Goal: Task Accomplishment & Management: Use online tool/utility

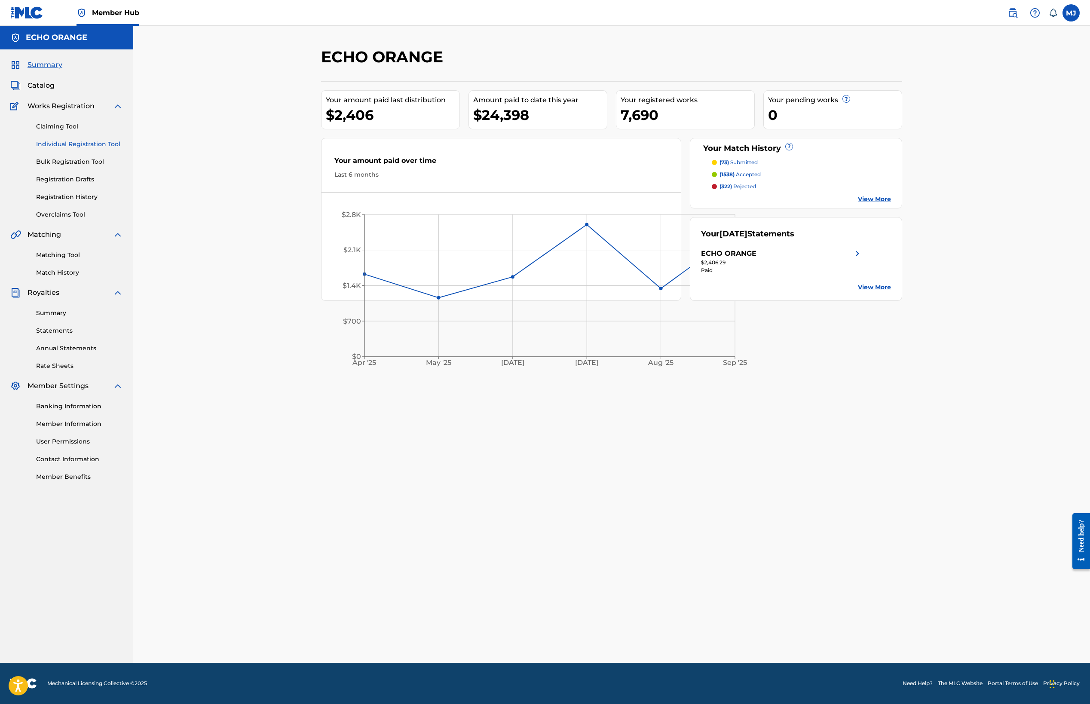
click at [107, 149] on link "Individual Registration Tool" at bounding box center [79, 144] width 87 height 9
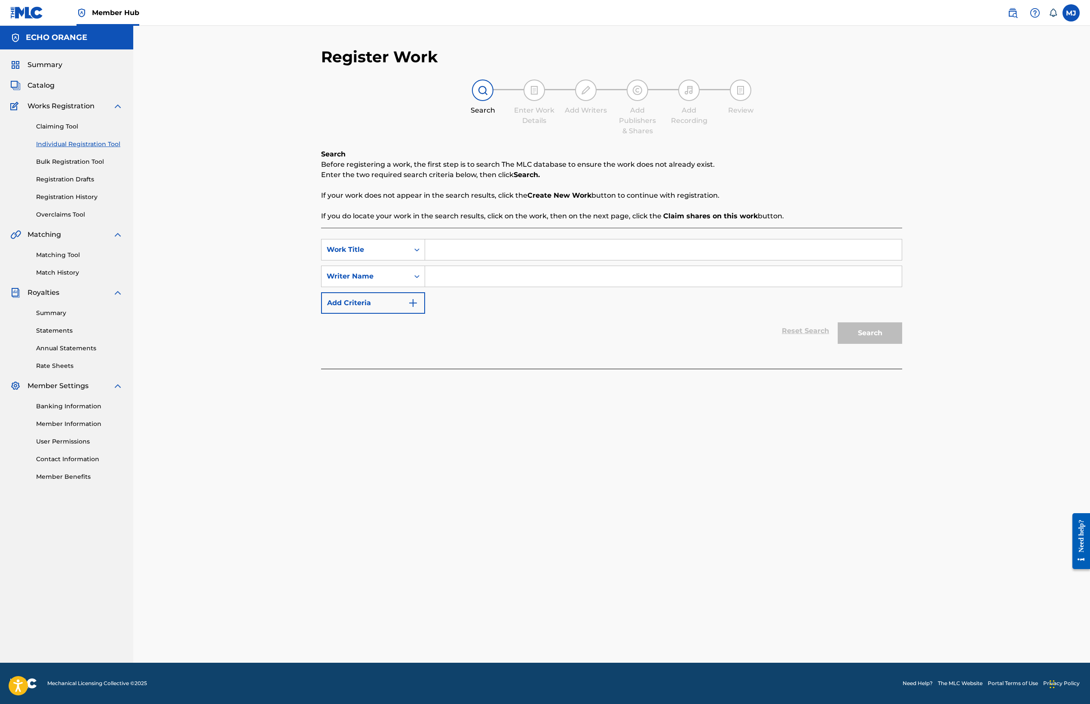
click at [425, 260] on input "Search Form" at bounding box center [663, 249] width 477 height 21
type input "laid-back afternoon"
click at [426, 287] on input "Search Form" at bounding box center [663, 276] width 477 height 21
type input "[PERSON_NAME]"
click at [902, 344] on button "Search" at bounding box center [870, 332] width 64 height 21
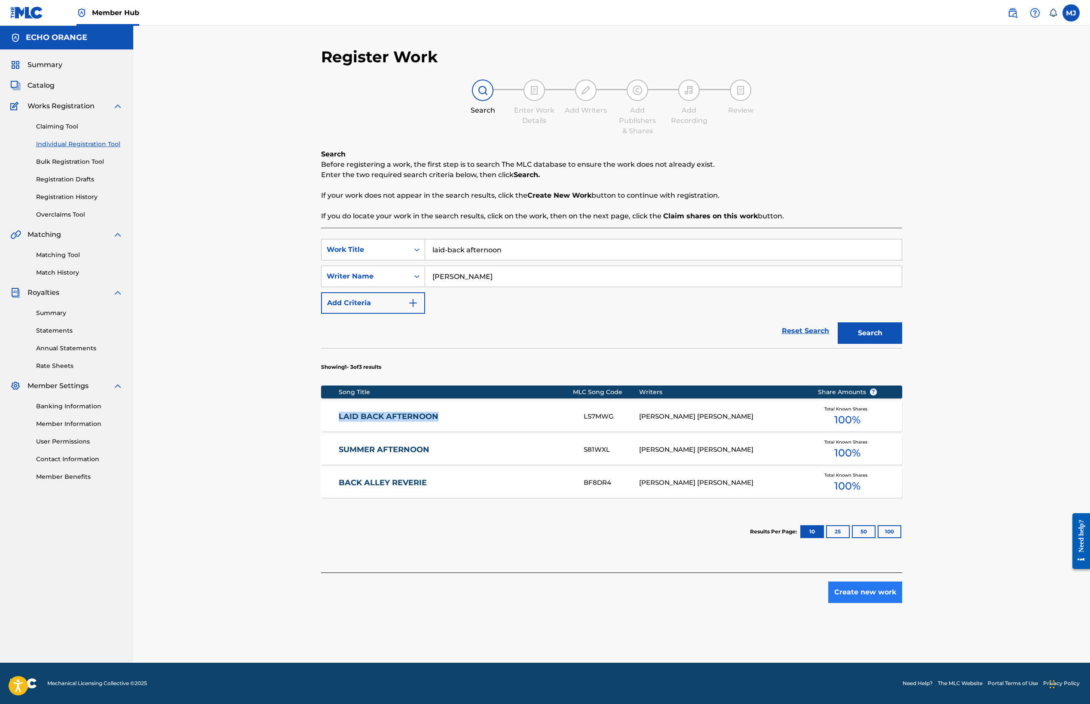
click at [902, 603] on button "Create new work" at bounding box center [865, 592] width 74 height 21
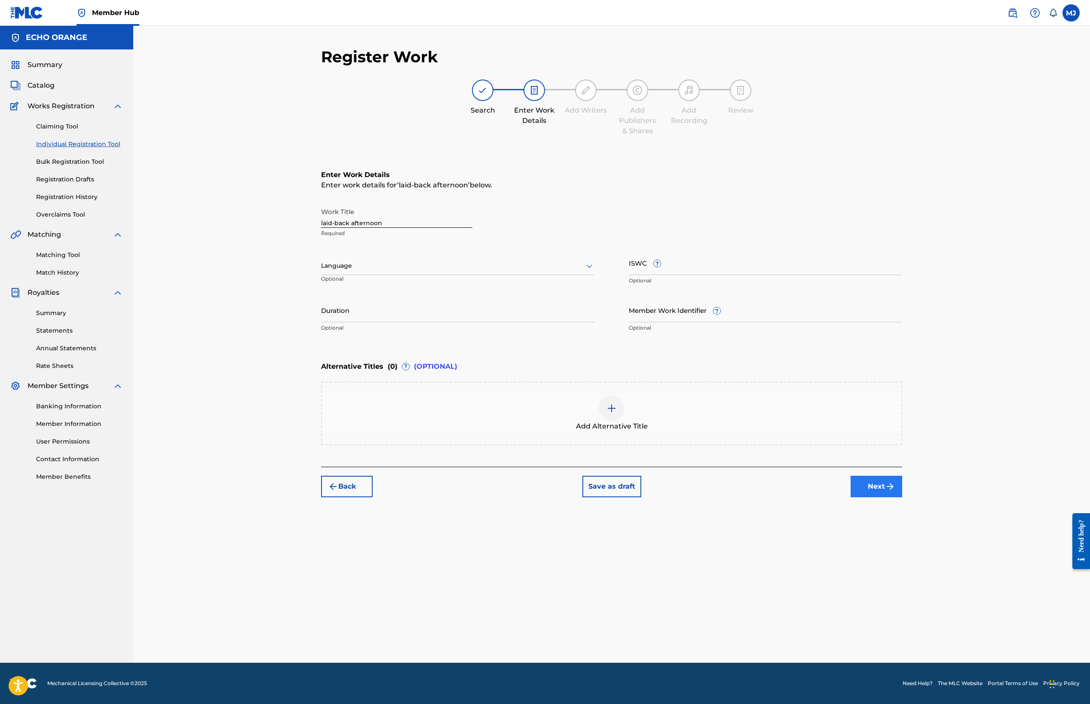
click at [902, 497] on button "Next" at bounding box center [877, 486] width 52 height 21
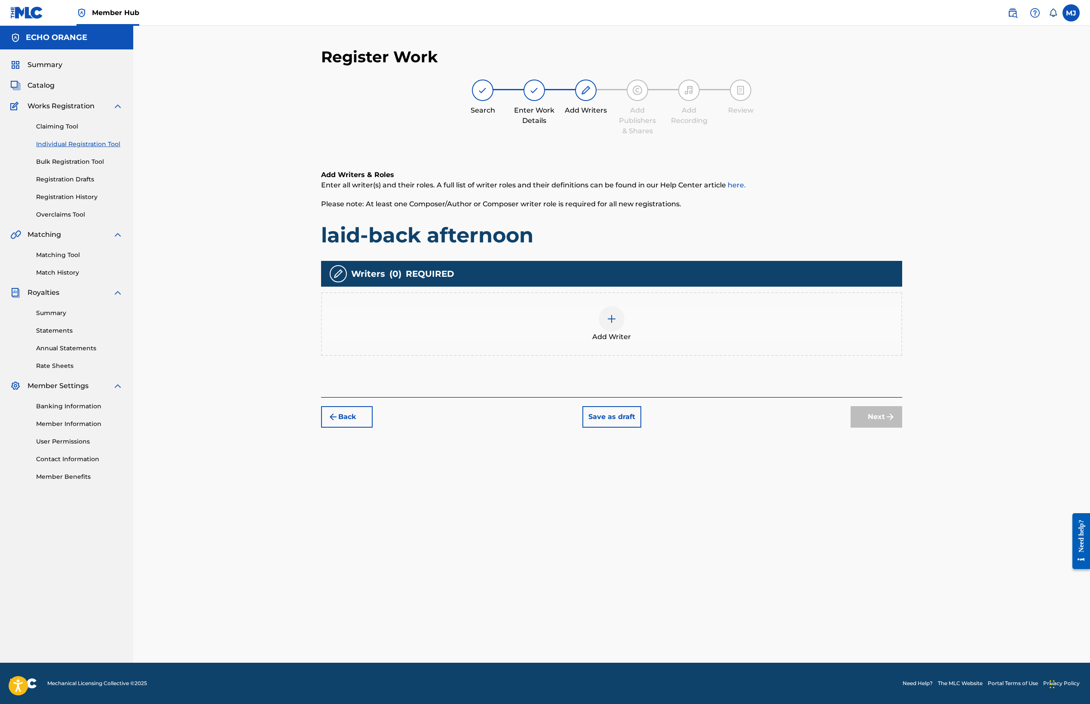
click at [712, 342] on div "Add Writer" at bounding box center [612, 324] width 580 height 36
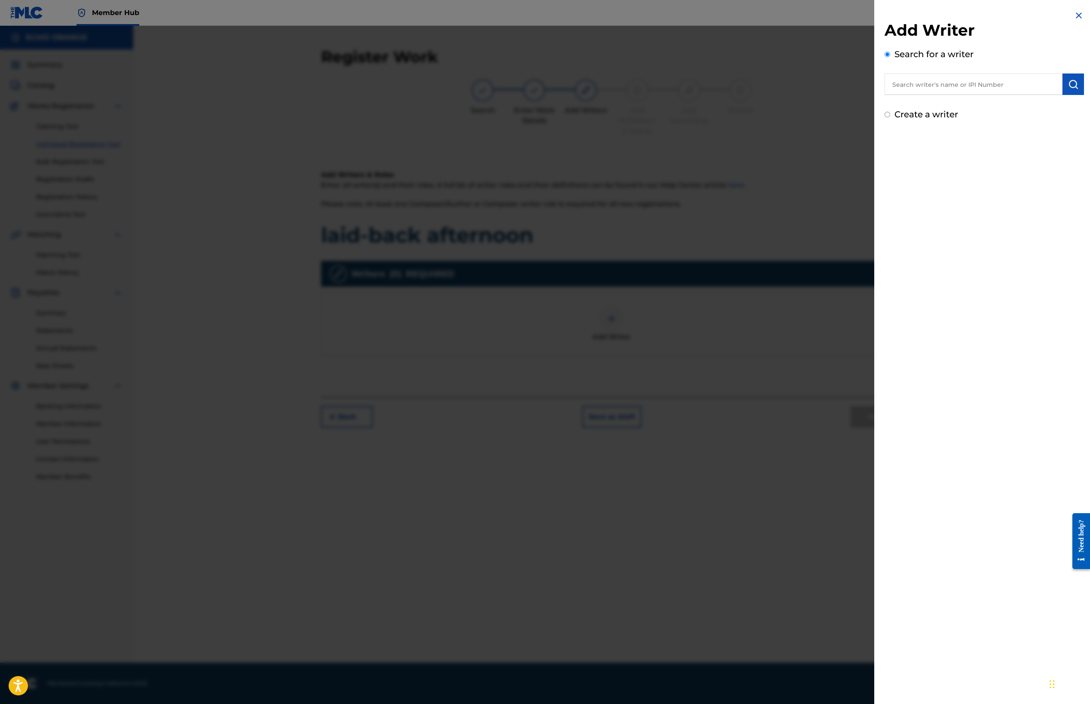
click at [893, 81] on input "text" at bounding box center [974, 84] width 178 height 21
type input "[PERSON_NAME]"
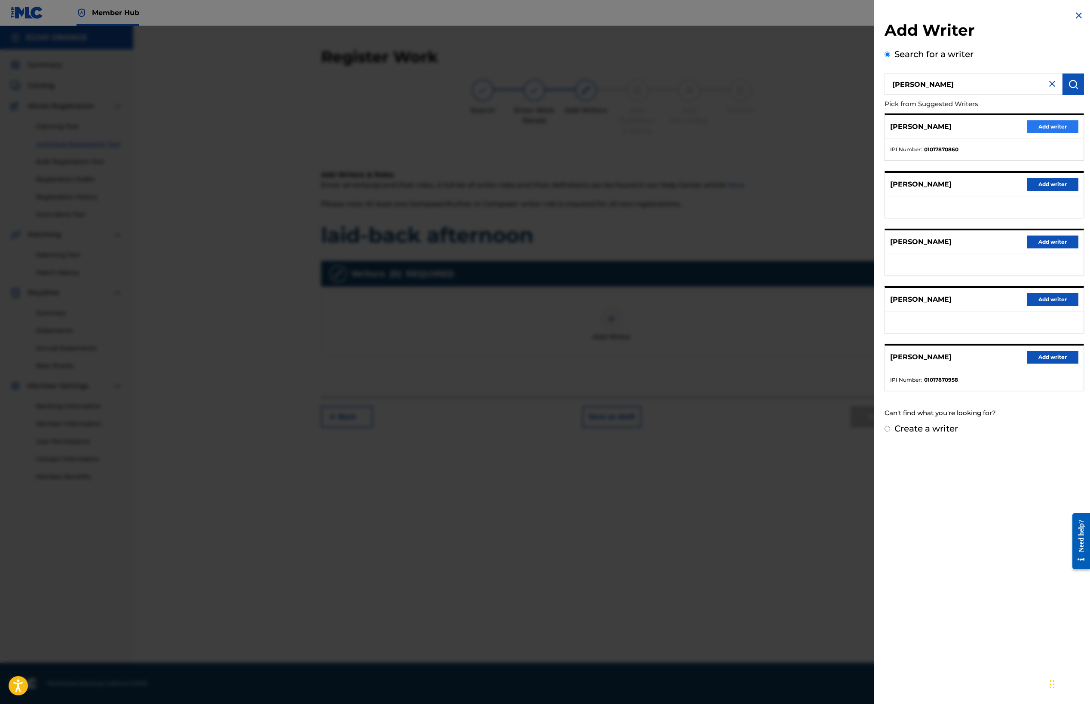
click at [1053, 133] on button "Add writer" at bounding box center [1053, 126] width 52 height 13
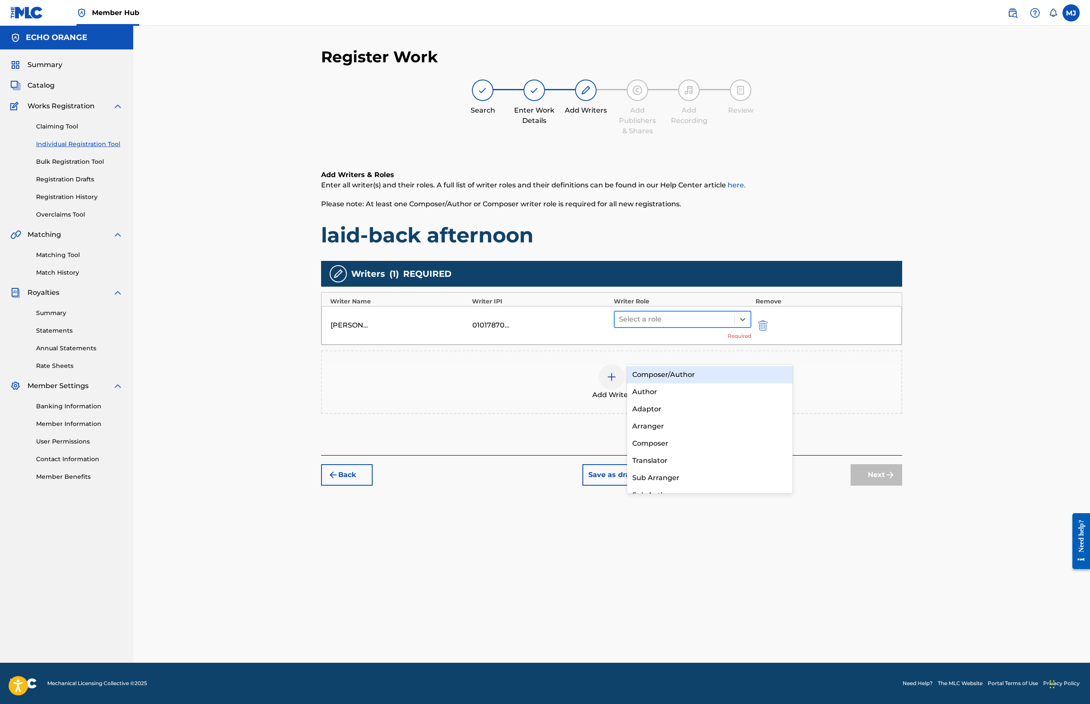
click at [698, 325] on div at bounding box center [674, 319] width 111 height 12
click at [690, 446] on div "Composer" at bounding box center [710, 443] width 166 height 17
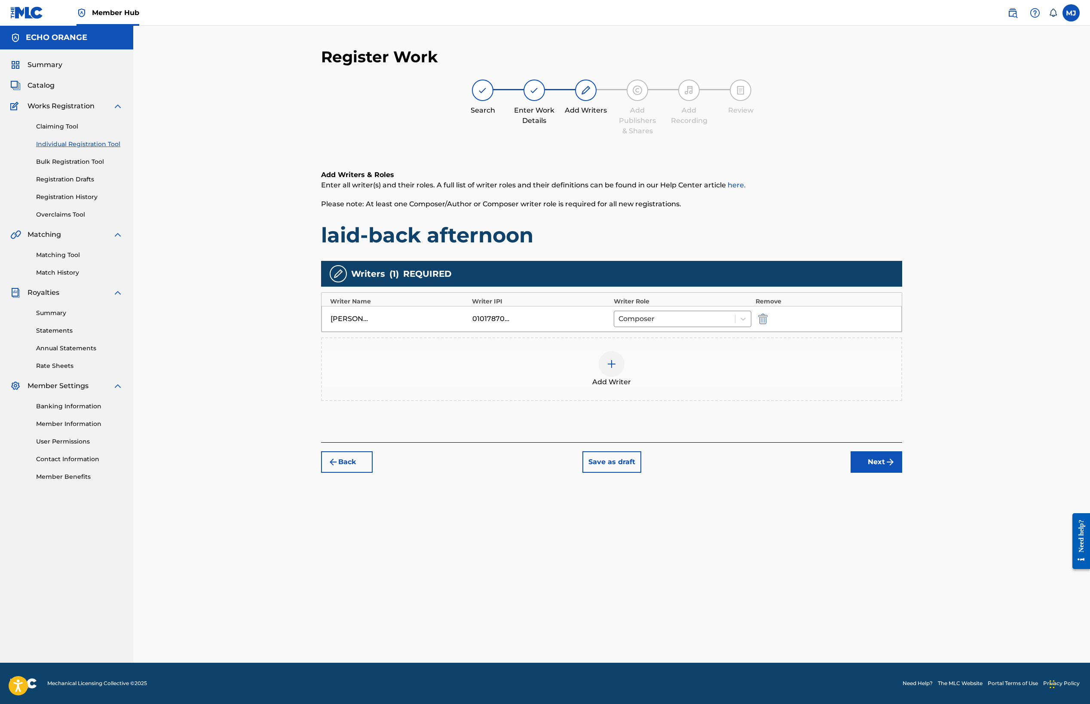
click at [650, 387] on div "Add Writer" at bounding box center [612, 369] width 580 height 36
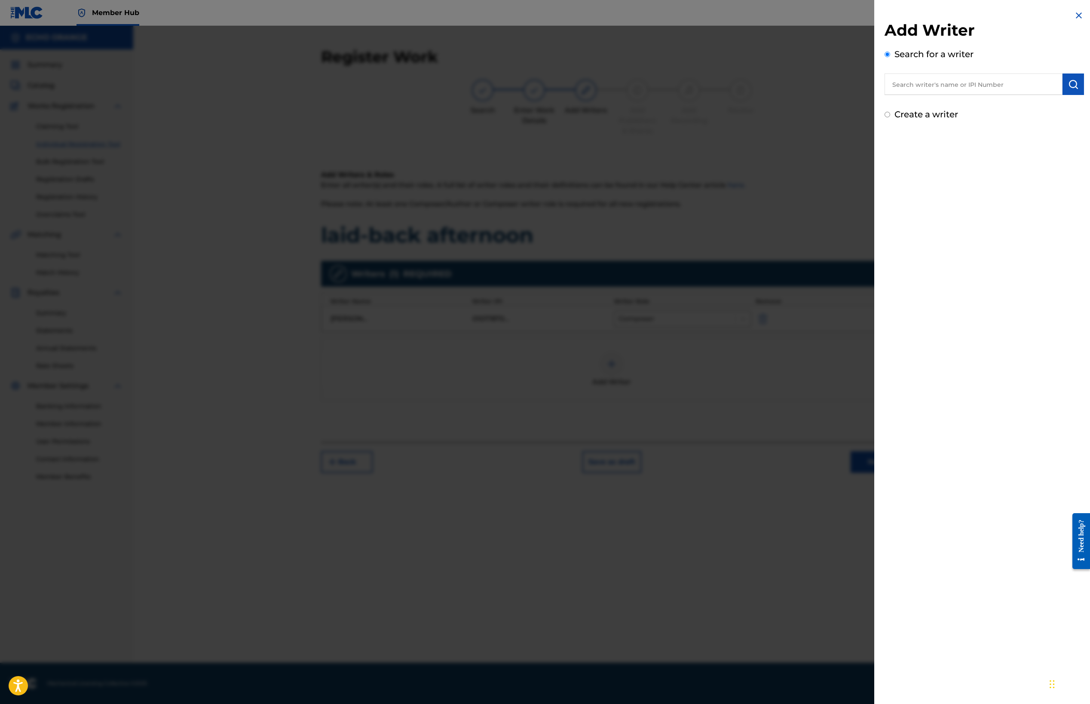
click at [891, 94] on input "text" at bounding box center [974, 84] width 178 height 21
type input "[PERSON_NAME] le corre"
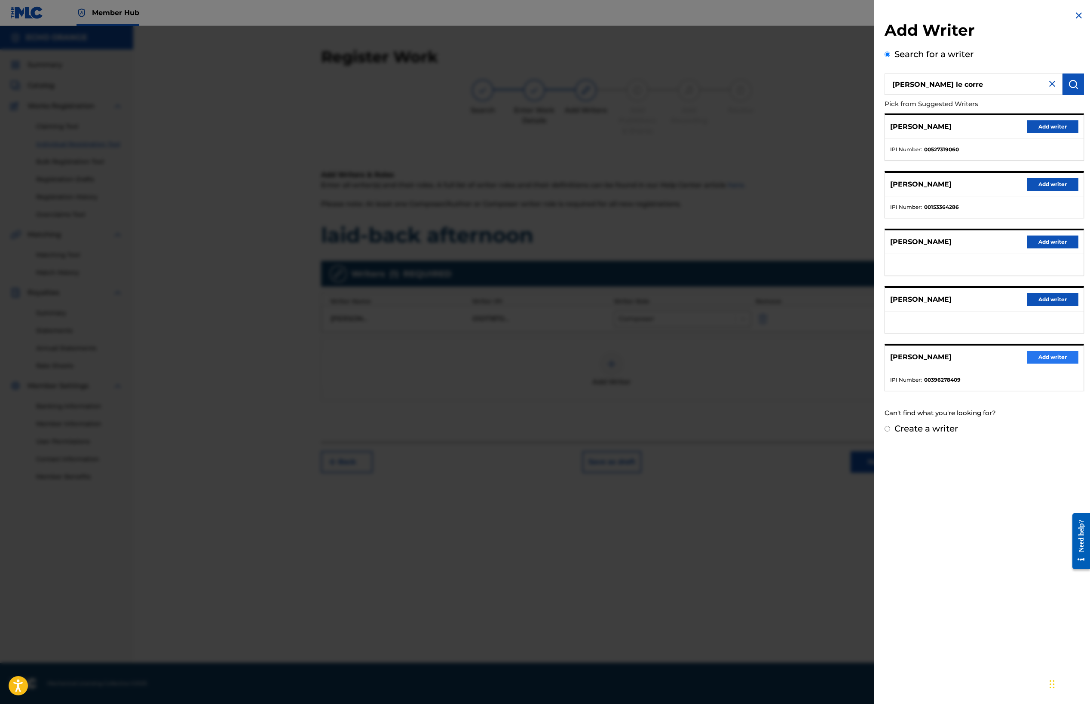
click at [1040, 369] on div "[PERSON_NAME] LE CORRE Add writer" at bounding box center [984, 358] width 199 height 24
click at [1041, 364] on button "Add writer" at bounding box center [1053, 357] width 52 height 13
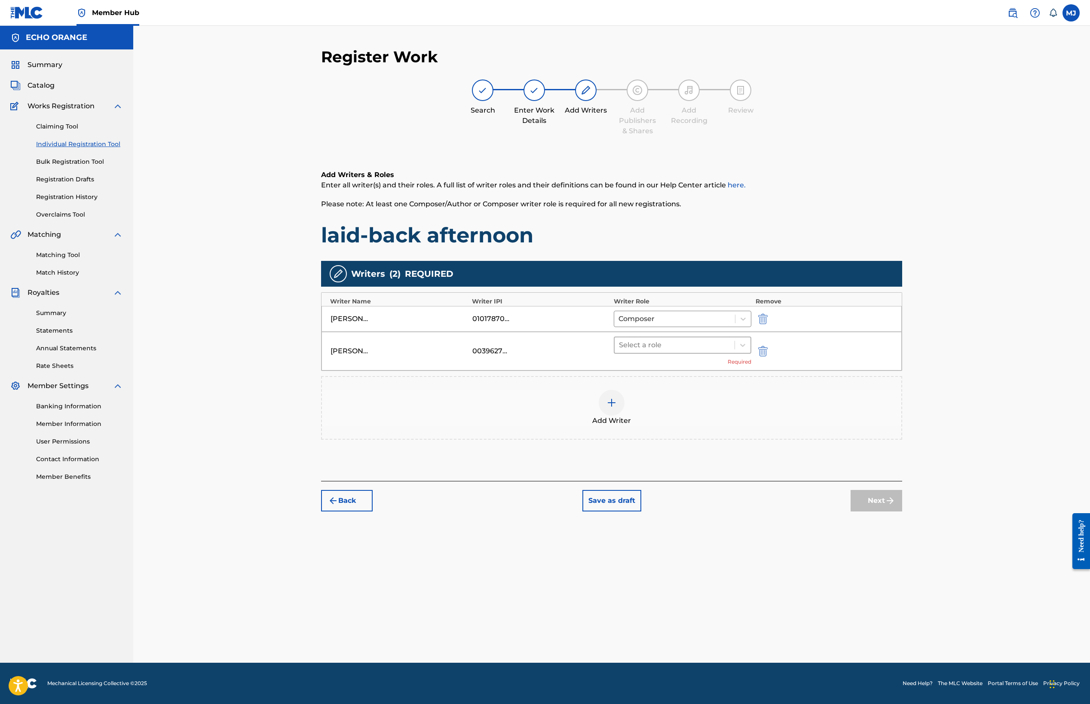
click at [702, 371] on div "[PERSON_NAME] LE CORRE 00396278409 Select a role Required" at bounding box center [612, 351] width 580 height 39
click at [705, 353] on div "Select a role" at bounding box center [675, 344] width 120 height 15
click at [707, 472] on div "Composer" at bounding box center [710, 471] width 166 height 17
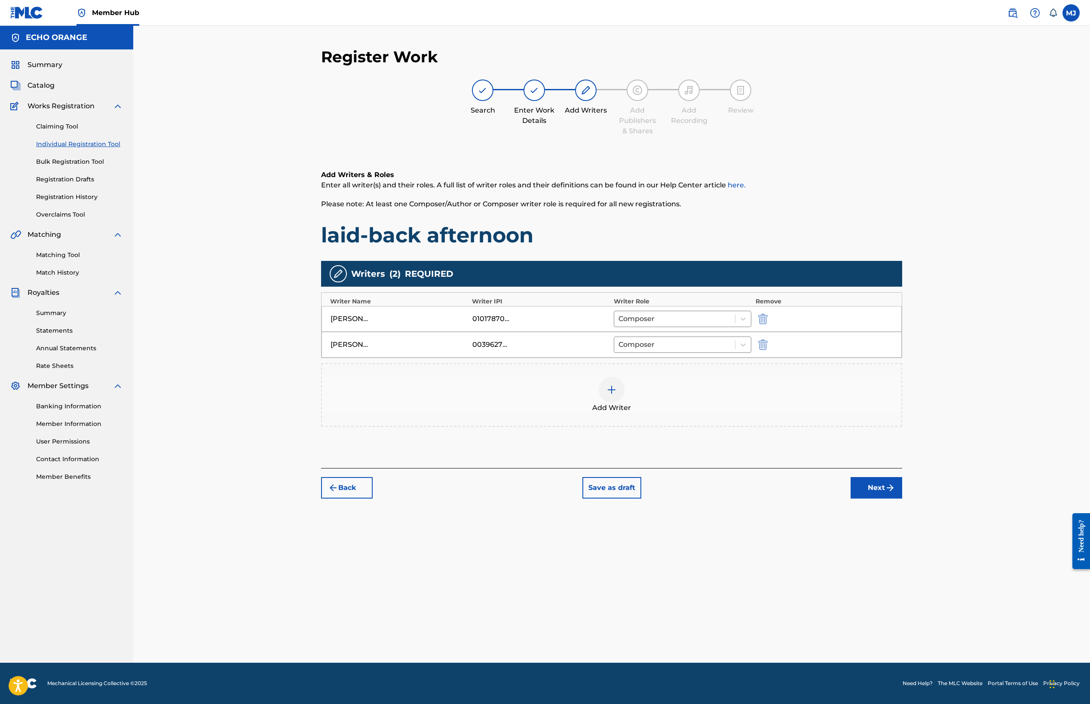
click at [902, 499] on button "Next" at bounding box center [877, 487] width 52 height 21
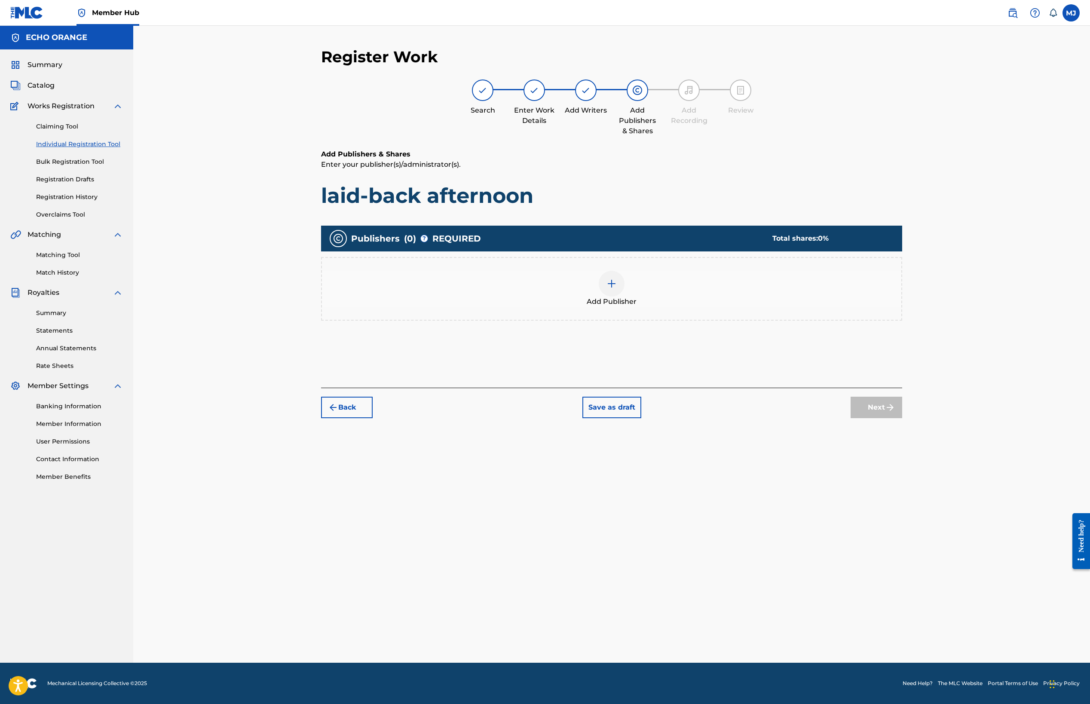
click at [726, 350] on div "Publishers ( 0 ) ? REQUIRED Total shares: 0 % Add Publisher" at bounding box center [611, 285] width 581 height 129
click at [724, 307] on div "Add Publisher" at bounding box center [612, 289] width 580 height 36
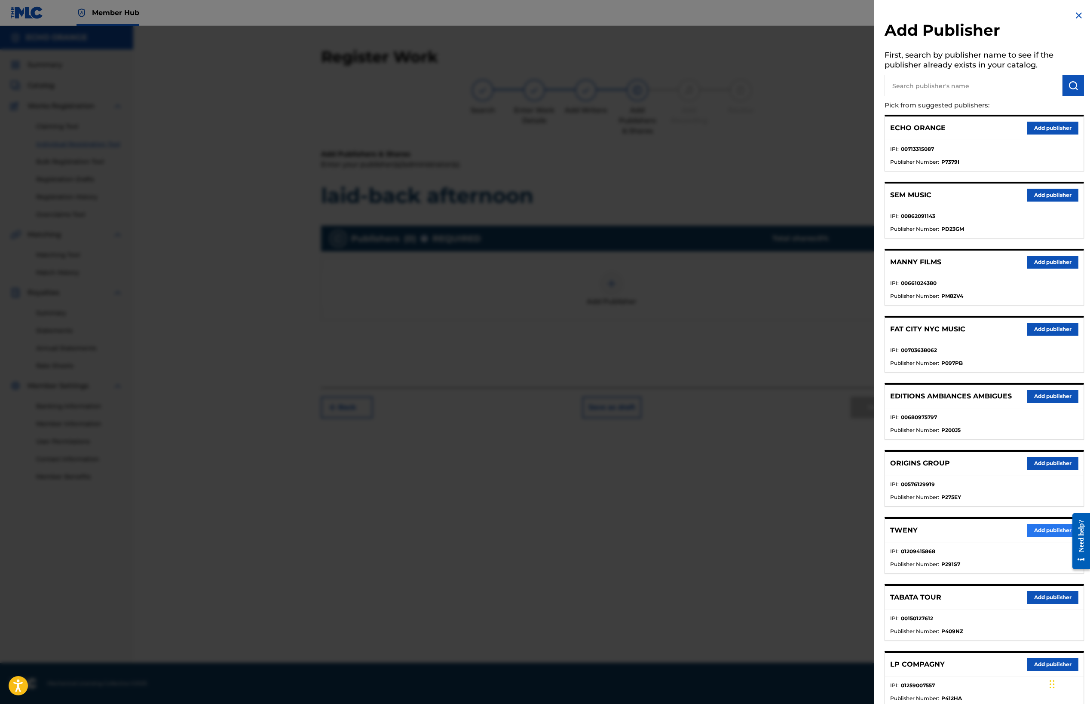
click at [1041, 537] on button "Add publisher" at bounding box center [1053, 530] width 52 height 13
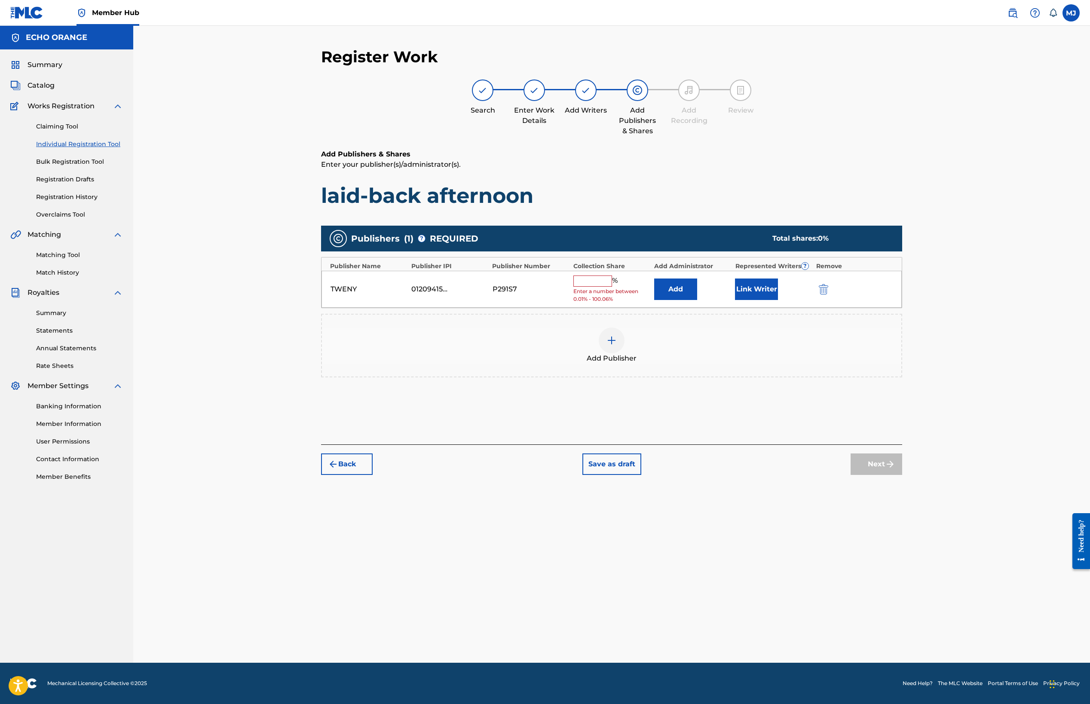
click at [672, 308] on div "TWENY 01209415868 P291S7 % Enter a number between 0.01% - 100.06% Add Link Writ…" at bounding box center [612, 289] width 580 height 37
click at [697, 300] on button "Add" at bounding box center [675, 289] width 43 height 21
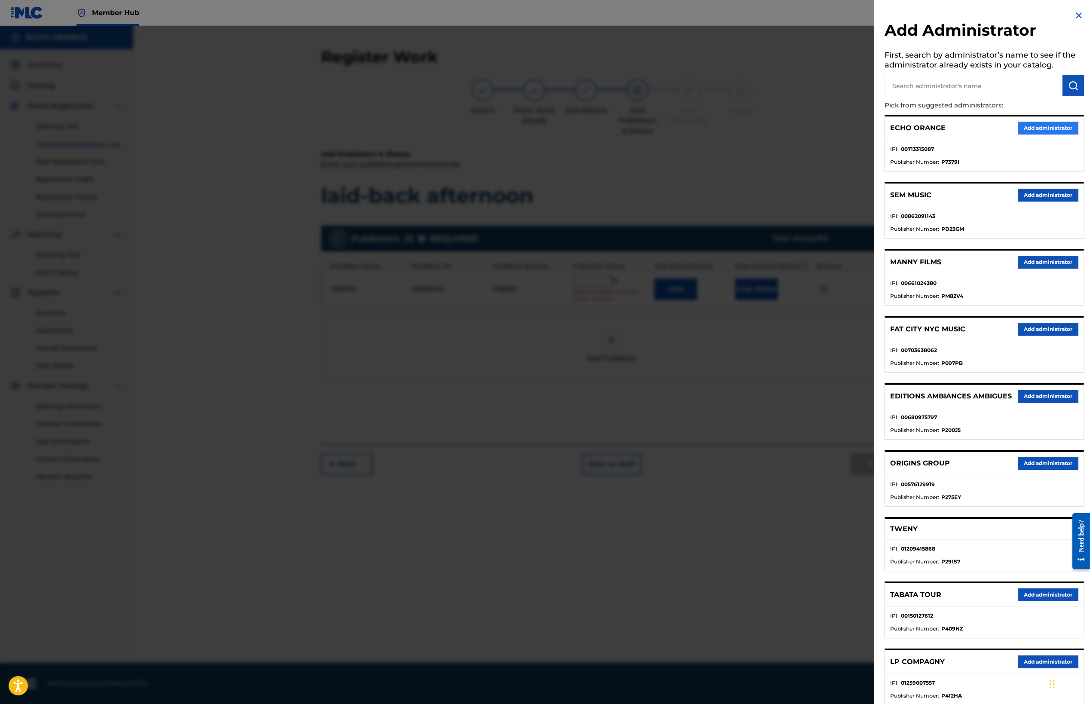
click at [1039, 135] on button "Add administrator" at bounding box center [1048, 128] width 61 height 13
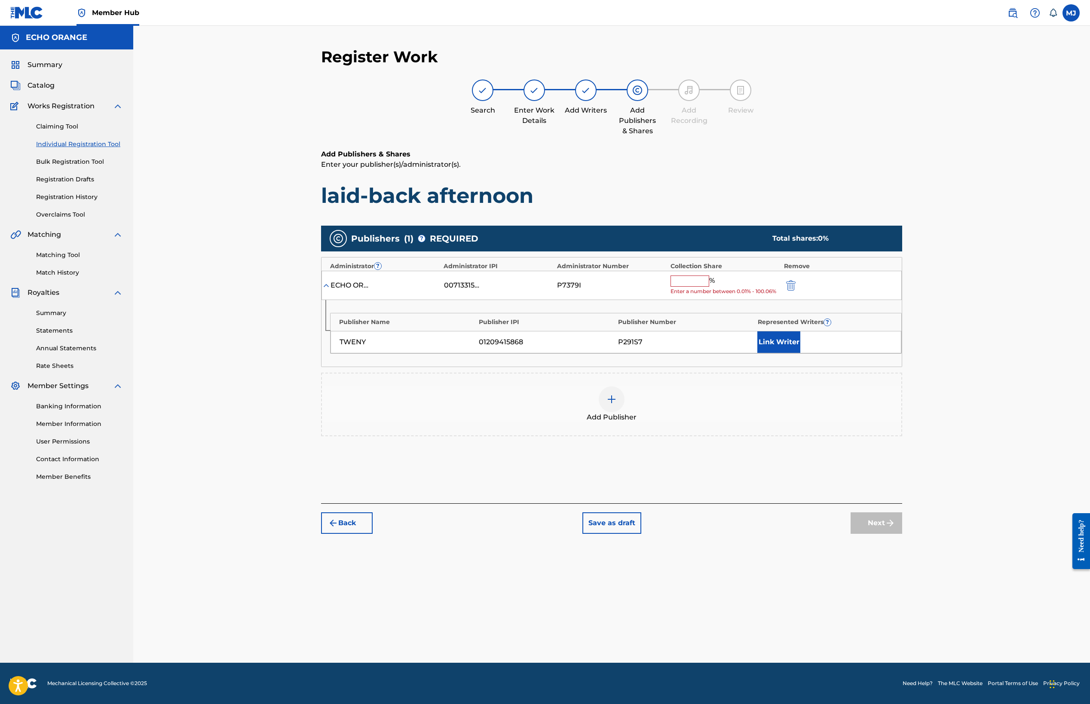
click at [743, 301] on div "ECHO ORANGE 00713315087 P7379I % Enter a number between 0.01% - 100.06%" at bounding box center [612, 286] width 580 height 30
click at [709, 287] on input "text" at bounding box center [690, 281] width 39 height 11
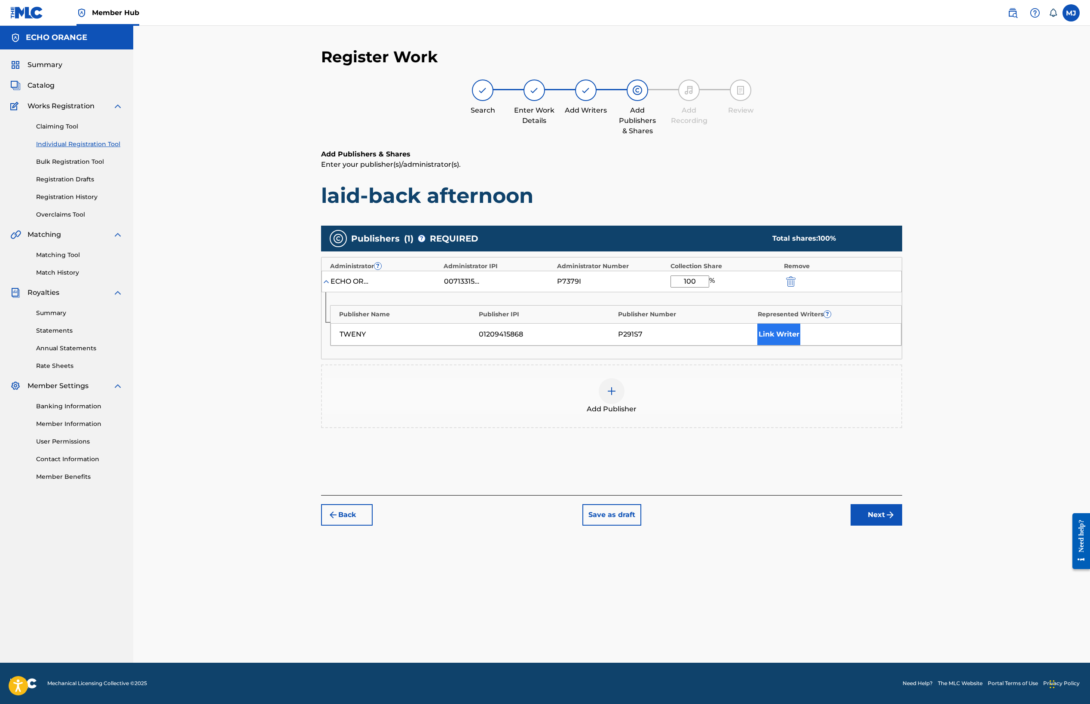
type input "100"
click at [801, 345] on button "Link Writer" at bounding box center [779, 334] width 43 height 21
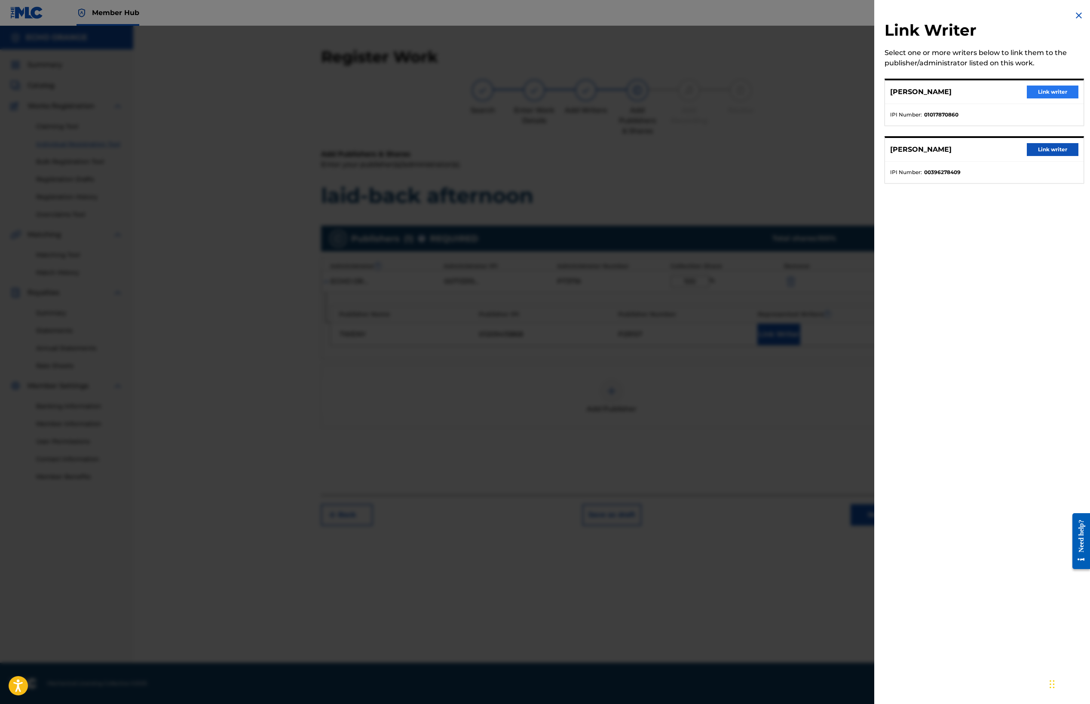
click at [1048, 98] on button "Link writer" at bounding box center [1053, 92] width 52 height 13
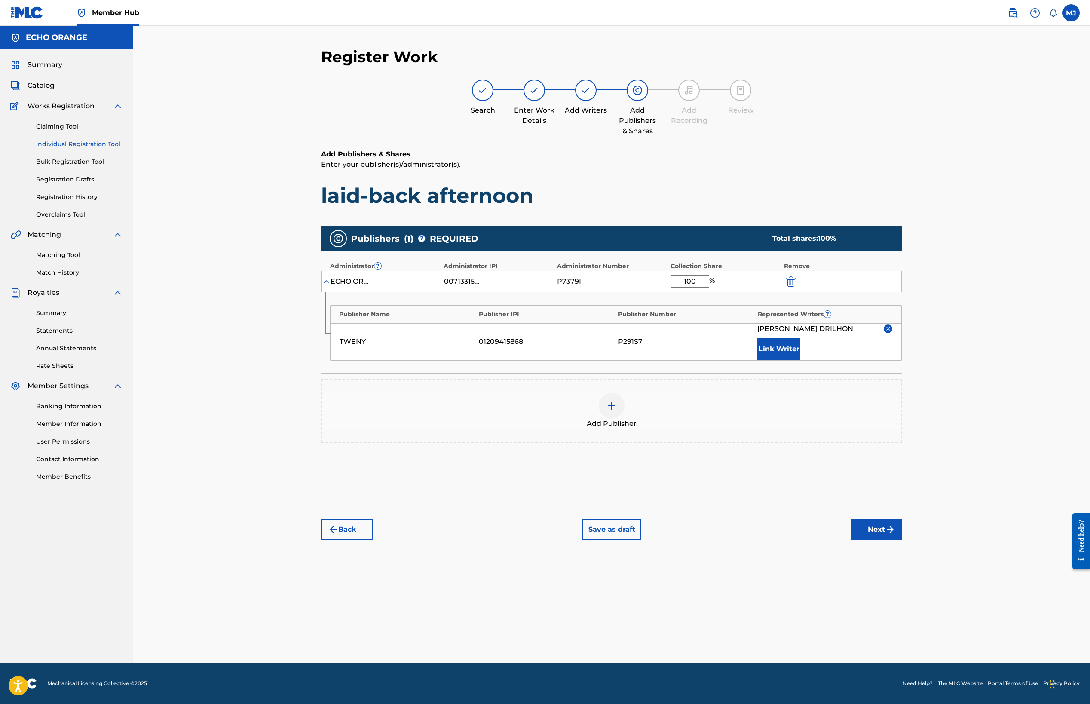
click at [827, 361] on div "Publisher Name Publisher IPI Publisher Number Represented Writers ? TWENY 01209…" at bounding box center [616, 332] width 572 height 55
click at [801, 360] on button "Link Writer" at bounding box center [779, 348] width 43 height 21
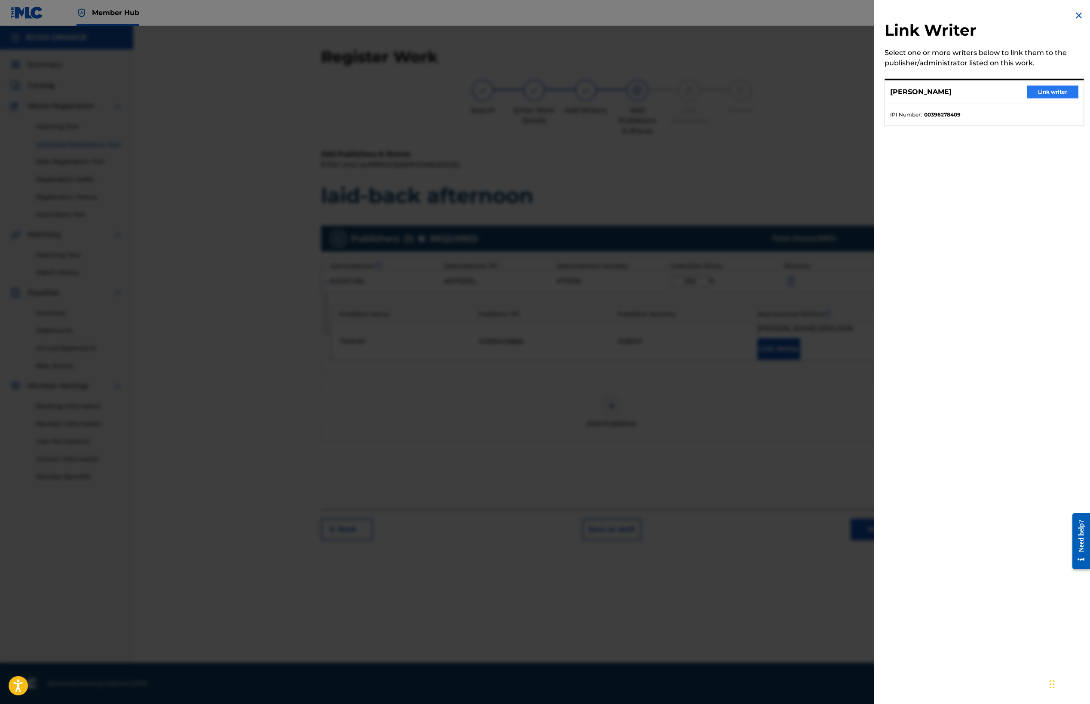
click at [1054, 97] on button "Link writer" at bounding box center [1053, 92] width 52 height 13
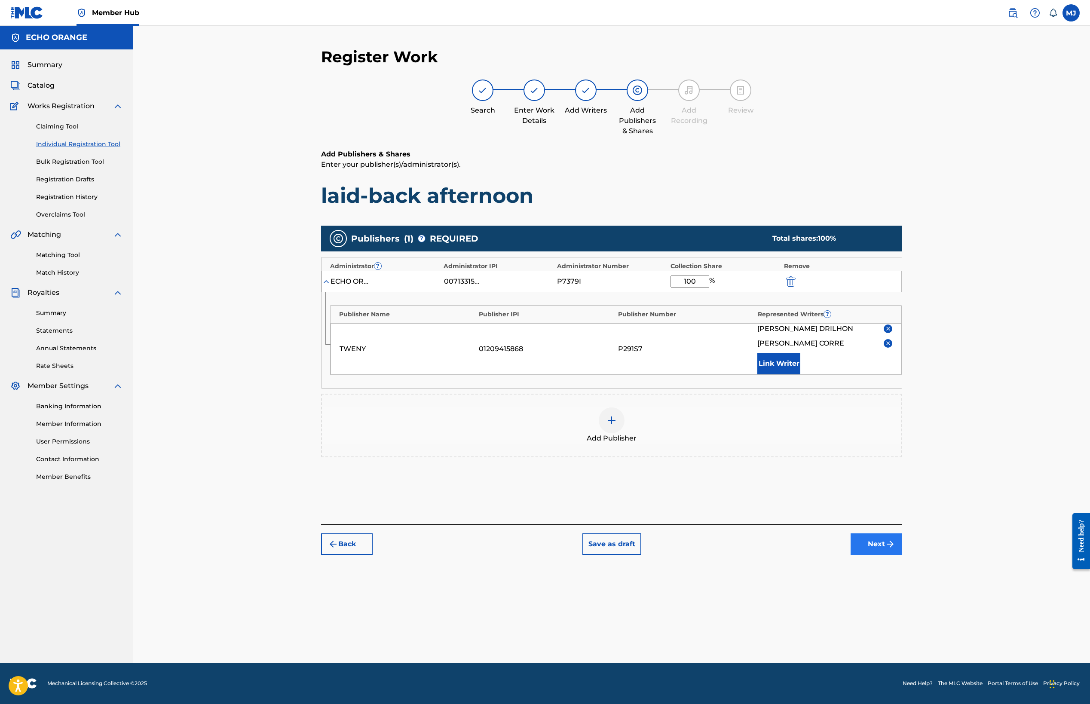
click at [902, 555] on button "Next" at bounding box center [877, 544] width 52 height 21
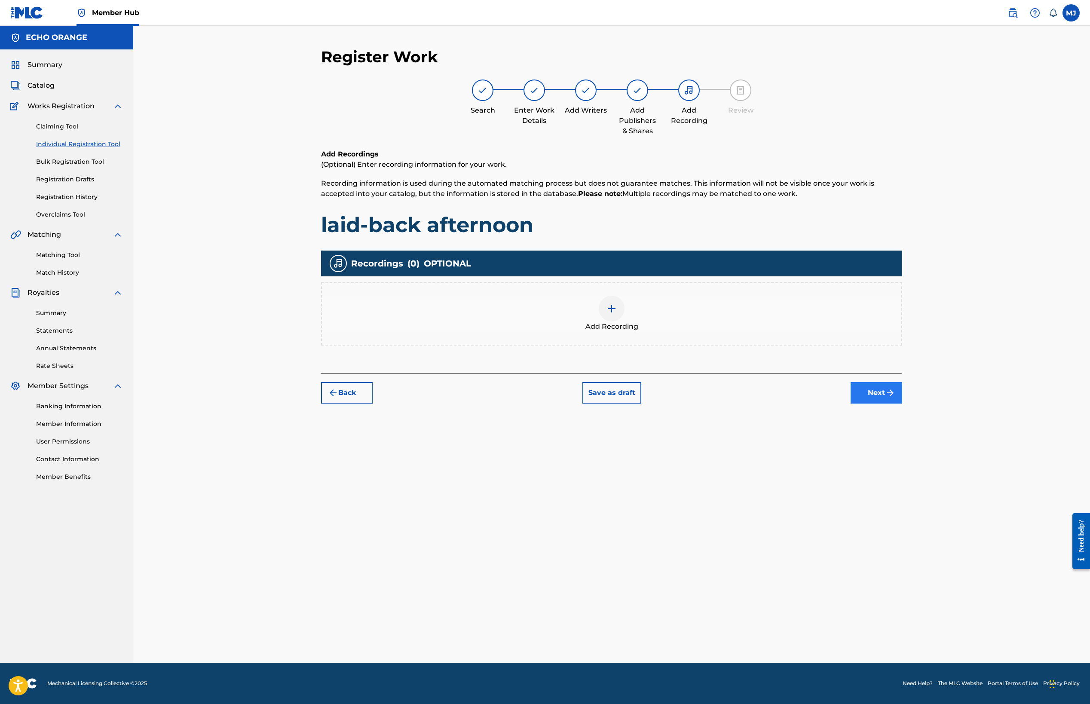
click at [902, 404] on button "Next" at bounding box center [877, 392] width 52 height 21
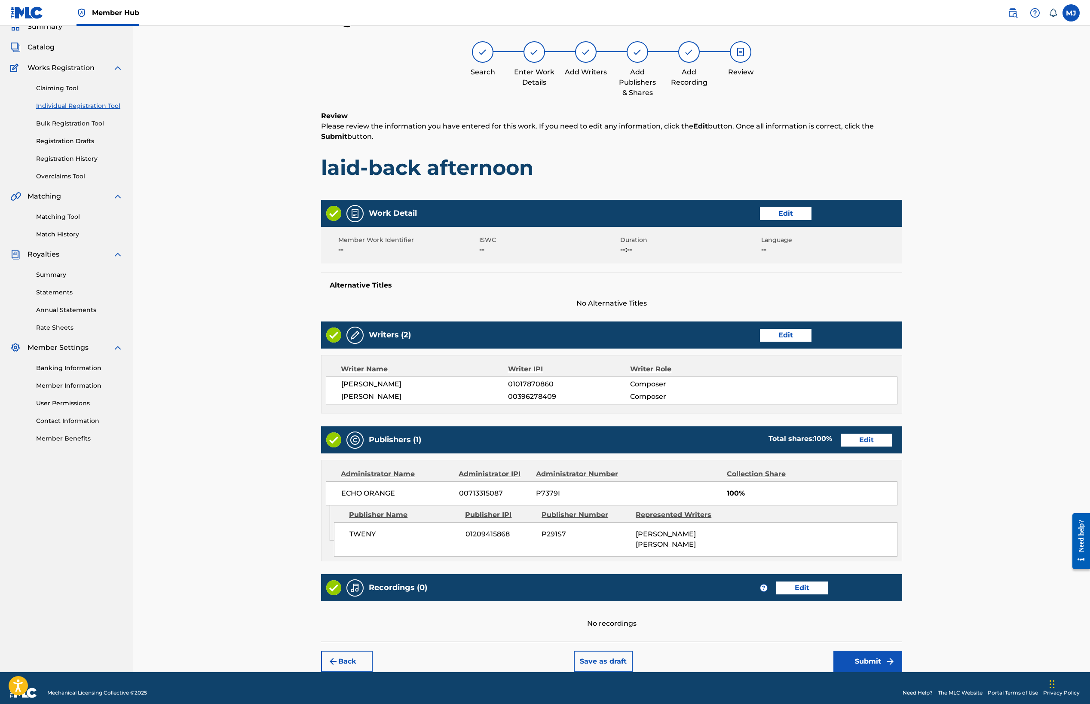
scroll to position [145, 0]
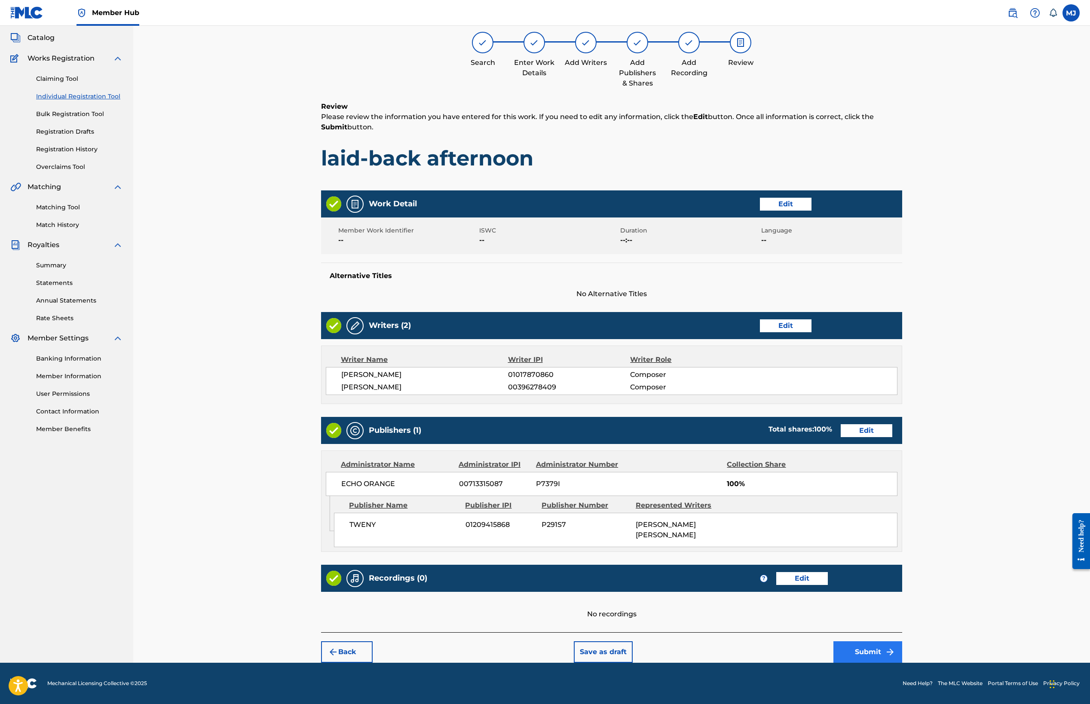
click at [902, 641] on button "Submit" at bounding box center [868, 651] width 69 height 21
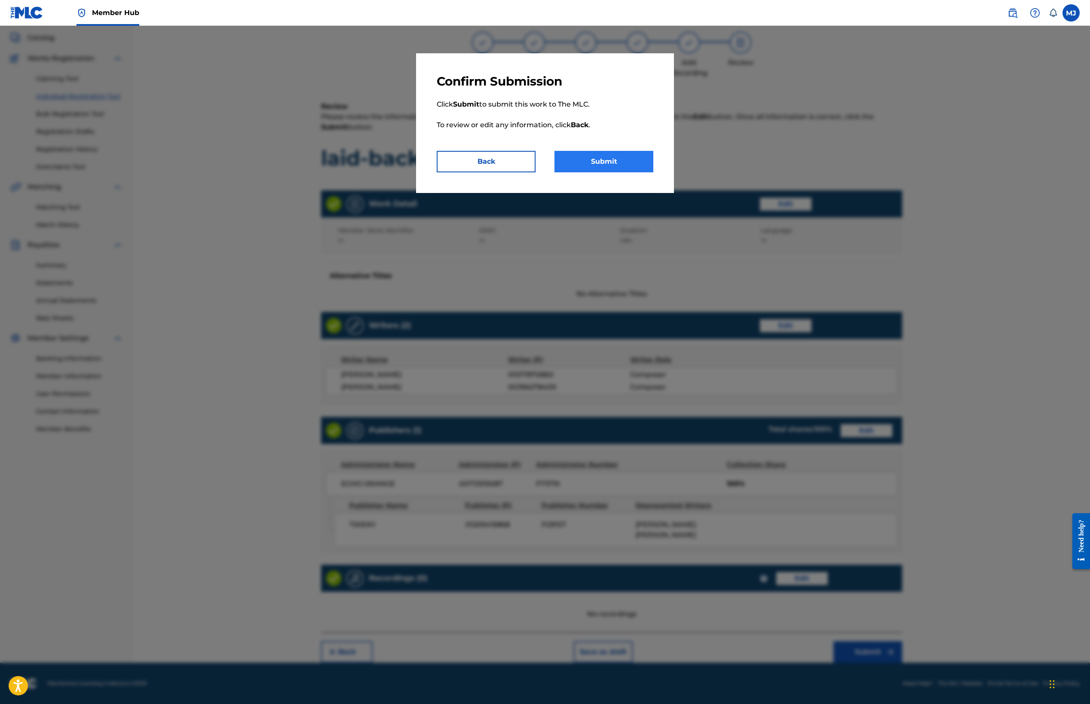
click at [620, 172] on button "Submit" at bounding box center [604, 161] width 99 height 21
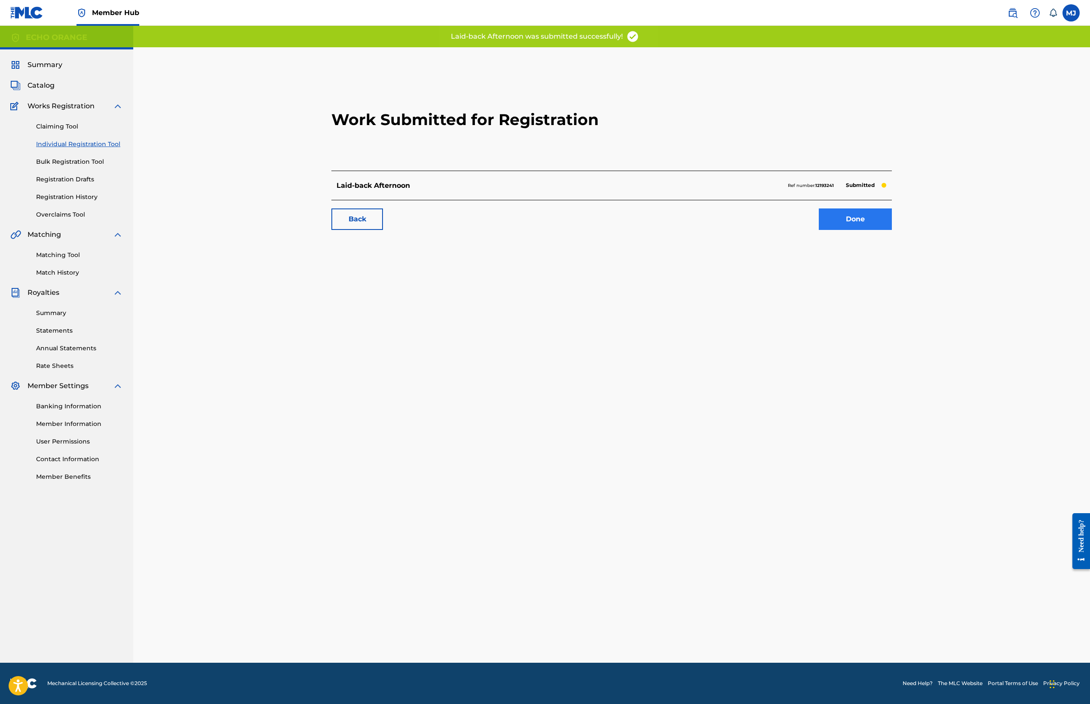
click at [892, 230] on link "Done" at bounding box center [855, 219] width 73 height 21
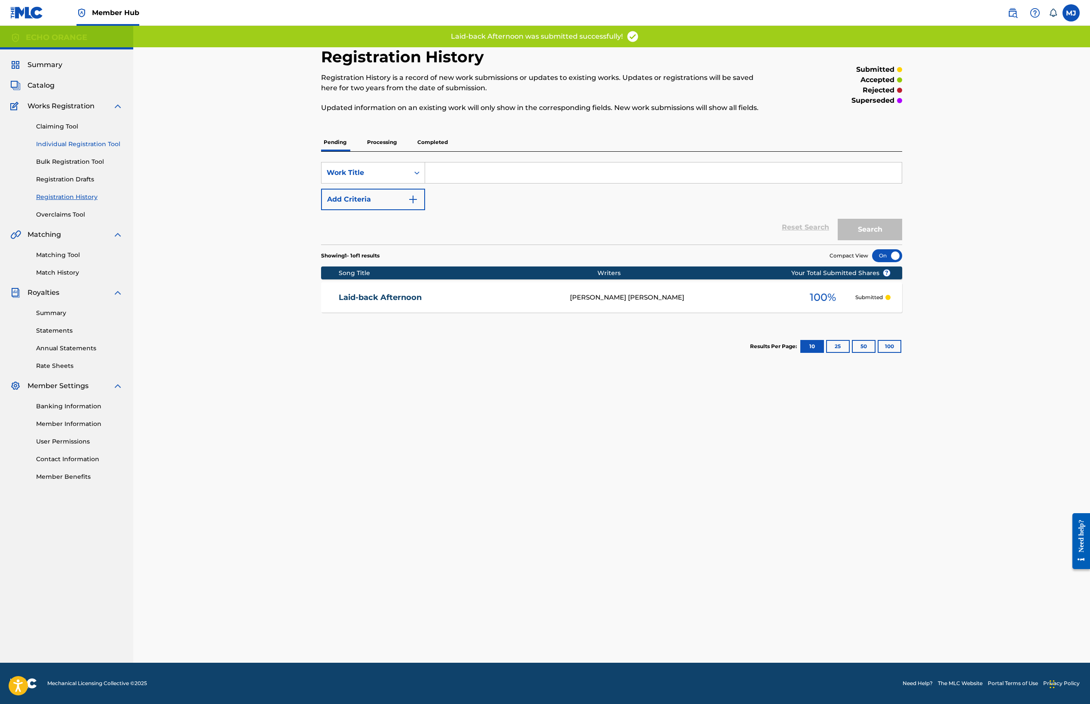
click at [72, 149] on link "Individual Registration Tool" at bounding box center [79, 144] width 87 height 9
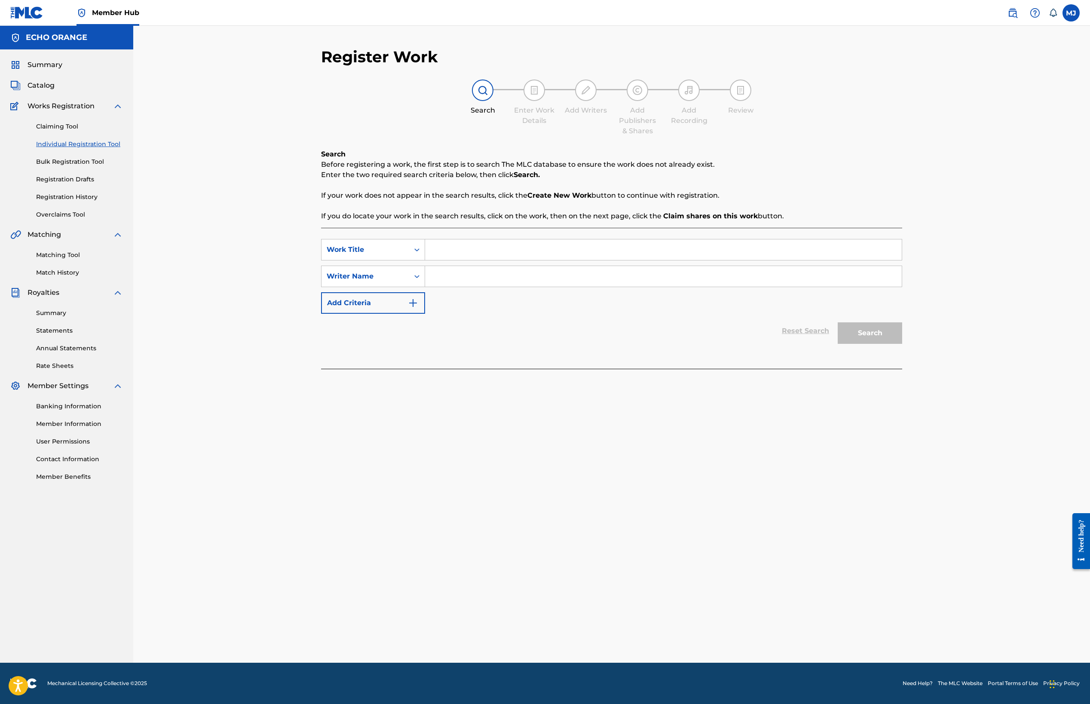
click at [440, 260] on input "Search Form" at bounding box center [663, 249] width 477 height 21
type input "mauvaise"
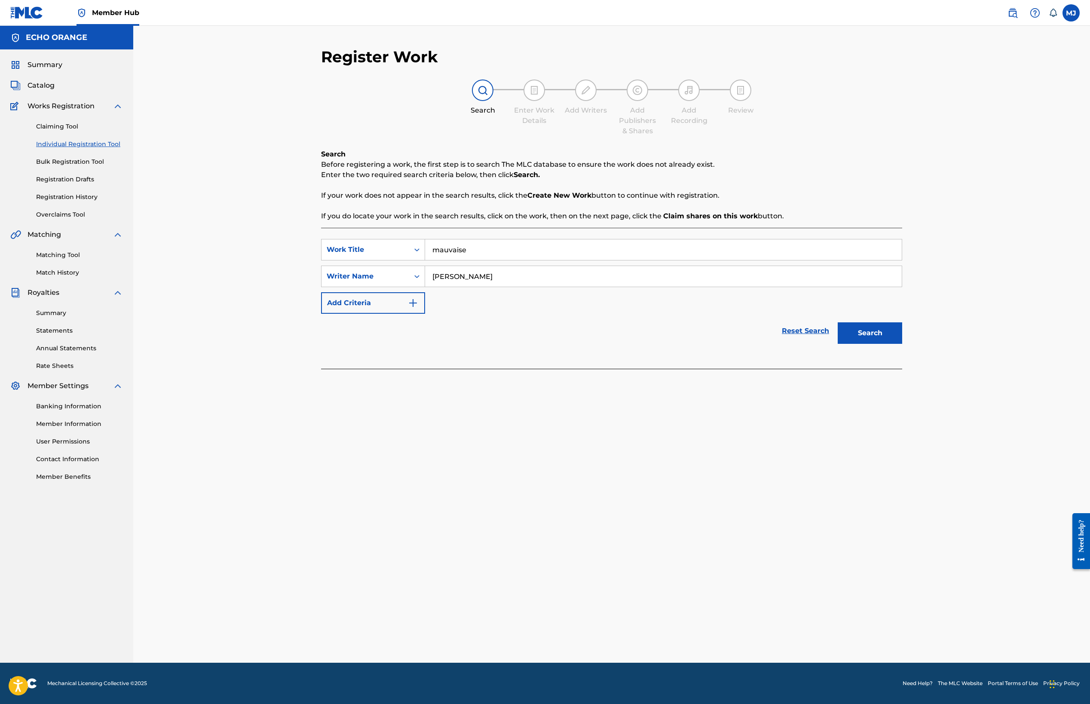
type input "[PERSON_NAME]"
click at [902, 344] on button "Search" at bounding box center [870, 332] width 64 height 21
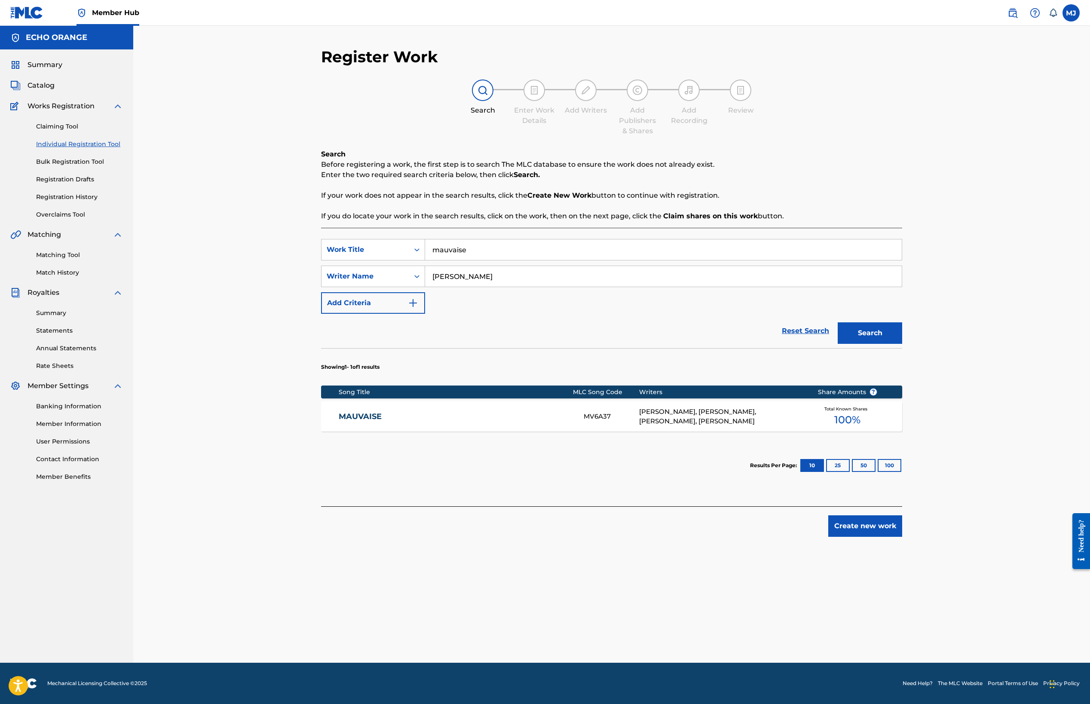
click at [460, 287] on input "[PERSON_NAME]" at bounding box center [663, 276] width 477 height 21
click at [478, 260] on input "mauvaise" at bounding box center [663, 249] width 477 height 21
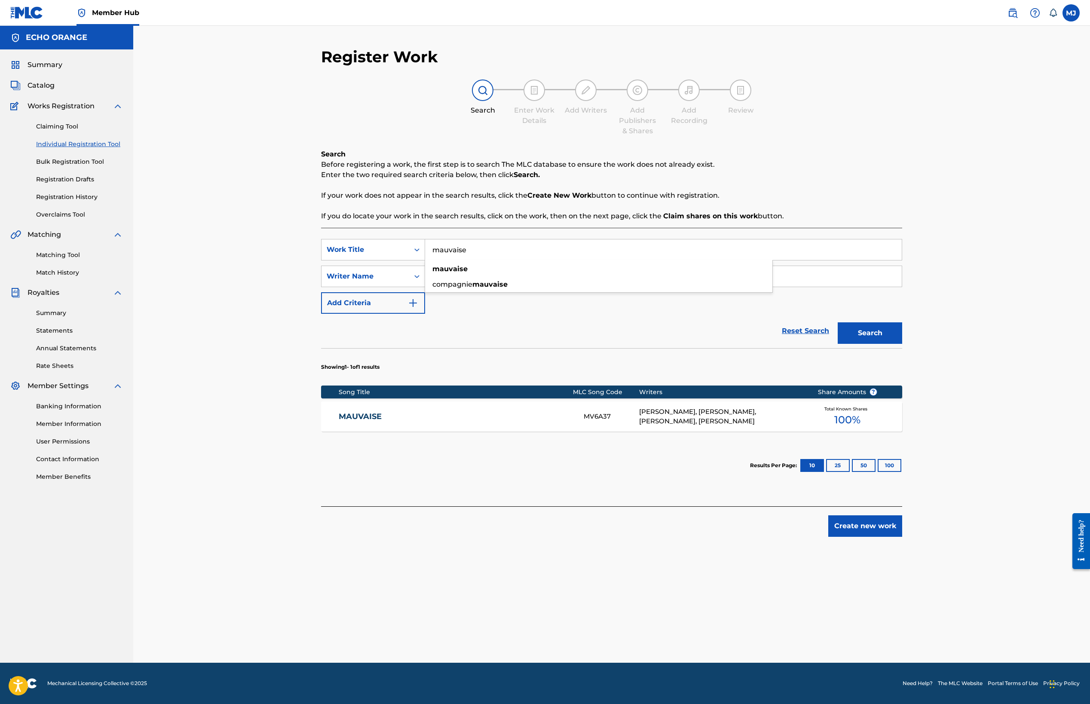
click at [478, 260] on input "mauvaise" at bounding box center [663, 249] width 477 height 21
click at [902, 344] on button "Search" at bounding box center [870, 332] width 64 height 21
click at [478, 260] on input "ne comprennent rien" at bounding box center [663, 249] width 477 height 21
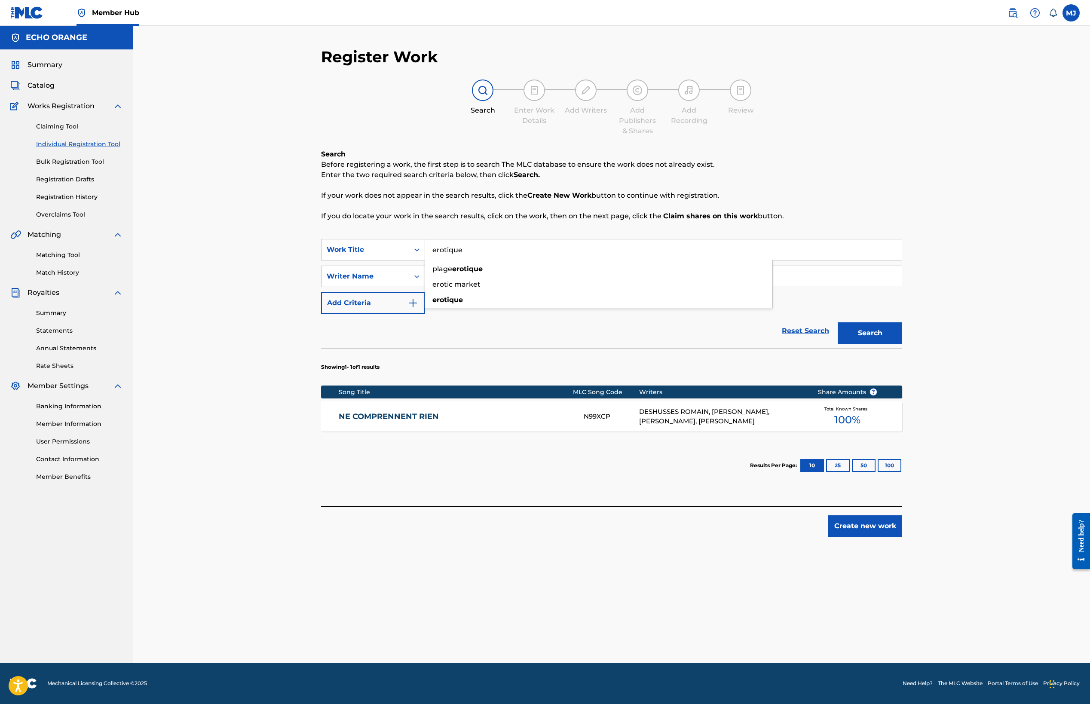
click at [902, 344] on button "Search" at bounding box center [870, 332] width 64 height 21
click at [478, 260] on input "erotique" at bounding box center [663, 249] width 477 height 21
click at [902, 344] on button "Search" at bounding box center [870, 332] width 64 height 21
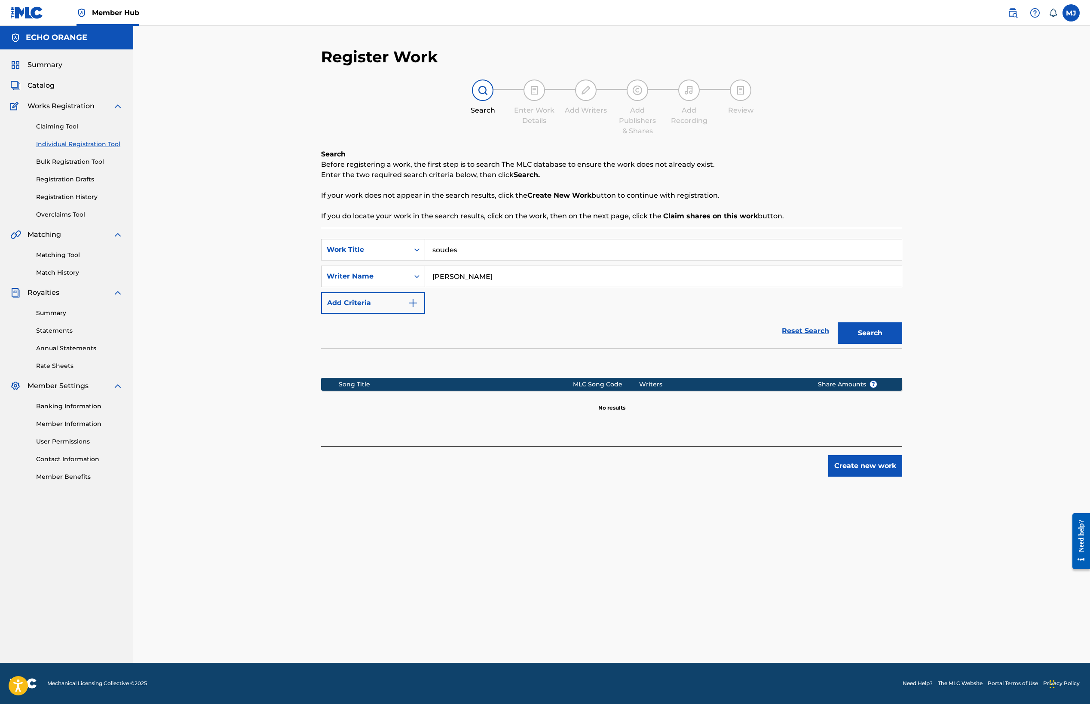
click at [902, 344] on button "Search" at bounding box center [870, 332] width 64 height 21
click at [478, 260] on input "soudes" at bounding box center [663, 249] width 477 height 21
type input "soudés, battant"
click at [902, 344] on button "Search" at bounding box center [870, 332] width 64 height 21
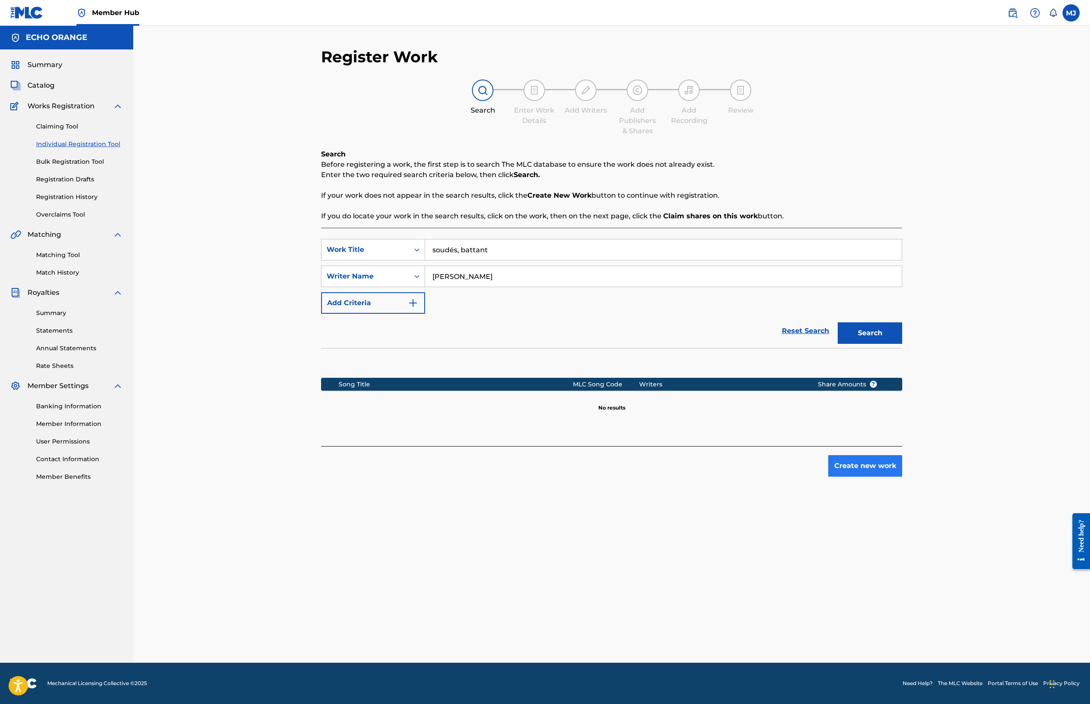
click at [902, 477] on button "Create new work" at bounding box center [865, 465] width 74 height 21
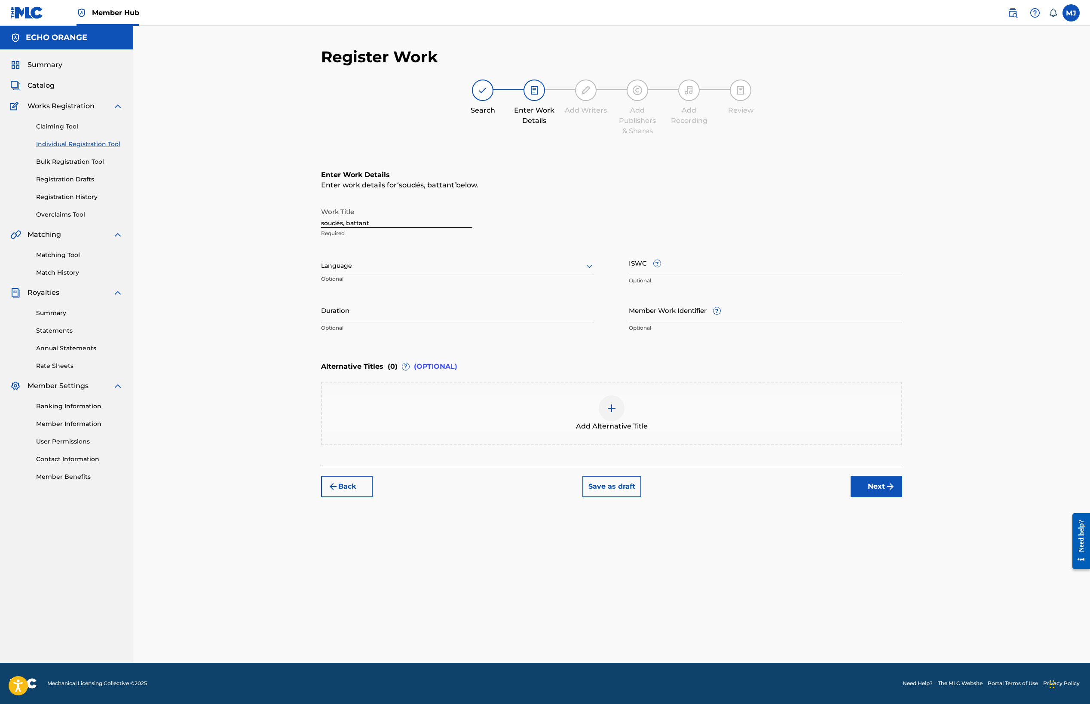
click at [902, 467] on div "Enter Work Details Enter work details for ‘ soudés, battant ’ below. Work Title…" at bounding box center [611, 308] width 581 height 318
click at [902, 497] on button "Next" at bounding box center [877, 486] width 52 height 21
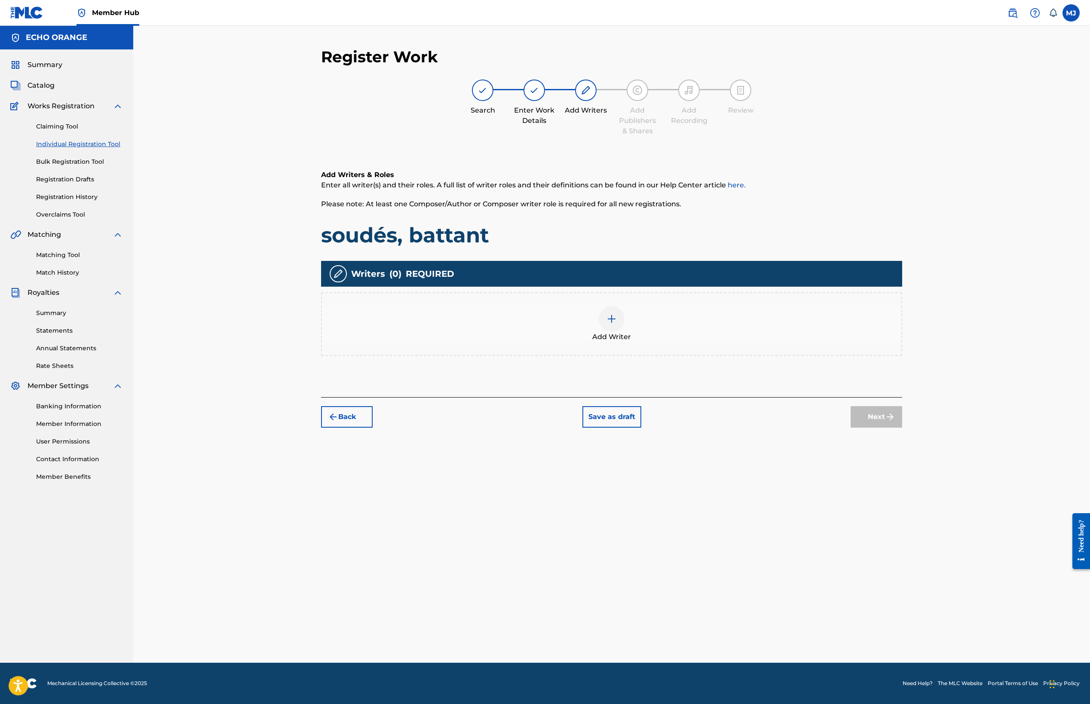
click at [757, 356] on div "Add Writer" at bounding box center [611, 324] width 581 height 64
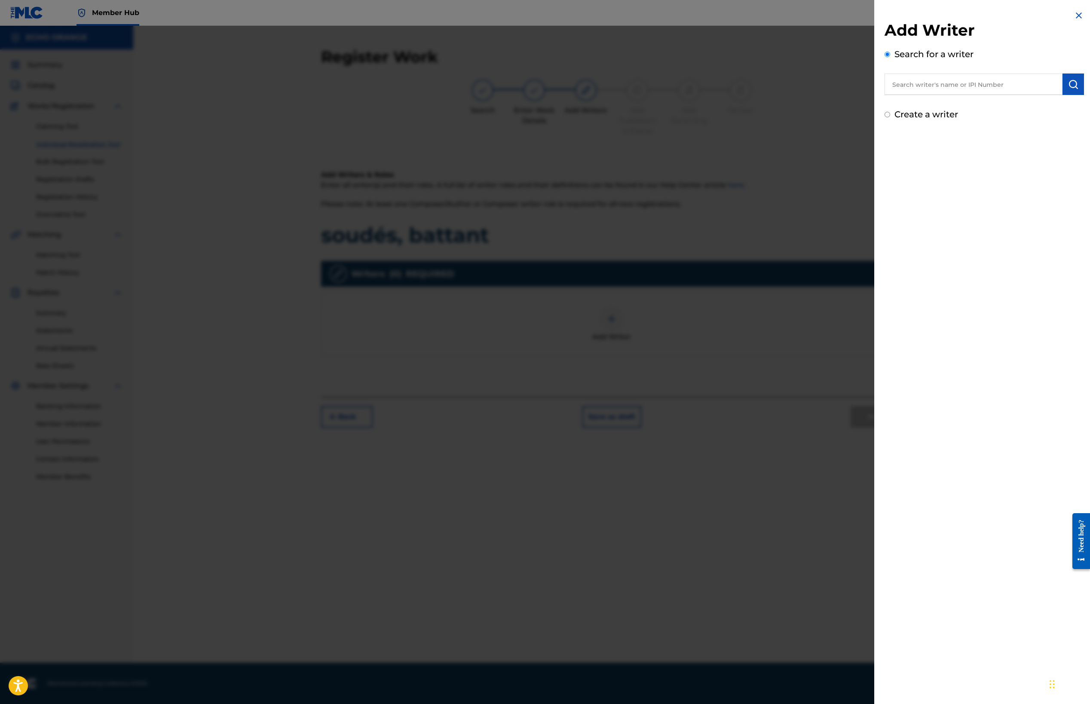
click at [925, 95] on input "text" at bounding box center [974, 84] width 178 height 21
paste input "[PERSON_NAME]"
type input "[PERSON_NAME]"
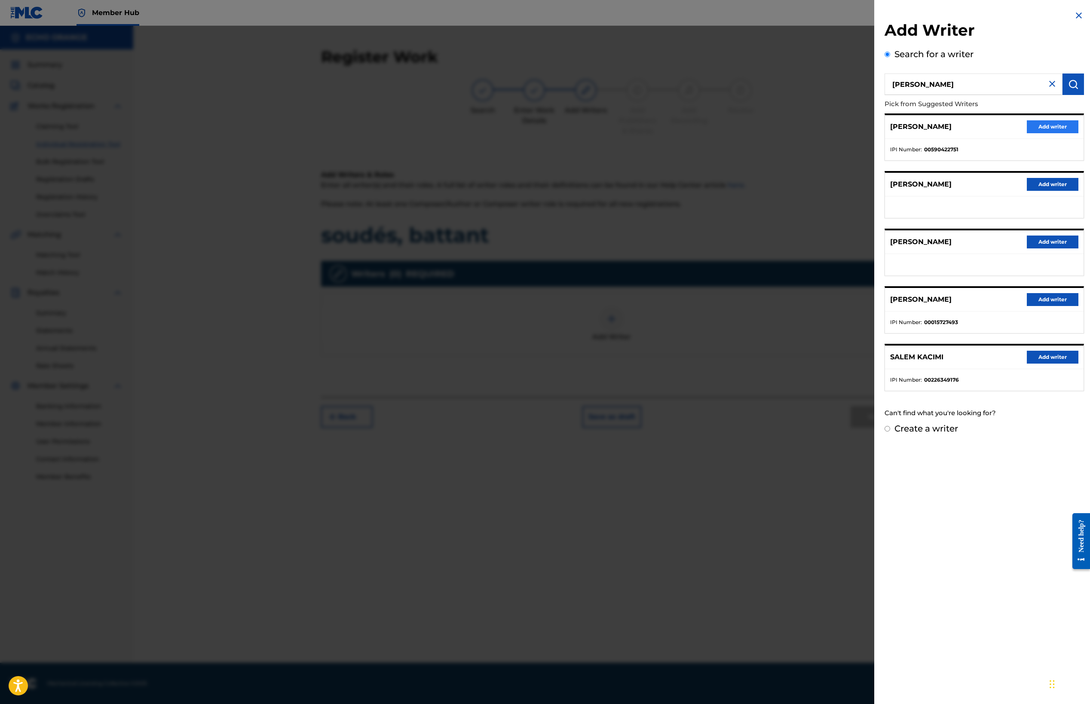
click at [1049, 133] on button "Add writer" at bounding box center [1053, 126] width 52 height 13
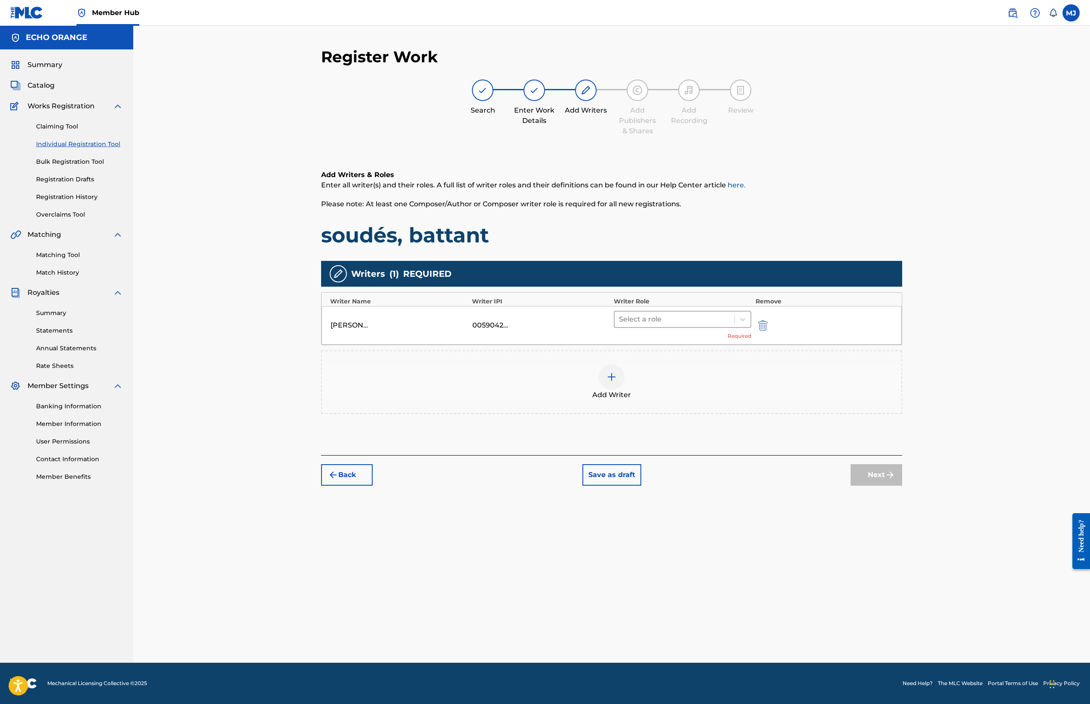
click at [695, 325] on div at bounding box center [674, 319] width 111 height 12
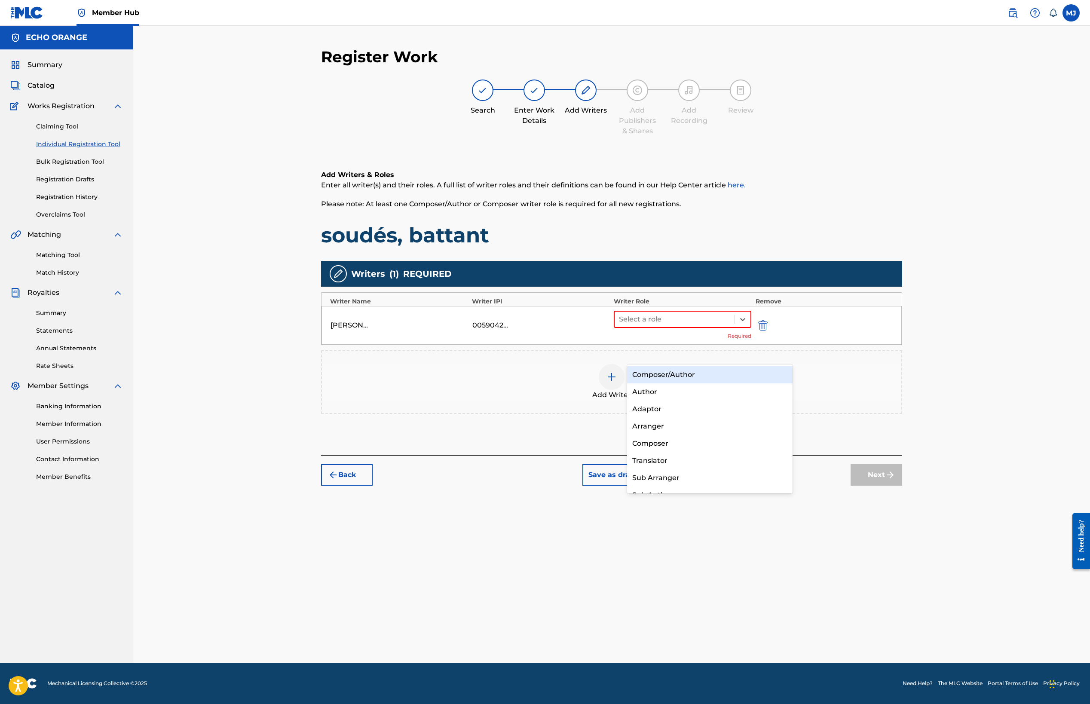
click at [687, 377] on div "Composer/Author" at bounding box center [710, 374] width 166 height 17
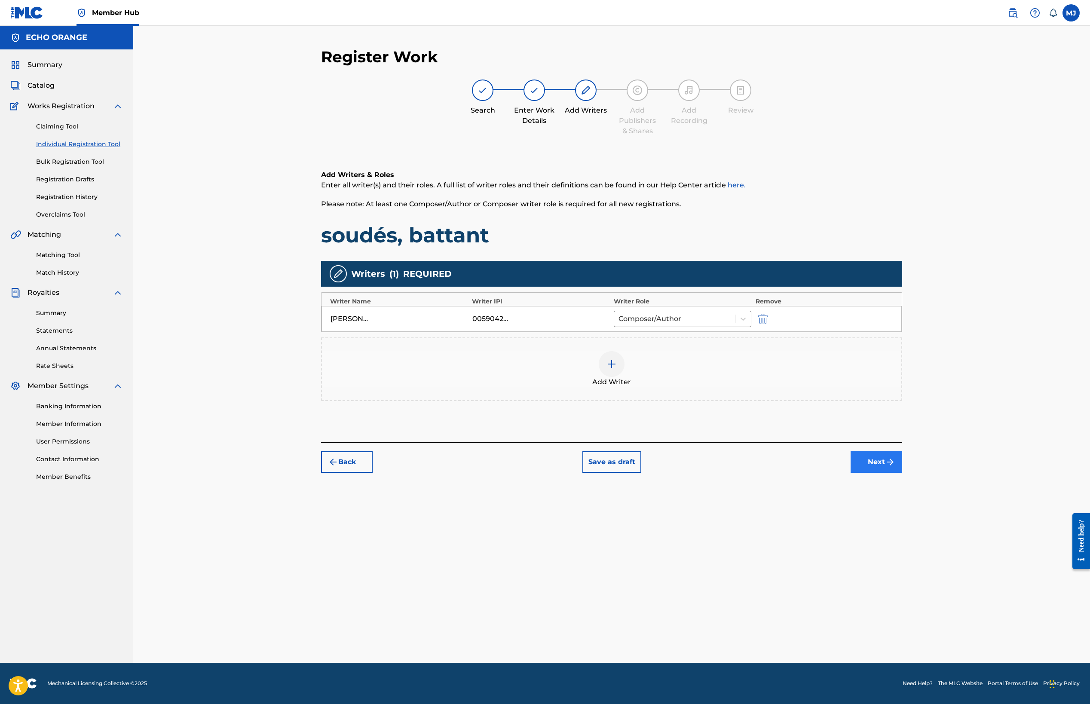
click at [902, 473] on button "Next" at bounding box center [877, 461] width 52 height 21
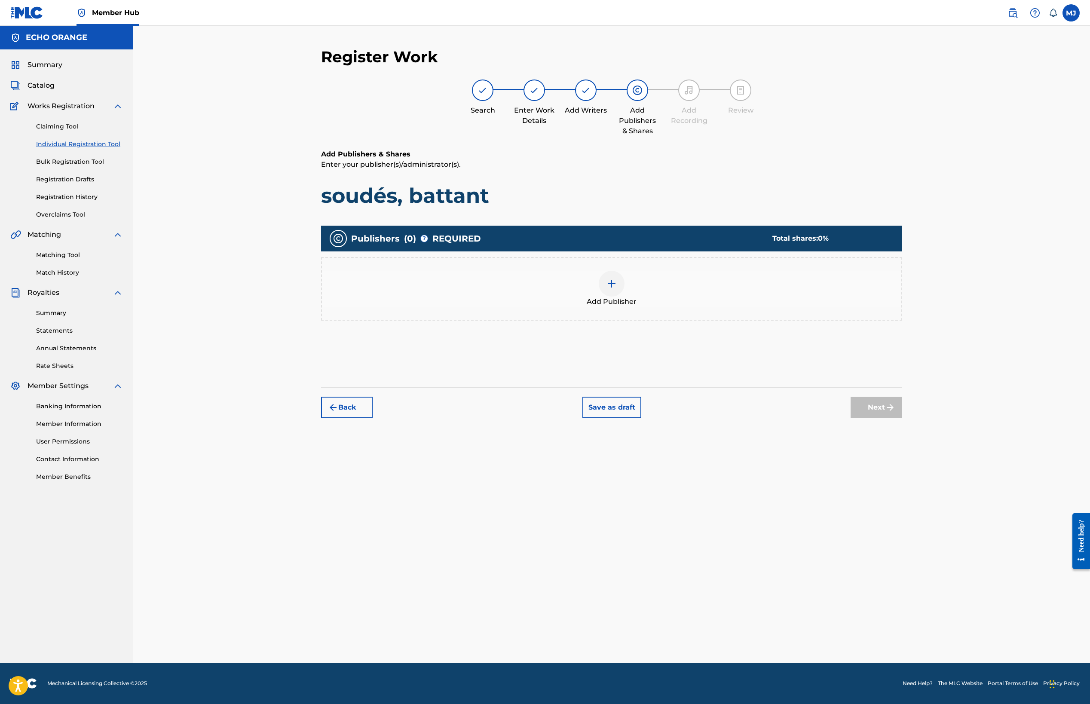
click at [683, 307] on div "Add Publisher" at bounding box center [612, 289] width 580 height 36
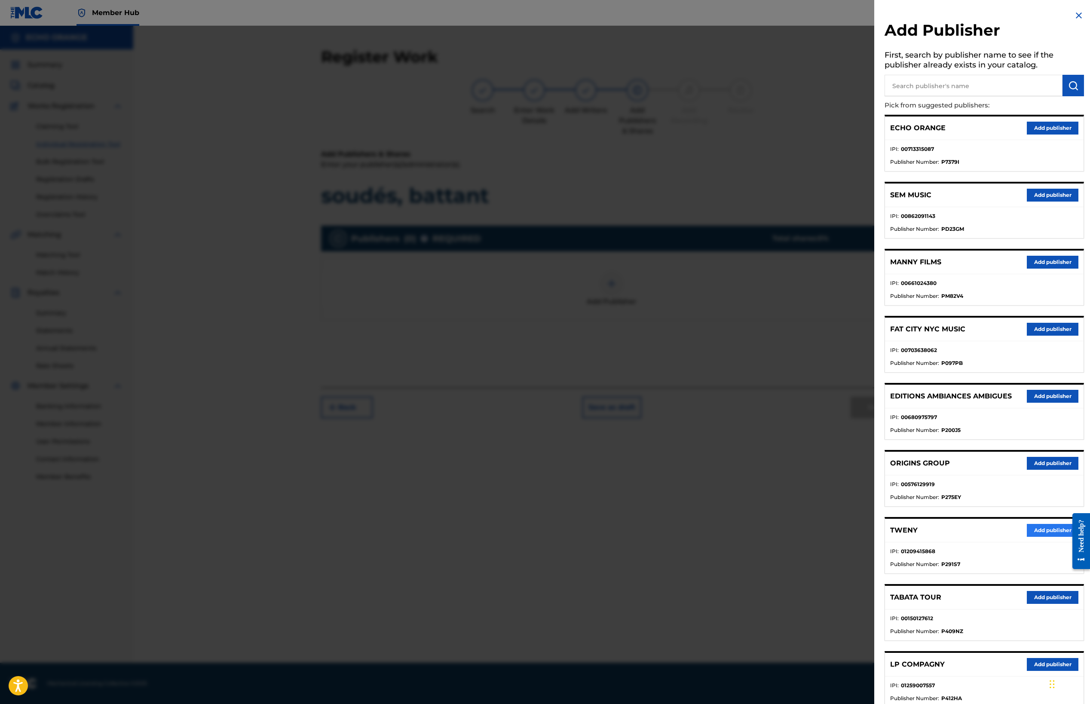
click at [1038, 537] on button "Add publisher" at bounding box center [1053, 530] width 52 height 13
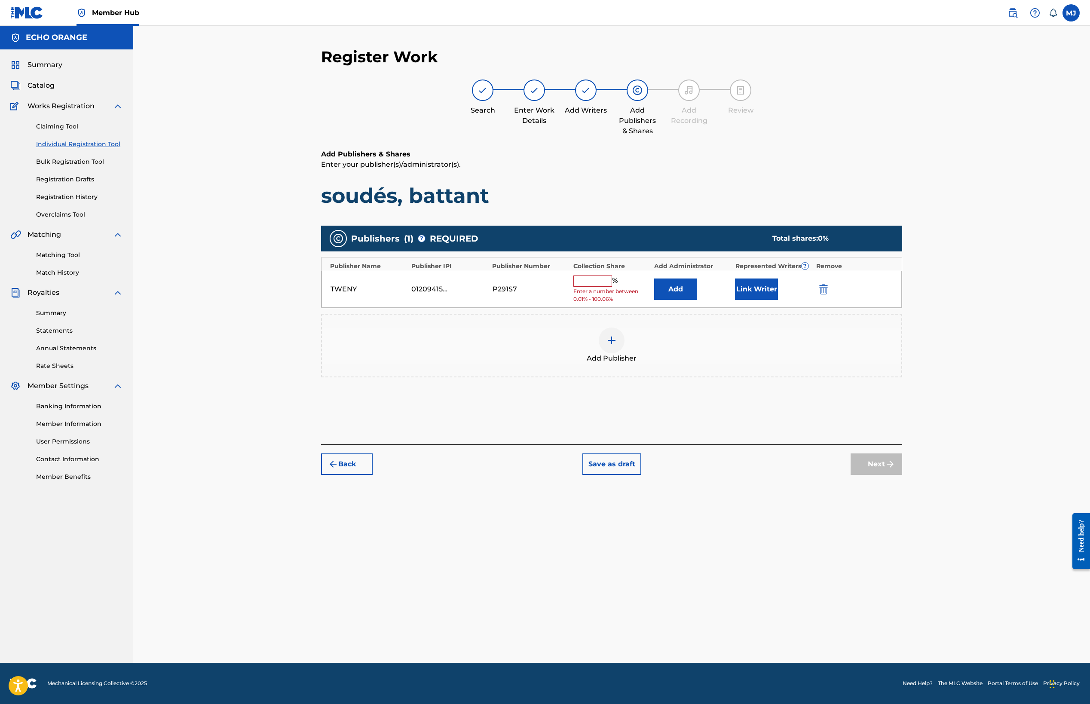
click at [716, 308] on div "TWENY 01209415868 P291S7 % Enter a number between 0.01% - 100.06% Add Link Writ…" at bounding box center [612, 289] width 580 height 37
click at [697, 300] on button "Add" at bounding box center [675, 289] width 43 height 21
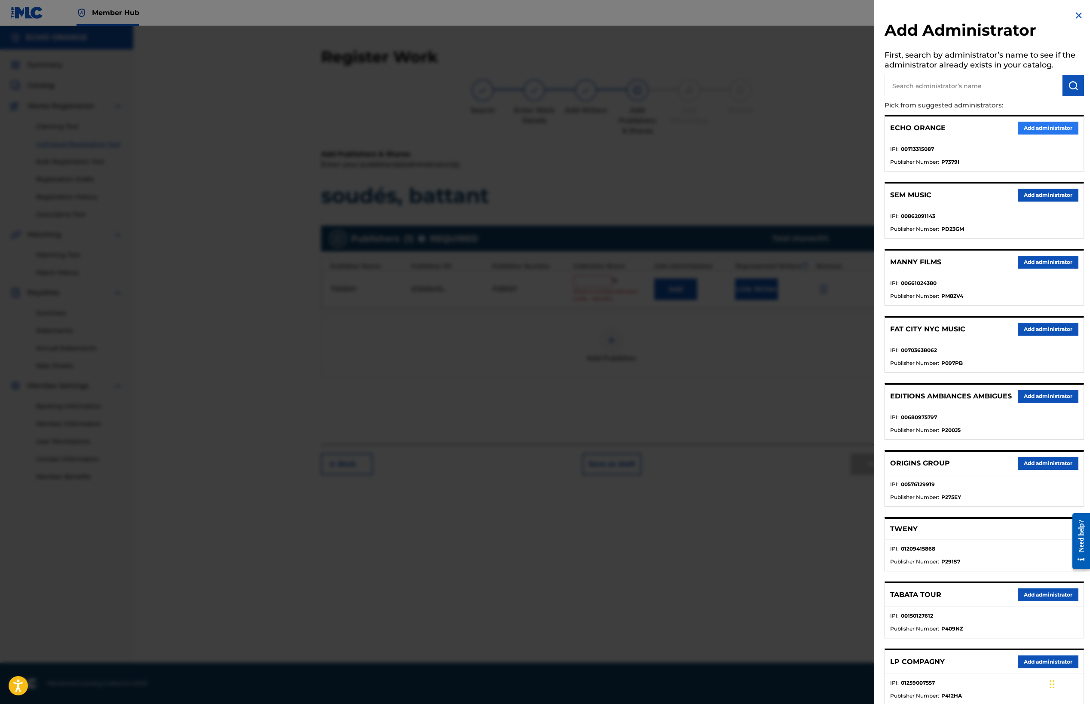
click at [1018, 135] on button "Add administrator" at bounding box center [1048, 128] width 61 height 13
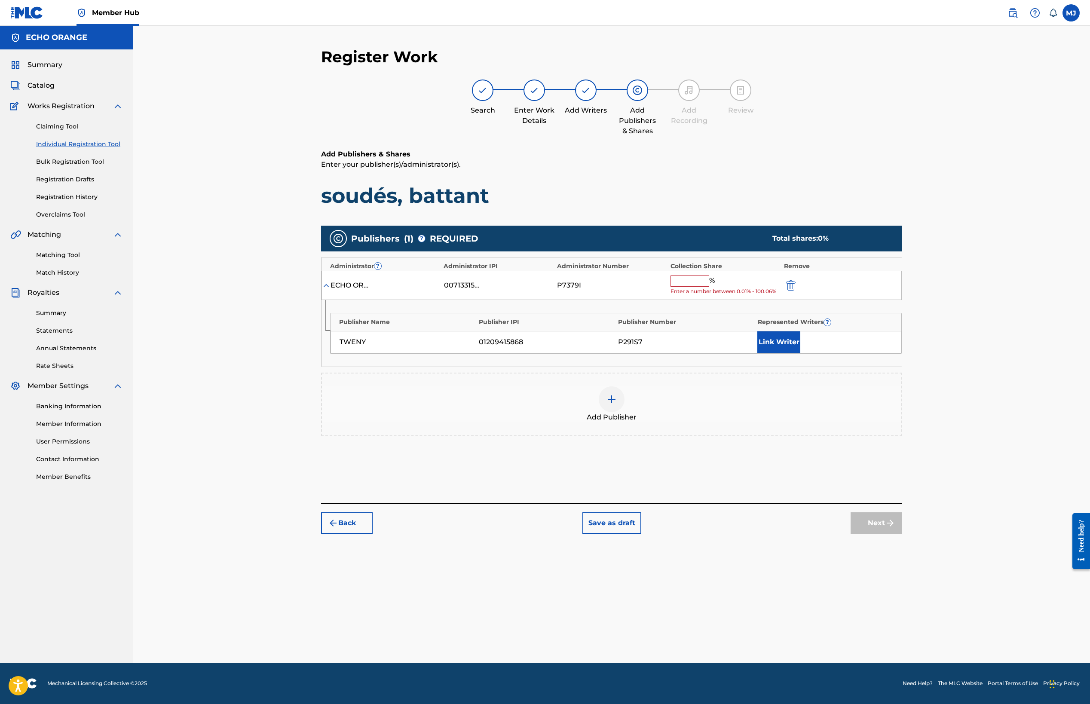
click at [709, 287] on input "text" at bounding box center [690, 281] width 39 height 11
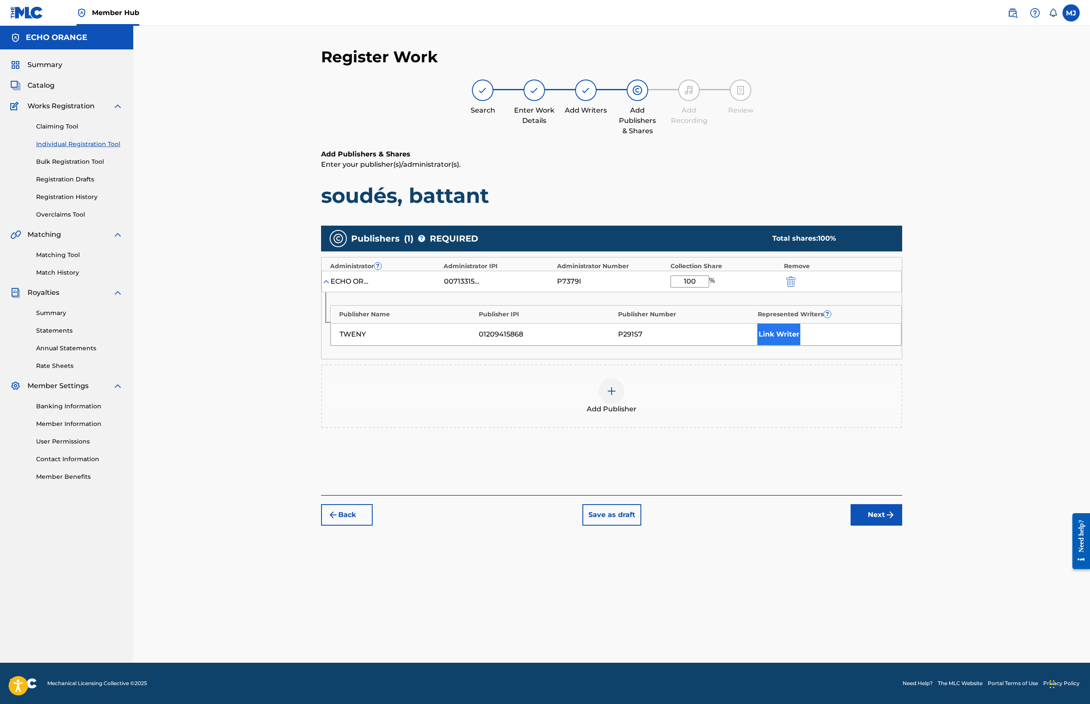
type input "100"
click at [801, 345] on button "Link Writer" at bounding box center [779, 334] width 43 height 21
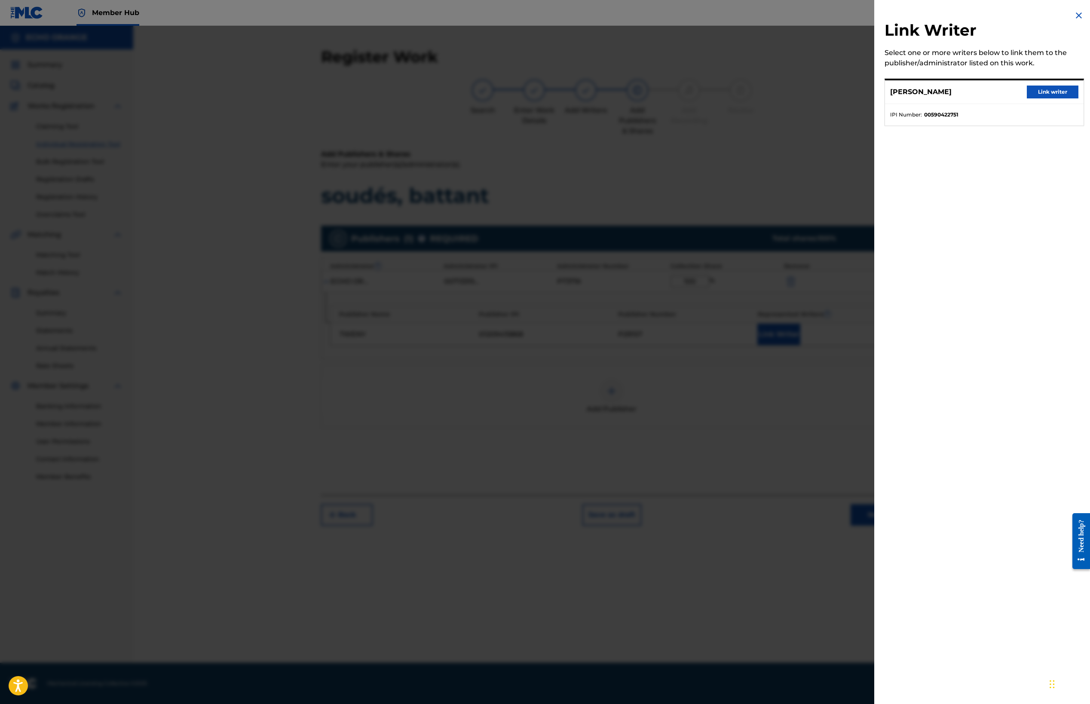
click at [1030, 104] on div "[PERSON_NAME] Link writer" at bounding box center [984, 92] width 199 height 24
click at [1032, 98] on button "Link writer" at bounding box center [1053, 92] width 52 height 13
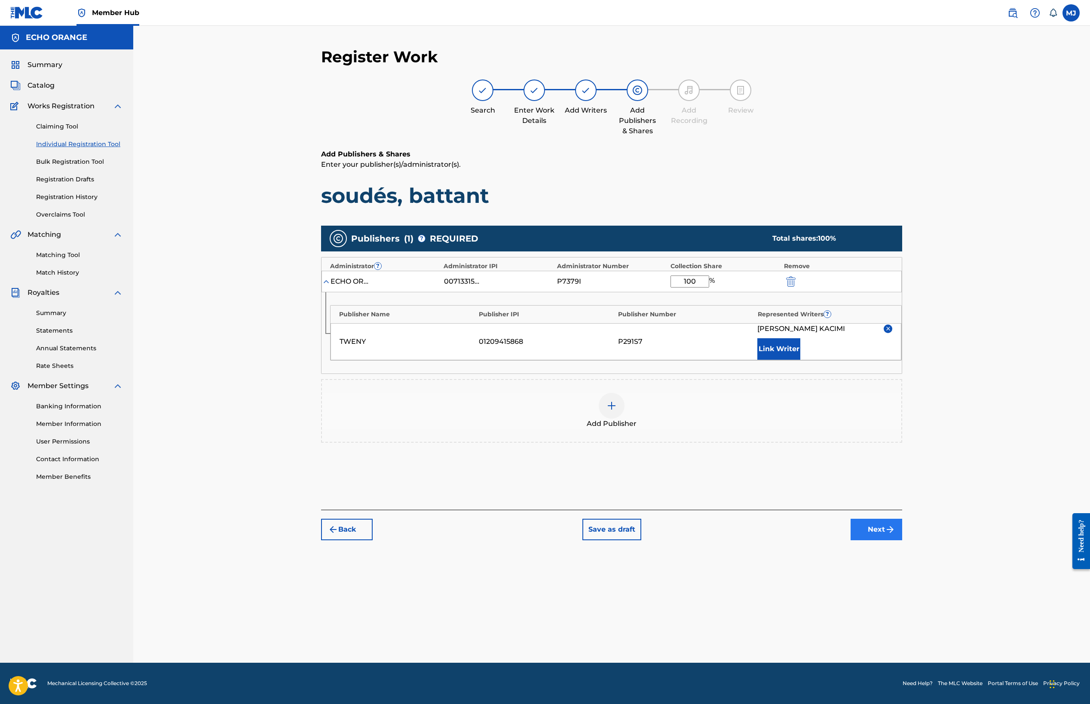
click at [896, 535] on img "submit" at bounding box center [890, 529] width 10 height 10
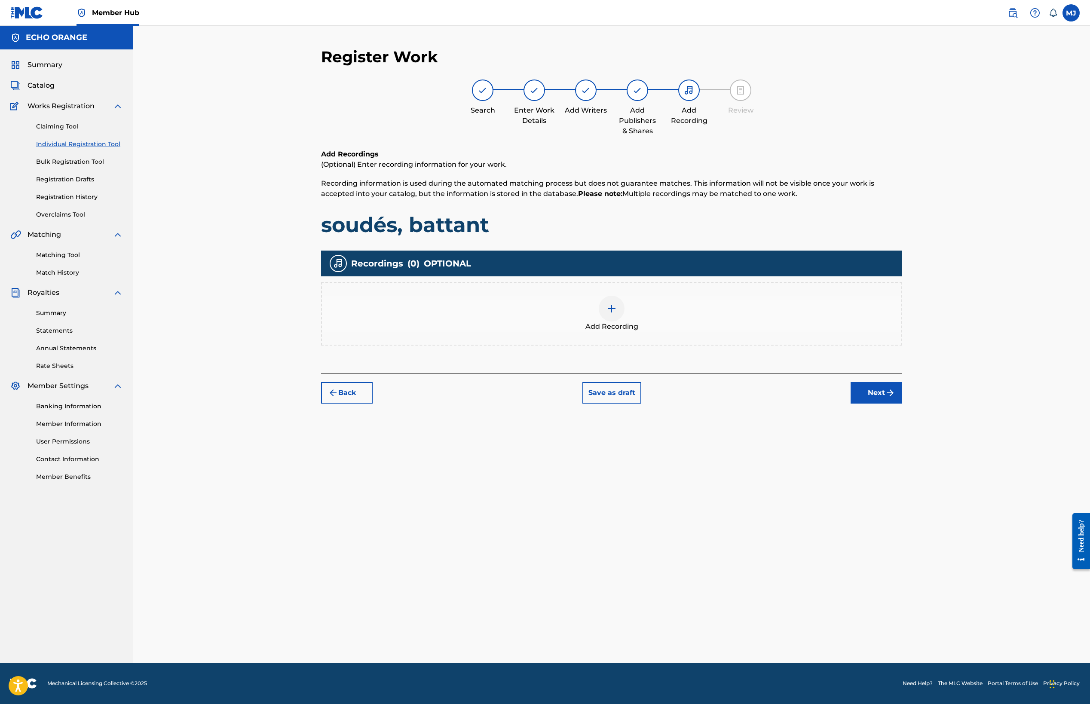
click at [913, 455] on div "Register Work Search Enter Work Details Add Writers Add Publishers & Shares Add…" at bounding box center [612, 355] width 602 height 616
click at [913, 454] on div "Register Work Search Enter Work Details Add Writers Add Publishers & Shares Add…" at bounding box center [612, 355] width 602 height 616
click at [902, 404] on button "Next" at bounding box center [877, 392] width 52 height 21
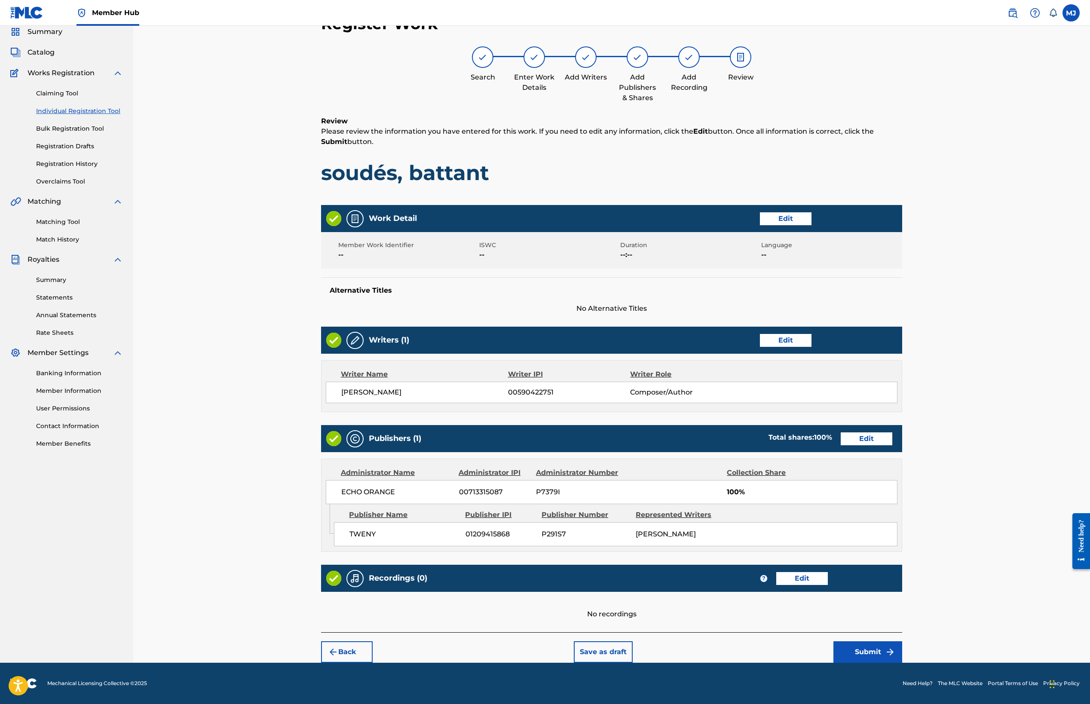
scroll to position [121, 0]
click at [902, 650] on button "Submit" at bounding box center [868, 651] width 69 height 21
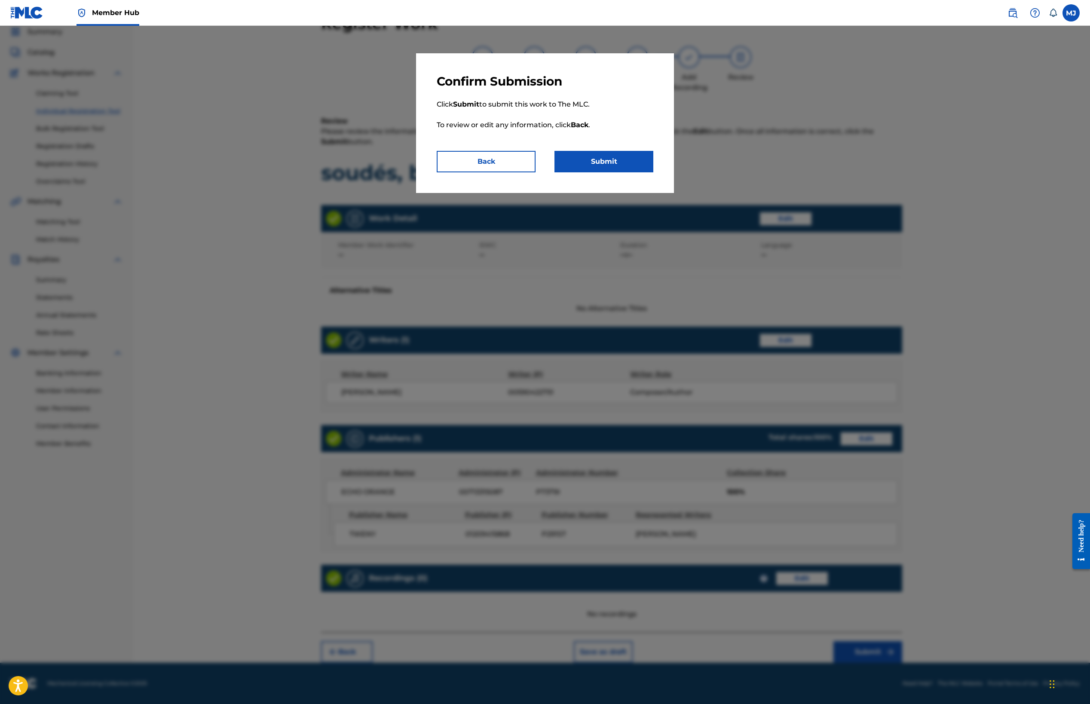
click at [625, 151] on p "Click Submit to submit this work to The MLC. To review or edit any information,…" at bounding box center [545, 120] width 217 height 62
click at [625, 172] on button "Submit" at bounding box center [604, 161] width 99 height 21
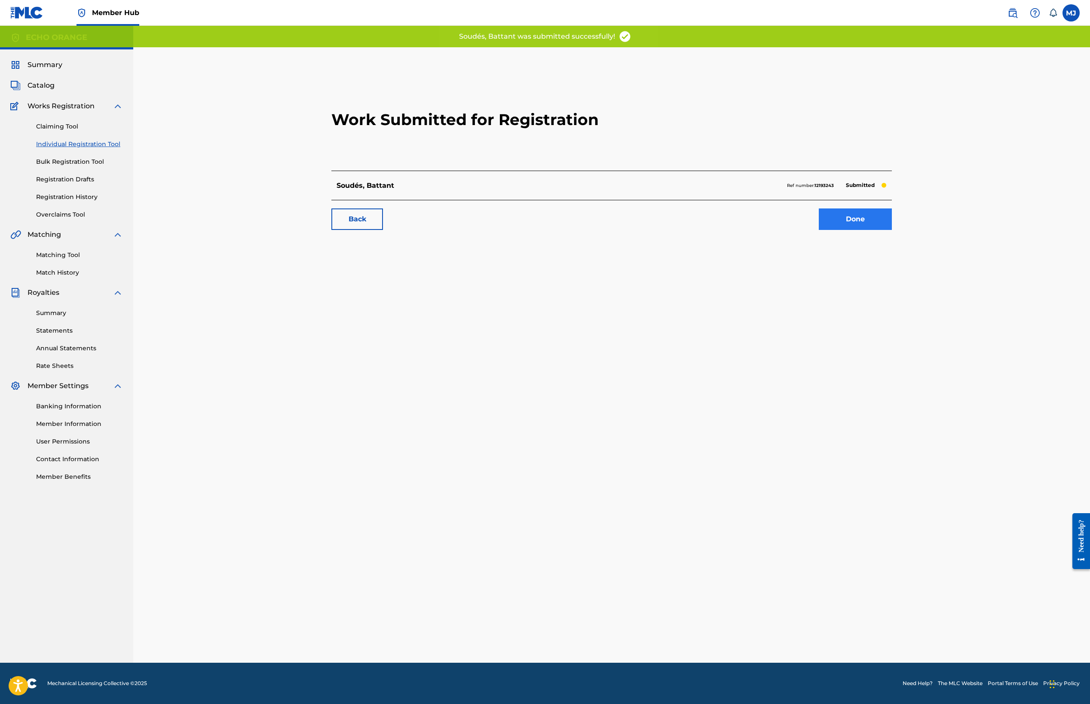
click at [892, 230] on link "Done" at bounding box center [855, 219] width 73 height 21
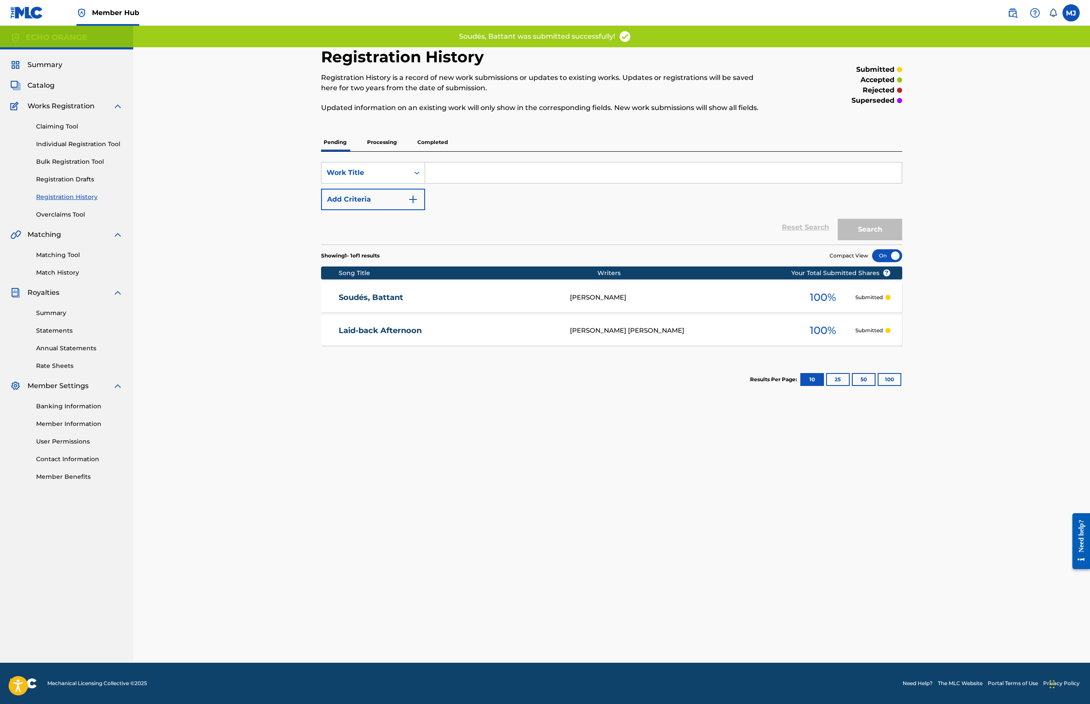
click at [104, 163] on div "Claiming Tool Individual Registration Tool Bulk Registration Tool Registration …" at bounding box center [66, 165] width 113 height 108
click at [106, 149] on link "Individual Registration Tool" at bounding box center [79, 144] width 87 height 9
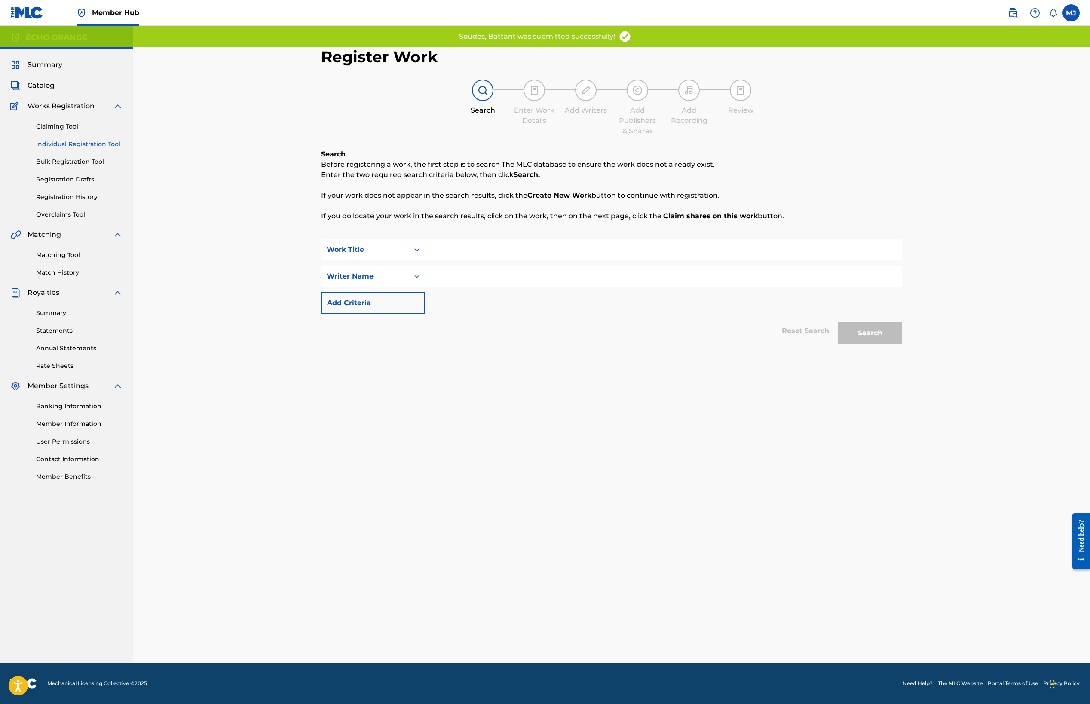
click at [433, 260] on input "Search Form" at bounding box center [663, 249] width 477 height 21
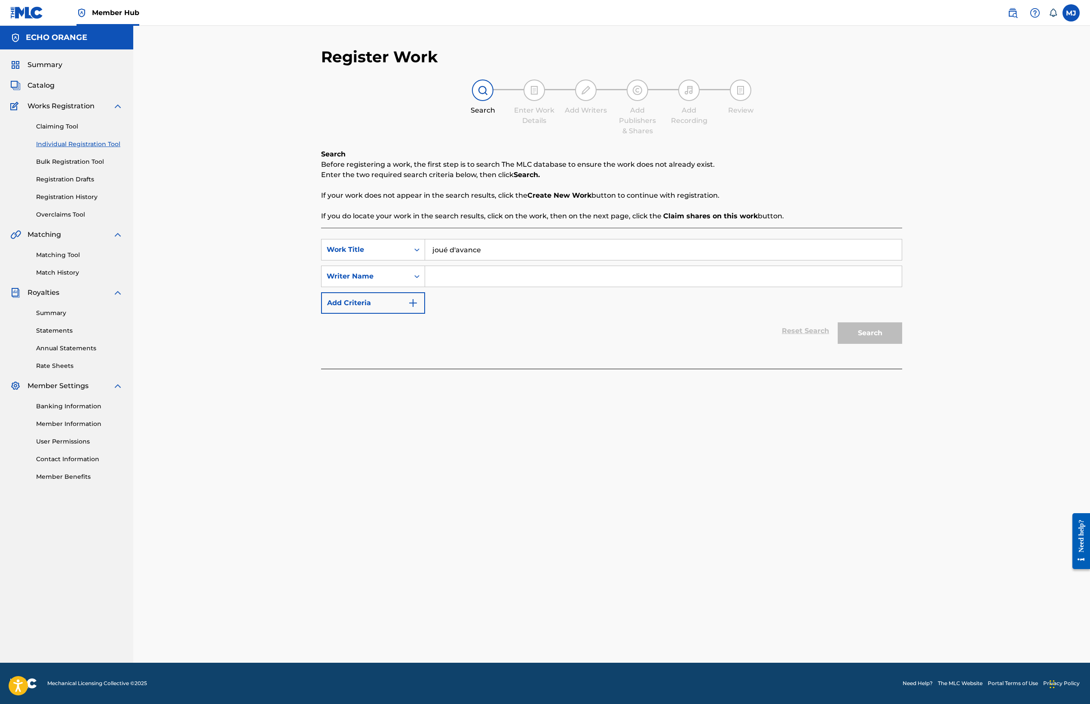
type input "joué d'avance"
paste input "[PERSON_NAME]"
type input "[PERSON_NAME]"
click at [902, 344] on button "Search" at bounding box center [870, 332] width 64 height 21
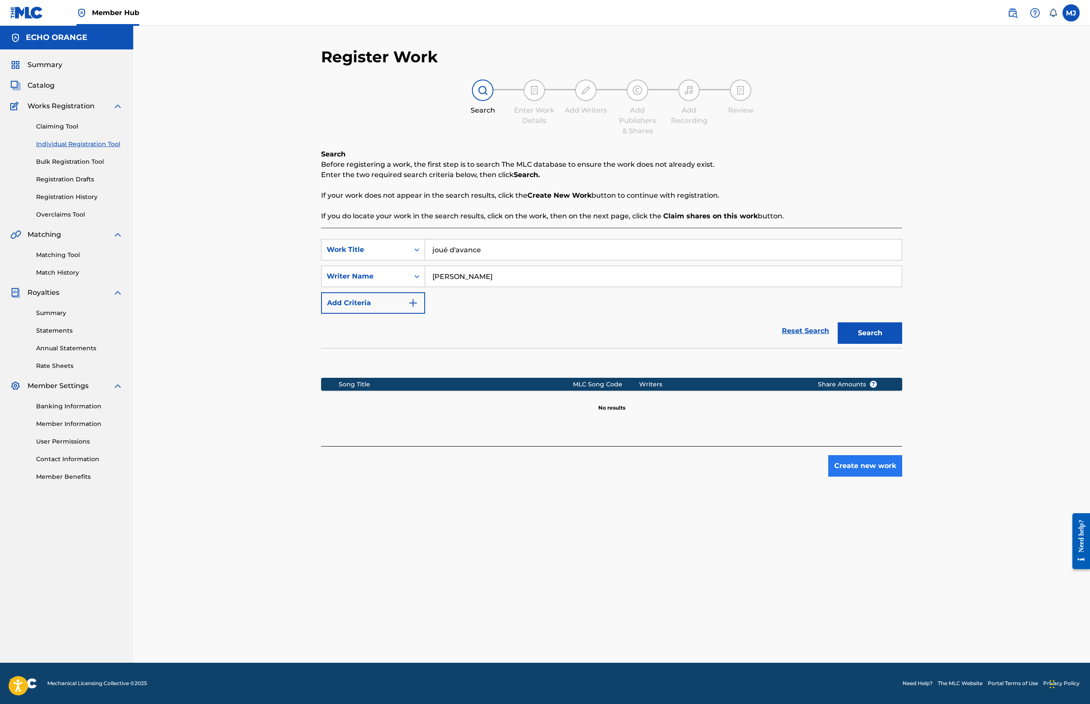
click at [902, 477] on button "Create new work" at bounding box center [865, 465] width 74 height 21
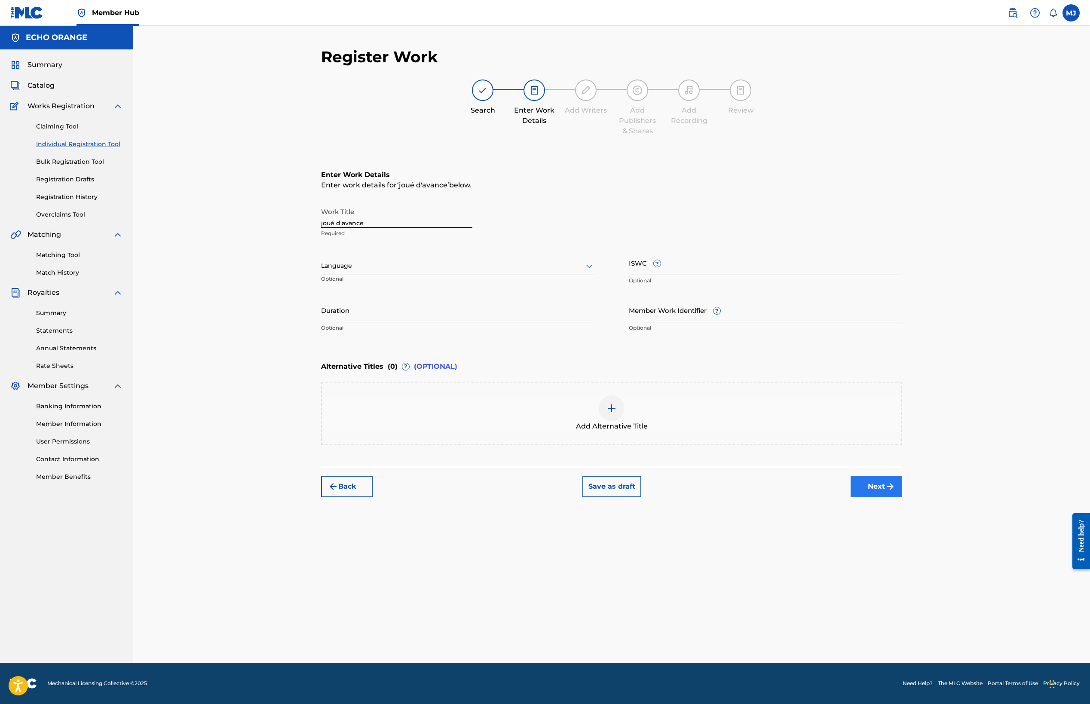
click at [902, 497] on button "Next" at bounding box center [877, 486] width 52 height 21
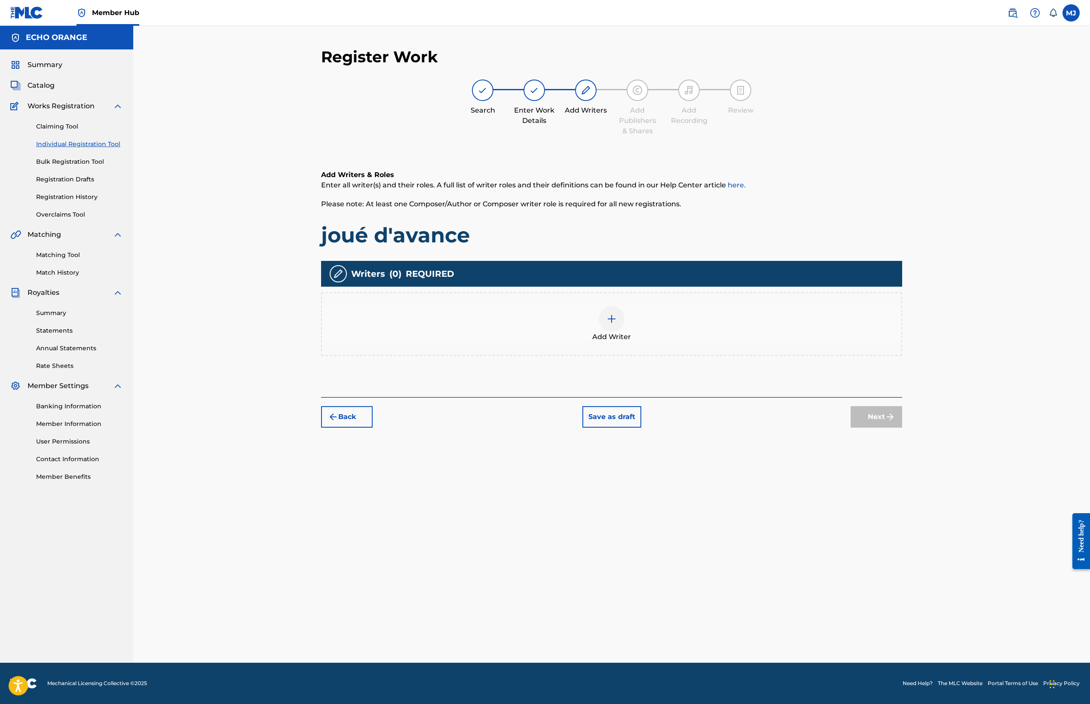
click at [737, 342] on div "Add Writer" at bounding box center [612, 324] width 580 height 36
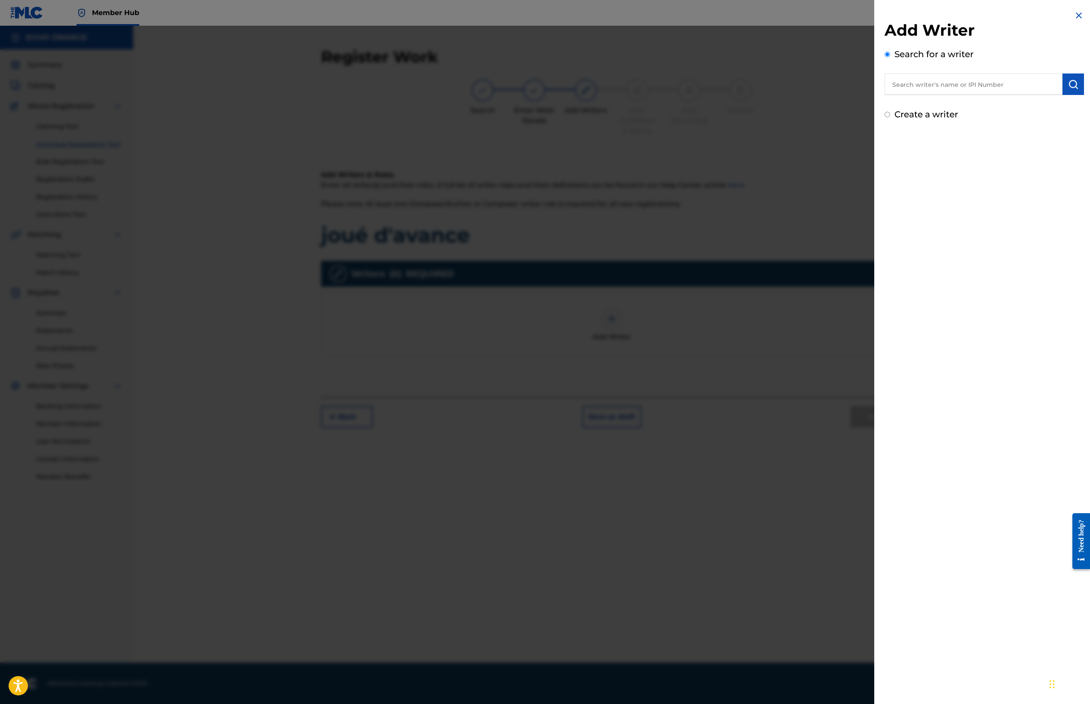
click at [941, 88] on input "text" at bounding box center [974, 84] width 178 height 21
paste input "[PERSON_NAME]"
type input "[PERSON_NAME]"
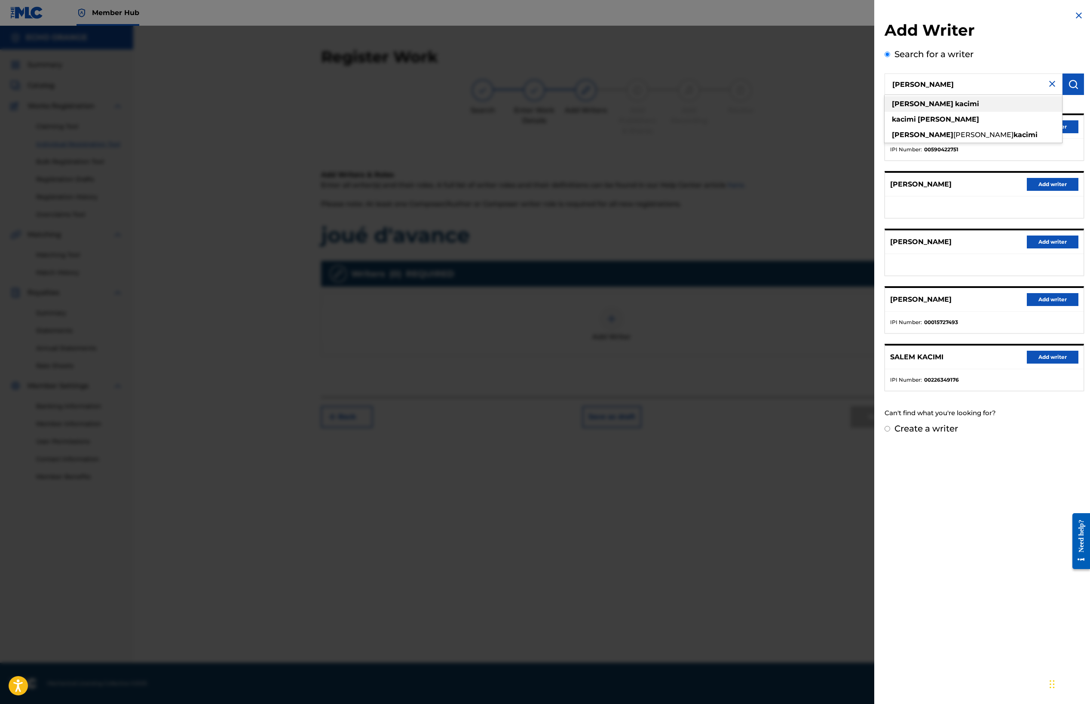
click at [955, 108] on strong "kacimi" at bounding box center [967, 104] width 24 height 8
click at [1027, 133] on button "Add writer" at bounding box center [1053, 126] width 52 height 13
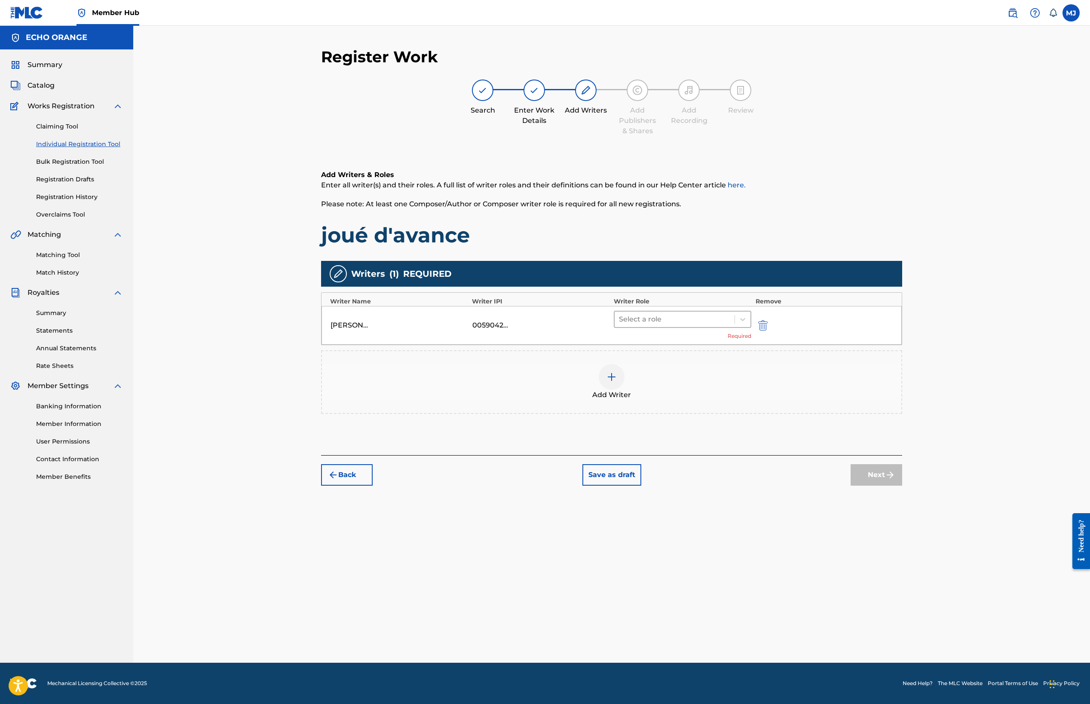
click at [696, 325] on div at bounding box center [674, 319] width 111 height 12
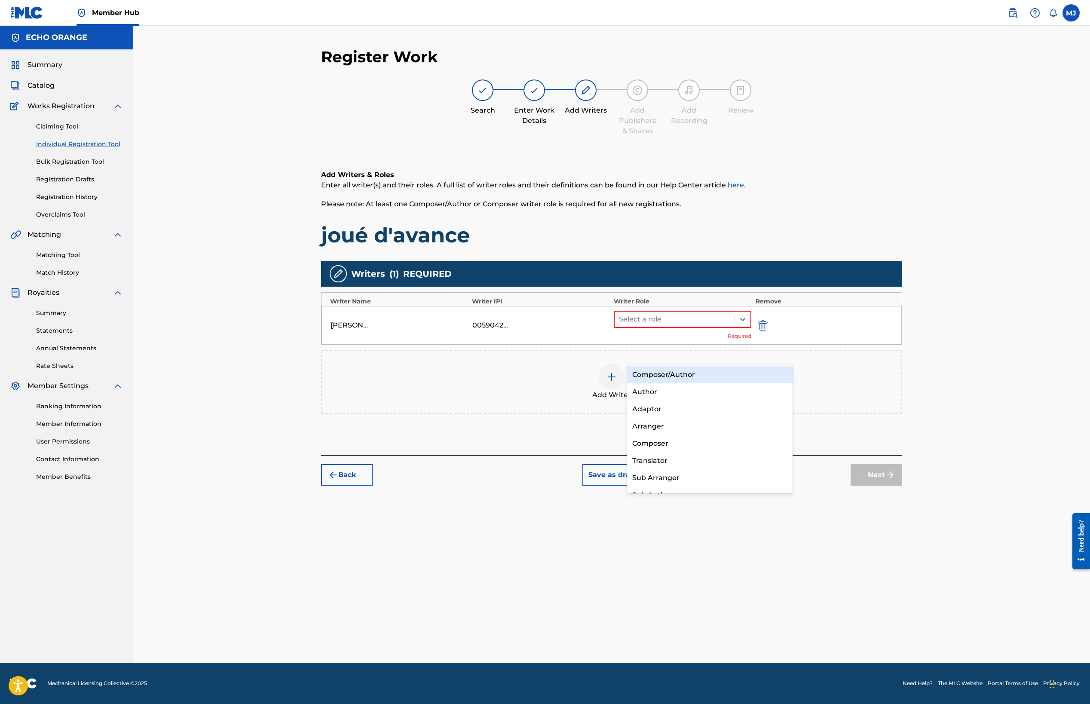
click at [688, 374] on div "Composer/Author" at bounding box center [710, 374] width 166 height 17
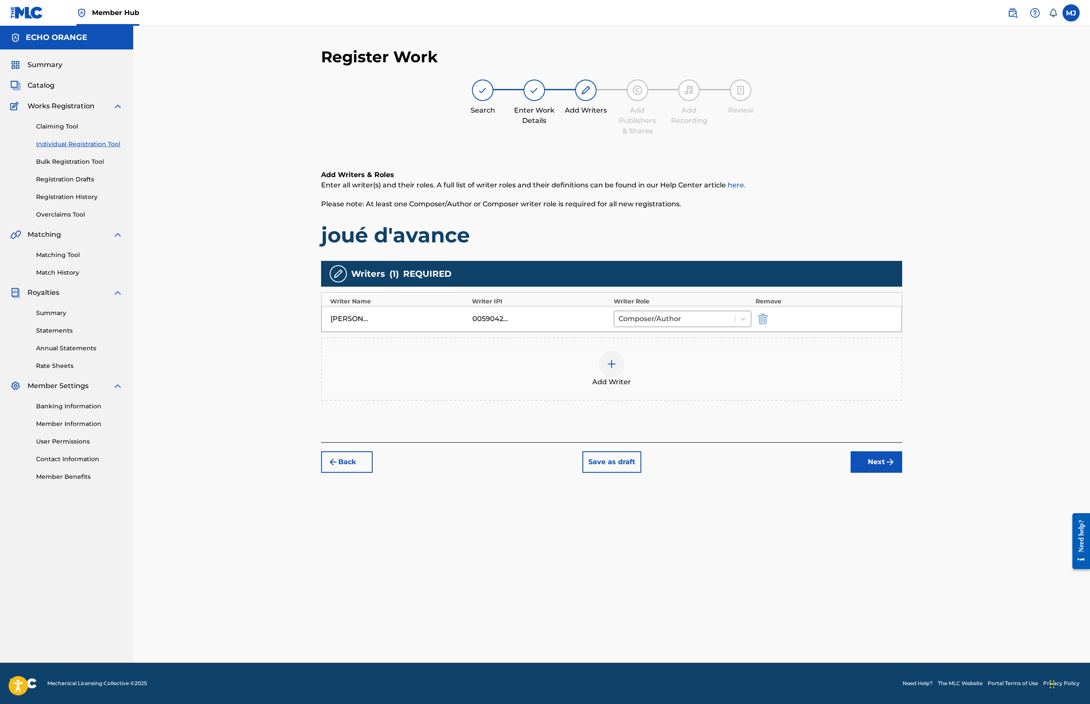
click at [902, 473] on button "Next" at bounding box center [877, 461] width 52 height 21
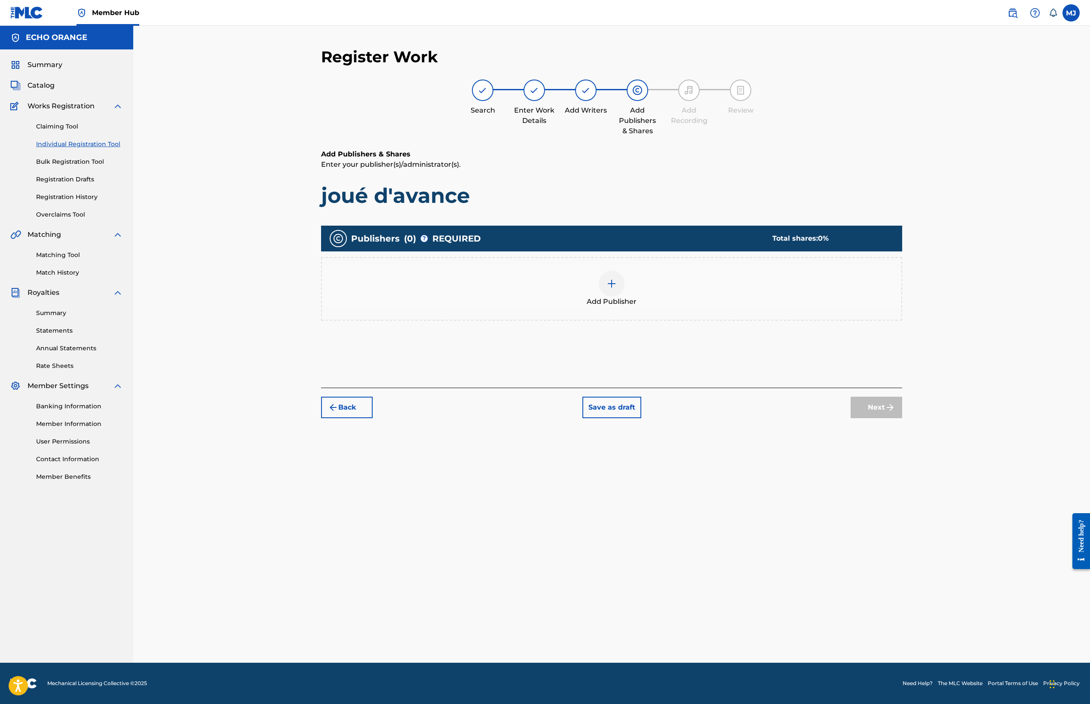
click at [711, 307] on div "Add Publisher" at bounding box center [612, 289] width 580 height 36
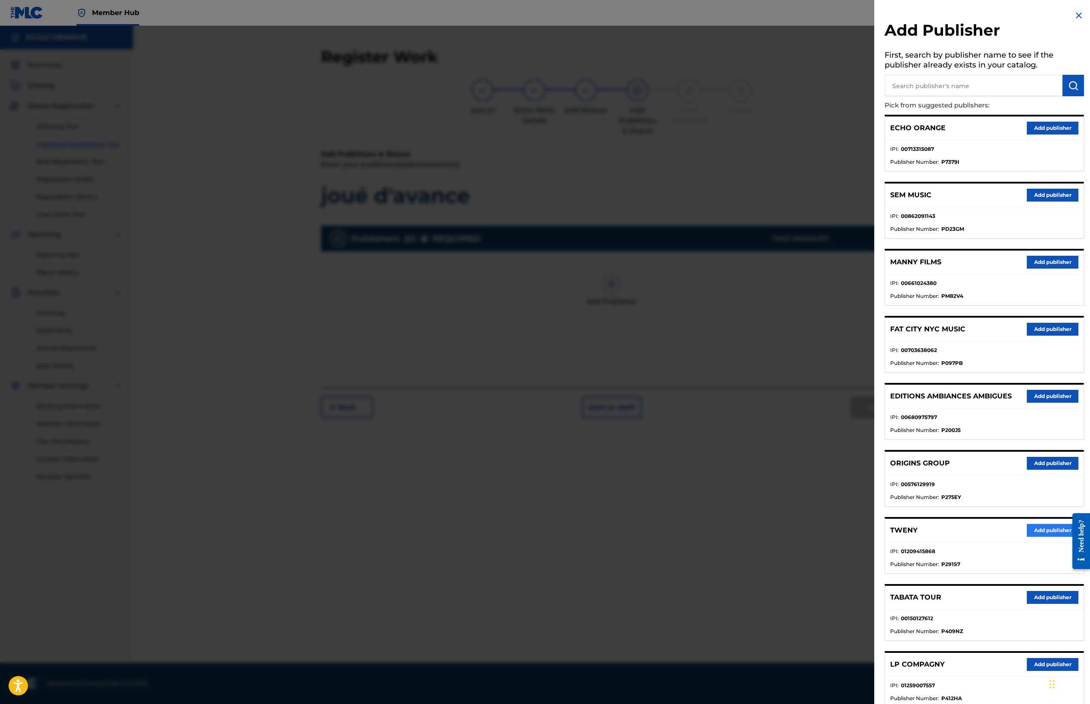
click at [1035, 537] on button "Add publisher" at bounding box center [1053, 530] width 52 height 13
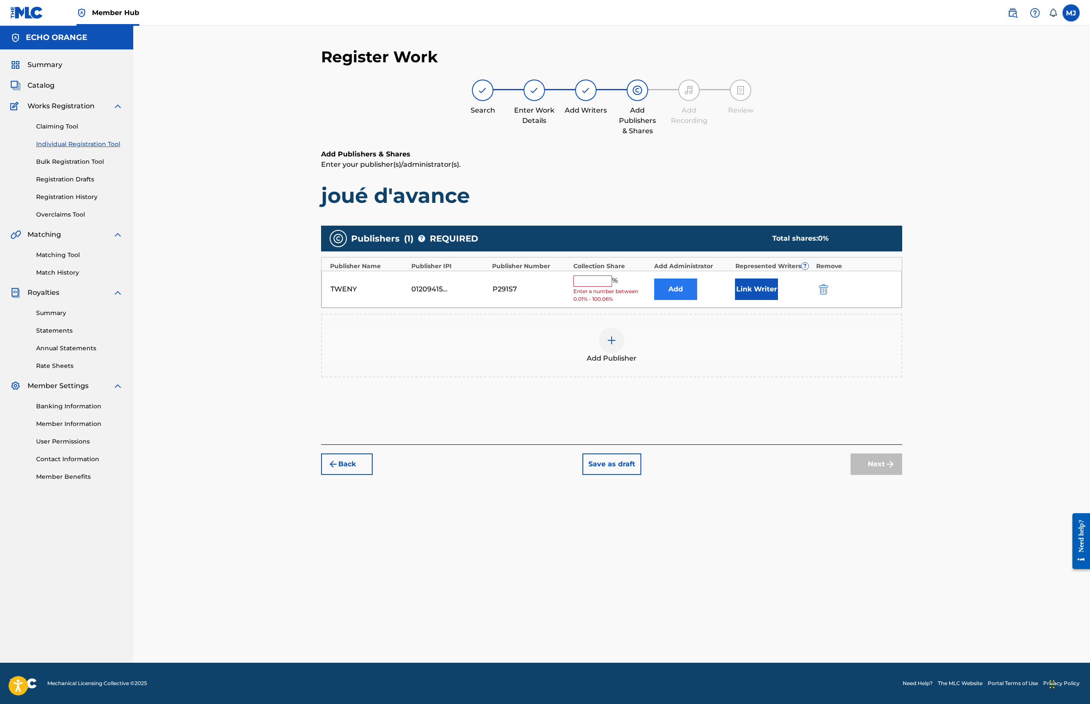
click at [697, 300] on button "Add" at bounding box center [675, 289] width 43 height 21
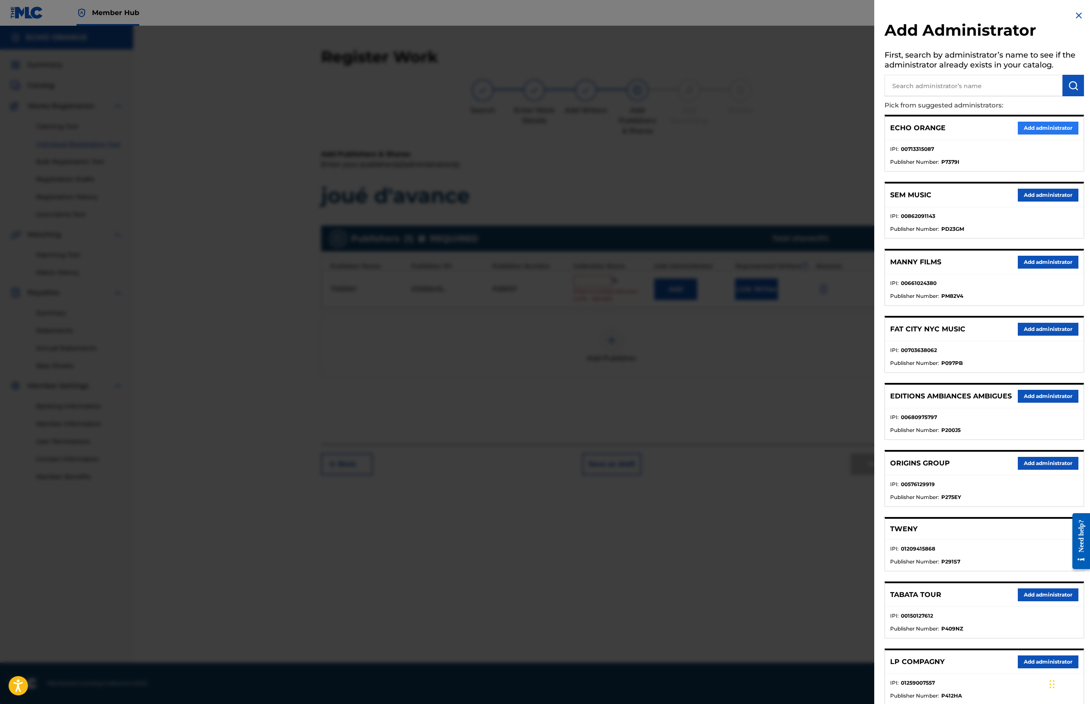
click at [1024, 135] on button "Add administrator" at bounding box center [1048, 128] width 61 height 13
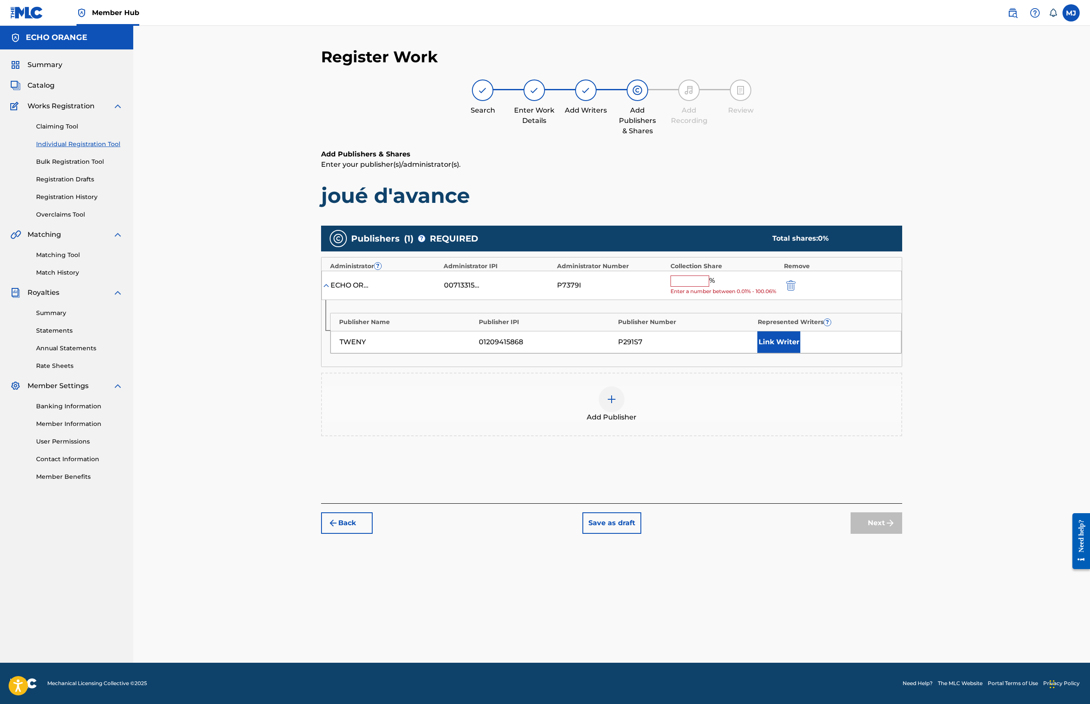
click at [709, 287] on input "text" at bounding box center [690, 281] width 39 height 11
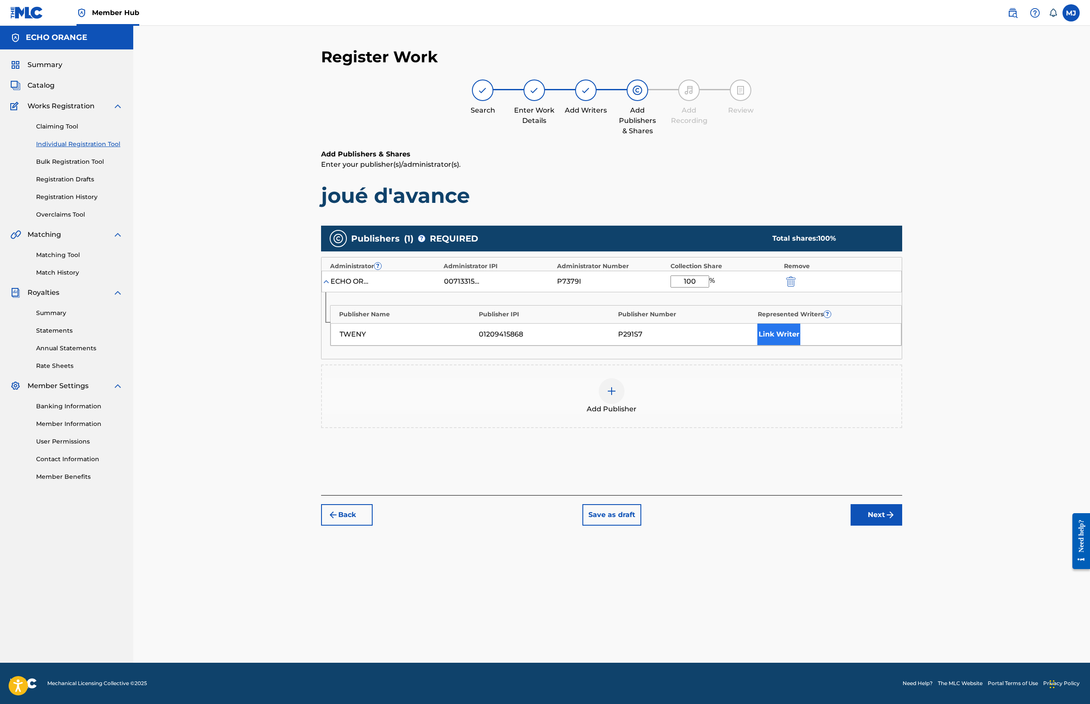
type input "100"
click at [801, 345] on button "Link Writer" at bounding box center [779, 334] width 43 height 21
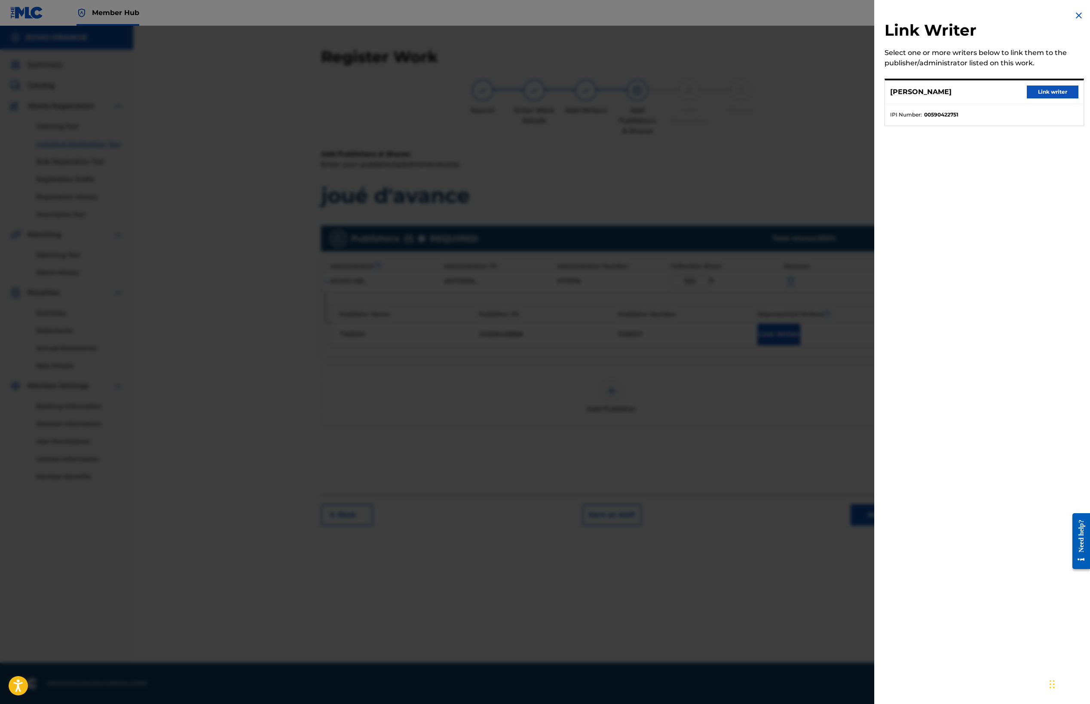
click at [1027, 104] on div "[PERSON_NAME] Link writer" at bounding box center [984, 92] width 199 height 24
click at [1040, 98] on button "Link writer" at bounding box center [1053, 92] width 52 height 13
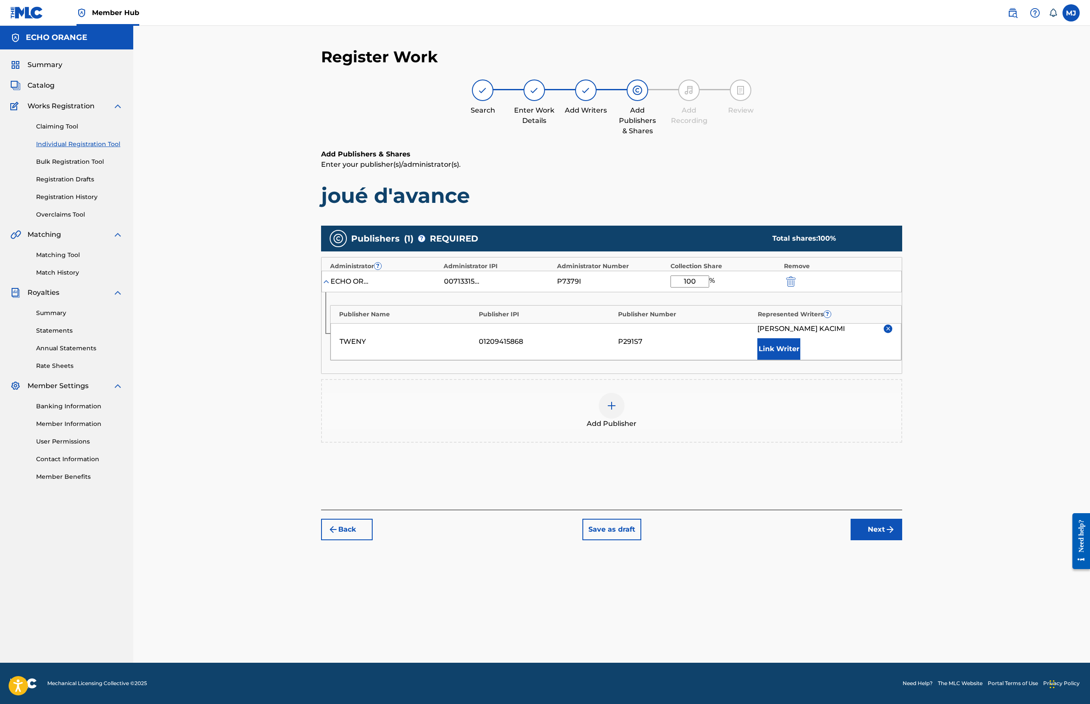
click at [902, 540] on div "Back Save as draft Next" at bounding box center [611, 525] width 581 height 31
click at [902, 540] on button "Next" at bounding box center [877, 529] width 52 height 21
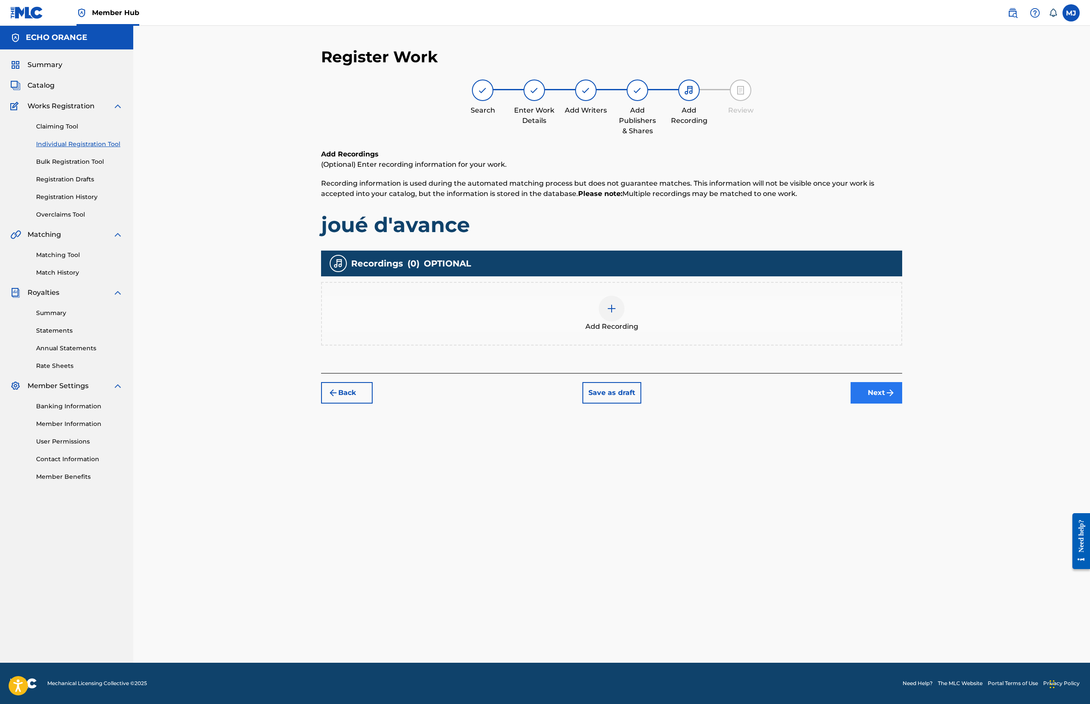
click at [902, 404] on button "Next" at bounding box center [877, 392] width 52 height 21
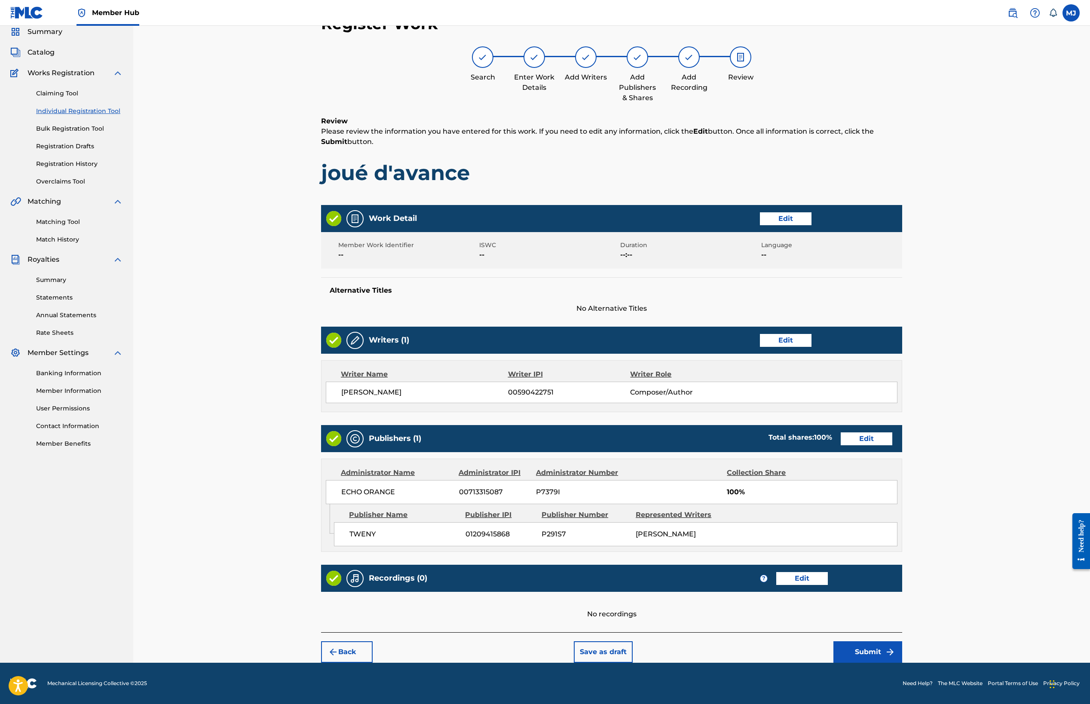
scroll to position [121, 0]
click at [902, 641] on button "Submit" at bounding box center [868, 651] width 69 height 21
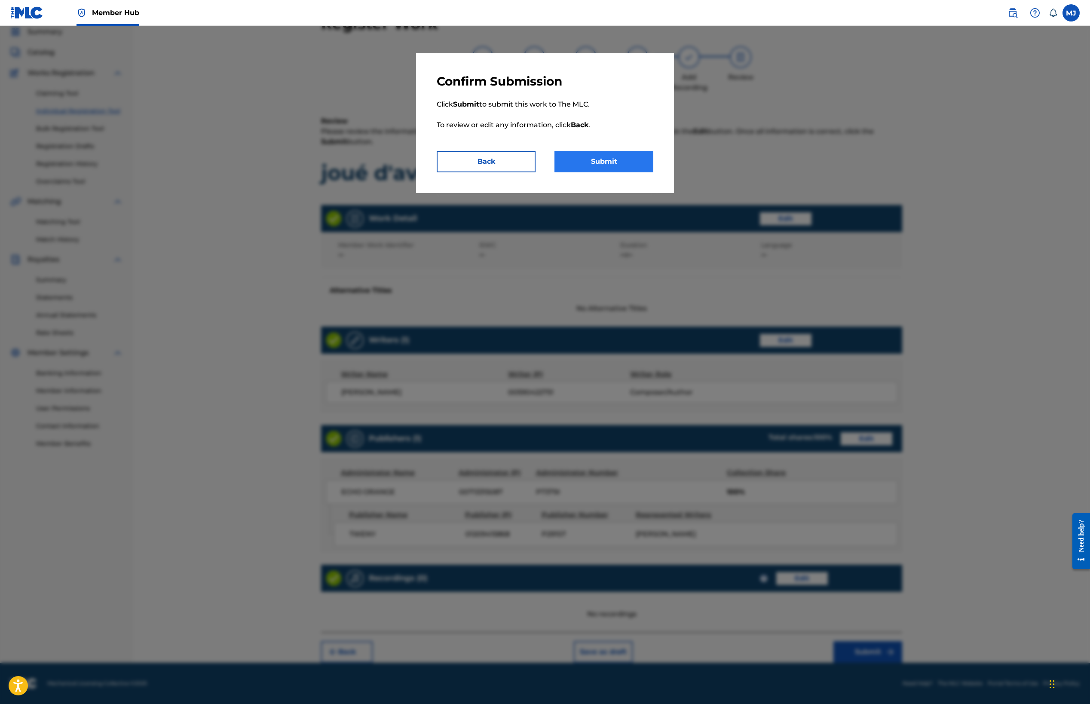
click at [621, 172] on button "Submit" at bounding box center [604, 161] width 99 height 21
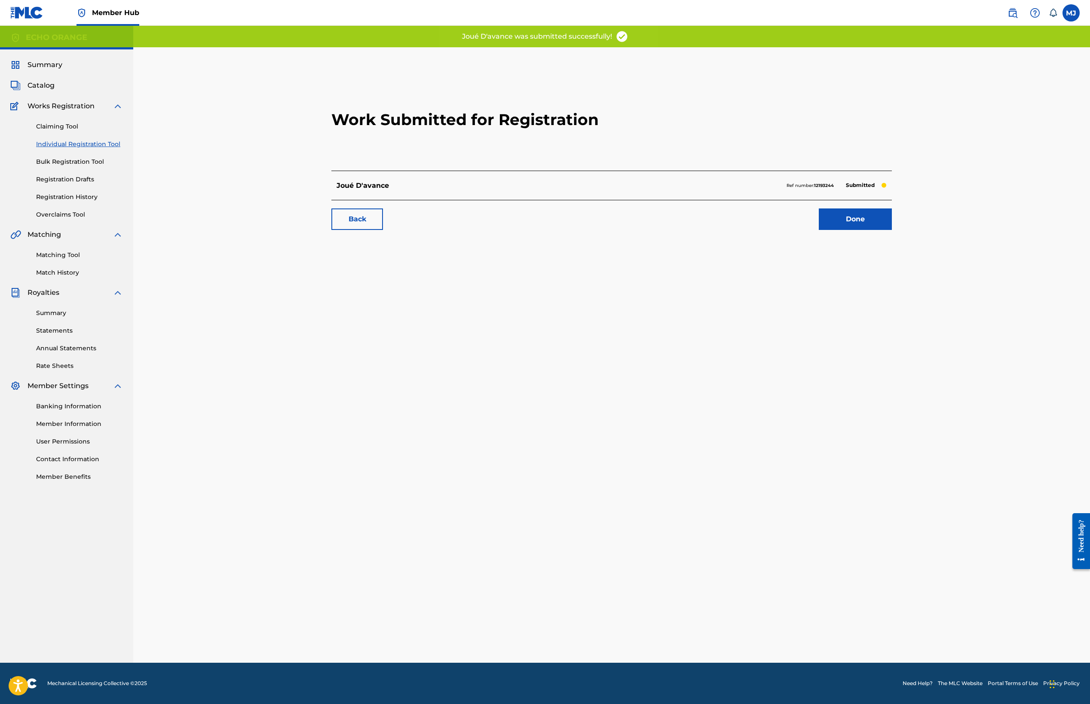
click at [885, 239] on div "Work Submitted for Registration Joué D'avance Ref number: 12193244 Submitted Ba…" at bounding box center [611, 154] width 581 height 170
click at [892, 230] on link "Done" at bounding box center [855, 219] width 73 height 21
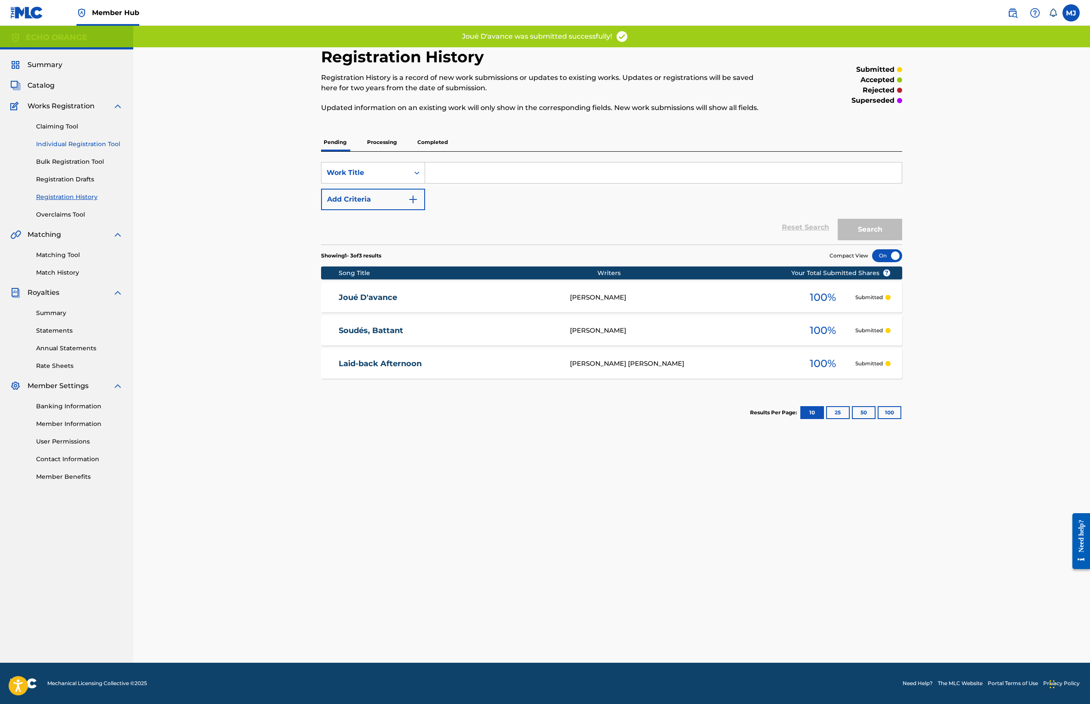
click at [81, 149] on link "Individual Registration Tool" at bounding box center [79, 144] width 87 height 9
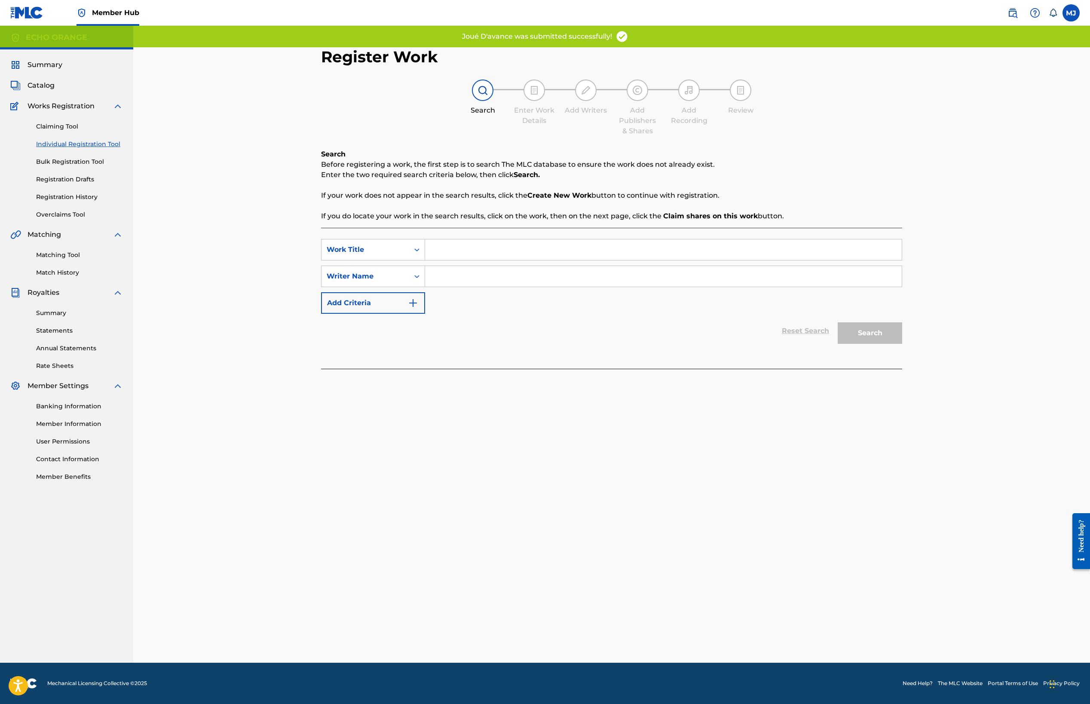
drag, startPoint x: 466, startPoint y: 248, endPoint x: 468, endPoint y: 259, distance: 11.3
click at [466, 248] on div "SearchWithCriteriaaa6b0a13-149e-4d0a-95db-c9575beb3cd1 Work Title SearchWithCri…" at bounding box center [611, 298] width 581 height 141
click at [469, 260] on input "Search Form" at bounding box center [663, 249] width 477 height 21
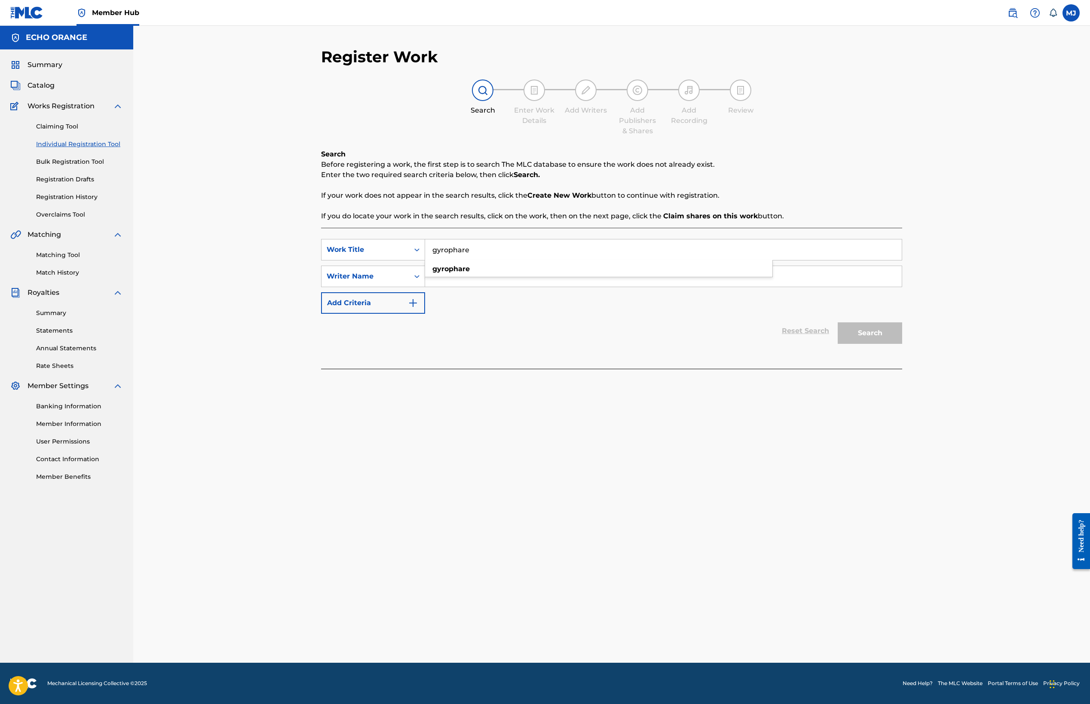
type input "gyrophare"
paste input "[PERSON_NAME]"
type input "[PERSON_NAME]"
click at [902, 344] on button "Search" at bounding box center [870, 332] width 64 height 21
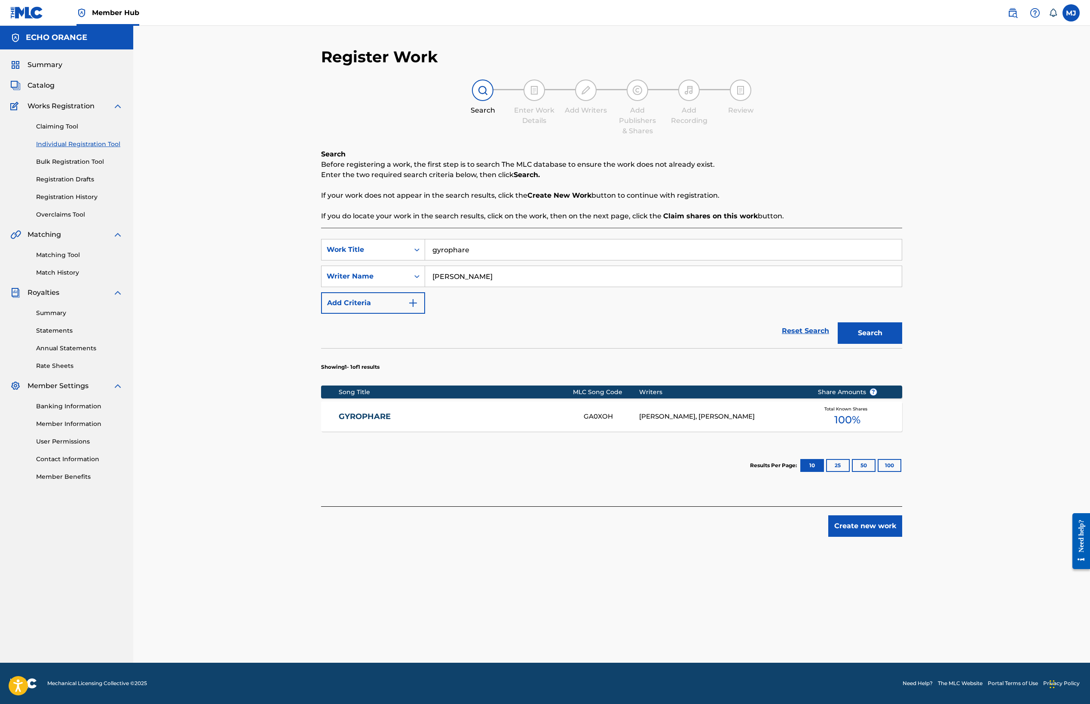
click at [469, 260] on input "gyrophare" at bounding box center [663, 249] width 477 height 21
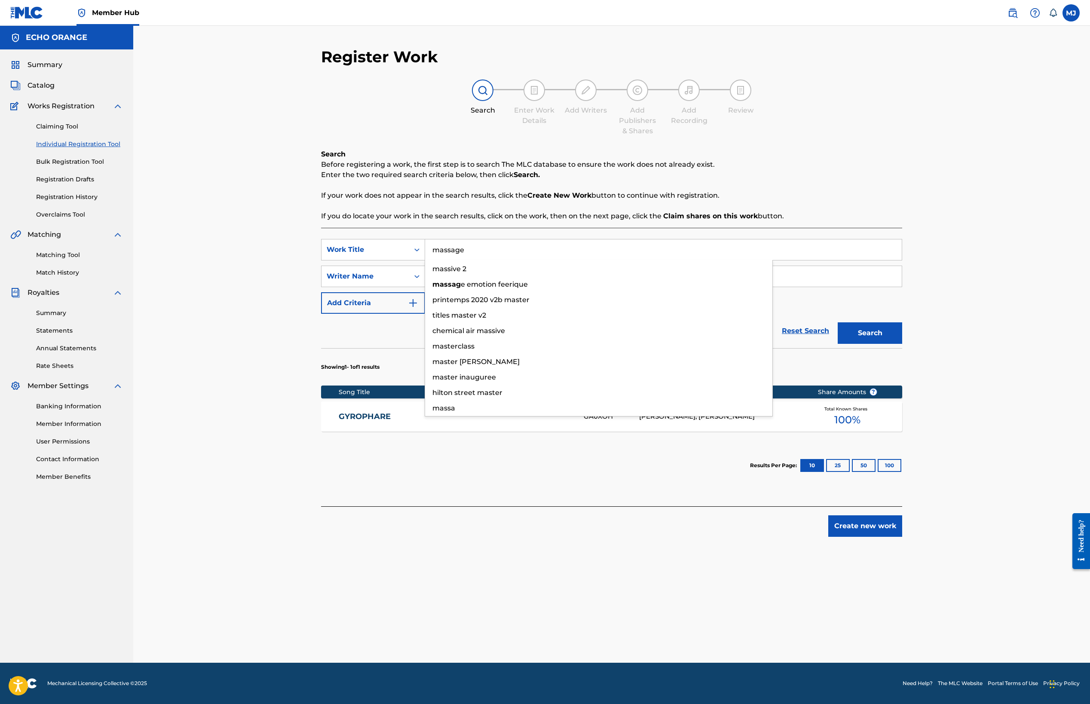
type input "massage"
click at [902, 344] on button "Search" at bounding box center [870, 332] width 64 height 21
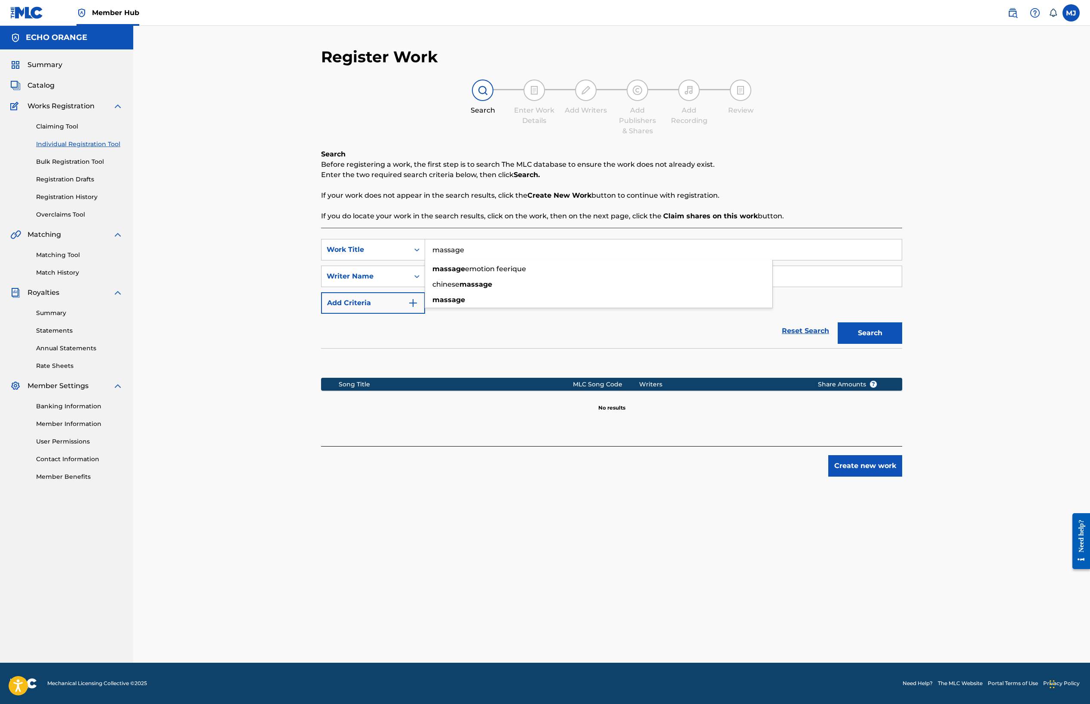
click at [497, 426] on div "Song Title MLC Song Code Writers Share Amounts ? No results" at bounding box center [611, 386] width 581 height 77
click at [902, 477] on button "Create new work" at bounding box center [865, 465] width 74 height 21
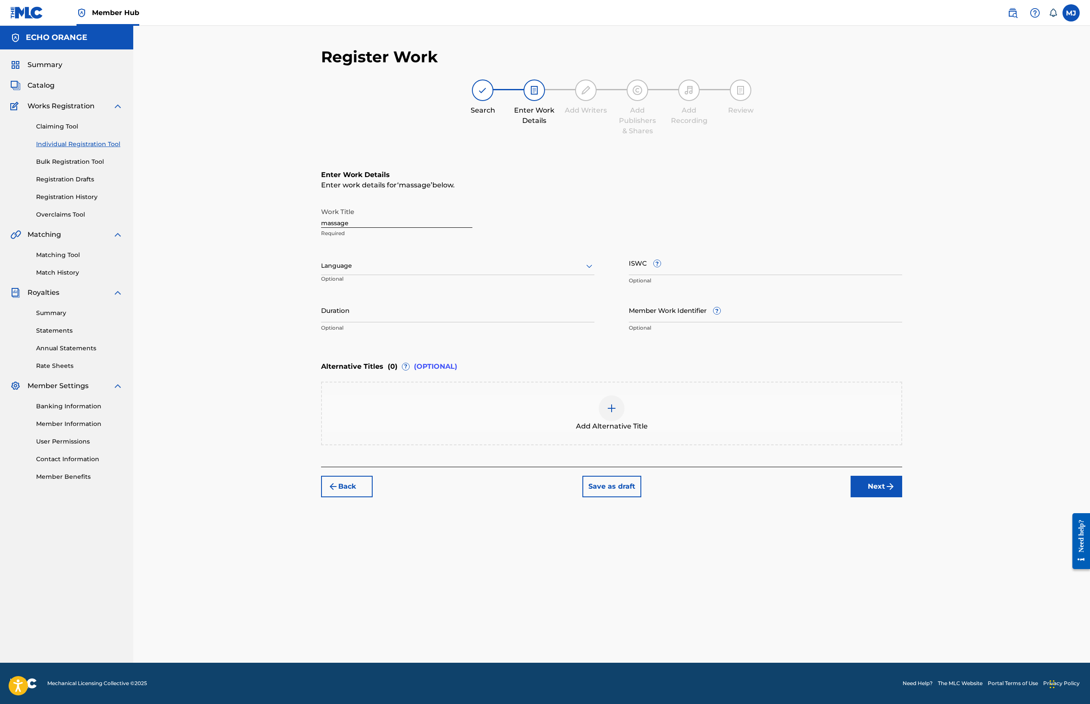
click at [902, 497] on button "Next" at bounding box center [877, 486] width 52 height 21
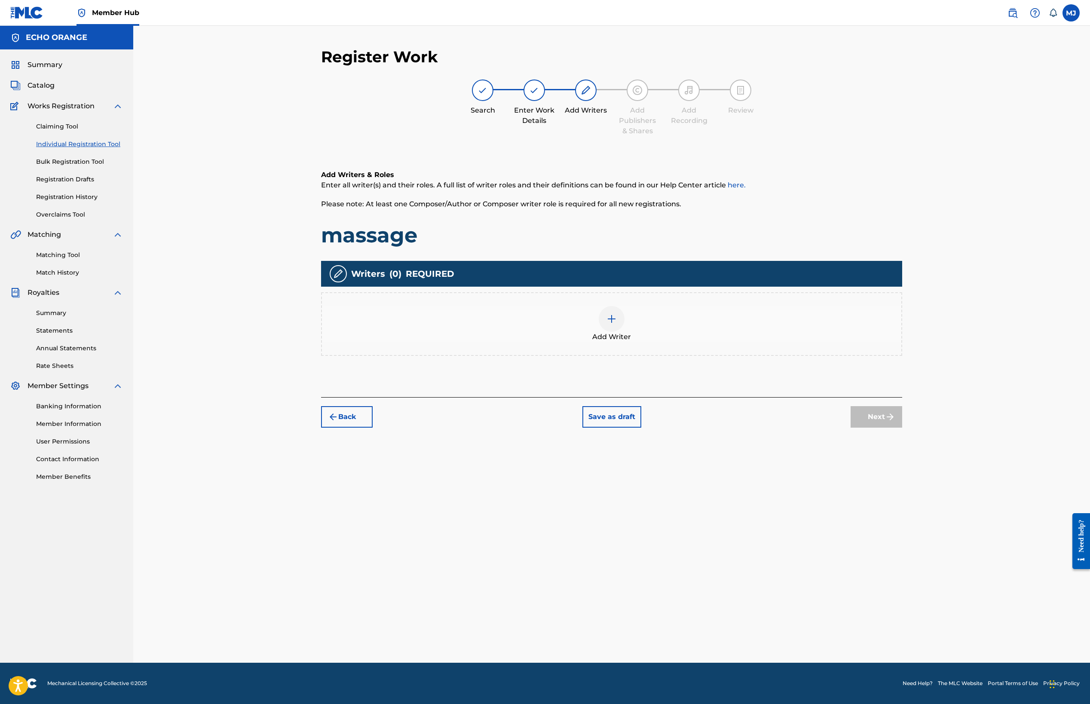
click at [745, 322] on div "Writers ( 0 ) REQUIRED Add Writer" at bounding box center [611, 308] width 581 height 95
click at [764, 342] on div "Add Writer" at bounding box center [612, 324] width 580 height 36
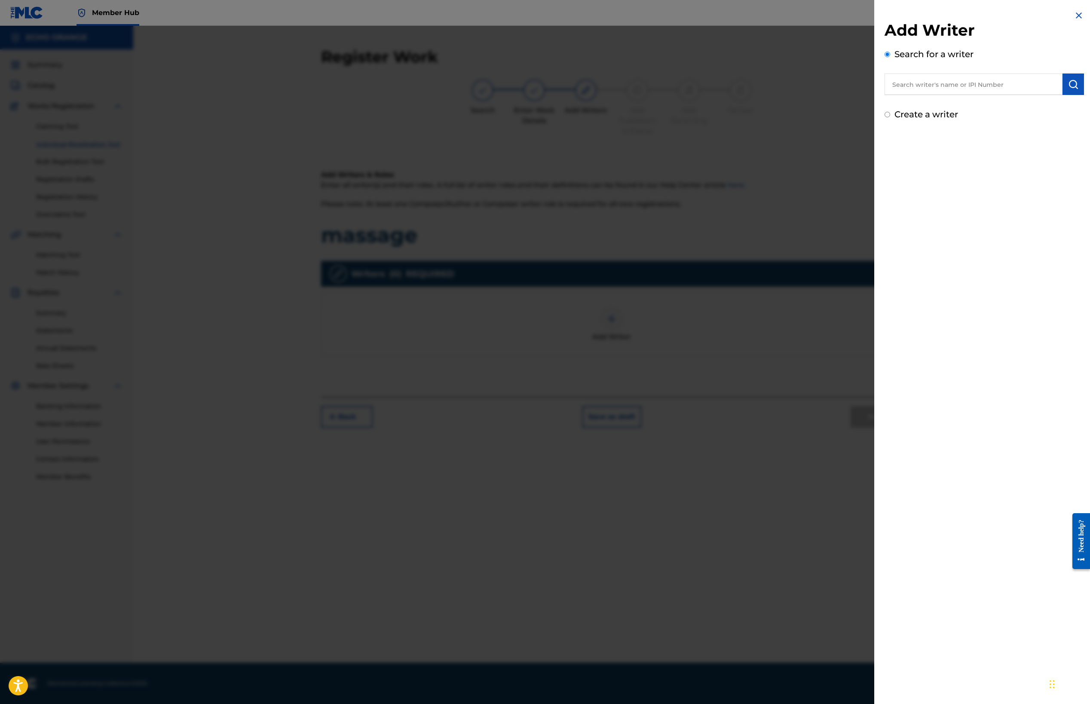
click at [951, 95] on input "text" at bounding box center [974, 84] width 178 height 21
paste input "[PERSON_NAME]"
type input "[PERSON_NAME]"
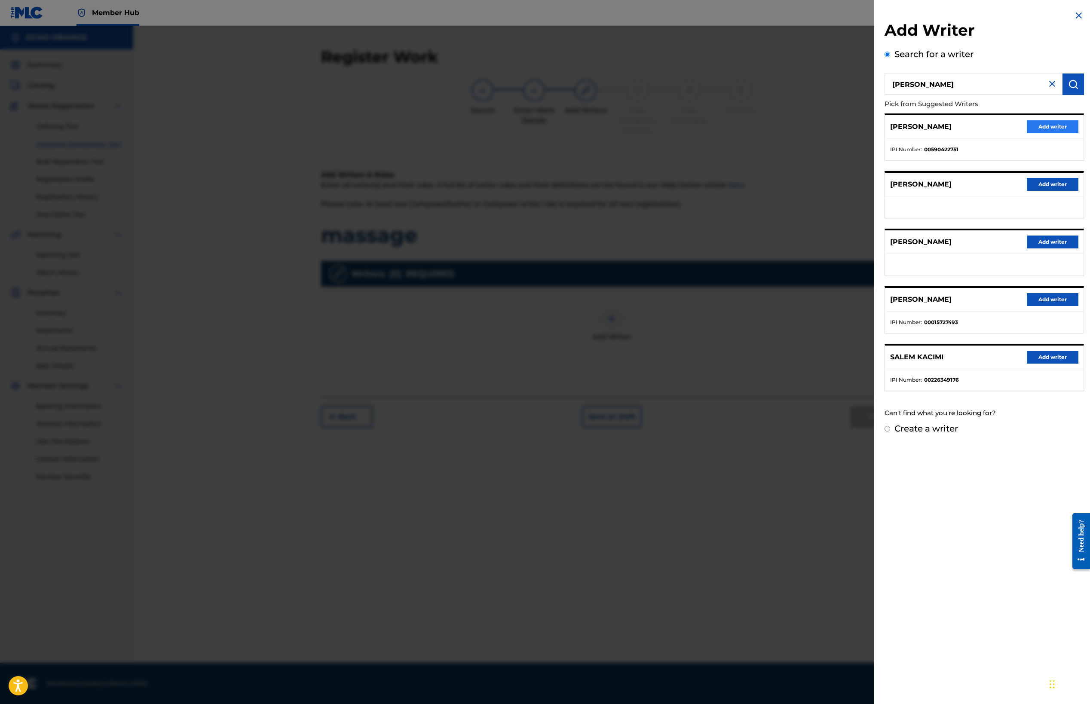
click at [1041, 133] on button "Add writer" at bounding box center [1053, 126] width 52 height 13
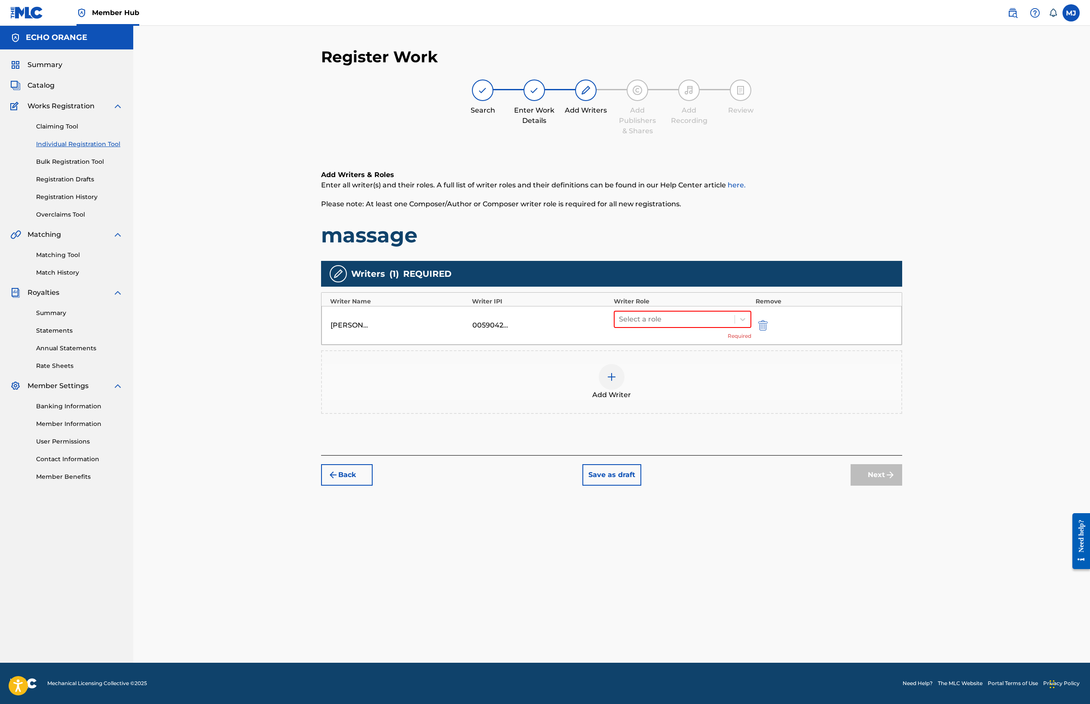
click at [717, 306] on div "Writer Role" at bounding box center [683, 301] width 138 height 9
click at [708, 325] on div at bounding box center [674, 319] width 111 height 12
click at [711, 373] on div "Composer/Author" at bounding box center [710, 374] width 166 height 17
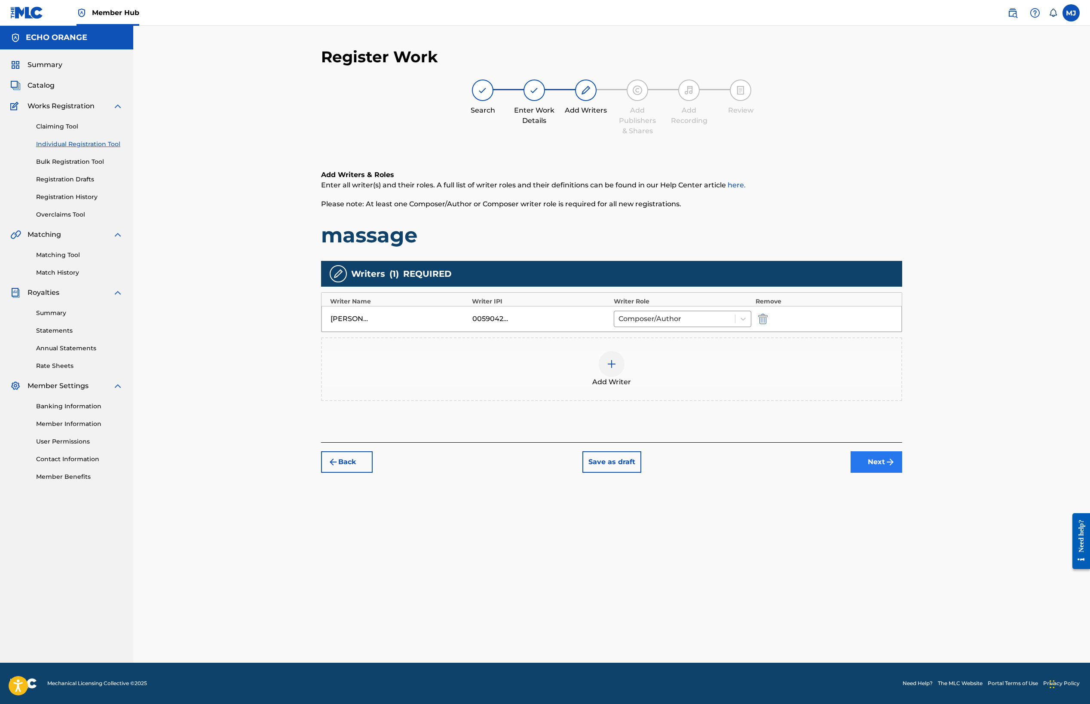
click at [902, 473] on button "Next" at bounding box center [877, 461] width 52 height 21
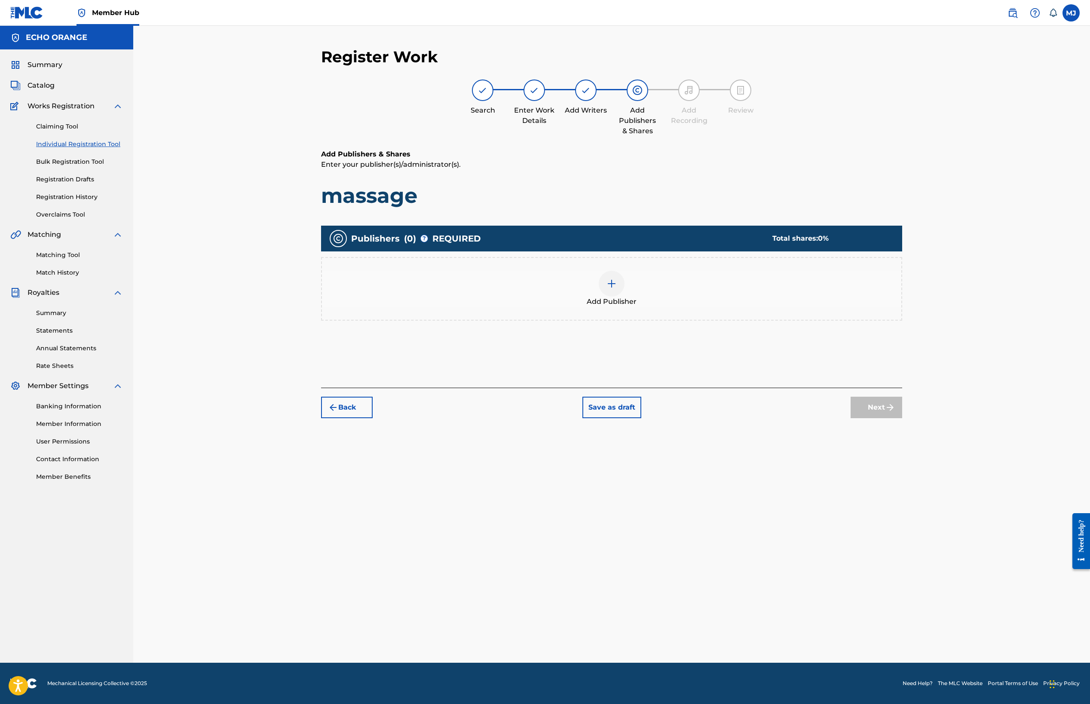
click at [723, 350] on div "Publishers ( 0 ) ? REQUIRED Total shares: 0 % Add Publisher" at bounding box center [611, 285] width 581 height 129
click at [715, 307] on div "Add Publisher" at bounding box center [612, 289] width 580 height 36
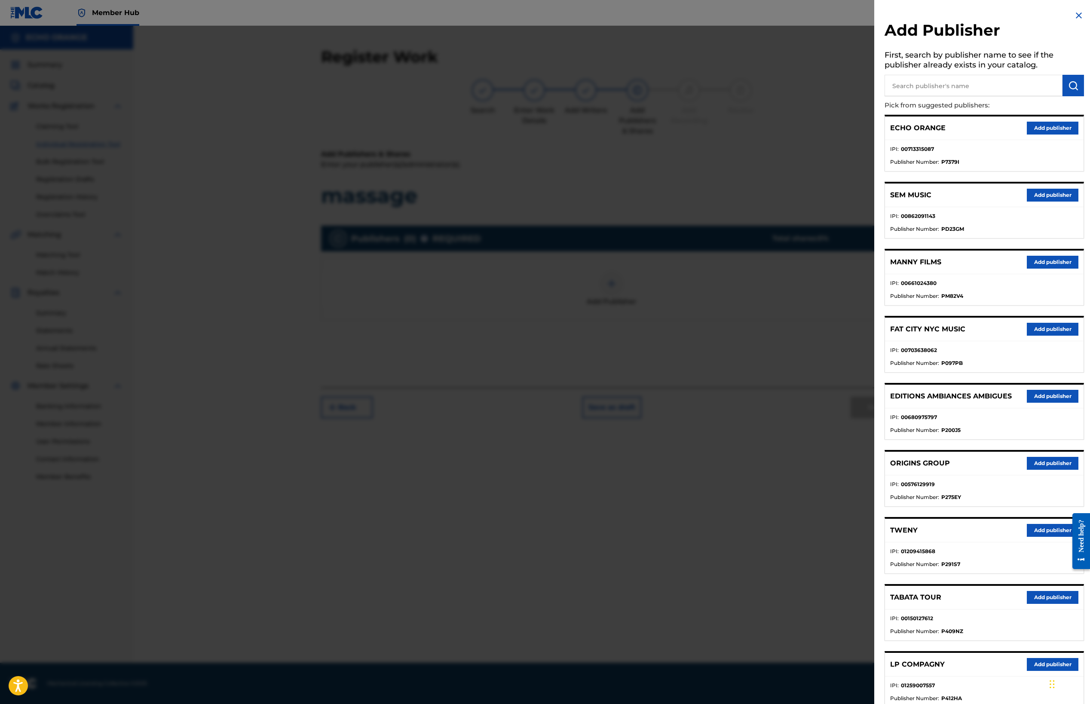
drag, startPoint x: 1034, startPoint y: 528, endPoint x: 1020, endPoint y: 582, distance: 55.5
click at [1020, 582] on div "ECHO ORANGE Add publisher IPI : 00713315087 Publisher Number : P7379I SEM MUSIC…" at bounding box center [984, 445] width 199 height 660
click at [1027, 537] on button "Add publisher" at bounding box center [1053, 530] width 52 height 13
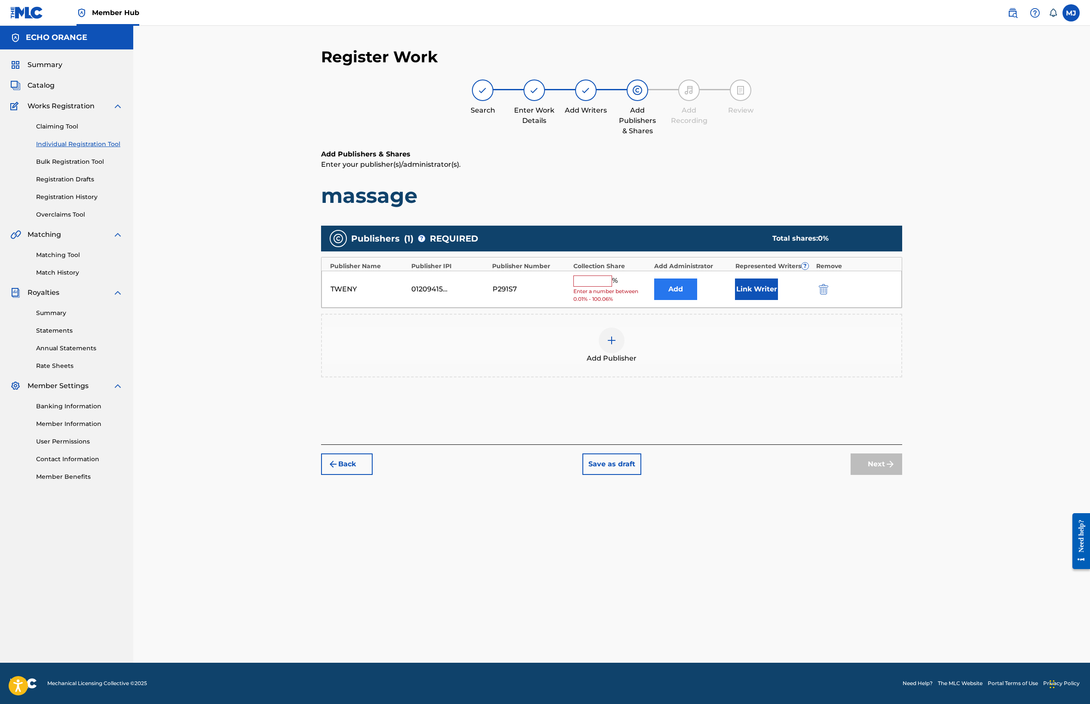
click at [691, 300] on button "Add" at bounding box center [675, 289] width 43 height 21
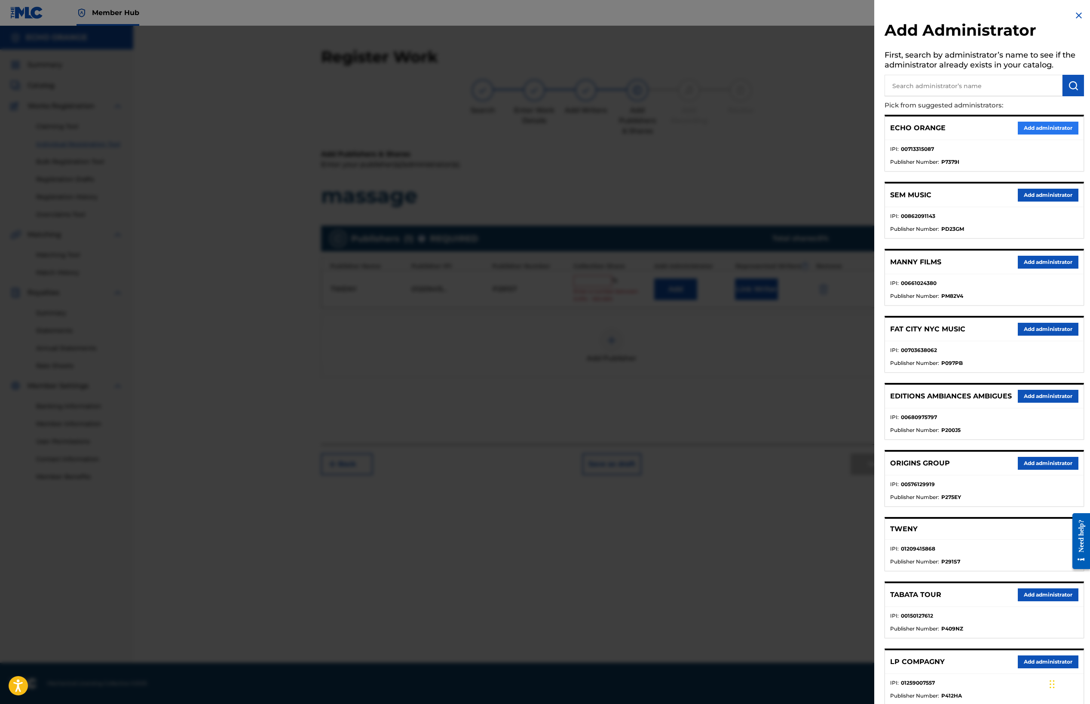
click at [1050, 135] on button "Add administrator" at bounding box center [1048, 128] width 61 height 13
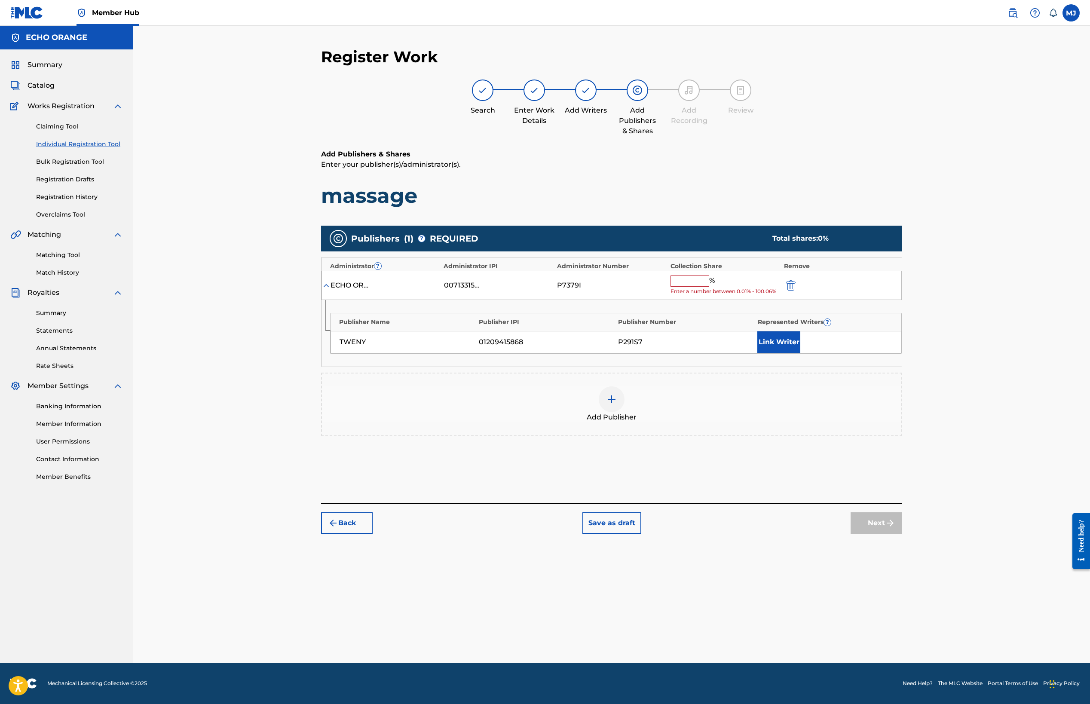
click at [709, 287] on input "text" at bounding box center [690, 281] width 39 height 11
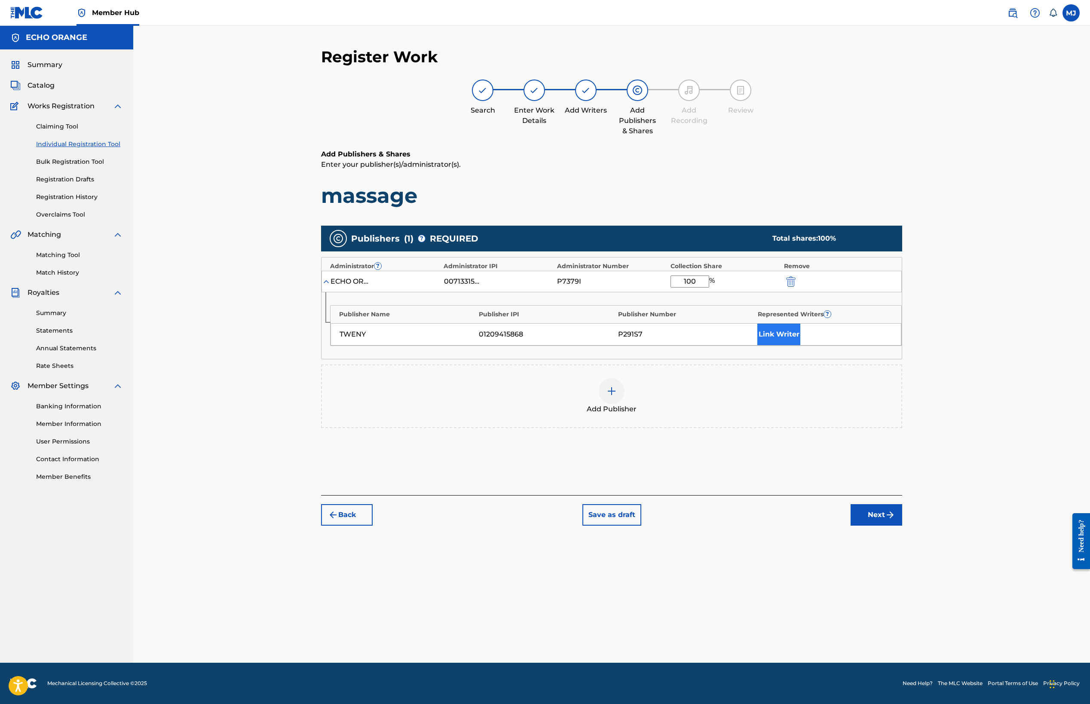
type input "100"
click at [801, 345] on button "Link Writer" at bounding box center [779, 334] width 43 height 21
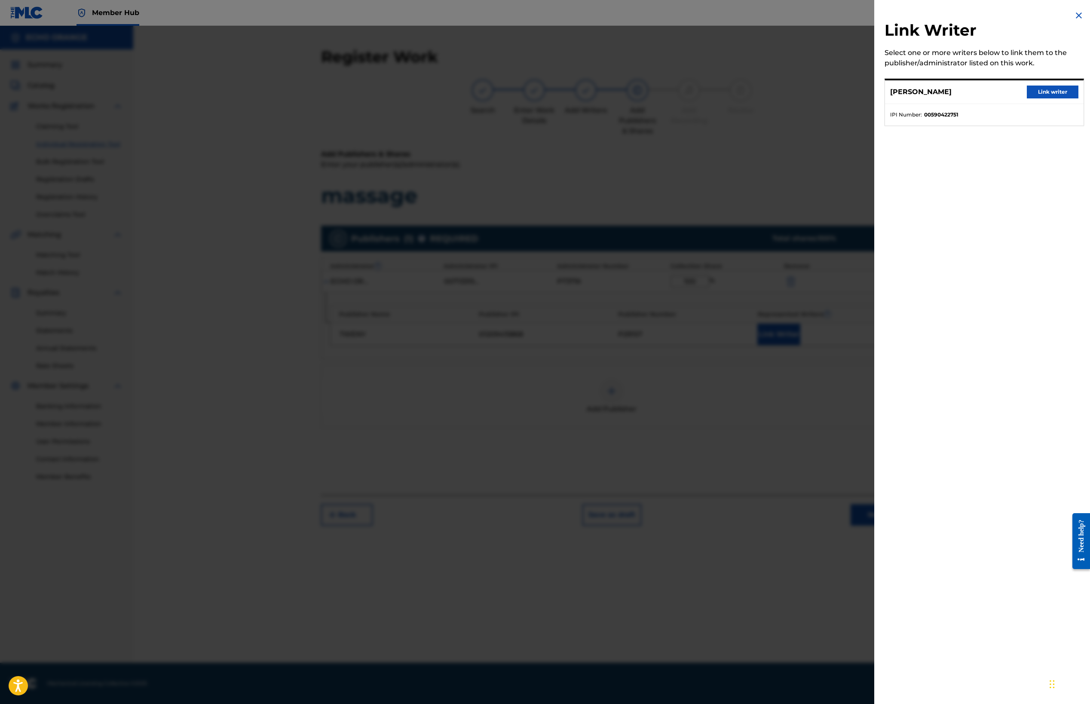
click at [1046, 98] on button "Link writer" at bounding box center [1053, 92] width 52 height 13
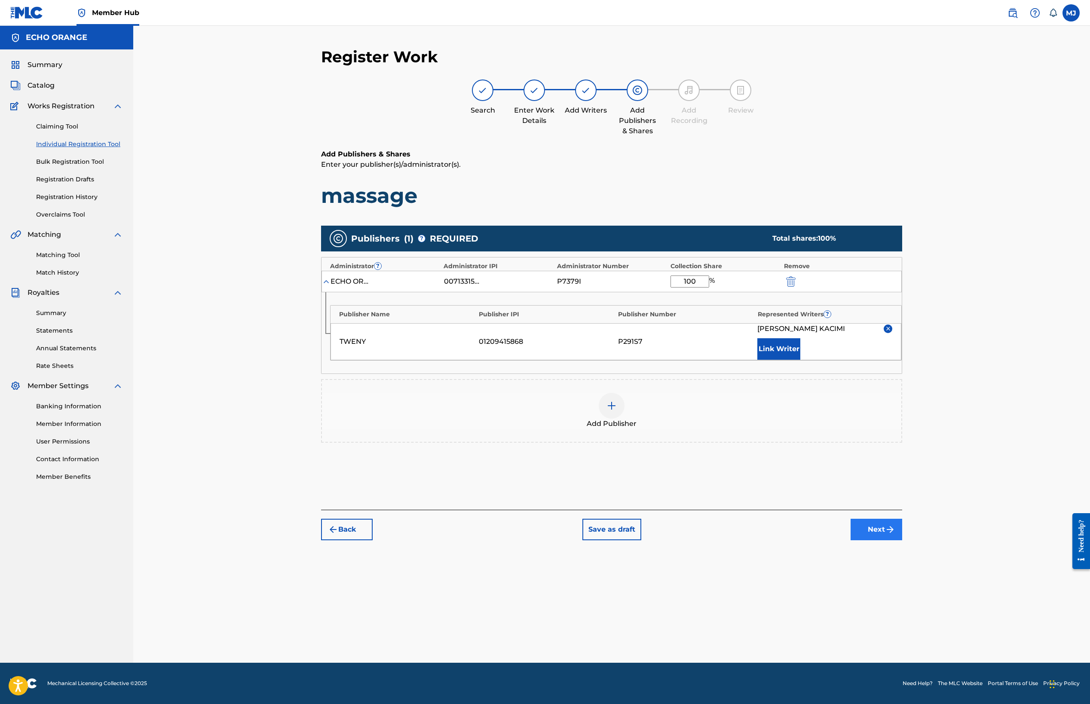
click at [902, 540] on button "Next" at bounding box center [877, 529] width 52 height 21
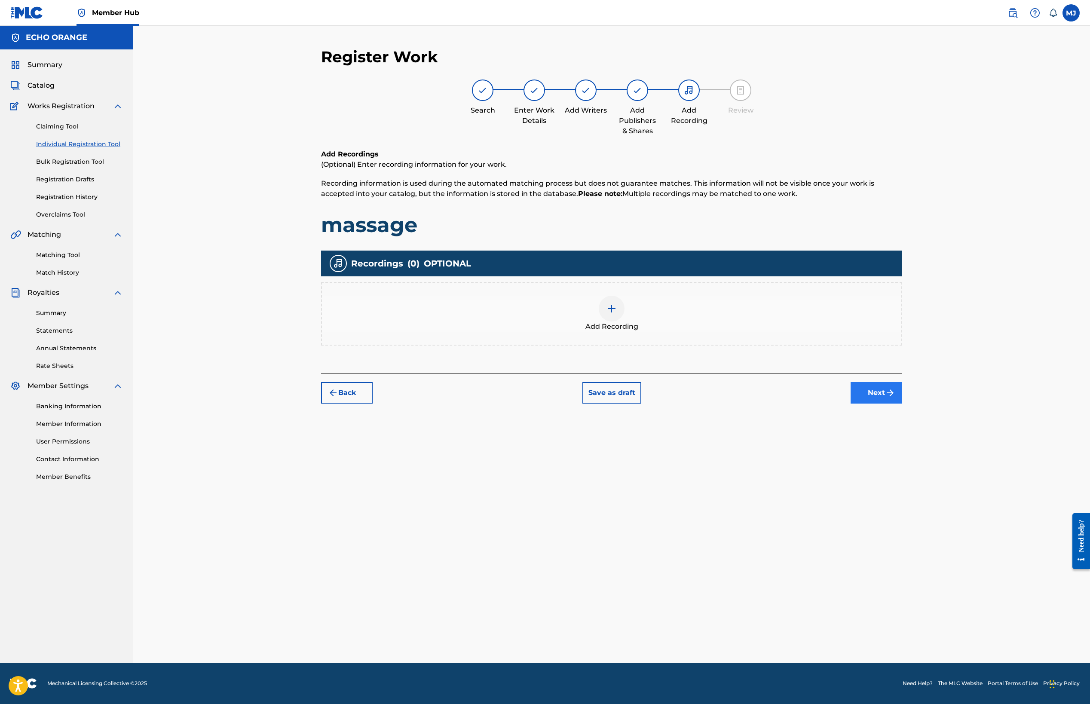
click at [902, 404] on button "Next" at bounding box center [877, 392] width 52 height 21
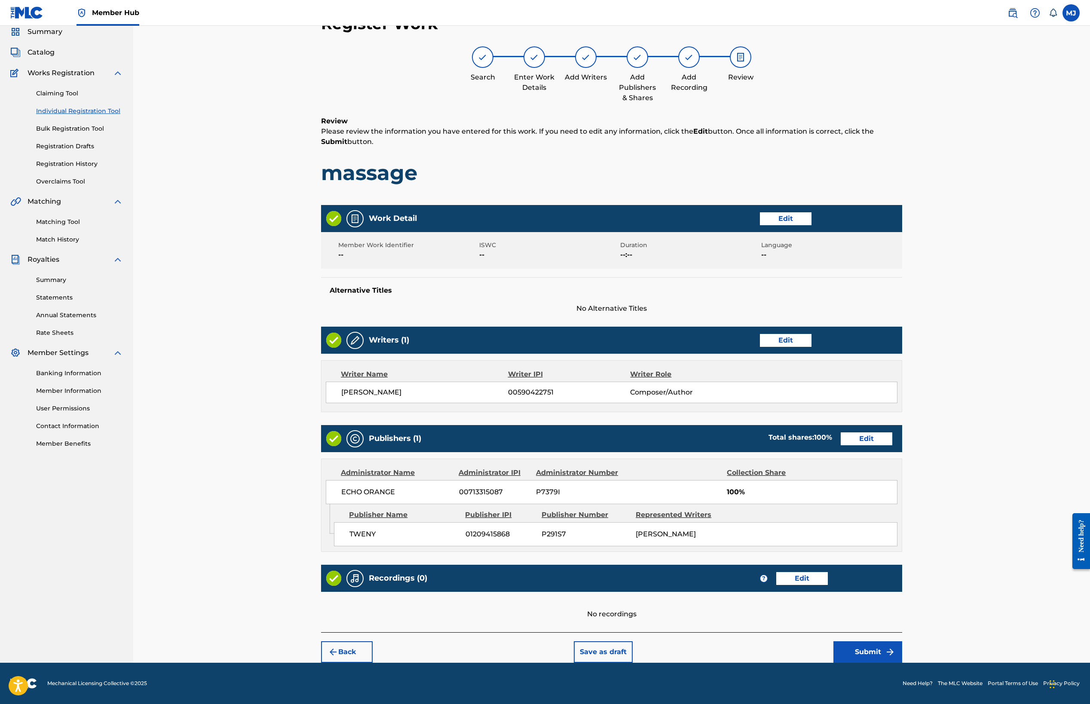
scroll to position [121, 0]
click at [902, 641] on button "Submit" at bounding box center [868, 651] width 69 height 21
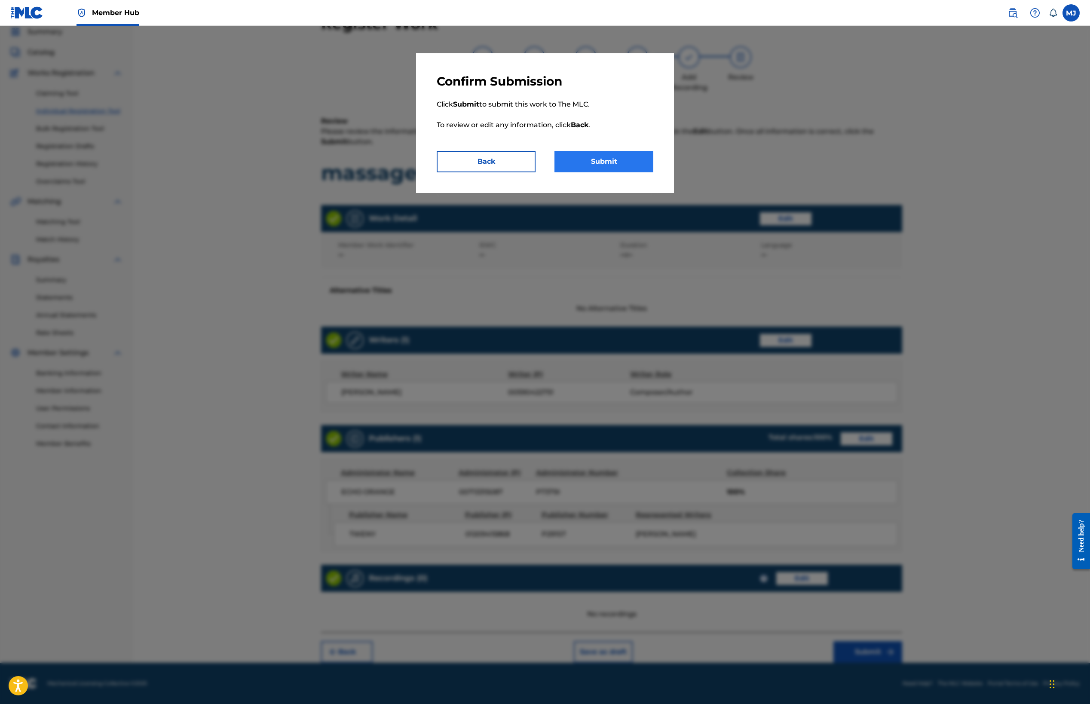
click at [623, 172] on button "Submit" at bounding box center [604, 161] width 99 height 21
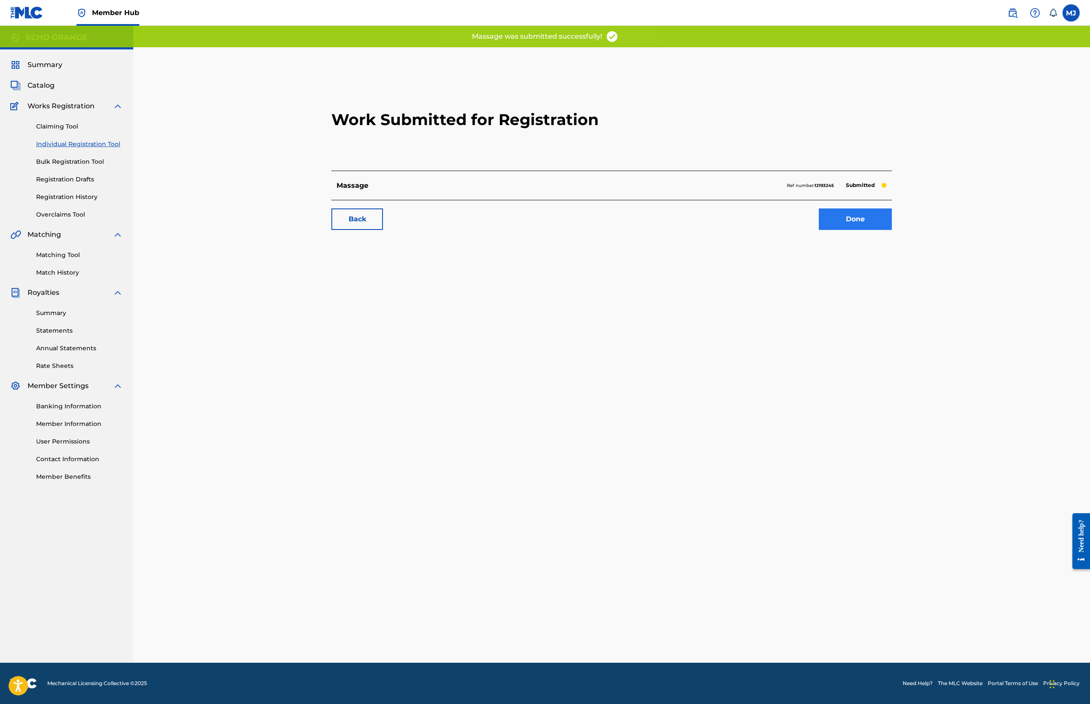
click at [892, 230] on link "Done" at bounding box center [855, 219] width 73 height 21
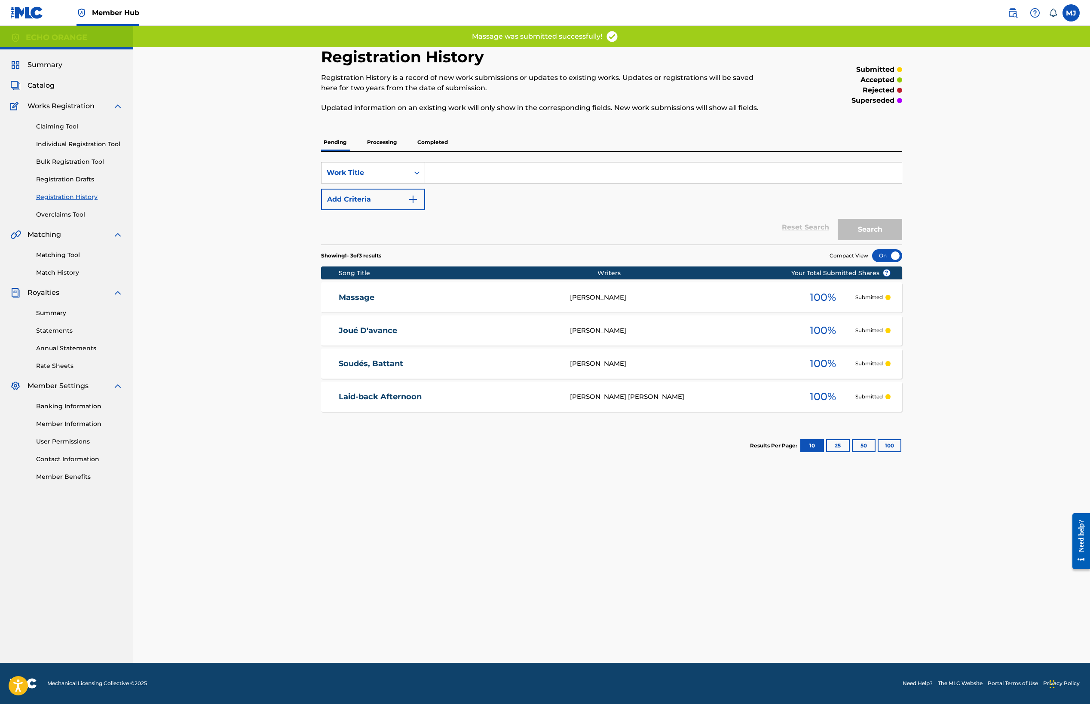
click at [99, 174] on div "Claiming Tool Individual Registration Tool Bulk Registration Tool Registration …" at bounding box center [66, 165] width 113 height 108
click at [104, 149] on link "Individual Registration Tool" at bounding box center [79, 144] width 87 height 9
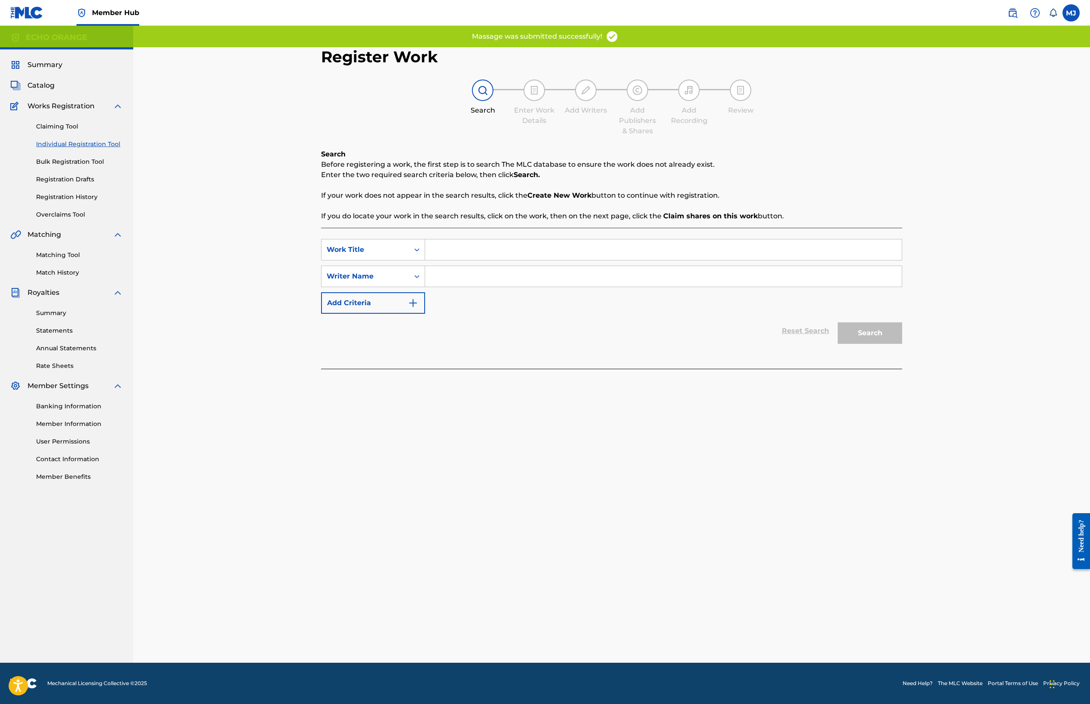
click at [433, 260] on input "Search Form" at bounding box center [663, 249] width 477 height 21
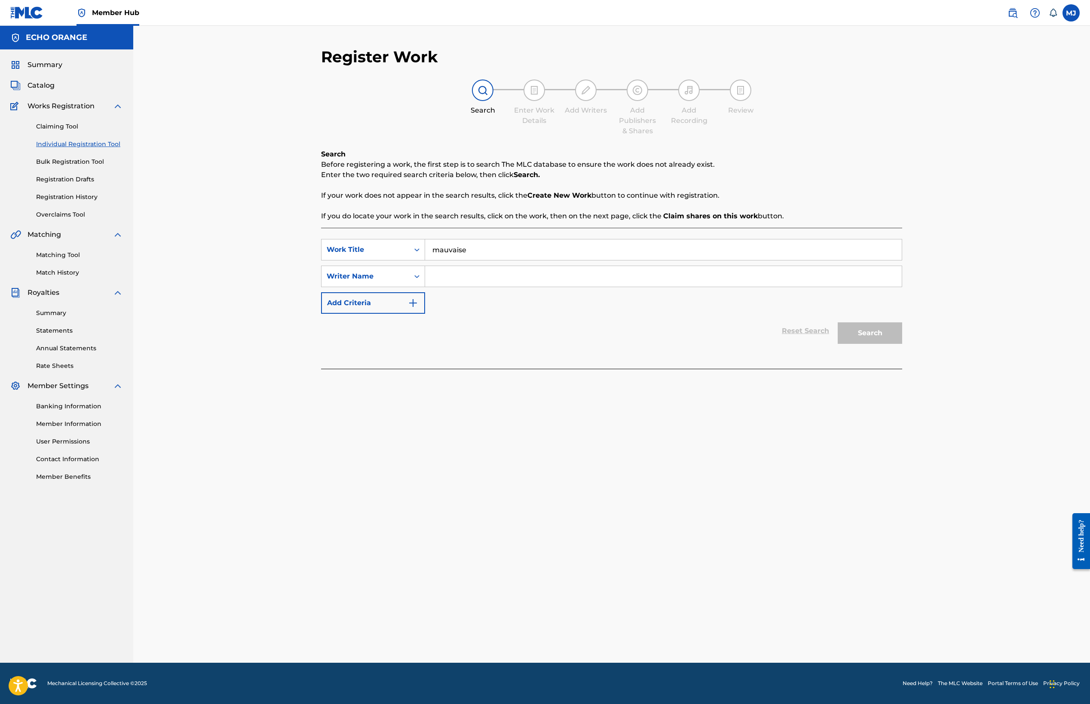
type input "mauvaise"
click at [497, 369] on div "SearchWithCriteriaaa6b0a13-149e-4d0a-95db-c9575beb3cd1 Work Title mauvaise Sear…" at bounding box center [611, 298] width 581 height 141
click at [490, 287] on input "Search Form" at bounding box center [663, 276] width 477 height 21
paste input "[PERSON_NAME]"
type input "[PERSON_NAME]"
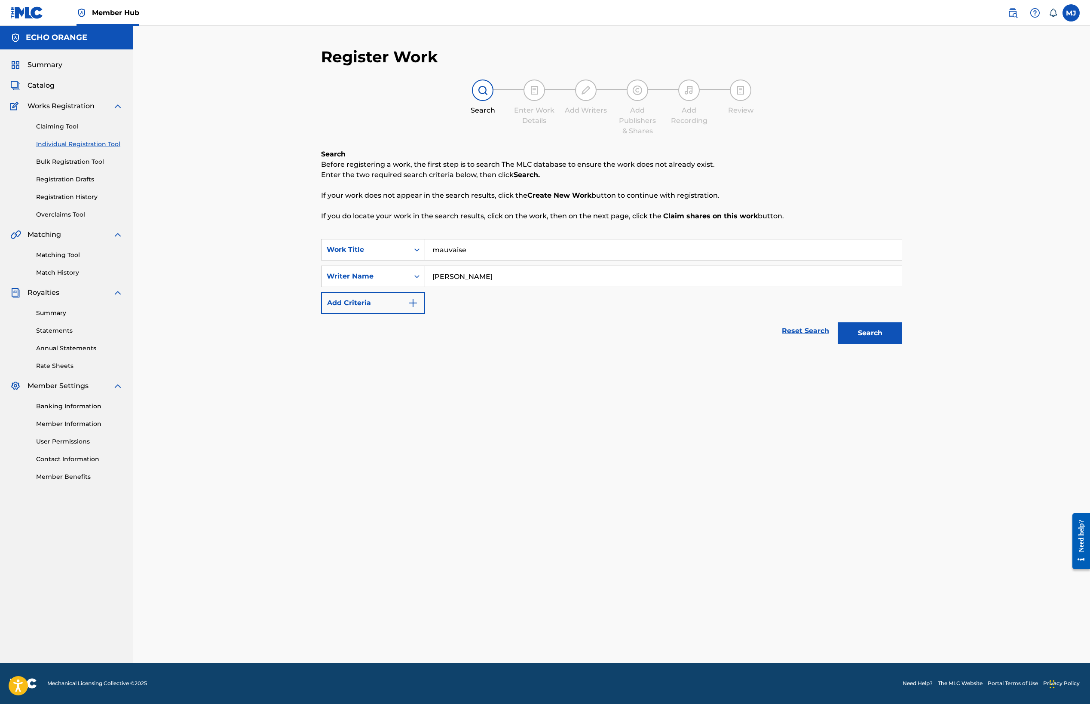
click at [902, 344] on button "Search" at bounding box center [870, 332] width 64 height 21
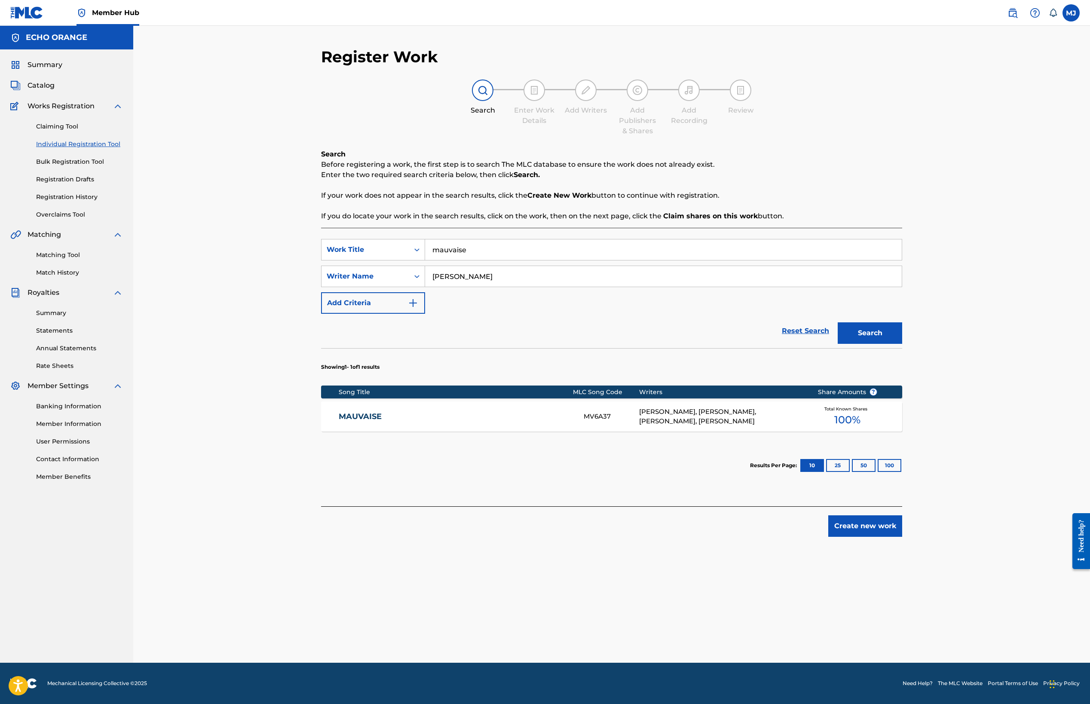
click at [484, 260] on input "mauvaise" at bounding box center [663, 249] width 477 height 21
click at [51, 70] on span "Summary" at bounding box center [45, 65] width 35 height 10
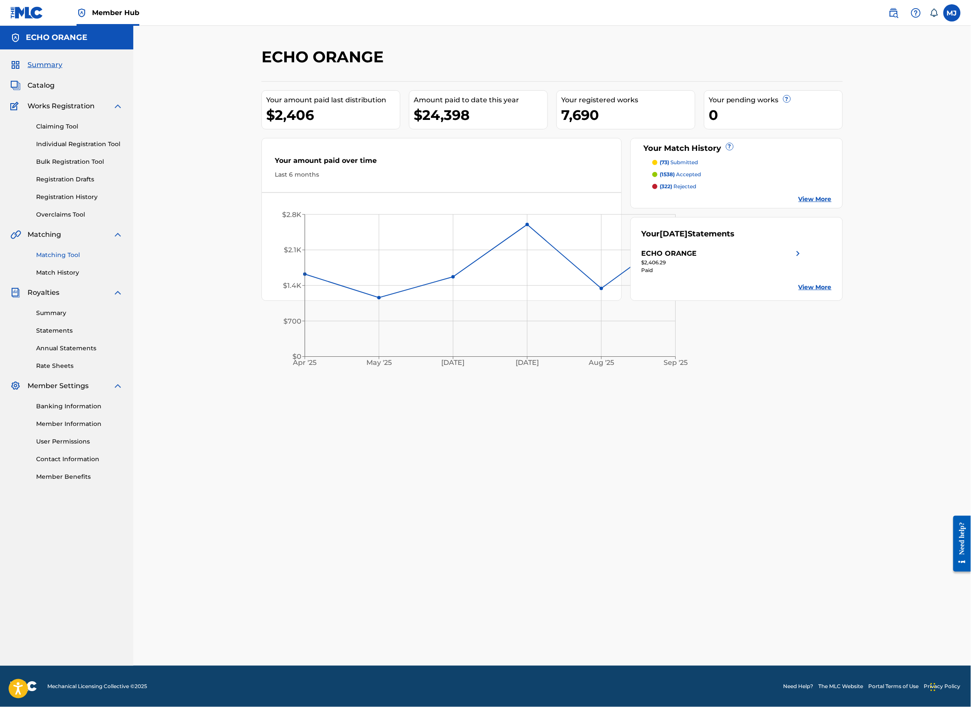
click at [74, 260] on link "Matching Tool" at bounding box center [79, 255] width 87 height 9
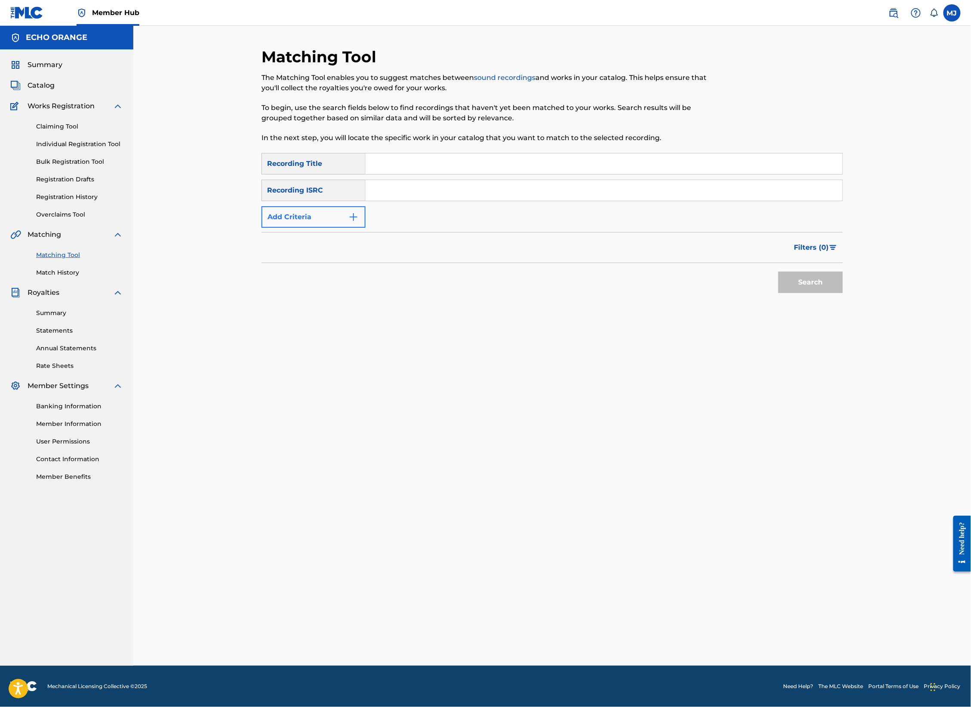
click at [303, 228] on button "Add Criteria" at bounding box center [313, 216] width 104 height 21
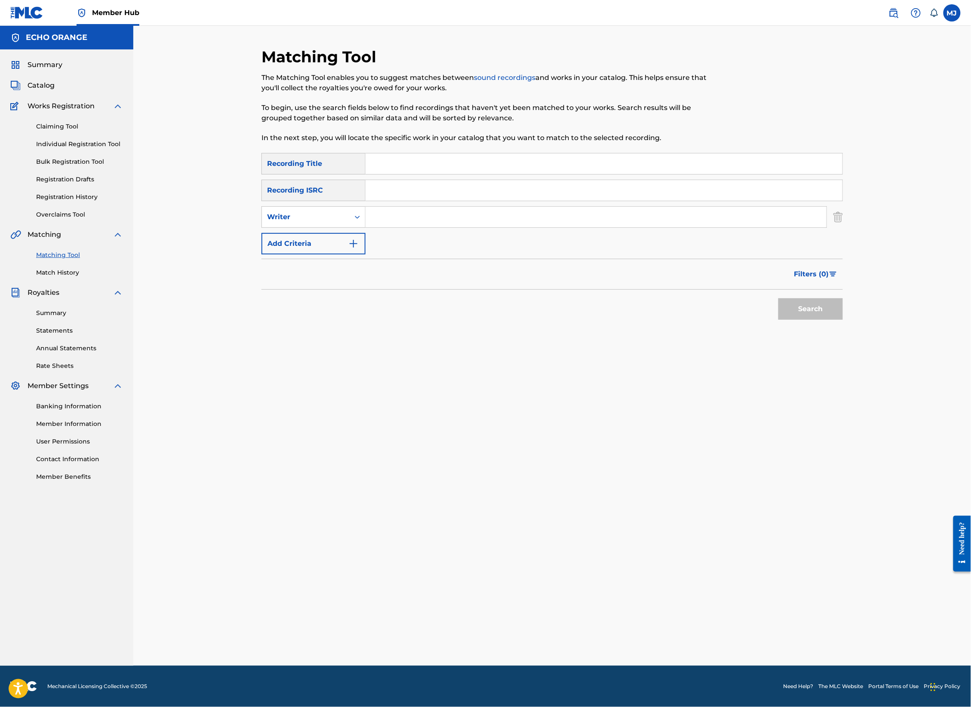
click at [372, 227] on input "Search Form" at bounding box center [595, 217] width 461 height 21
click at [843, 320] on button "Search" at bounding box center [810, 308] width 64 height 21
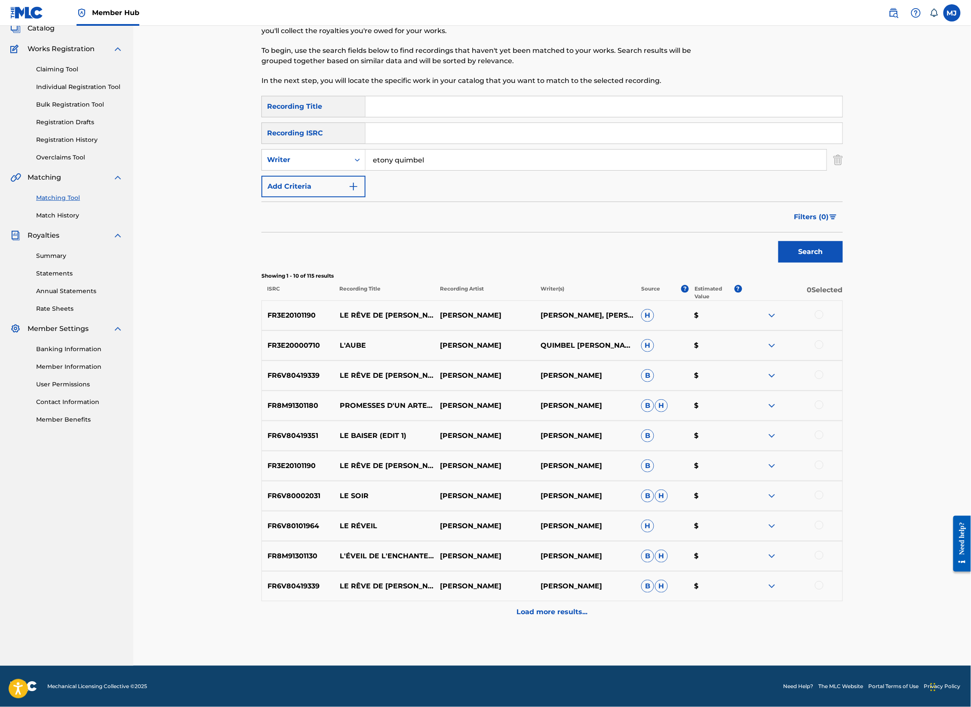
scroll to position [185, 0]
click at [590, 601] on div "Load more results..." at bounding box center [551, 611] width 581 height 21
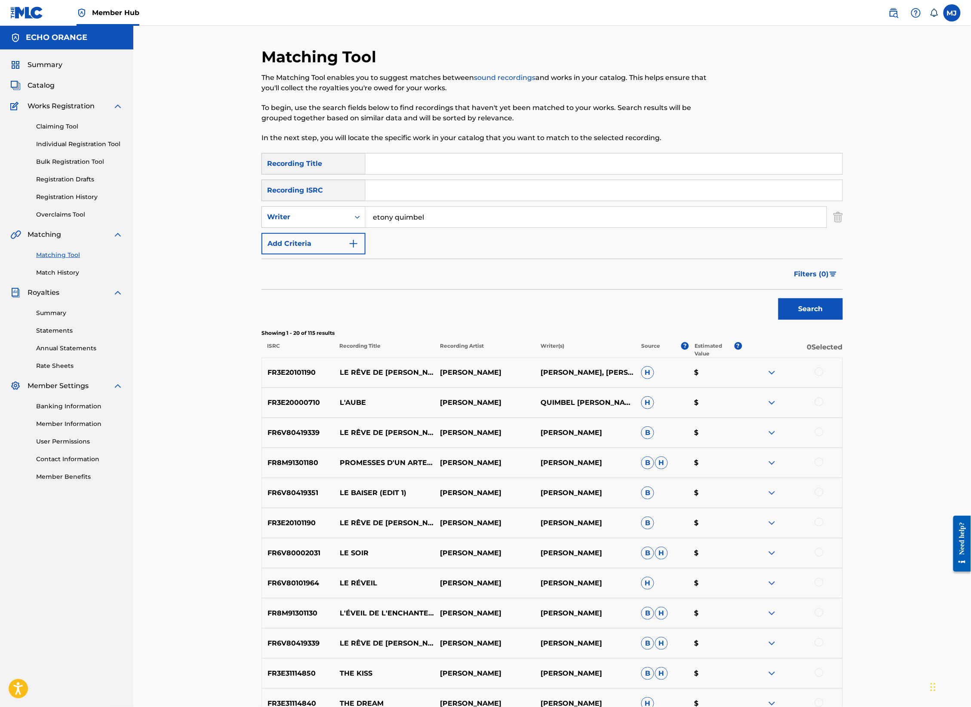
click at [384, 227] on input "etony quimbel" at bounding box center [595, 217] width 461 height 21
click at [379, 227] on input "etony quimbel" at bounding box center [595, 217] width 461 height 21
click at [365, 227] on input "etony quimbel" at bounding box center [595, 217] width 461 height 21
type input "[PERSON_NAME]"
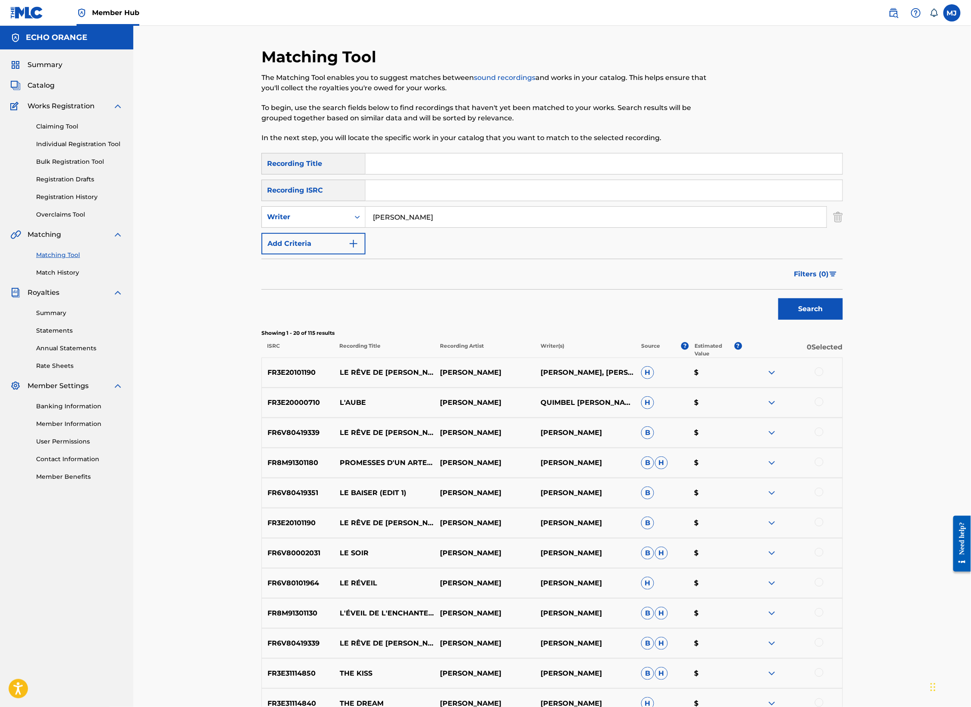
click at [843, 320] on button "Search" at bounding box center [810, 308] width 64 height 21
click at [409, 227] on input "[PERSON_NAME]" at bounding box center [595, 217] width 461 height 21
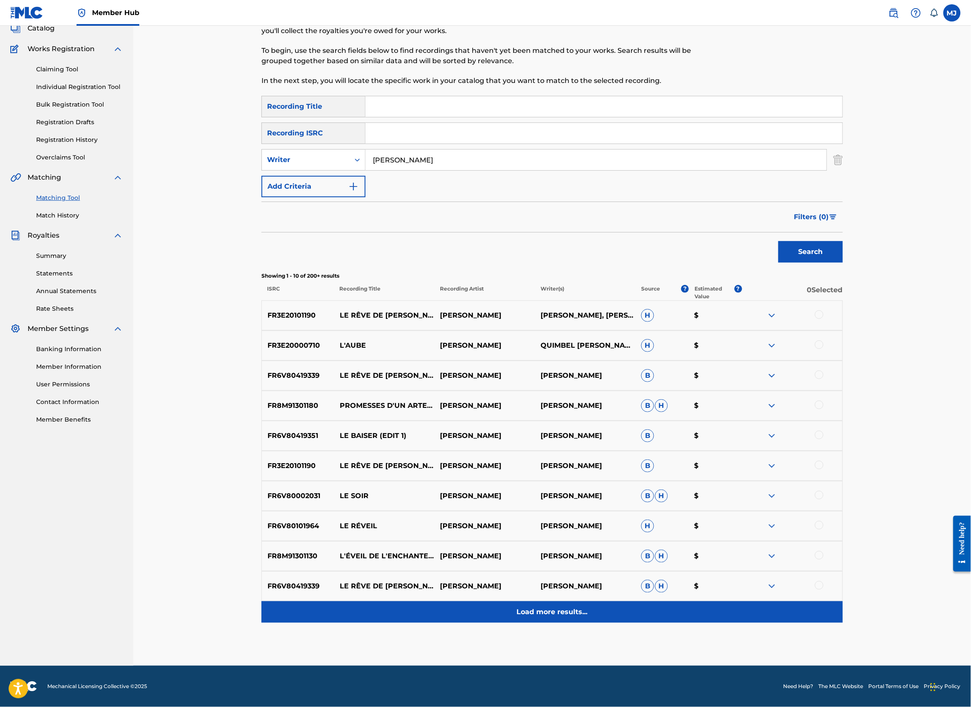
click at [616, 601] on div "Load more results..." at bounding box center [551, 611] width 581 height 21
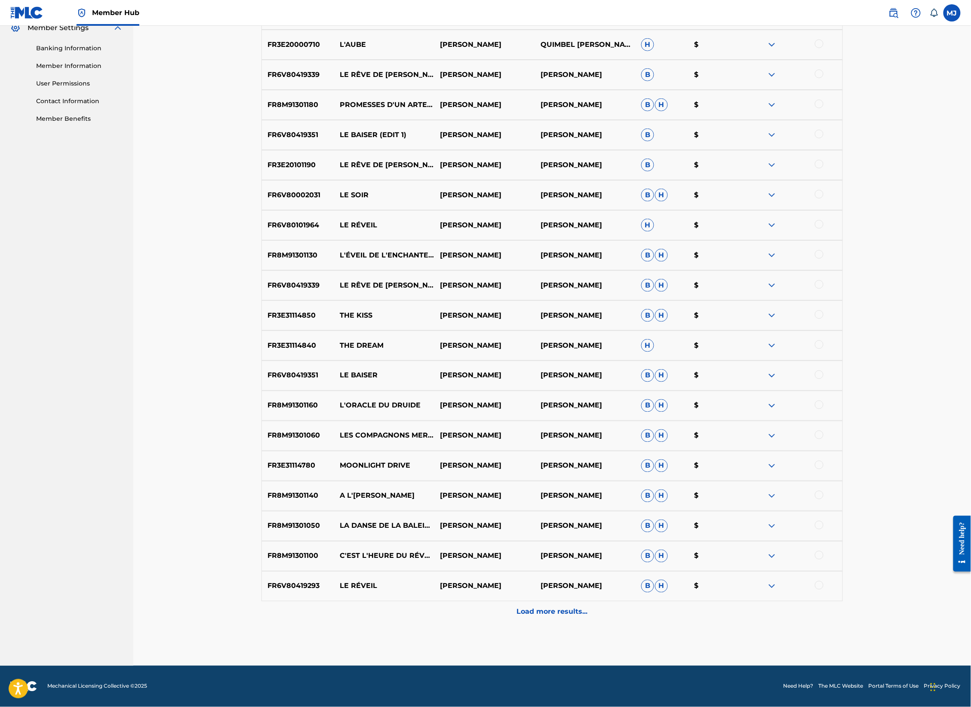
scroll to position [546, 0]
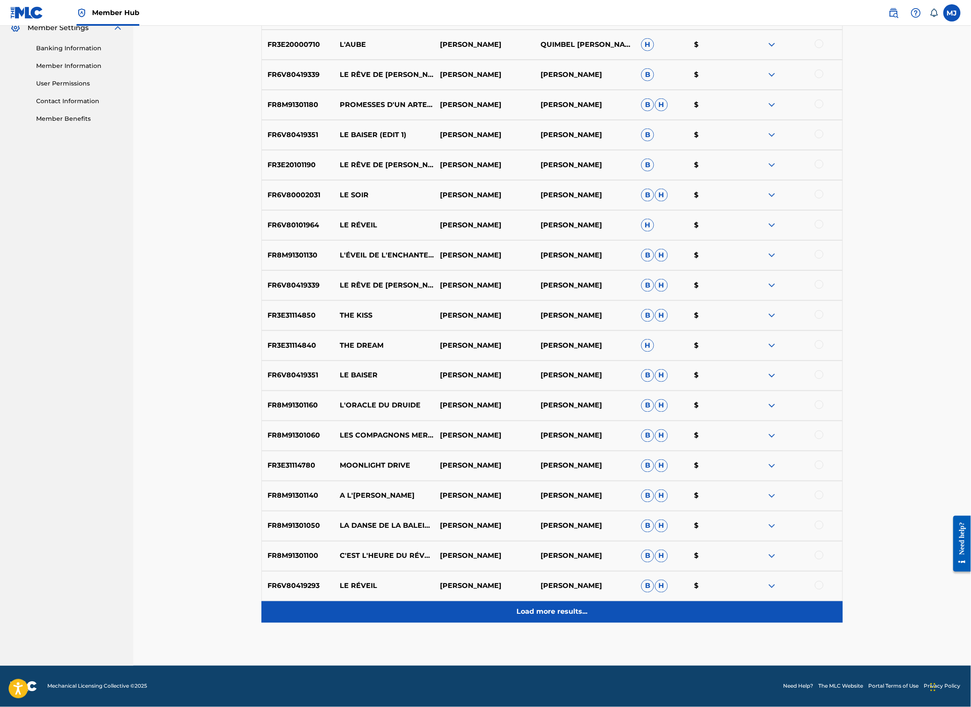
click at [567, 601] on div "Load more results..." at bounding box center [551, 611] width 581 height 21
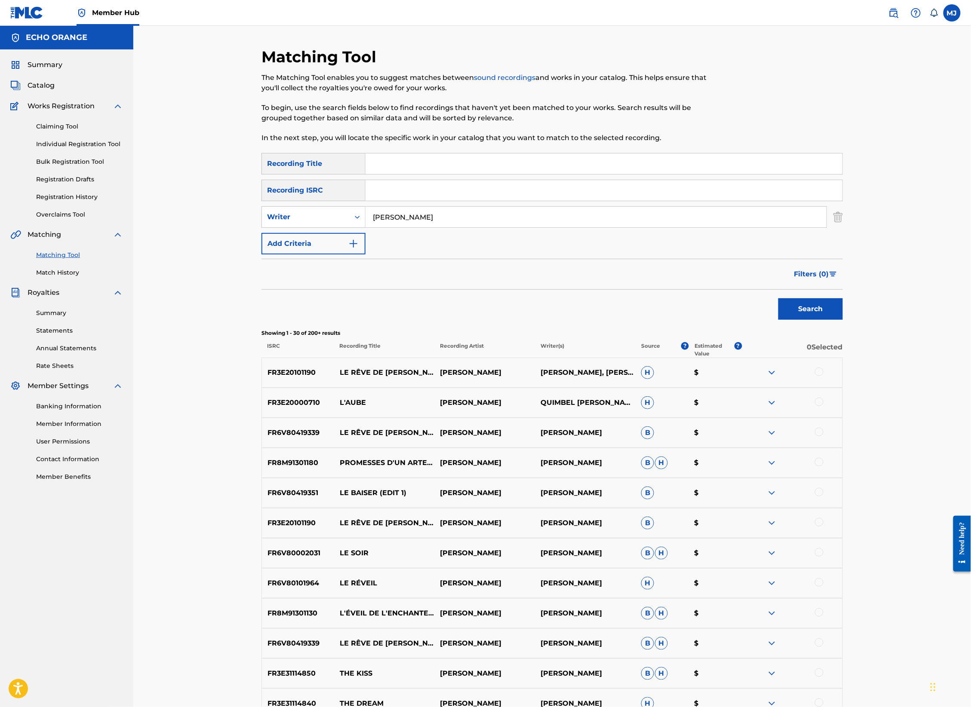
scroll to position [907, 0]
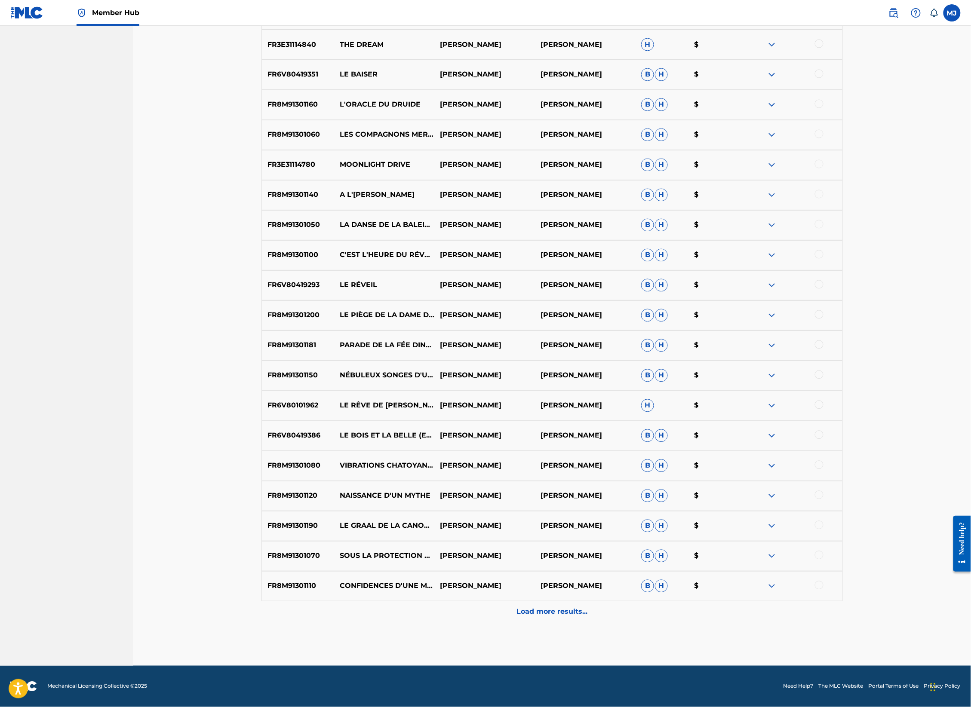
click at [567, 601] on div "Load more results..." at bounding box center [551, 611] width 581 height 21
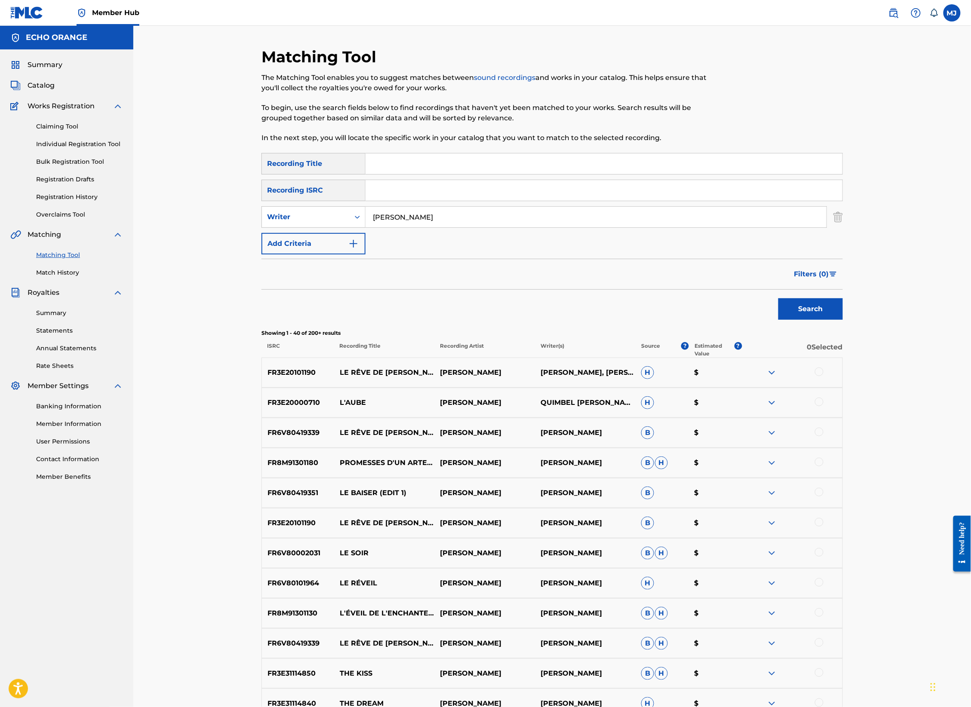
scroll to position [1268, 0]
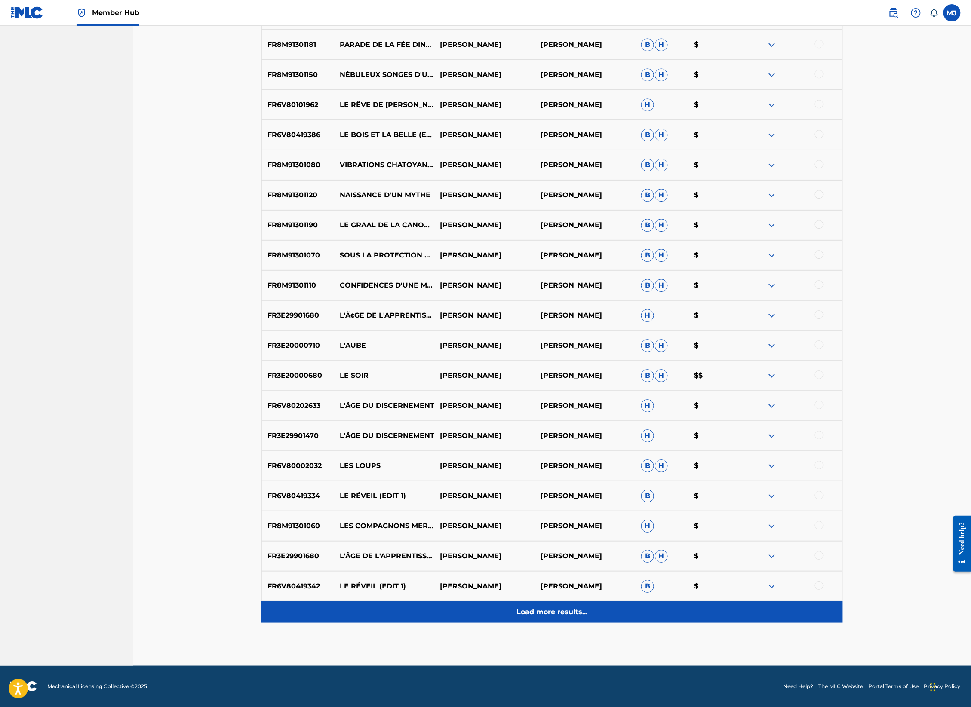
click at [580, 607] on p "Load more results..." at bounding box center [552, 612] width 71 height 10
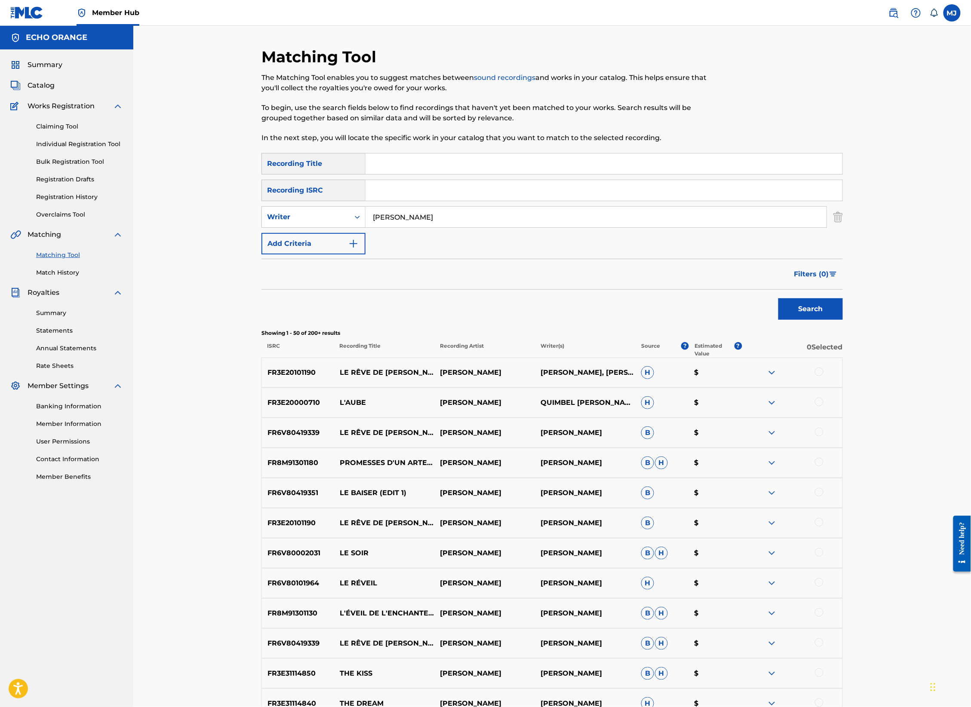
scroll to position [1629, 0]
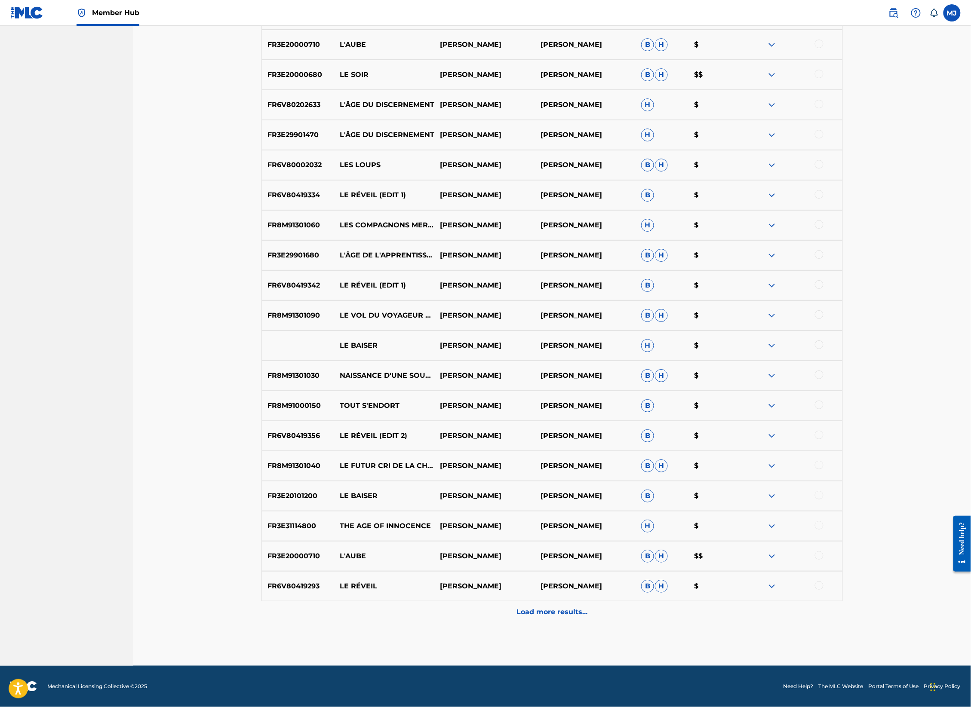
click at [582, 601] on div "Load more results..." at bounding box center [551, 611] width 581 height 21
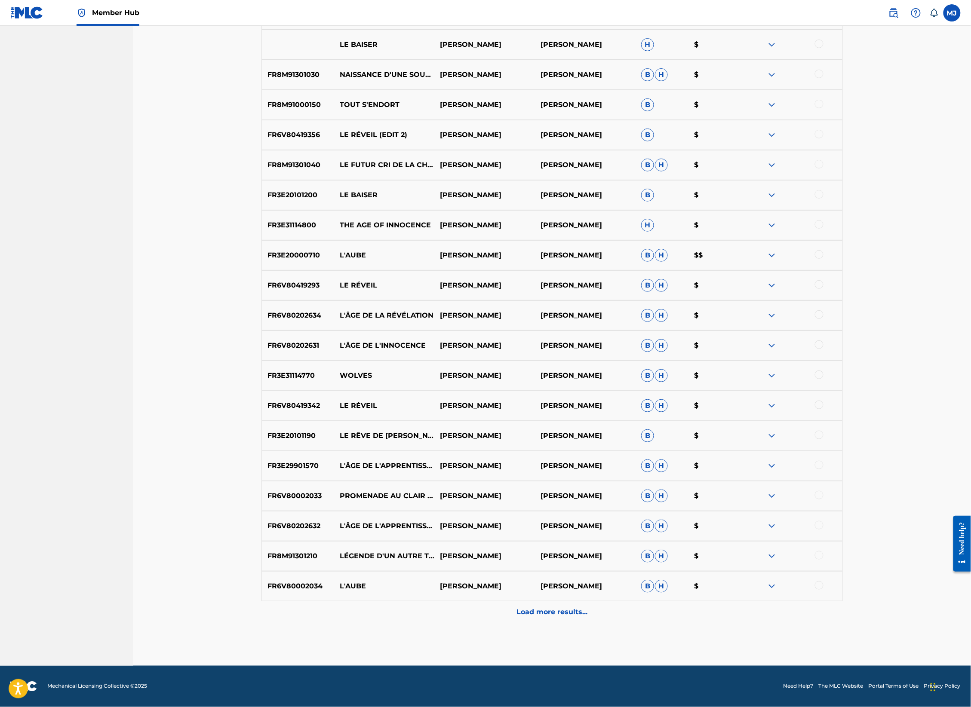
scroll to position [1984, 0]
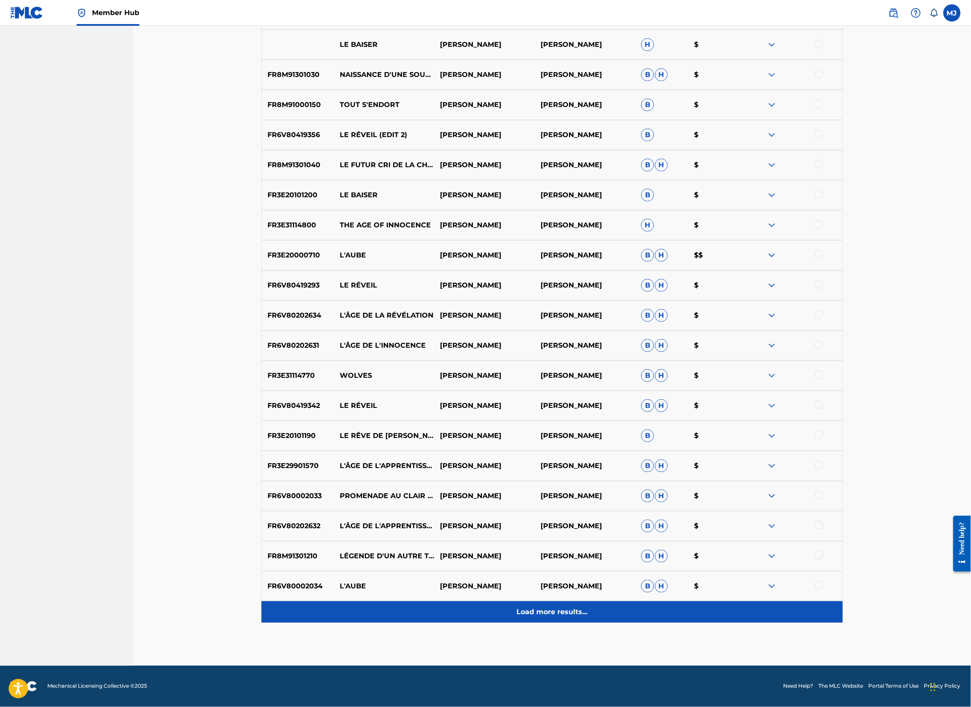
click at [570, 607] on div "Load more results..." at bounding box center [551, 611] width 581 height 21
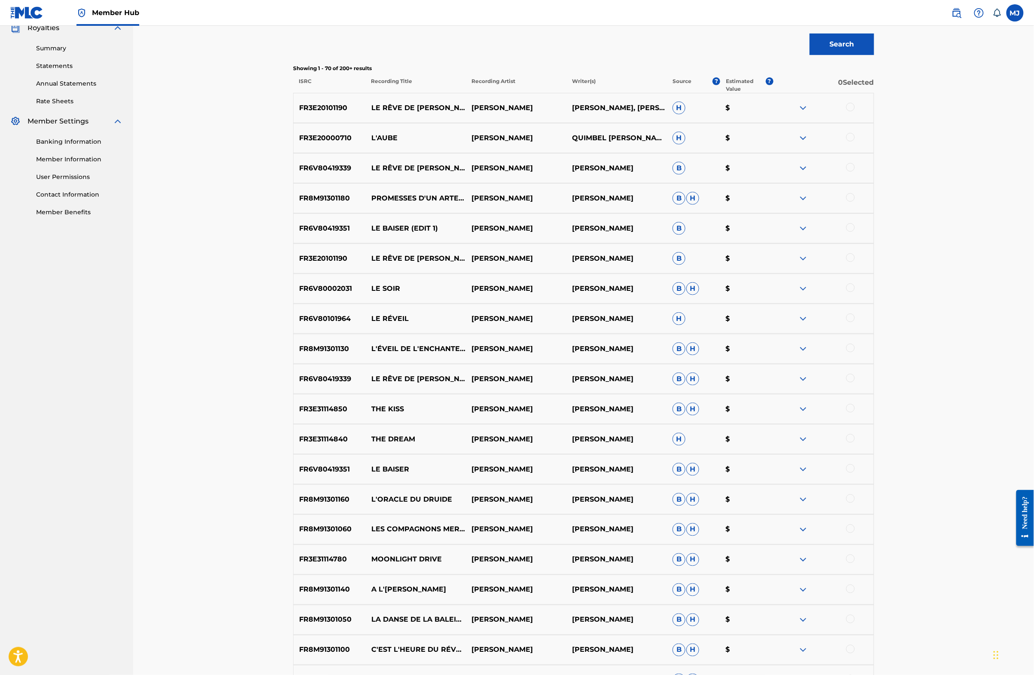
scroll to position [22, 0]
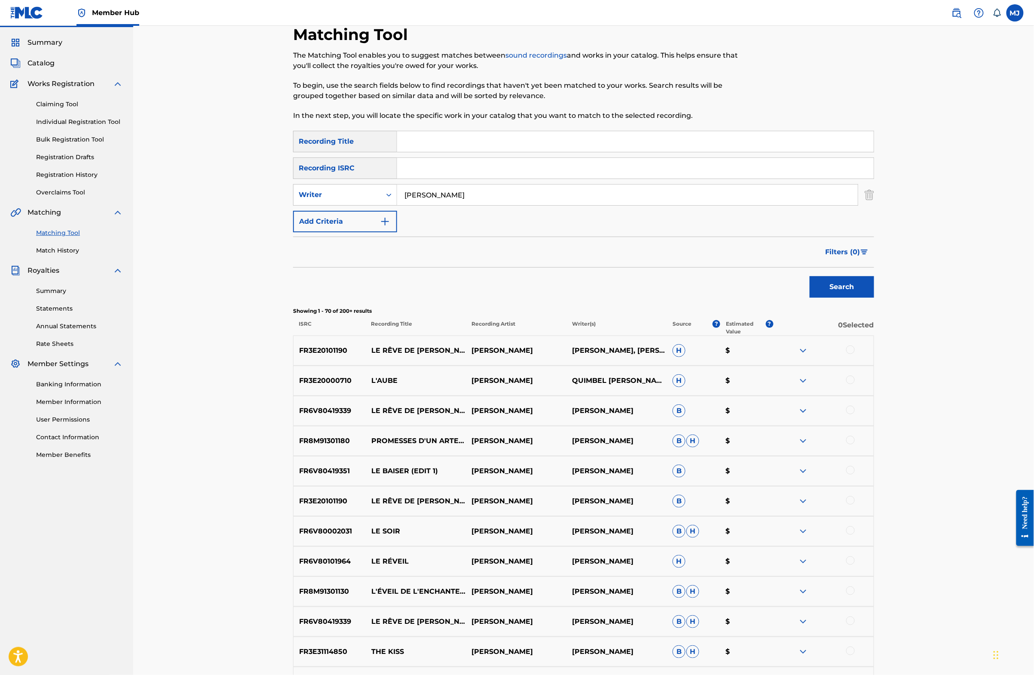
drag, startPoint x: 457, startPoint y: 164, endPoint x: 459, endPoint y: 139, distance: 25.0
click at [457, 152] on input "Search Form" at bounding box center [635, 141] width 477 height 21
type input "le graal"
click at [874, 298] on button "Search" at bounding box center [842, 286] width 64 height 21
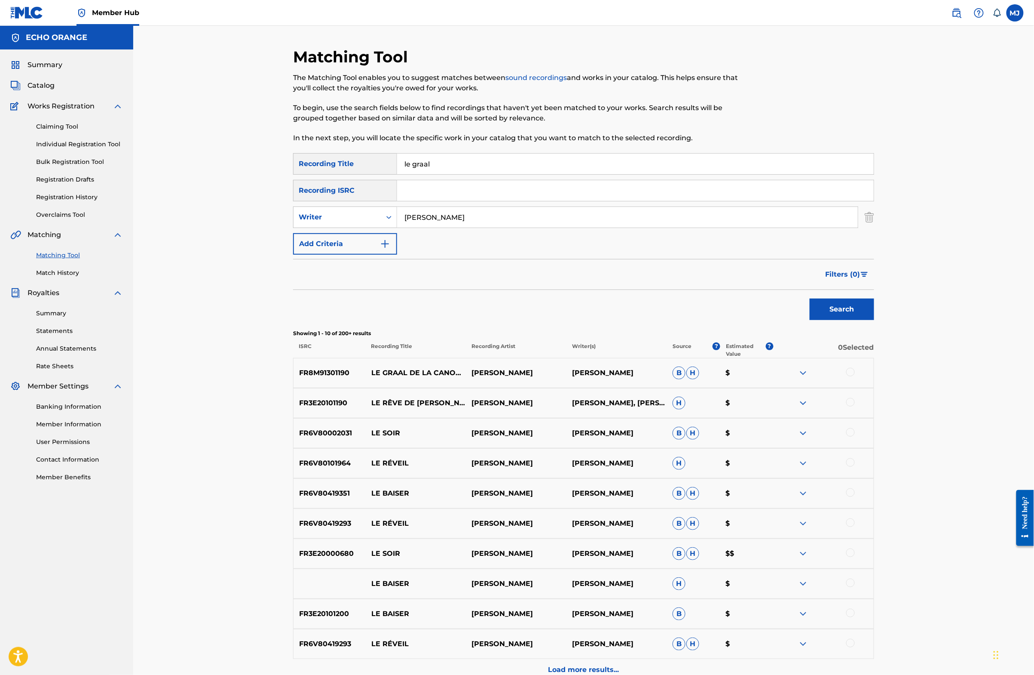
click at [855, 376] on div at bounding box center [851, 372] width 9 height 9
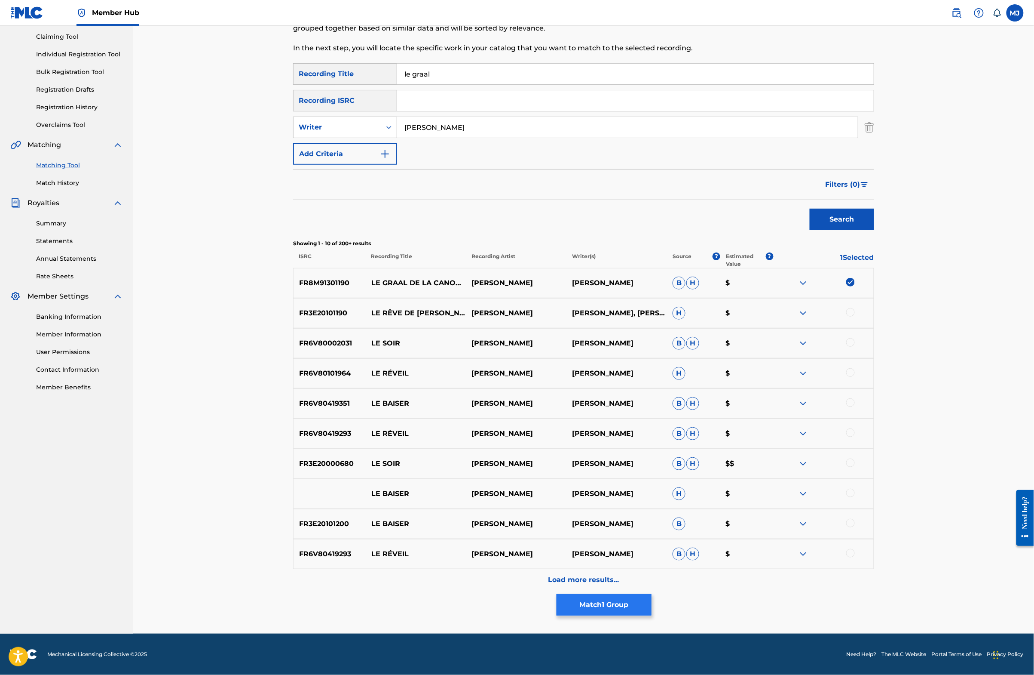
click at [652, 594] on button "Match 1 Group" at bounding box center [604, 604] width 95 height 21
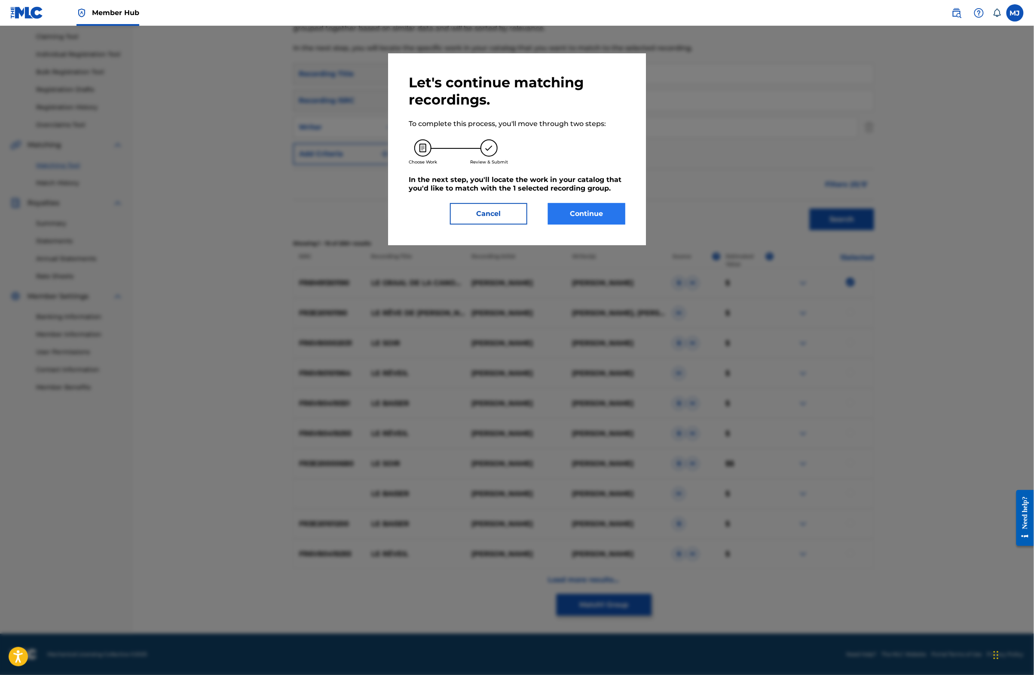
click at [580, 224] on button "Continue" at bounding box center [586, 213] width 77 height 21
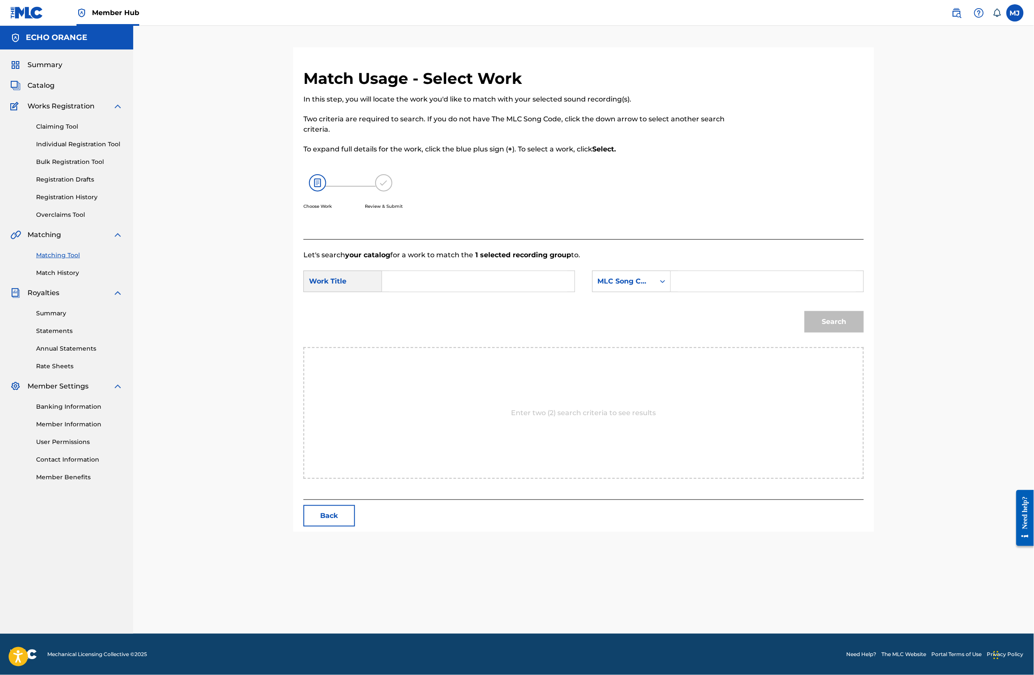
scroll to position [0, 0]
click at [461, 291] on input "Search Form" at bounding box center [479, 281] width 178 height 21
paste input "[PERSON_NAME]"
type input "t"
click at [404, 377] on span "de la canopee" at bounding box center [412, 362] width 31 height 29
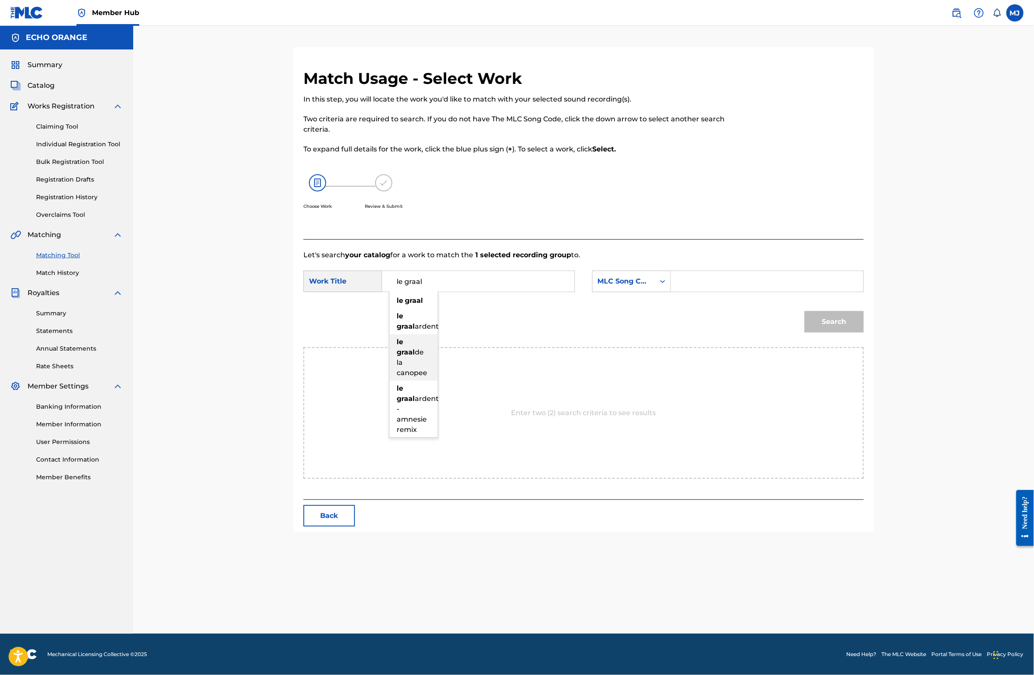
type input "le graal de la canopee"
click at [650, 289] on div "MLC Song Code" at bounding box center [624, 281] width 62 height 16
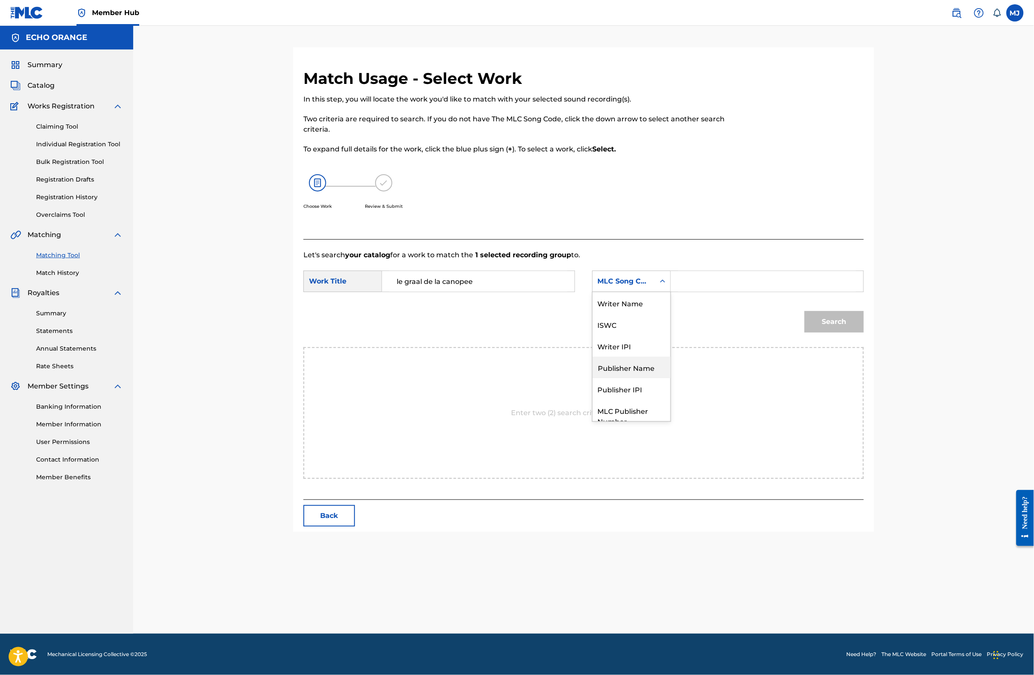
scroll to position [47, 0]
click at [658, 346] on div "Publisher Name" at bounding box center [632, 335] width 78 height 21
click at [723, 291] on input "Search Form" at bounding box center [767, 281] width 178 height 21
type input "origins"
click at [864, 332] on button "Search" at bounding box center [834, 321] width 59 height 21
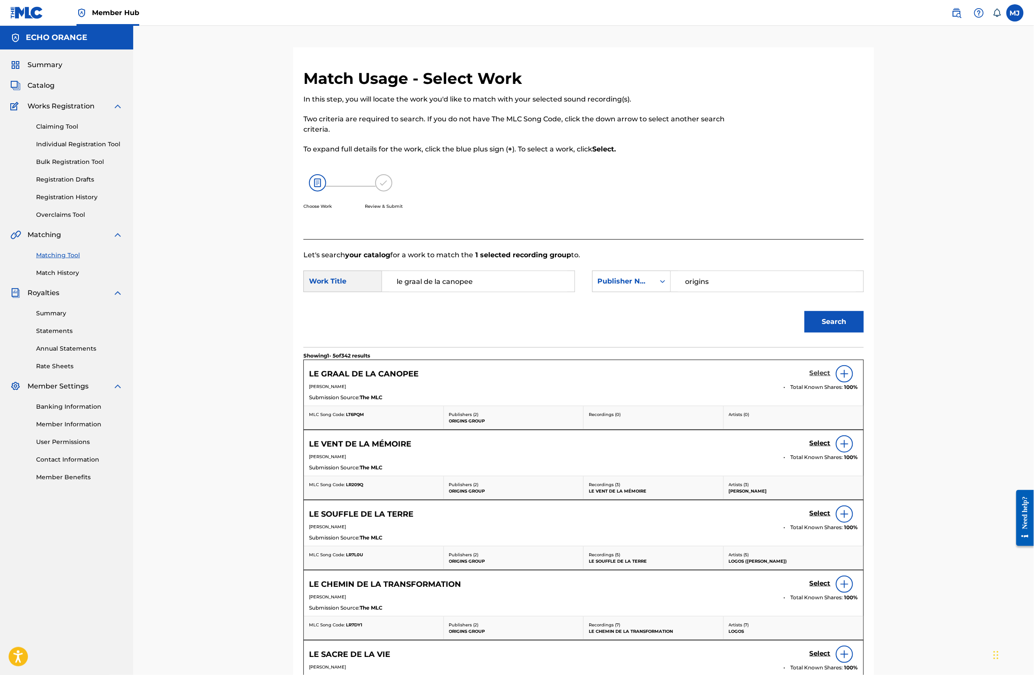
click at [831, 377] on h5 "Select" at bounding box center [820, 373] width 21 height 8
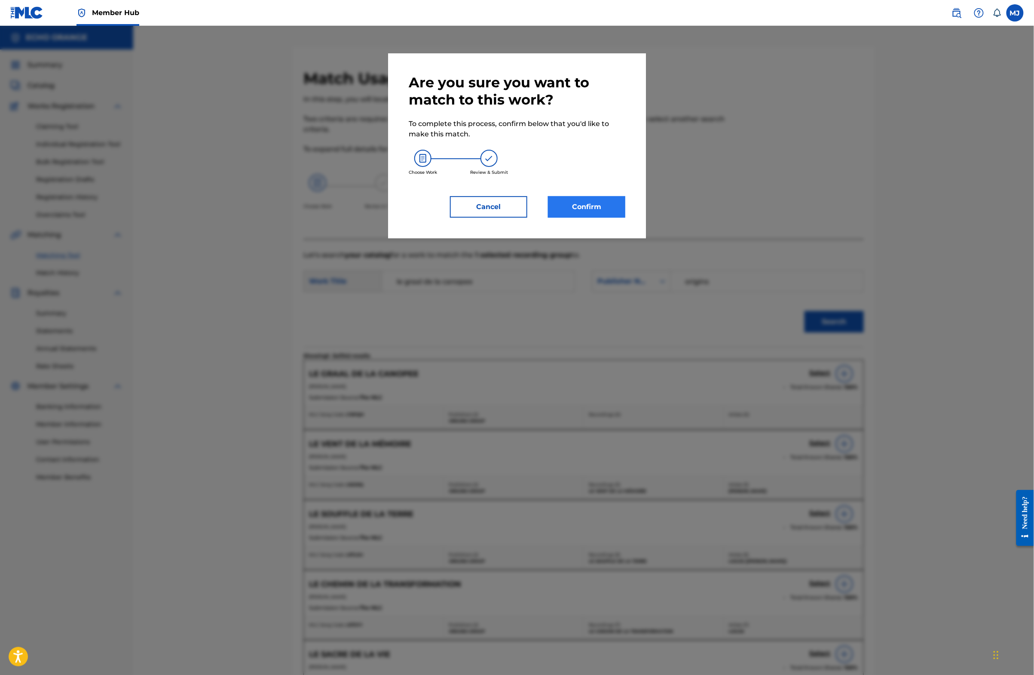
click at [606, 218] on button "Confirm" at bounding box center [586, 206] width 77 height 21
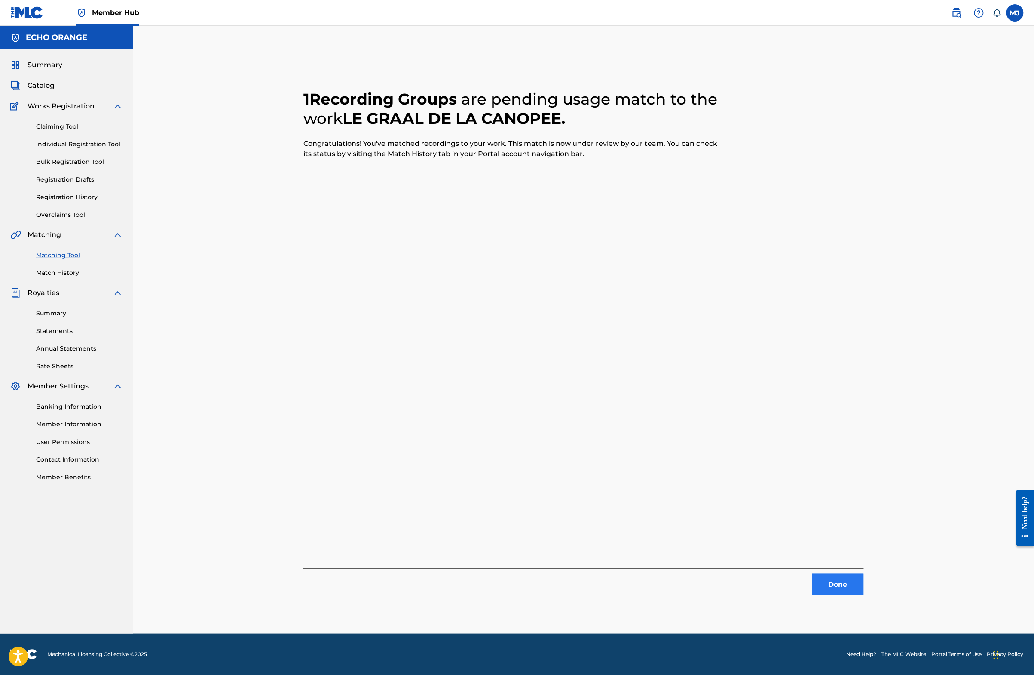
click at [864, 592] on button "Done" at bounding box center [839, 584] width 52 height 21
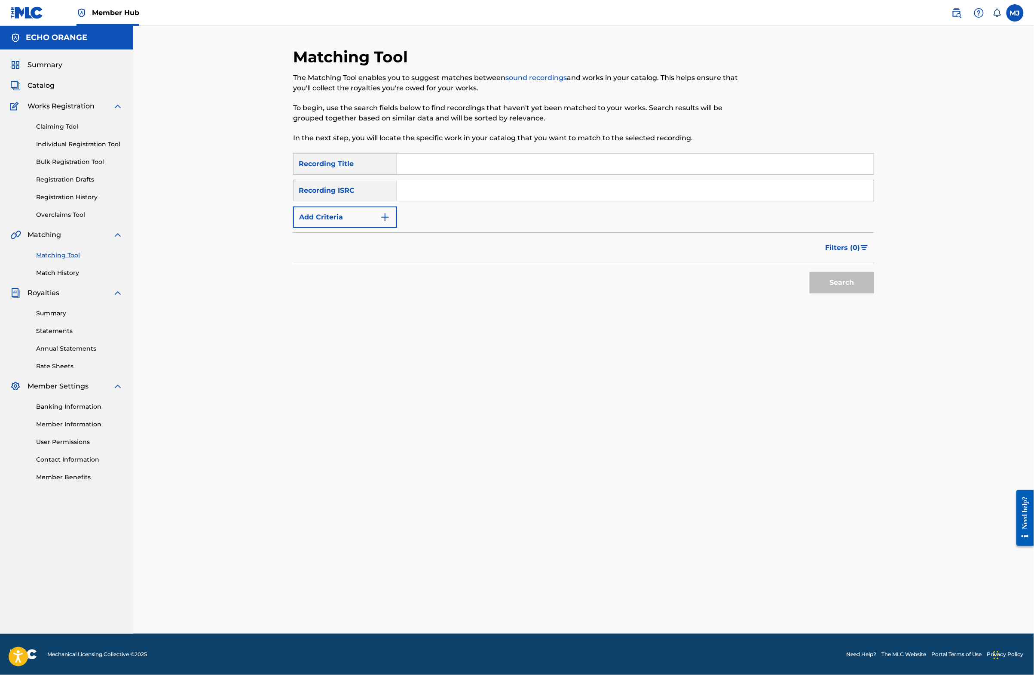
click at [541, 386] on div "Matching Tool The Matching Tool enables you to suggest matches between sound re…" at bounding box center [583, 340] width 581 height 586
click at [404, 174] on input "Search Form" at bounding box center [635, 163] width 477 height 21
click at [405, 174] on input "Search Form" at bounding box center [635, 163] width 477 height 21
type input "confidences d'une mer à ses enfants marins"
click at [874, 293] on button "Search" at bounding box center [842, 282] width 64 height 21
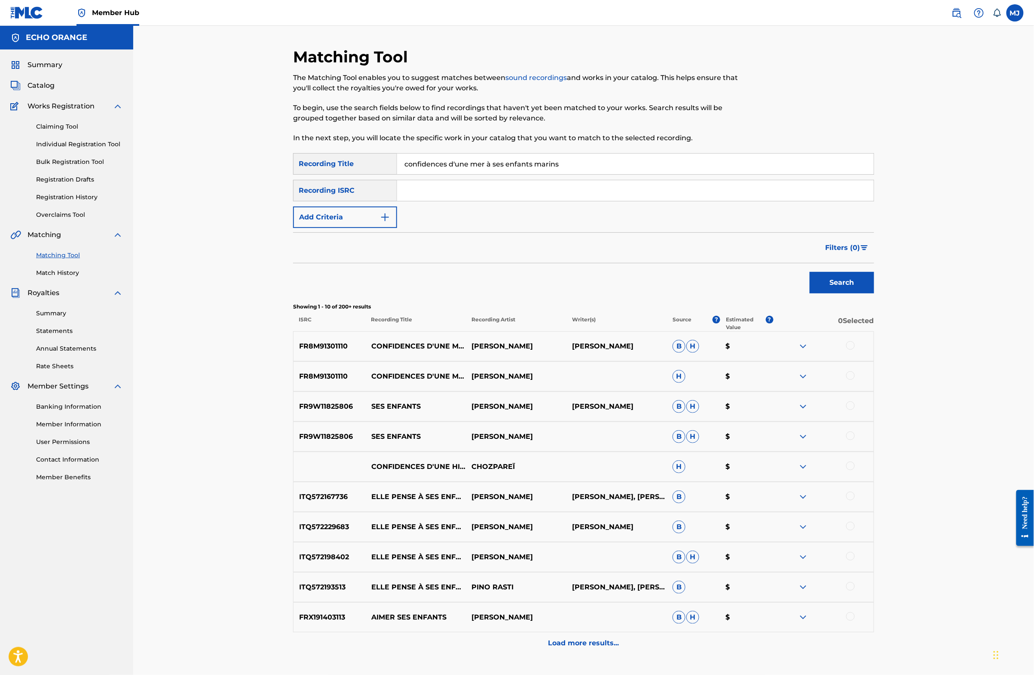
click at [855, 350] on div at bounding box center [851, 345] width 9 height 9
drag, startPoint x: 911, startPoint y: 427, endPoint x: 908, endPoint y: 439, distance: 11.5
click at [874, 381] on div at bounding box center [823, 376] width 101 height 10
click at [855, 380] on div at bounding box center [851, 375] width 9 height 9
click at [652, 594] on button "Match 2 Groups" at bounding box center [604, 604] width 95 height 21
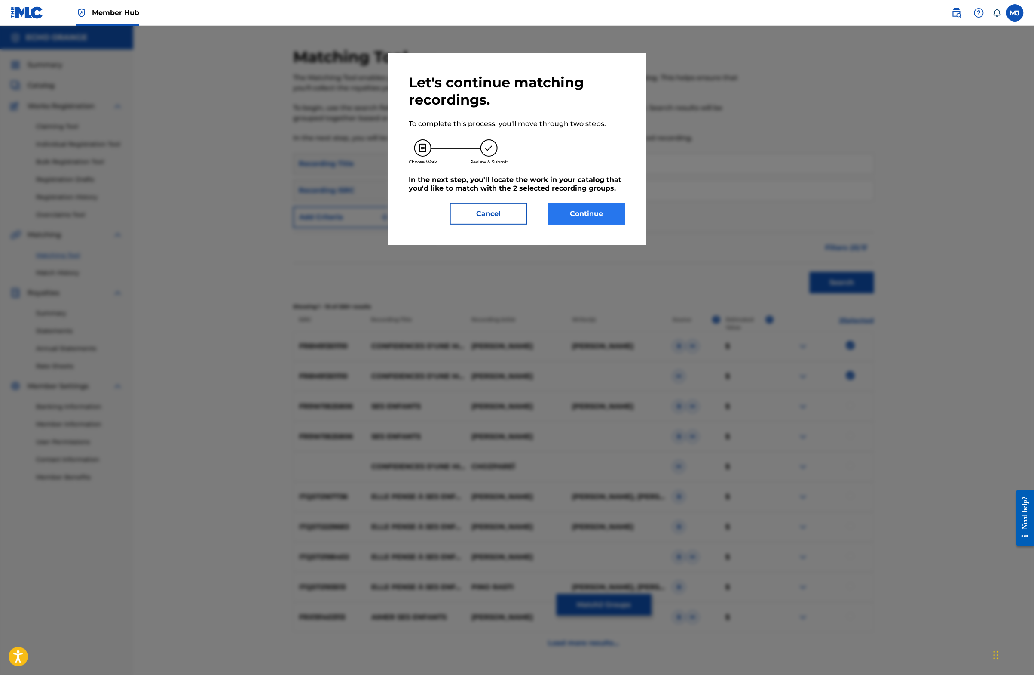
click at [611, 224] on button "Continue" at bounding box center [586, 213] width 77 height 21
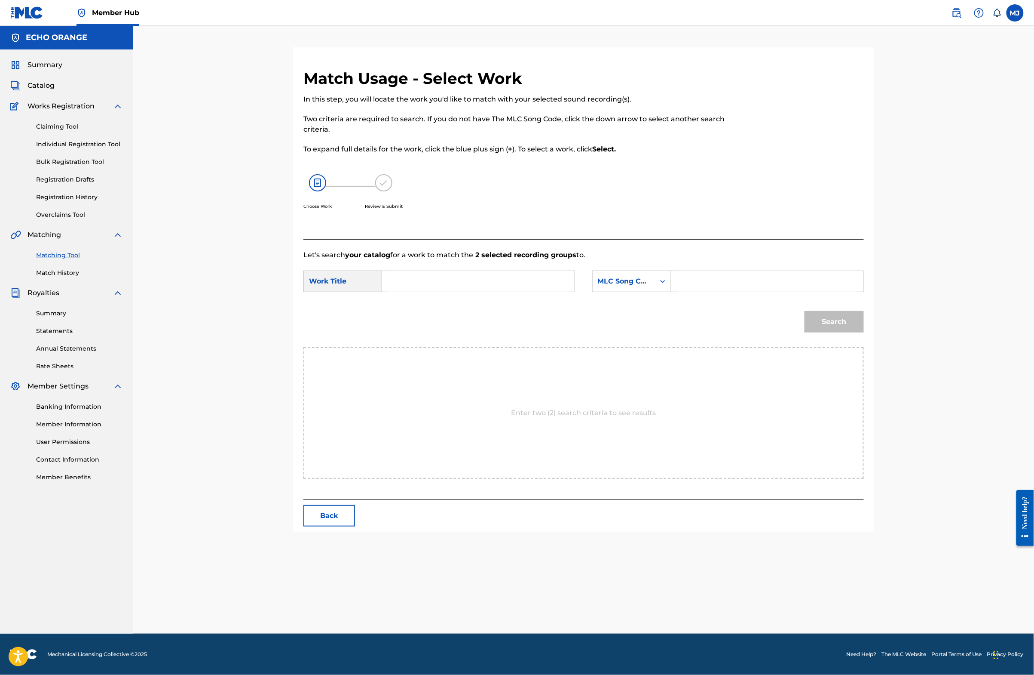
click at [426, 291] on input "Search Form" at bounding box center [479, 281] width 178 height 21
drag, startPoint x: 394, startPoint y: 370, endPoint x: 400, endPoint y: 365, distance: 7.6
click at [394, 365] on div "confiden ces d'une mer à ses enfants marins" at bounding box center [414, 336] width 49 height 57
type input "confidences d'une mer à ses enfants marins"
click at [627, 286] on div "MLC Song Code" at bounding box center [624, 281] width 52 height 10
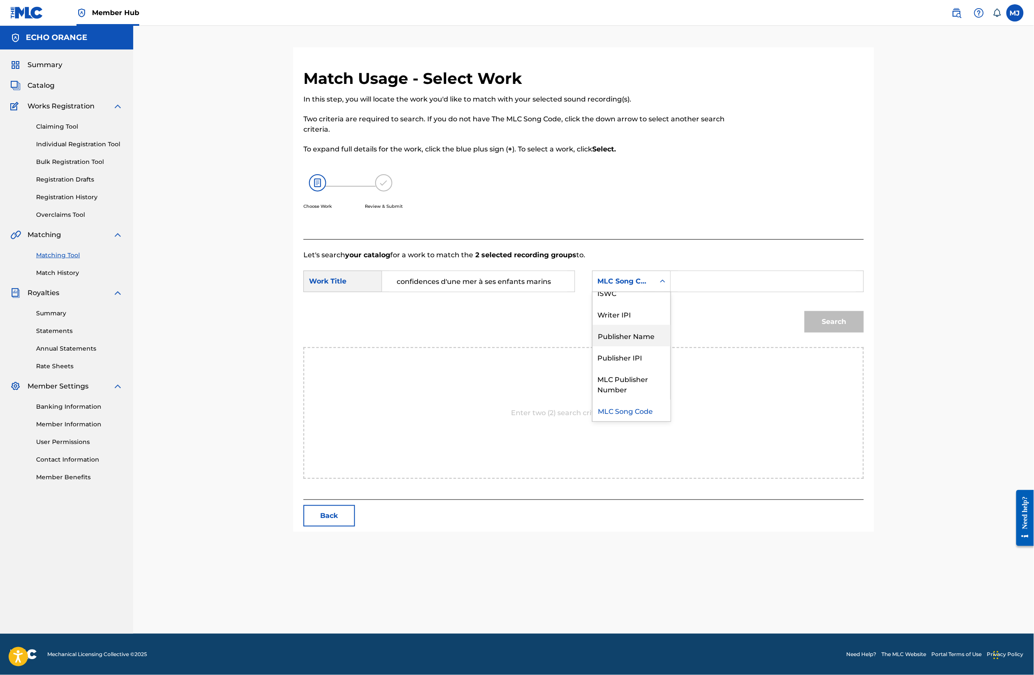
click at [671, 346] on div "Publisher Name" at bounding box center [632, 335] width 78 height 21
click at [758, 297] on div "SearchWithCriteriaaa6b0a13-149e-4d0a-95db-c9575beb3cd1 Work Title confidences d…" at bounding box center [584, 283] width 561 height 27
click at [797, 298] on form "SearchWithCriteriaaa6b0a13-149e-4d0a-95db-c9575beb3cd1 Work Title confidences d…" at bounding box center [584, 303] width 561 height 87
click at [795, 291] on input "Search Form" at bounding box center [767, 281] width 178 height 21
type input "origins"
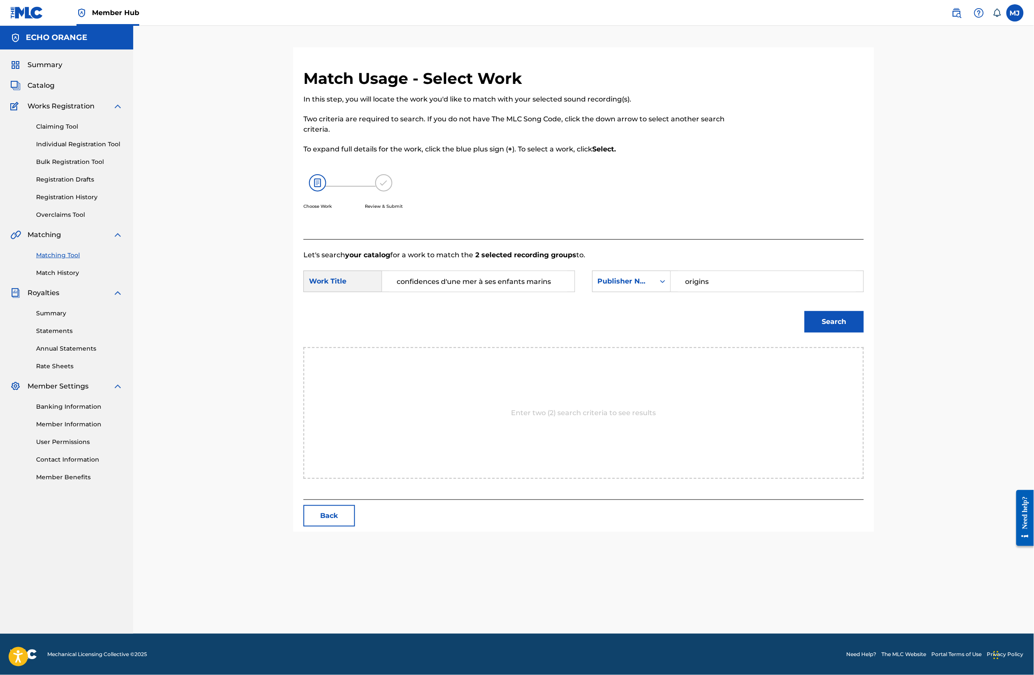
click at [864, 332] on button "Search" at bounding box center [834, 321] width 59 height 21
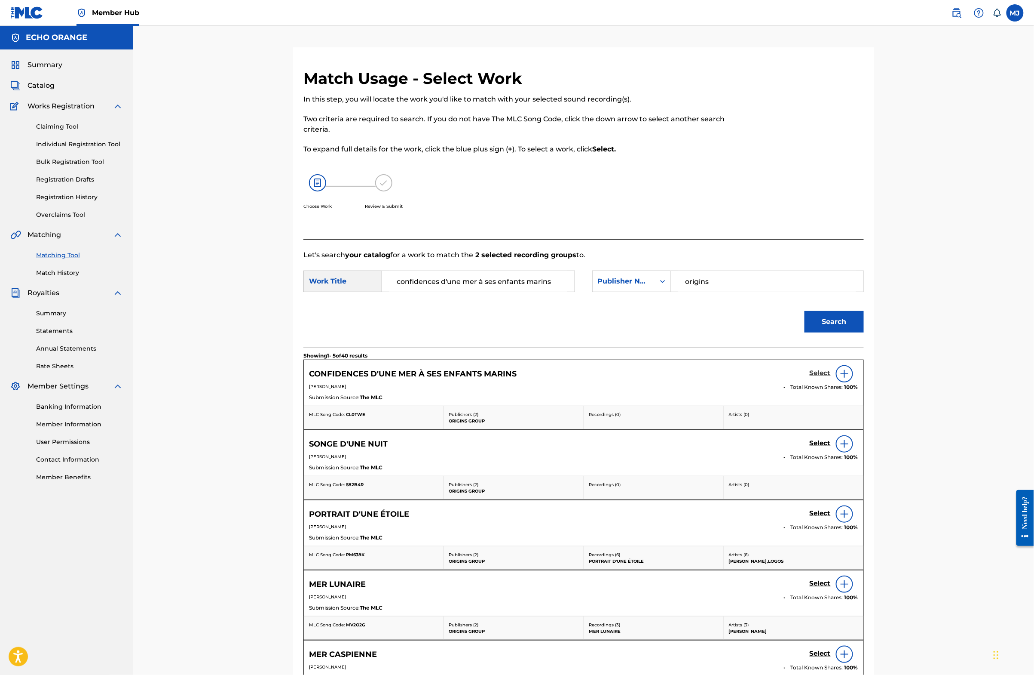
click at [831, 377] on h5 "Select" at bounding box center [820, 373] width 21 height 8
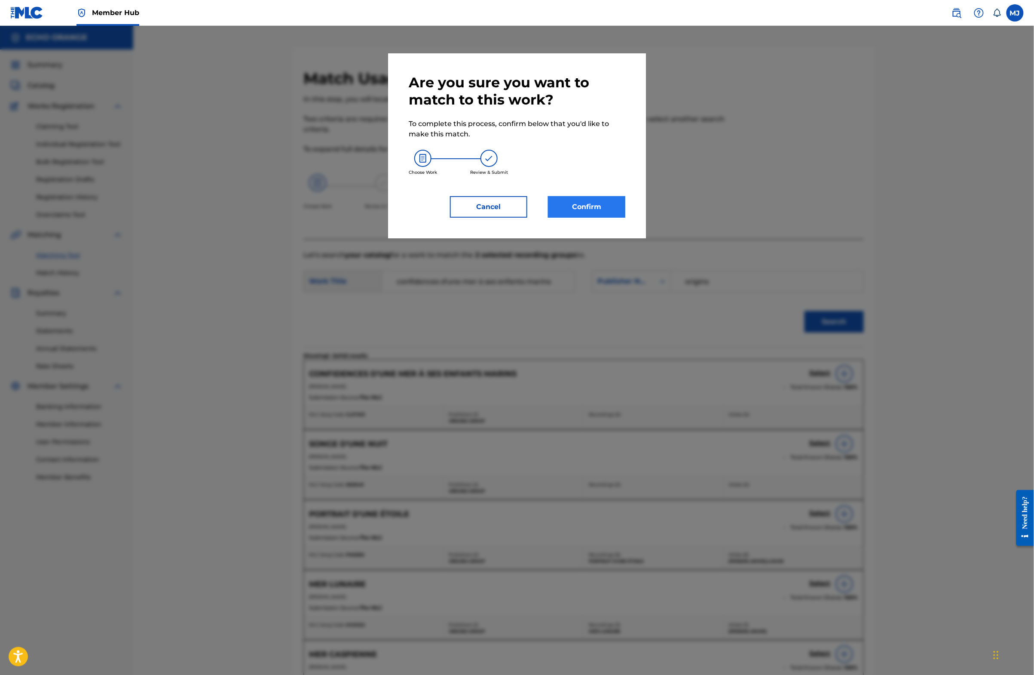
click at [592, 218] on button "Confirm" at bounding box center [586, 206] width 77 height 21
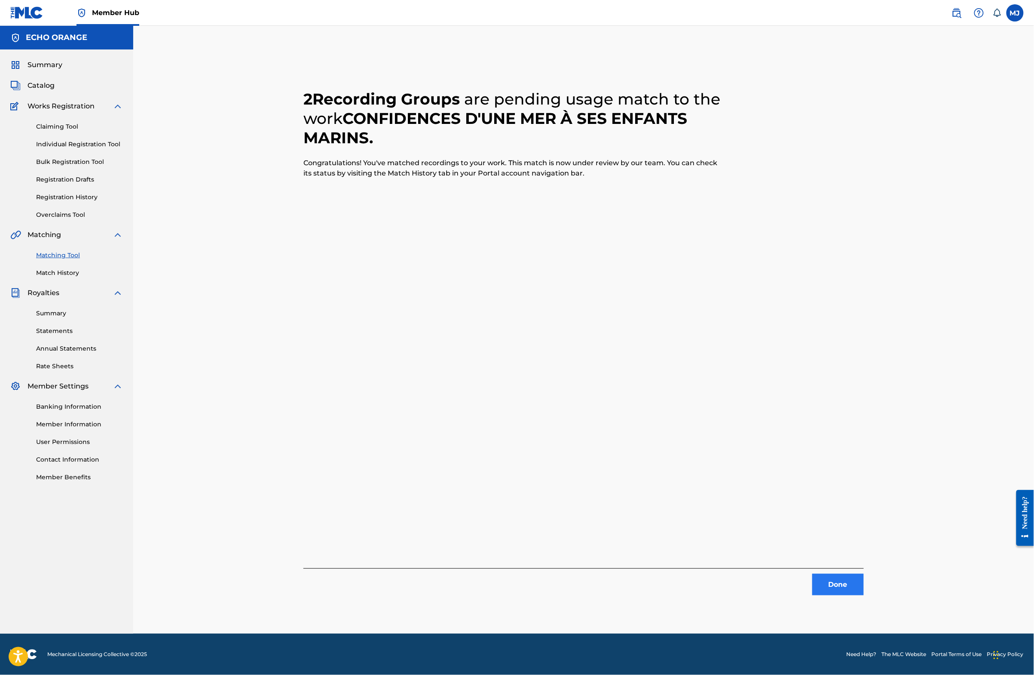
click at [864, 589] on button "Done" at bounding box center [839, 584] width 52 height 21
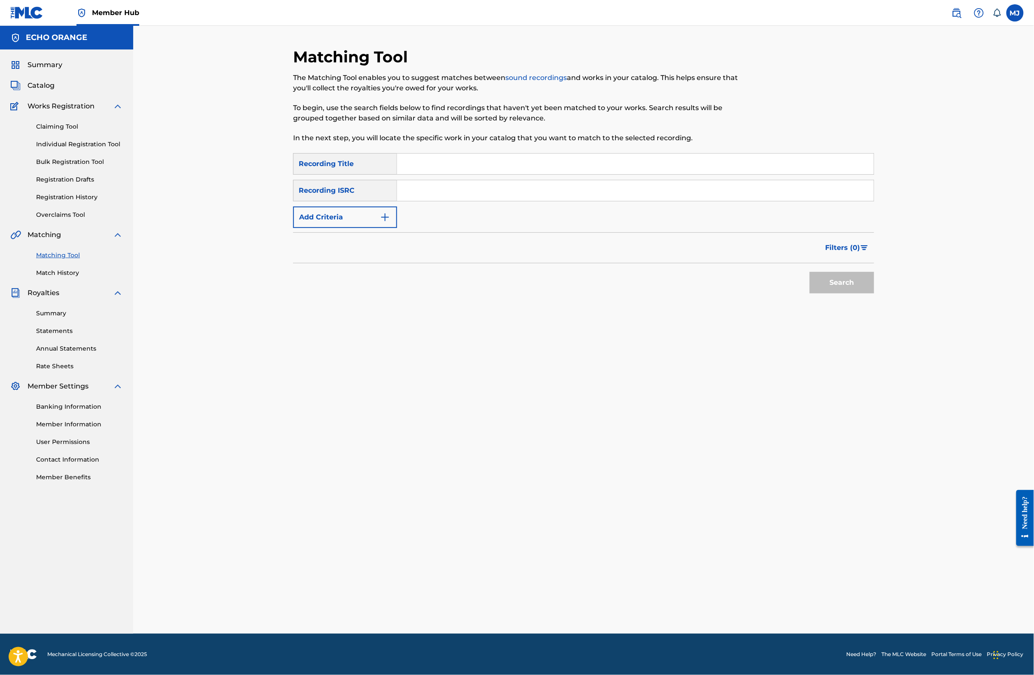
click at [397, 174] on input "Search Form" at bounding box center [635, 163] width 477 height 21
type input "naissance d'une osurce diamant liquide"
click at [874, 293] on button "Search" at bounding box center [842, 282] width 64 height 21
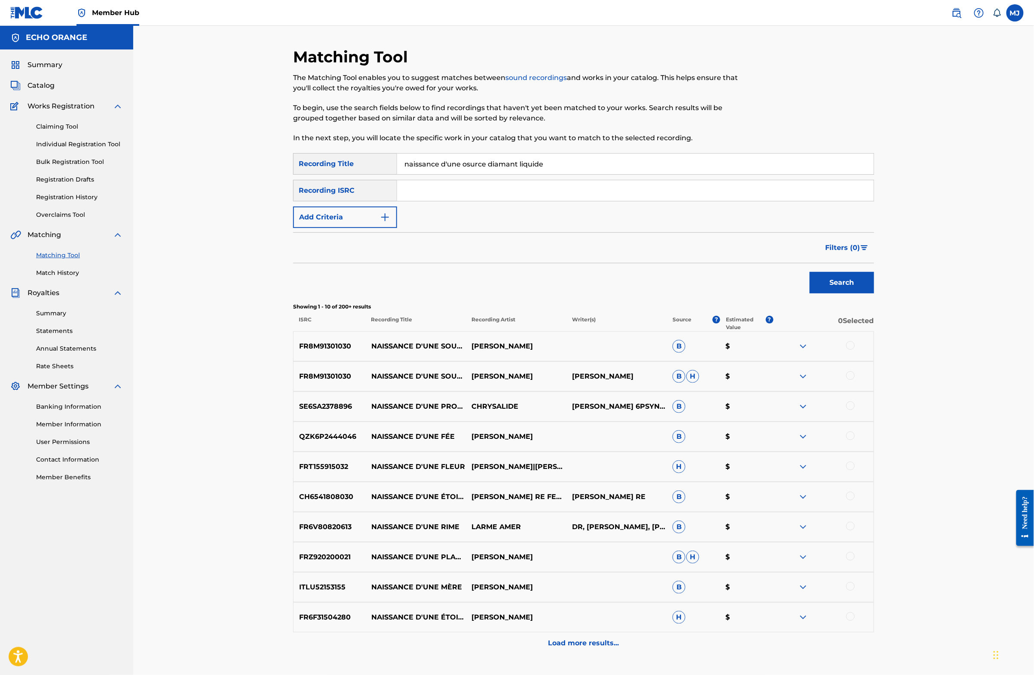
click at [874, 351] on div at bounding box center [823, 346] width 101 height 10
click at [855, 380] on div at bounding box center [851, 375] width 9 height 9
click at [855, 350] on div at bounding box center [851, 345] width 9 height 9
click at [652, 595] on button "Match 2 Groups" at bounding box center [604, 604] width 95 height 21
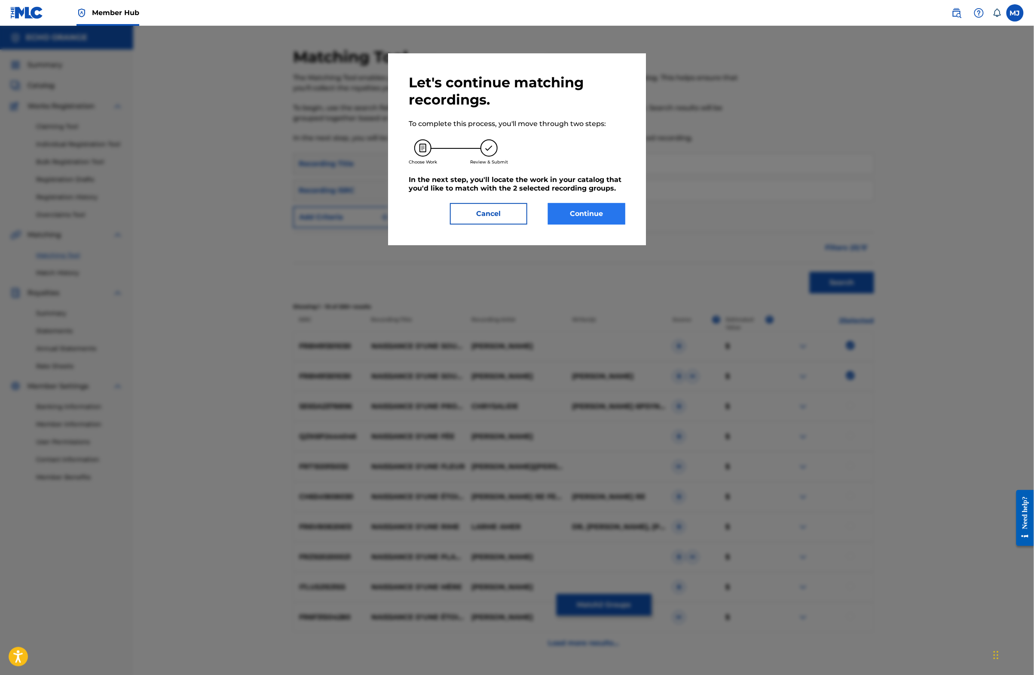
click at [595, 224] on button "Continue" at bounding box center [586, 213] width 77 height 21
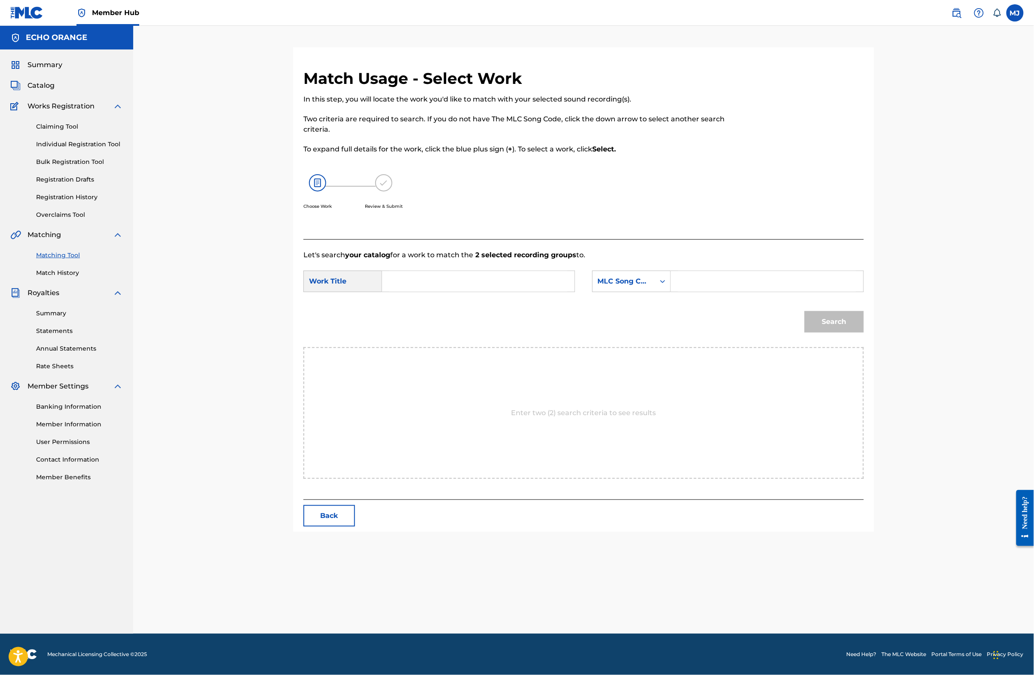
click at [444, 291] on input "Search Form" at bounding box center [479, 281] width 178 height 21
click at [397, 346] on span "ce diamant liquide" at bounding box center [412, 331] width 30 height 29
type input "naissance d'une source diamant liquide"
click at [650, 286] on div "MLC Song Code" at bounding box center [624, 281] width 52 height 10
click at [657, 346] on div "Publisher Name" at bounding box center [632, 335] width 78 height 21
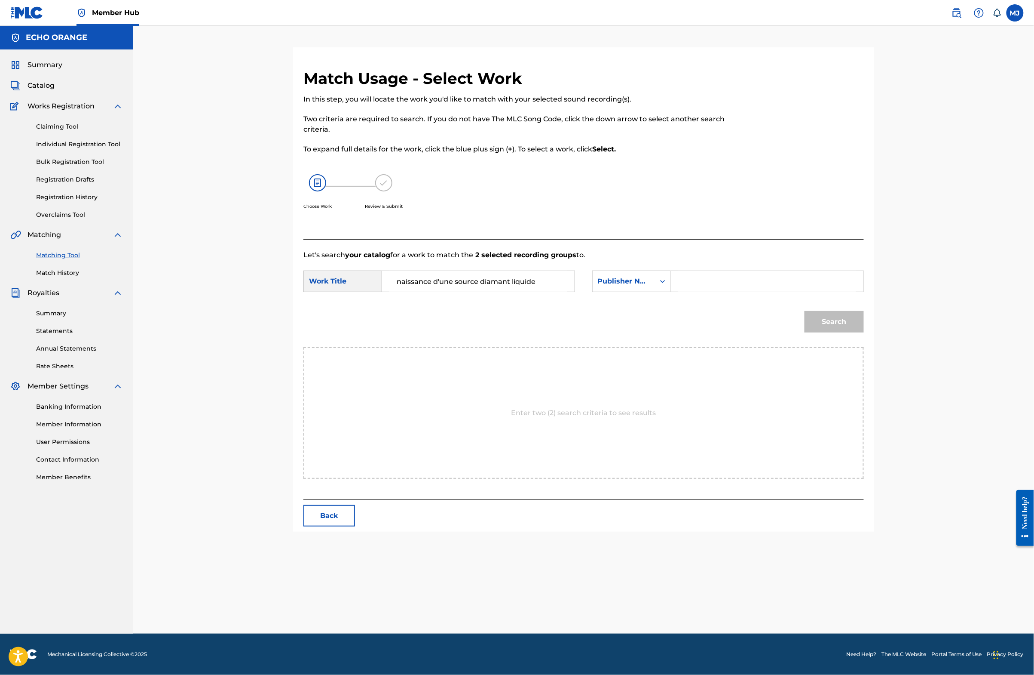
click at [734, 291] on input "Search Form" at bounding box center [767, 281] width 178 height 21
type input "origins"
click at [864, 332] on button "Search" at bounding box center [834, 321] width 59 height 21
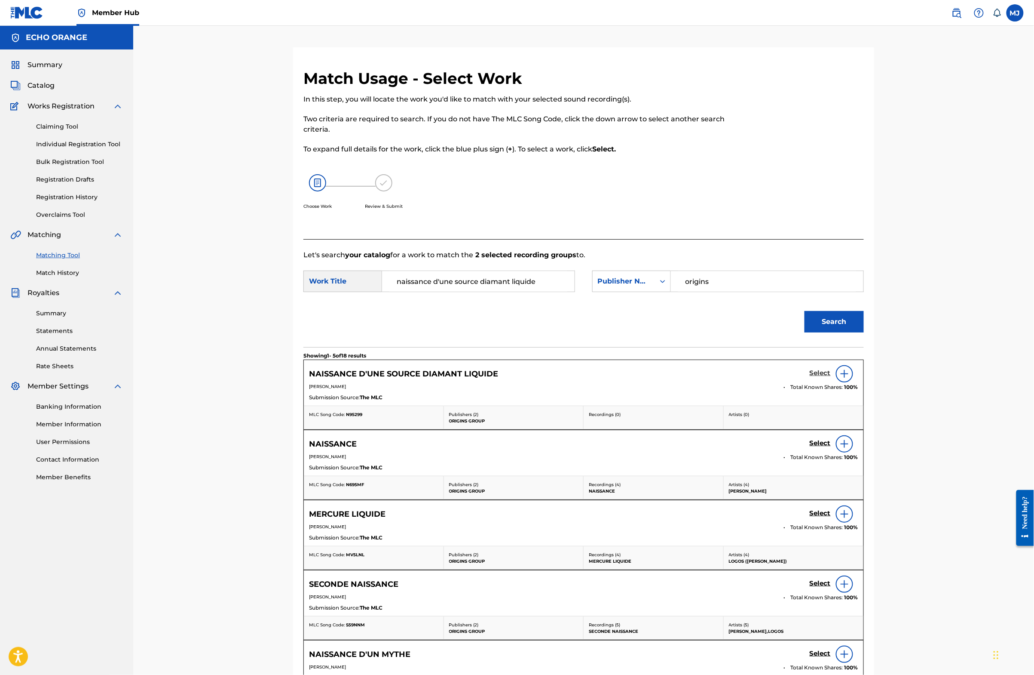
click at [831, 377] on h5 "Select" at bounding box center [820, 373] width 21 height 8
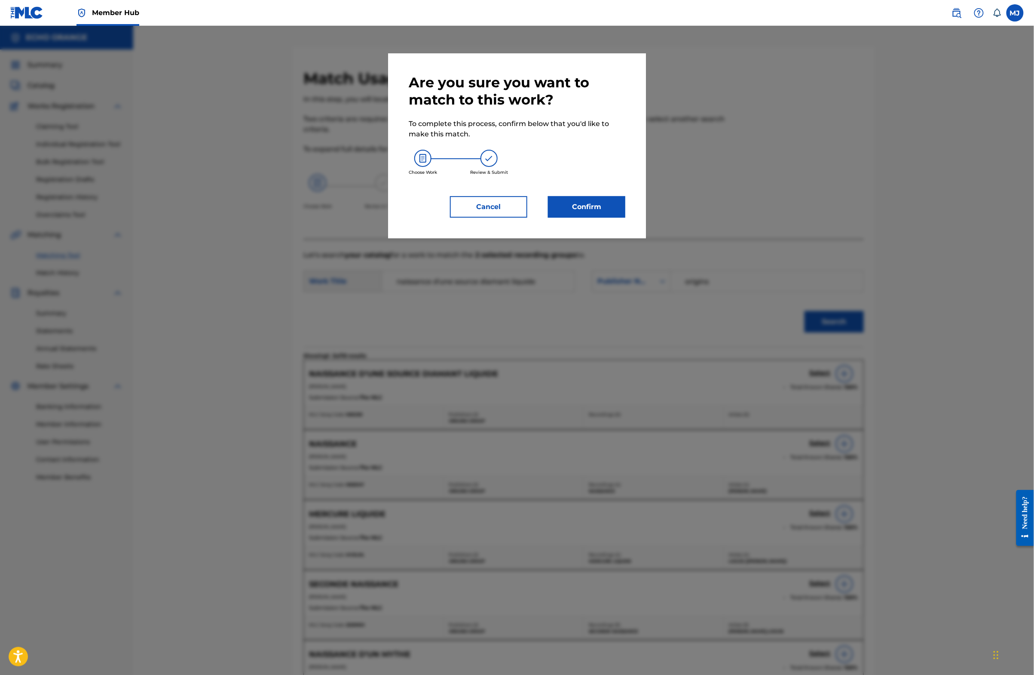
click at [627, 238] on div "Are you sure you want to match to this work? To complete this process, confirm …" at bounding box center [517, 145] width 258 height 185
click at [626, 238] on div "Are you sure you want to match to this work? To complete this process, confirm …" at bounding box center [517, 145] width 258 height 185
click at [626, 218] on button "Confirm" at bounding box center [586, 206] width 77 height 21
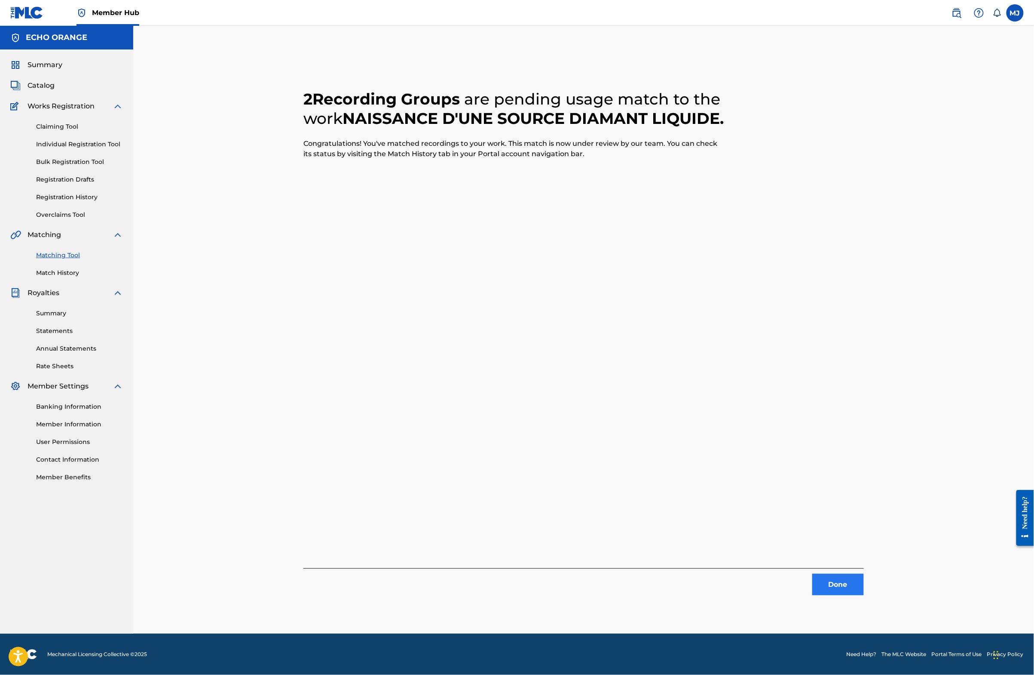
click at [864, 595] on button "Done" at bounding box center [839, 584] width 52 height 21
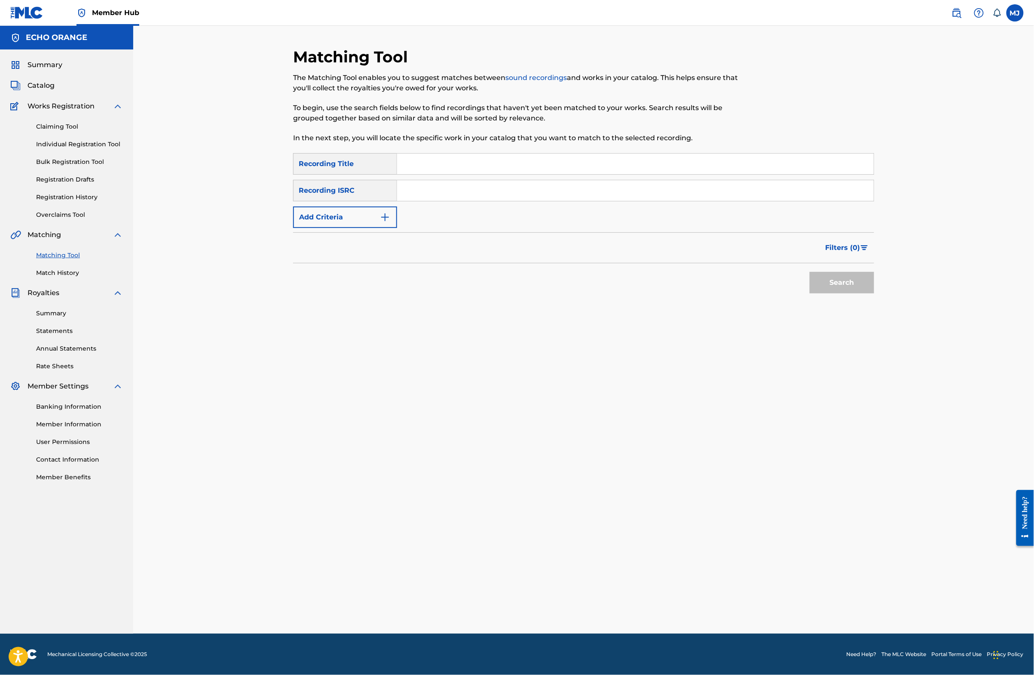
click at [439, 174] on input "Search Form" at bounding box center [635, 163] width 477 height 21
type input "méditation d'après midi"
drag, startPoint x: 876, startPoint y: 319, endPoint x: 883, endPoint y: 320, distance: 7.0
click at [874, 293] on button "Search" at bounding box center [842, 282] width 64 height 21
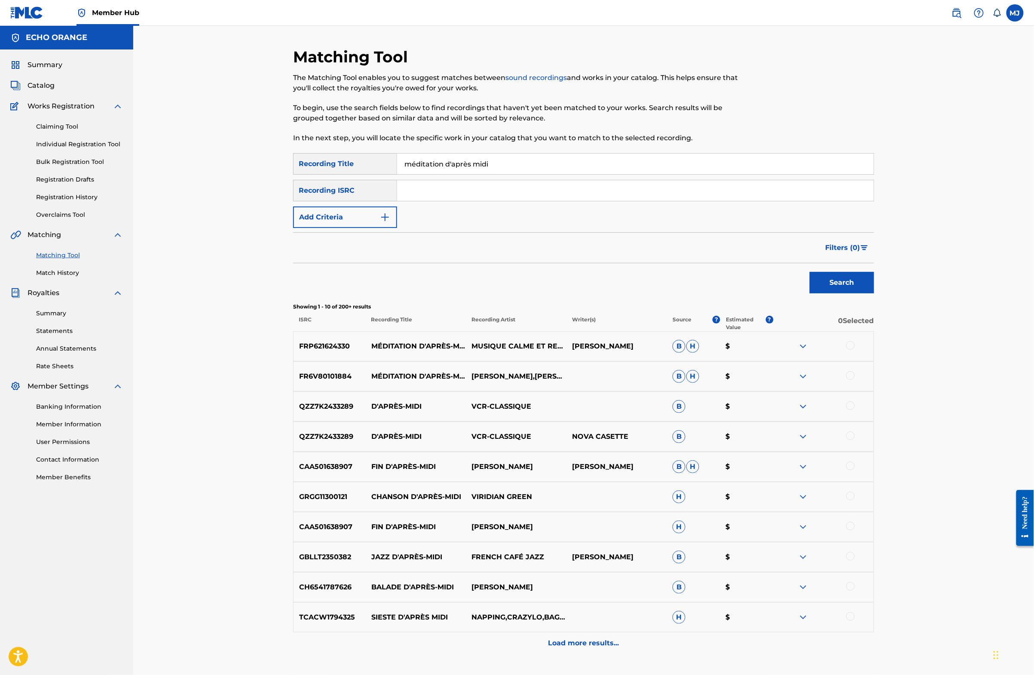
click at [855, 350] on div at bounding box center [851, 345] width 9 height 9
click at [855, 380] on div at bounding box center [851, 375] width 9 height 9
click at [652, 596] on button "Match 2 Groups" at bounding box center [604, 604] width 95 height 21
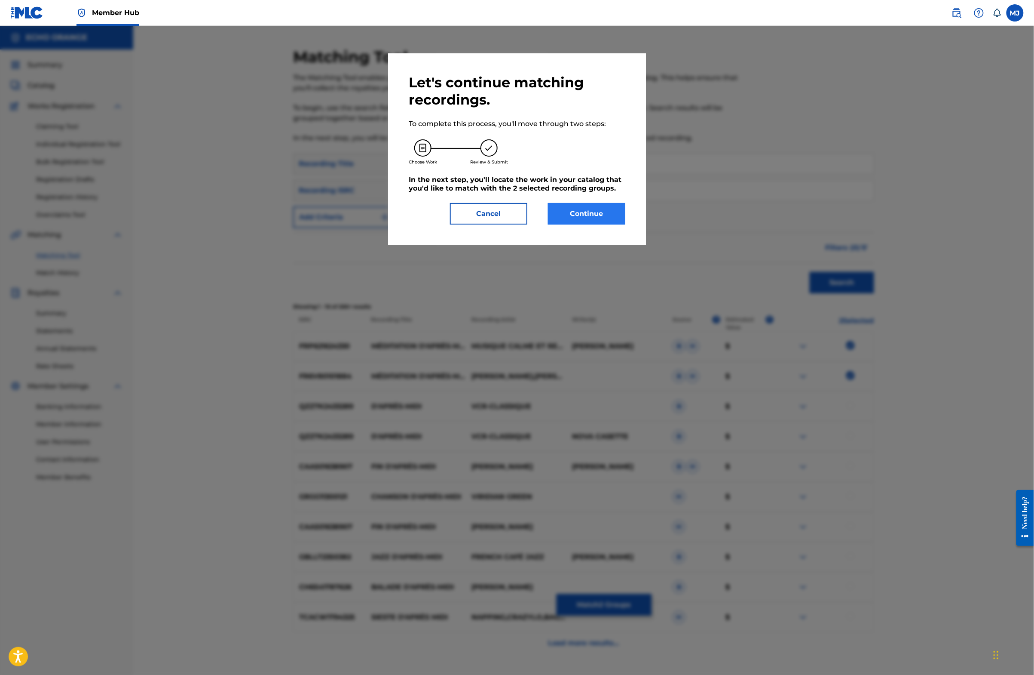
click at [619, 224] on button "Continue" at bounding box center [586, 213] width 77 height 21
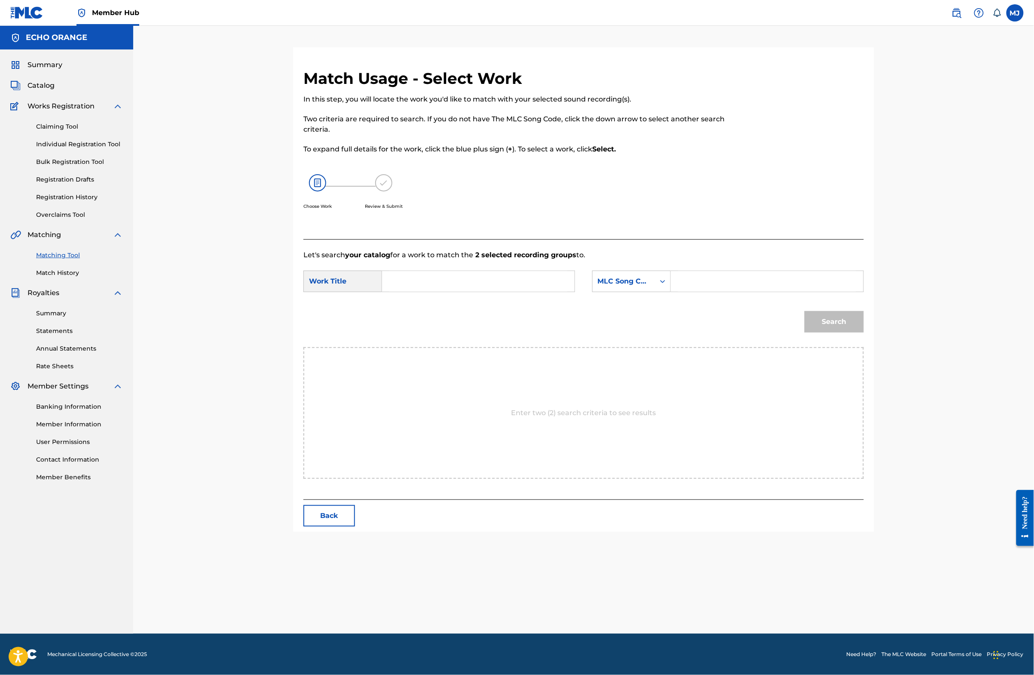
drag, startPoint x: 500, startPoint y: 316, endPoint x: 503, endPoint y: 305, distance: 12.0
click at [500, 291] on input "Search Form" at bounding box center [479, 281] width 178 height 21
click at [413, 329] on div "médita tion d'après midi" at bounding box center [414, 311] width 49 height 36
type input "méditation d'après midi"
click at [632, 286] on div "MLC Song Code" at bounding box center [624, 281] width 52 height 10
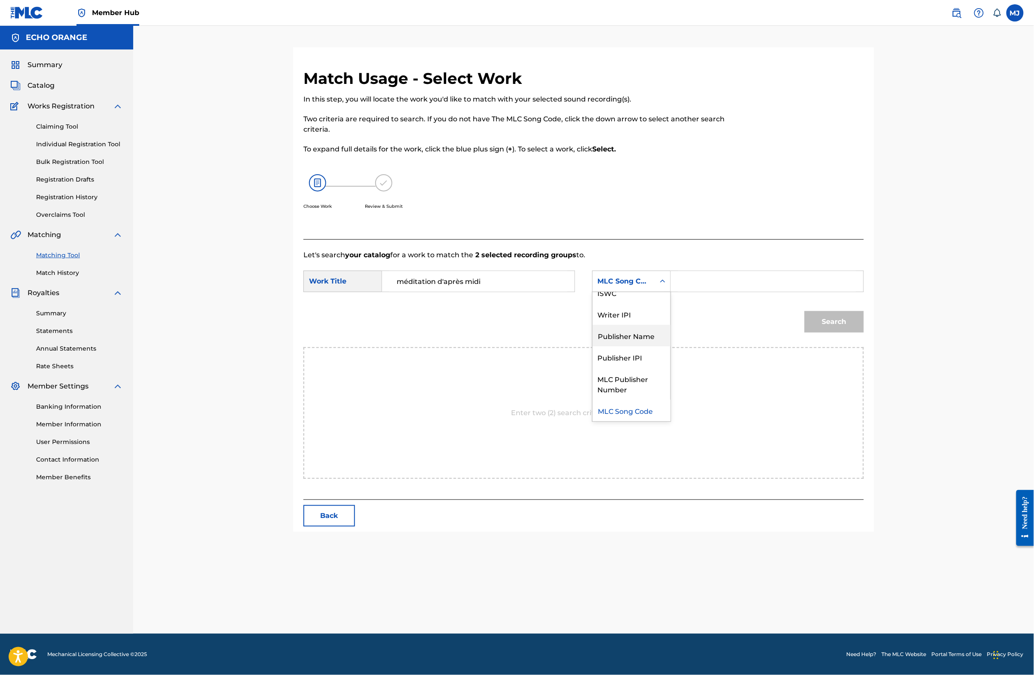
click at [654, 346] on div "Publisher Name" at bounding box center [632, 335] width 78 height 21
click at [742, 291] on input "Search Form" at bounding box center [767, 281] width 178 height 21
type input "origins"
click at [864, 332] on button "Search" at bounding box center [834, 321] width 59 height 21
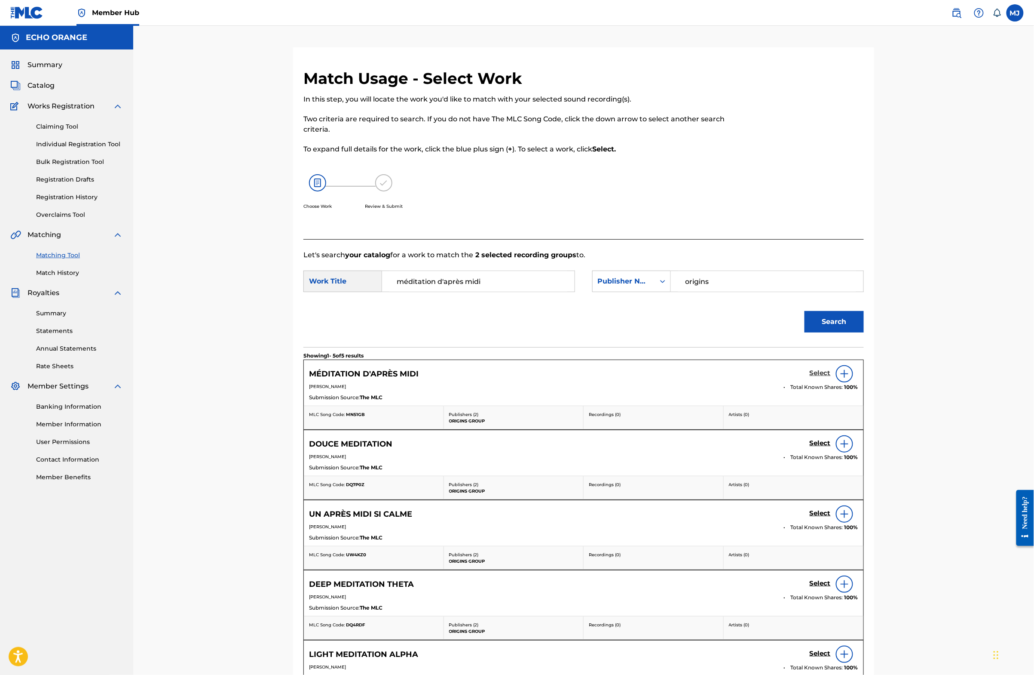
click at [831, 377] on h5 "Select" at bounding box center [820, 373] width 21 height 8
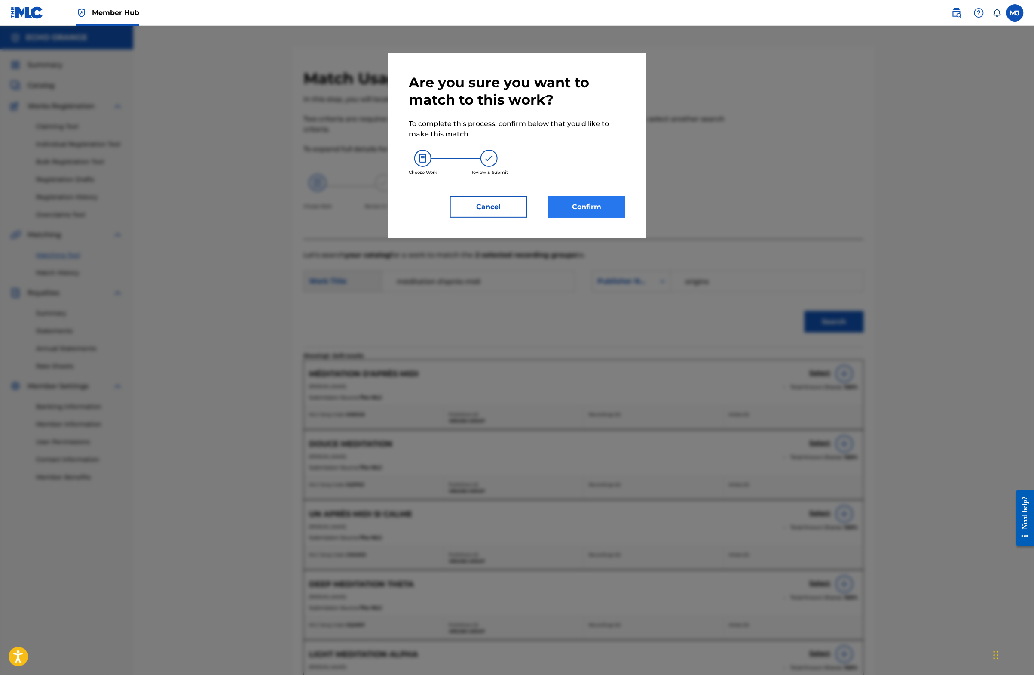
click at [595, 218] on button "Confirm" at bounding box center [586, 206] width 77 height 21
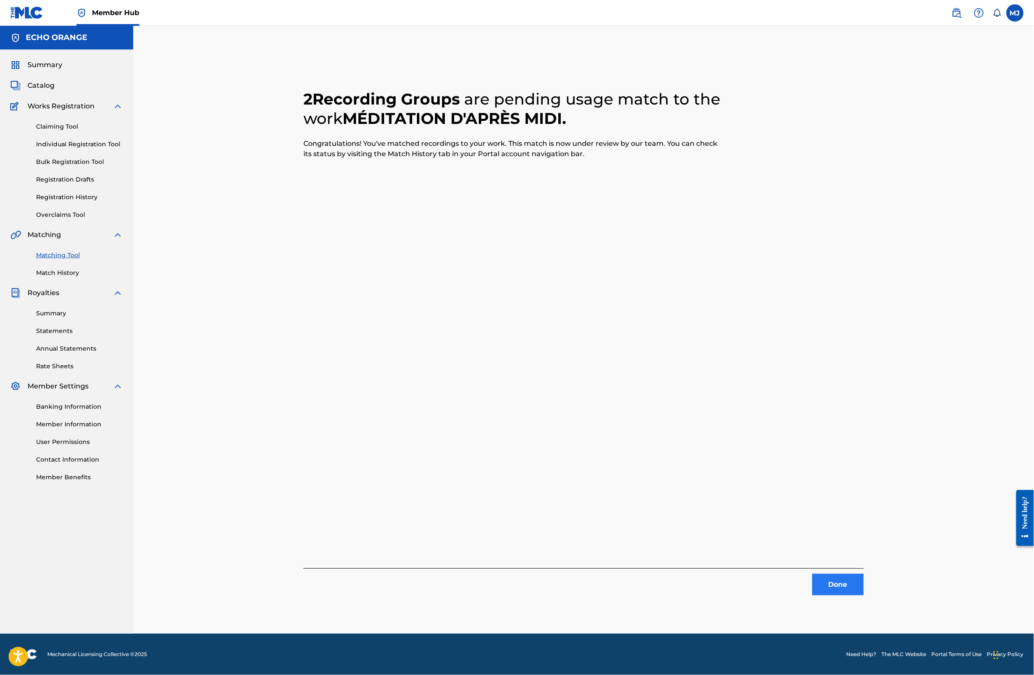
click at [864, 584] on button "Done" at bounding box center [839, 584] width 52 height 21
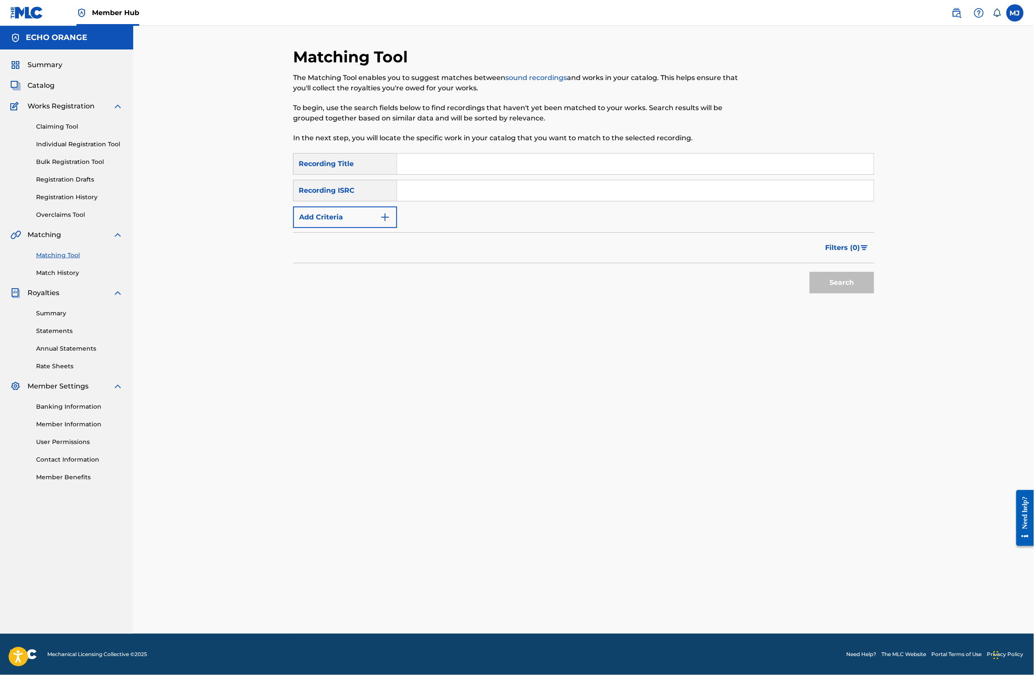
click at [456, 174] on input "Search Form" at bounding box center [635, 163] width 477 height 21
type input "m"
type input "le reve"
click at [334, 228] on button "Add Criteria" at bounding box center [345, 216] width 104 height 21
click at [406, 227] on input "Search Form" at bounding box center [627, 217] width 461 height 21
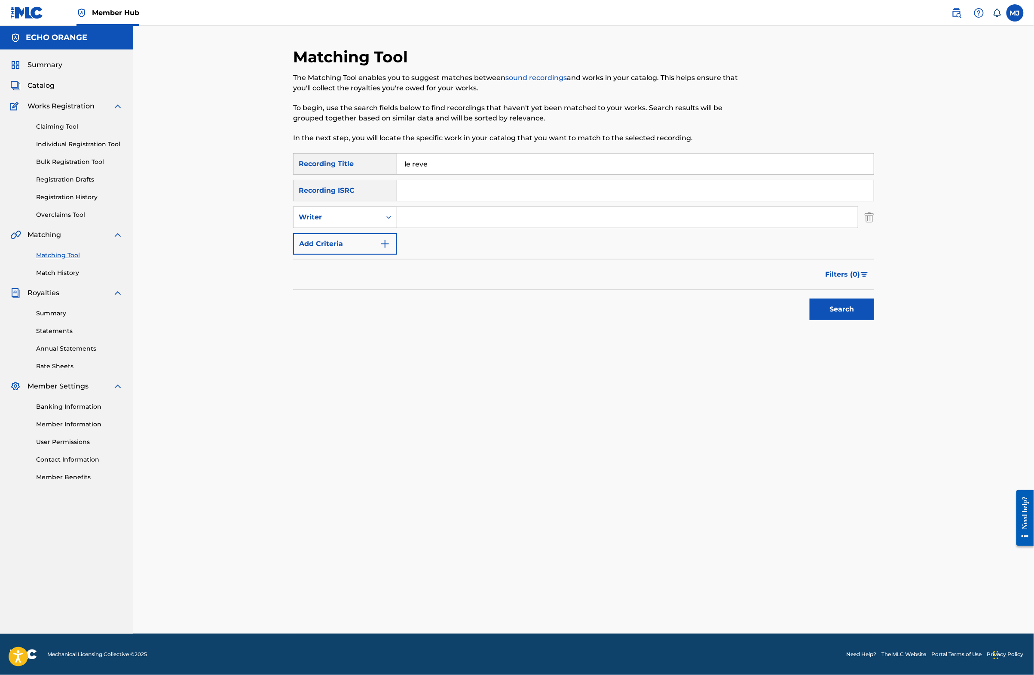
paste input "[PERSON_NAME]"
type input "[PERSON_NAME]"
click at [874, 320] on button "Search" at bounding box center [842, 308] width 64 height 21
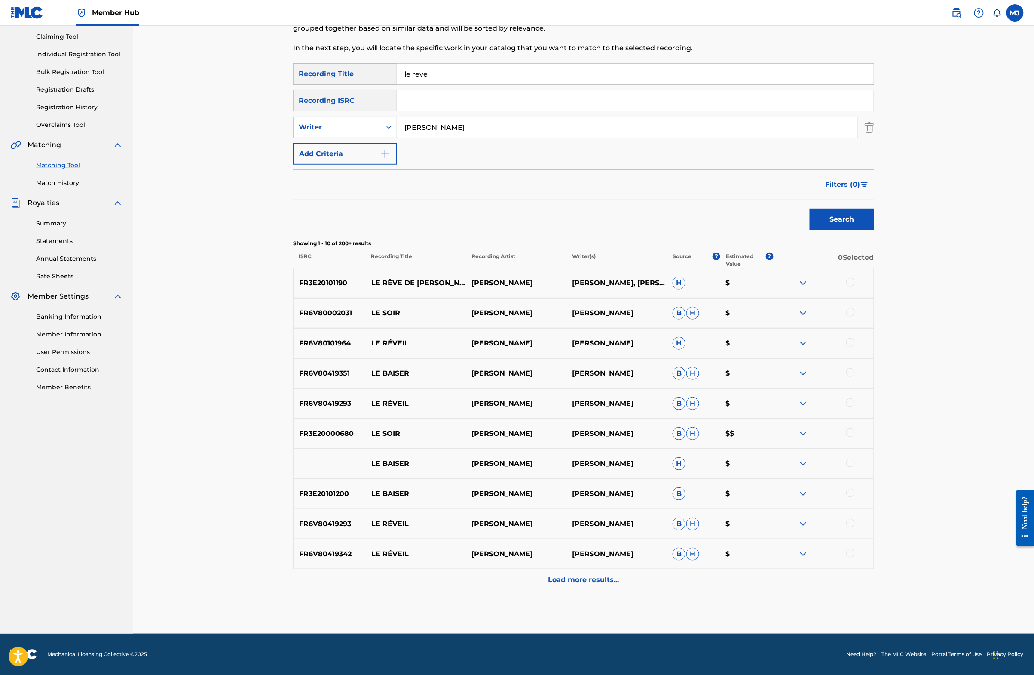
scroll to position [0, 0]
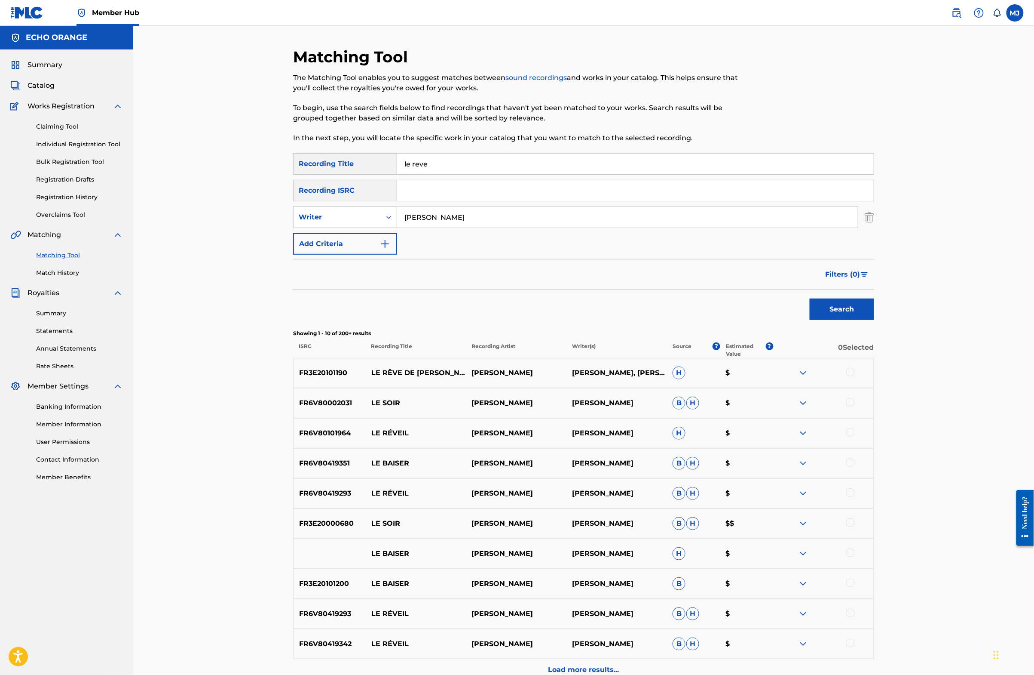
click at [420, 174] on input "le reve" at bounding box center [635, 163] width 477 height 21
type input "le soir"
click at [874, 320] on button "Search" at bounding box center [842, 308] width 64 height 21
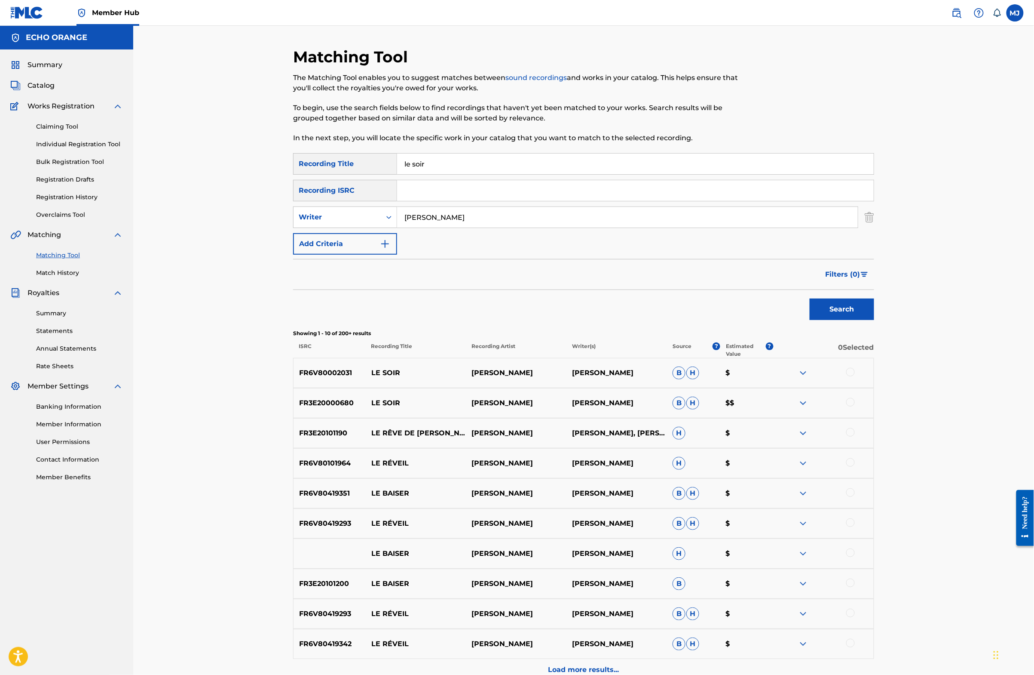
click at [855, 376] on div at bounding box center [851, 372] width 9 height 9
click at [855, 406] on div at bounding box center [851, 402] width 9 height 9
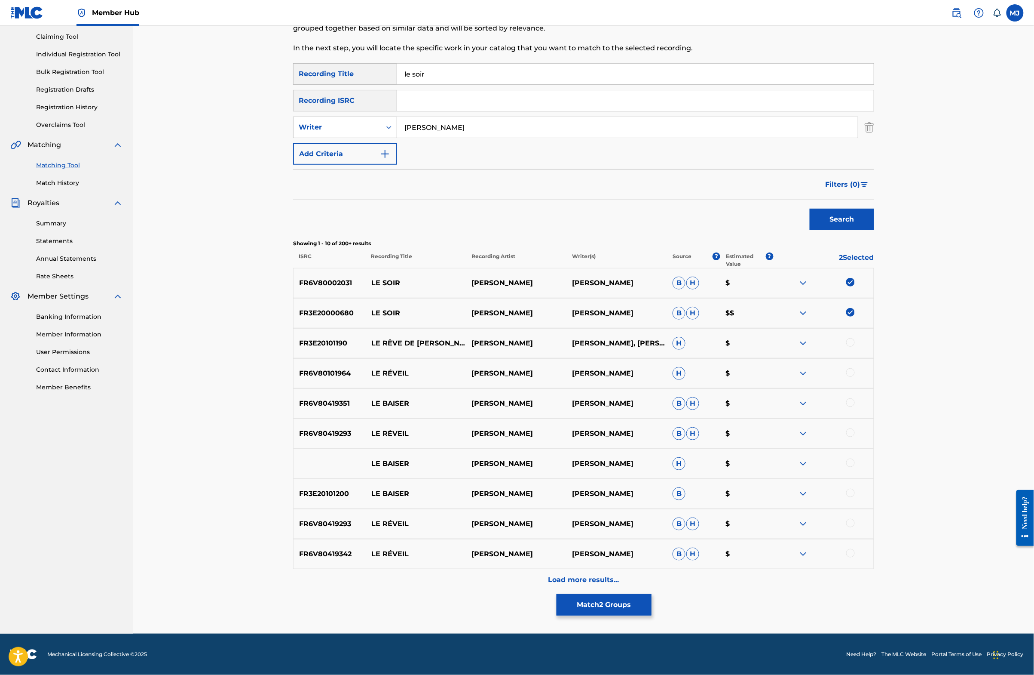
scroll to position [213, 0]
click at [652, 594] on button "Match 2 Groups" at bounding box center [604, 604] width 95 height 21
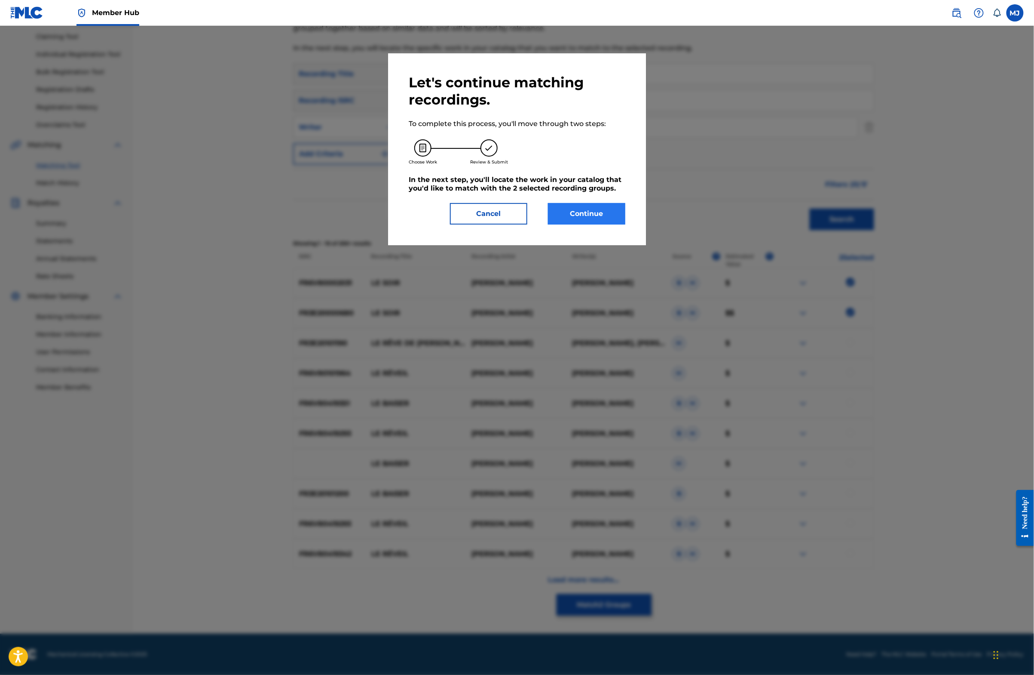
click at [580, 224] on button "Continue" at bounding box center [586, 213] width 77 height 21
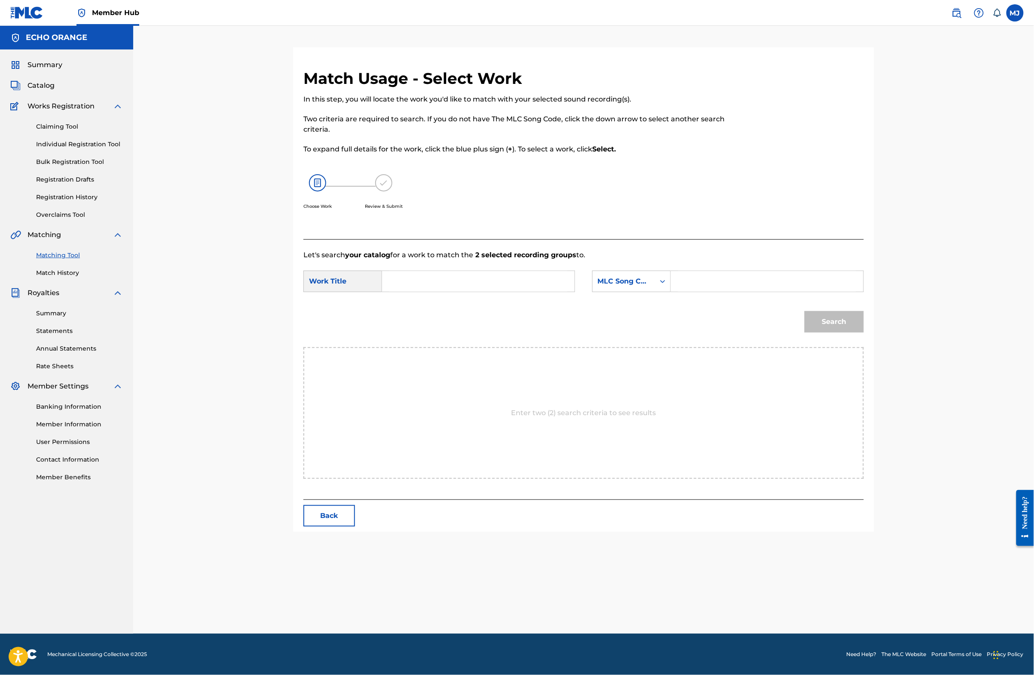
click at [442, 298] on form "SearchWithCriteriaaa6b0a13-149e-4d0a-95db-c9575beb3cd1 Work Title SearchWithCri…" at bounding box center [584, 303] width 561 height 87
click at [439, 291] on input "Search Form" at bounding box center [479, 281] width 178 height 21
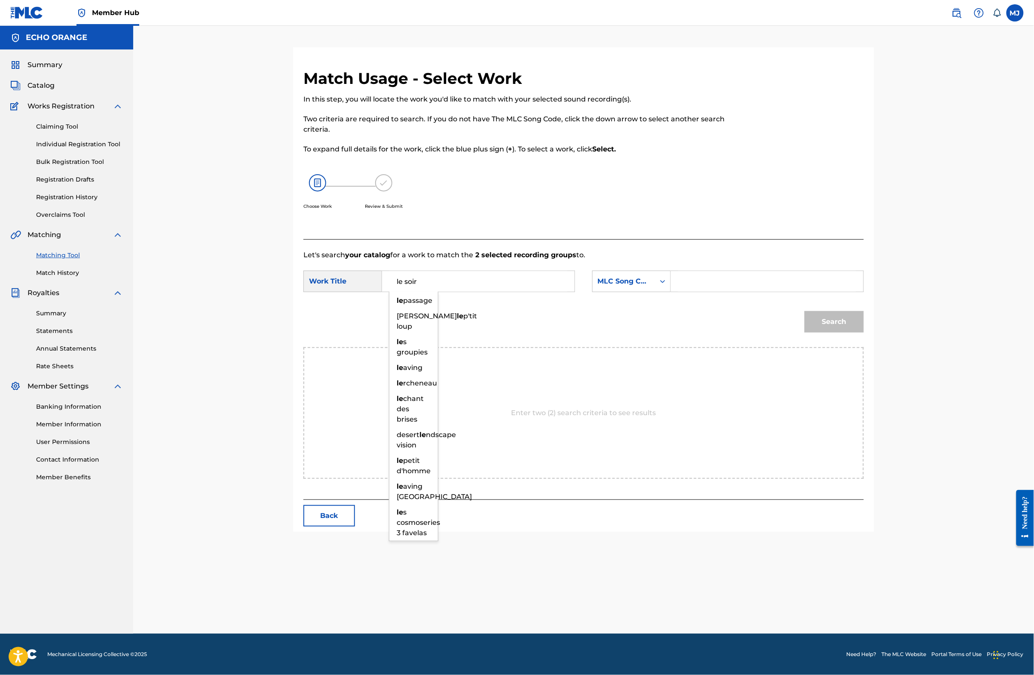
type input "le soir"
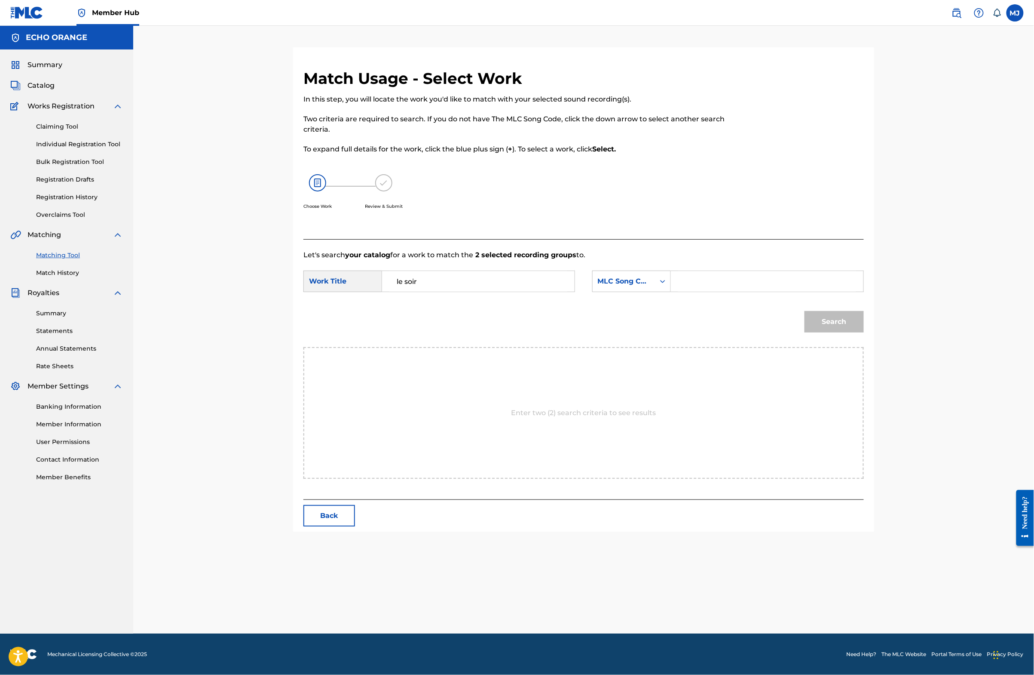
paste input "[PERSON_NAME]"
type input "t"
click at [650, 286] on div "MLC Song Code" at bounding box center [624, 281] width 52 height 10
click at [652, 346] on div "Publisher Name" at bounding box center [632, 335] width 78 height 21
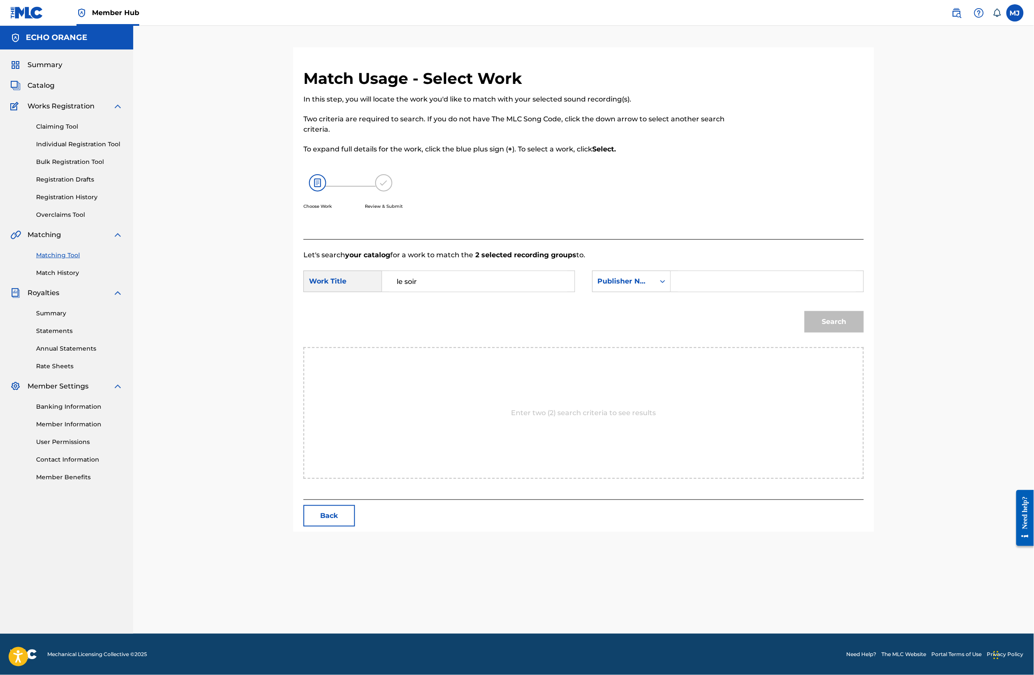
click at [728, 291] on input "Search Form" at bounding box center [767, 281] width 178 height 21
type input "origins"
click at [864, 332] on button "Search" at bounding box center [834, 321] width 59 height 21
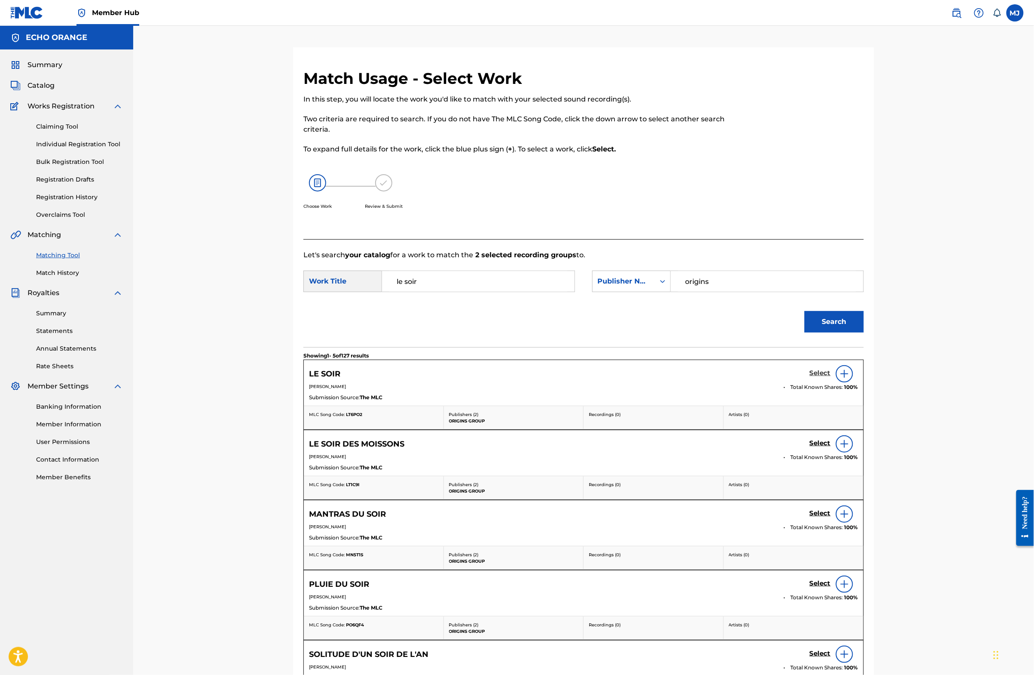
click at [831, 377] on h5 "Select" at bounding box center [820, 373] width 21 height 8
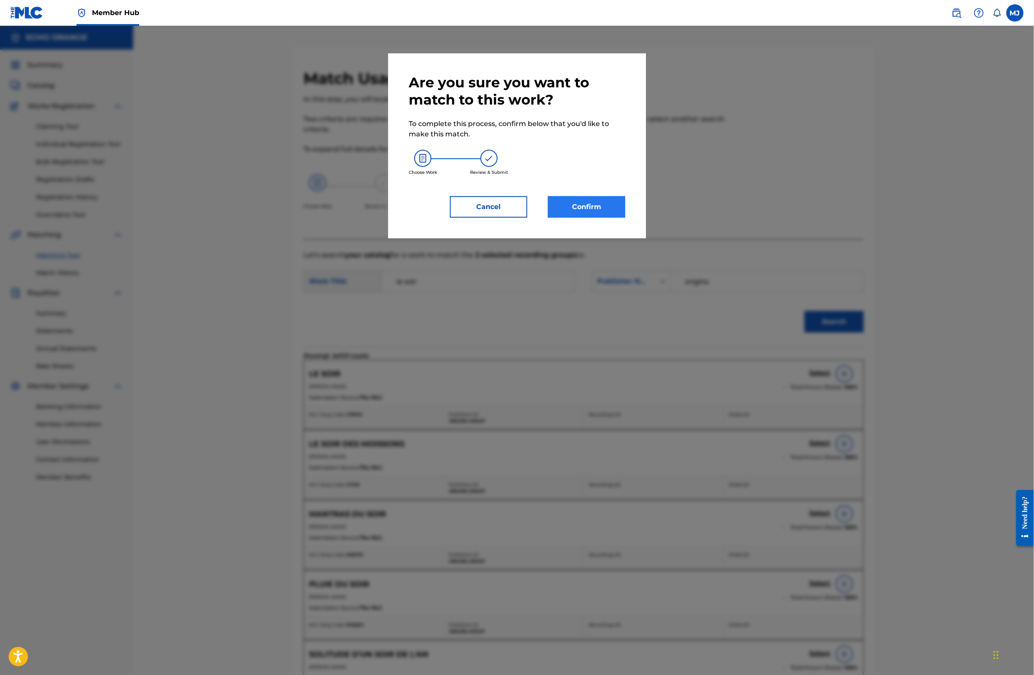
click at [573, 218] on button "Confirm" at bounding box center [586, 206] width 77 height 21
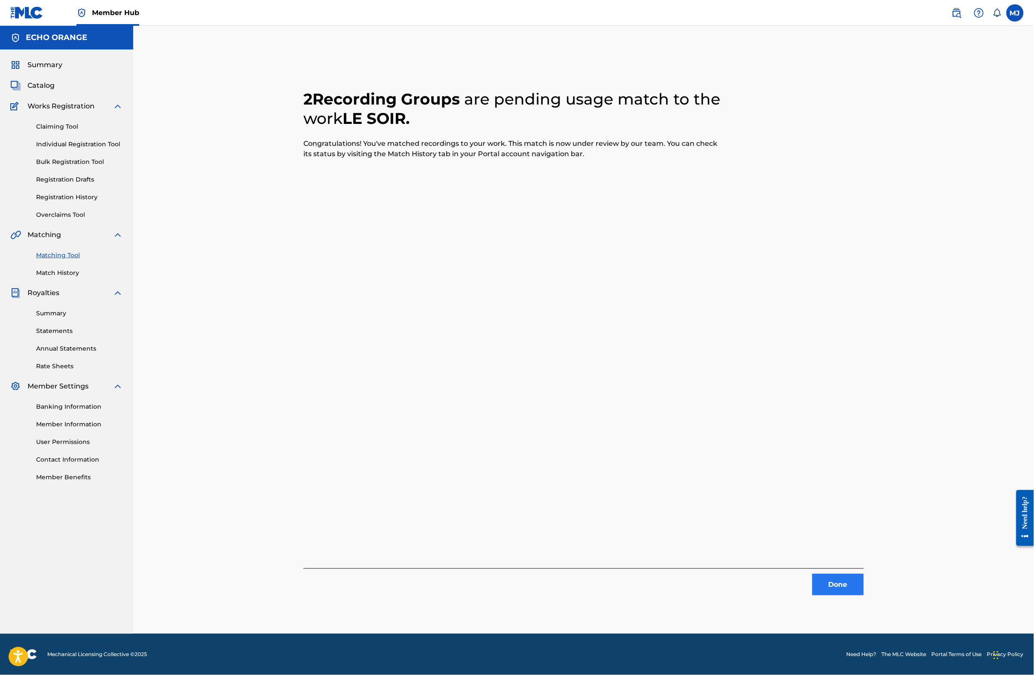
click at [864, 595] on button "Done" at bounding box center [839, 584] width 52 height 21
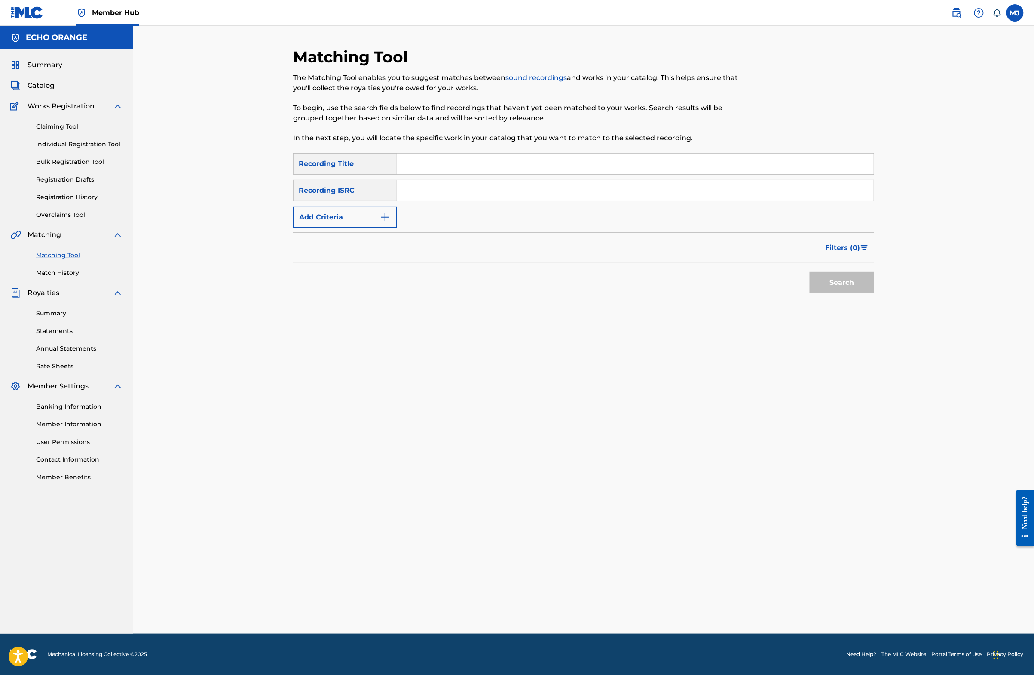
click at [482, 198] on div "SearchWithCriteria2d5ebbb0-9dd1-430c-a9c7-981cf1c5023c Recording Title SearchWi…" at bounding box center [583, 190] width 581 height 75
click at [453, 174] on input "Search Form" at bounding box center [635, 163] width 477 height 21
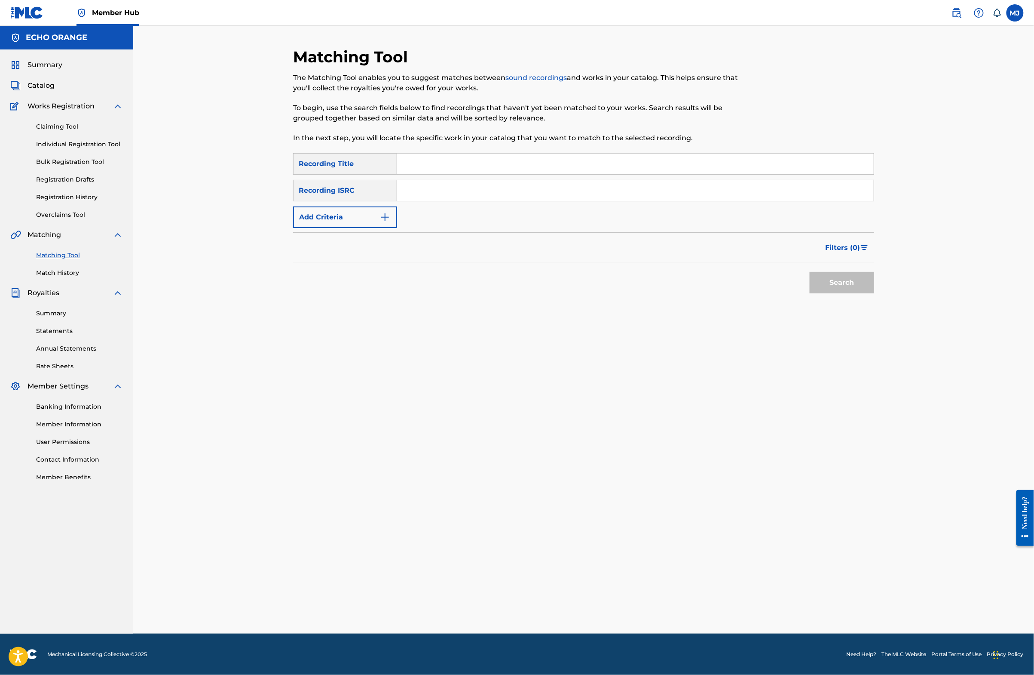
click at [453, 174] on input "Search Form" at bounding box center [635, 163] width 477 height 21
type input "le bois de la belle"
click at [330, 228] on button "Add Criteria" at bounding box center [345, 216] width 104 height 21
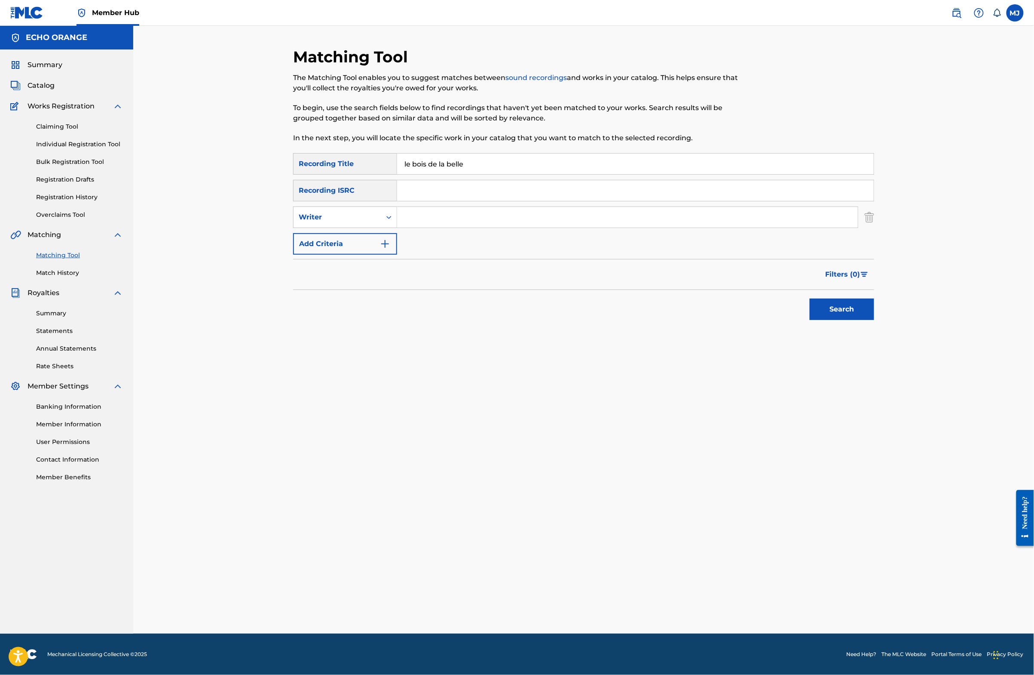
click at [397, 227] on input "Search Form" at bounding box center [627, 217] width 461 height 21
paste input "[PERSON_NAME]"
type input "[PERSON_NAME]"
click at [874, 320] on button "Search" at bounding box center [842, 308] width 64 height 21
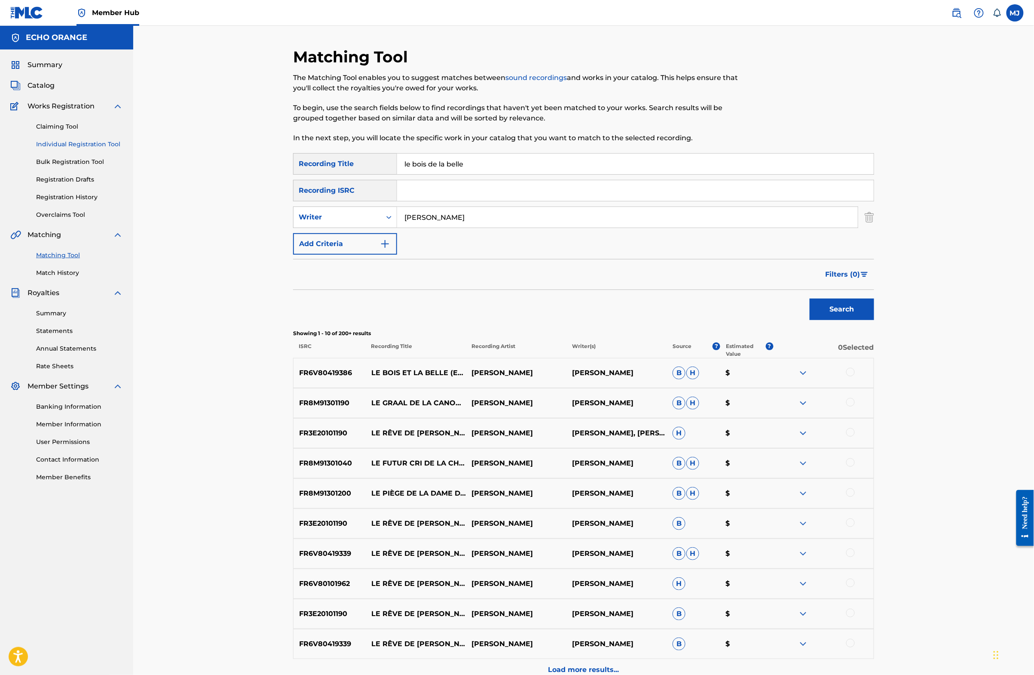
click at [63, 149] on link "Individual Registration Tool" at bounding box center [79, 144] width 87 height 9
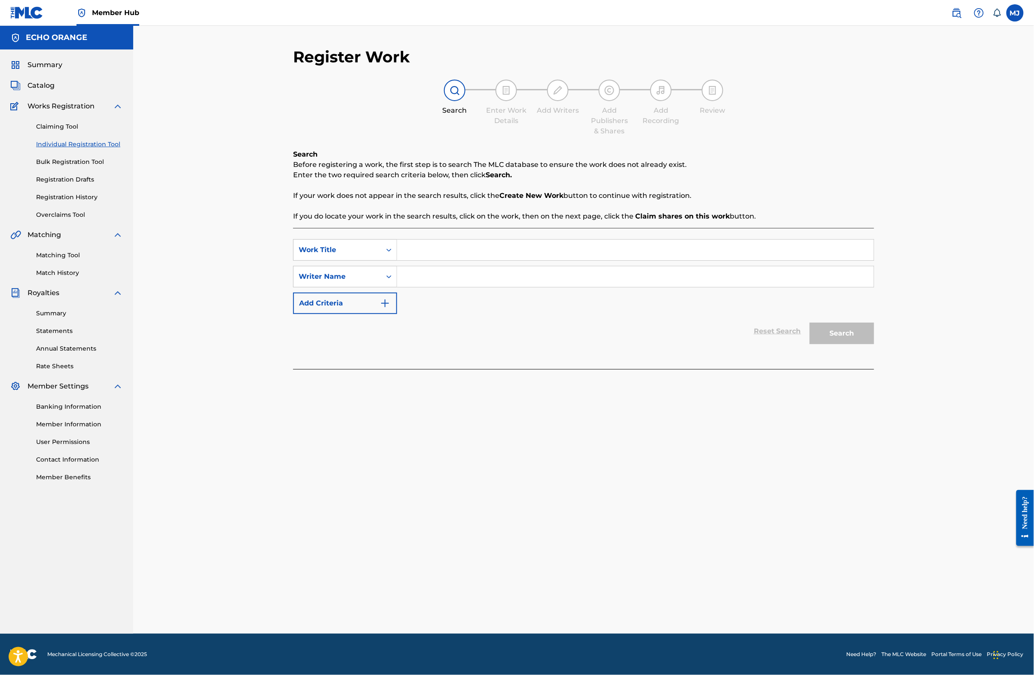
click at [441, 260] on input "Search Form" at bounding box center [635, 249] width 477 height 21
type input "le bois et la belle"
paste input "[PERSON_NAME]"
type input "[PERSON_NAME]"
click at [874, 344] on button "Search" at bounding box center [842, 332] width 64 height 21
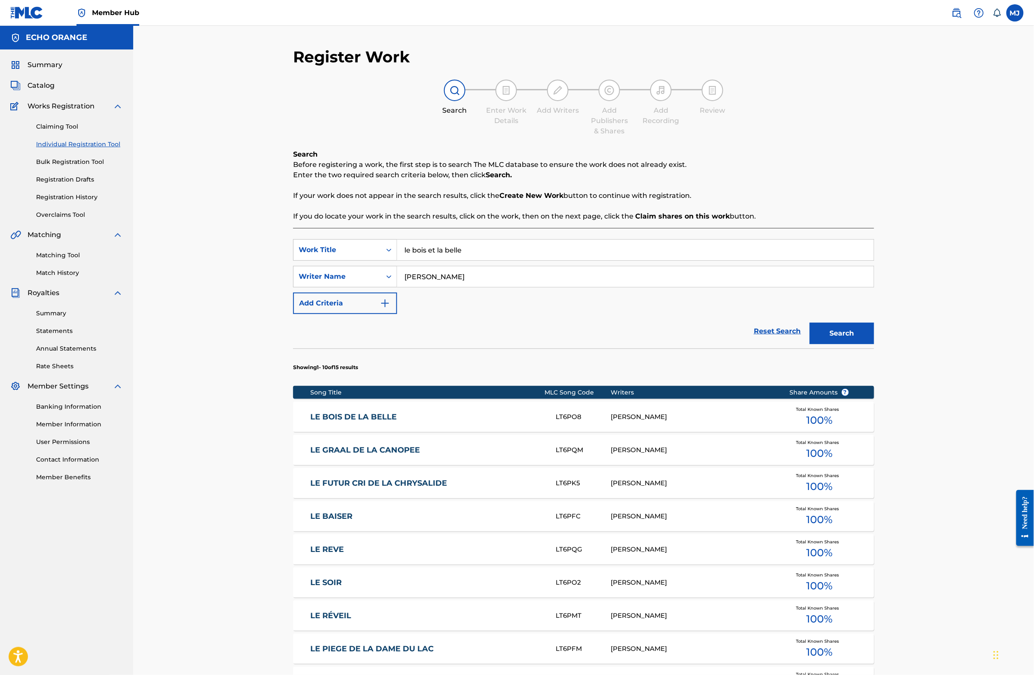
scroll to position [279, 0]
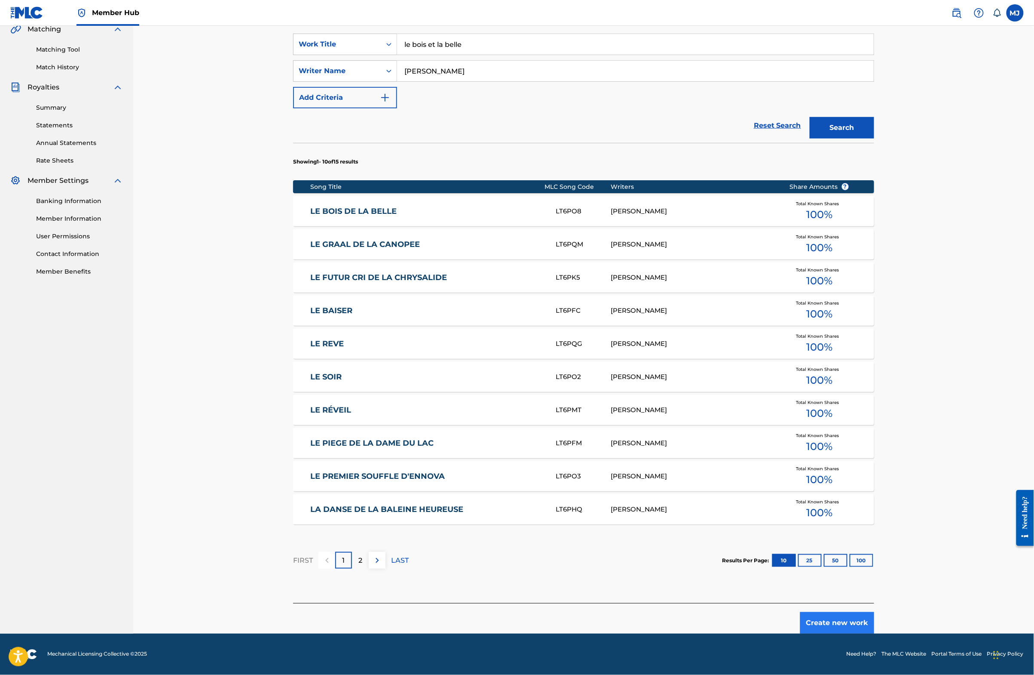
click at [874, 618] on button "Create new work" at bounding box center [838, 622] width 74 height 21
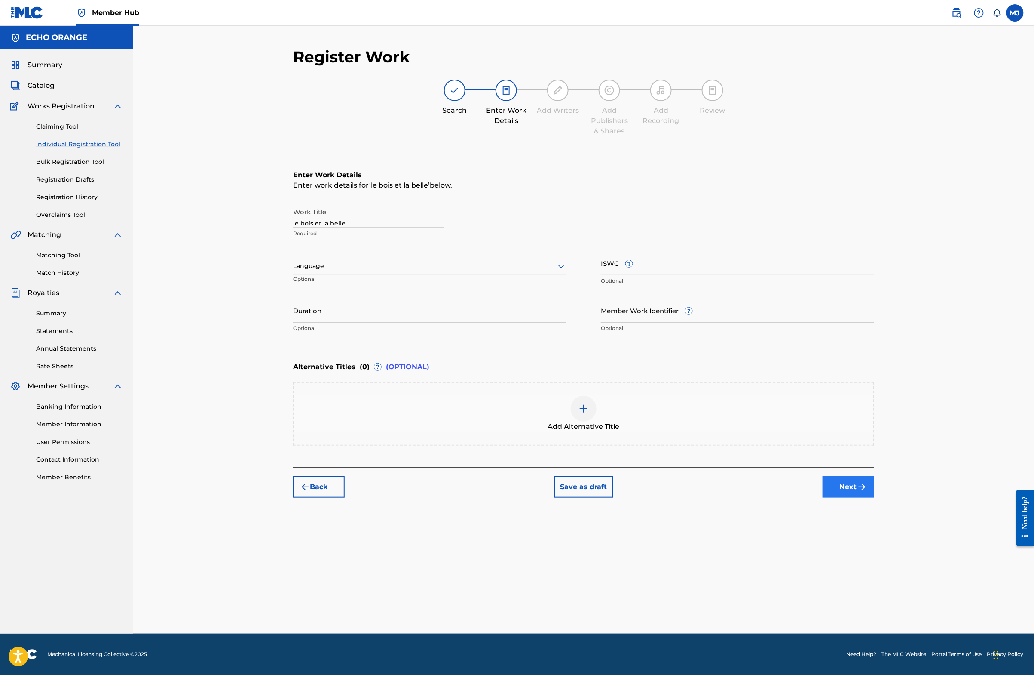
click at [874, 497] on button "Next" at bounding box center [849, 486] width 52 height 21
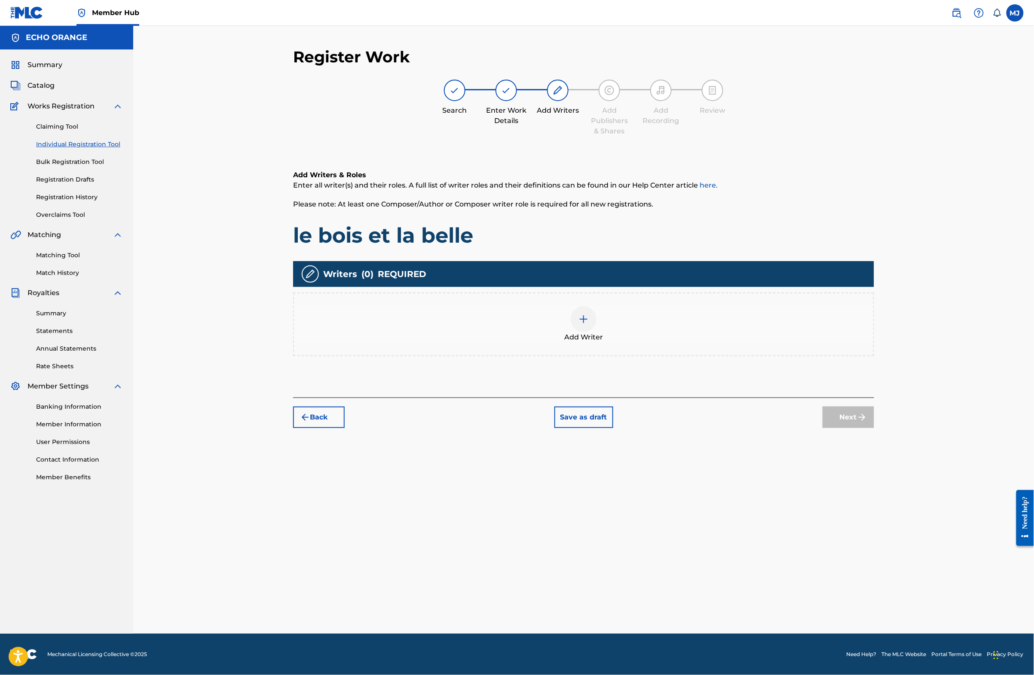
click at [637, 342] on div "Add Writer" at bounding box center [584, 324] width 580 height 36
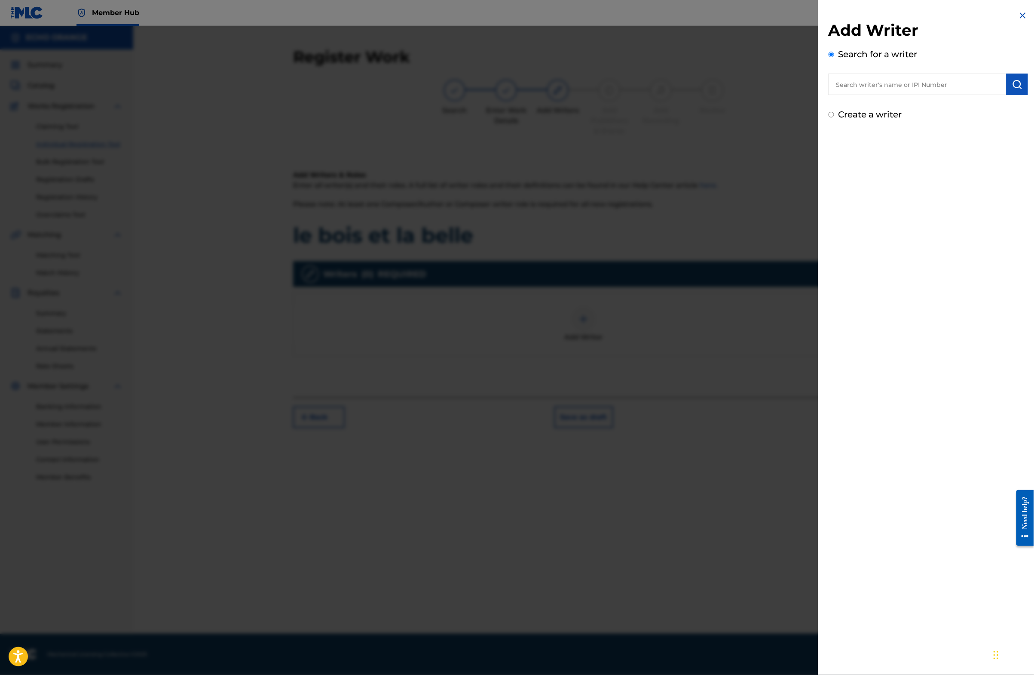
click at [860, 95] on input "text" at bounding box center [918, 84] width 178 height 21
paste input "[PERSON_NAME]"
type input "[PERSON_NAME]"
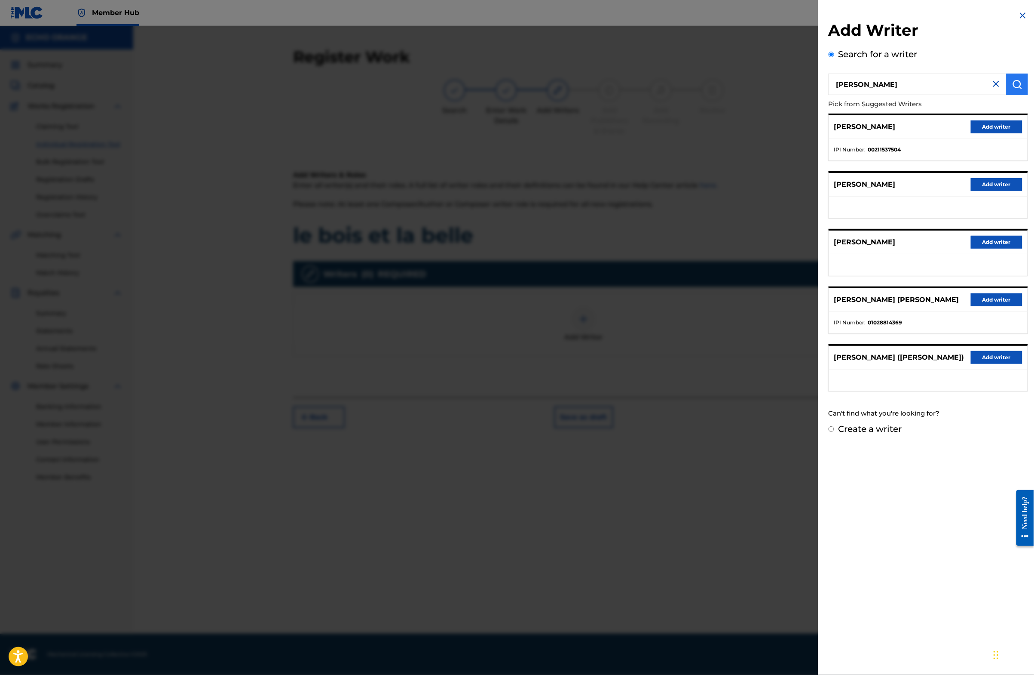
click at [1012, 89] on img "submit" at bounding box center [1017, 84] width 10 height 10
click at [1003, 133] on button "Add writer" at bounding box center [997, 126] width 52 height 13
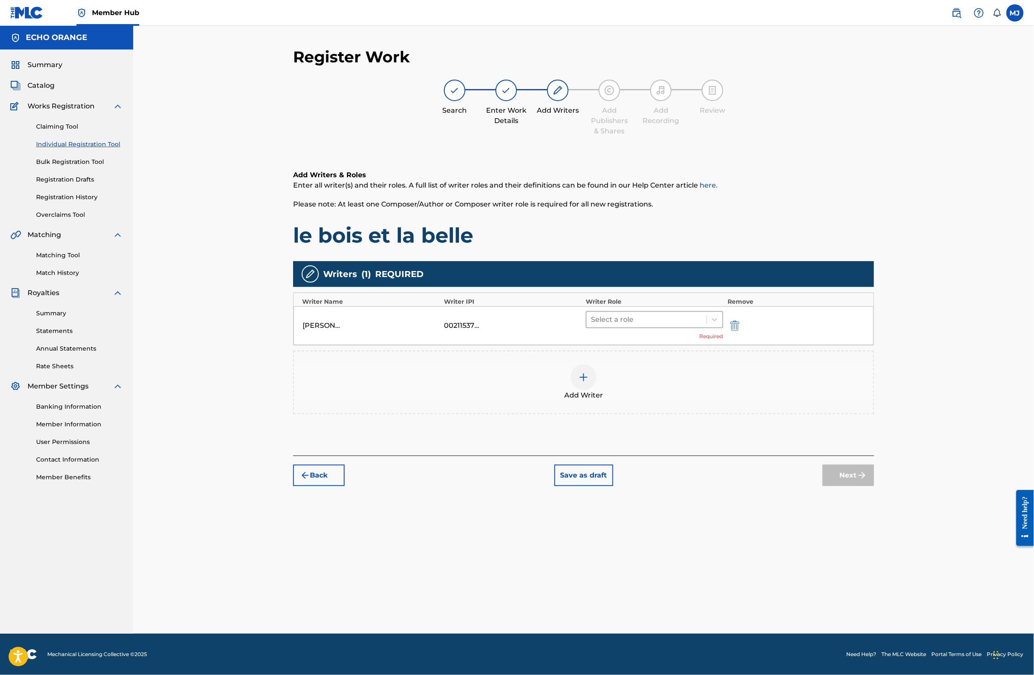
click at [692, 325] on div at bounding box center [646, 319] width 111 height 12
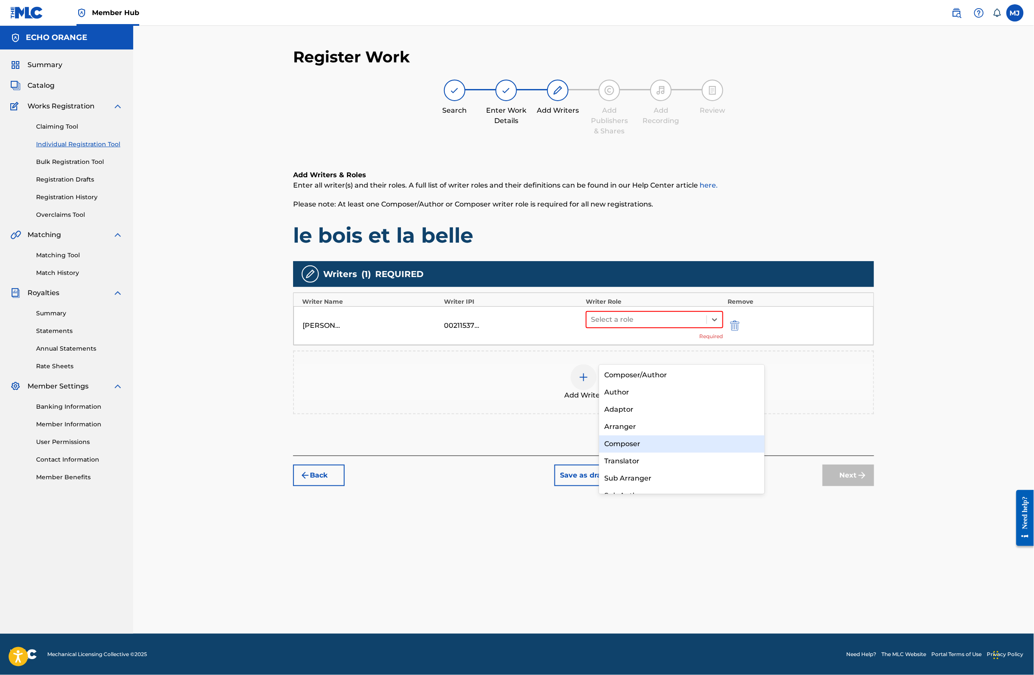
click at [634, 444] on div "Composer" at bounding box center [682, 443] width 166 height 17
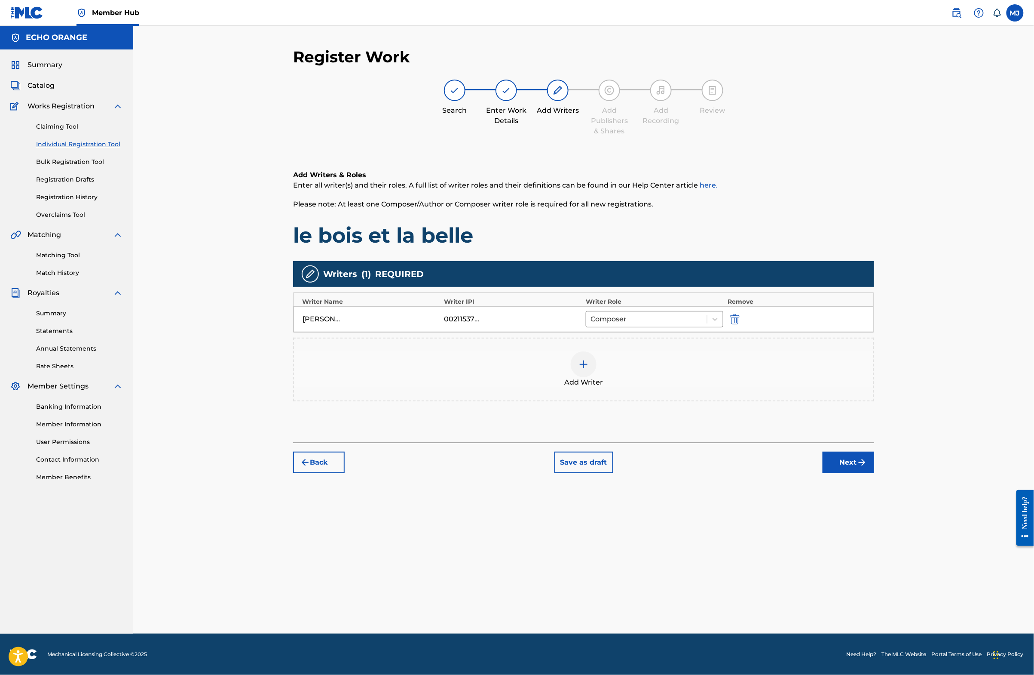
click at [885, 534] on div "Register Work Search Enter Work Details Add Writers Add Publishers & Shares Add…" at bounding box center [584, 340] width 602 height 586
click at [885, 536] on div "Register Work Search Enter Work Details Add Writers Add Publishers & Shares Add…" at bounding box center [584, 340] width 602 height 586
click at [874, 473] on button "Next" at bounding box center [849, 461] width 52 height 21
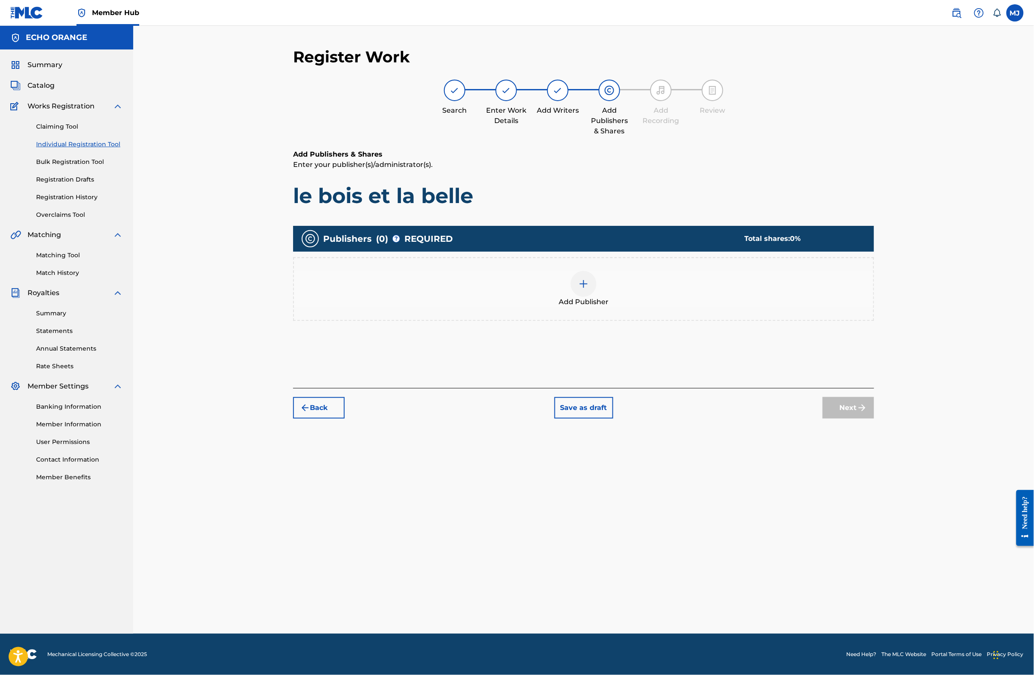
click at [613, 307] on div "Add Publisher" at bounding box center [584, 289] width 580 height 36
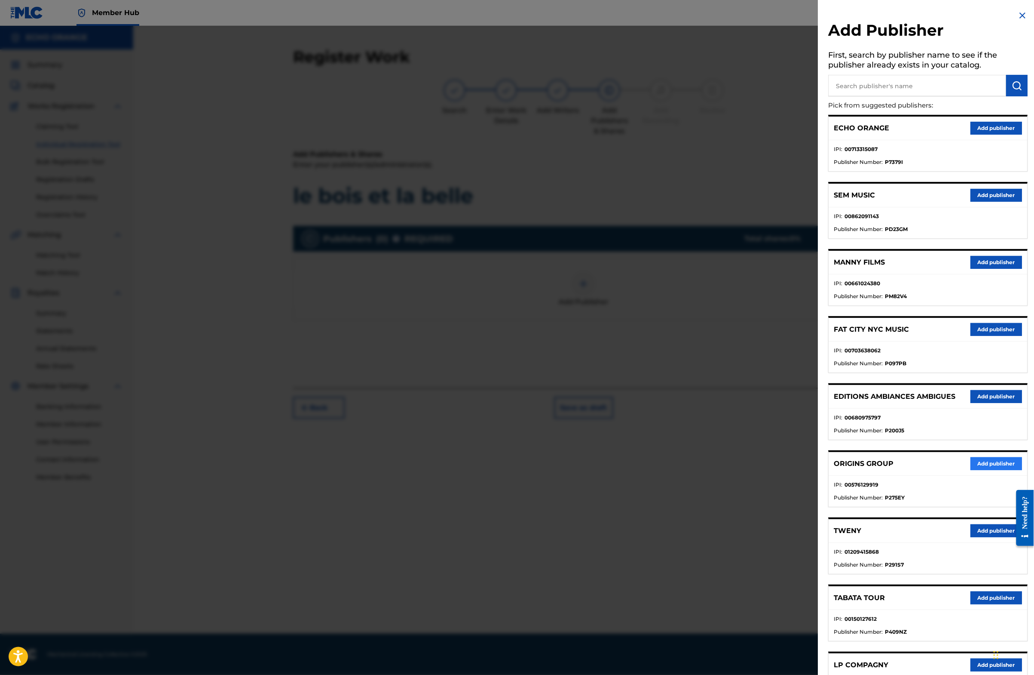
click at [971, 470] on button "Add publisher" at bounding box center [997, 463] width 52 height 13
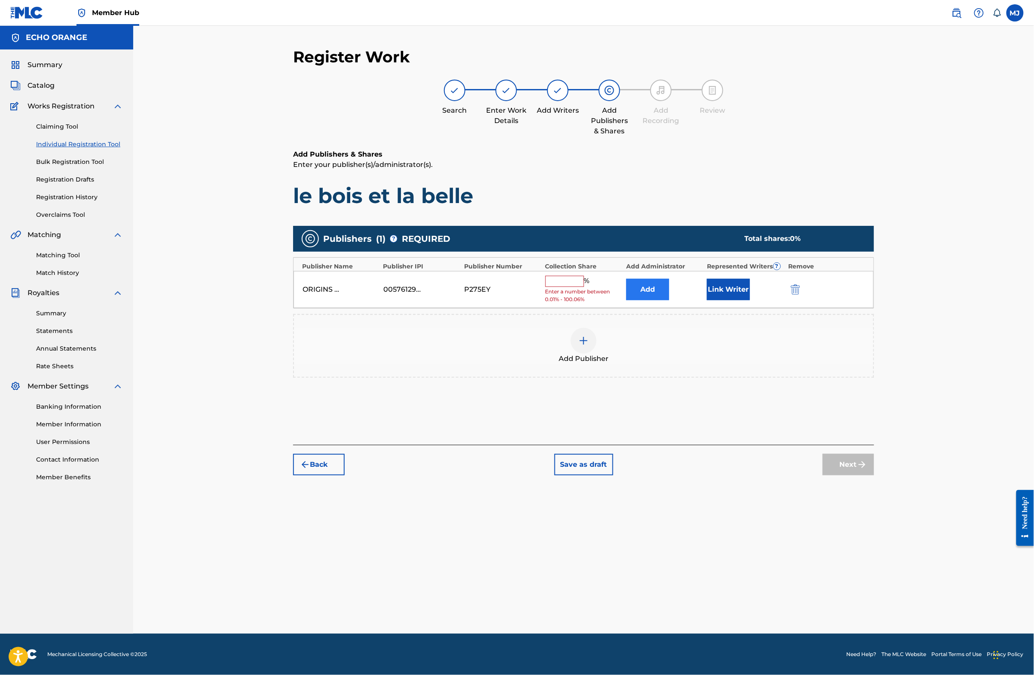
click at [669, 300] on button "Add" at bounding box center [647, 289] width 43 height 21
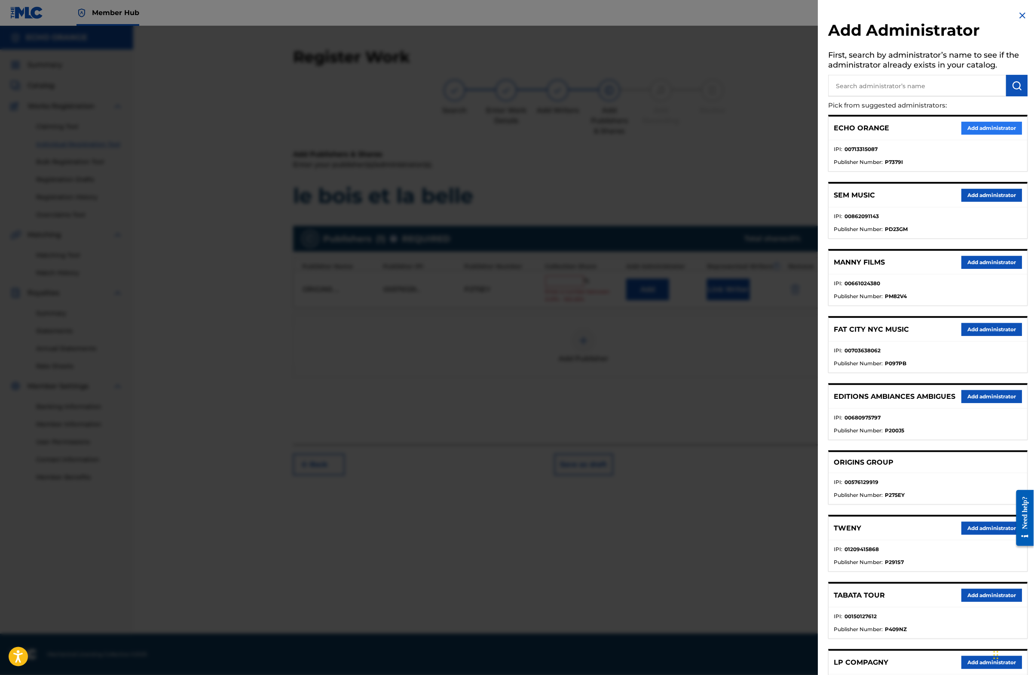
click at [1006, 135] on button "Add administrator" at bounding box center [992, 128] width 61 height 13
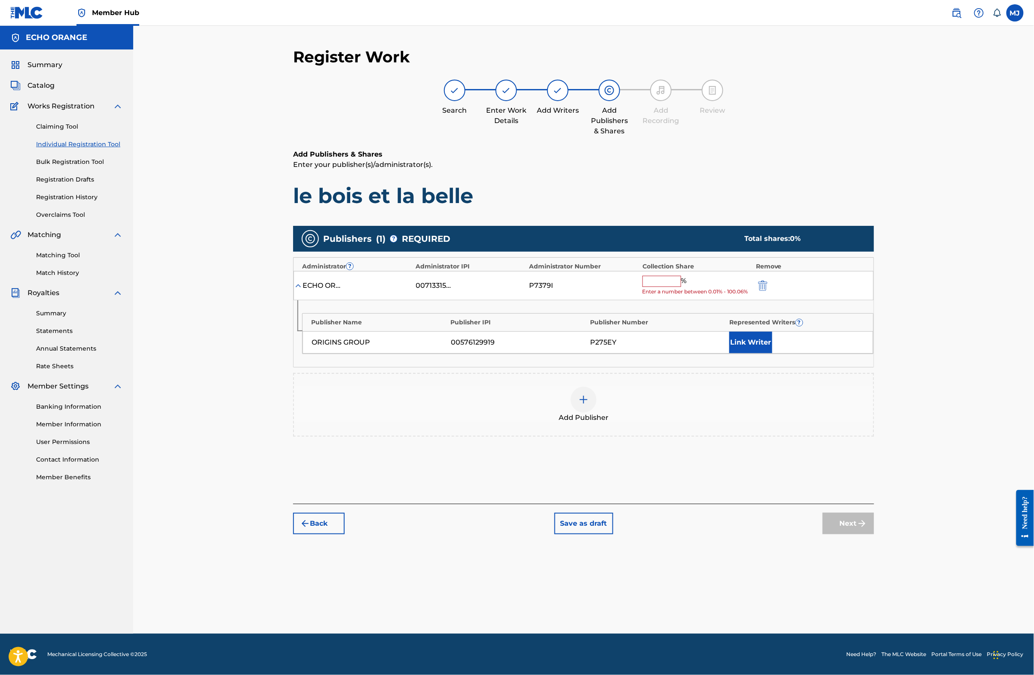
click at [681, 287] on input "text" at bounding box center [662, 281] width 39 height 11
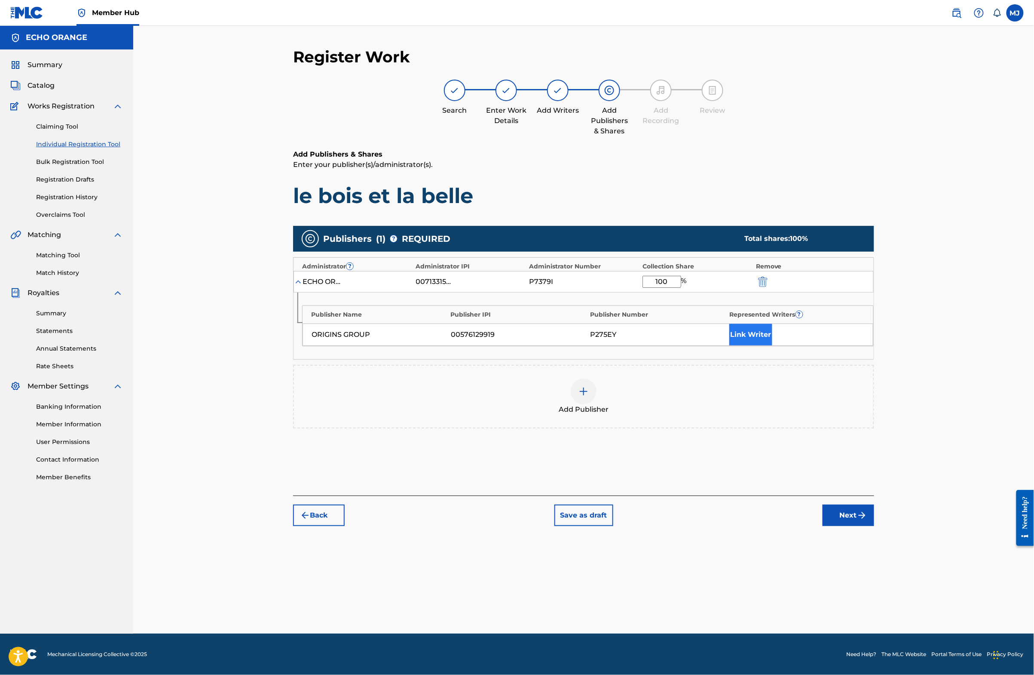
type input "100"
click at [773, 345] on button "Link Writer" at bounding box center [751, 334] width 43 height 21
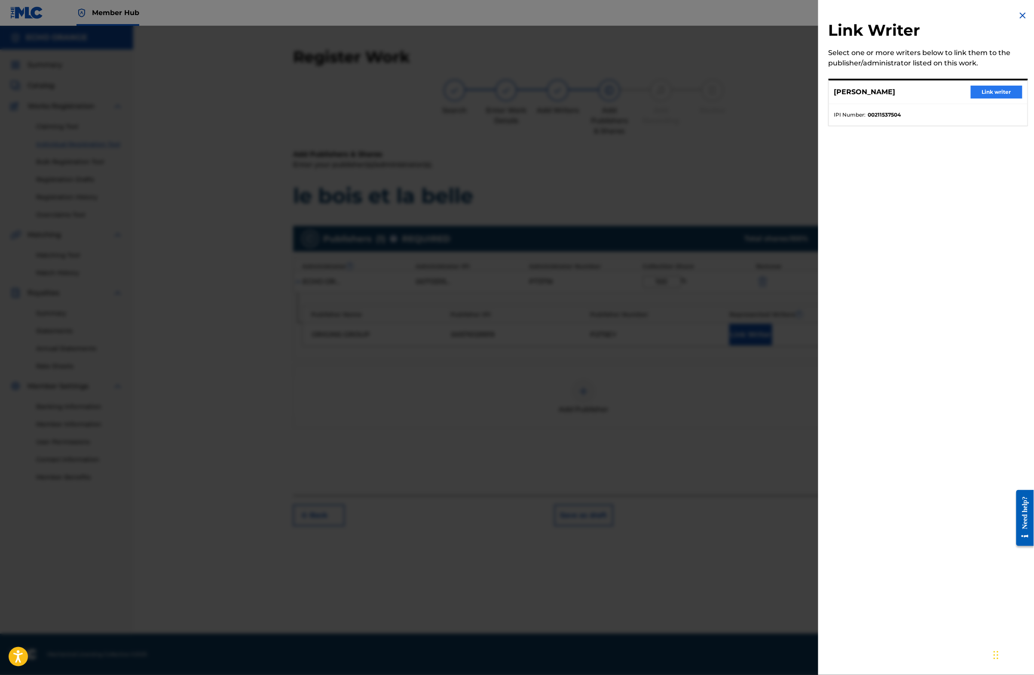
click at [978, 98] on button "Link writer" at bounding box center [997, 92] width 52 height 13
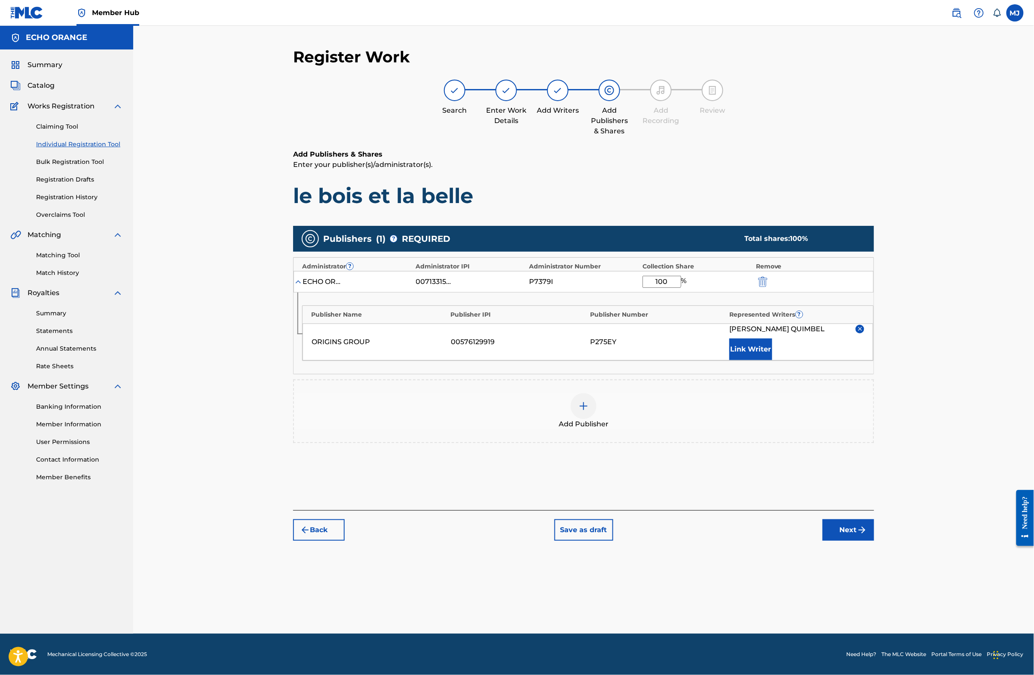
click at [874, 540] on button "Next" at bounding box center [849, 529] width 52 height 21
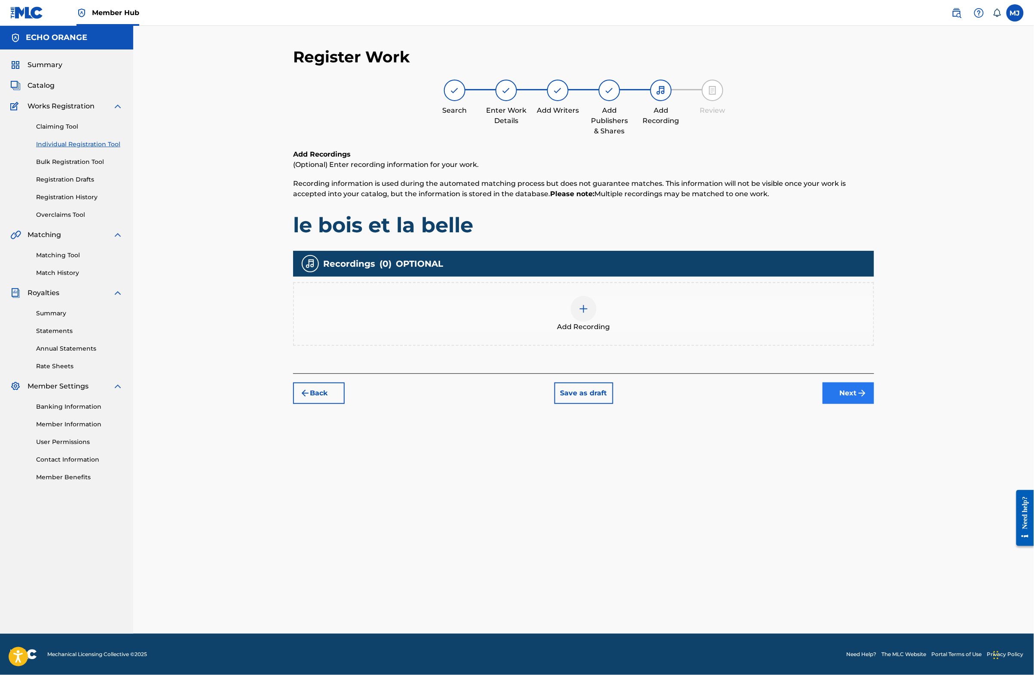
click at [874, 404] on button "Next" at bounding box center [849, 392] width 52 height 21
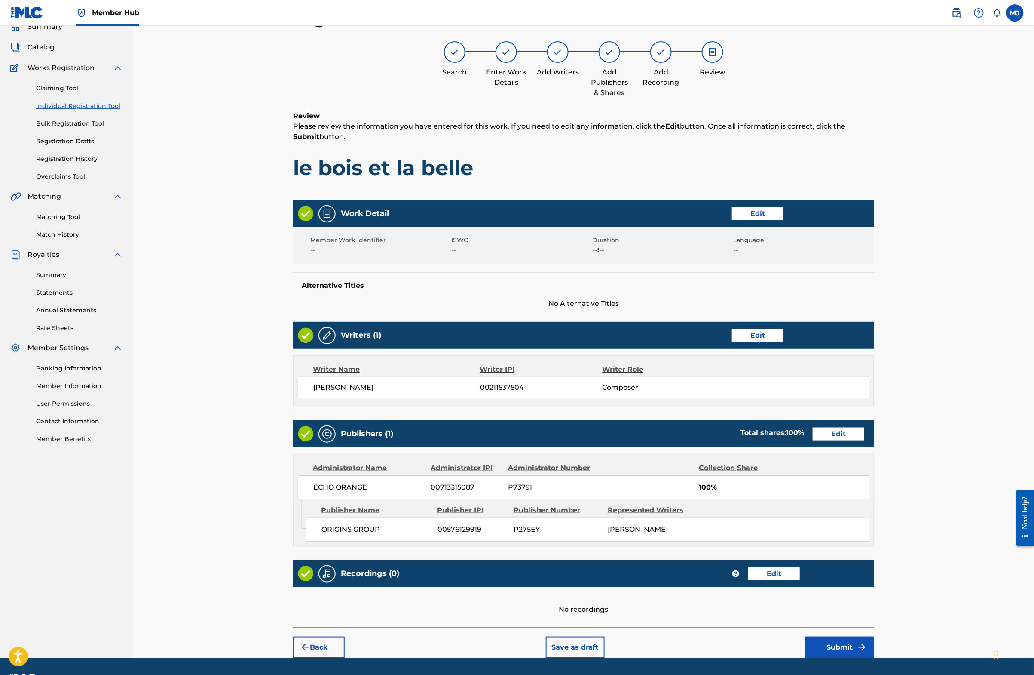
scroll to position [151, 0]
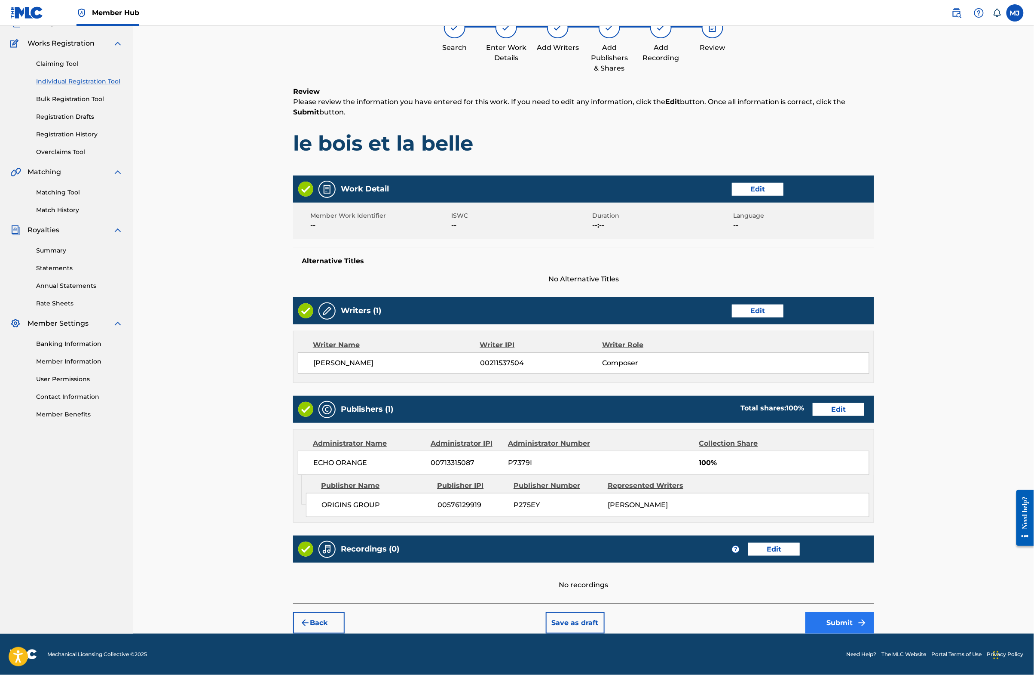
click at [874, 612] on button "Submit" at bounding box center [840, 622] width 69 height 21
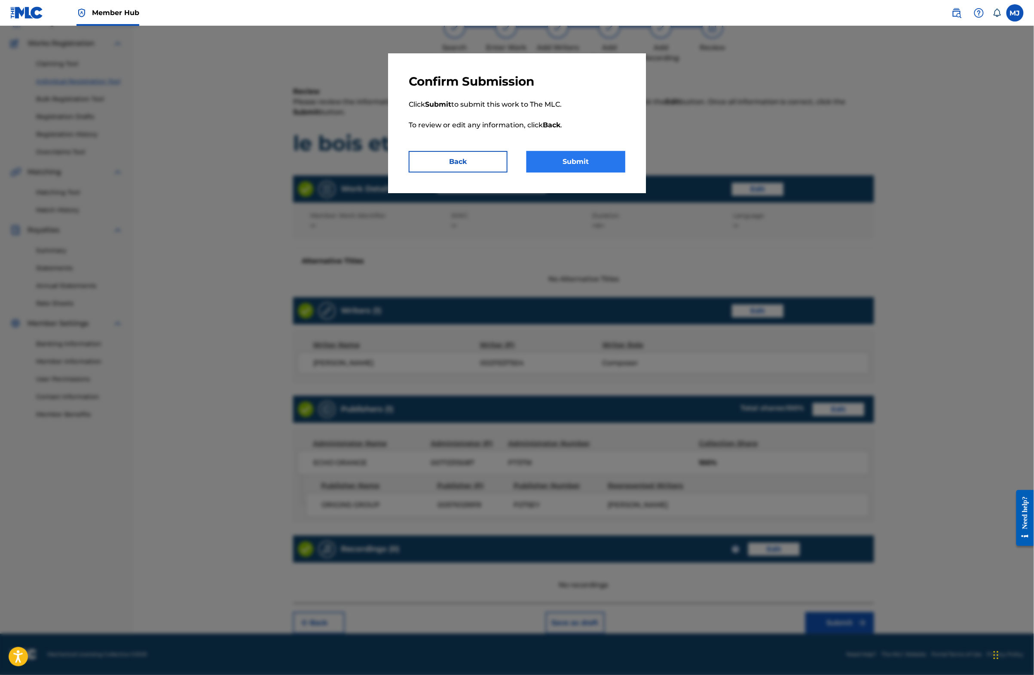
click at [590, 172] on button "Submit" at bounding box center [576, 161] width 99 height 21
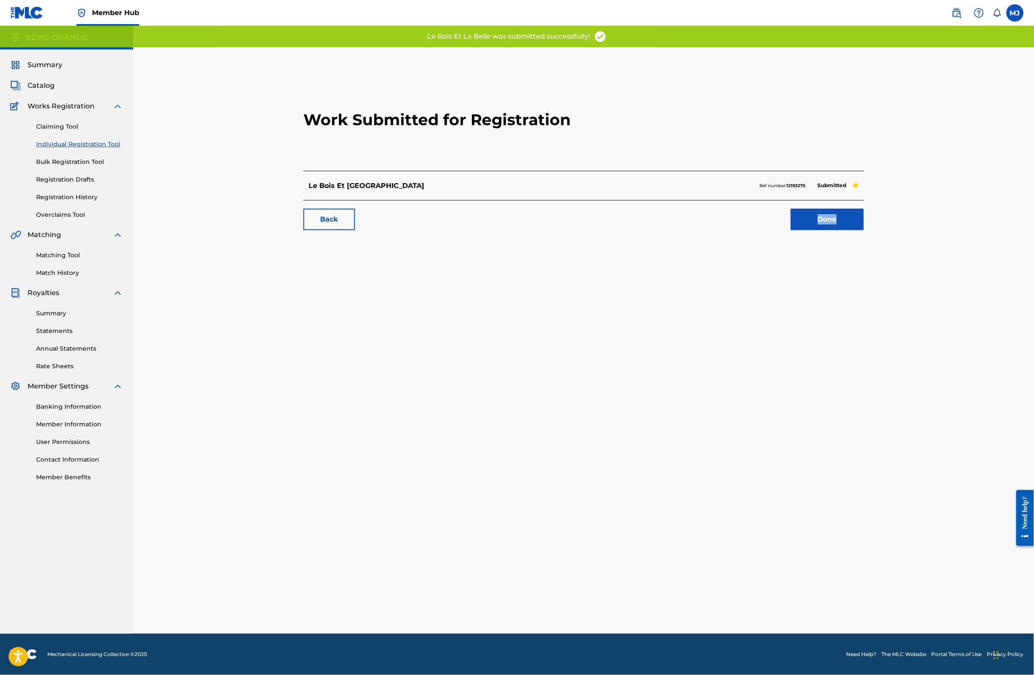
click at [838, 230] on div "Done" at bounding box center [822, 219] width 83 height 21
click at [849, 230] on link "Done" at bounding box center [827, 219] width 73 height 21
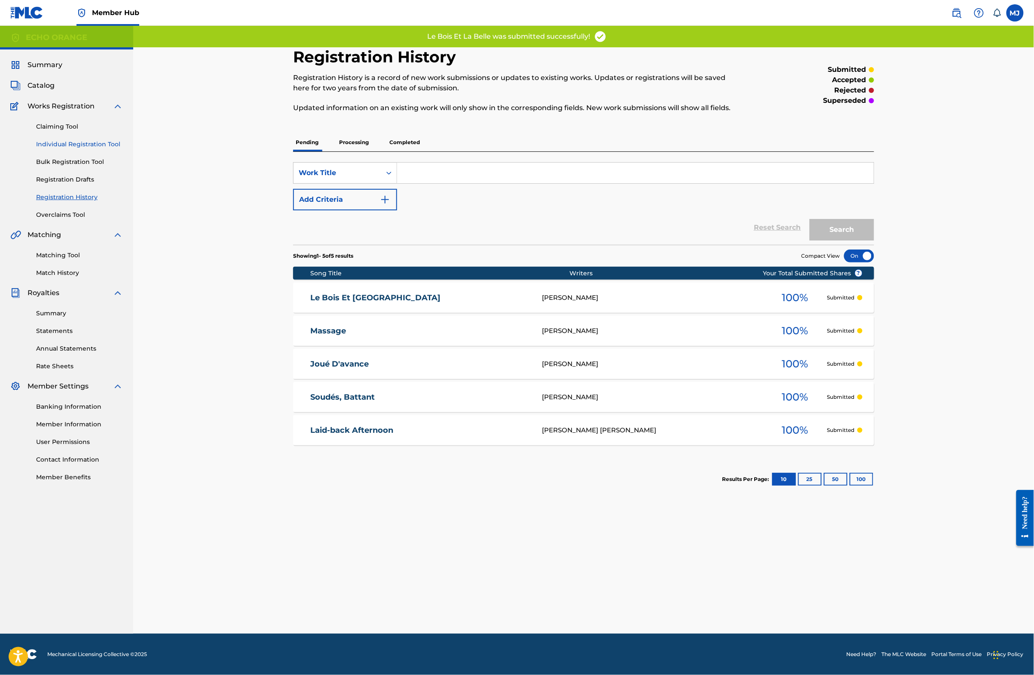
click at [78, 149] on link "Individual Registration Tool" at bounding box center [79, 144] width 87 height 9
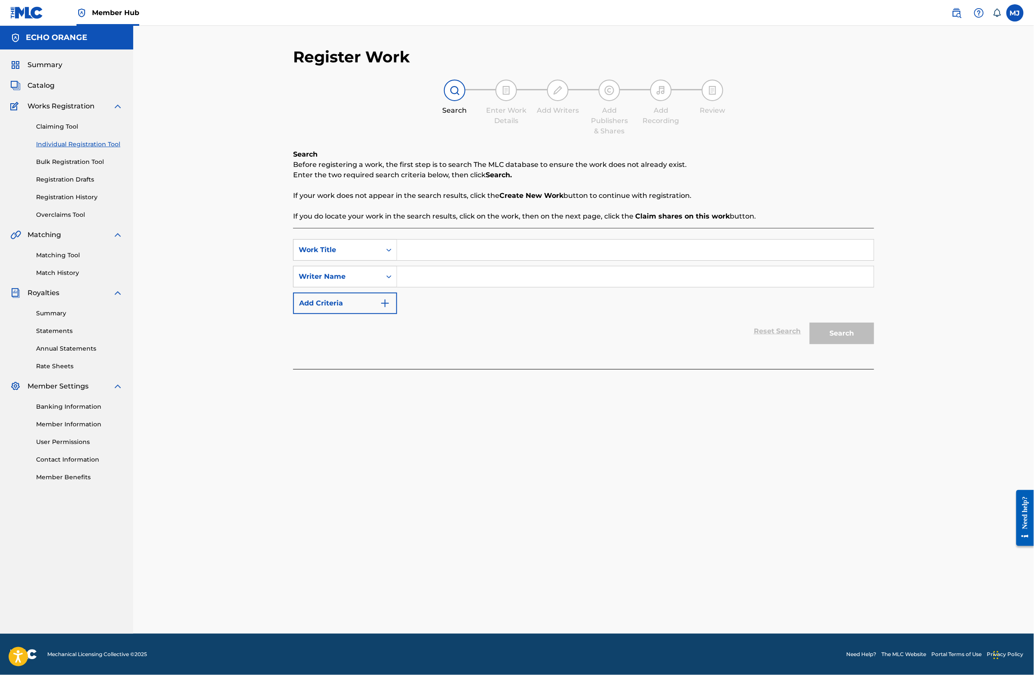
click at [449, 260] on input "Search Form" at bounding box center [635, 249] width 477 height 21
type input "l'aube"
click at [98, 277] on div "Matching Tool Match History" at bounding box center [66, 258] width 113 height 37
click at [66, 260] on link "Matching Tool" at bounding box center [79, 255] width 87 height 9
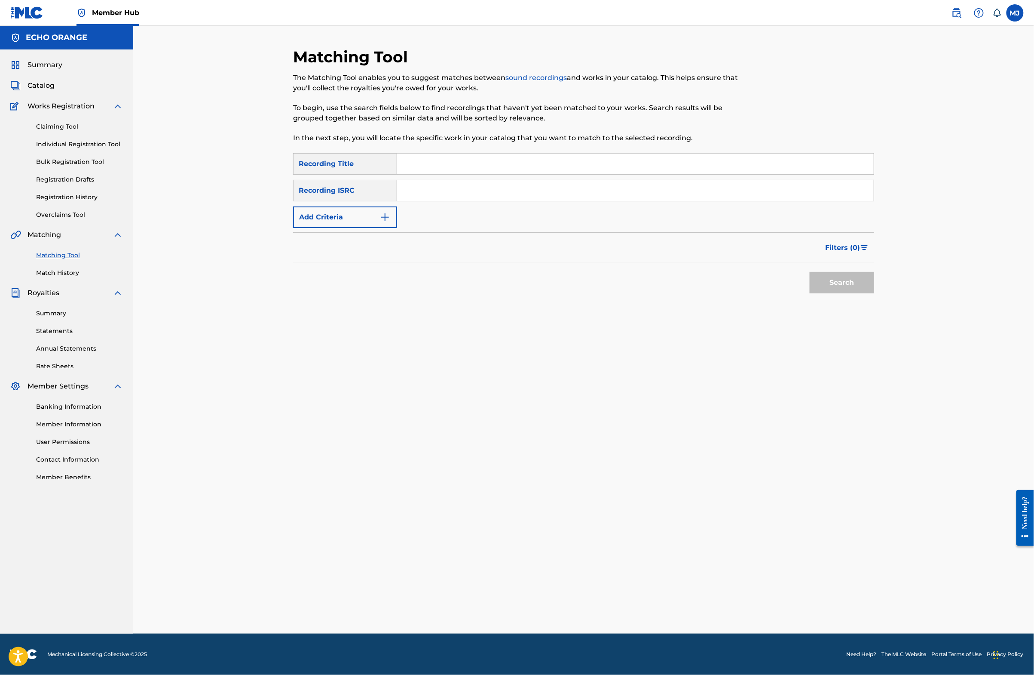
click at [420, 174] on input "Search Form" at bounding box center [635, 163] width 477 height 21
type input "l'aube"
click at [293, 228] on button "Add Criteria" at bounding box center [345, 216] width 104 height 21
click at [397, 227] on input "Search Form" at bounding box center [627, 217] width 461 height 21
paste input "[PERSON_NAME]"
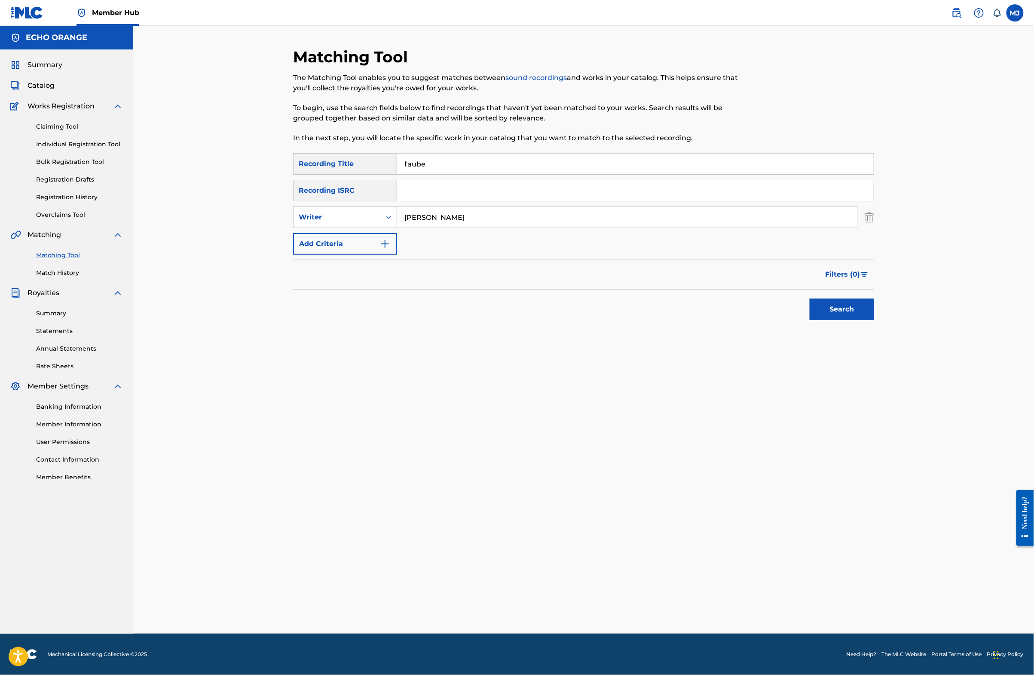
type input "[PERSON_NAME]"
click at [874, 320] on button "Search" at bounding box center [842, 308] width 64 height 21
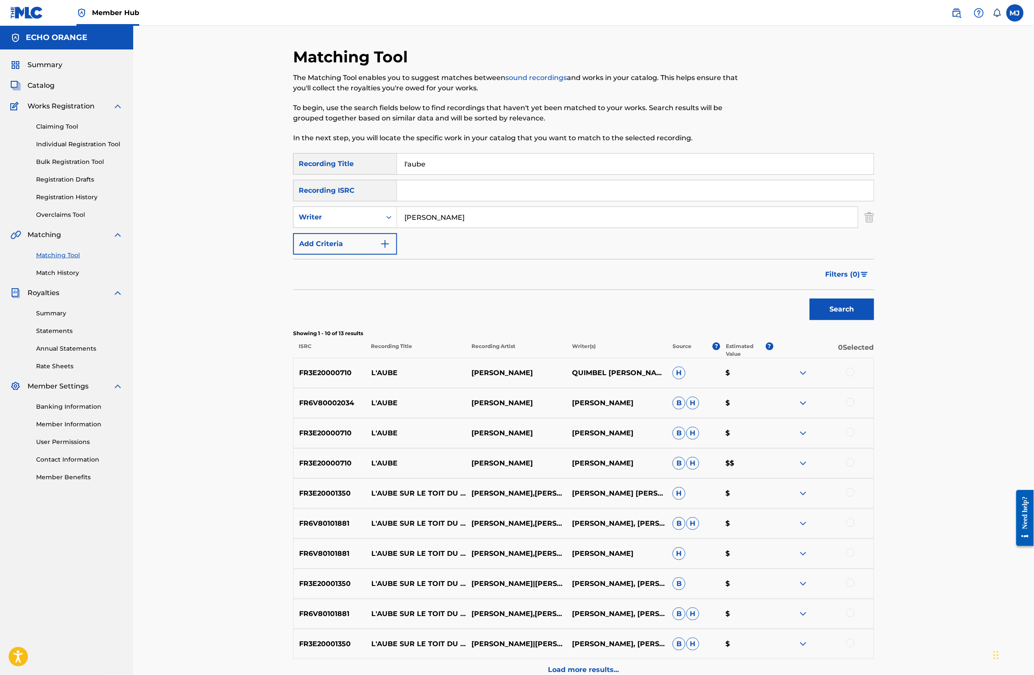
click at [874, 378] on div at bounding box center [823, 373] width 101 height 10
click at [855, 406] on div at bounding box center [851, 402] width 9 height 9
click at [874, 448] on div "FR3E20000710 L'AUBE [PERSON_NAME] [PERSON_NAME]" at bounding box center [583, 433] width 581 height 30
click at [855, 436] on div at bounding box center [851, 432] width 9 height 9
click at [855, 376] on div at bounding box center [851, 372] width 9 height 9
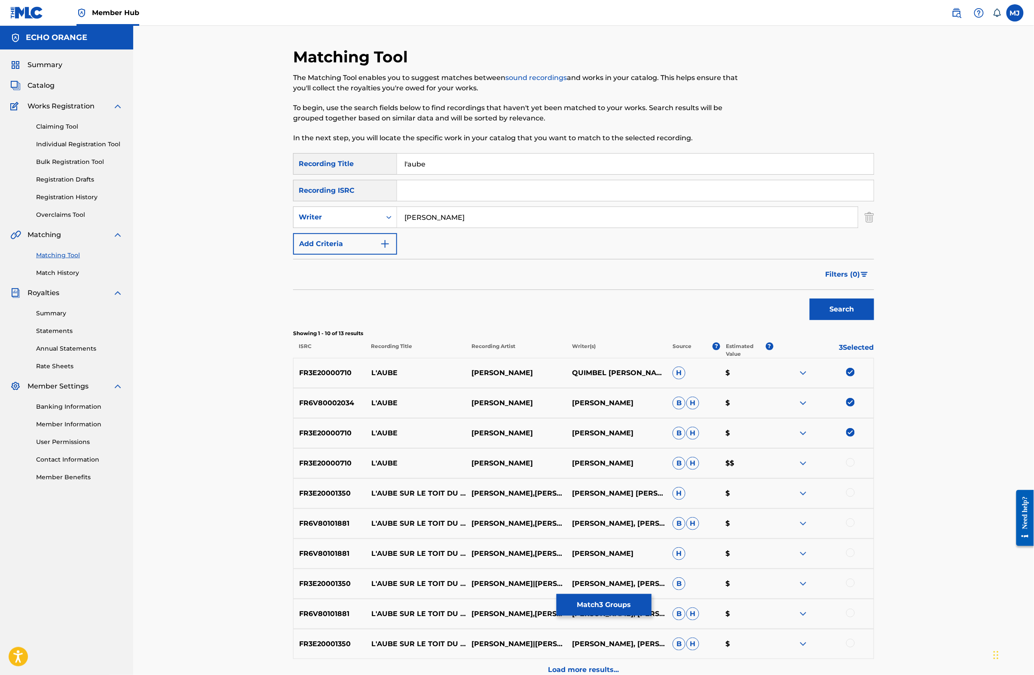
click at [855, 466] on div at bounding box center [851, 462] width 9 height 9
click at [652, 595] on button "Match 4 Groups" at bounding box center [604, 604] width 95 height 21
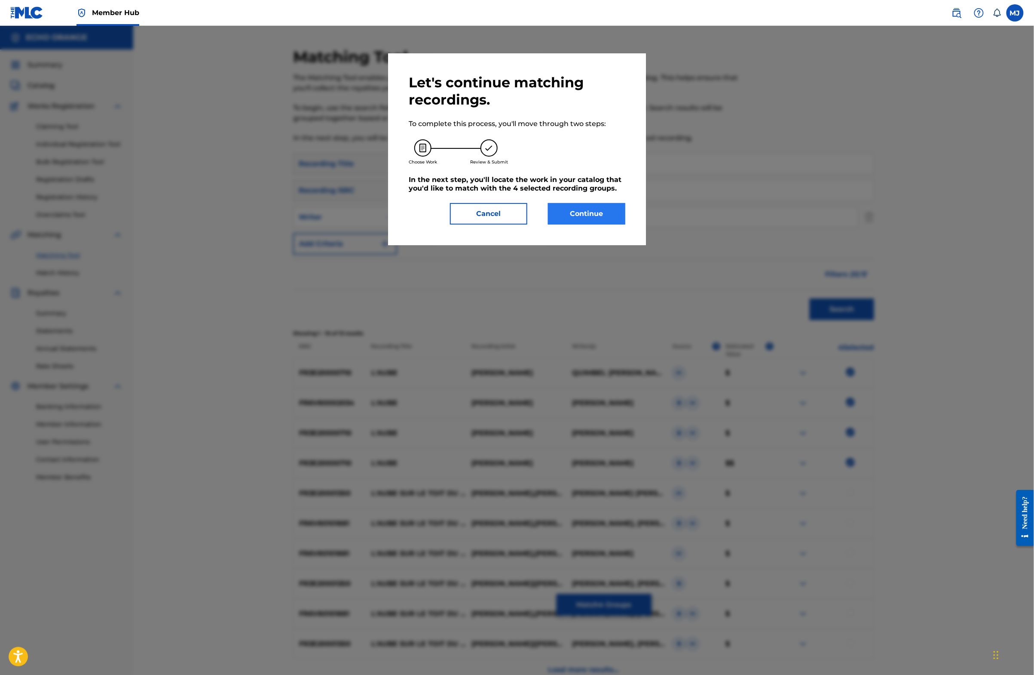
click at [600, 224] on button "Continue" at bounding box center [586, 213] width 77 height 21
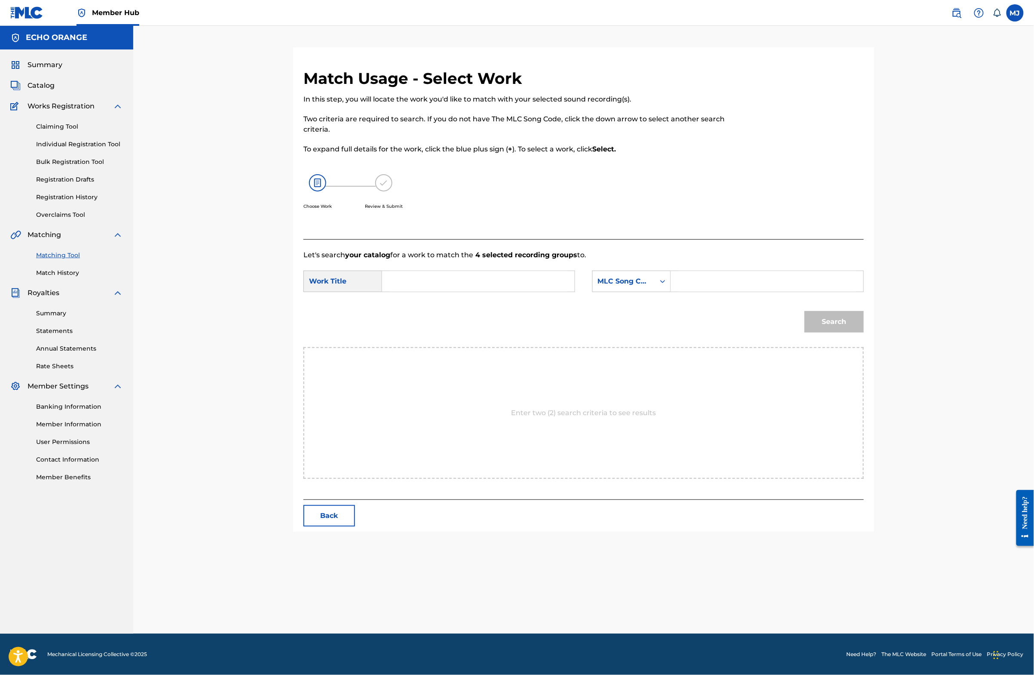
click at [475, 291] on input "Search Form" at bounding box center [479, 281] width 178 height 21
type input "l'aube"
click at [400, 417] on div "l'aube" at bounding box center [414, 408] width 49 height 15
click at [620, 297] on div "SearchWithCriteriaaa6b0a13-149e-4d0a-95db-c9575beb3cd1 Work Title l'aube Search…" at bounding box center [584, 283] width 561 height 27
click at [640, 289] on div "MLC Song Code" at bounding box center [624, 281] width 62 height 16
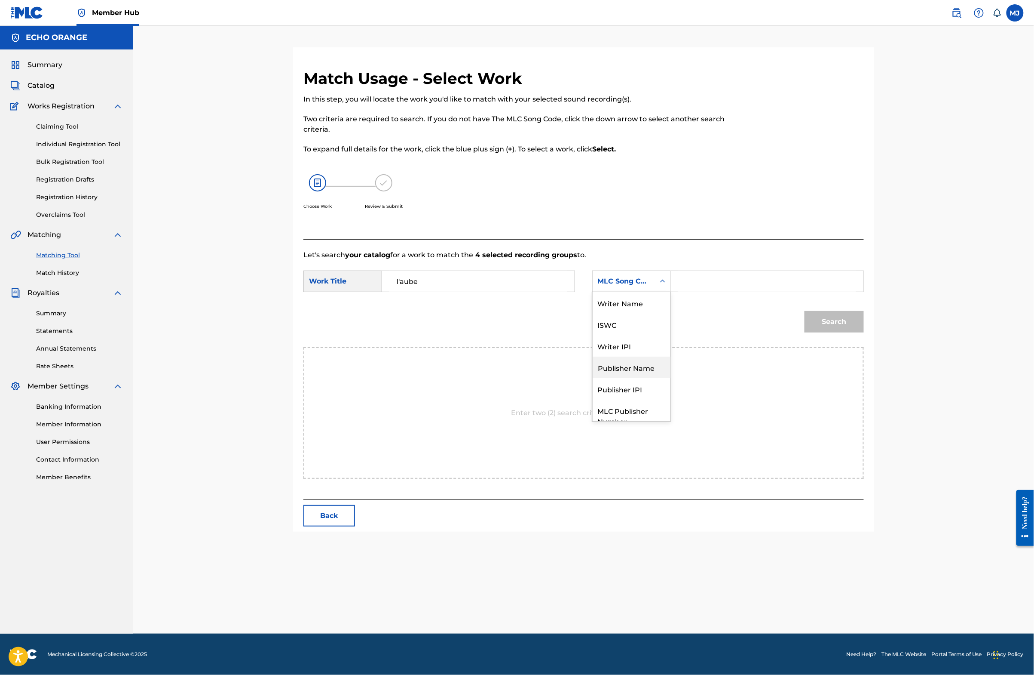
scroll to position [47, 0]
click at [652, 346] on div "Publisher Name" at bounding box center [632, 335] width 78 height 21
click at [786, 291] on input "Search Form" at bounding box center [767, 281] width 178 height 21
type input "i"
type input "origins"
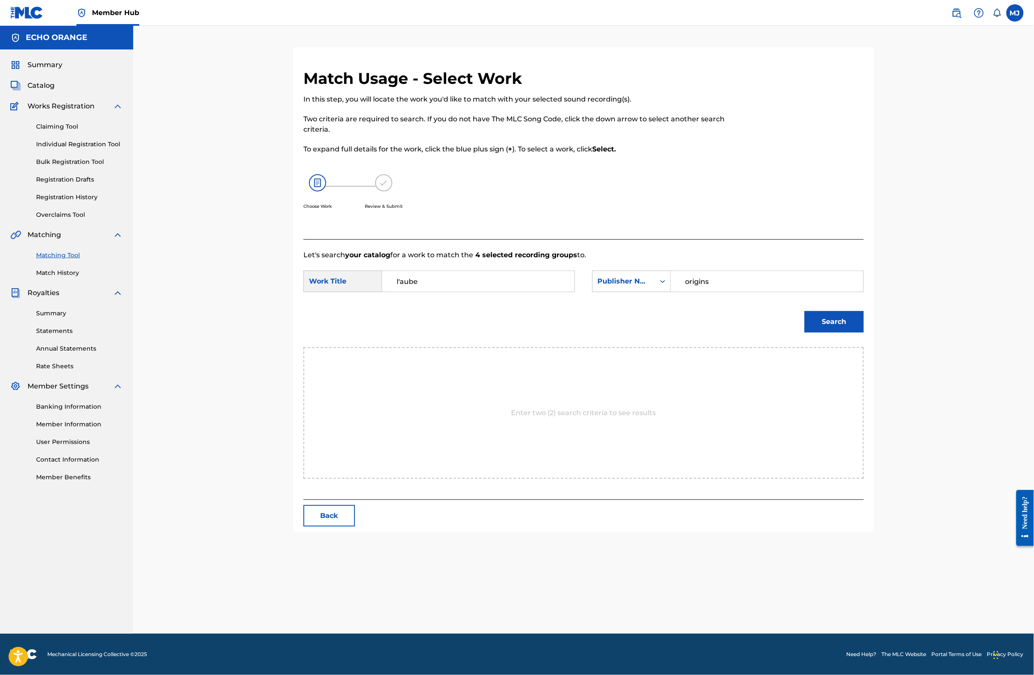
click at [864, 332] on button "Search" at bounding box center [834, 321] width 59 height 21
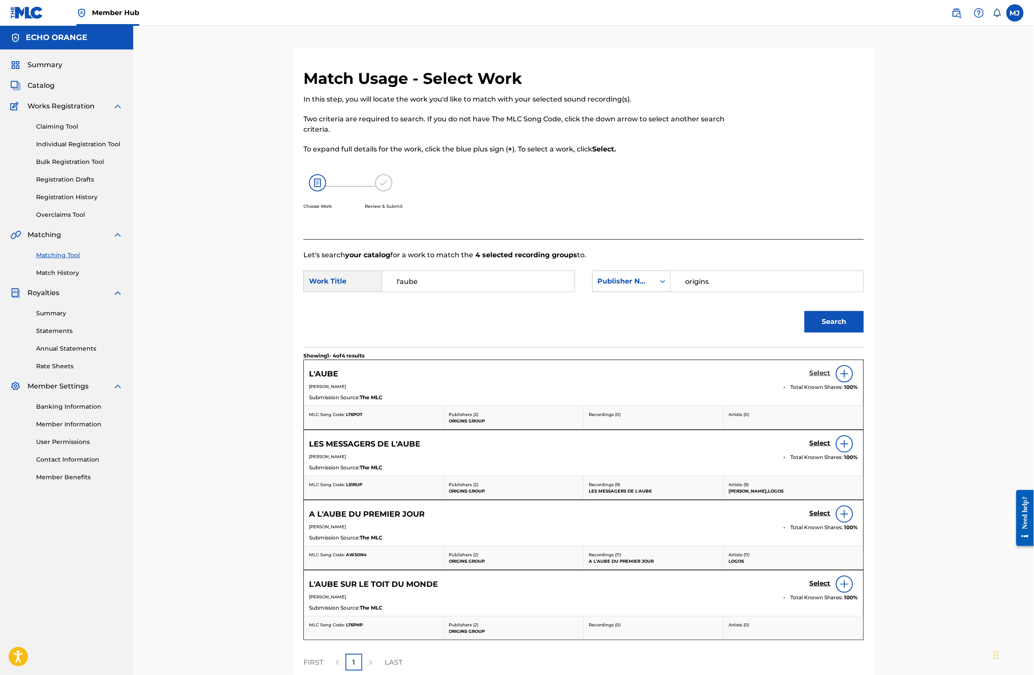
click at [831, 377] on h5 "Select" at bounding box center [820, 373] width 21 height 8
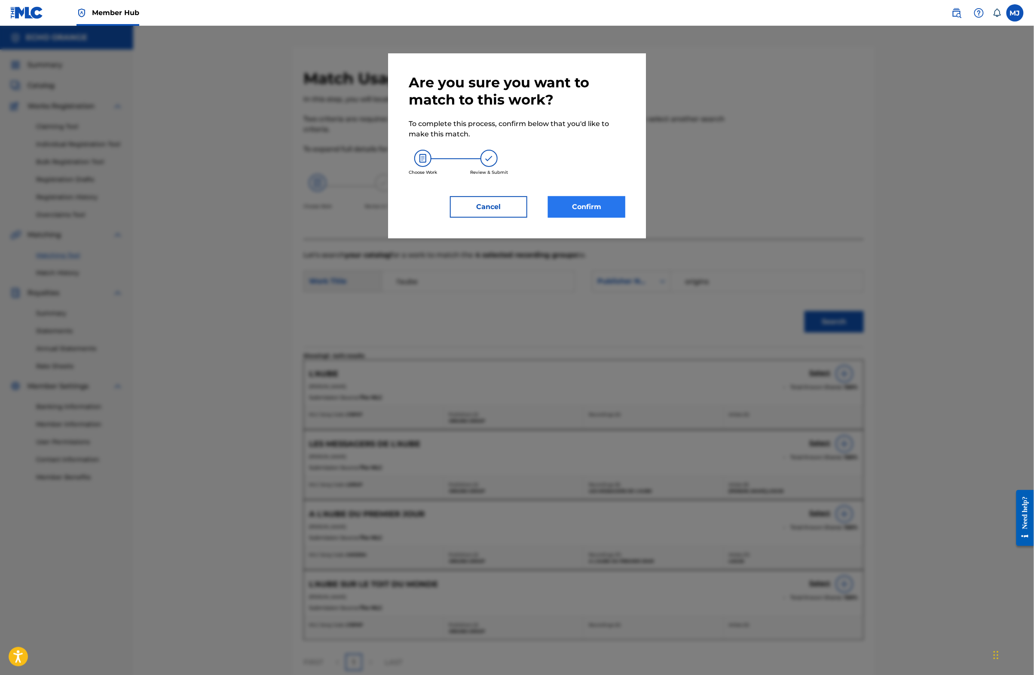
click at [626, 218] on button "Confirm" at bounding box center [586, 206] width 77 height 21
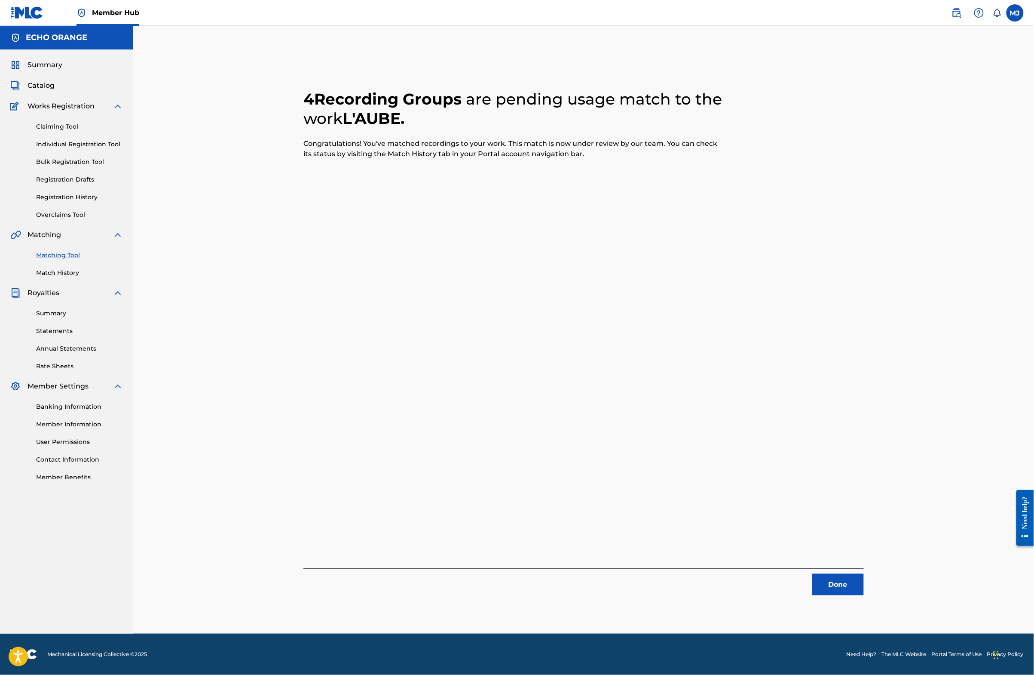
click at [864, 567] on div "4 Recording Groups are pending usage match to the work L'AUBE . Congratulations…" at bounding box center [584, 332] width 561 height 526
click at [864, 590] on button "Done" at bounding box center [839, 584] width 52 height 21
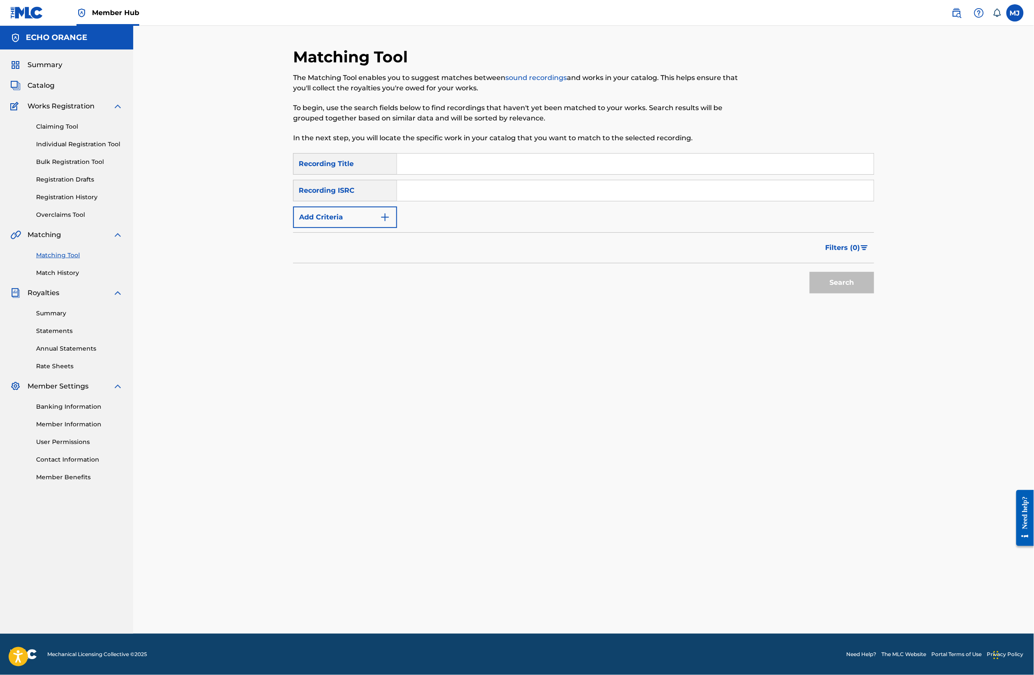
click at [510, 174] on input "Search Form" at bounding box center [635, 163] width 477 height 21
type input "b"
type input "debbysax"
click at [341, 228] on button "Add Criteria" at bounding box center [345, 216] width 104 height 21
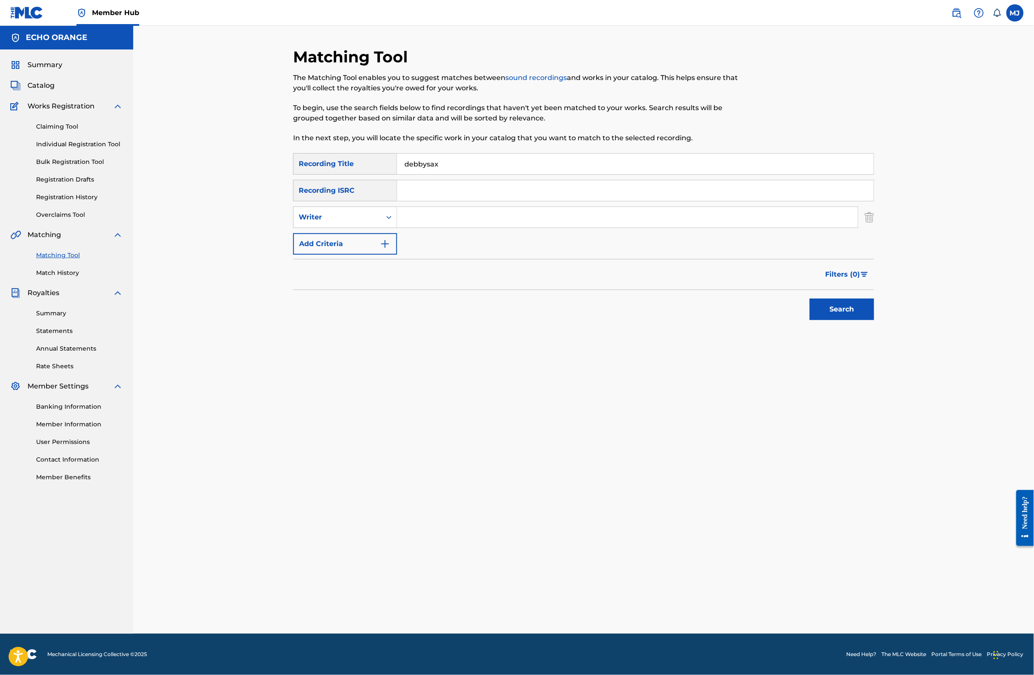
click at [399, 227] on input "Search Form" at bounding box center [627, 217] width 461 height 21
paste input "[PERSON_NAME]"
type input "[PERSON_NAME]"
click at [874, 320] on button "Search" at bounding box center [842, 308] width 64 height 21
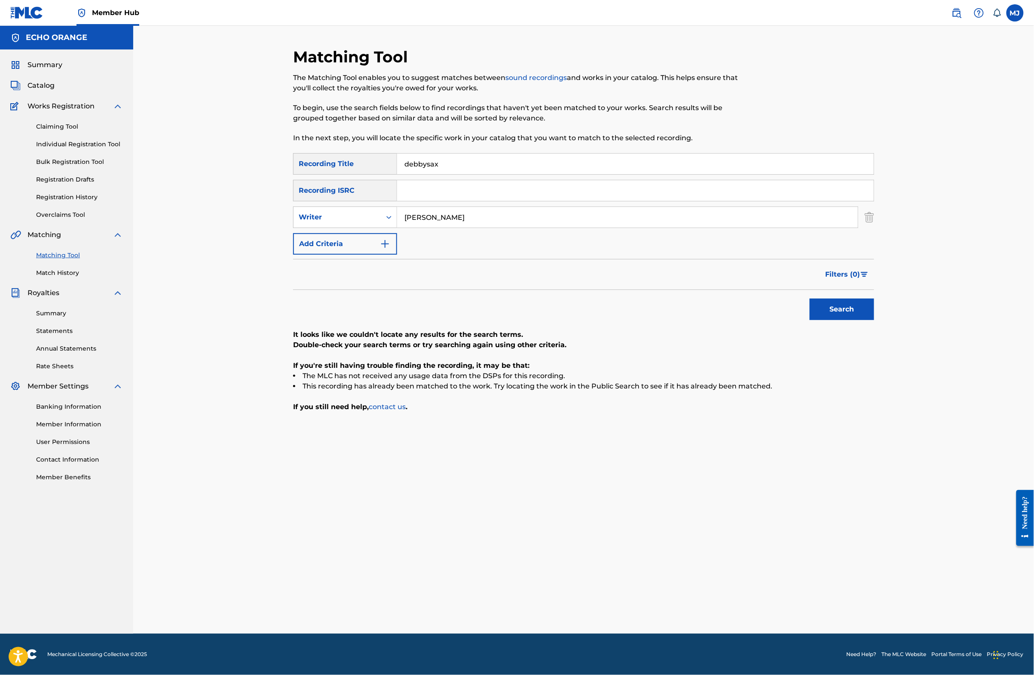
click at [464, 174] on input "debbysax" at bounding box center [635, 163] width 477 height 21
click at [463, 174] on input "debbysax" at bounding box center [635, 163] width 477 height 21
click at [874, 320] on button "Search" at bounding box center [842, 308] width 64 height 21
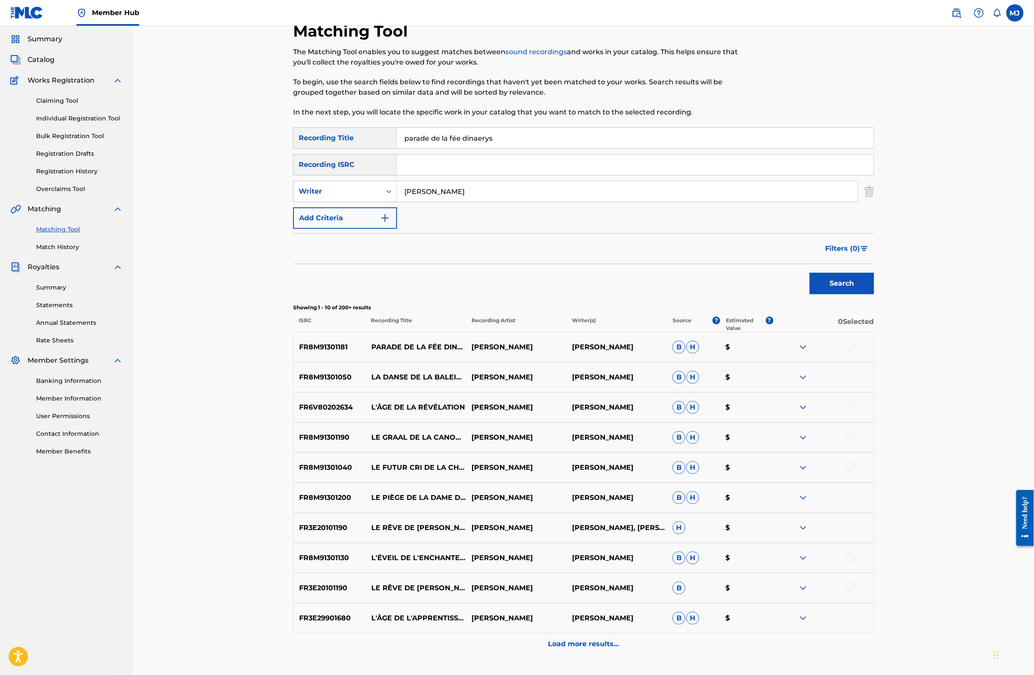
scroll to position [176, 0]
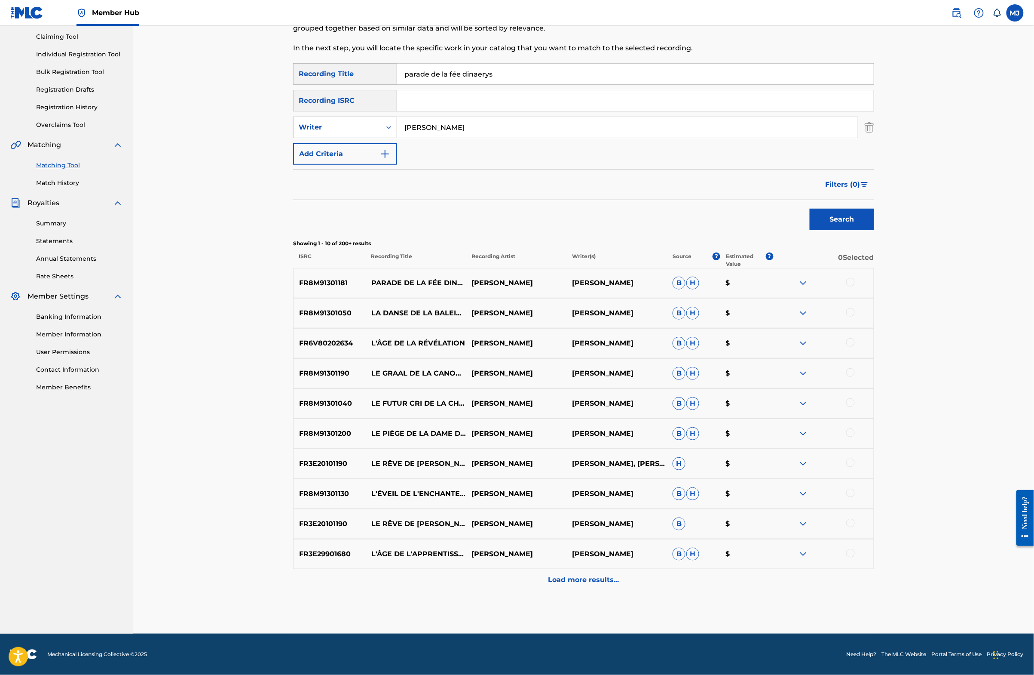
click at [855, 278] on div at bounding box center [851, 282] width 9 height 9
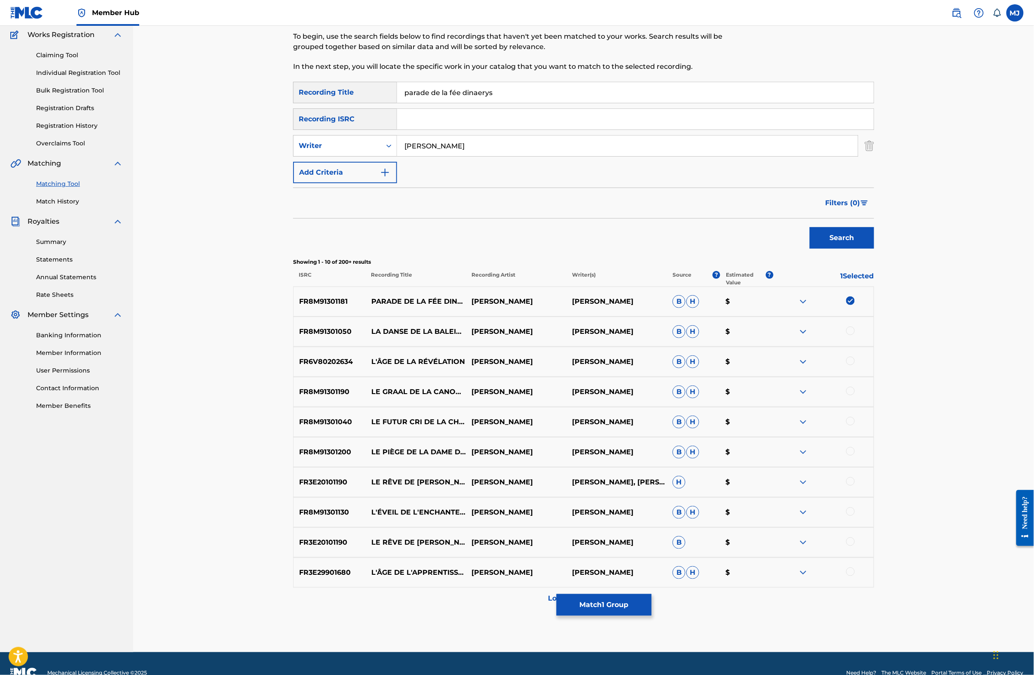
scroll to position [12, 0]
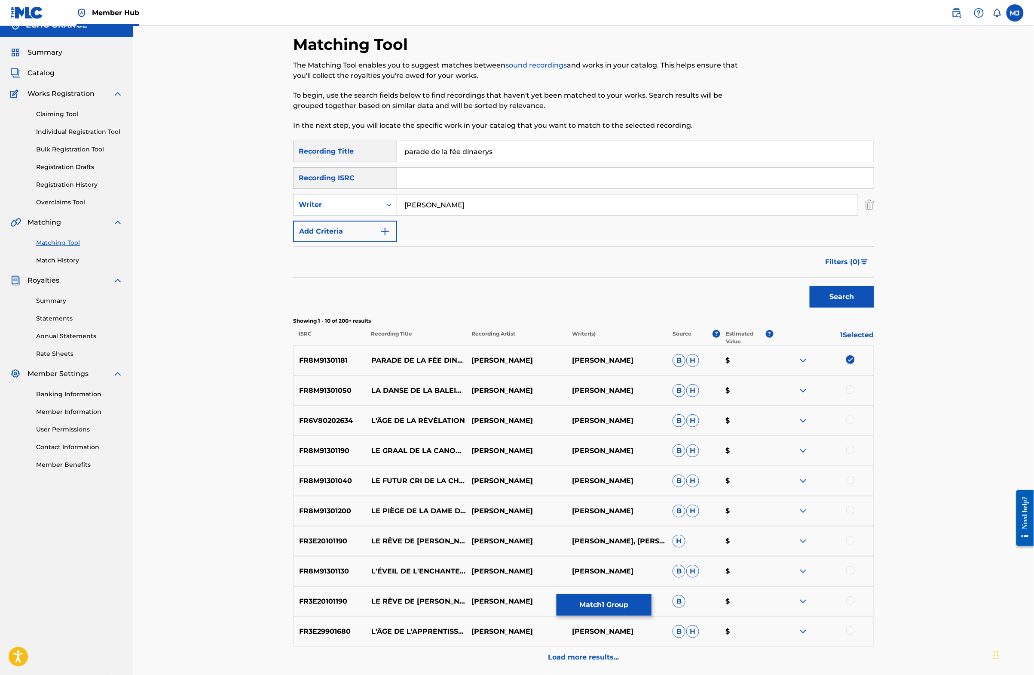
click at [432, 162] on input "parade de la fée dinaerys" at bounding box center [635, 151] width 477 height 21
type input "parade de la fee dinaerys"
click at [874, 307] on button "Search" at bounding box center [842, 296] width 64 height 21
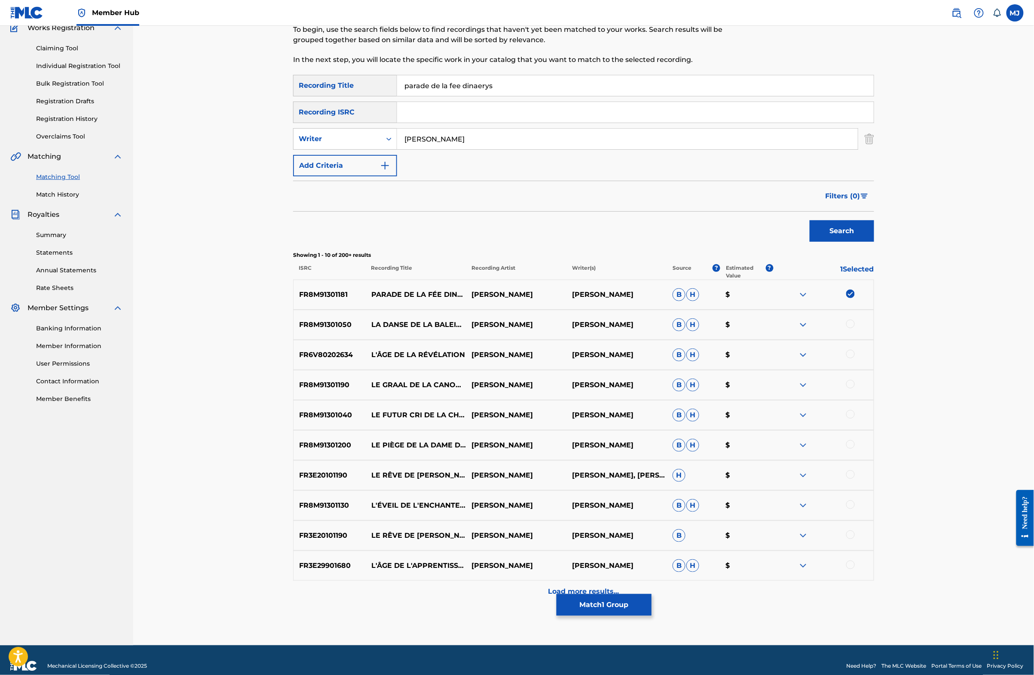
scroll to position [135, 0]
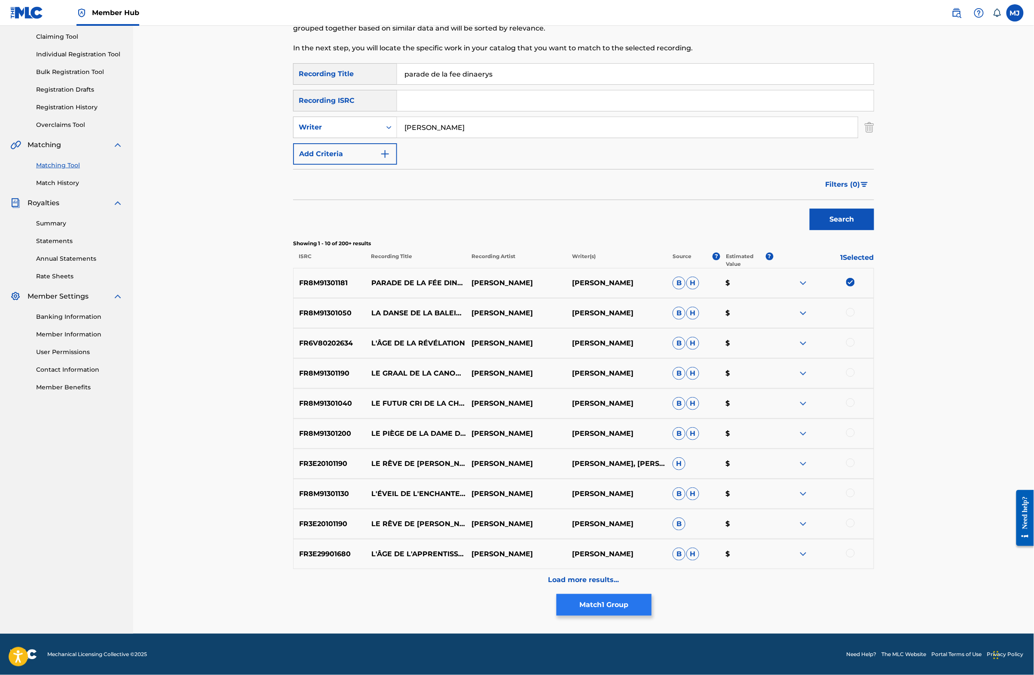
click at [652, 594] on button "Match 1 Group" at bounding box center [604, 604] width 95 height 21
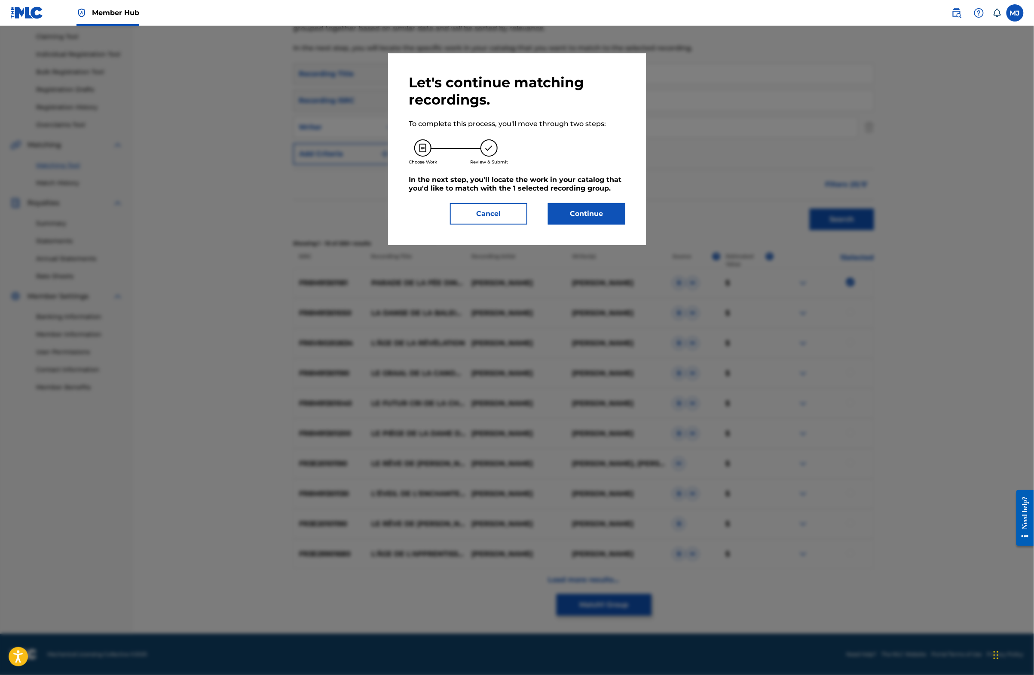
click at [603, 245] on div "Let's continue matching recordings. To complete this process, you'll move throu…" at bounding box center [517, 149] width 258 height 192
click at [618, 222] on div "Let's continue matching recordings. To complete this process, you'll move throu…" at bounding box center [517, 149] width 217 height 150
click at [613, 224] on button "Continue" at bounding box center [586, 213] width 77 height 21
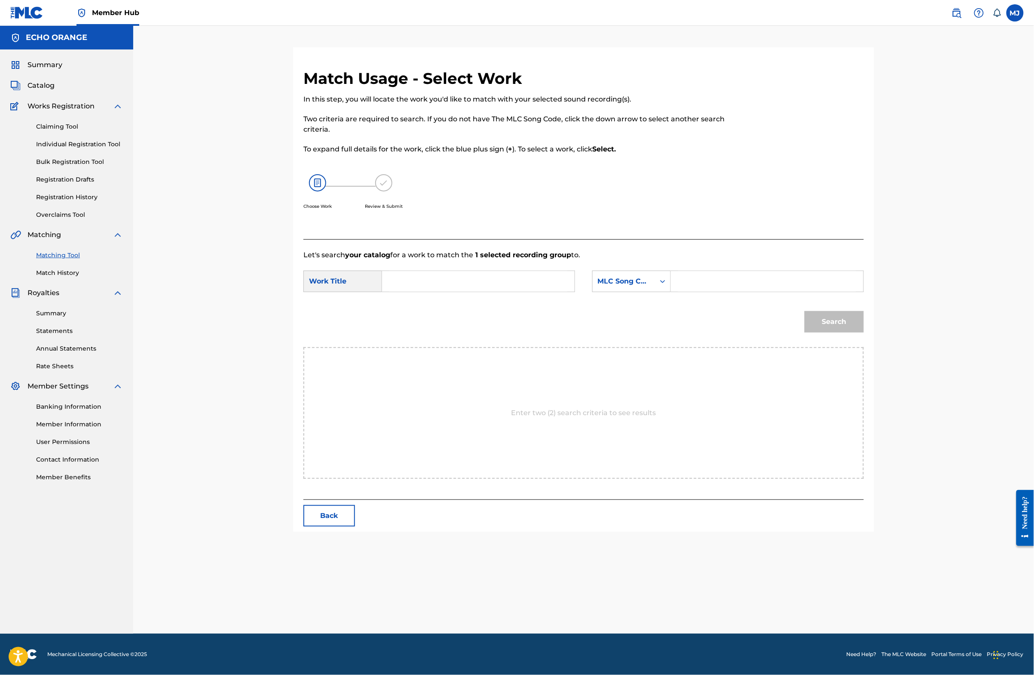
click at [453, 291] on input "Search Form" at bounding box center [479, 281] width 178 height 21
click at [417, 329] on div "parade de la fée dinaerys" at bounding box center [414, 311] width 49 height 36
type input "parade de la fée dinaerys"
click at [645, 286] on div "MLC Song Code" at bounding box center [624, 281] width 52 height 10
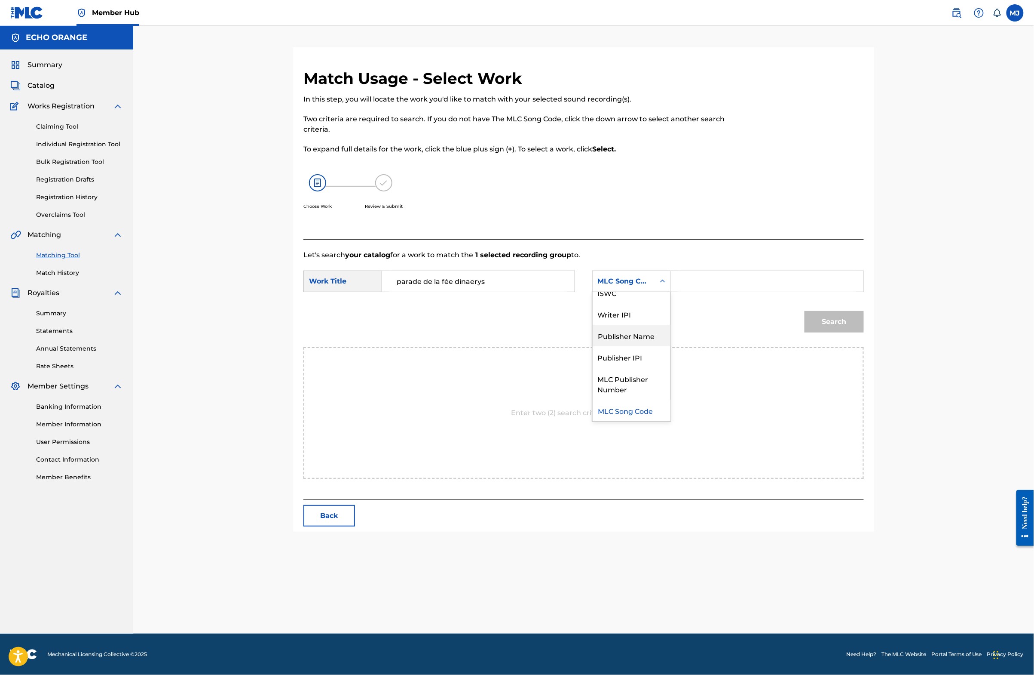
click at [640, 346] on div "Publisher Name" at bounding box center [632, 335] width 78 height 21
click at [760, 291] on input "Search Form" at bounding box center [767, 281] width 178 height 21
paste input "[PERSON_NAME]"
click at [760, 291] on input "[PERSON_NAME]" at bounding box center [767, 281] width 178 height 21
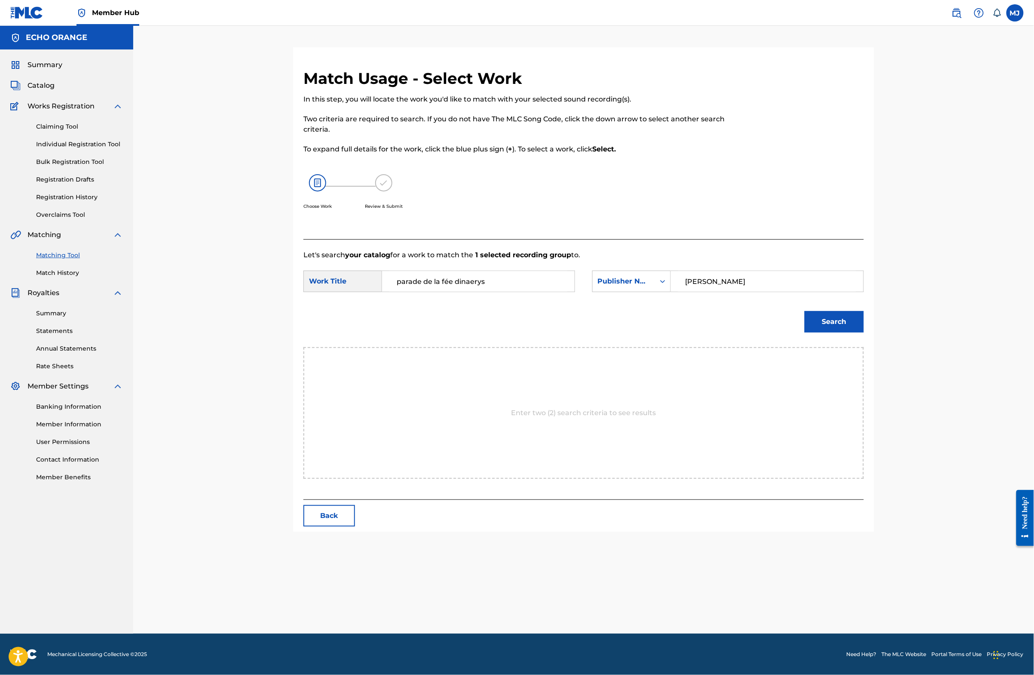
click at [760, 291] on input "[PERSON_NAME]" at bounding box center [767, 281] width 178 height 21
type input "origins"
click at [864, 332] on button "Search" at bounding box center [834, 321] width 59 height 21
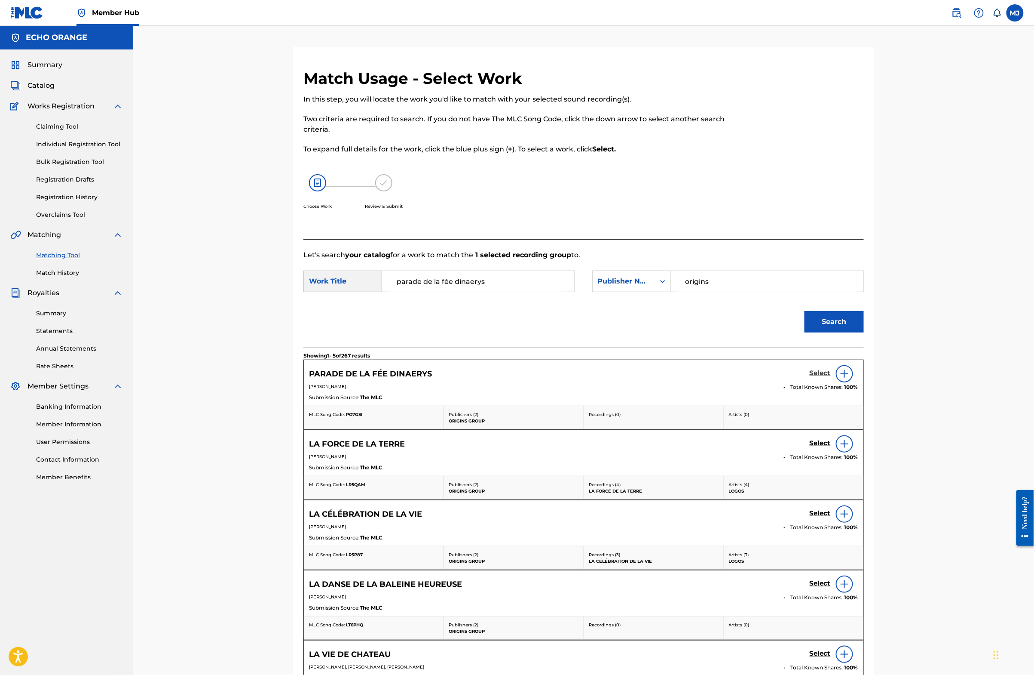
click at [831, 377] on h5 "Select" at bounding box center [820, 373] width 21 height 8
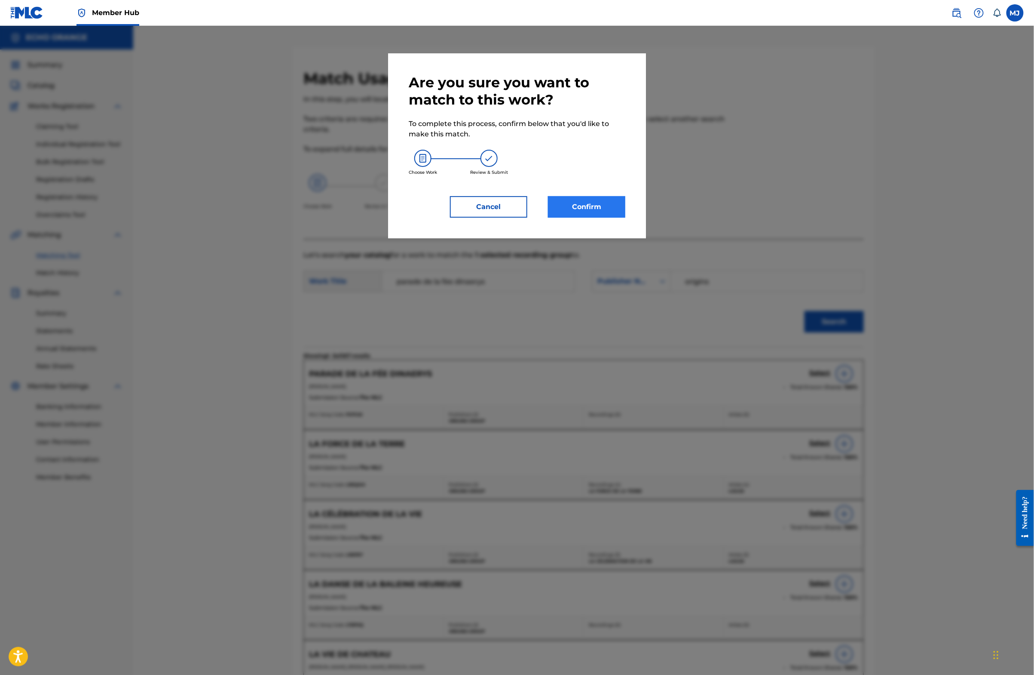
click at [623, 218] on button "Confirm" at bounding box center [586, 206] width 77 height 21
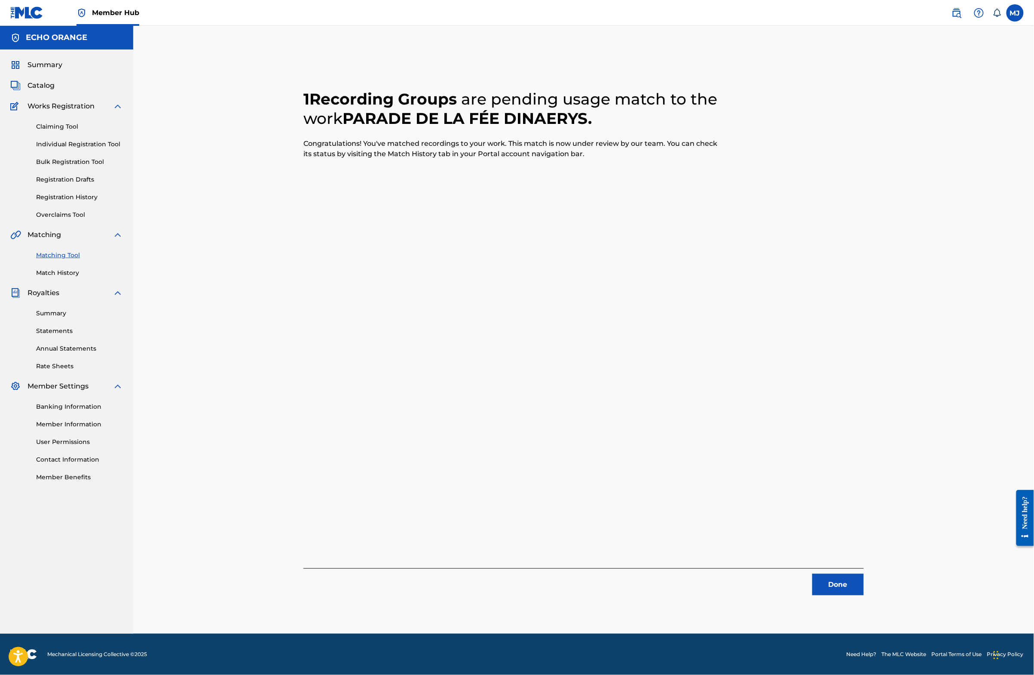
click at [885, 610] on div "1 Recording Groups are pending usage match to the work PARADE DE LA FÉE DINAERY…" at bounding box center [584, 340] width 602 height 586
click at [864, 595] on button "Done" at bounding box center [839, 584] width 52 height 21
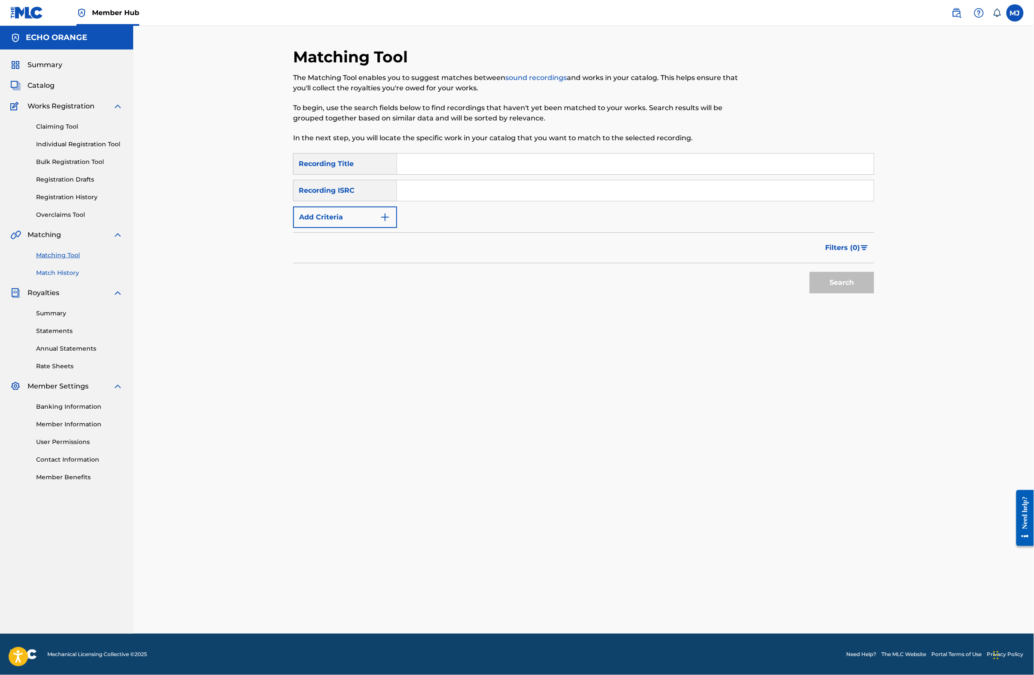
click at [69, 277] on link "Match History" at bounding box center [79, 272] width 87 height 9
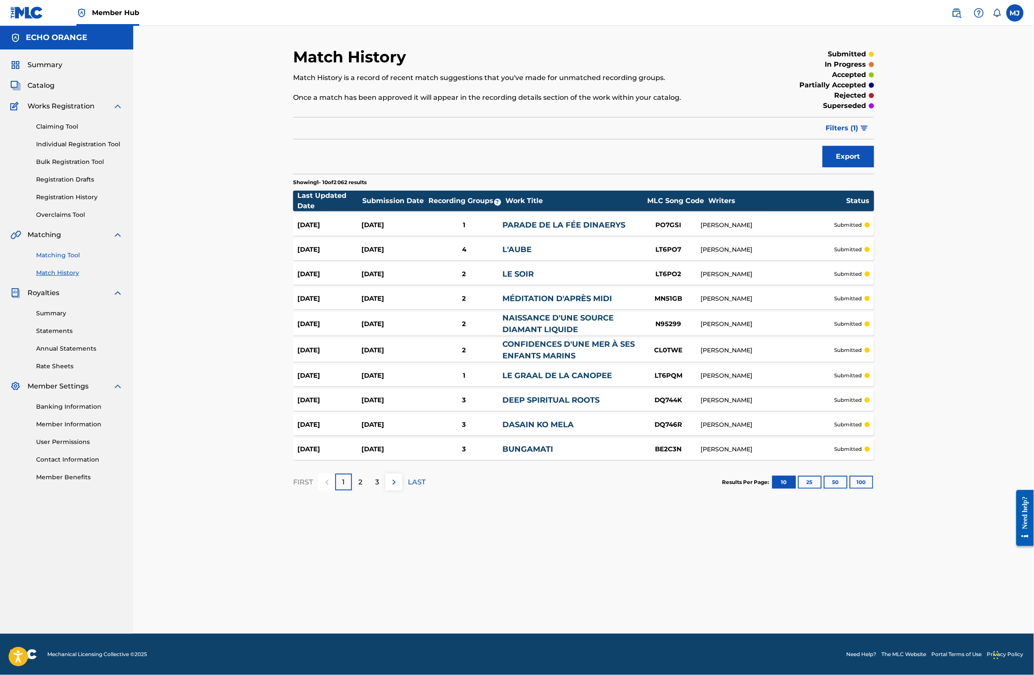
click at [73, 260] on link "Matching Tool" at bounding box center [79, 255] width 87 height 9
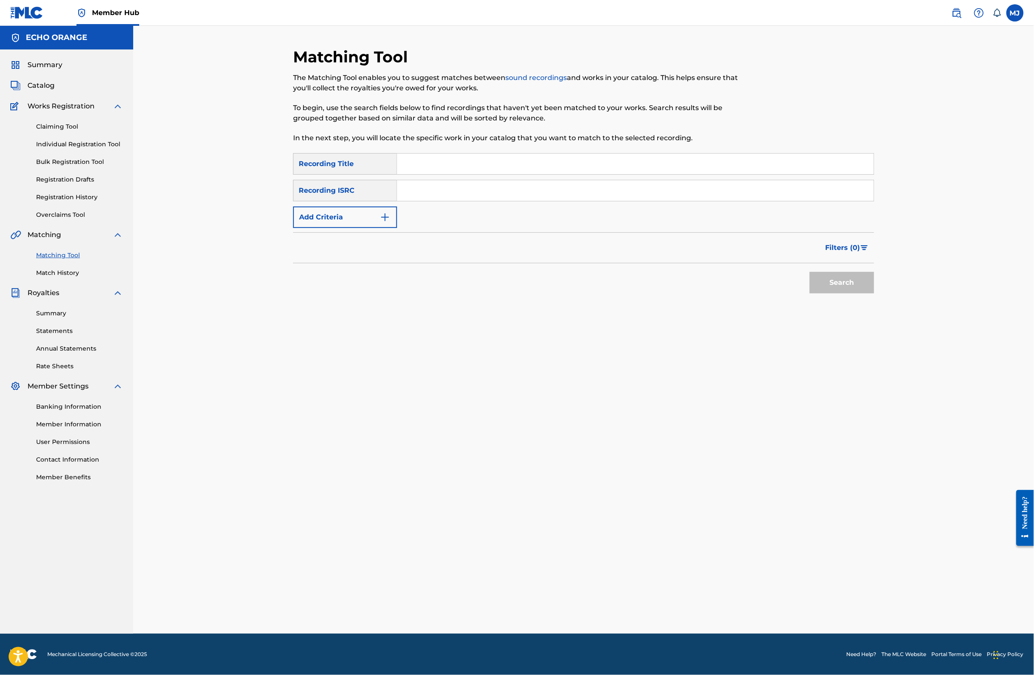
click at [401, 174] on input "Search Form" at bounding box center [635, 163] width 477 height 21
click at [330, 228] on button "Add Criteria" at bounding box center [345, 216] width 104 height 21
click at [400, 174] on input "Search Form" at bounding box center [635, 163] width 477 height 21
click at [403, 174] on input "Search Form" at bounding box center [635, 163] width 477 height 21
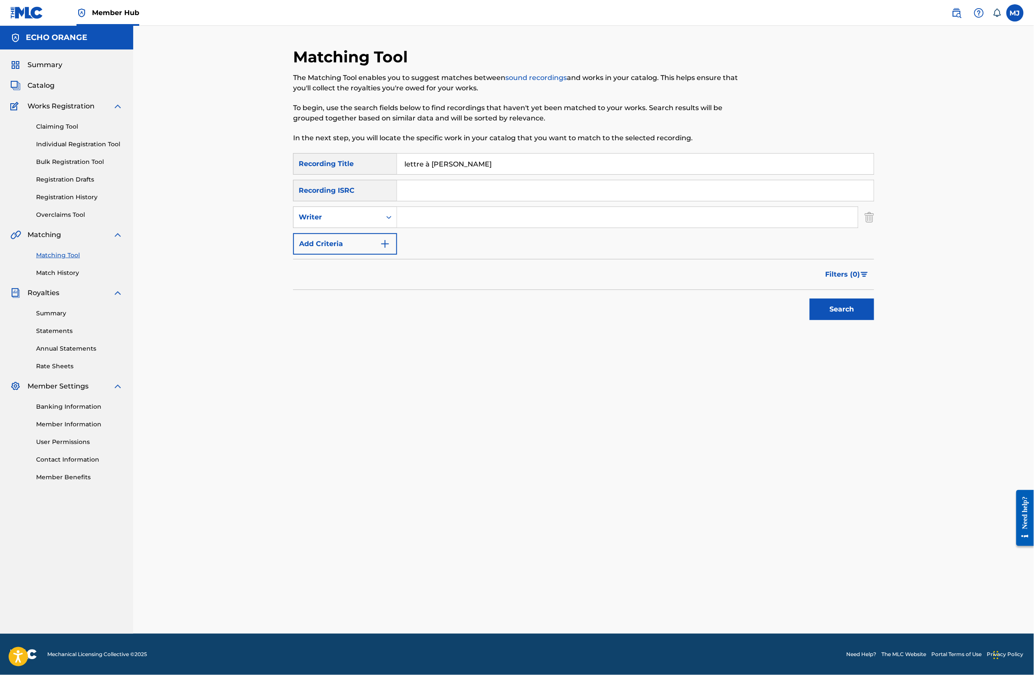
drag, startPoint x: 408, startPoint y: 169, endPoint x: 420, endPoint y: 186, distance: 20.3
click at [421, 174] on input "lettre à [PERSON_NAME]" at bounding box center [635, 163] width 477 height 21
type input "lettre à [PERSON_NAME]"
click at [408, 227] on input "Search Form" at bounding box center [627, 217] width 461 height 21
paste input "[PERSON_NAME]"
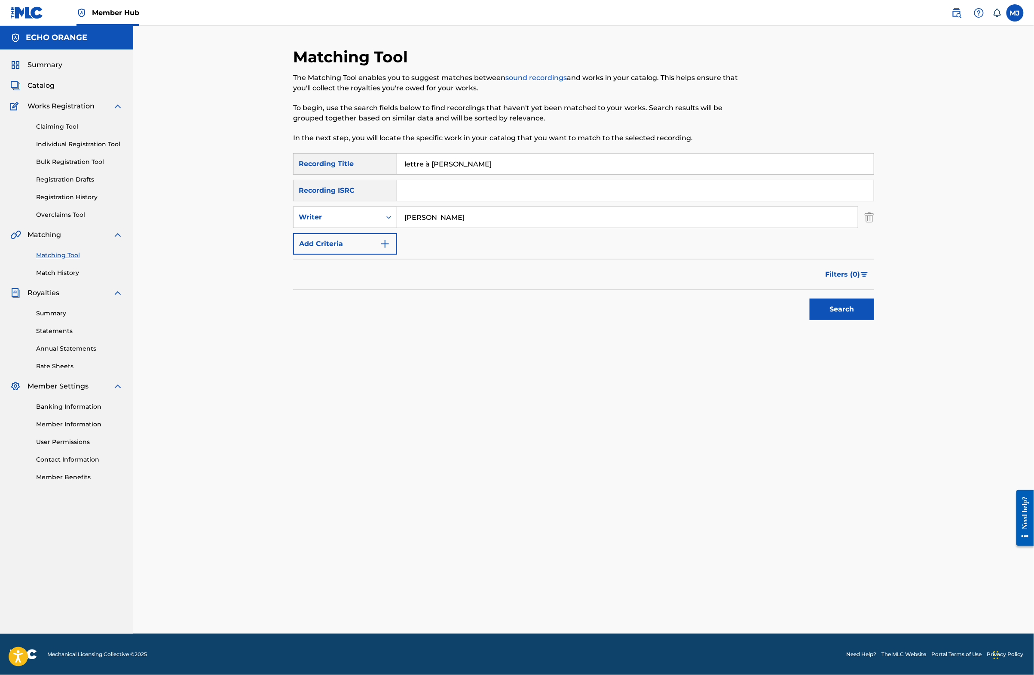
type input "[PERSON_NAME]"
click at [874, 320] on button "Search" at bounding box center [842, 308] width 64 height 21
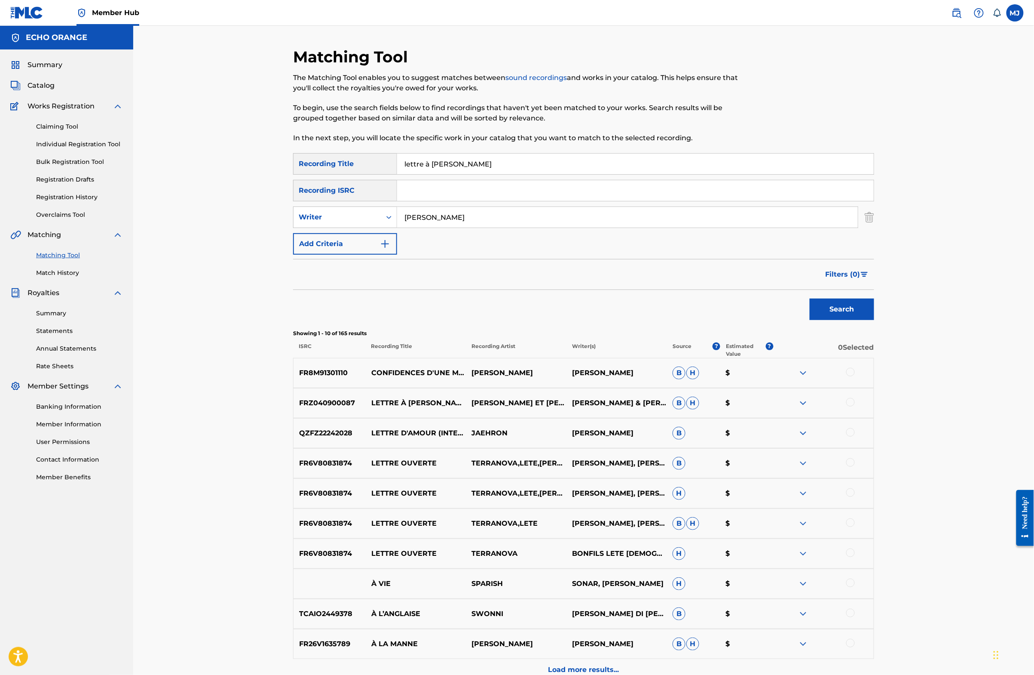
click at [430, 174] on input "lettre à [PERSON_NAME]" at bounding box center [635, 163] width 477 height 21
click at [874, 320] on button "Search" at bounding box center [842, 308] width 64 height 21
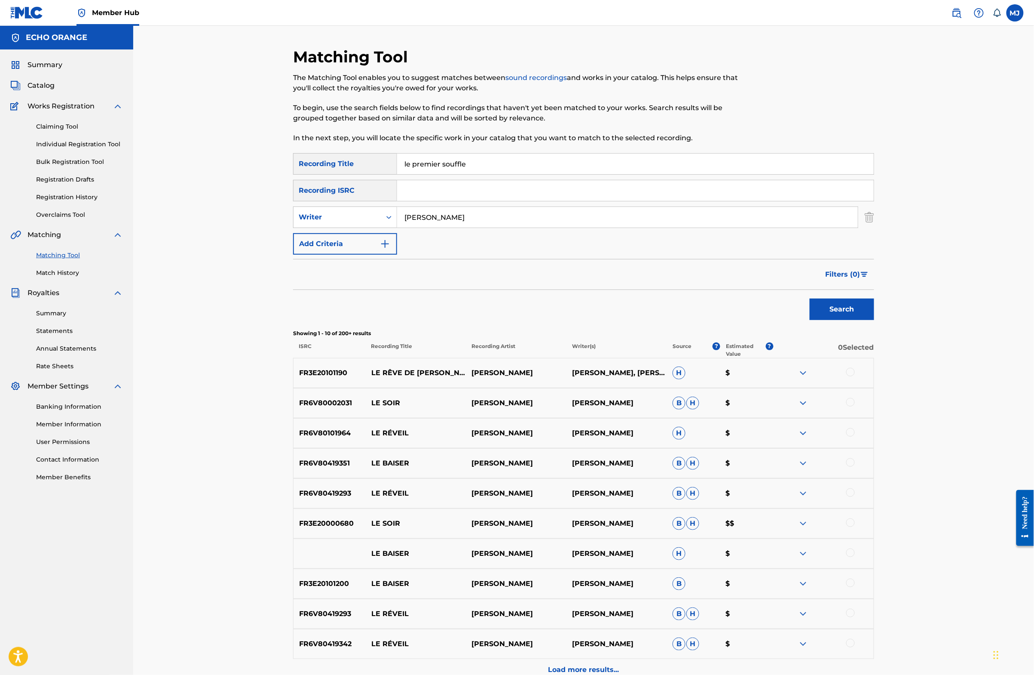
click at [452, 174] on input "le premier souffle" at bounding box center [635, 163] width 477 height 21
click at [874, 320] on button "Search" at bounding box center [842, 308] width 64 height 21
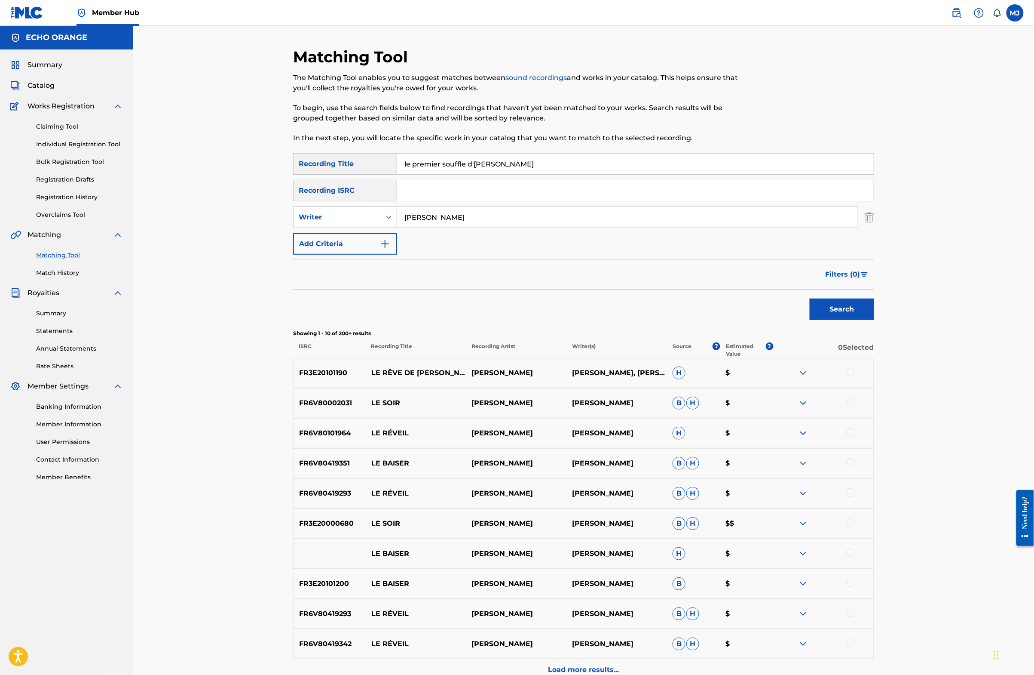
click at [874, 320] on button "Search" at bounding box center [842, 308] width 64 height 21
click at [481, 174] on input "le premier souffle d'[PERSON_NAME]" at bounding box center [635, 163] width 477 height 21
type input "le soir"
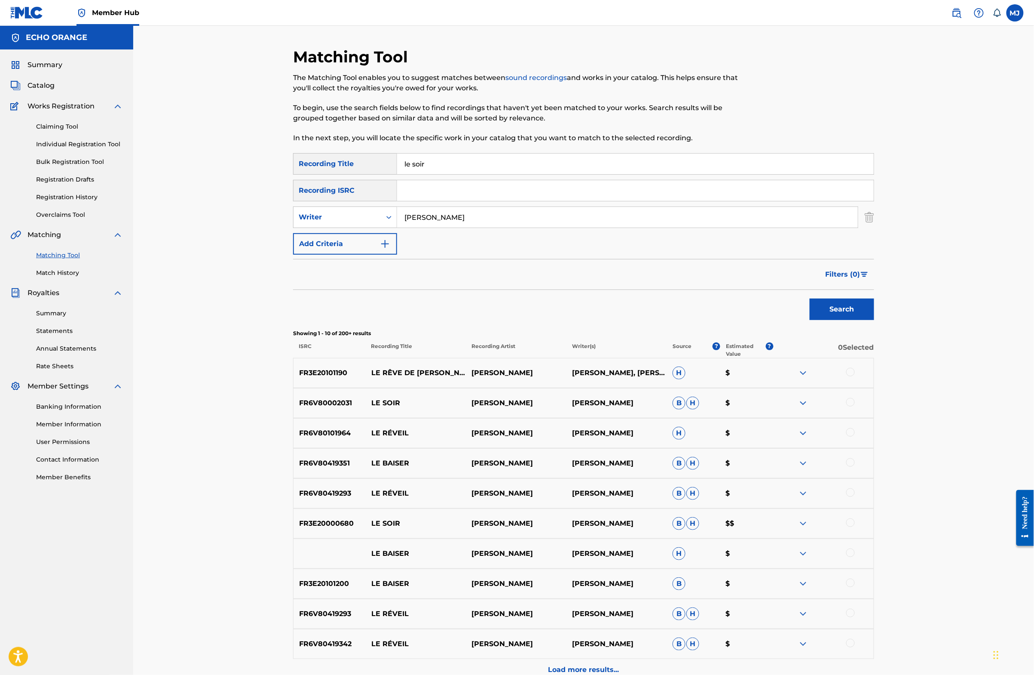
click at [874, 320] on button "Search" at bounding box center [842, 308] width 64 height 21
click at [855, 376] on div at bounding box center [851, 372] width 9 height 9
click at [855, 406] on div at bounding box center [851, 402] width 9 height 9
click at [652, 594] on button "Match 2 Groups" at bounding box center [604, 604] width 95 height 21
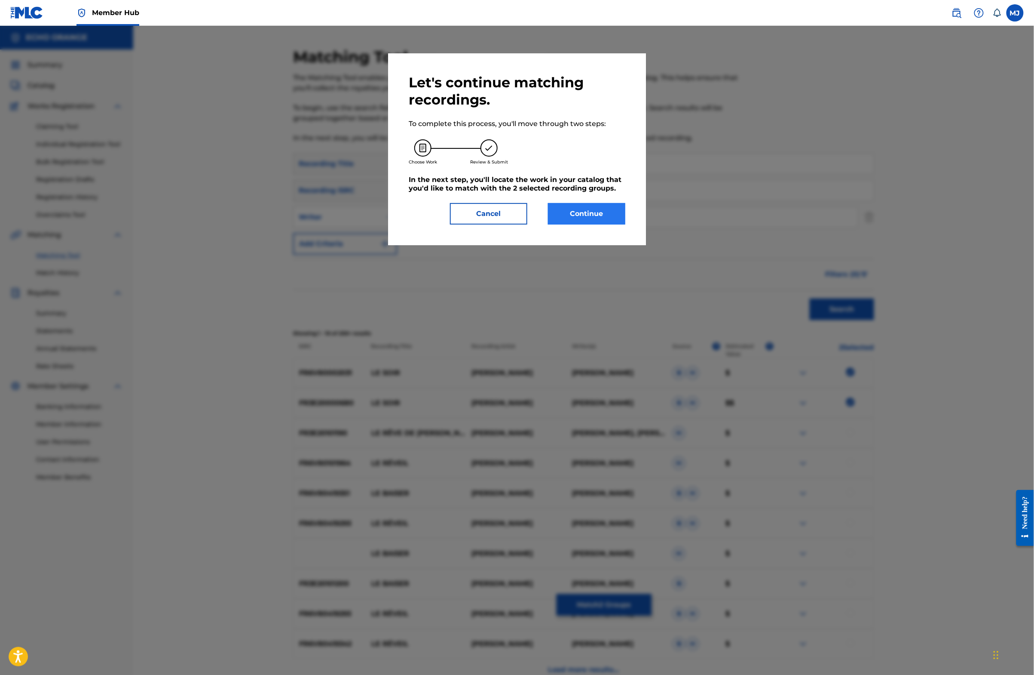
click at [610, 224] on button "Continue" at bounding box center [586, 213] width 77 height 21
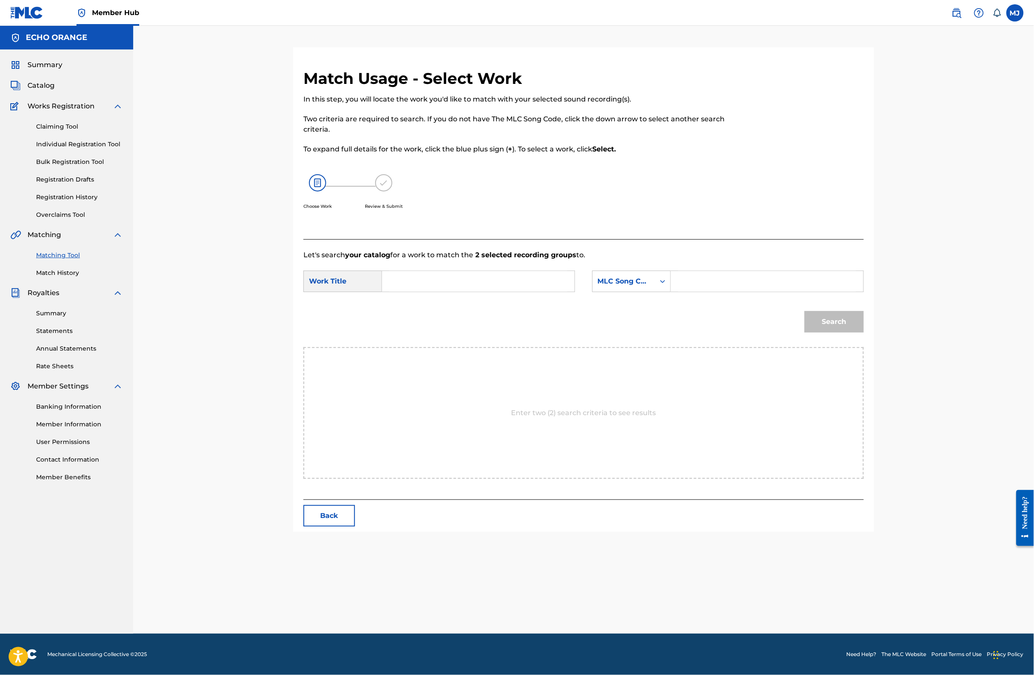
click at [520, 291] on input "Search Form" at bounding box center [479, 281] width 178 height 21
type input "le soir"
click at [408, 308] on div "le soir" at bounding box center [414, 300] width 49 height 15
click at [609, 289] on div "MLC Song Code" at bounding box center [624, 281] width 62 height 16
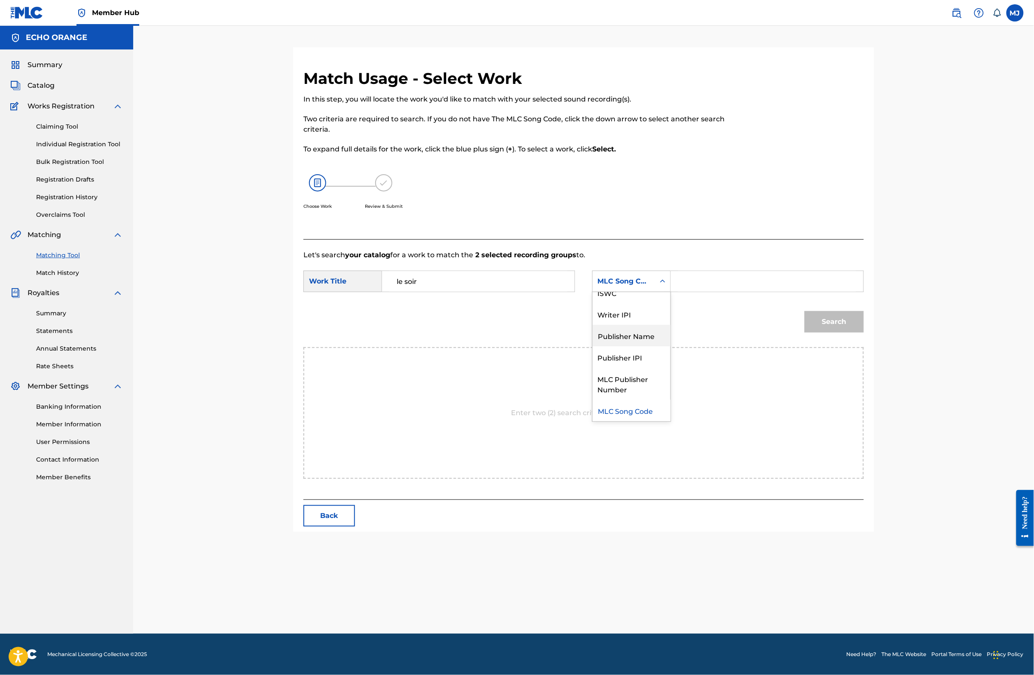
click at [659, 346] on div "Publisher Name" at bounding box center [632, 335] width 78 height 21
click at [742, 291] on input "Search Form" at bounding box center [767, 281] width 178 height 21
type input "origins"
click at [864, 332] on button "Search" at bounding box center [834, 321] width 59 height 21
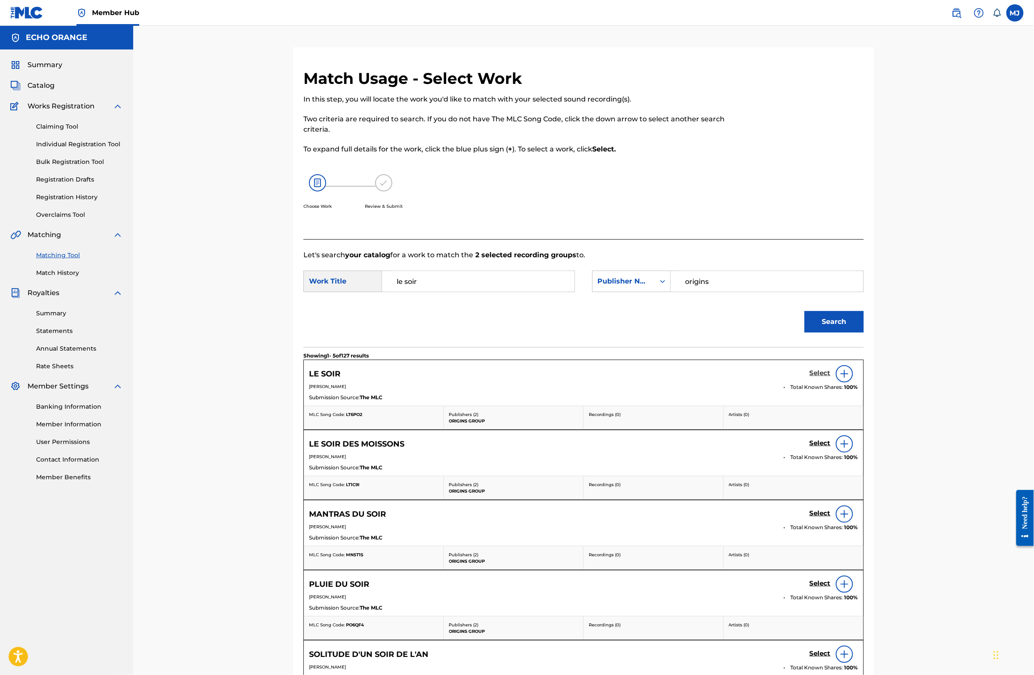
click at [831, 377] on h5 "Select" at bounding box center [820, 373] width 21 height 8
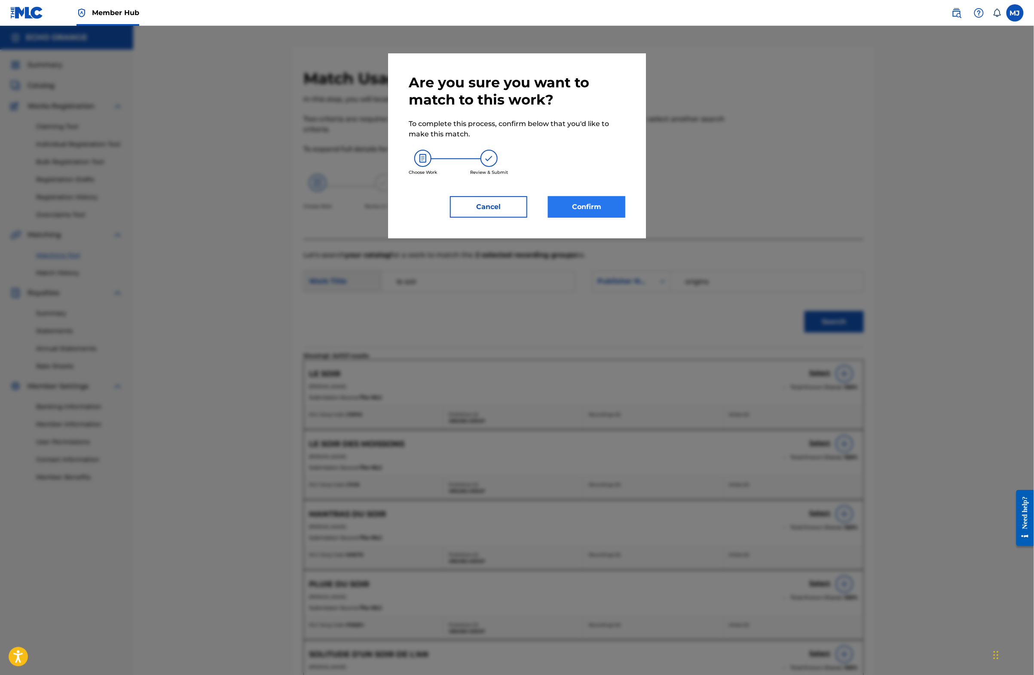
click at [583, 218] on button "Confirm" at bounding box center [586, 206] width 77 height 21
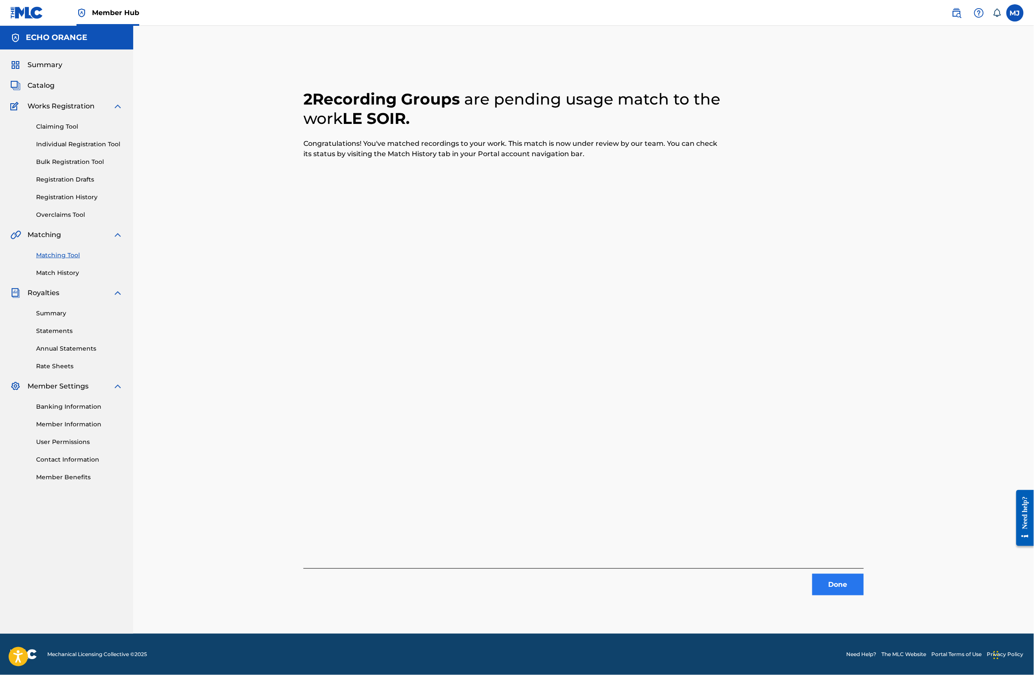
click at [885, 609] on div "2 Recording Groups are pending usage match to the work LE SOIR . Congratulation…" at bounding box center [584, 340] width 602 height 586
click at [864, 595] on button "Done" at bounding box center [839, 584] width 52 height 21
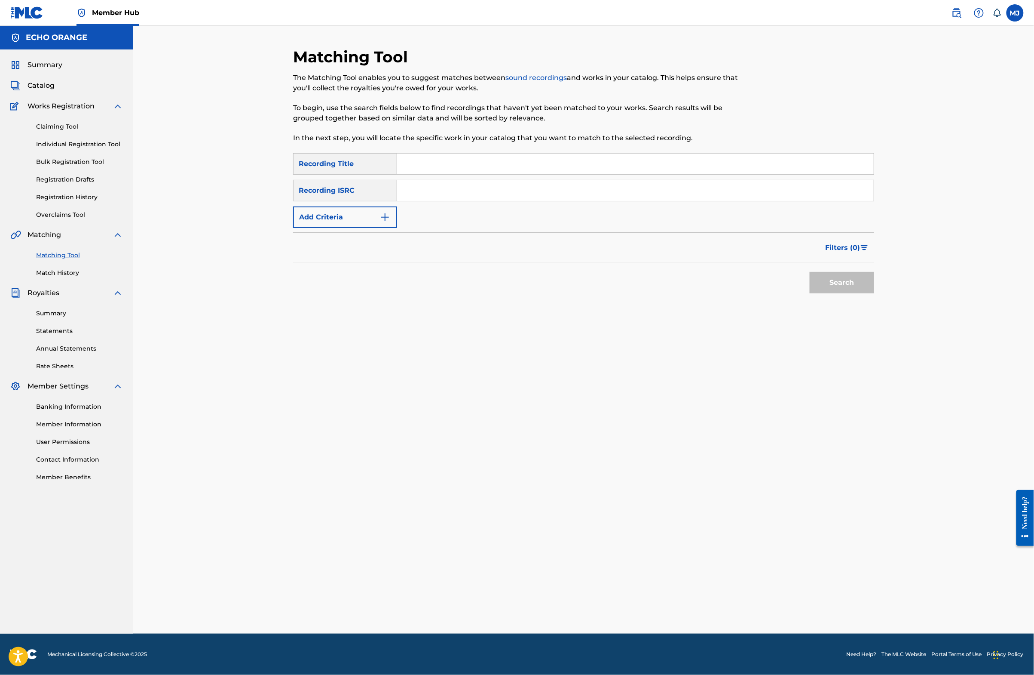
drag, startPoint x: 315, startPoint y: 241, endPoint x: 383, endPoint y: 218, distance: 72.7
click at [315, 228] on button "Add Criteria" at bounding box center [345, 216] width 104 height 21
click at [424, 174] on input "Search Form" at bounding box center [635, 163] width 477 height 21
type input "rhodes"
paste input "[PERSON_NAME]"
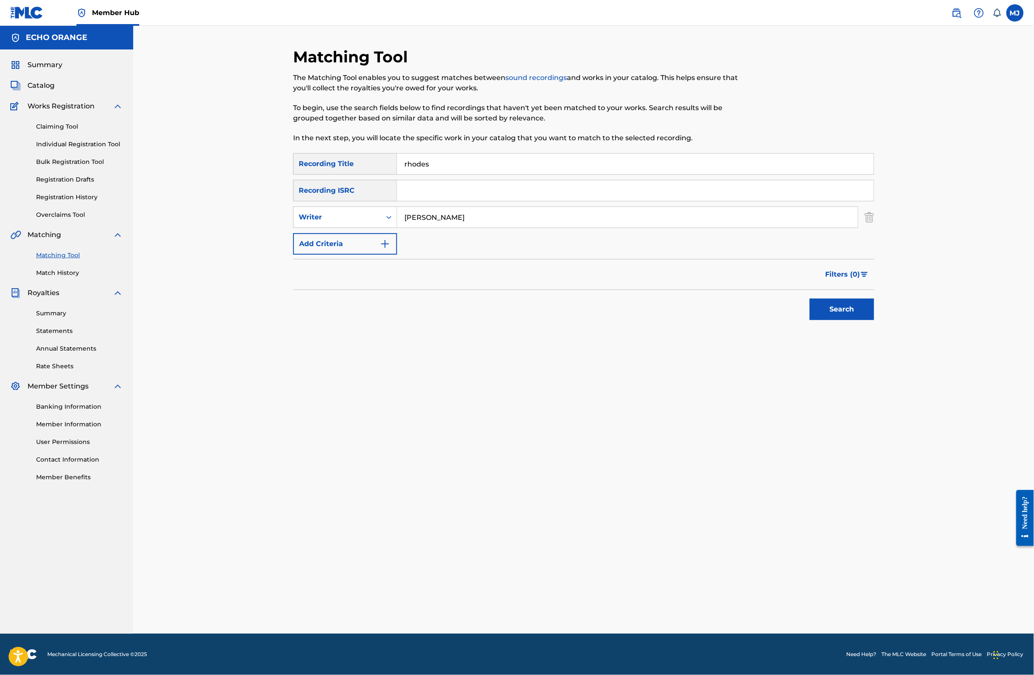
type input "[PERSON_NAME]"
click at [874, 320] on button "Search" at bounding box center [842, 308] width 64 height 21
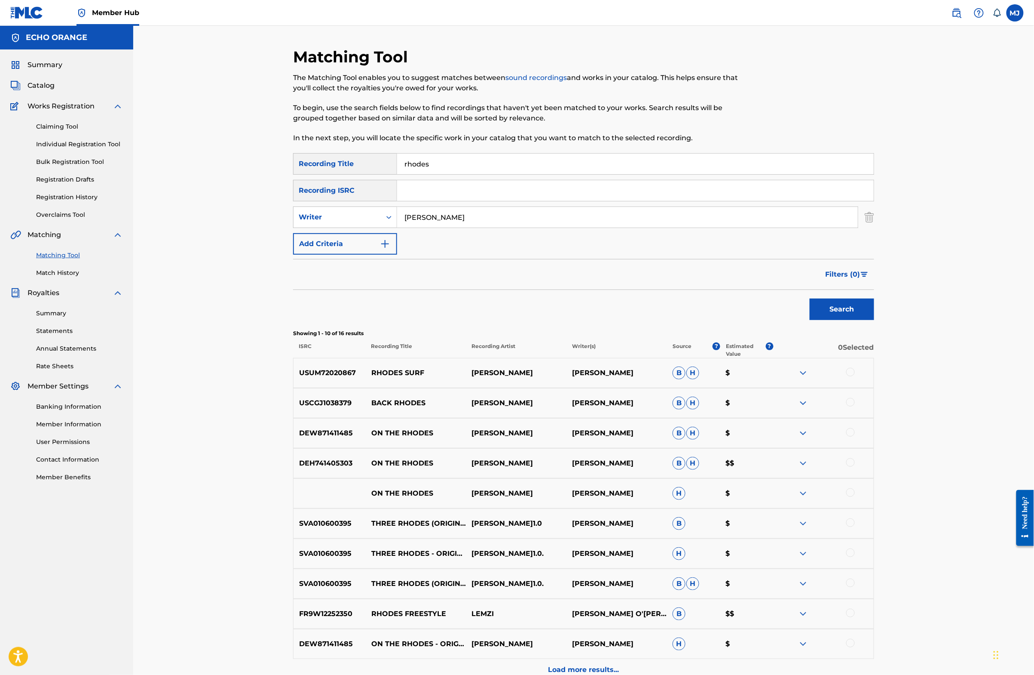
scroll to position [7, 0]
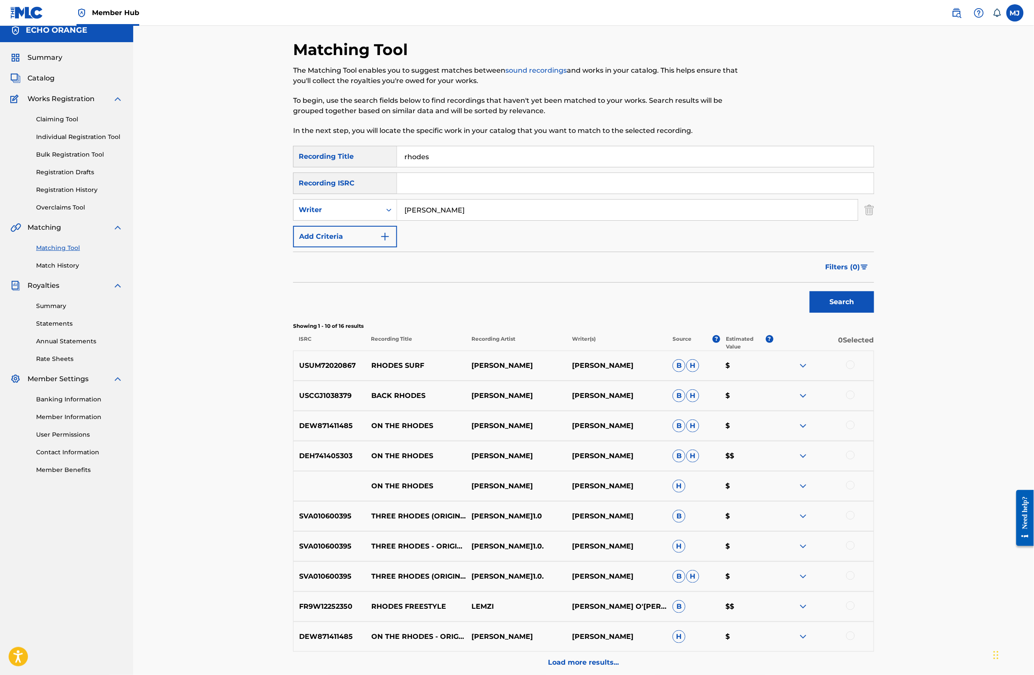
click at [448, 167] on input "rhodes" at bounding box center [635, 156] width 477 height 21
click at [874, 313] on button "Search" at bounding box center [842, 301] width 64 height 21
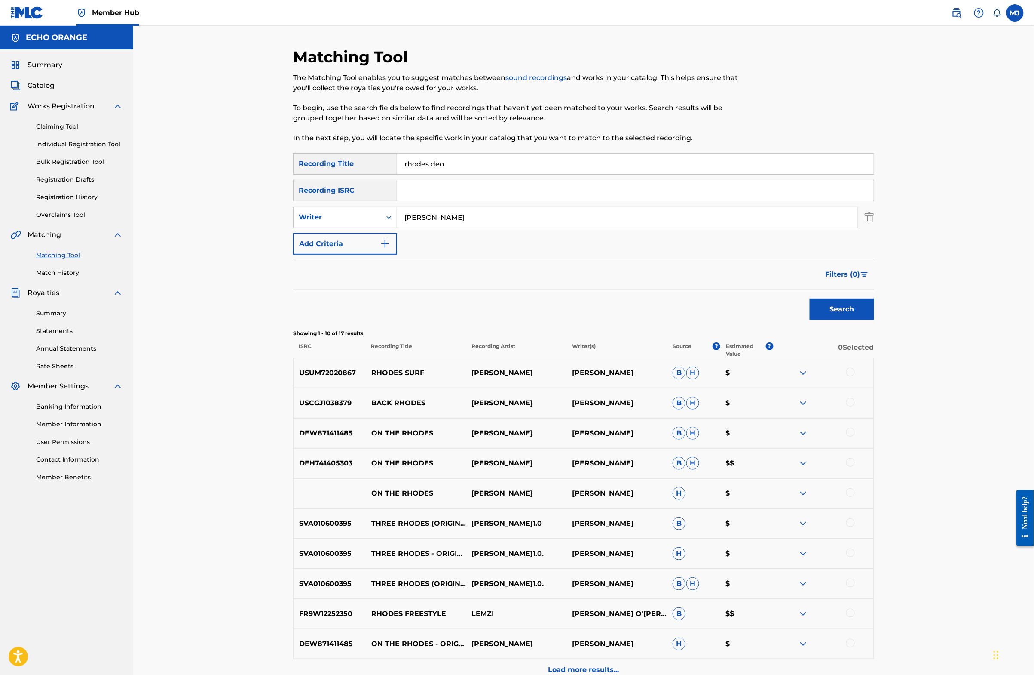
click at [448, 174] on input "rhodes deo" at bounding box center [635, 163] width 477 height 21
type input "l'age de la révélation"
click at [874, 320] on button "Search" at bounding box center [842, 308] width 64 height 21
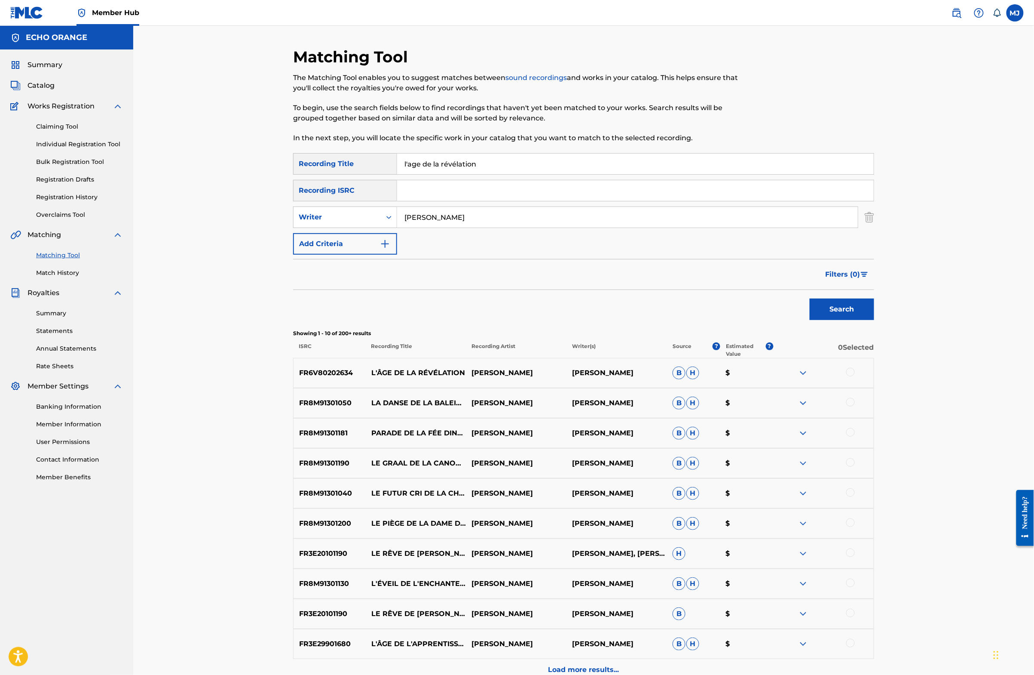
click at [874, 378] on div at bounding box center [823, 373] width 101 height 10
click at [855, 376] on div at bounding box center [851, 372] width 9 height 9
click at [652, 594] on button "Match 1 Group" at bounding box center [604, 604] width 95 height 21
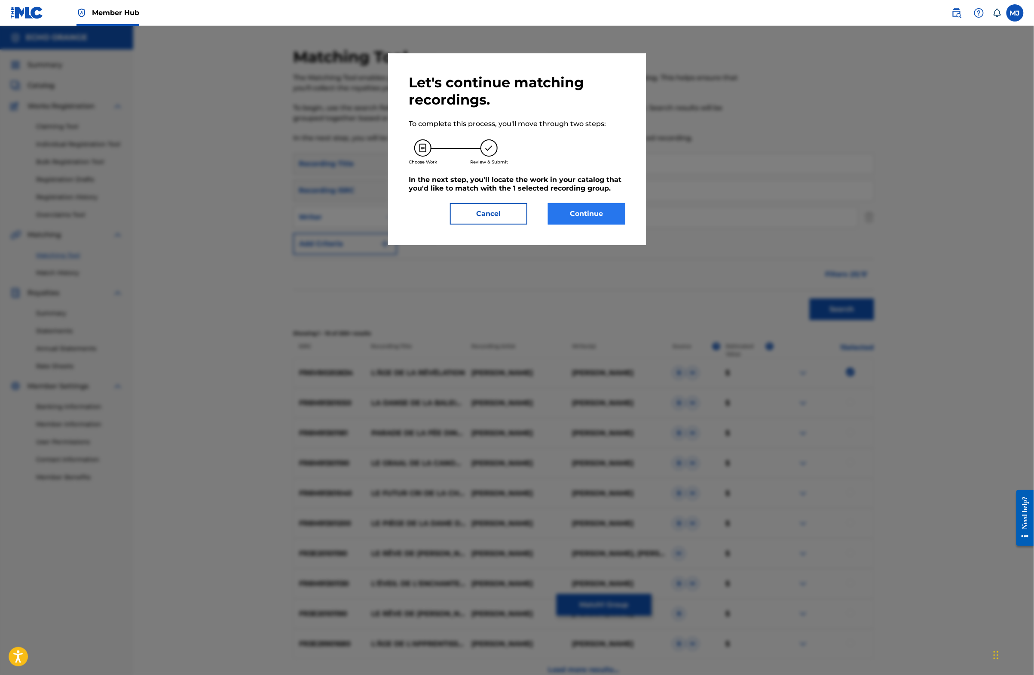
click at [618, 224] on button "Continue" at bounding box center [586, 213] width 77 height 21
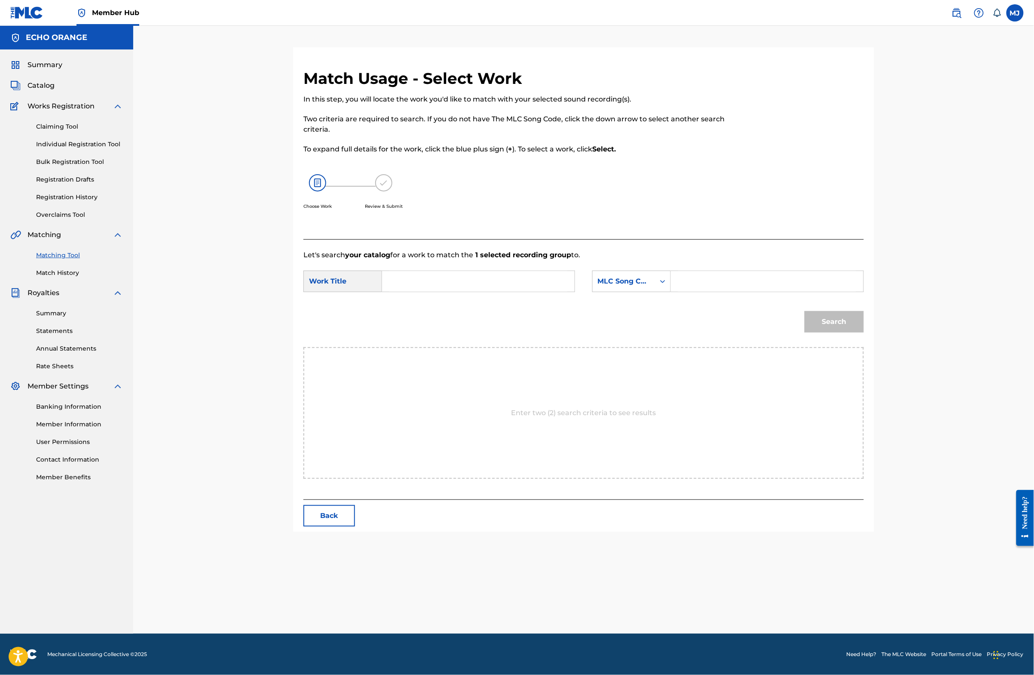
click at [495, 291] on input "Search Form" at bounding box center [479, 281] width 178 height 21
type input "l'age de la révélation"
click at [655, 289] on div "MLC Song Code" at bounding box center [624, 281] width 62 height 16
click at [657, 346] on div "Publisher Name" at bounding box center [632, 335] width 78 height 21
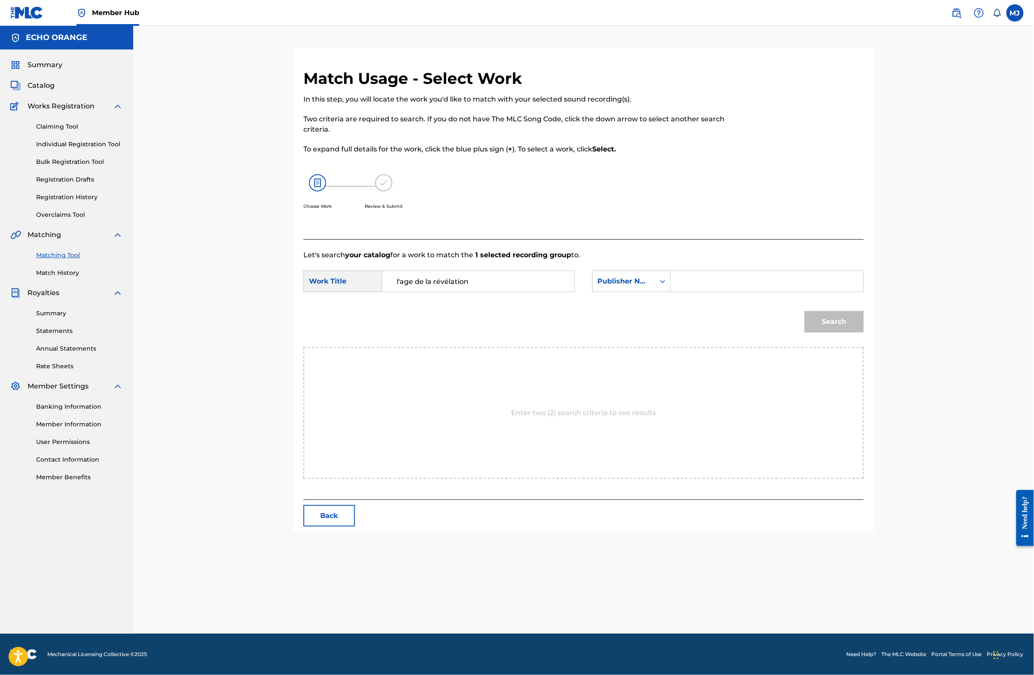
click at [731, 291] on input "Search Form" at bounding box center [767, 281] width 178 height 21
type input "origins"
click at [864, 332] on button "Search" at bounding box center [834, 321] width 59 height 21
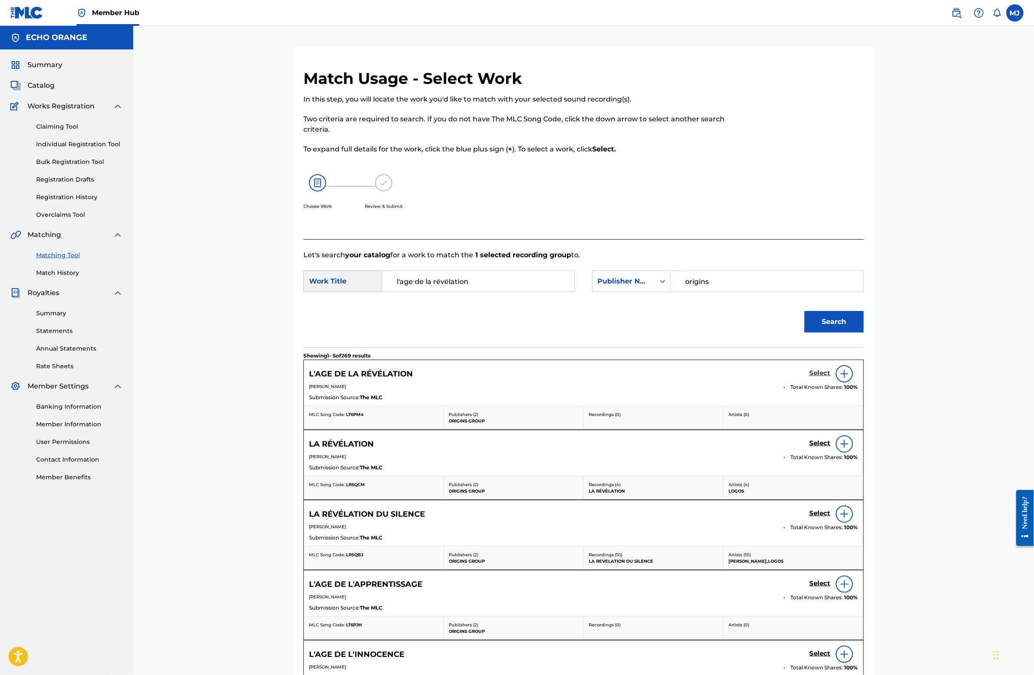
click at [831, 377] on h5 "Select" at bounding box center [820, 373] width 21 height 8
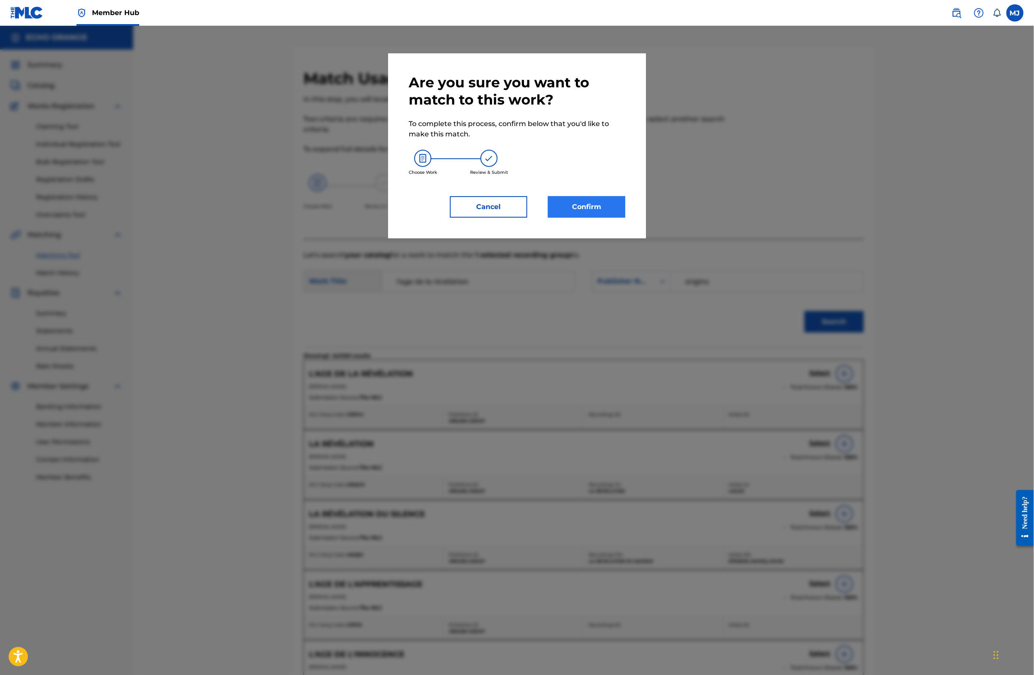
click at [581, 218] on button "Confirm" at bounding box center [586, 206] width 77 height 21
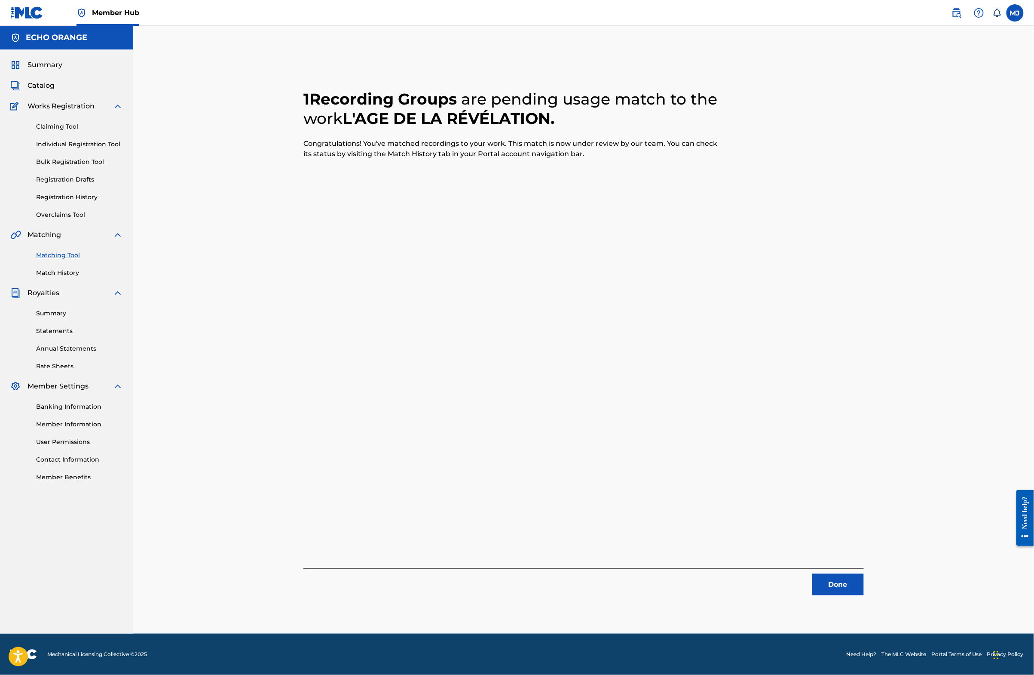
click at [864, 582] on div "Done" at bounding box center [584, 581] width 561 height 27
click at [864, 595] on button "Done" at bounding box center [839, 584] width 52 height 21
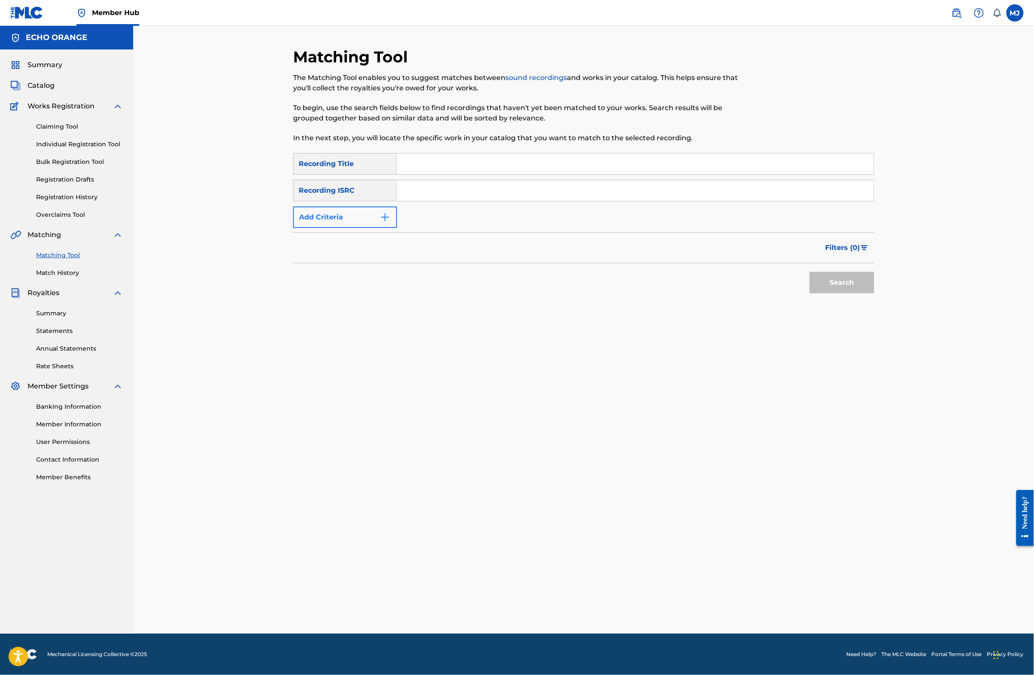
click at [346, 228] on button "Add Criteria" at bounding box center [345, 216] width 104 height 21
click at [402, 199] on div "SearchWithCriteria2d5ebbb0-9dd1-430c-a9c7-981cf1c5023c Recording Title SearchWi…" at bounding box center [583, 203] width 581 height 101
click at [411, 174] on input "Search Form" at bounding box center [635, 163] width 477 height 21
click at [413, 174] on input "Search Form" at bounding box center [635, 163] width 477 height 21
type input "les loups"
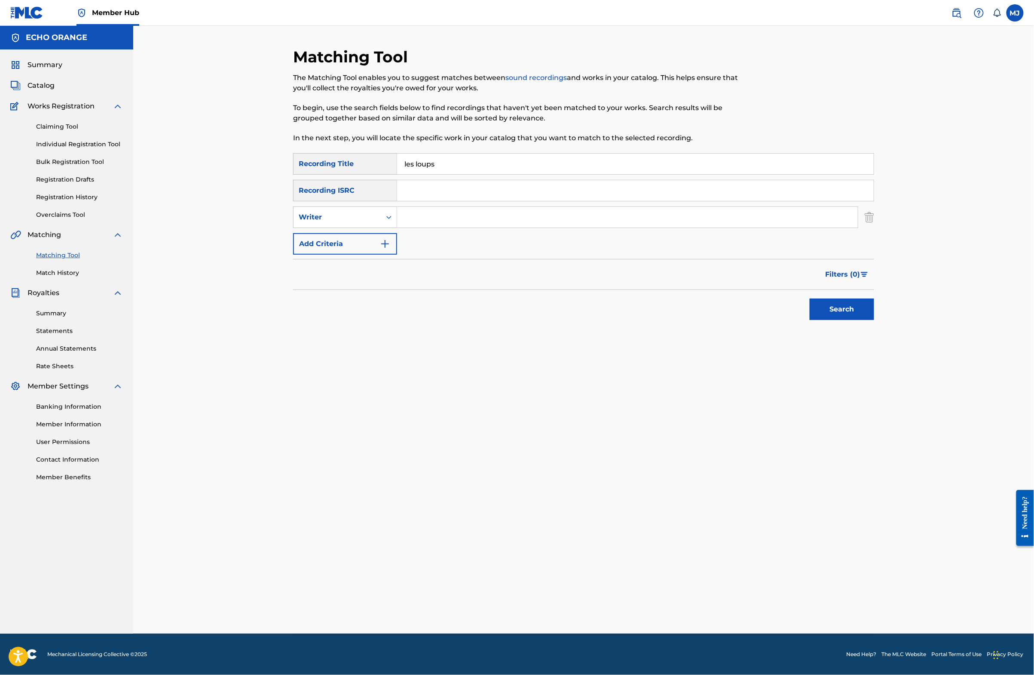
paste input "[PERSON_NAME]"
type input "[PERSON_NAME]"
click at [874, 320] on button "Search" at bounding box center [842, 308] width 64 height 21
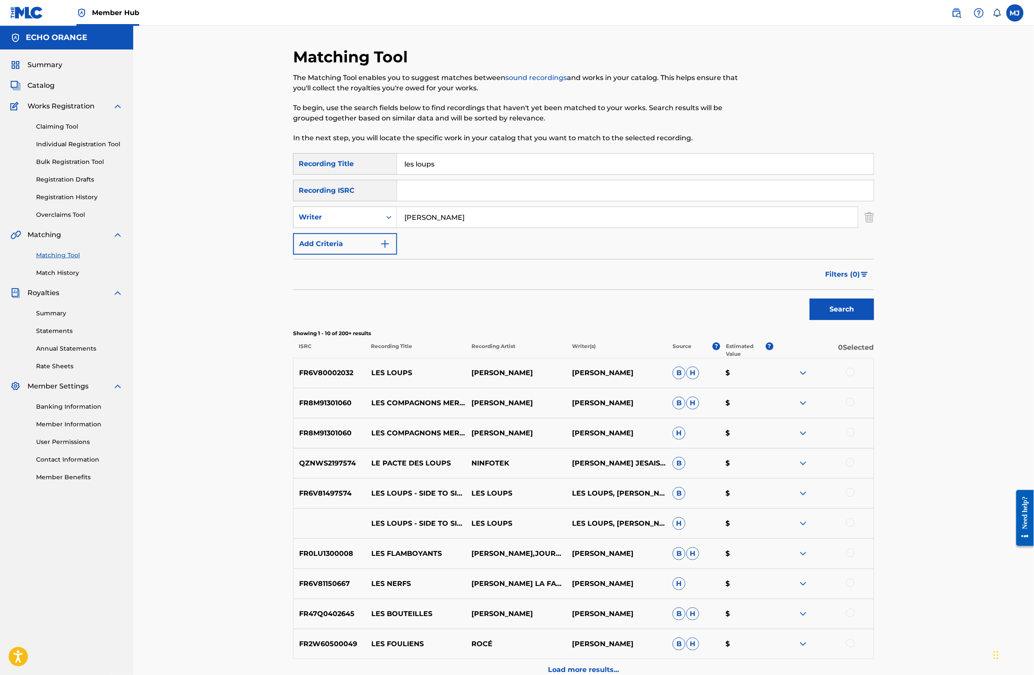
click at [855, 376] on div at bounding box center [851, 372] width 9 height 9
click at [652, 594] on button "Match 1 Group" at bounding box center [604, 604] width 95 height 21
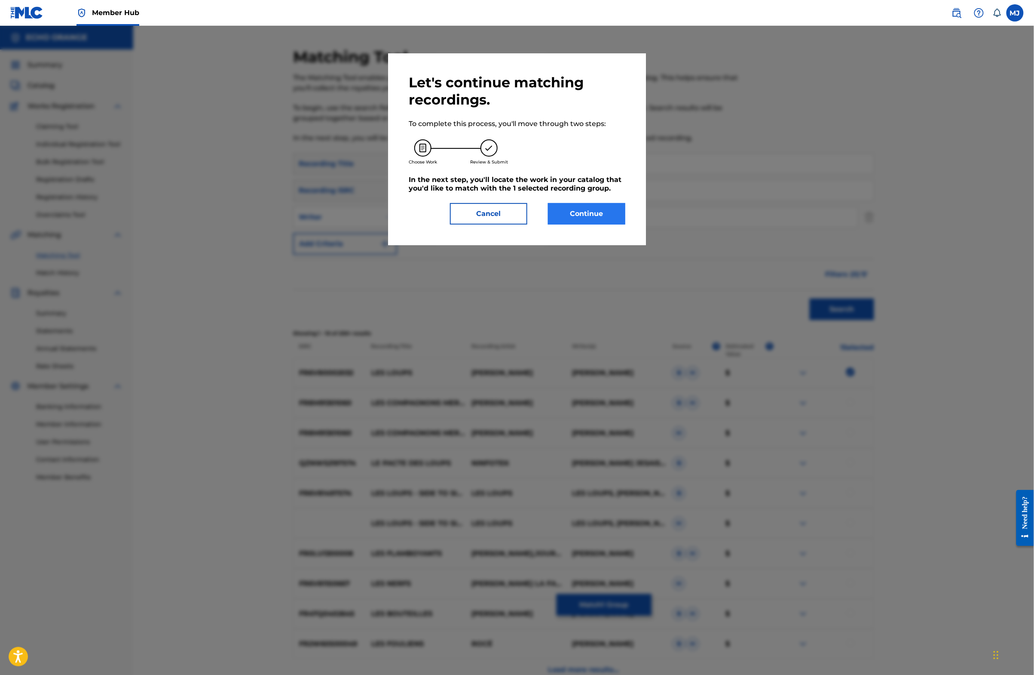
click at [586, 224] on button "Continue" at bounding box center [586, 213] width 77 height 21
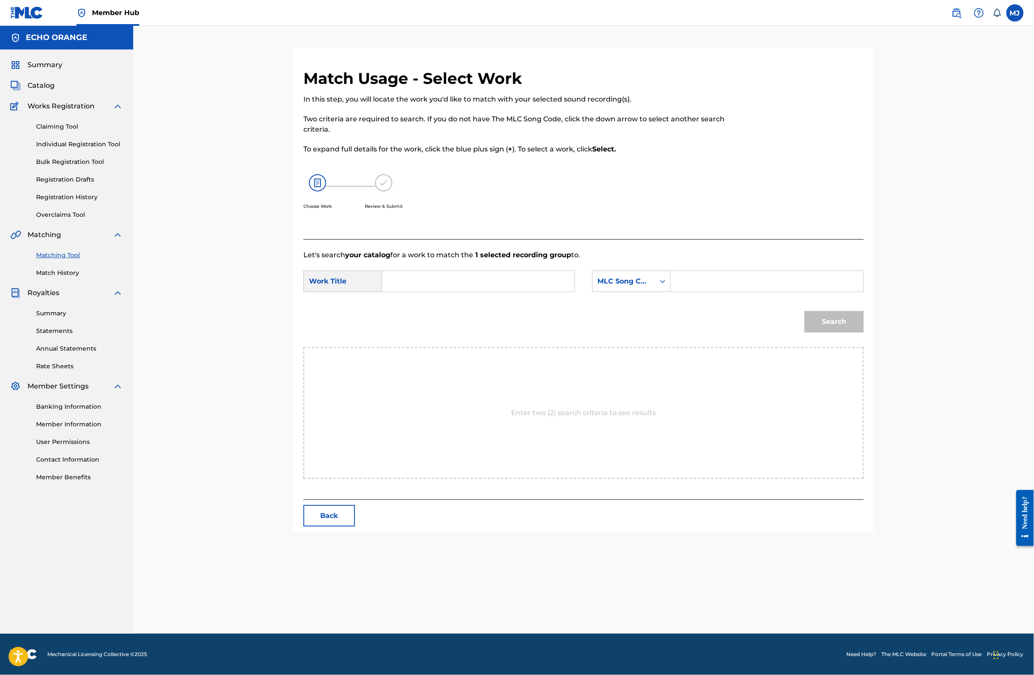
click at [498, 291] on input "Search Form" at bounding box center [479, 281] width 178 height 21
click at [504, 291] on input "Search Form" at bounding box center [479, 281] width 178 height 21
type input "les loups"
drag, startPoint x: 428, startPoint y: 334, endPoint x: 418, endPoint y: 334, distance: 9.9
click at [427, 334] on form "SearchWithCriteriaaa6b0a13-149e-4d0a-95db-c9575beb3cd1 Work Title les loups Sea…" at bounding box center [584, 303] width 561 height 87
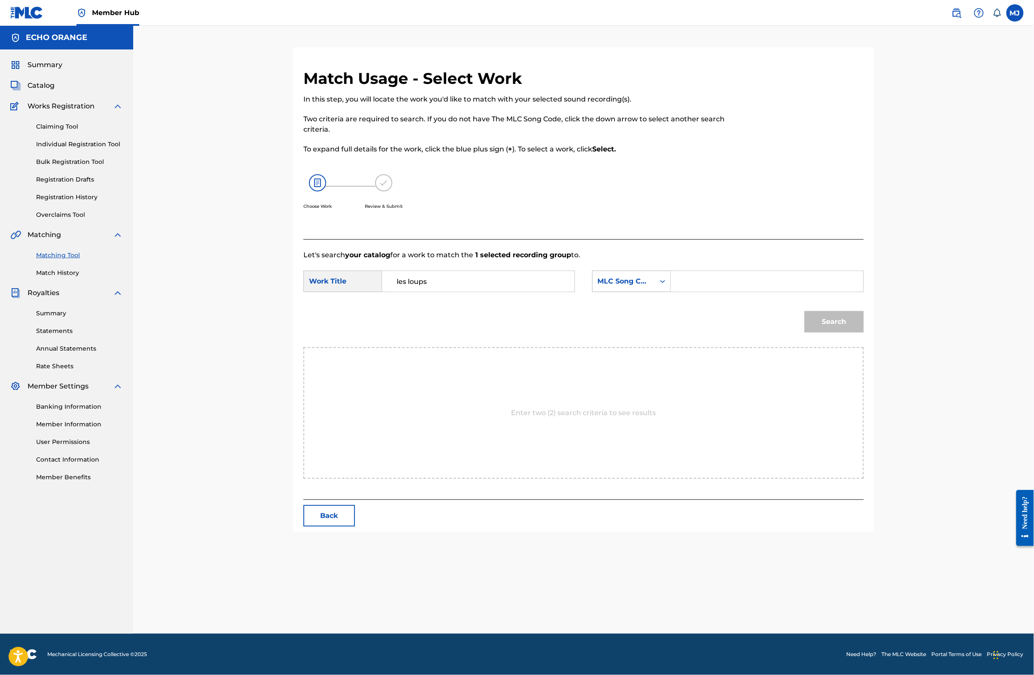
click at [643, 289] on div "MLC Song Code" at bounding box center [624, 281] width 62 height 16
click at [644, 346] on div "Publisher Name" at bounding box center [632, 335] width 78 height 21
click at [764, 291] on input "Search Form" at bounding box center [767, 281] width 178 height 21
type input "origins"
click at [864, 332] on button "Search" at bounding box center [834, 321] width 59 height 21
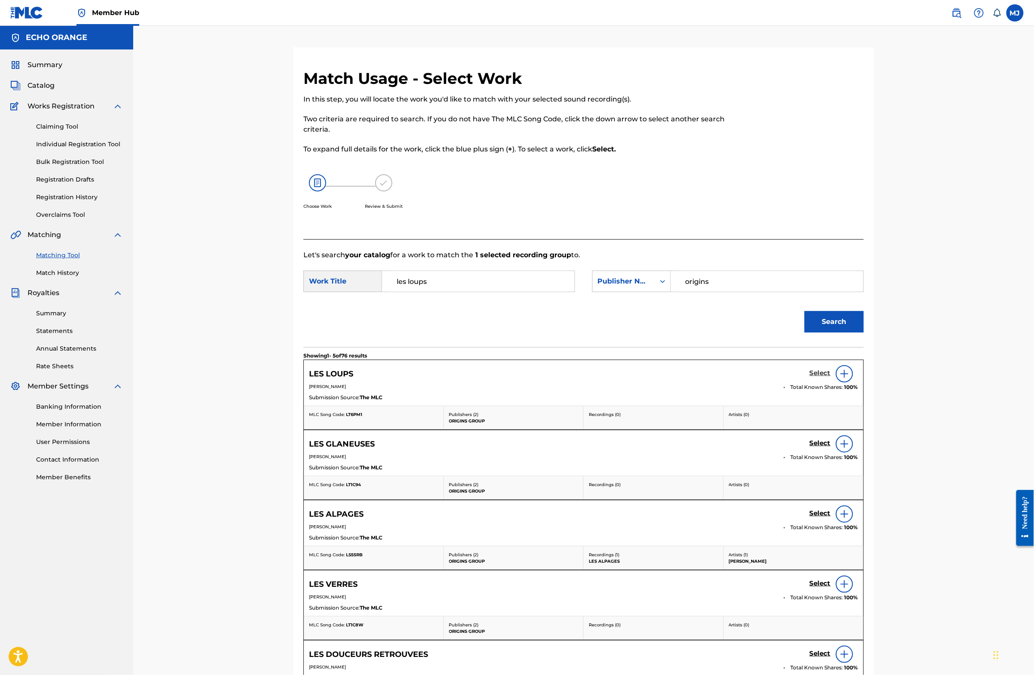
click at [831, 377] on h5 "Select" at bounding box center [820, 373] width 21 height 8
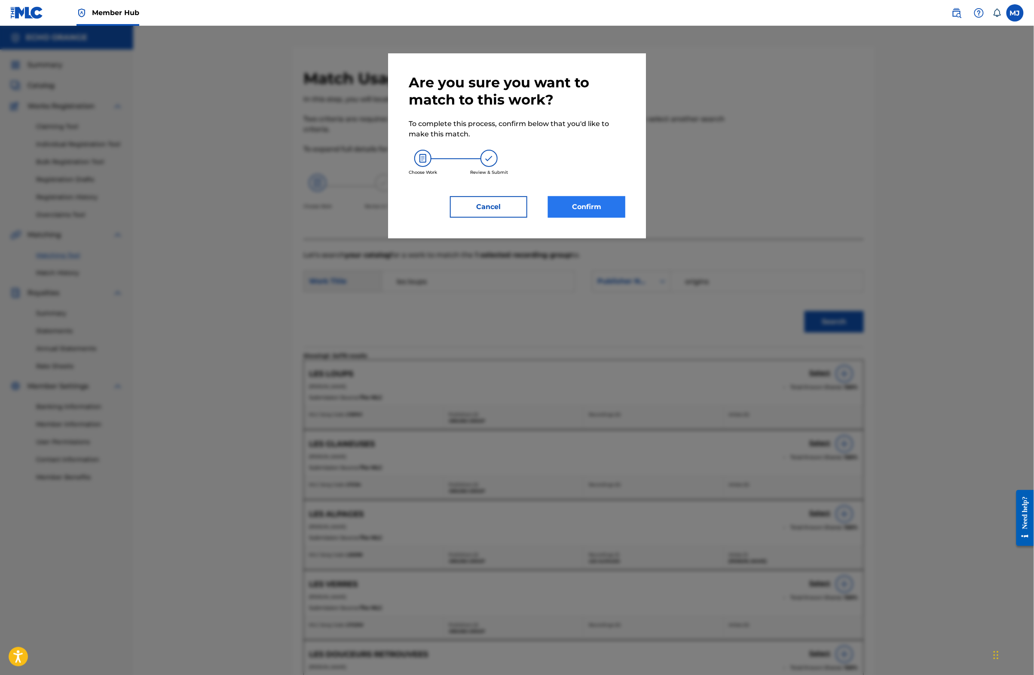
click at [618, 218] on button "Confirm" at bounding box center [586, 206] width 77 height 21
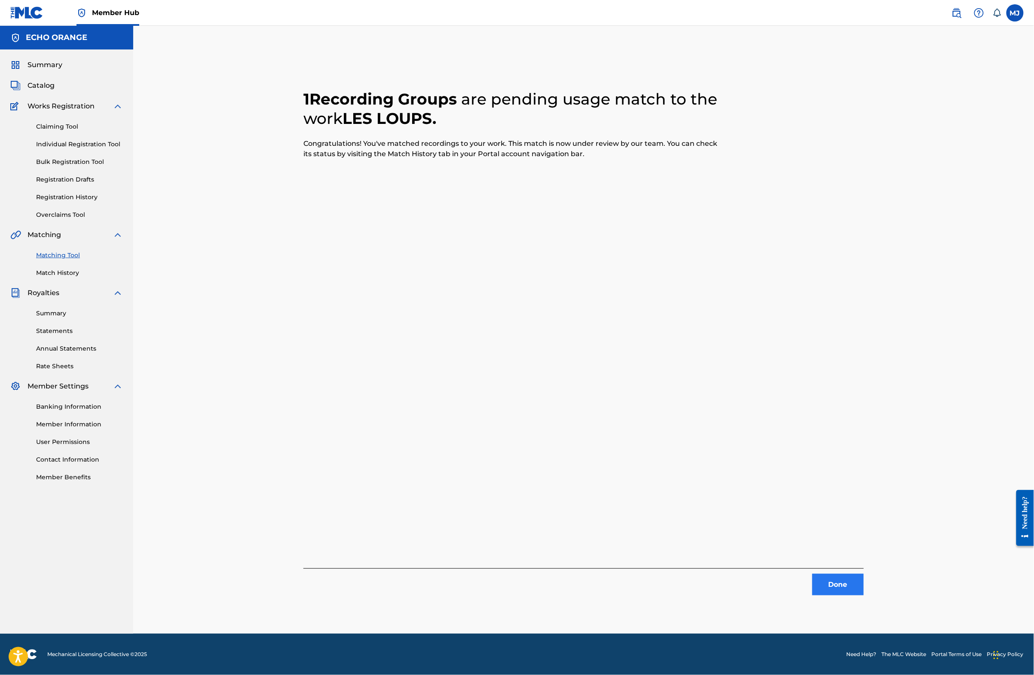
click at [864, 595] on button "Done" at bounding box center [839, 584] width 52 height 21
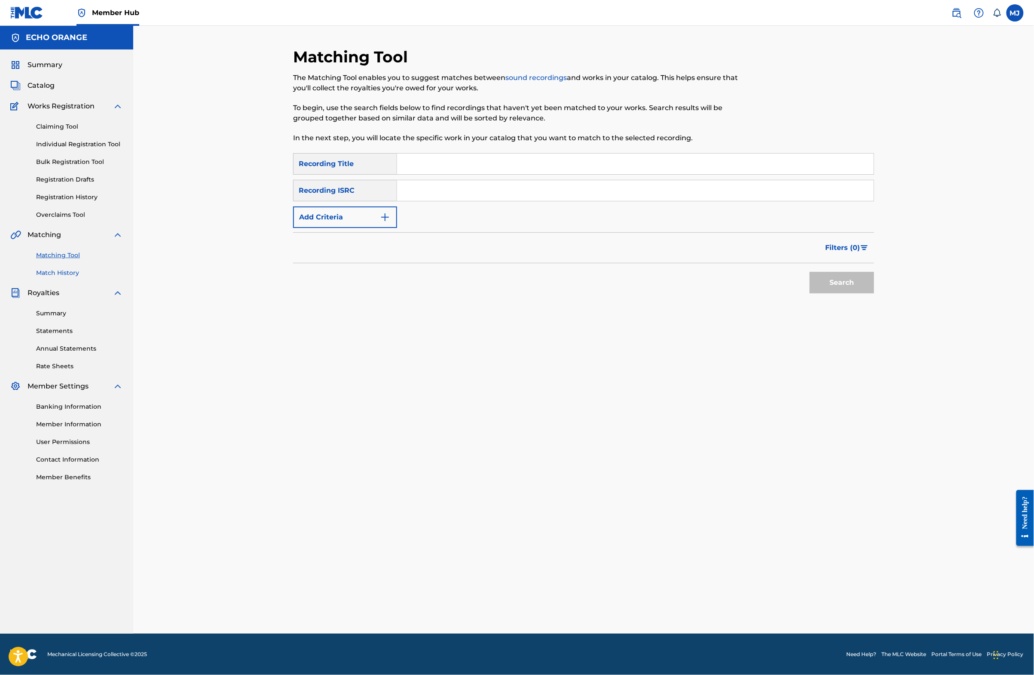
click at [62, 277] on link "Match History" at bounding box center [79, 272] width 87 height 9
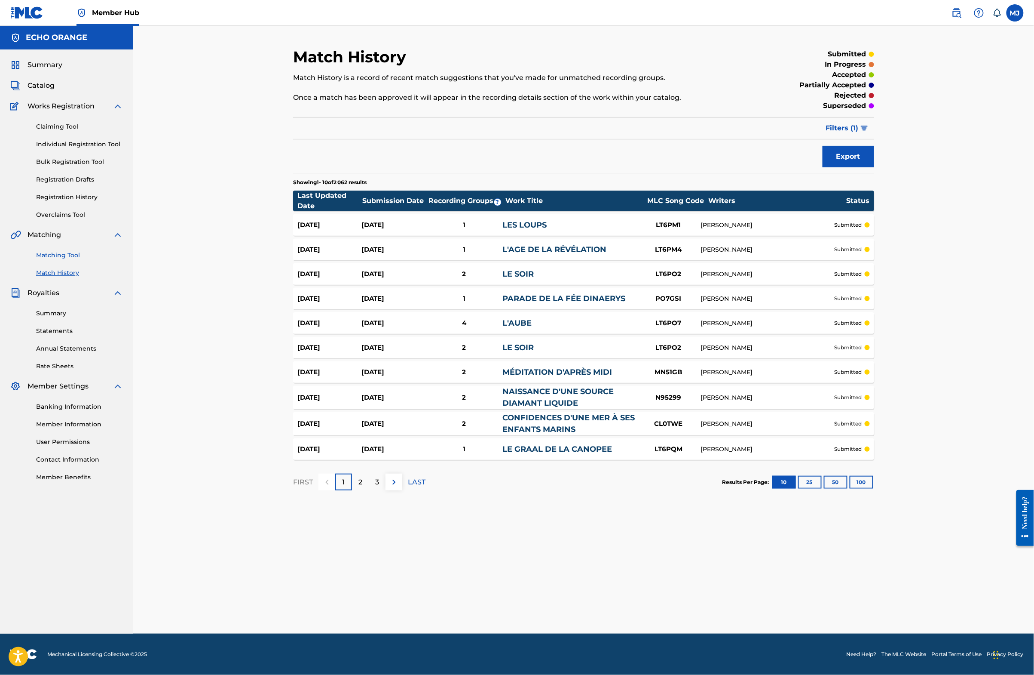
click at [67, 260] on link "Matching Tool" at bounding box center [79, 255] width 87 height 9
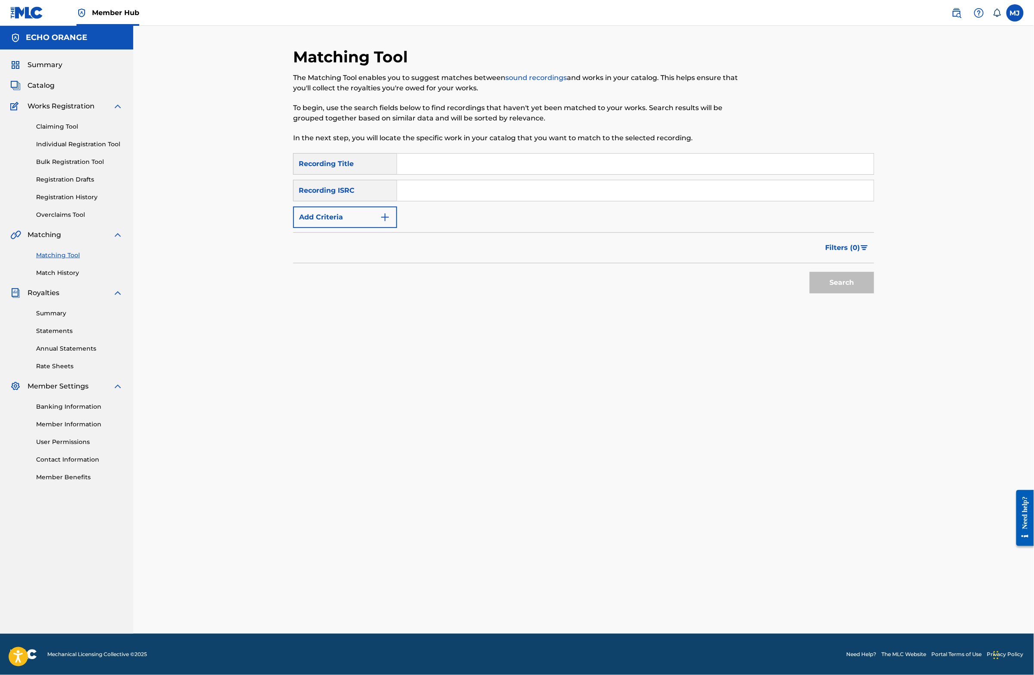
click at [424, 174] on input "Search Form" at bounding box center [635, 163] width 477 height 21
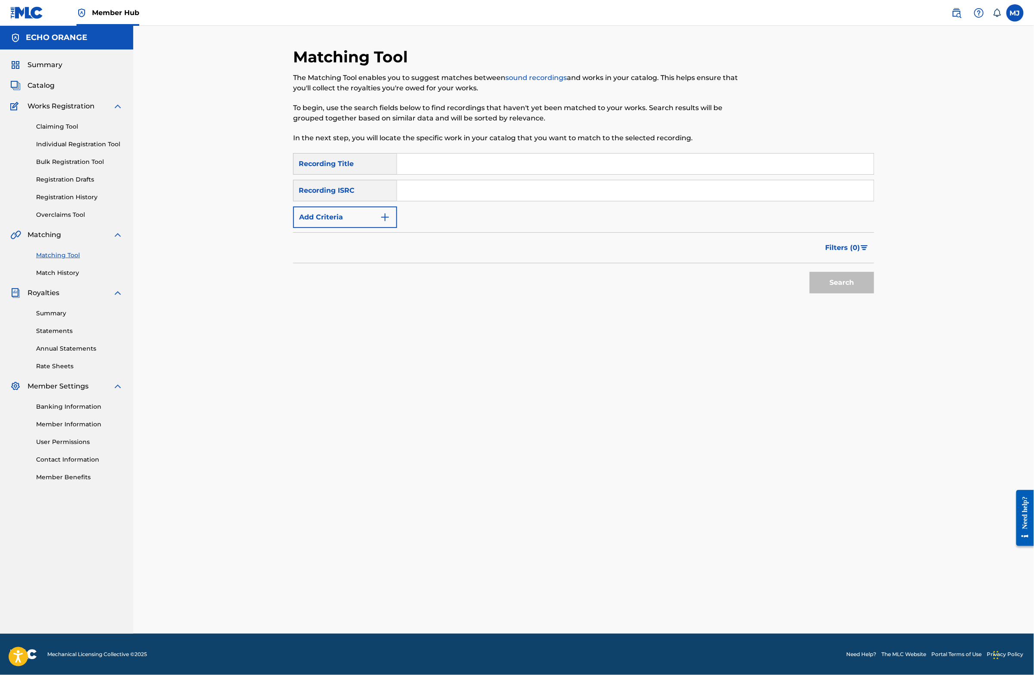
click at [424, 174] on input "Search Form" at bounding box center [635, 163] width 477 height 21
type input "l'oracle du druide"
click at [874, 293] on button "Search" at bounding box center [842, 282] width 64 height 21
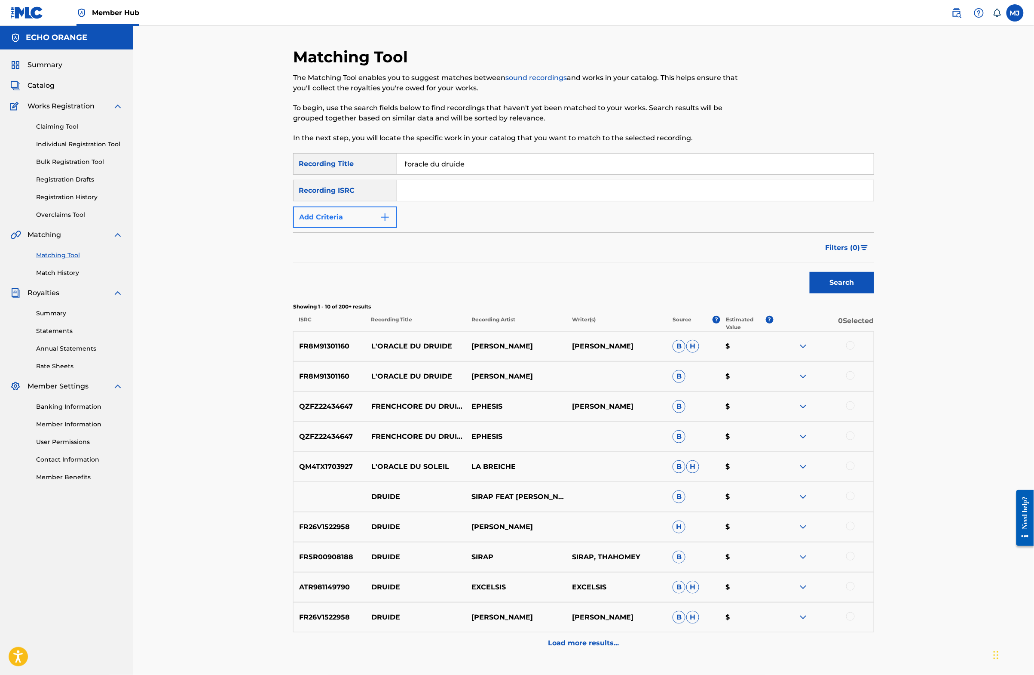
click at [340, 228] on button "Add Criteria" at bounding box center [345, 216] width 104 height 21
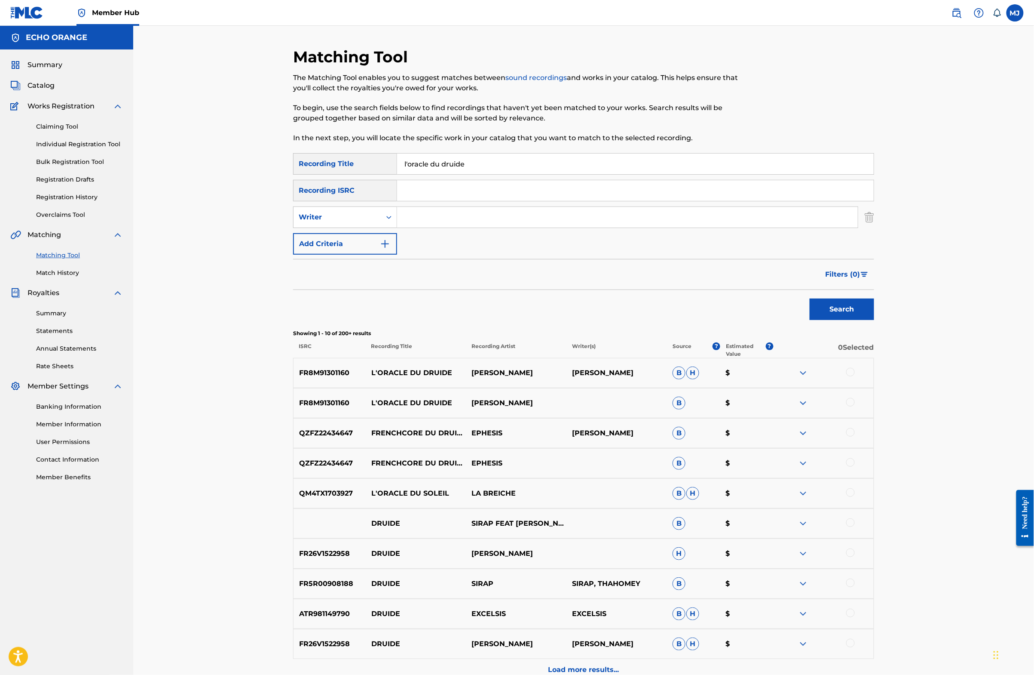
click at [405, 227] on input "Search Form" at bounding box center [627, 217] width 461 height 21
paste input "[PERSON_NAME]"
type input "[PERSON_NAME]"
click at [874, 320] on button "Search" at bounding box center [842, 308] width 64 height 21
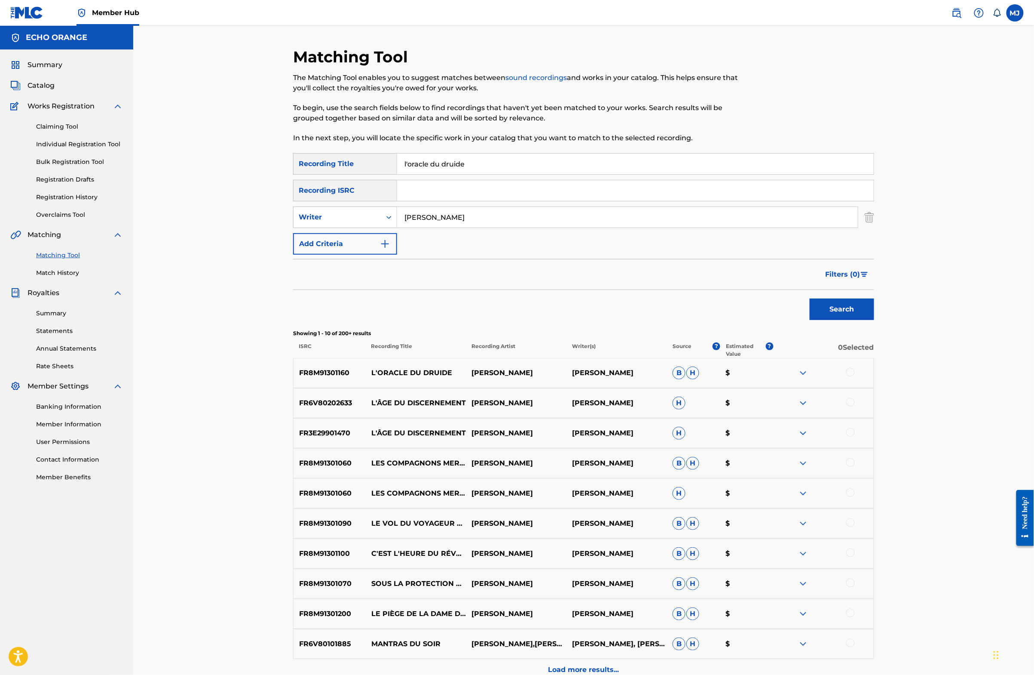
click at [874, 378] on div at bounding box center [823, 373] width 101 height 10
click at [855, 376] on div at bounding box center [851, 372] width 9 height 9
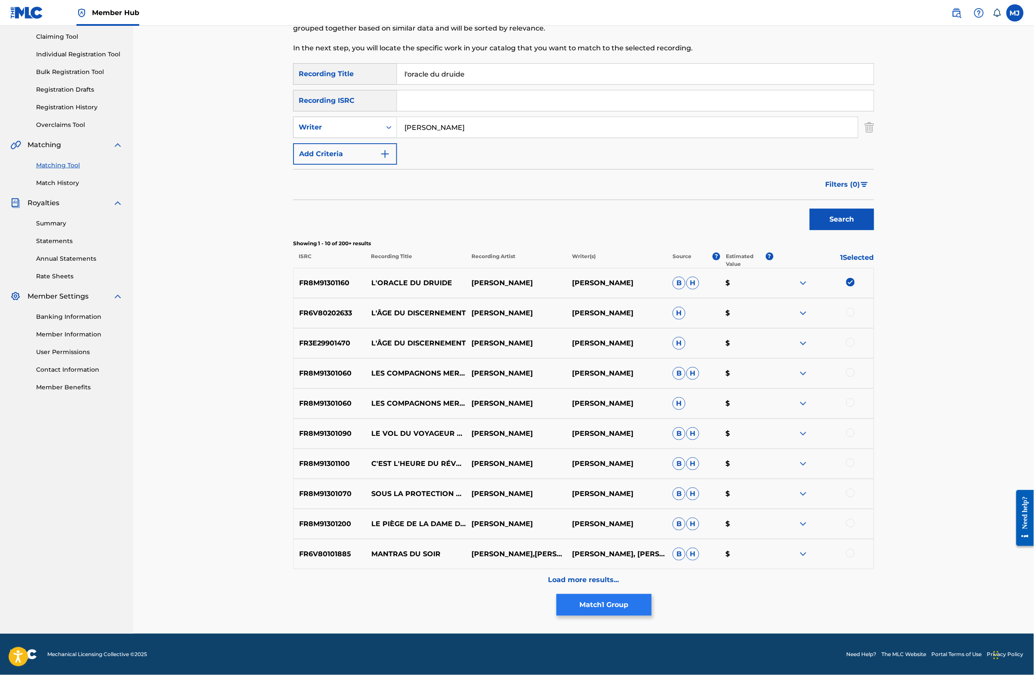
click at [652, 594] on button "Match 1 Group" at bounding box center [604, 604] width 95 height 21
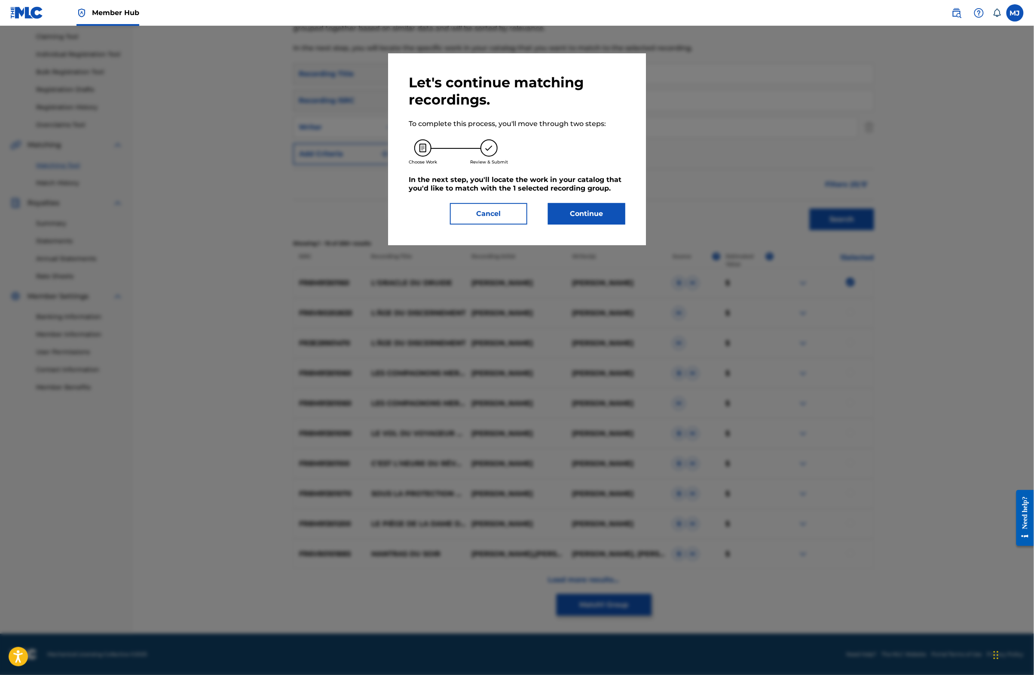
click at [595, 245] on div "Let's continue matching recordings. To complete this process, you'll move throu…" at bounding box center [517, 149] width 258 height 192
click at [596, 245] on div "Let's continue matching recordings. To complete this process, you'll move throu…" at bounding box center [517, 149] width 258 height 192
click at [597, 224] on button "Continue" at bounding box center [586, 213] width 77 height 21
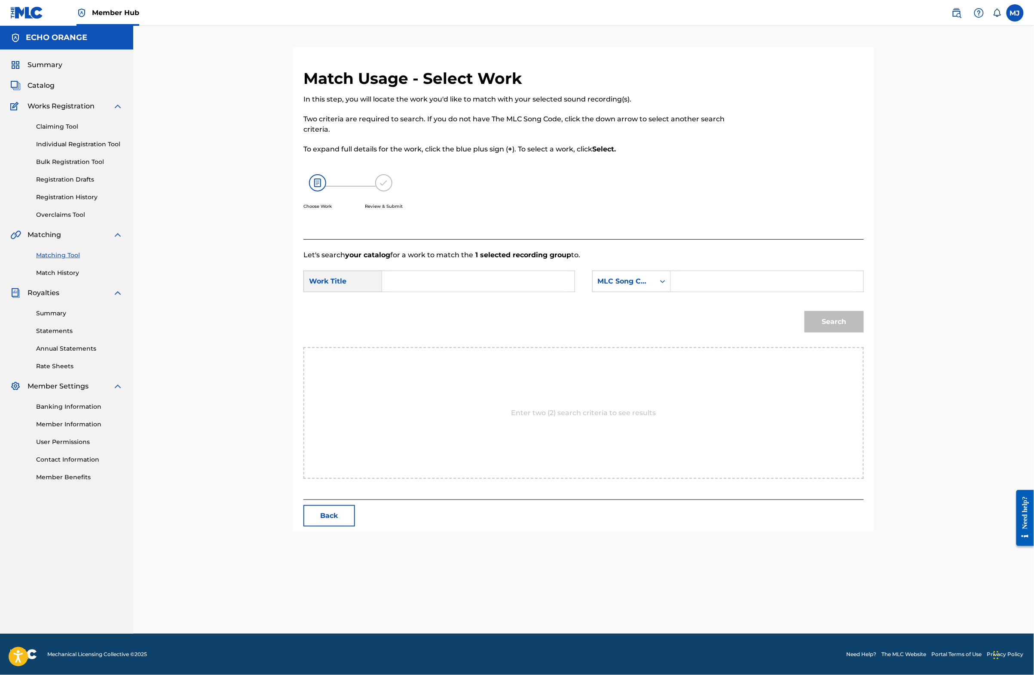
click at [530, 297] on div "SearchWithCriteriaaa6b0a13-149e-4d0a-95db-c9575beb3cd1 Work Title SearchWithCri…" at bounding box center [584, 283] width 561 height 27
click at [529, 291] on input "Search Form" at bounding box center [479, 281] width 178 height 21
drag, startPoint x: 401, startPoint y: 331, endPoint x: 398, endPoint y: 337, distance: 7.3
click at [400, 304] on span "l'orac" at bounding box center [406, 300] width 19 height 8
type input "l'oracle du druide"
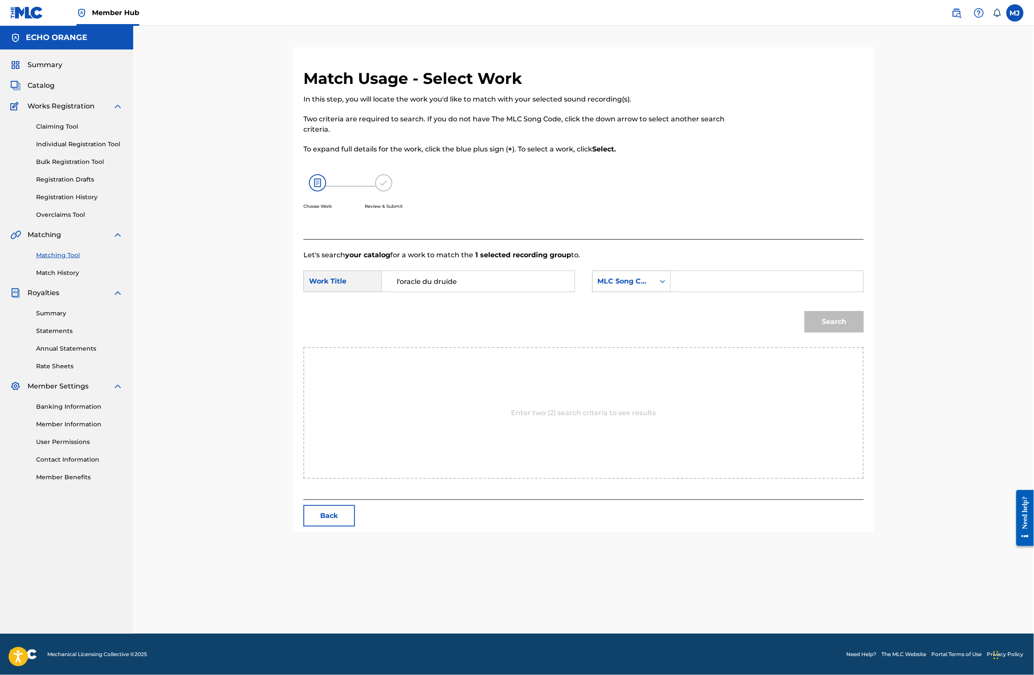
click at [628, 286] on div "MLC Song Code" at bounding box center [624, 281] width 52 height 10
click at [632, 346] on div "Publisher Name" at bounding box center [632, 335] width 78 height 21
click at [754, 339] on div "Search" at bounding box center [584, 324] width 561 height 45
click at [761, 291] on input "Search Form" at bounding box center [767, 281] width 178 height 21
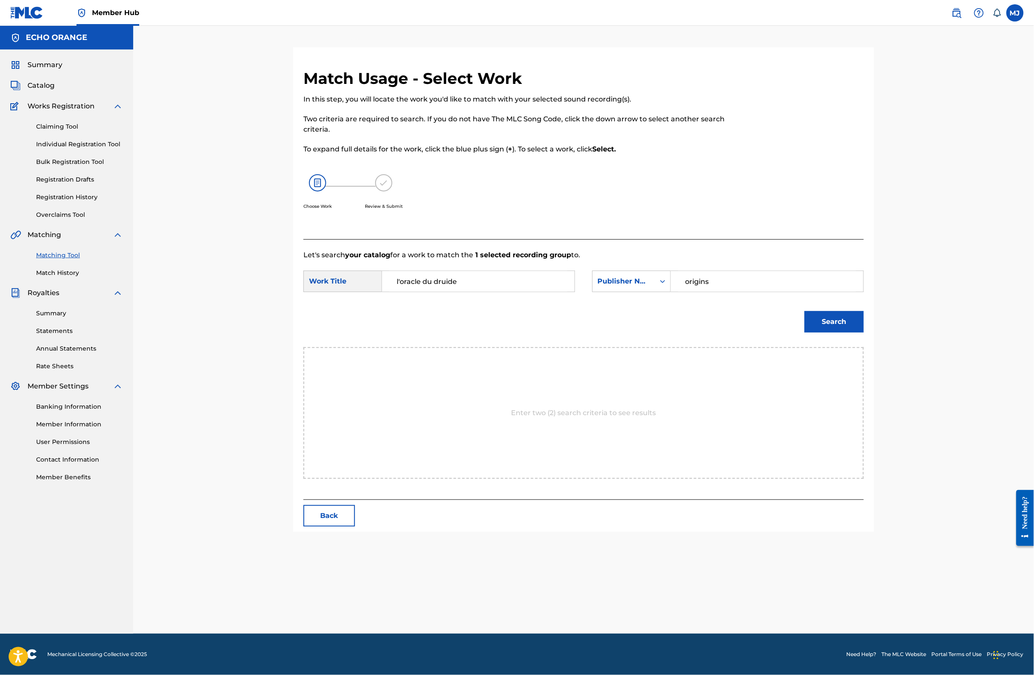
type input "origins"
click at [864, 332] on button "Search" at bounding box center [834, 321] width 59 height 21
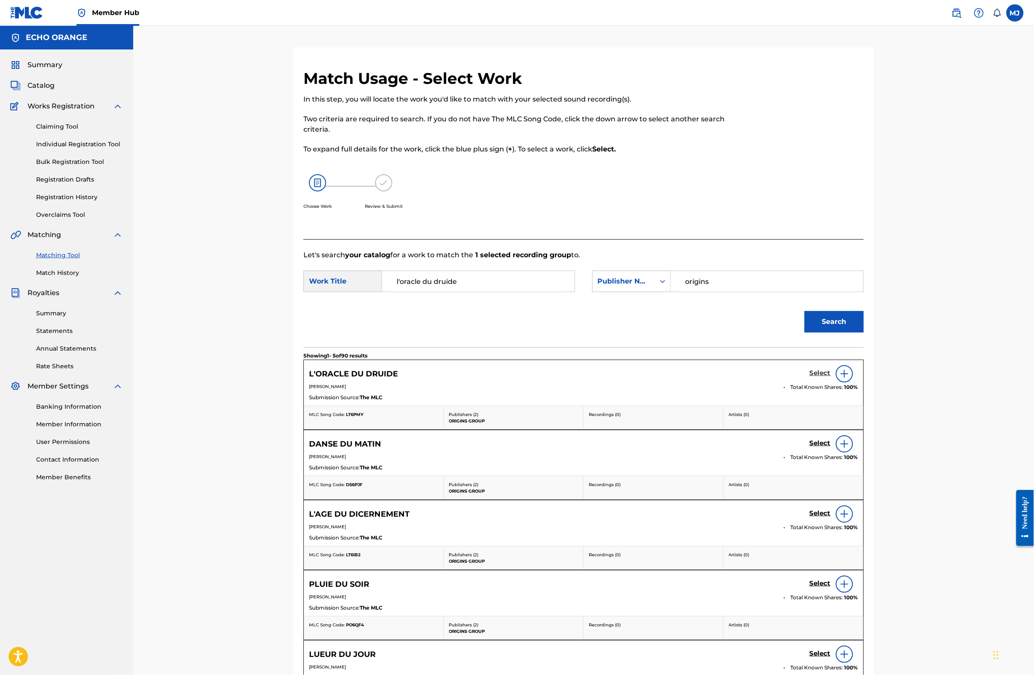
click at [831, 377] on h5 "Select" at bounding box center [820, 373] width 21 height 8
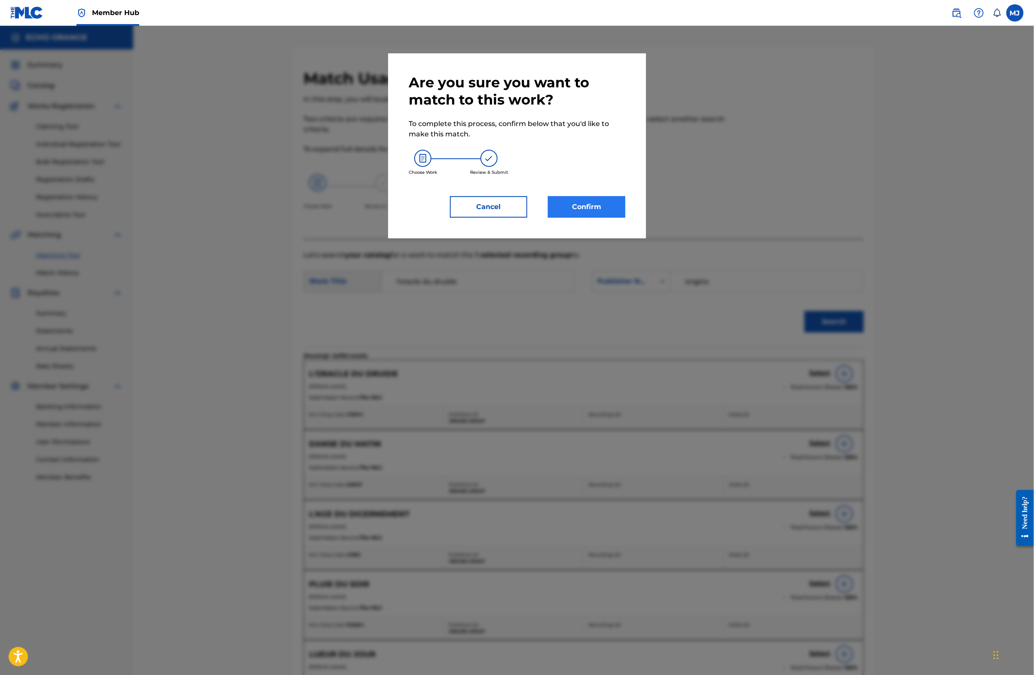
click at [617, 218] on button "Confirm" at bounding box center [586, 206] width 77 height 21
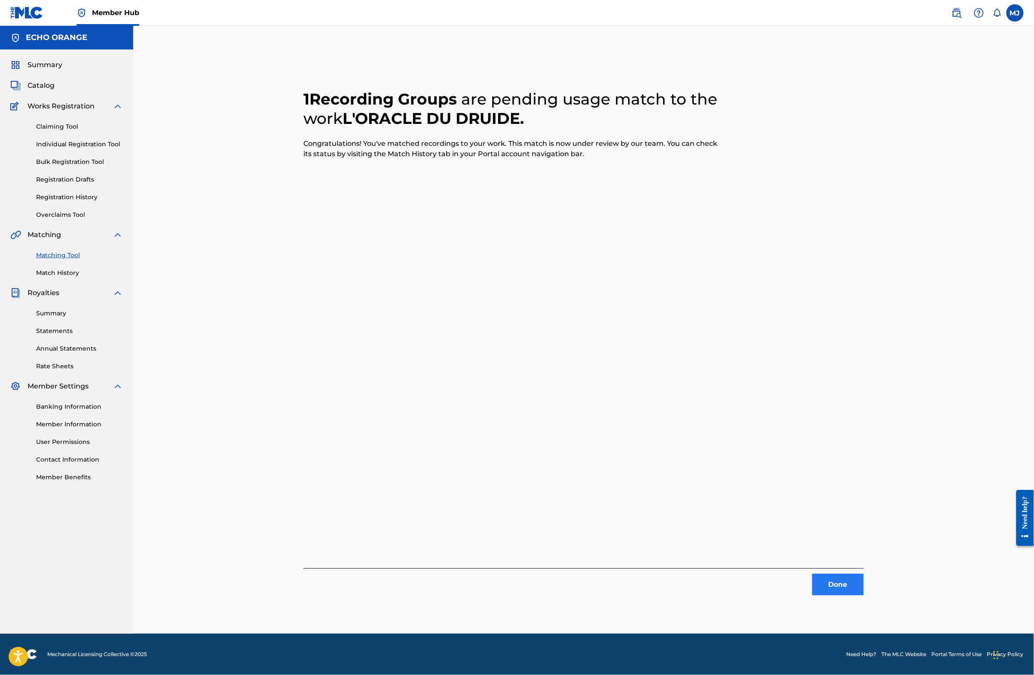
click at [864, 591] on button "Done" at bounding box center [839, 584] width 52 height 21
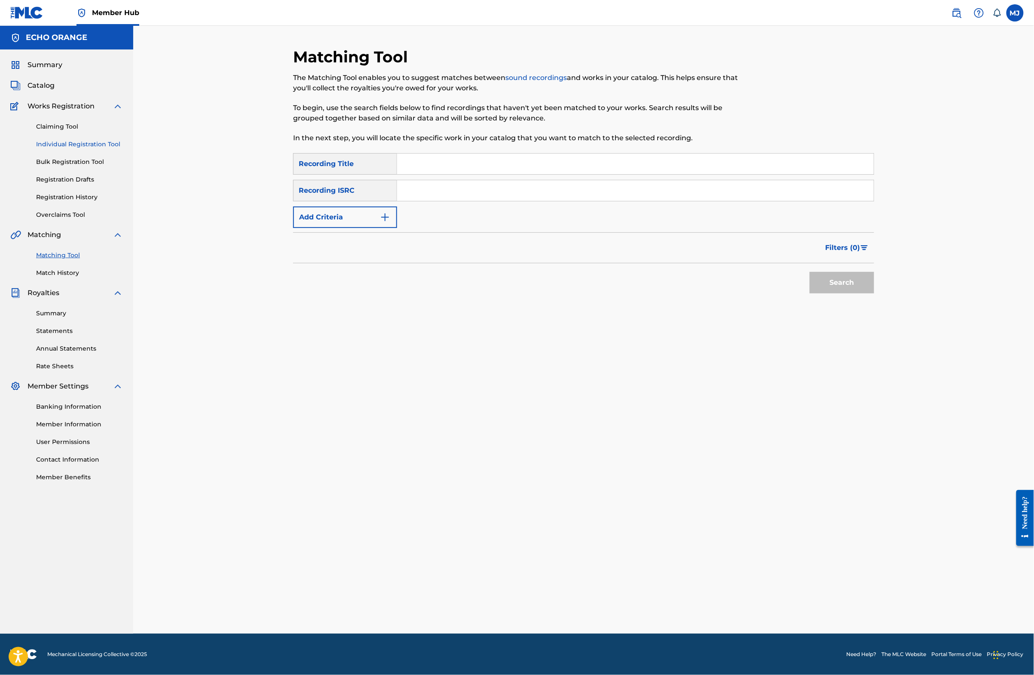
click at [113, 149] on link "Individual Registration Tool" at bounding box center [79, 144] width 87 height 9
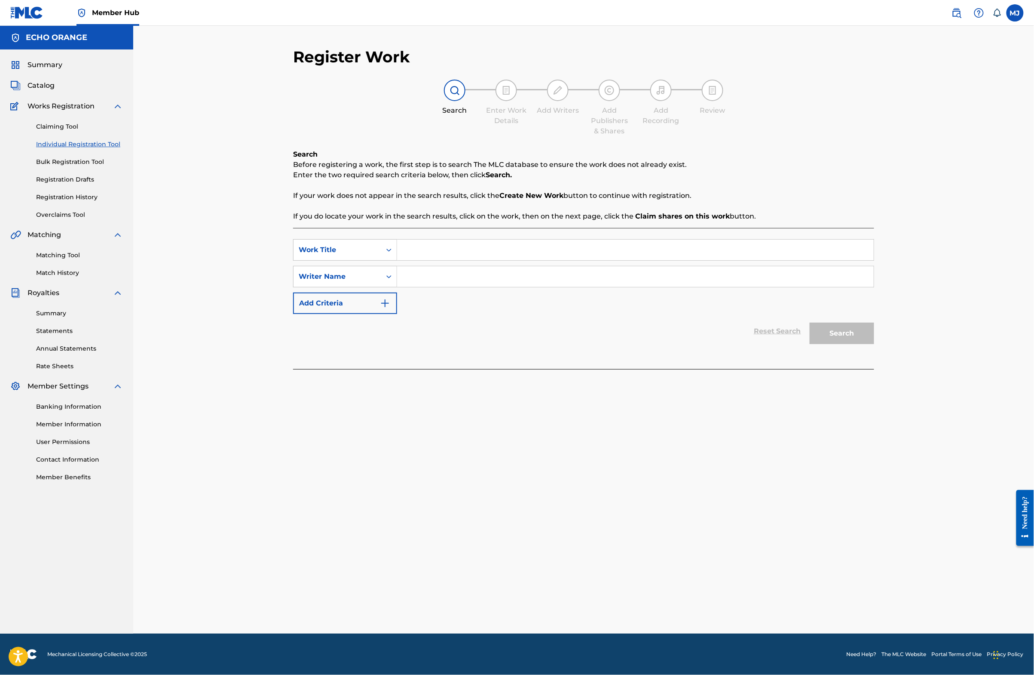
click at [477, 288] on div "SearchWithCriteriaaa6b0a13-149e-4d0a-95db-c9575beb3cd1 Work Title SearchWithCri…" at bounding box center [583, 276] width 581 height 75
click at [478, 260] on input "Search Form" at bounding box center [635, 249] width 477 height 21
type input "légendes d'un a"
click at [55, 277] on div "Matching Tool Match History" at bounding box center [66, 258] width 113 height 37
click at [60, 260] on link "Matching Tool" at bounding box center [79, 255] width 87 height 9
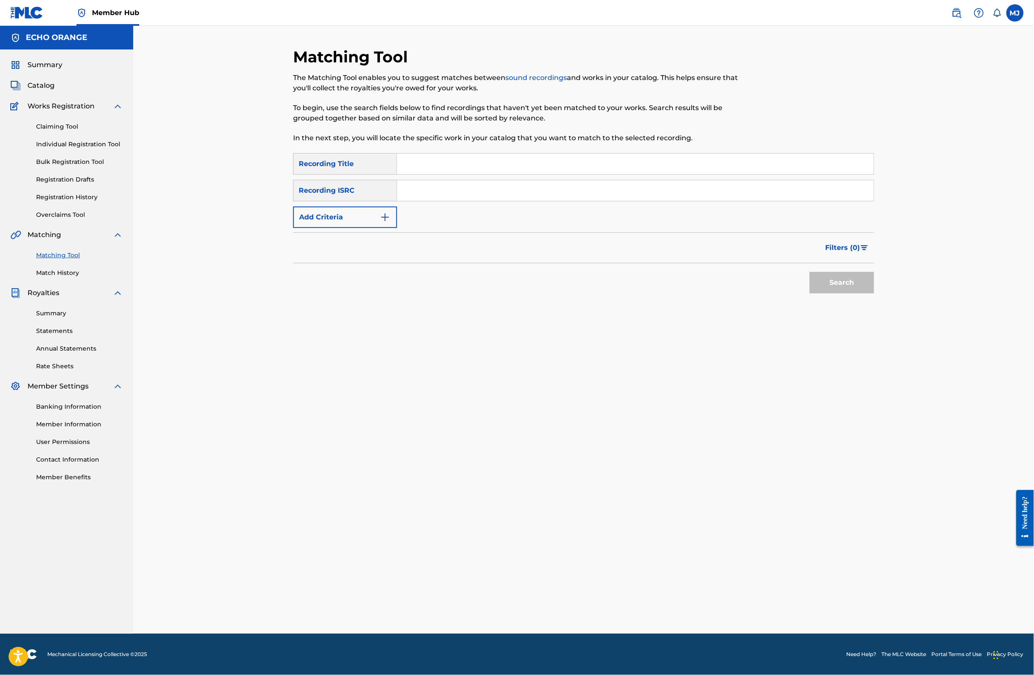
click at [408, 199] on div "SearchWithCriteria2d5ebbb0-9dd1-430c-a9c7-981cf1c5023c Recording Title SearchWi…" at bounding box center [583, 190] width 581 height 75
click at [412, 174] on input "Search Form" at bounding box center [635, 163] width 477 height 21
type input "légendes d'un autre temps"
click at [413, 201] on input "Search Form" at bounding box center [635, 190] width 477 height 21
paste input "[PERSON_NAME]"
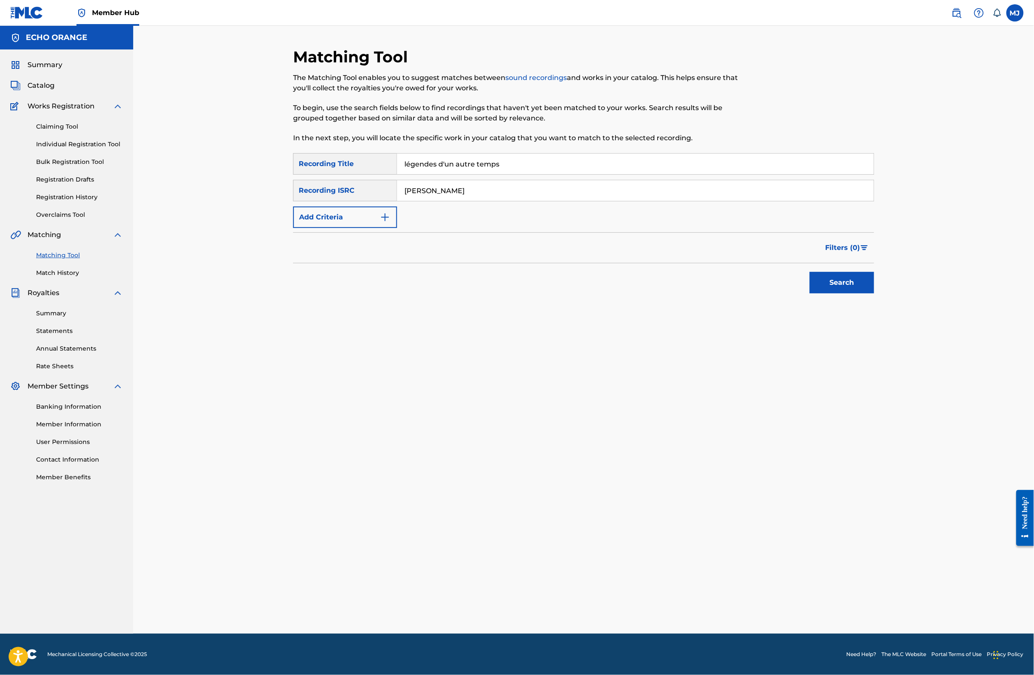
type input "[PERSON_NAME]"
click at [874, 293] on button "Search" at bounding box center [842, 282] width 64 height 21
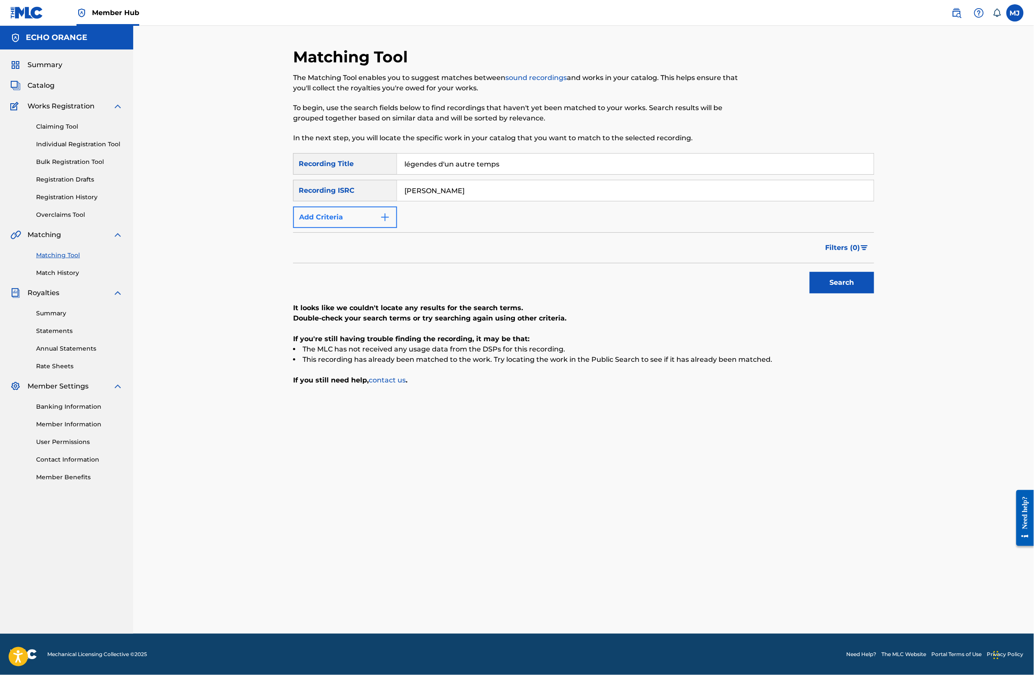
click at [312, 228] on button "Add Criteria" at bounding box center [345, 216] width 104 height 21
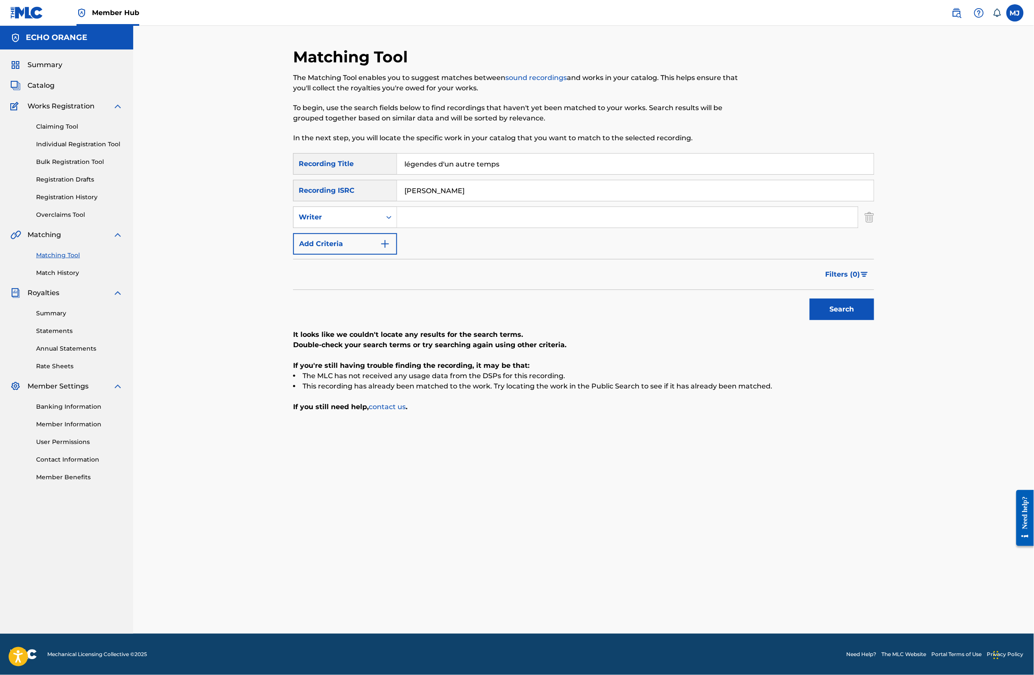
click at [397, 201] on input "[PERSON_NAME]" at bounding box center [635, 190] width 477 height 21
click at [401, 227] on input "Search Form" at bounding box center [627, 217] width 461 height 21
paste input "[PERSON_NAME]"
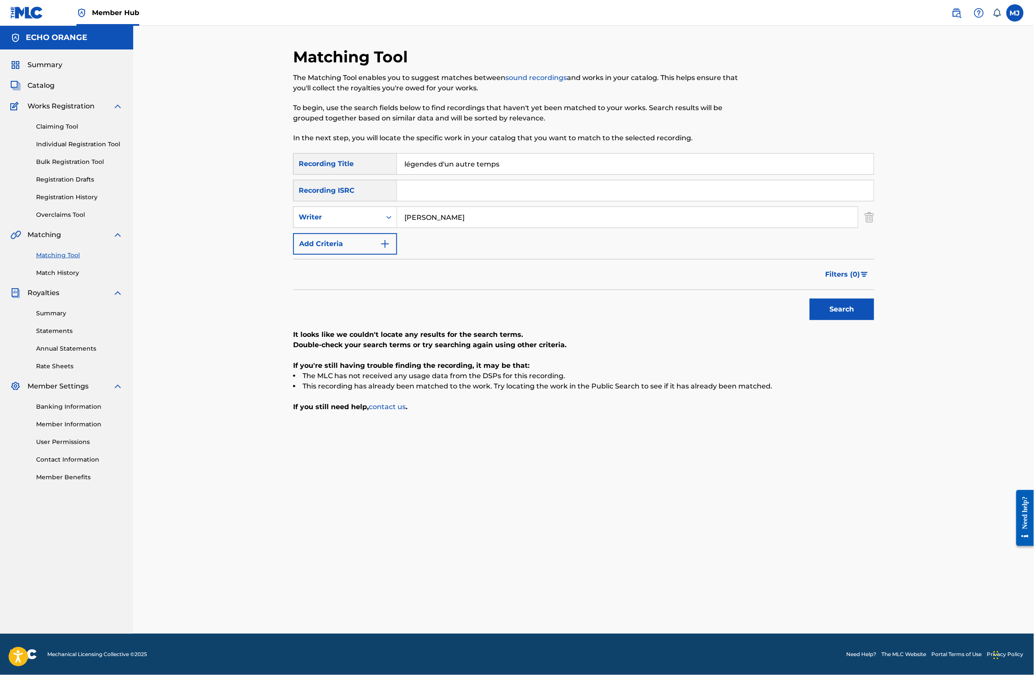
type input "[PERSON_NAME]"
click at [874, 320] on button "Search" at bounding box center [842, 308] width 64 height 21
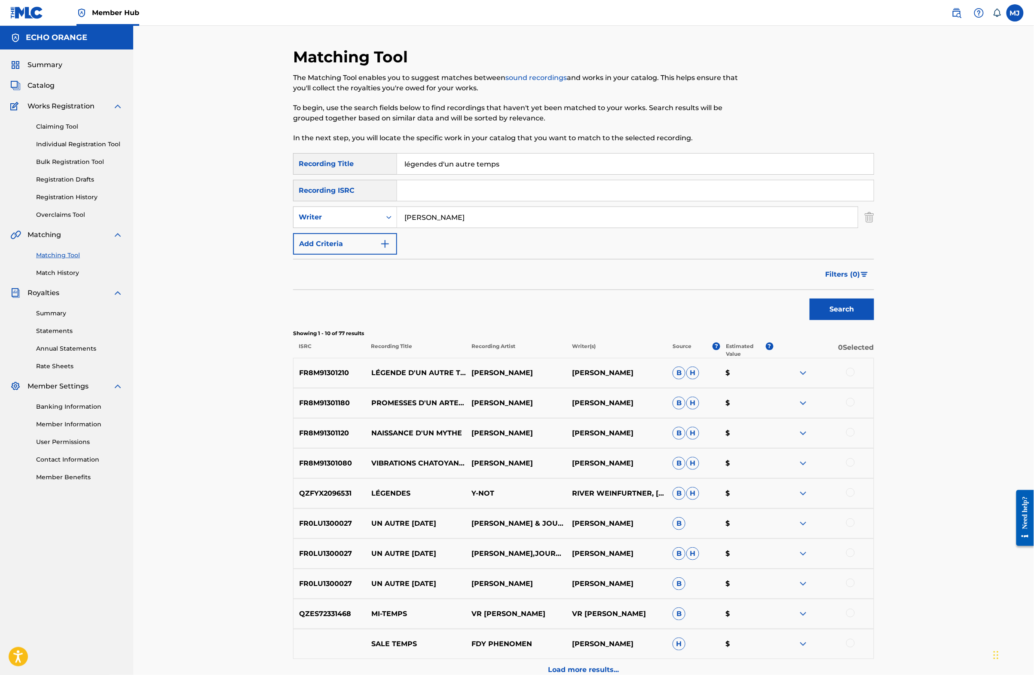
click at [855, 376] on div at bounding box center [851, 372] width 9 height 9
click at [652, 594] on button "Match 1 Group" at bounding box center [604, 604] width 95 height 21
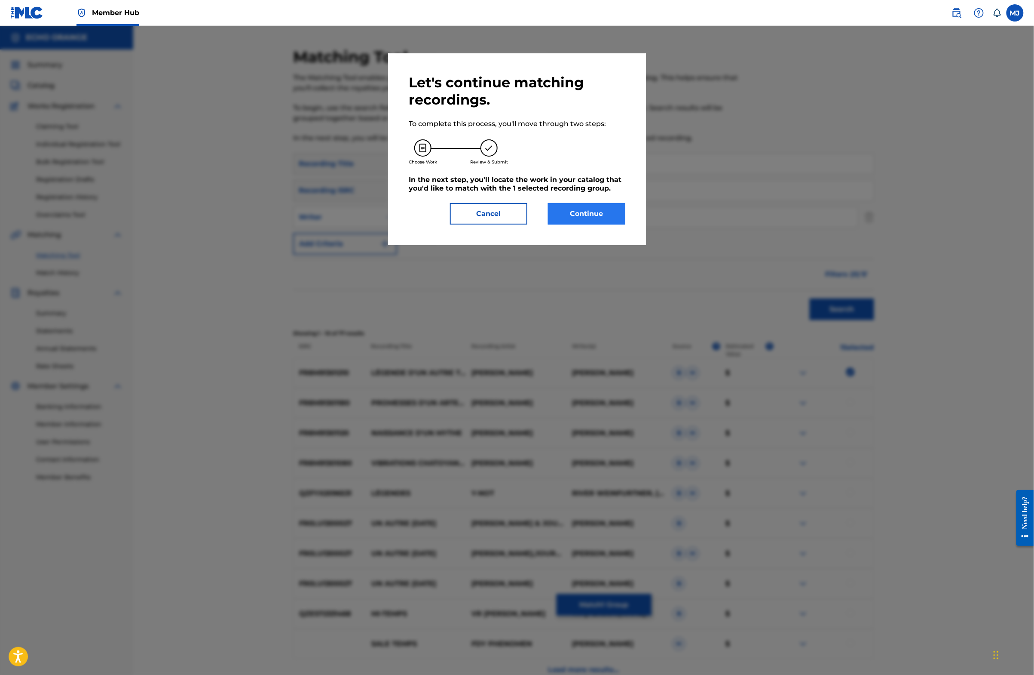
click at [609, 224] on button "Continue" at bounding box center [586, 213] width 77 height 21
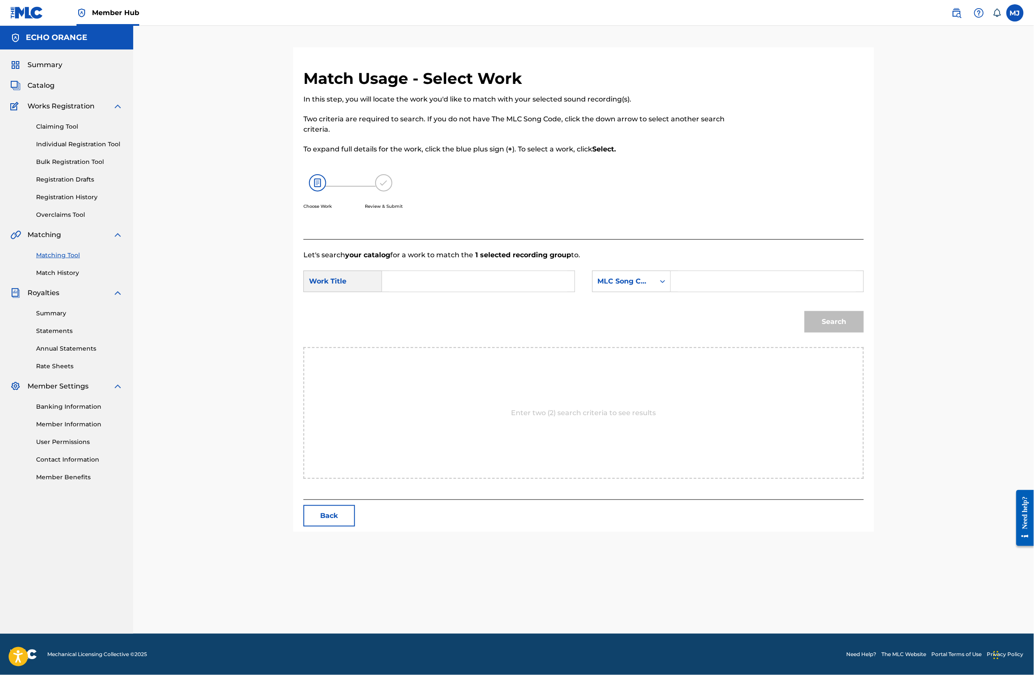
click at [475, 291] on input "Search Form" at bounding box center [479, 281] width 178 height 21
type input "légendes d'un autre temps"
drag, startPoint x: 645, startPoint y: 301, endPoint x: 645, endPoint y: 322, distance: 20.2
click at [645, 292] on div "MLC Song Code" at bounding box center [631, 280] width 79 height 21
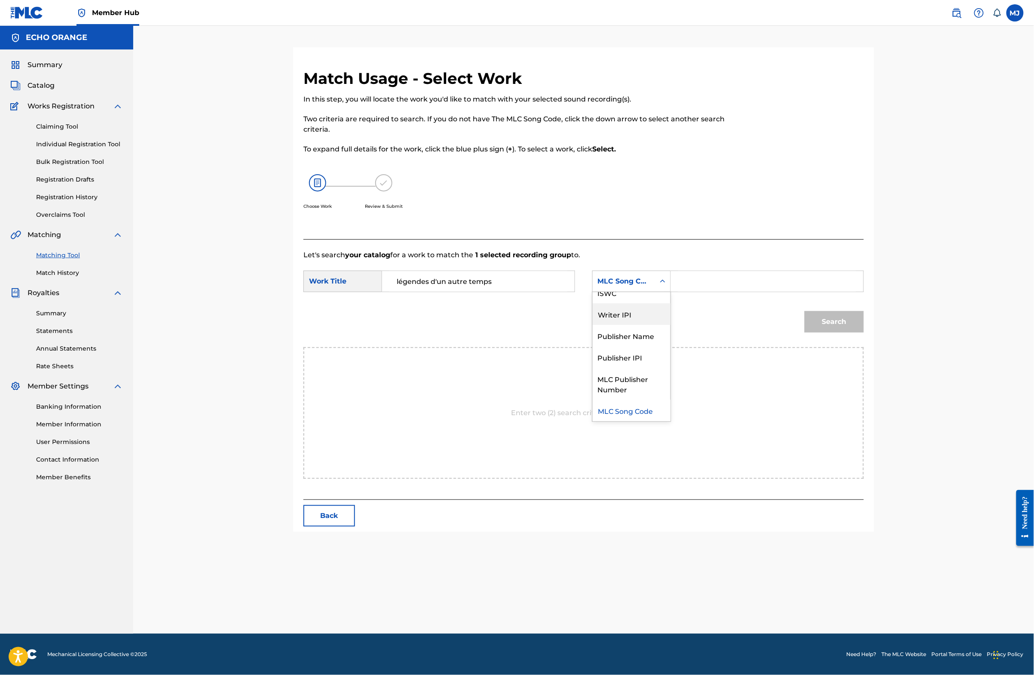
click at [671, 335] on div "Writer Name ISWC Writer IPI Publisher Name Publisher IPI MLC Publisher Number M…" at bounding box center [632, 356] width 78 height 129
click at [664, 346] on div "Publisher Name" at bounding box center [632, 335] width 78 height 21
drag, startPoint x: 709, startPoint y: 331, endPoint x: 756, endPoint y: 302, distance: 54.9
click at [756, 291] on input "Search Form" at bounding box center [767, 281] width 178 height 21
type input "origins"
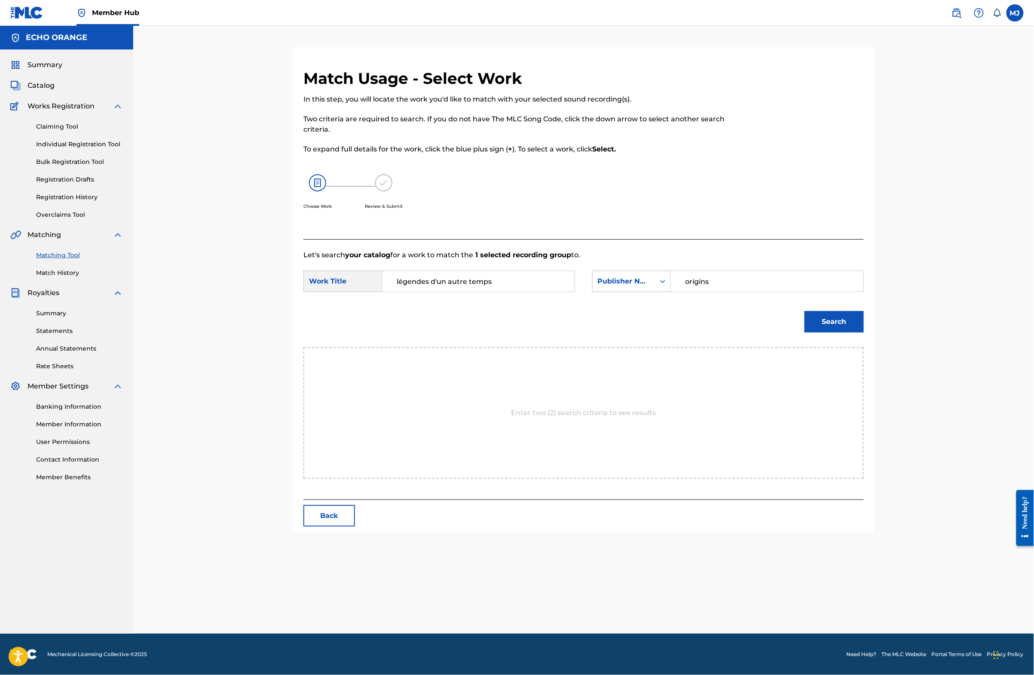
click at [864, 332] on button "Search" at bounding box center [834, 321] width 59 height 21
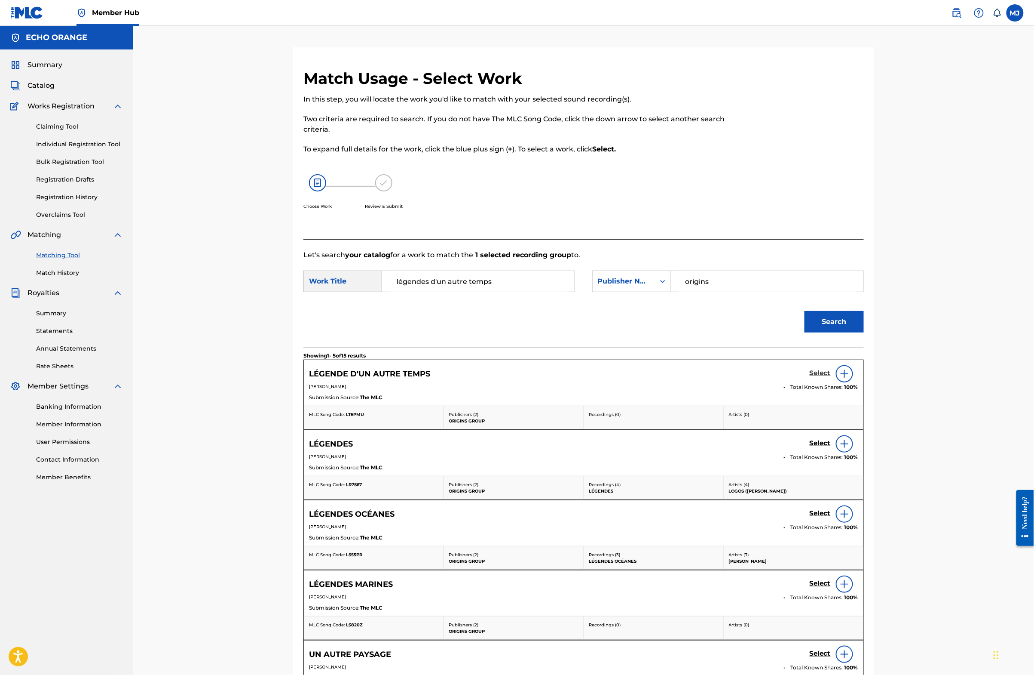
click at [831, 377] on h5 "Select" at bounding box center [820, 373] width 21 height 8
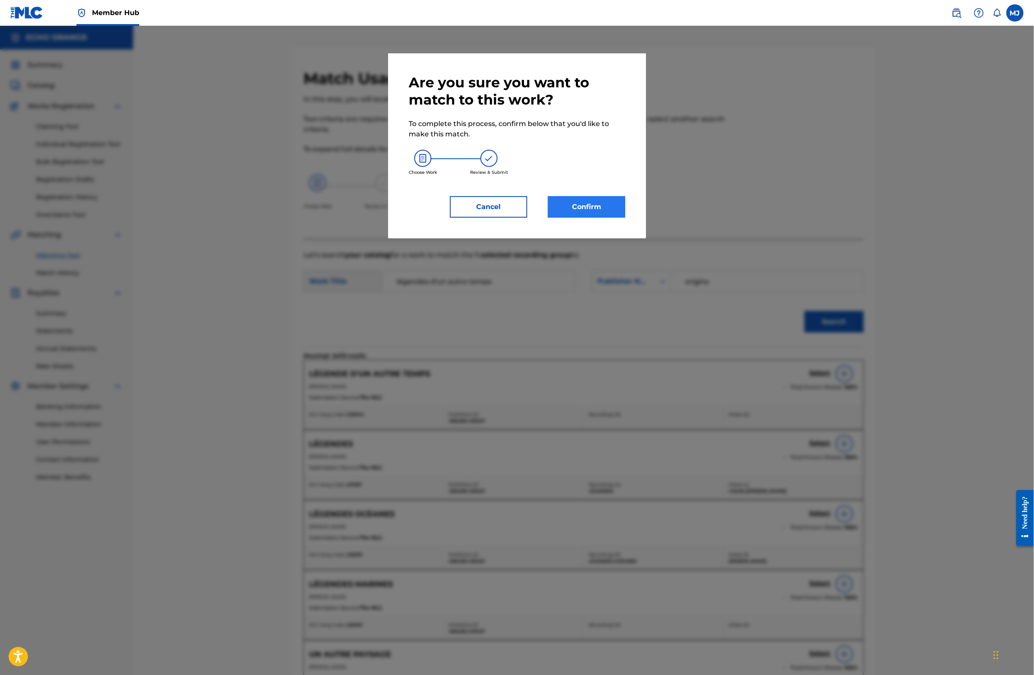
click at [604, 218] on button "Confirm" at bounding box center [586, 206] width 77 height 21
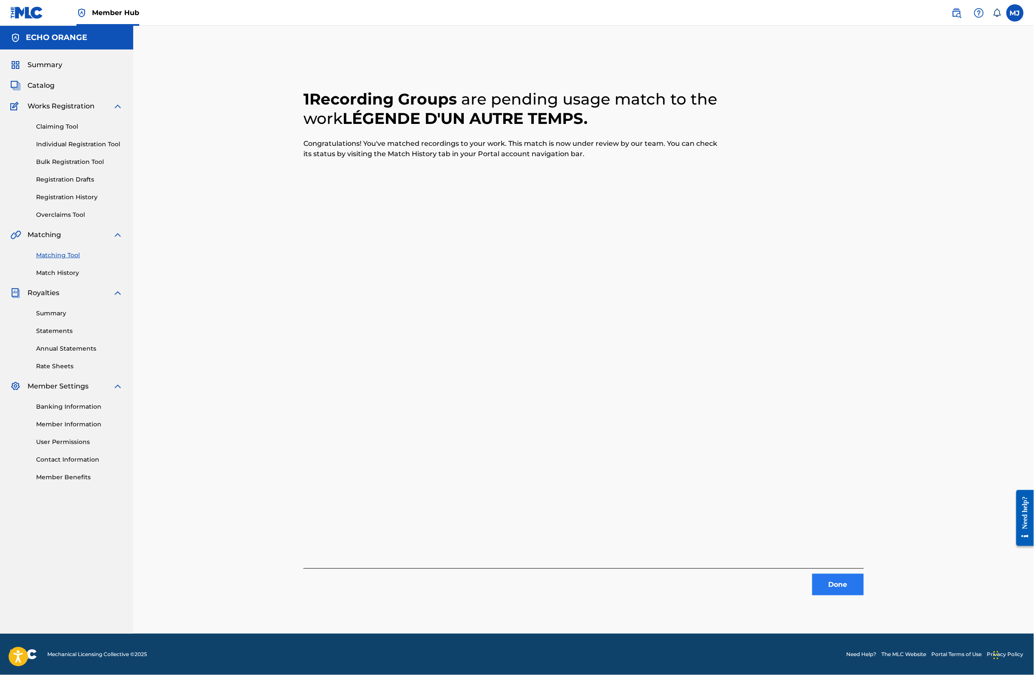
click at [864, 590] on button "Done" at bounding box center [839, 584] width 52 height 21
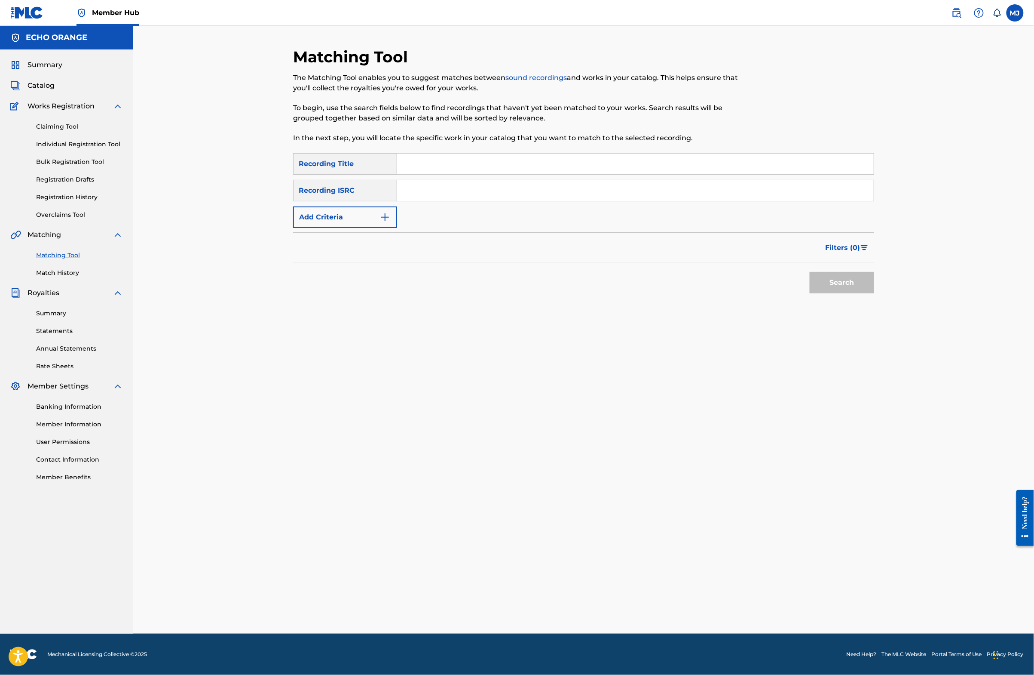
click at [428, 174] on input "Search Form" at bounding box center [635, 163] width 477 height 21
click at [346, 228] on button "Add Criteria" at bounding box center [345, 216] width 104 height 21
click at [424, 143] on p "In the next step, you will locate the specific work in your catalog that you wa…" at bounding box center [517, 138] width 448 height 10
click at [417, 174] on input "Search Form" at bounding box center [635, 163] width 477 height 21
click at [397, 174] on input "Search Form" at bounding box center [635, 163] width 477 height 21
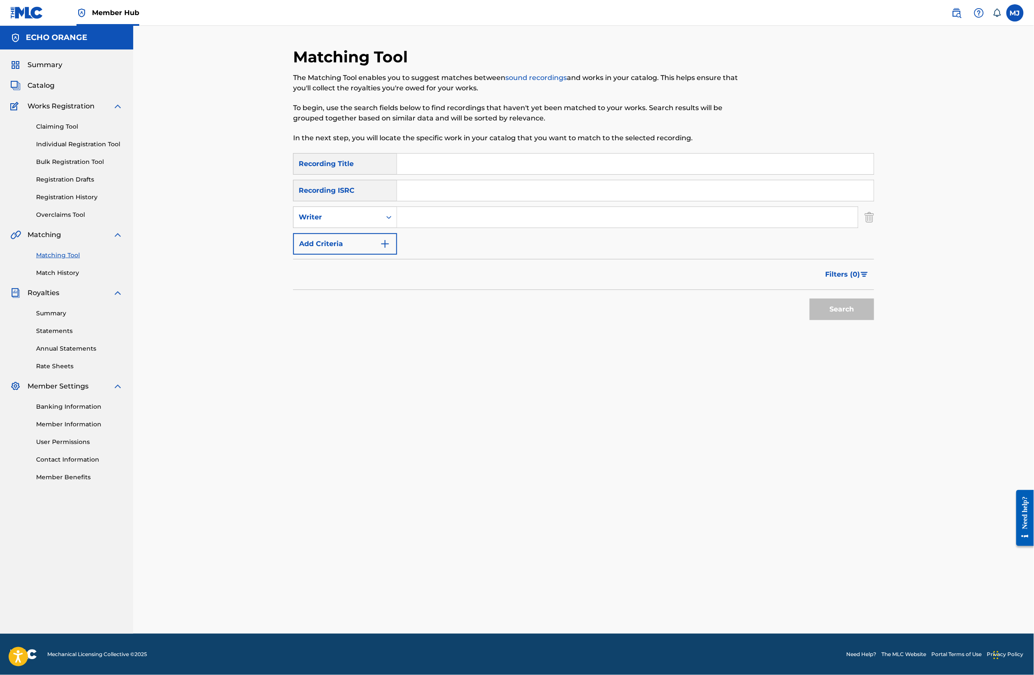
click at [397, 174] on input "Search Form" at bounding box center [635, 163] width 477 height 21
type input "le réveile"
paste input "[PERSON_NAME]"
type input "[PERSON_NAME]"
click at [874, 320] on button "Search" at bounding box center [842, 308] width 64 height 21
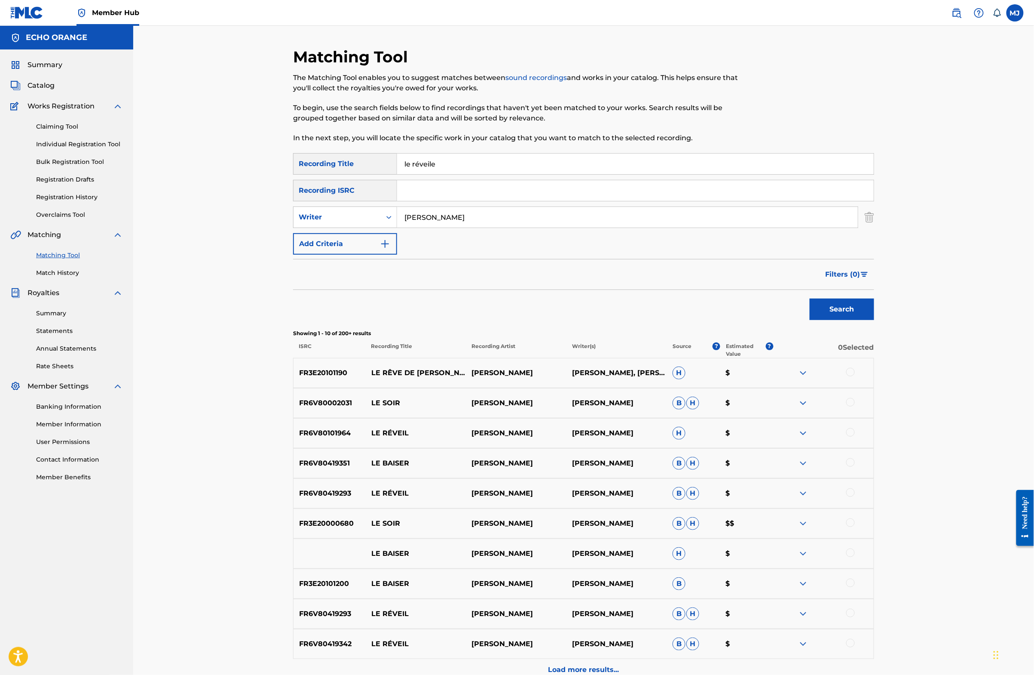
click at [424, 174] on input "le réveile" at bounding box center [635, 163] width 477 height 21
type input "le réveil"
click at [874, 320] on button "Search" at bounding box center [842, 308] width 64 height 21
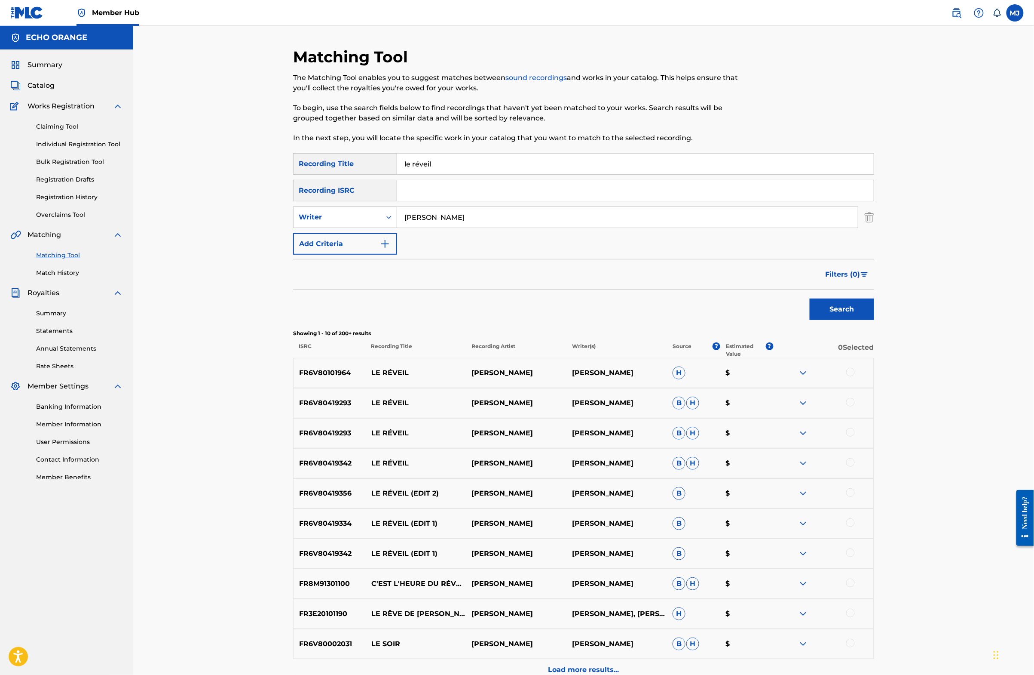
click at [855, 376] on div at bounding box center [851, 372] width 9 height 9
click at [855, 406] on div at bounding box center [851, 402] width 9 height 9
click at [855, 436] on div at bounding box center [851, 432] width 9 height 9
click at [855, 466] on div at bounding box center [851, 462] width 9 height 9
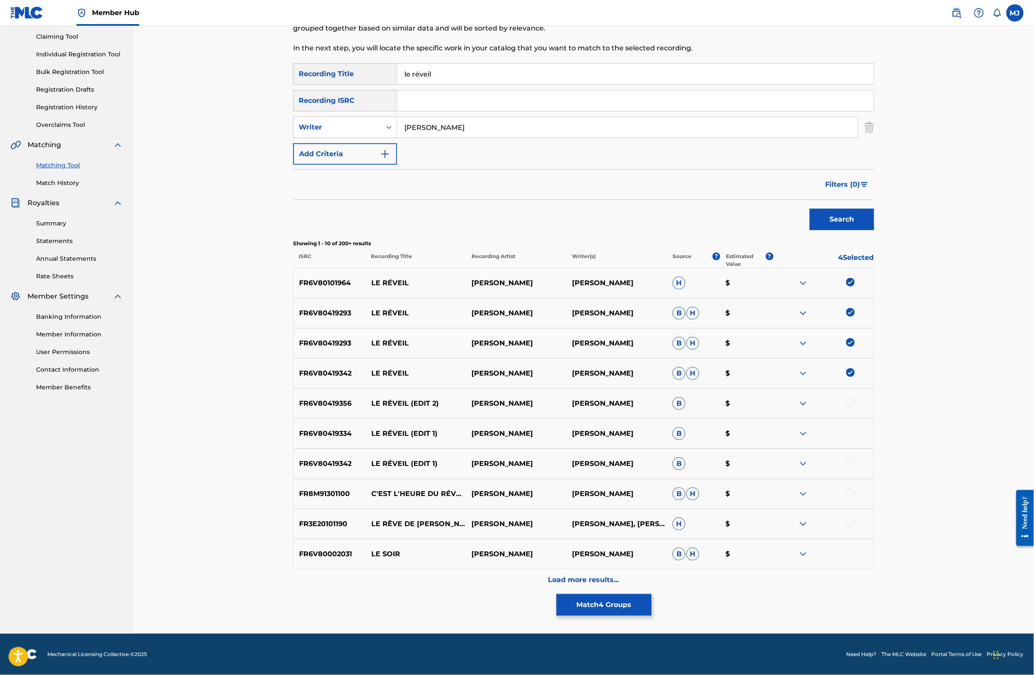
scroll to position [218, 0]
click at [855, 398] on div at bounding box center [851, 402] width 9 height 9
click at [855, 428] on div at bounding box center [851, 432] width 9 height 9
click at [855, 458] on div at bounding box center [851, 462] width 9 height 9
click at [855, 488] on div at bounding box center [851, 492] width 9 height 9
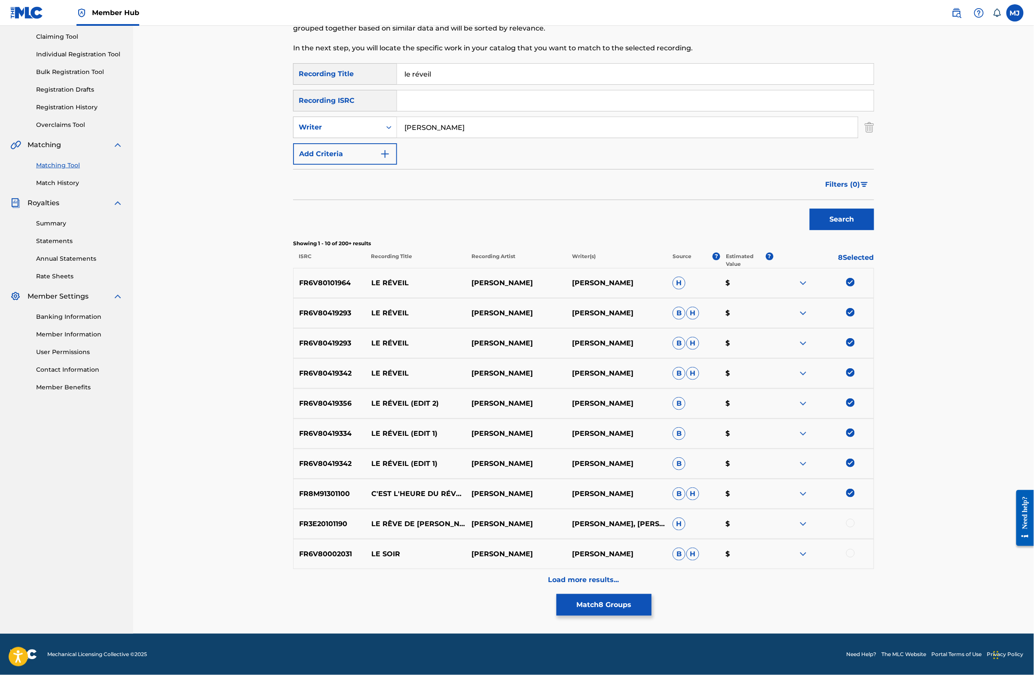
click at [855, 488] on img at bounding box center [851, 492] width 9 height 9
click at [652, 594] on button "Match 7 Groups" at bounding box center [604, 604] width 95 height 21
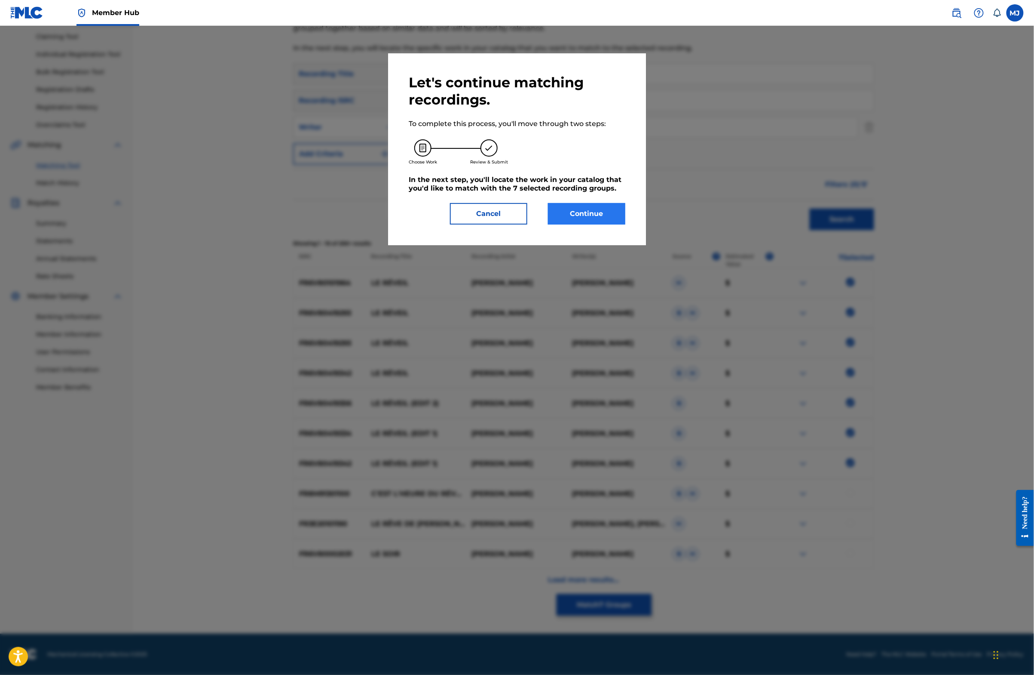
click at [603, 224] on button "Continue" at bounding box center [586, 213] width 77 height 21
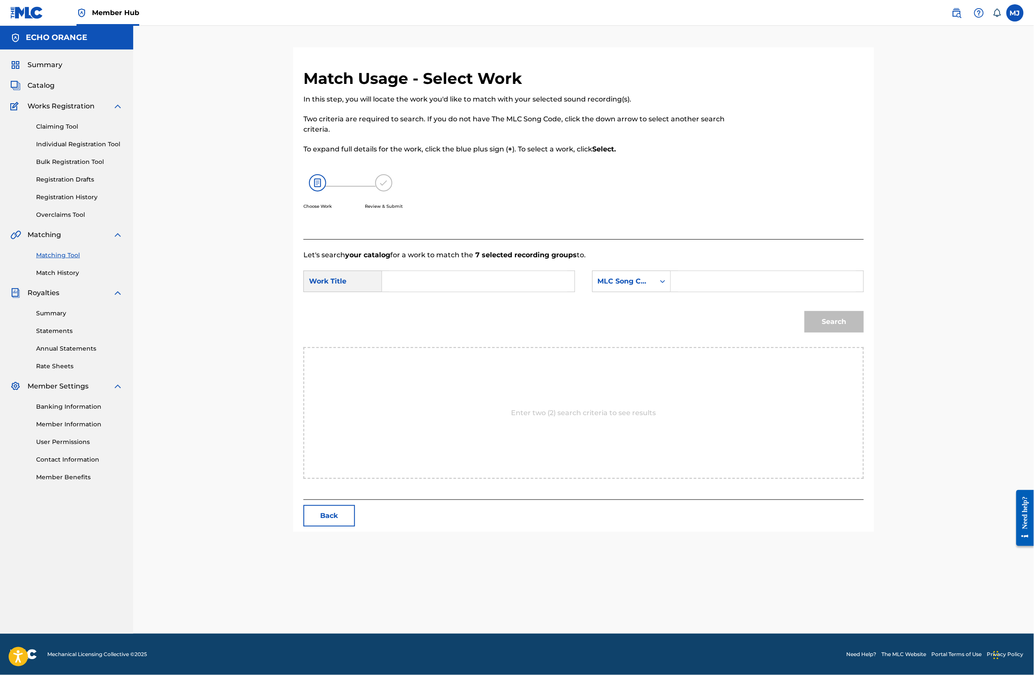
scroll to position [0, 0]
click at [518, 291] on input "Search Form" at bounding box center [479, 281] width 178 height 21
type input "le réveil"
click at [391, 308] on div "le réveil" at bounding box center [414, 300] width 49 height 15
click at [649, 289] on div "MLC Song Code" at bounding box center [624, 281] width 62 height 16
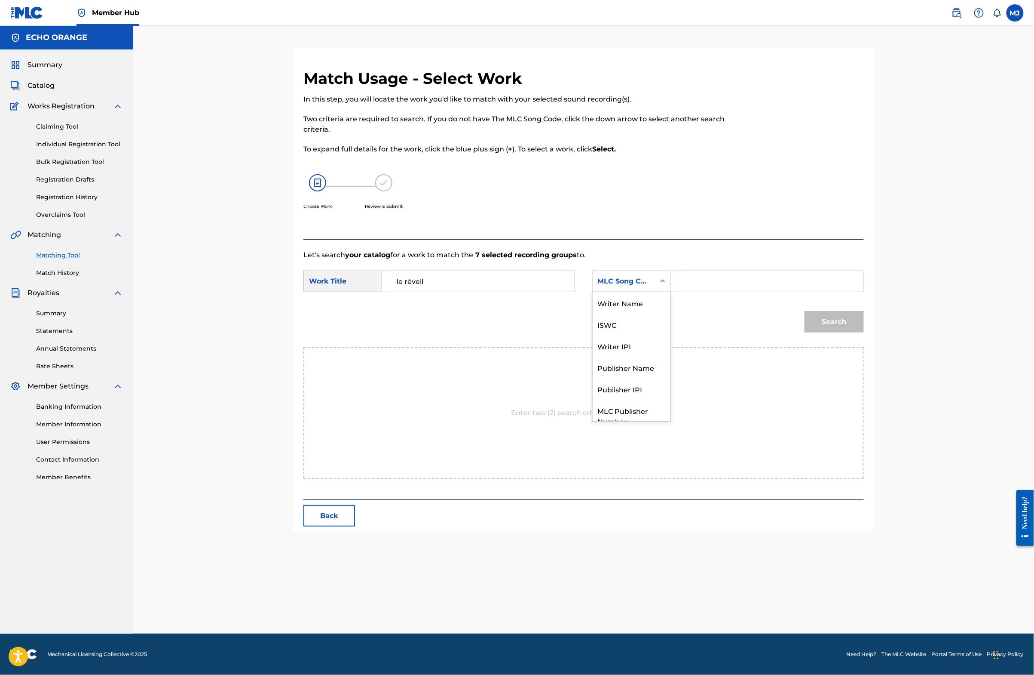
scroll to position [47, 0]
click at [653, 346] on div "Publisher Name" at bounding box center [632, 335] width 78 height 21
click at [731, 291] on input "Search Form" at bounding box center [767, 281] width 178 height 21
paste input "[PERSON_NAME]"
click at [732, 291] on input "[PERSON_NAME]" at bounding box center [767, 281] width 178 height 21
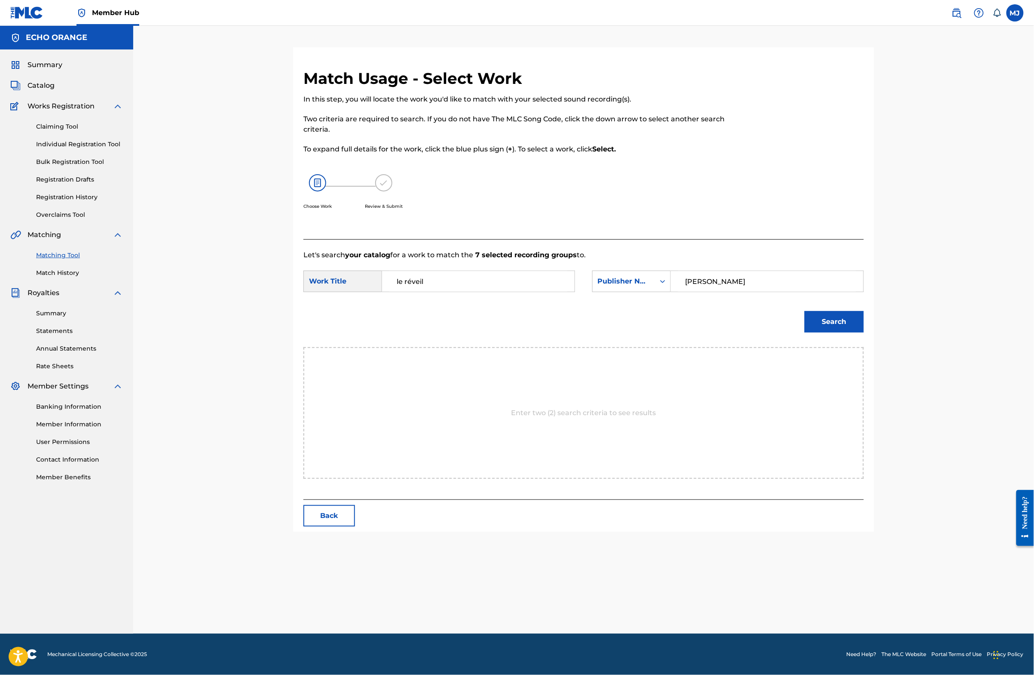
click at [732, 291] on input "[PERSON_NAME]" at bounding box center [767, 281] width 178 height 21
type input "origins"
click at [864, 332] on button "Search" at bounding box center [834, 321] width 59 height 21
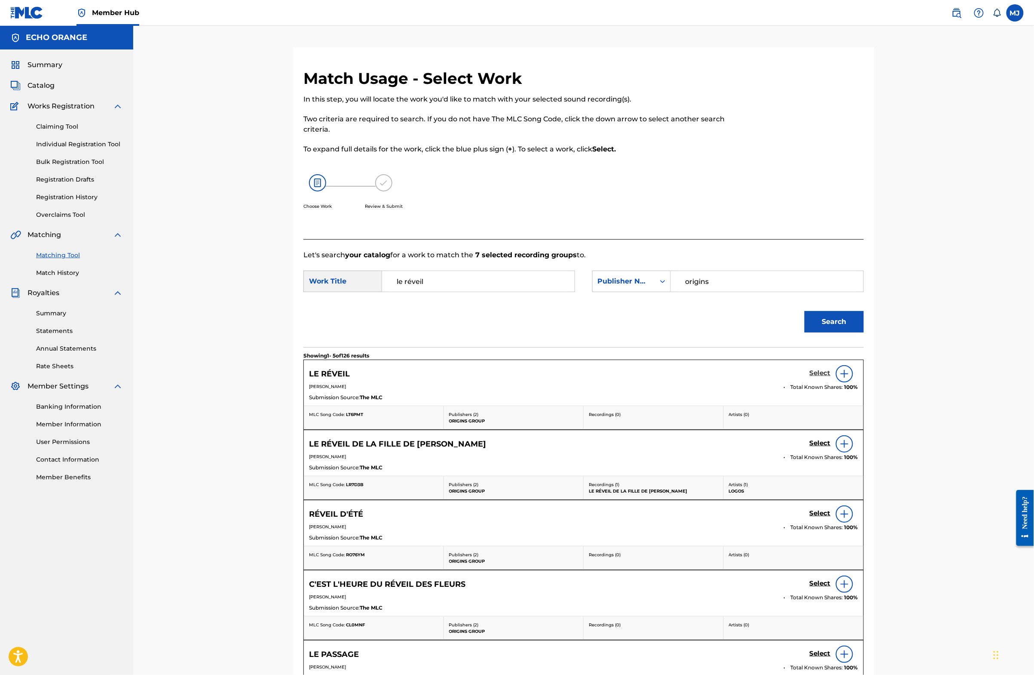
click at [831, 377] on h5 "Select" at bounding box center [820, 373] width 21 height 8
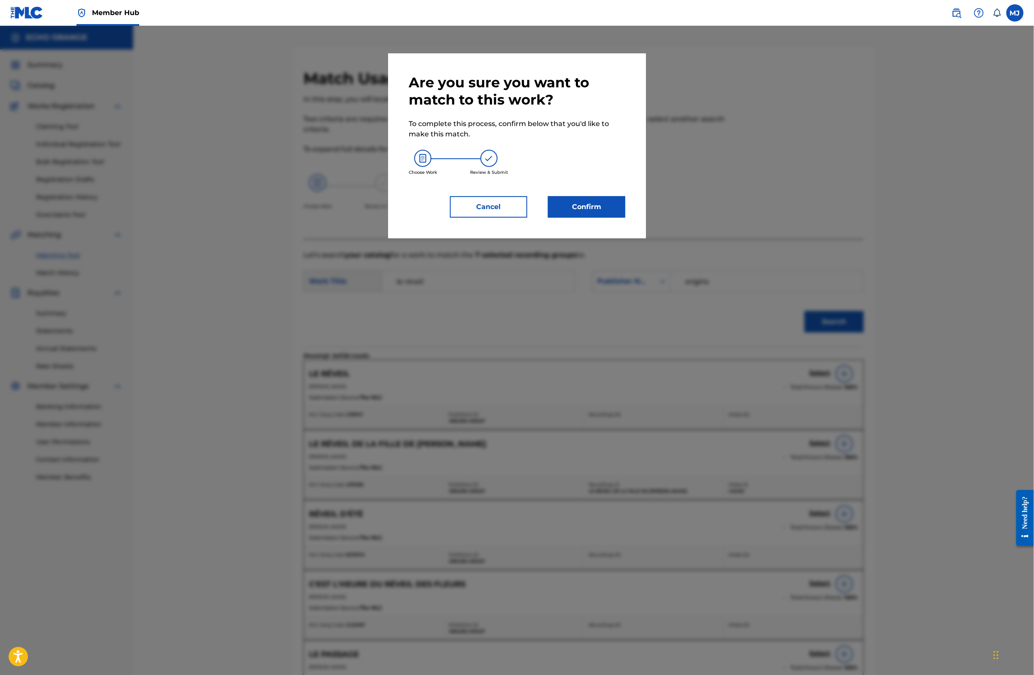
click at [646, 238] on div "Are you sure you want to match to this work? To complete this process, confirm …" at bounding box center [517, 145] width 258 height 185
click at [621, 218] on button "Confirm" at bounding box center [586, 206] width 77 height 21
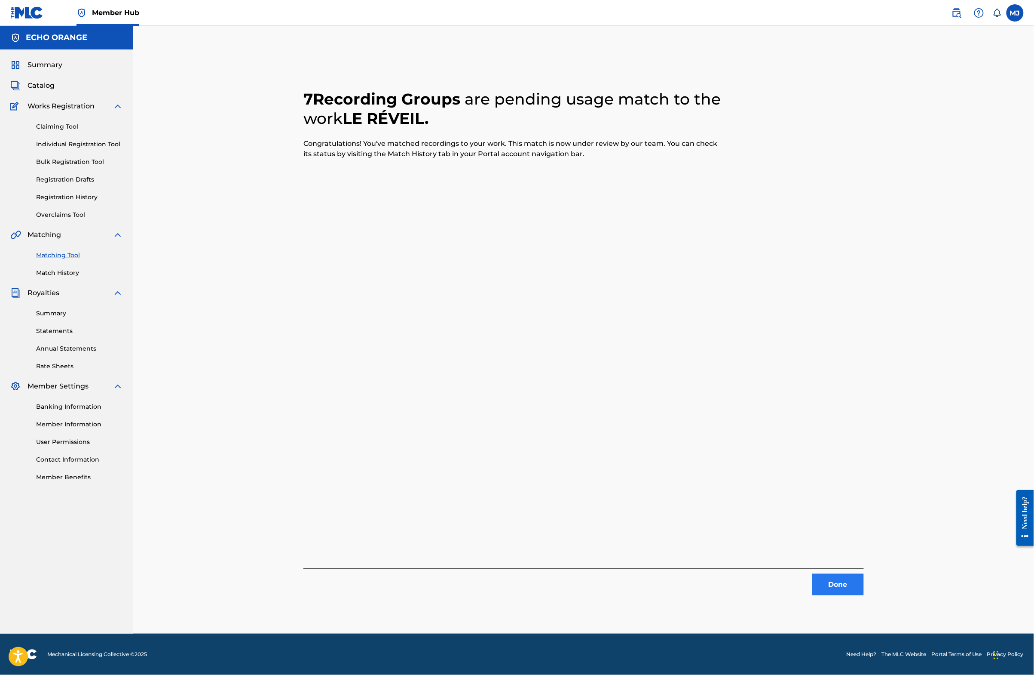
click at [864, 595] on button "Done" at bounding box center [839, 584] width 52 height 21
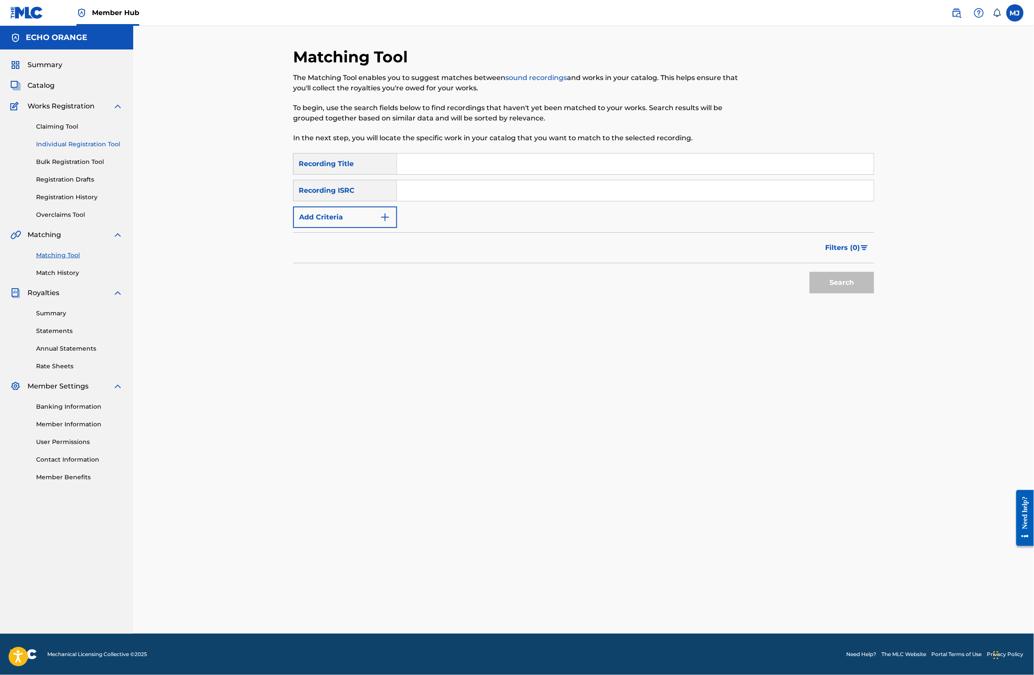
click at [109, 149] on link "Individual Registration Tool" at bounding box center [79, 144] width 87 height 9
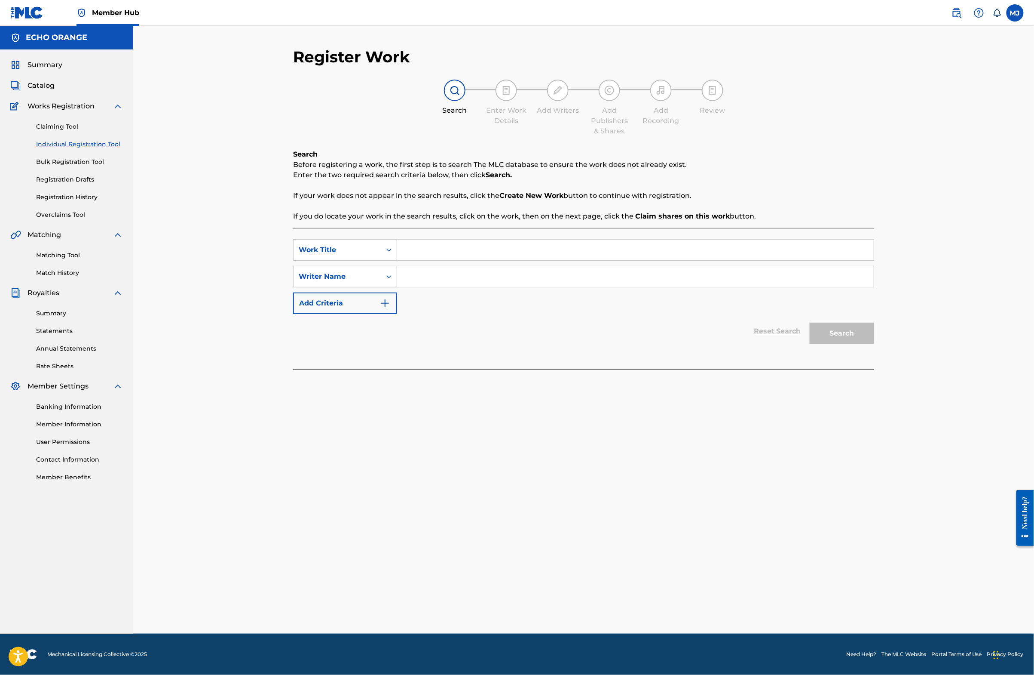
click at [453, 260] on input "Search Form" at bounding box center [635, 249] width 477 height 21
type input "le réveil (edit 1)"
click at [409, 287] on input "Search Form" at bounding box center [635, 276] width 477 height 21
paste input "[PERSON_NAME]"
type input "[PERSON_NAME]"
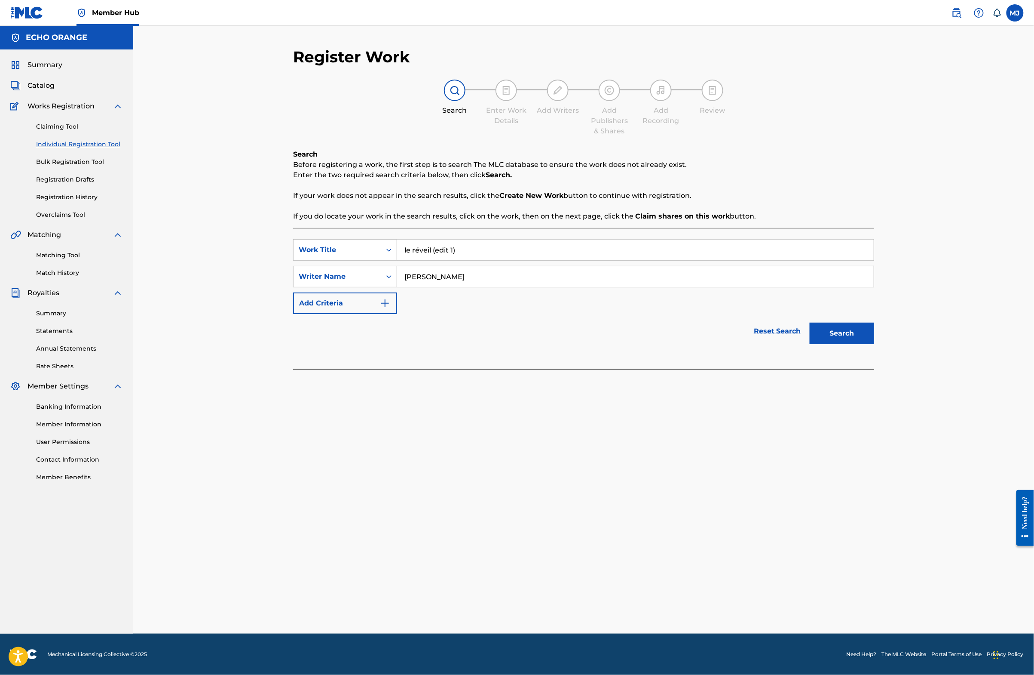
click at [874, 344] on button "Search" at bounding box center [842, 332] width 64 height 21
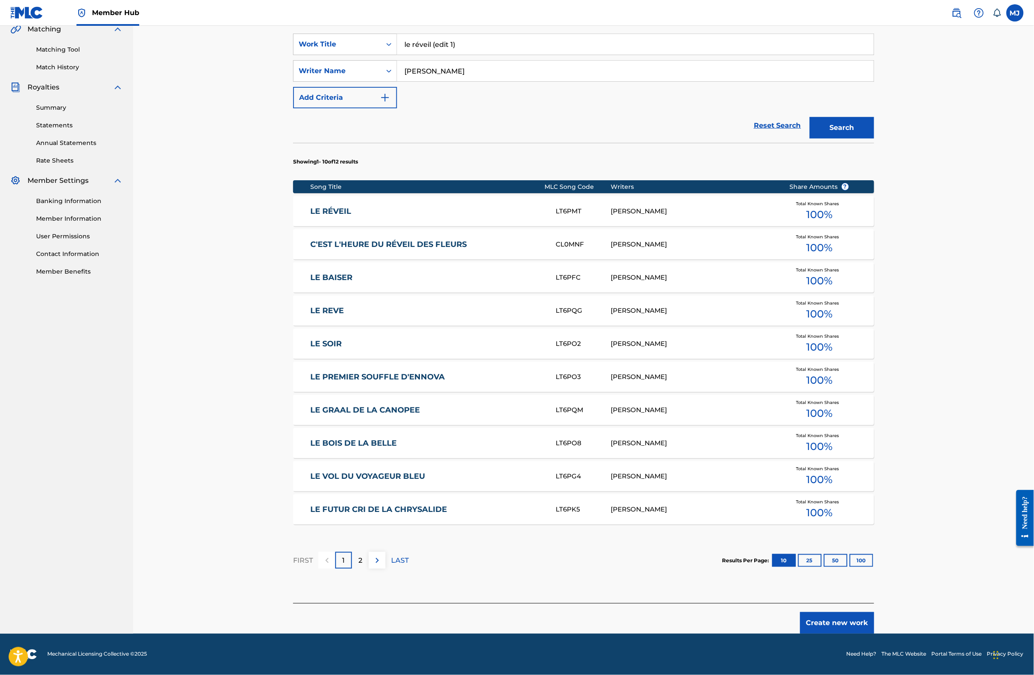
scroll to position [279, 0]
click at [874, 616] on button "Create new work" at bounding box center [838, 622] width 74 height 21
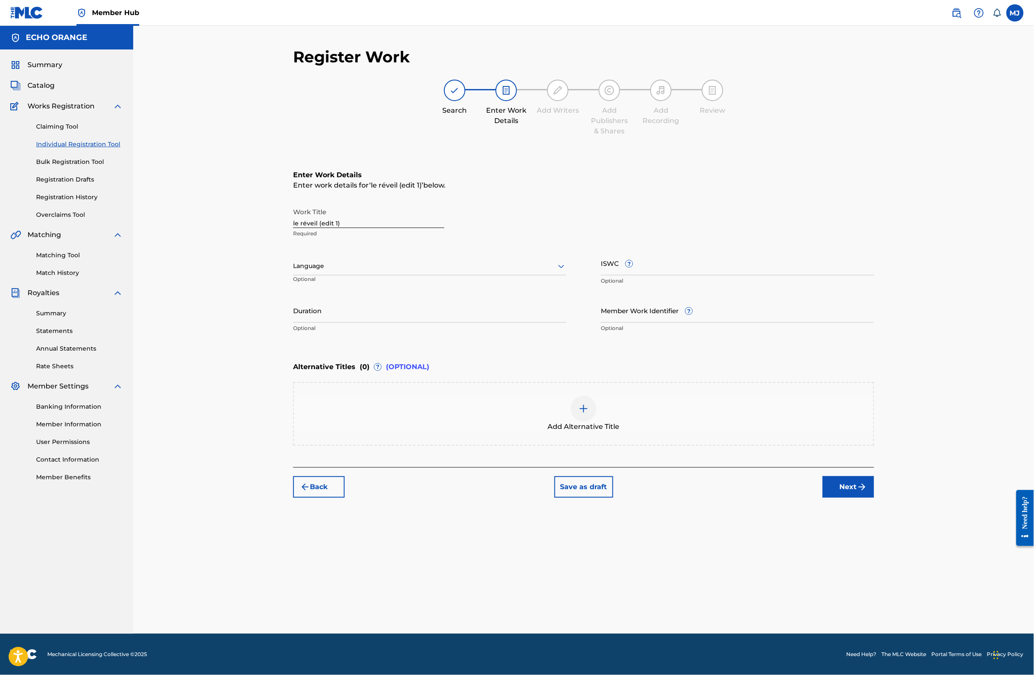
click at [874, 497] on div "Back Save as draft Next" at bounding box center [583, 482] width 581 height 31
click at [874, 497] on button "Next" at bounding box center [849, 486] width 52 height 21
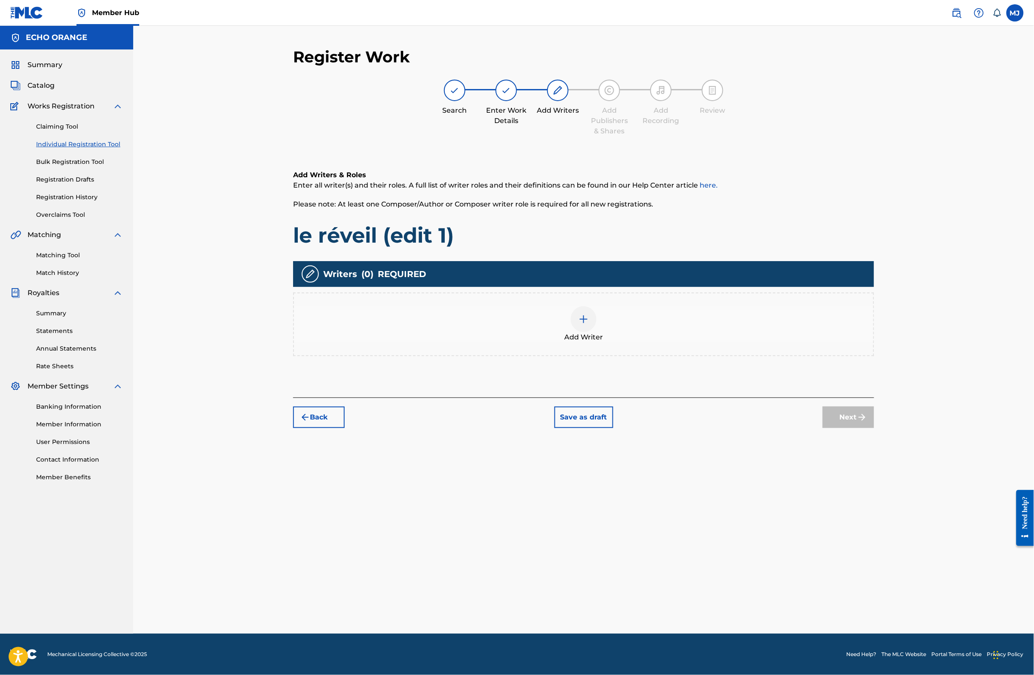
click at [789, 342] on div "Add Writer" at bounding box center [584, 324] width 580 height 36
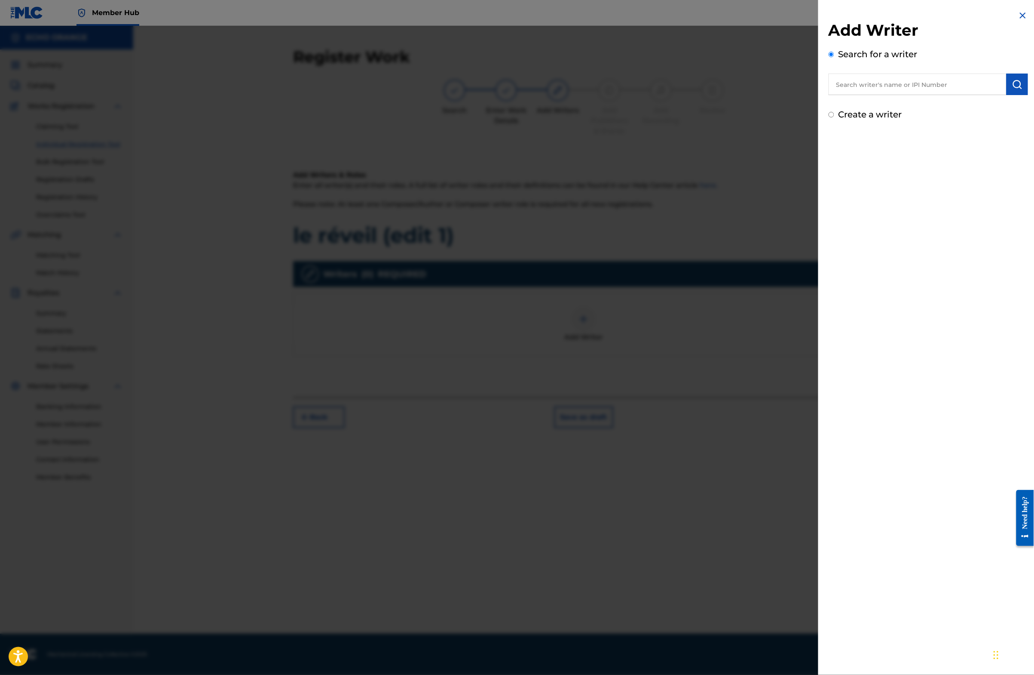
click at [894, 95] on input "text" at bounding box center [918, 84] width 178 height 21
paste input "[PERSON_NAME]"
type input "[PERSON_NAME]"
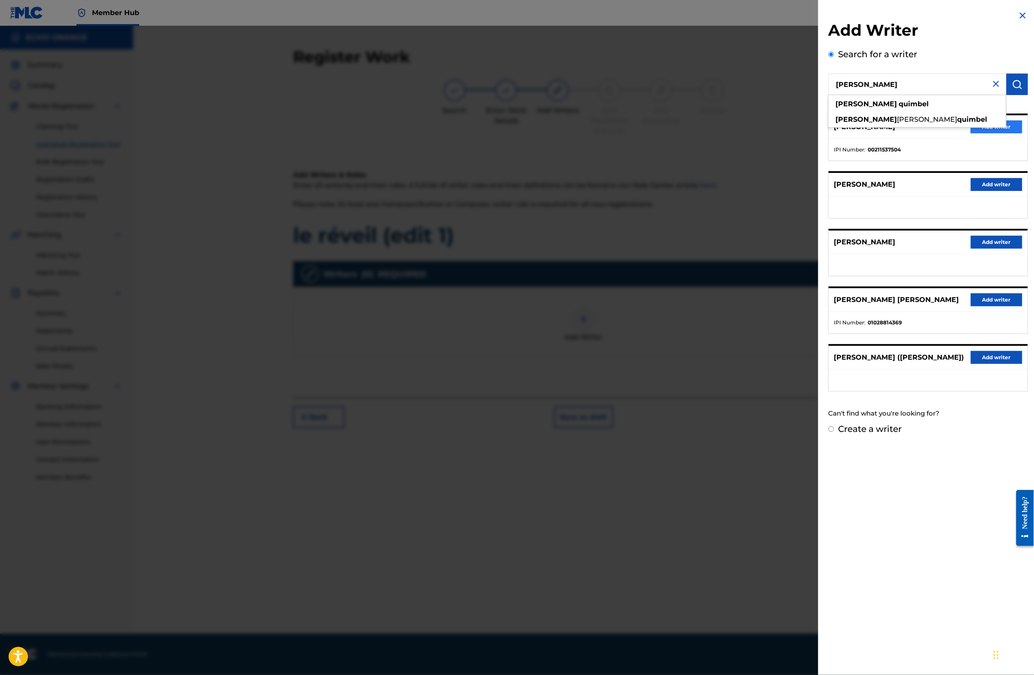
click at [1006, 133] on button "Add writer" at bounding box center [997, 126] width 52 height 13
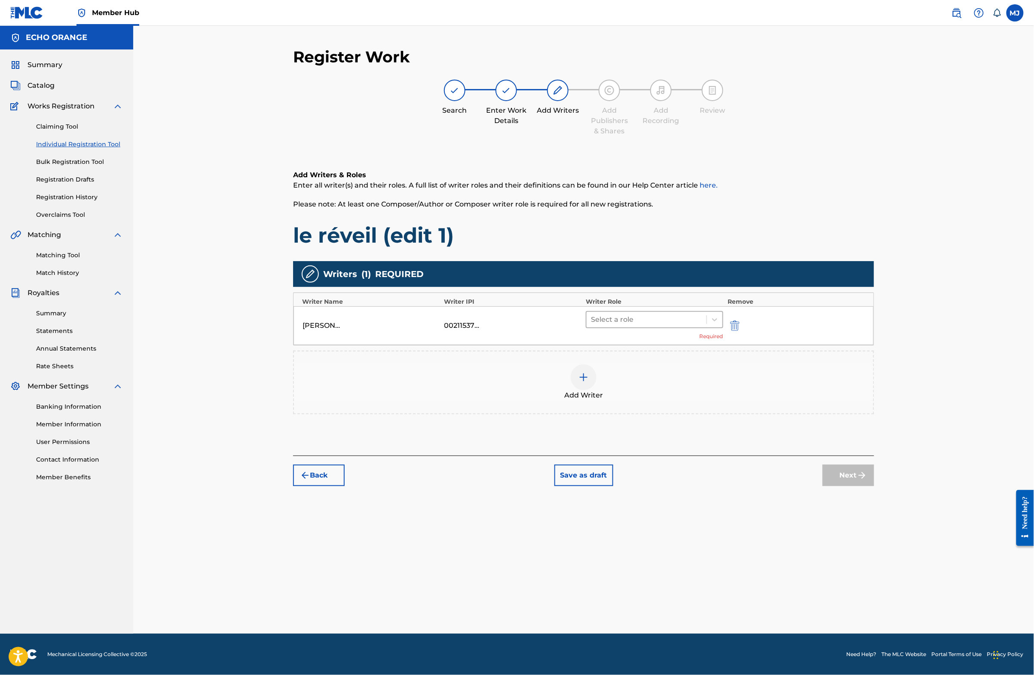
click at [677, 325] on div at bounding box center [646, 319] width 111 height 12
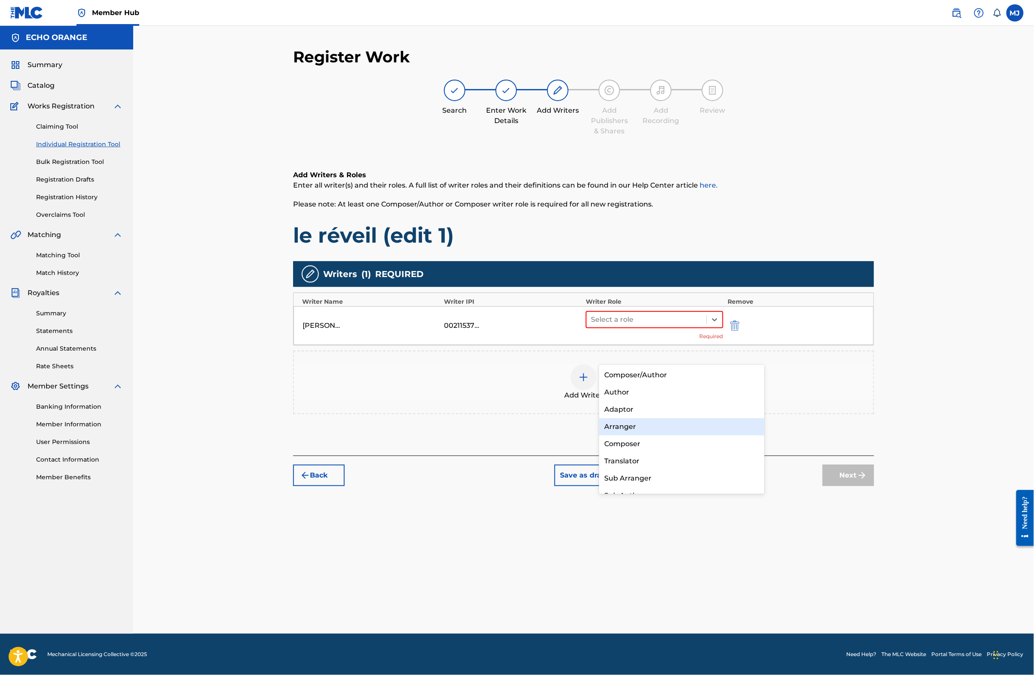
click at [652, 439] on div "Composer" at bounding box center [682, 443] width 166 height 17
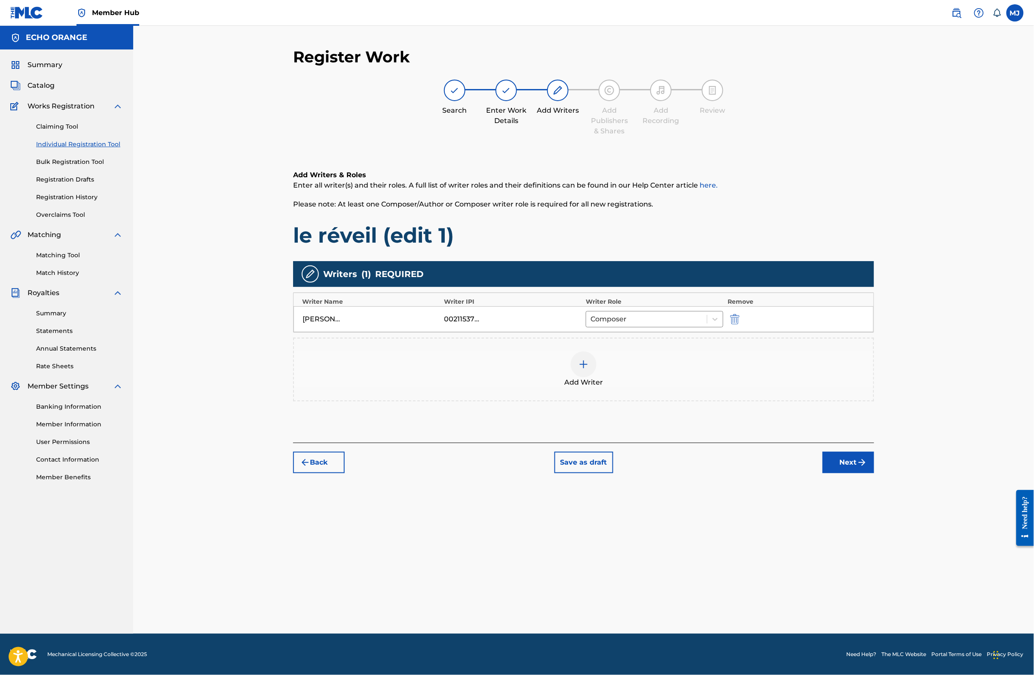
drag, startPoint x: 911, startPoint y: 530, endPoint x: 938, endPoint y: 535, distance: 27.6
click at [885, 535] on div "Register Work Search Enter Work Details Add Writers Add Publishers & Shares Add…" at bounding box center [584, 340] width 602 height 586
click at [874, 473] on button "Next" at bounding box center [849, 461] width 52 height 21
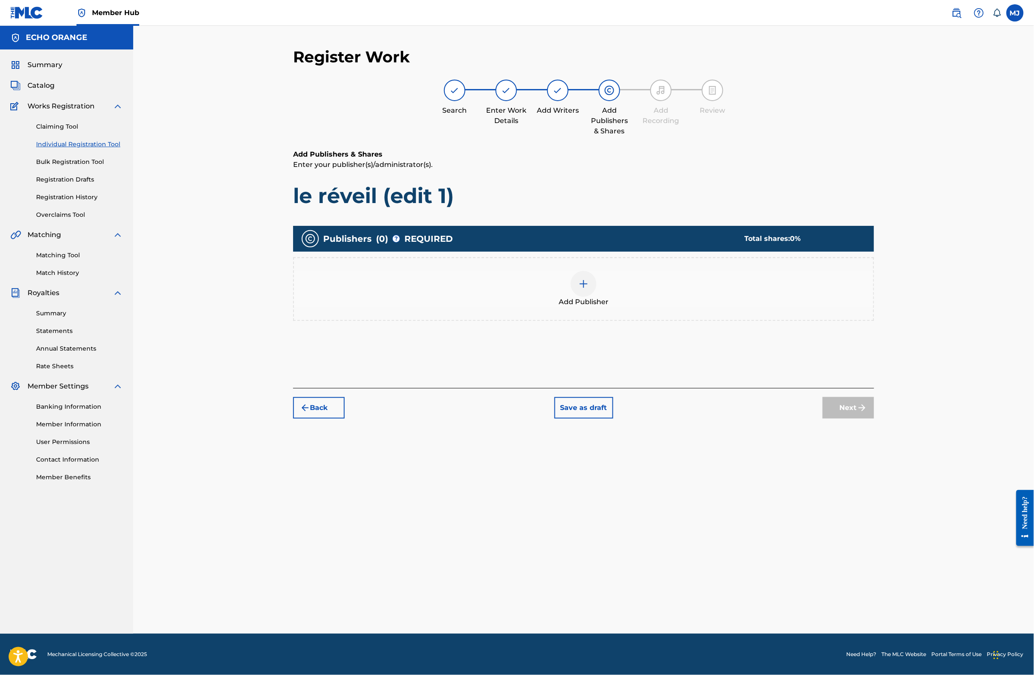
click at [708, 307] on div "Add Publisher" at bounding box center [584, 289] width 580 height 36
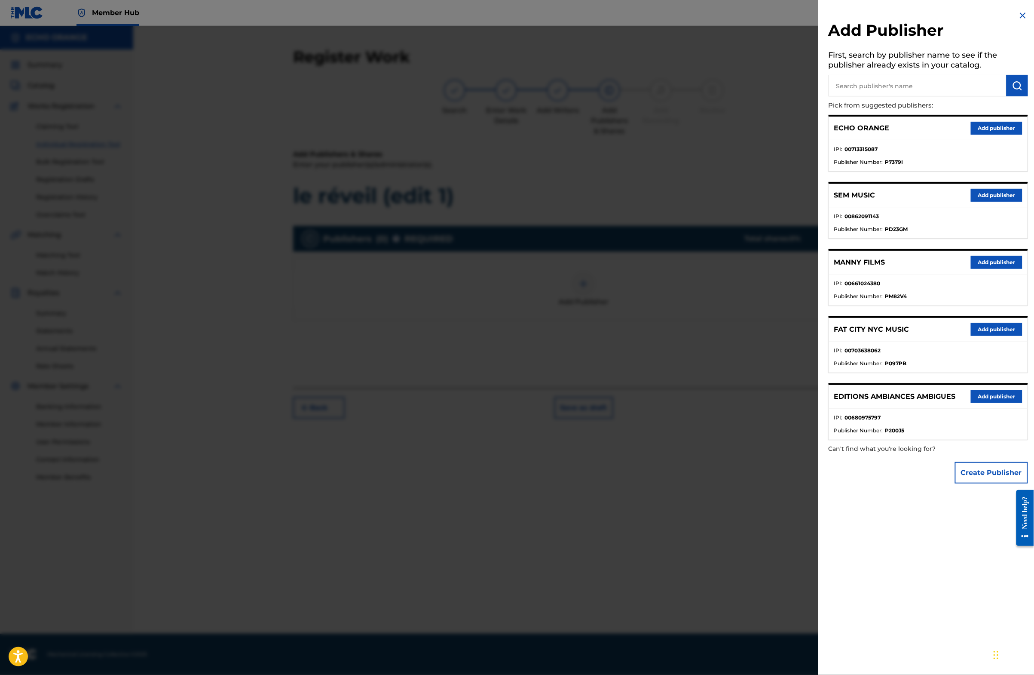
click at [871, 87] on input "text" at bounding box center [918, 85] width 178 height 21
click at [869, 89] on input "text" at bounding box center [918, 85] width 178 height 21
type input "origins"
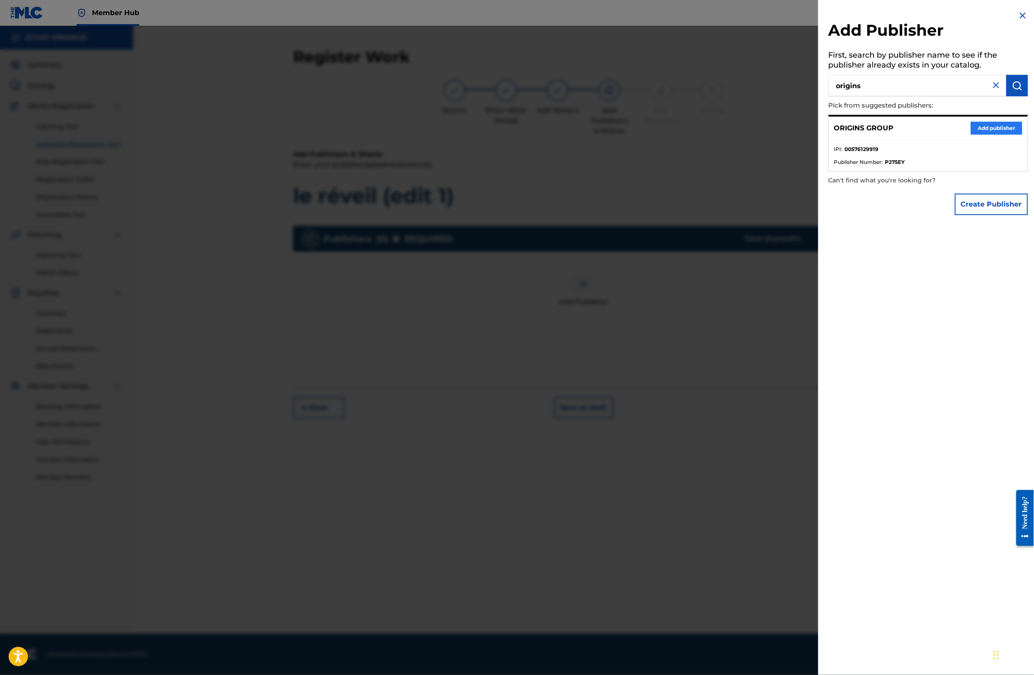
click at [971, 135] on button "Add publisher" at bounding box center [997, 128] width 52 height 13
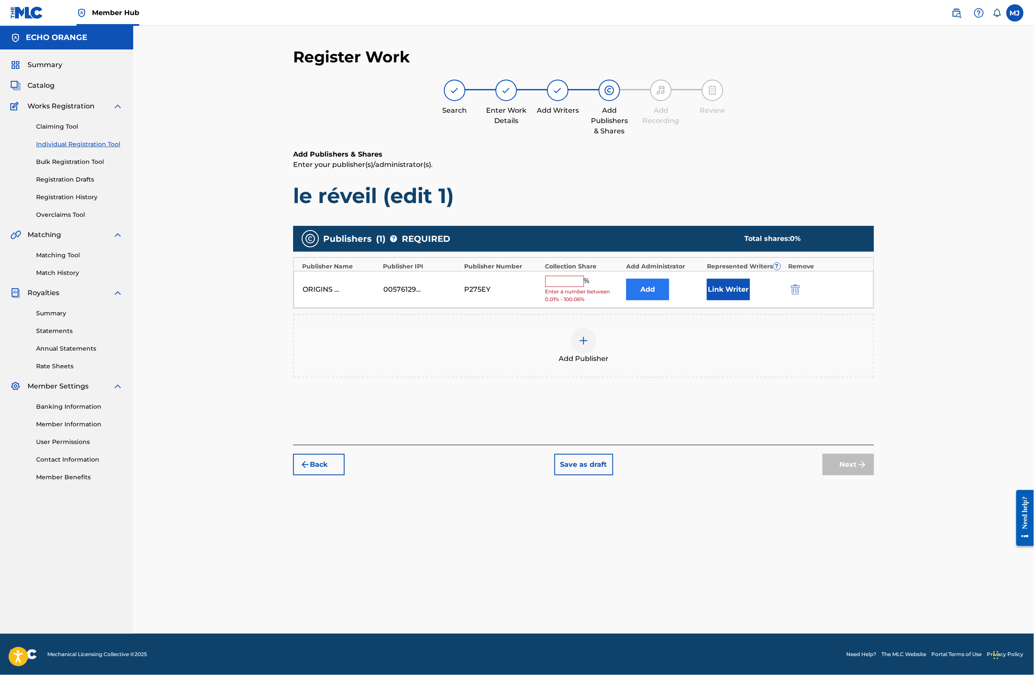
click at [669, 300] on button "Add" at bounding box center [647, 289] width 43 height 21
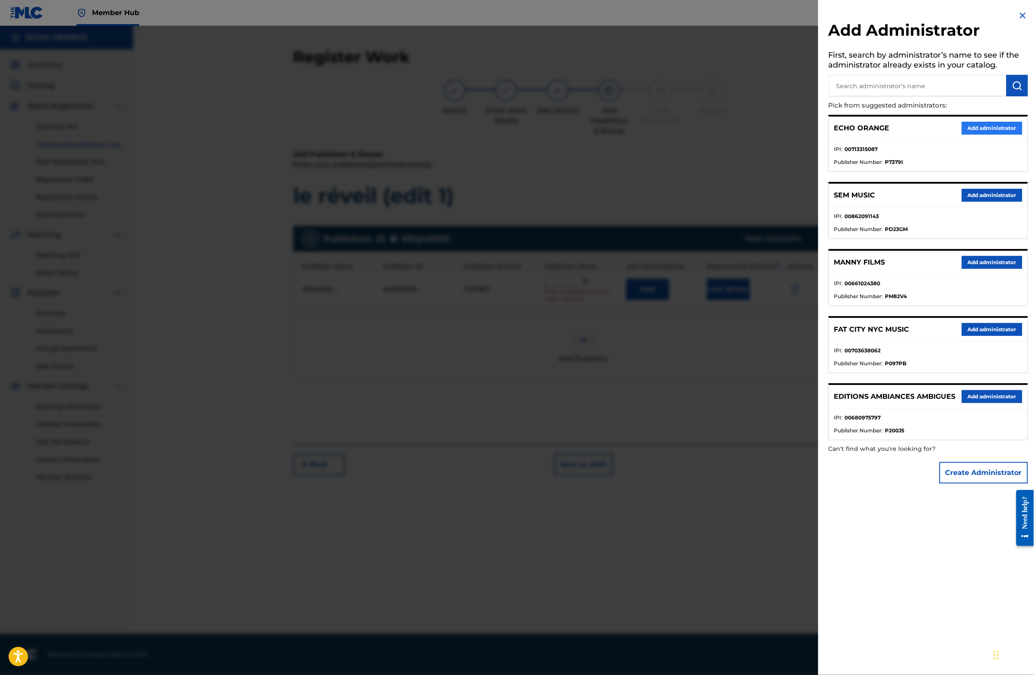
click at [970, 135] on button "Add administrator" at bounding box center [992, 128] width 61 height 13
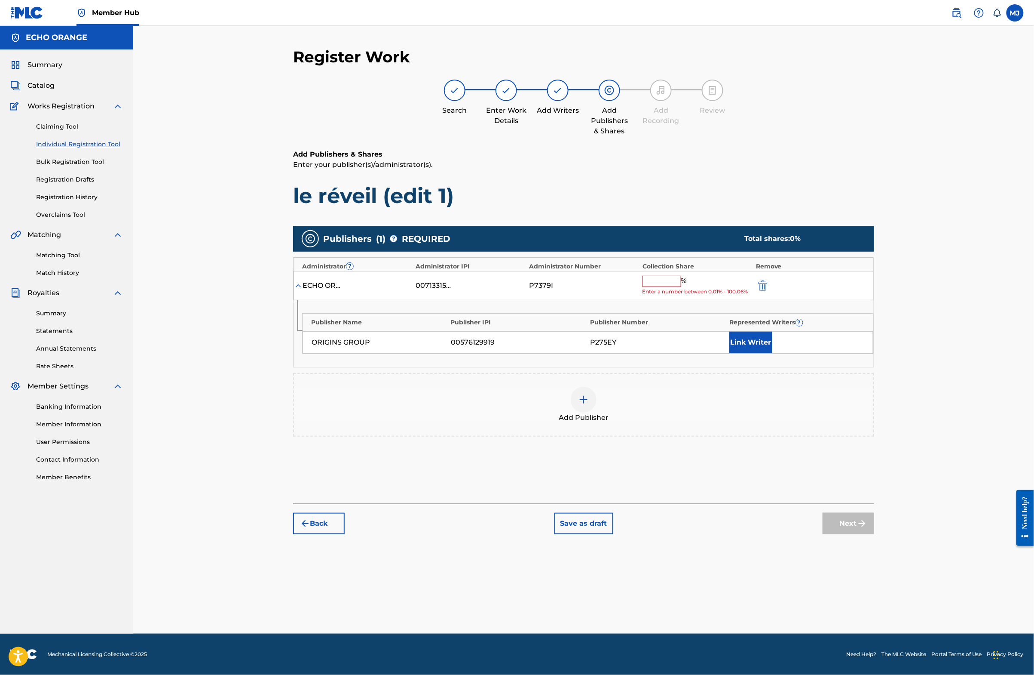
click at [689, 296] on div "% Enter a number between 0.01% - 100.06%" at bounding box center [697, 286] width 109 height 20
click at [681, 287] on input "text" at bounding box center [662, 281] width 39 height 11
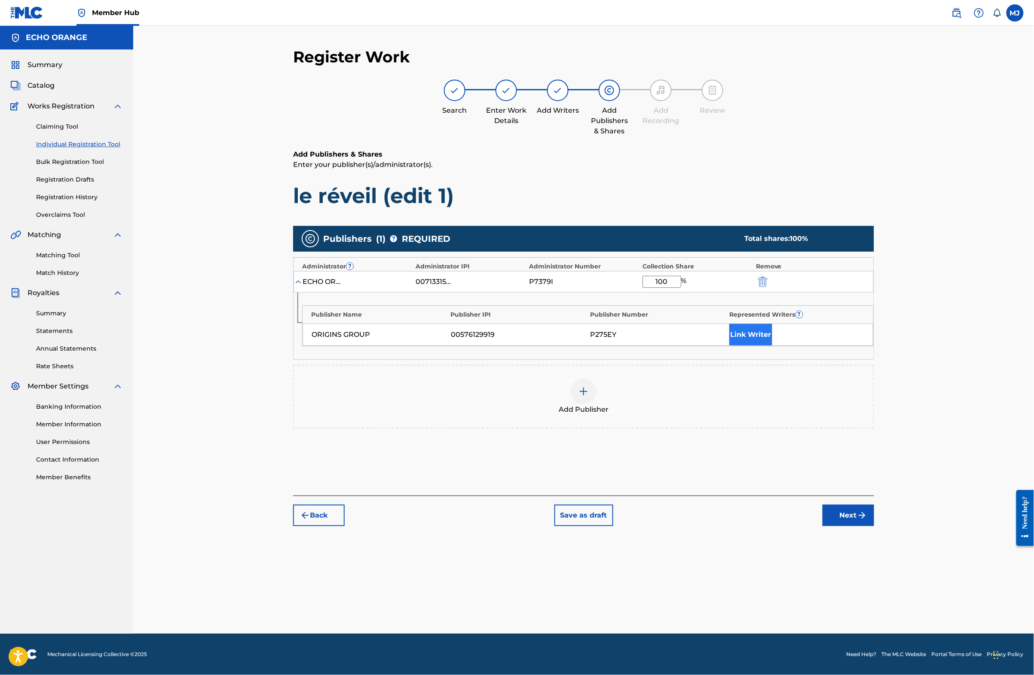
type input "100"
click at [790, 346] on div "Publisher Name Publisher IPI Publisher Number Represented Writers ? ORIGINS GRO…" at bounding box center [588, 325] width 572 height 41
click at [773, 345] on button "Link Writer" at bounding box center [751, 334] width 43 height 21
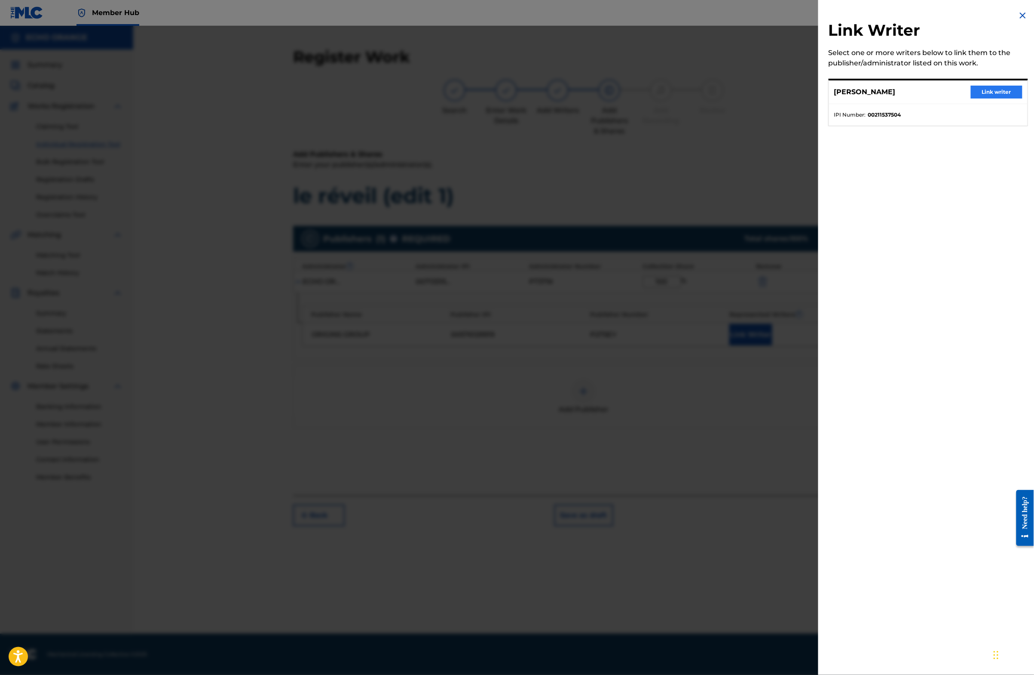
click at [979, 98] on button "Link writer" at bounding box center [997, 92] width 52 height 13
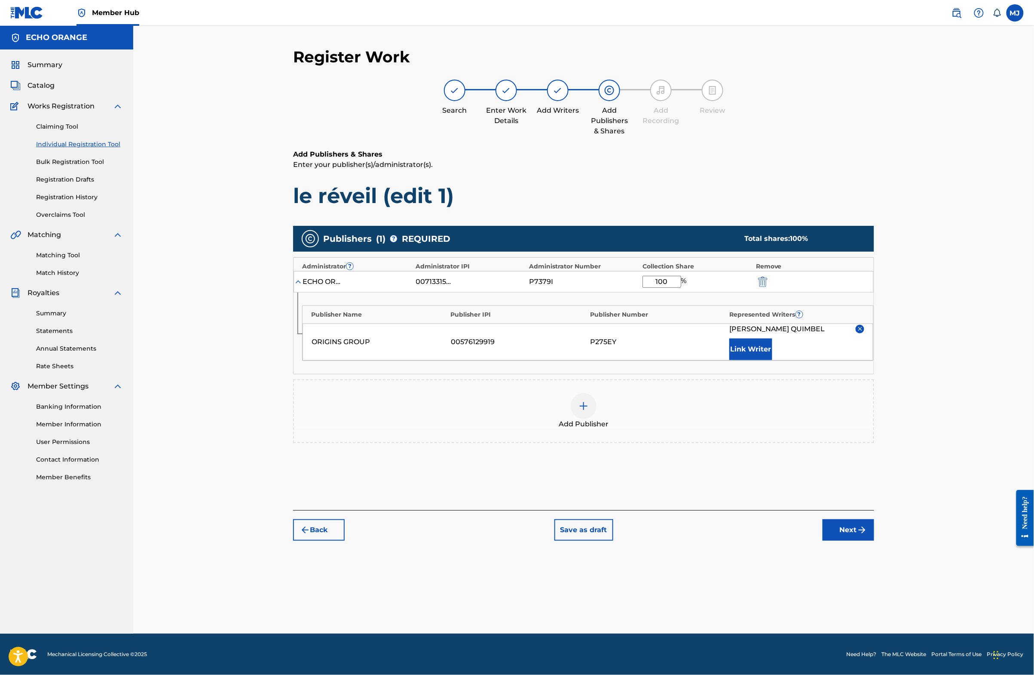
drag, startPoint x: 917, startPoint y: 575, endPoint x: 918, endPoint y: 580, distance: 5.4
click at [874, 510] on div "Add Publishers & Shares Enter your publisher(s)/administrator(s). le réveil (ed…" at bounding box center [583, 329] width 581 height 361
click at [874, 540] on div "Back Save as draft Next" at bounding box center [583, 525] width 581 height 31
click at [874, 540] on button "Next" at bounding box center [849, 529] width 52 height 21
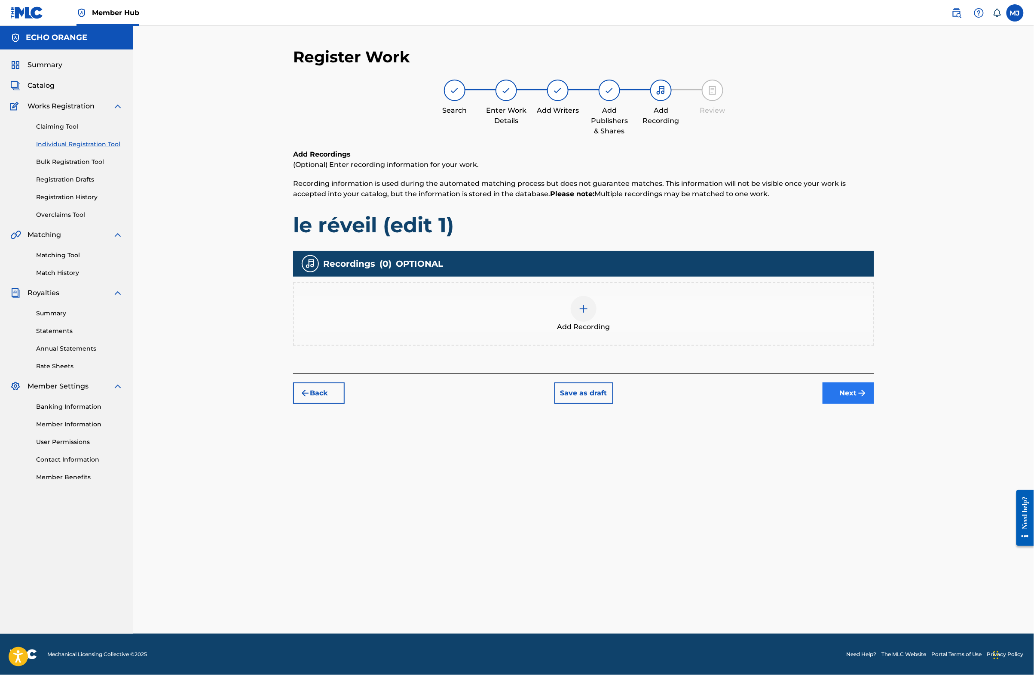
click at [874, 404] on button "Next" at bounding box center [849, 392] width 52 height 21
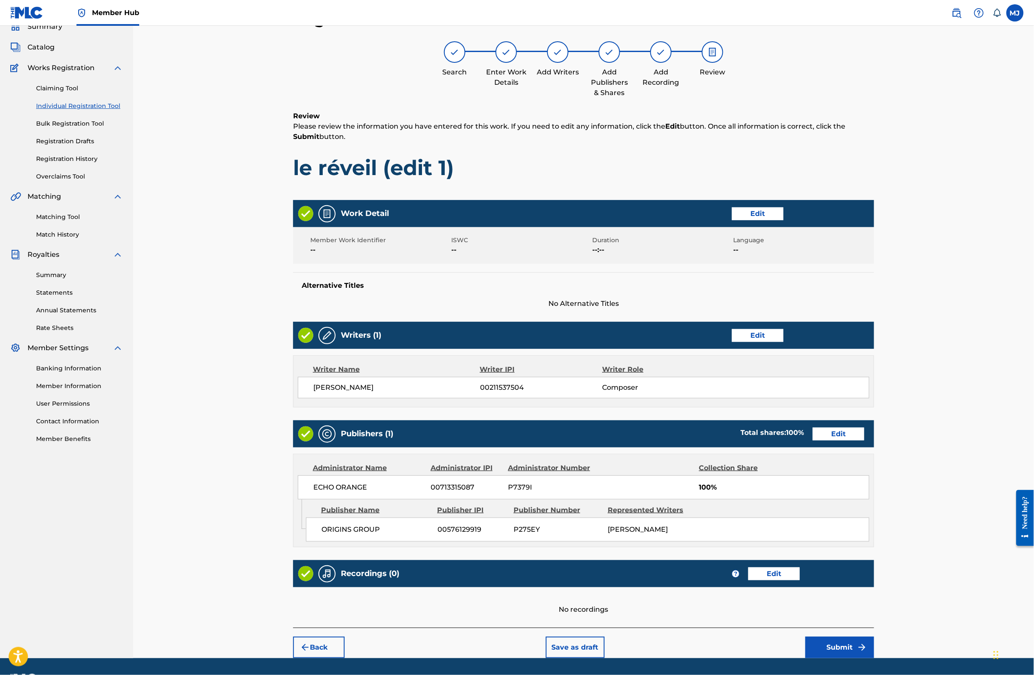
scroll to position [151, 0]
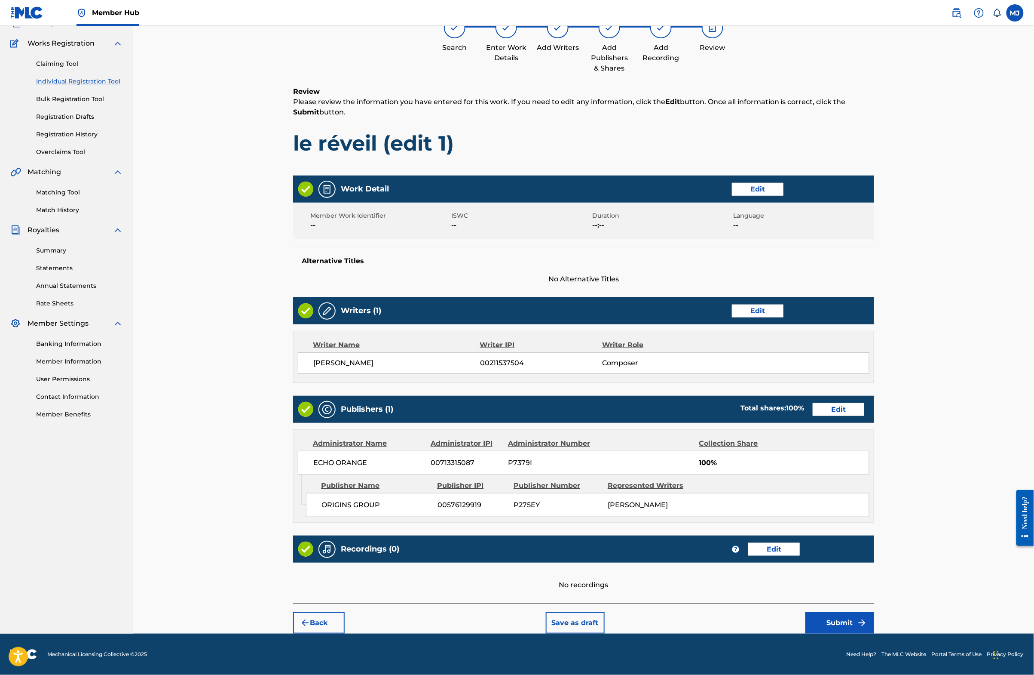
click at [907, 633] on footer "Mechanical Licensing Collective © 2025 Need Help? The MLC Website Portal Terms …" at bounding box center [517, 653] width 1034 height 41
click at [874, 618] on button "Submit" at bounding box center [840, 622] width 69 height 21
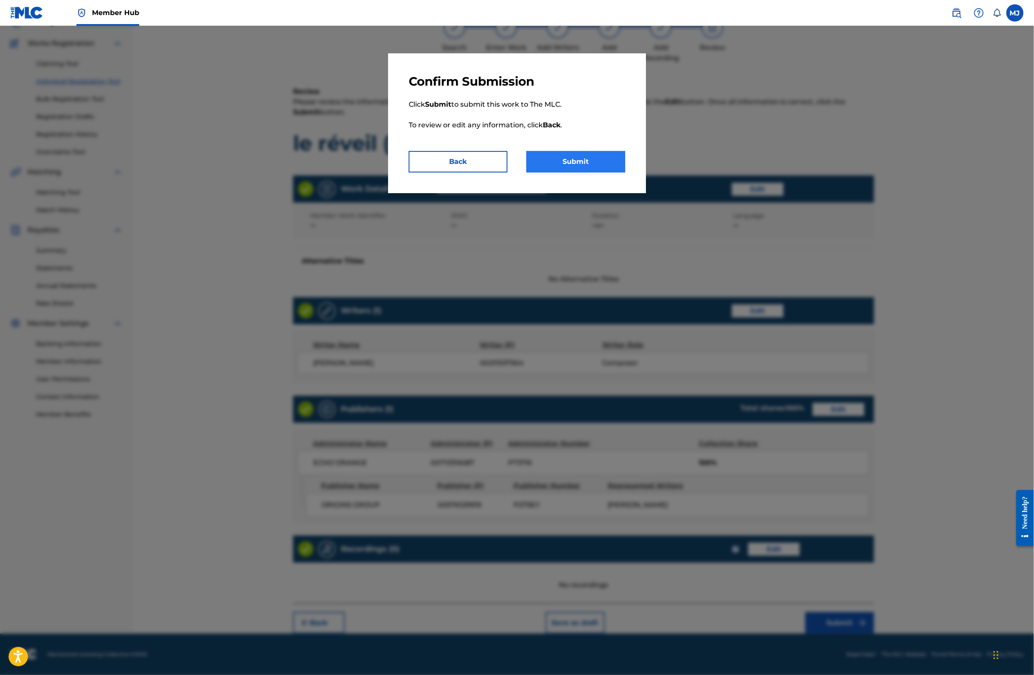
click at [580, 172] on button "Submit" at bounding box center [576, 161] width 99 height 21
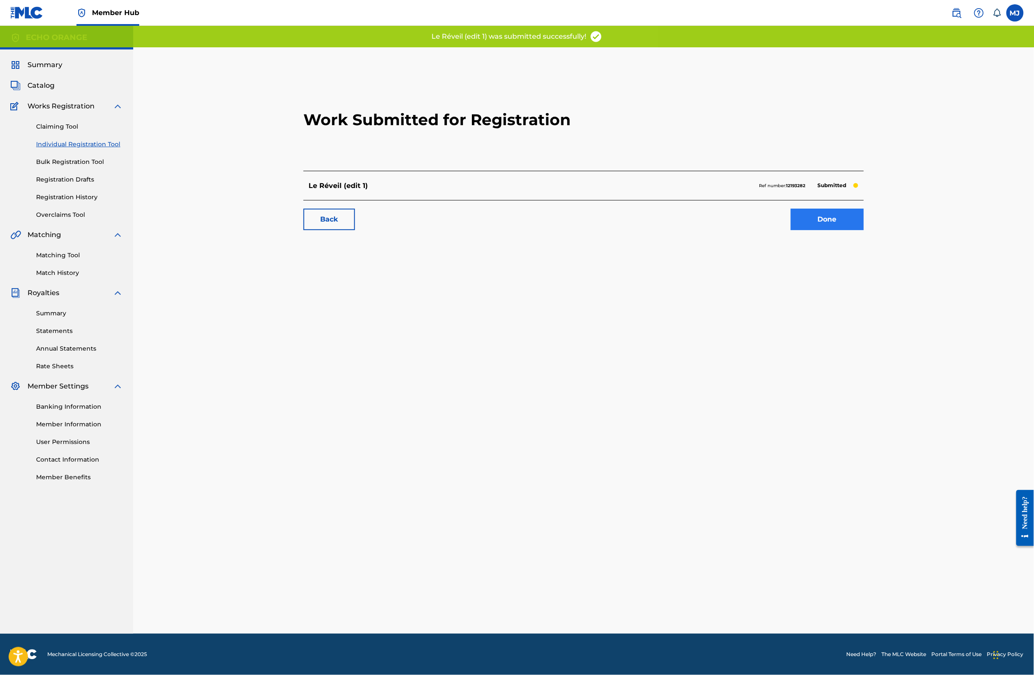
click at [864, 230] on link "Done" at bounding box center [827, 219] width 73 height 21
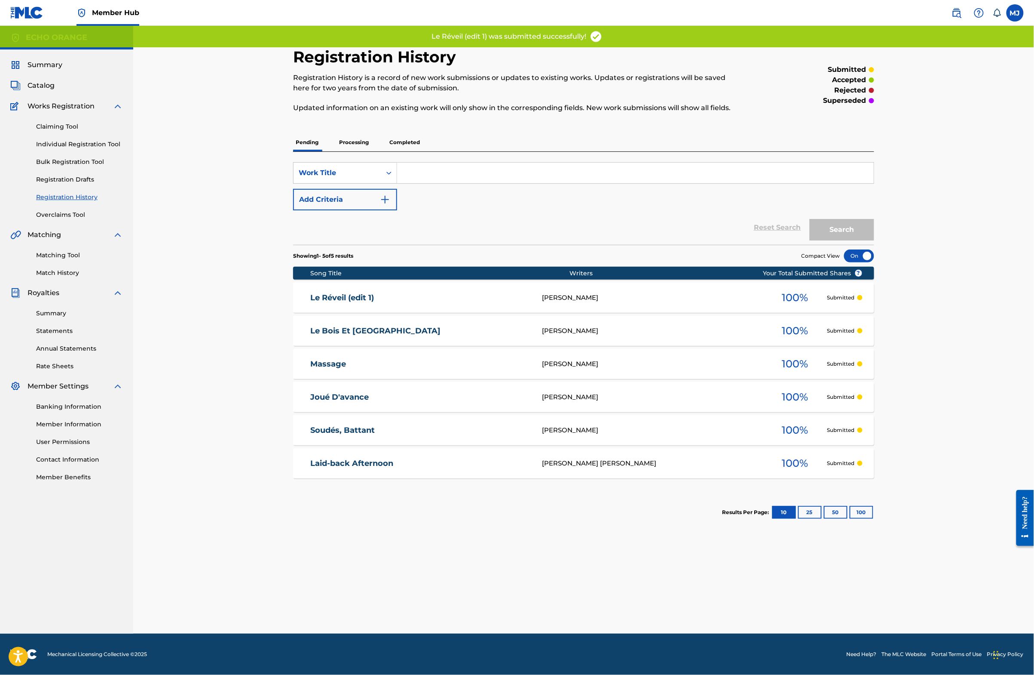
click at [87, 175] on div "Claiming Tool Individual Registration Tool Bulk Registration Tool Registration …" at bounding box center [66, 165] width 113 height 108
click at [89, 149] on link "Individual Registration Tool" at bounding box center [79, 144] width 87 height 9
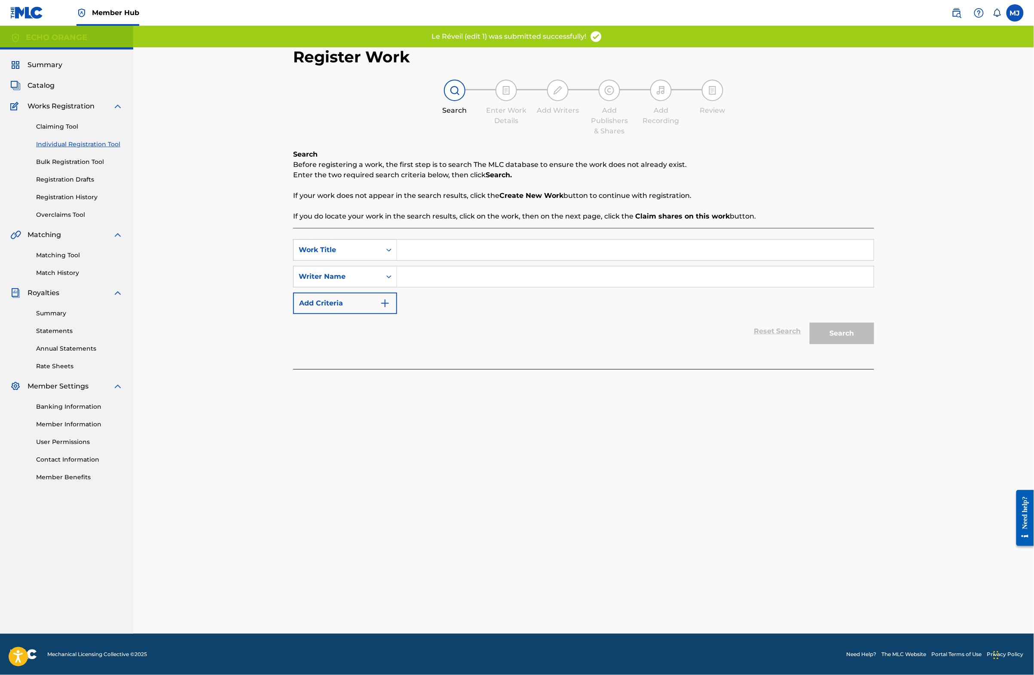
click at [417, 260] on input "Search Form" at bounding box center [635, 249] width 477 height 21
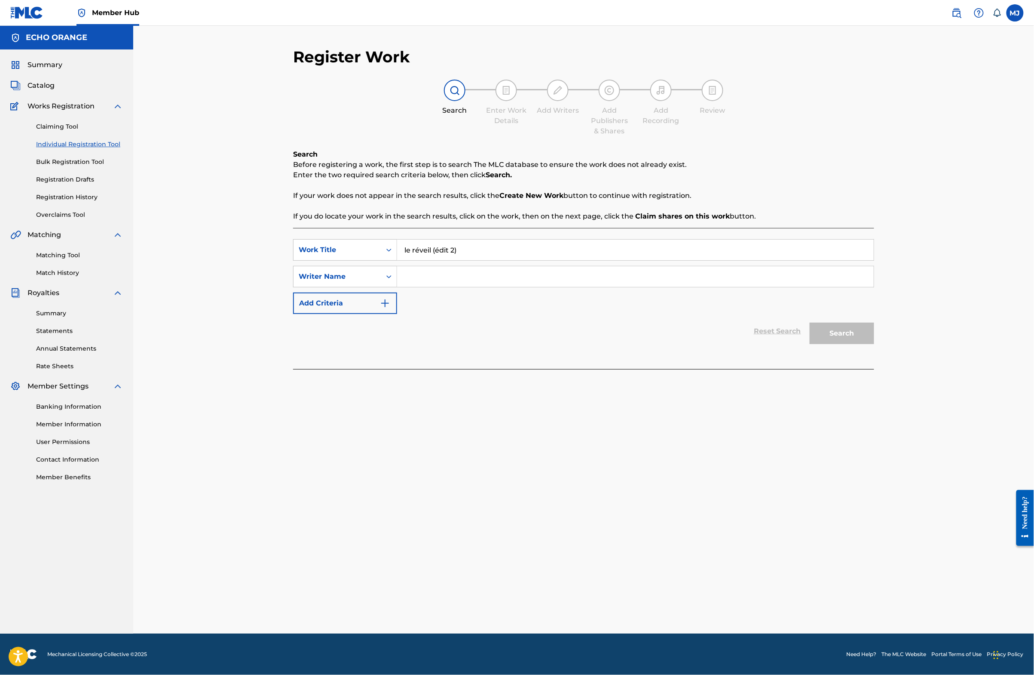
type input "le réveil (édit 2)"
click at [408, 287] on input "Search Form" at bounding box center [635, 276] width 477 height 21
paste input "[PERSON_NAME]"
type input "[PERSON_NAME]"
click at [874, 344] on button "Search" at bounding box center [842, 332] width 64 height 21
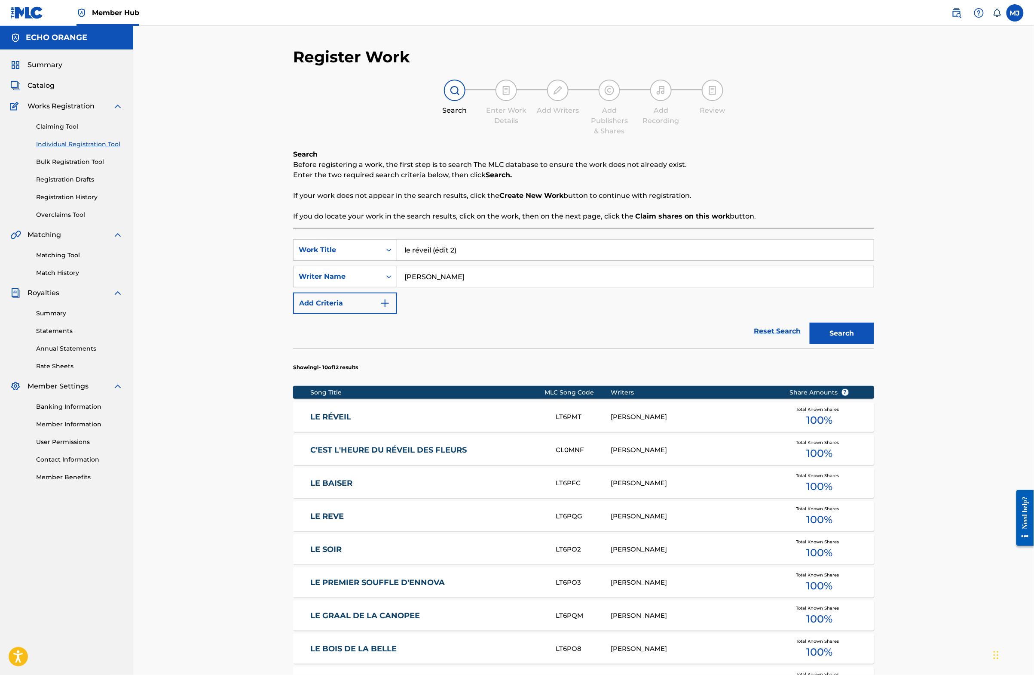
scroll to position [279, 0]
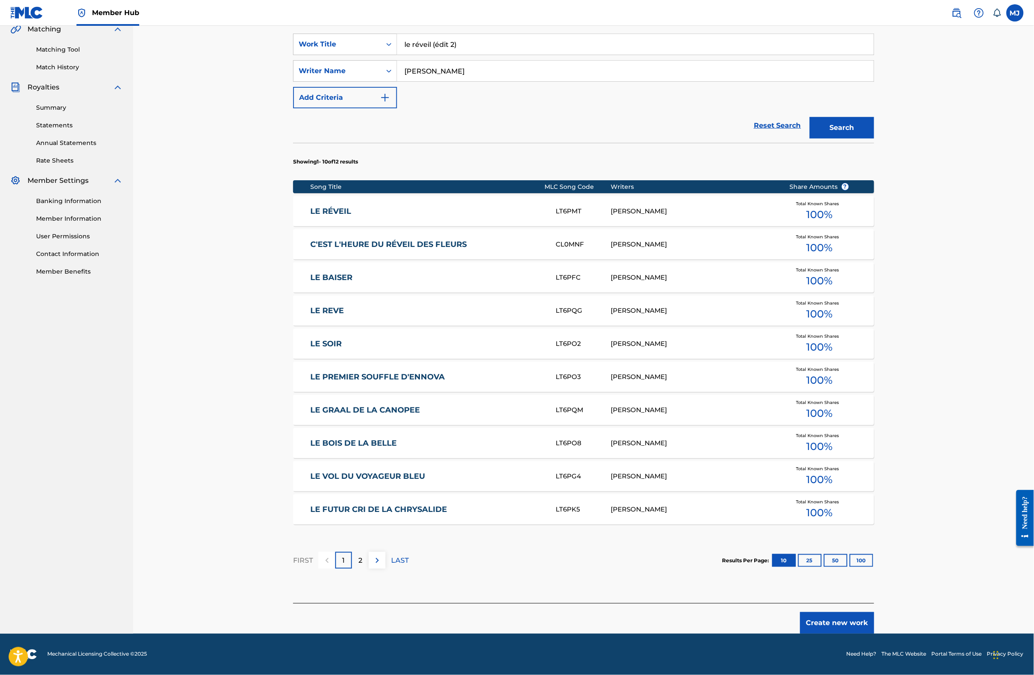
click at [874, 612] on button "Create new work" at bounding box center [838, 622] width 74 height 21
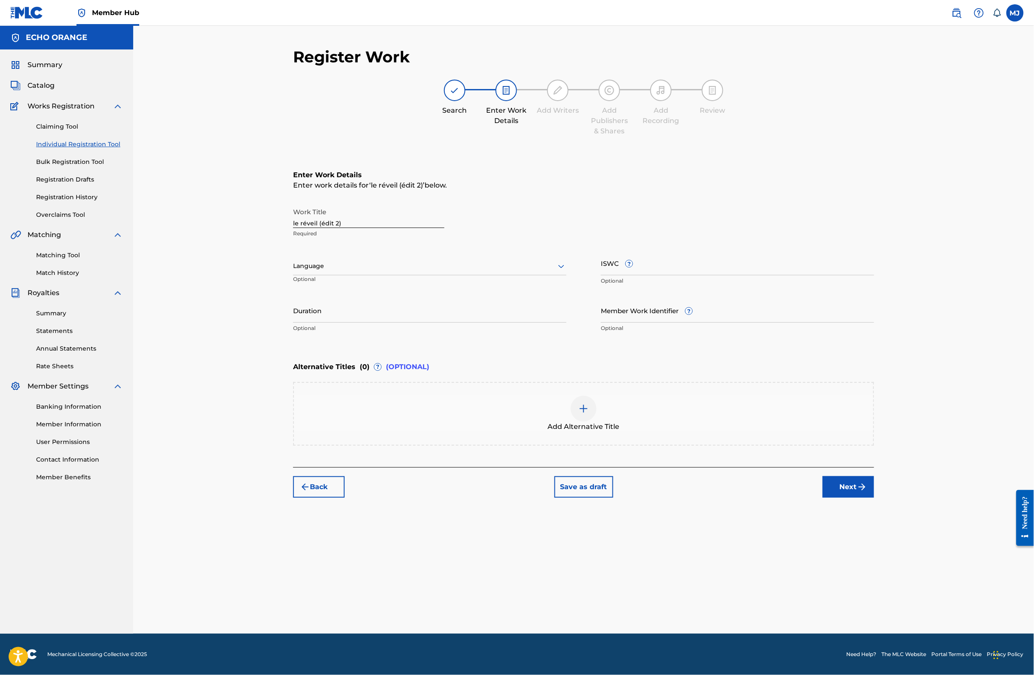
scroll to position [0, 0]
click at [874, 497] on button "Next" at bounding box center [849, 486] width 52 height 21
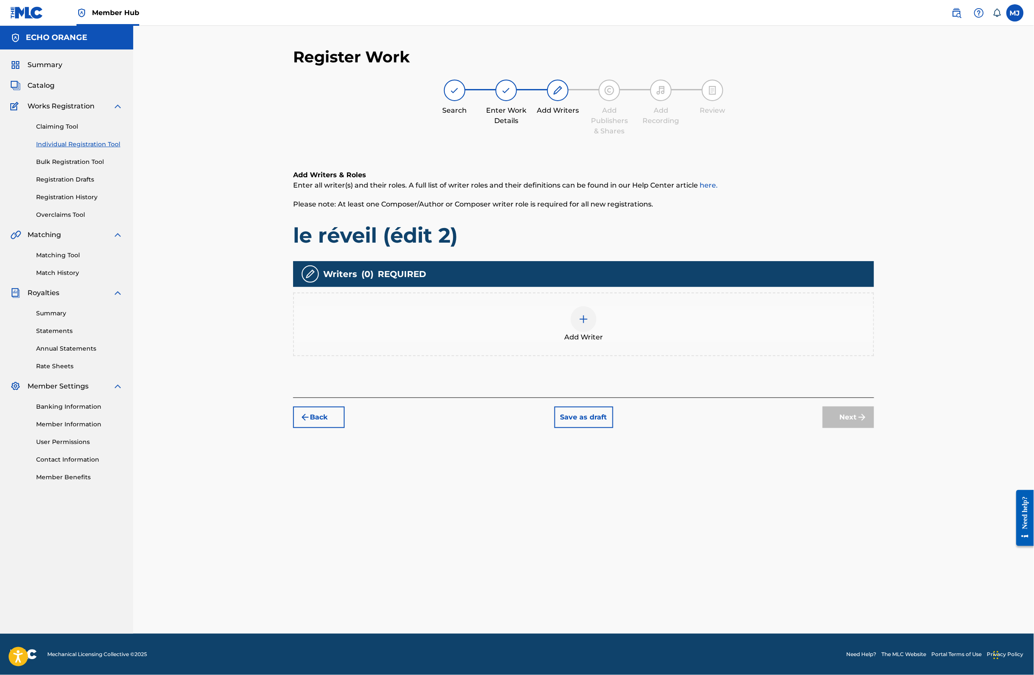
click at [554, 342] on div "Add Writer" at bounding box center [584, 324] width 580 height 36
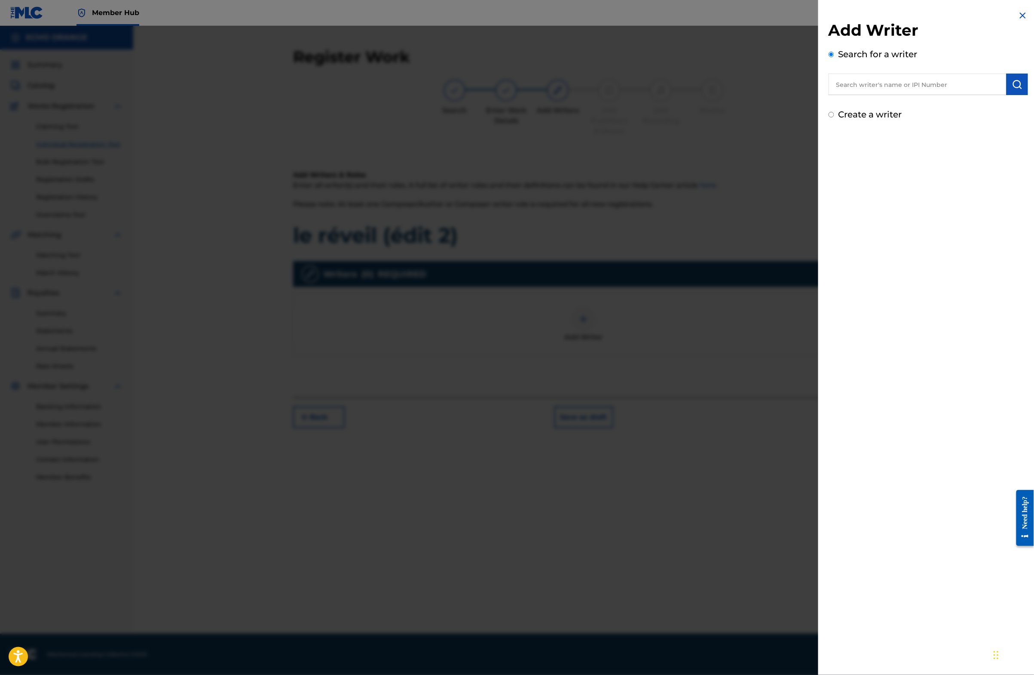
click at [856, 95] on input "text" at bounding box center [918, 84] width 178 height 21
paste input "[PERSON_NAME]"
type input "[PERSON_NAME]"
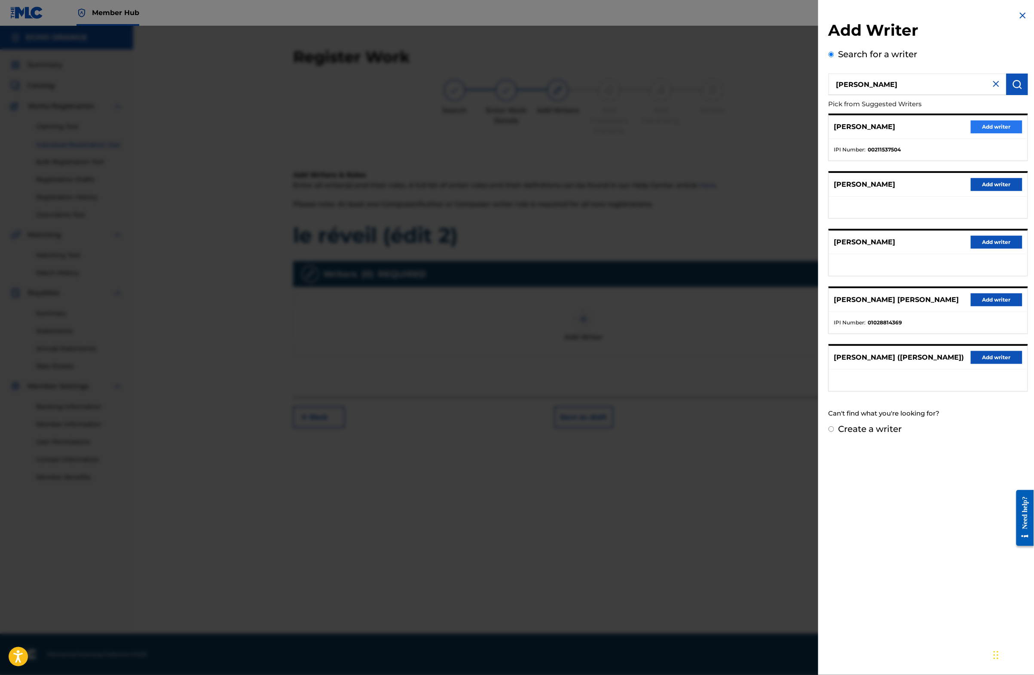
click at [993, 133] on button "Add writer" at bounding box center [997, 126] width 52 height 13
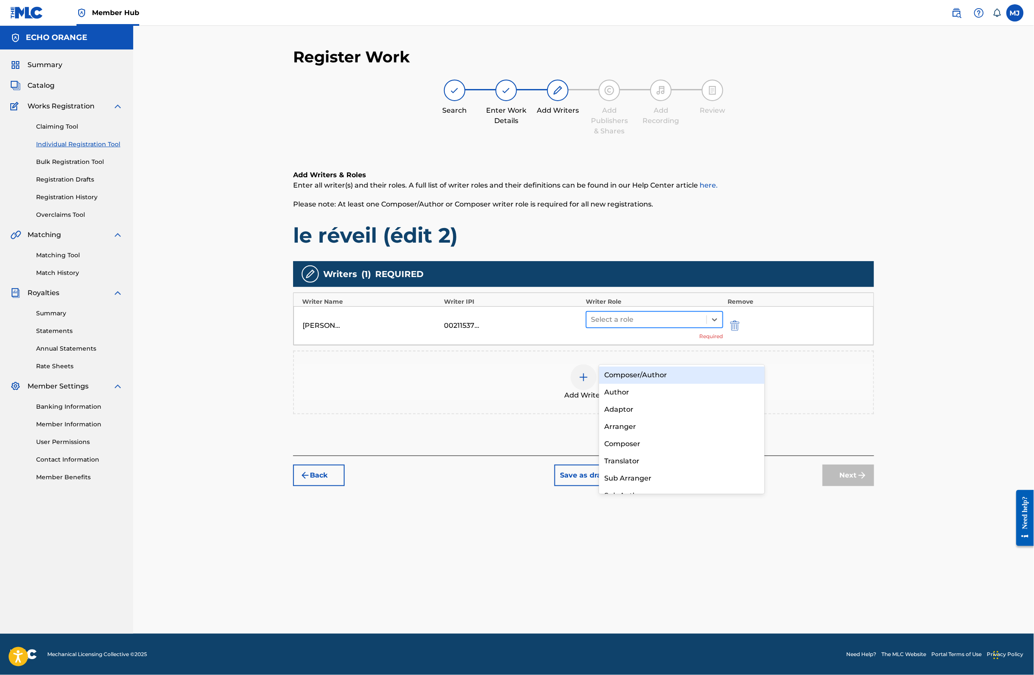
click at [669, 325] on div at bounding box center [646, 319] width 111 height 12
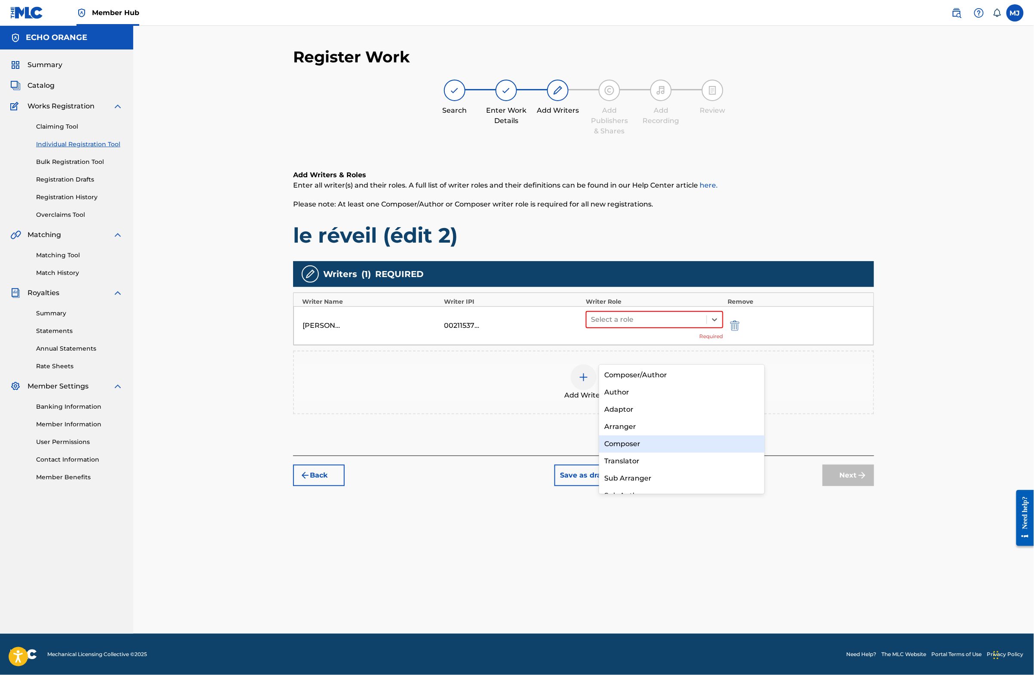
click at [633, 438] on div "Composer" at bounding box center [682, 443] width 166 height 17
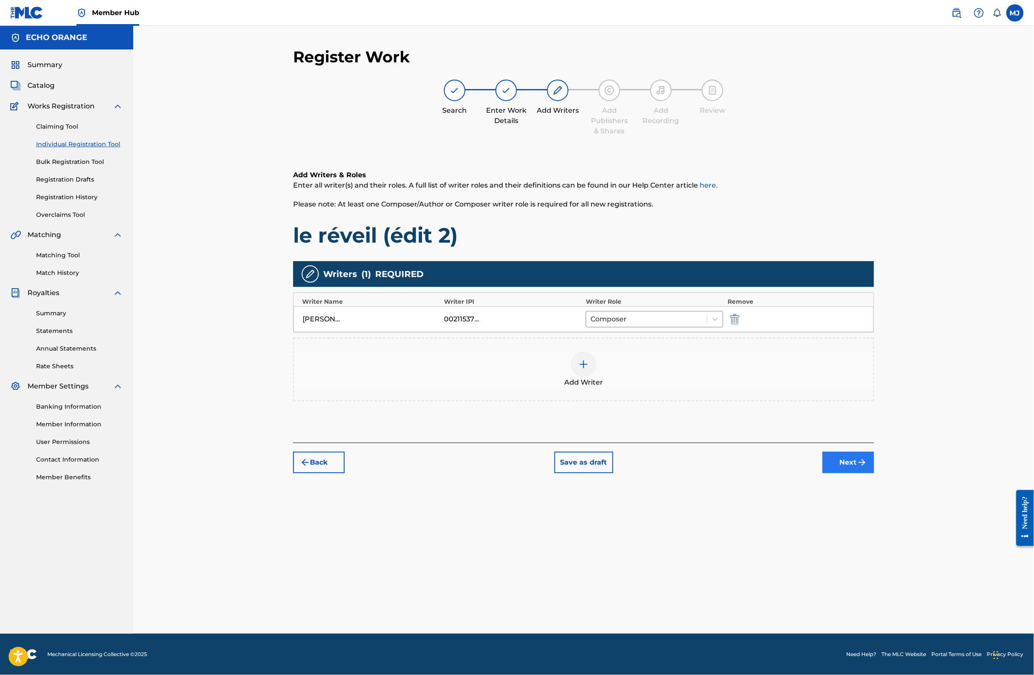
click at [874, 473] on button "Next" at bounding box center [849, 461] width 52 height 21
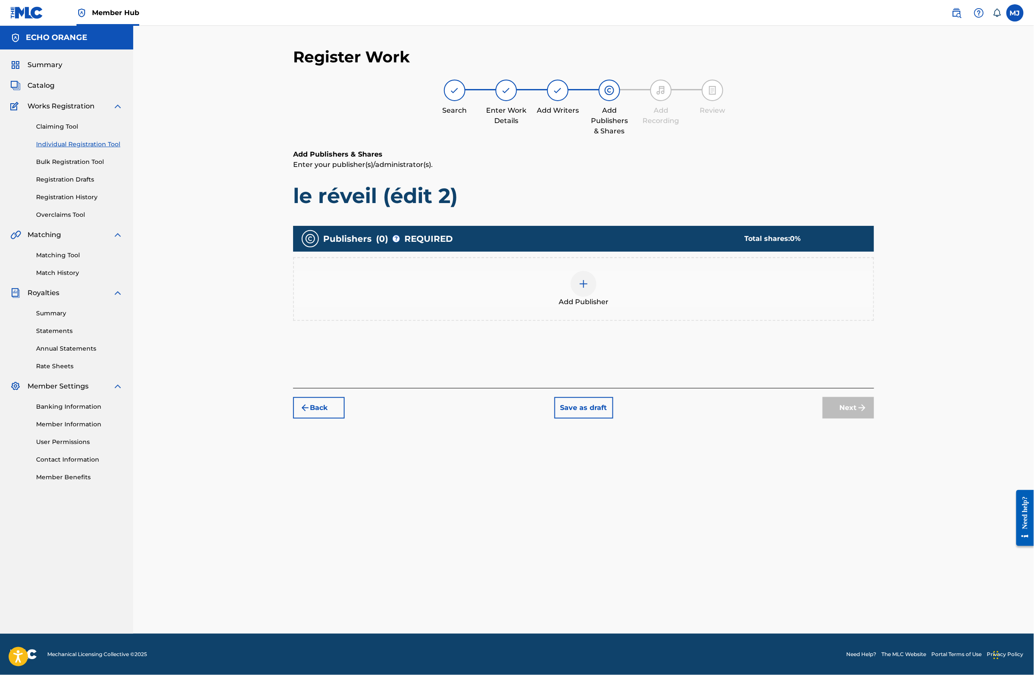
click at [568, 307] on div "Add Publisher" at bounding box center [584, 289] width 580 height 36
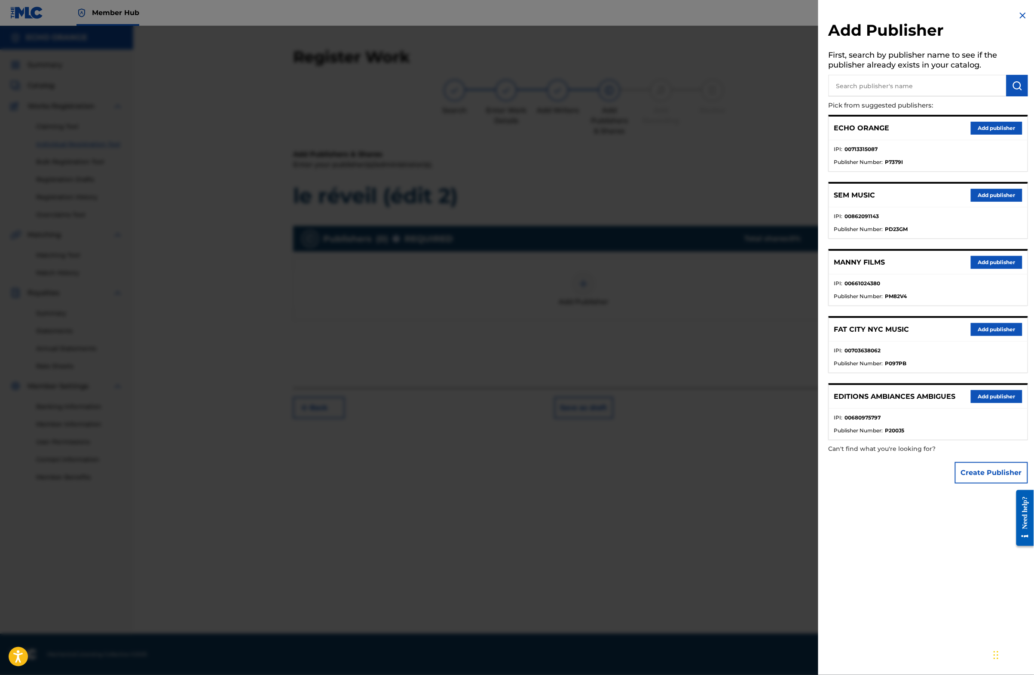
click at [880, 93] on input "text" at bounding box center [918, 85] width 178 height 21
type input "origins"
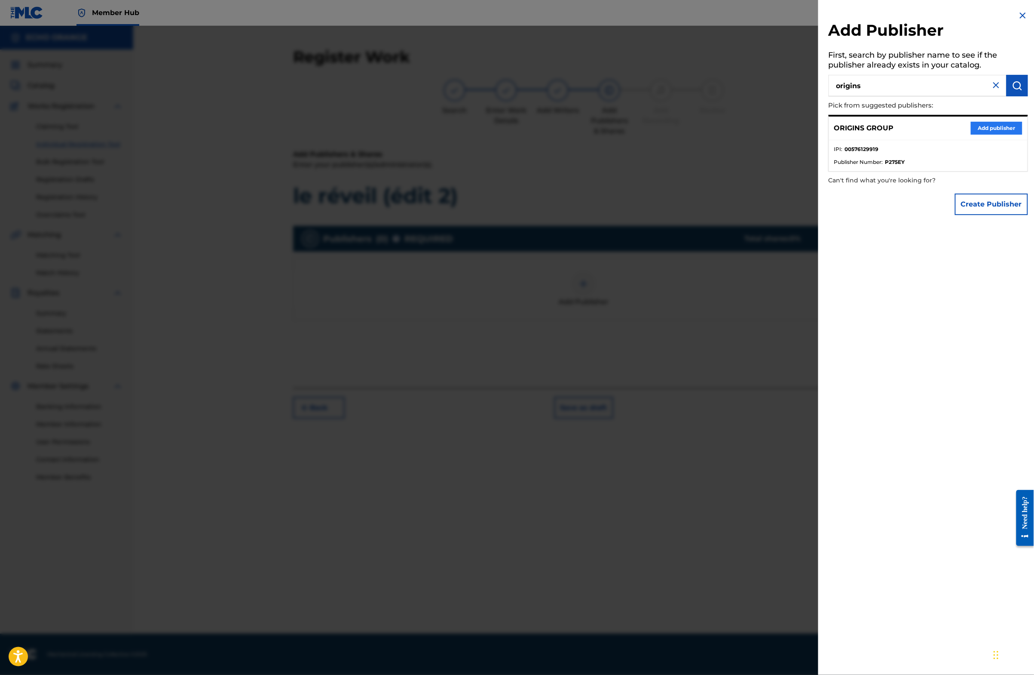
click at [987, 135] on button "Add publisher" at bounding box center [997, 128] width 52 height 13
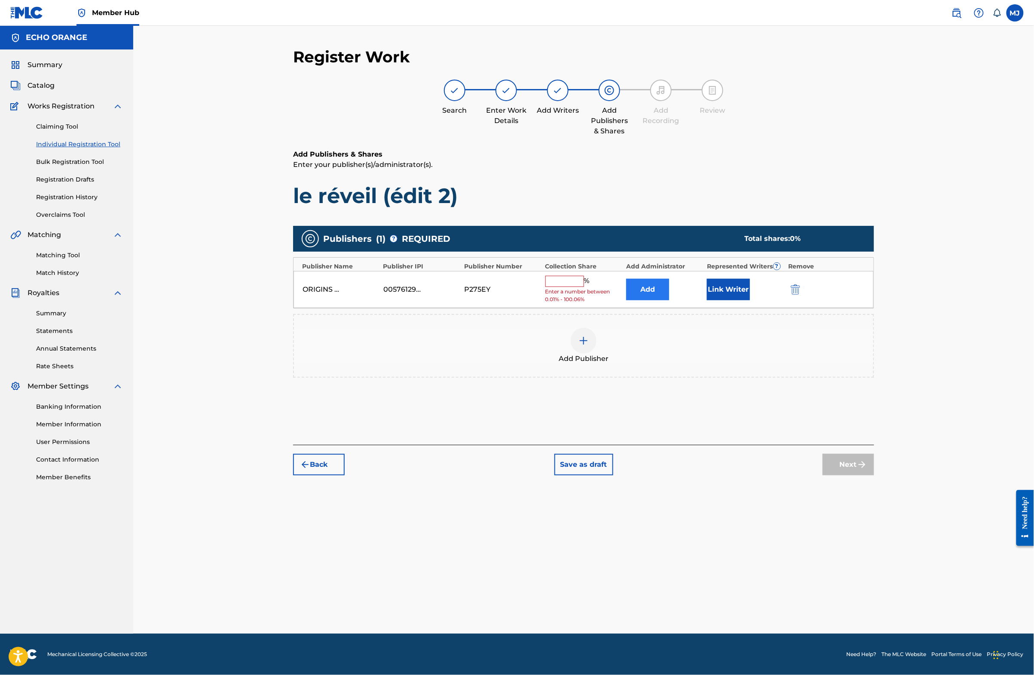
click at [669, 300] on button "Add" at bounding box center [647, 289] width 43 height 21
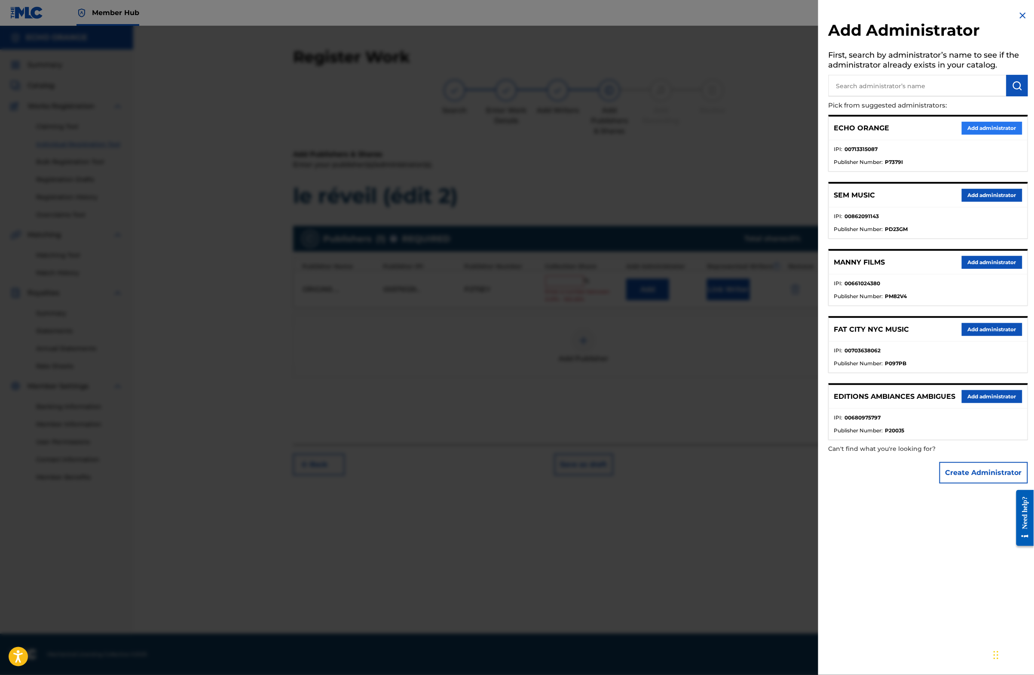
click at [985, 135] on button "Add administrator" at bounding box center [992, 128] width 61 height 13
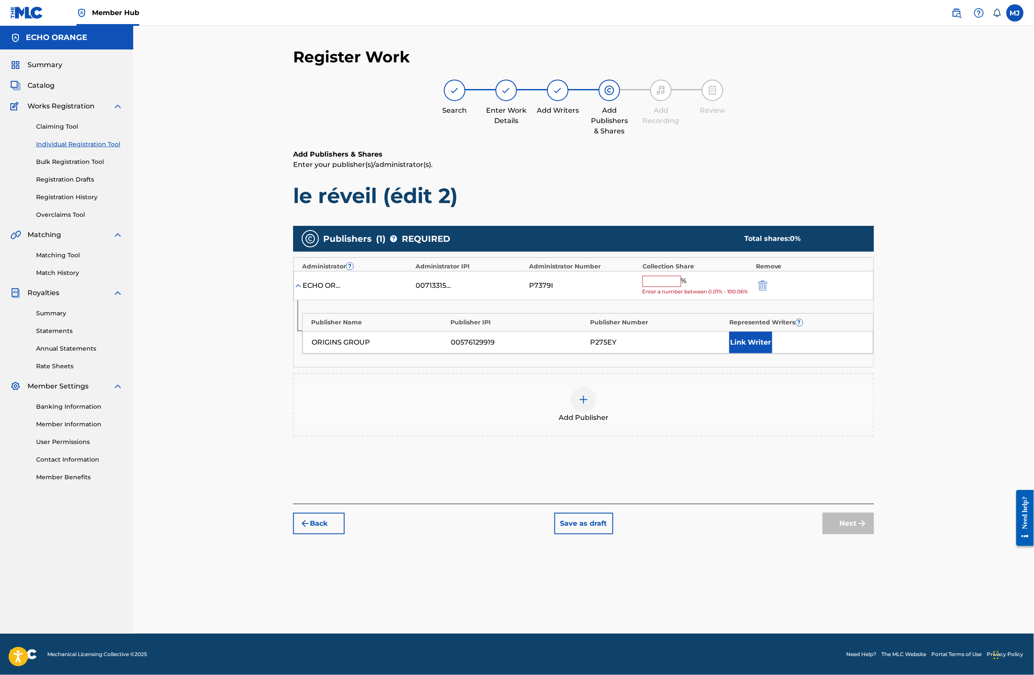
click at [676, 287] on input "text" at bounding box center [662, 281] width 39 height 11
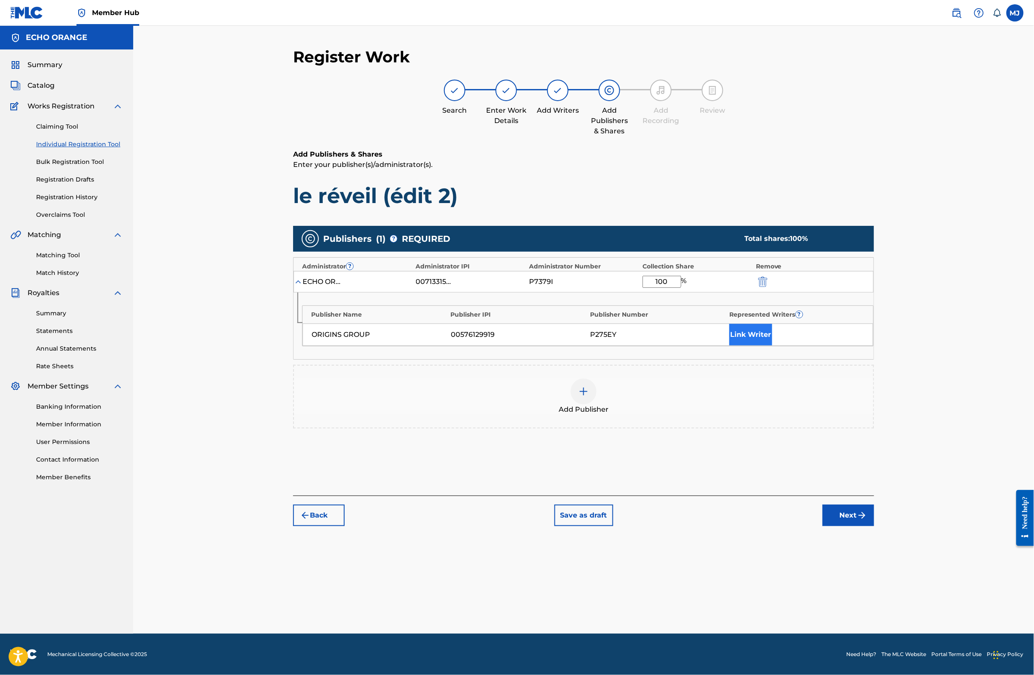
type input "100"
click at [773, 345] on button "Link Writer" at bounding box center [751, 334] width 43 height 21
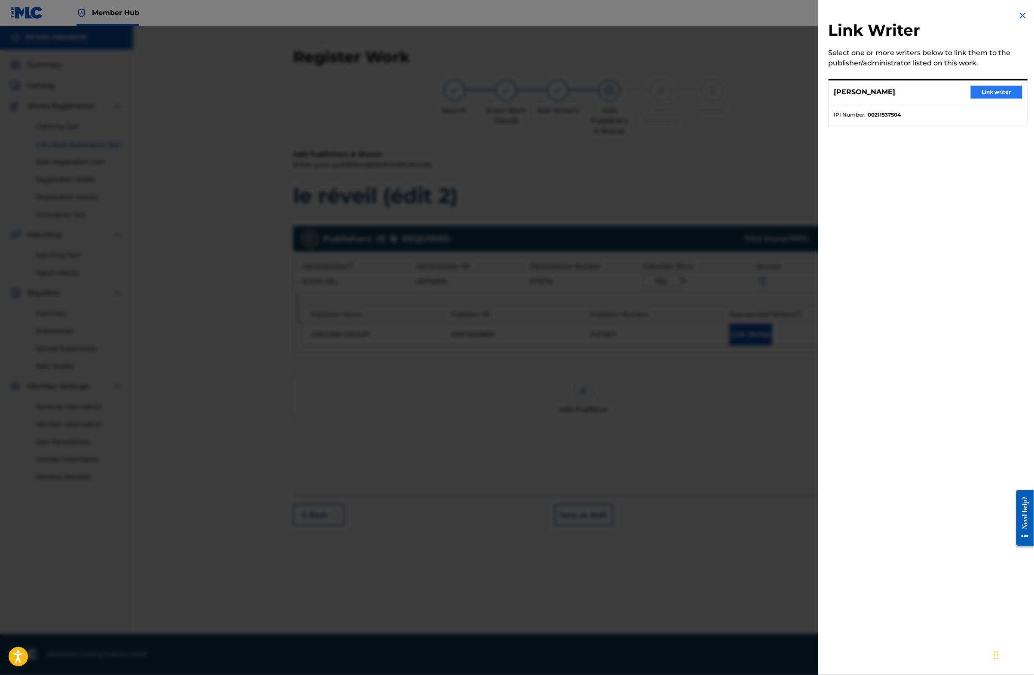
click at [971, 98] on button "Link writer" at bounding box center [997, 92] width 52 height 13
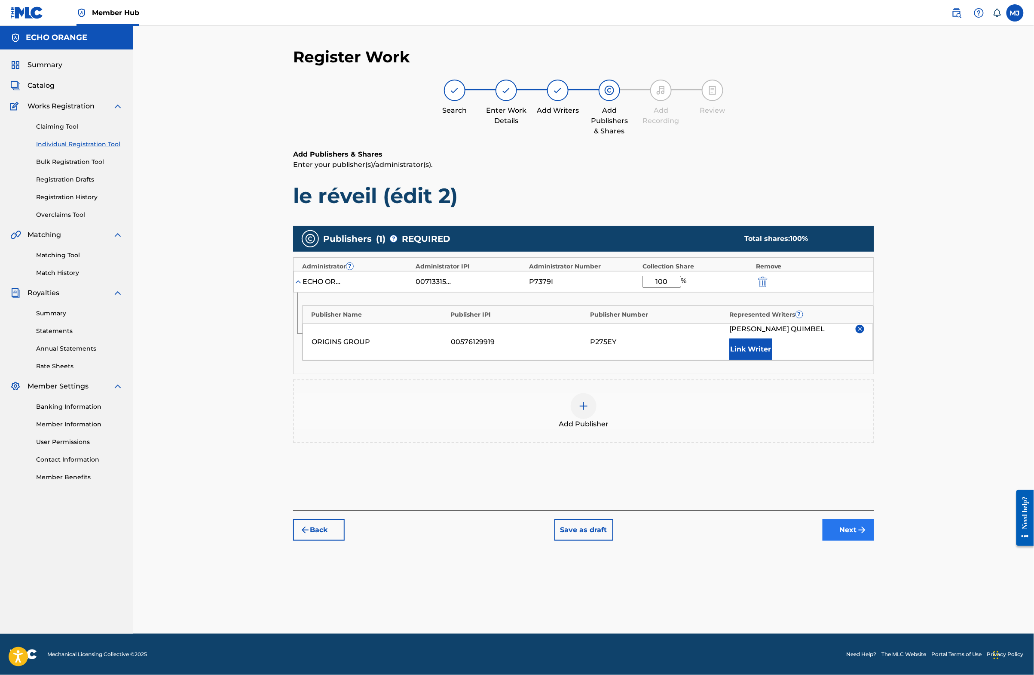
click at [874, 540] on button "Next" at bounding box center [849, 529] width 52 height 21
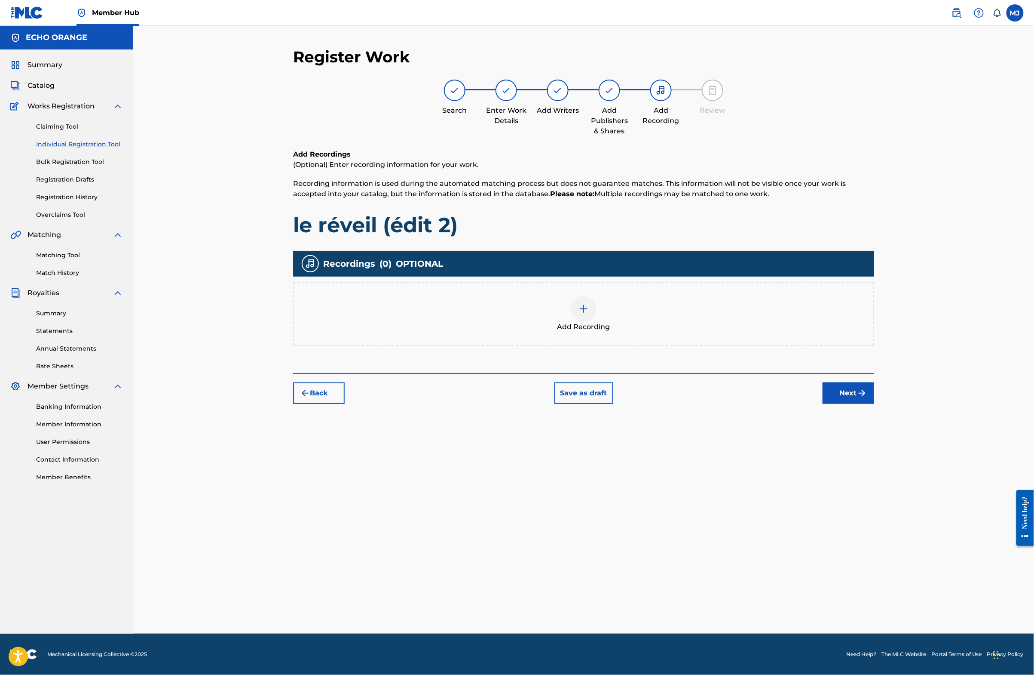
click at [874, 404] on div "Back Save as draft Next" at bounding box center [583, 388] width 581 height 31
click at [874, 404] on button "Next" at bounding box center [849, 392] width 52 height 21
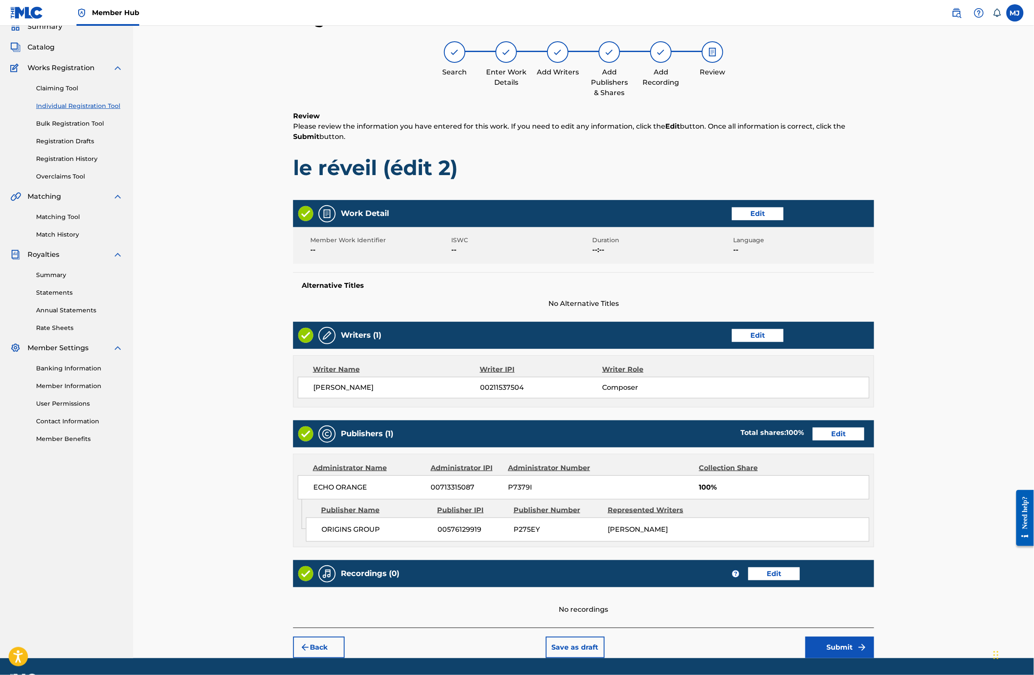
scroll to position [151, 0]
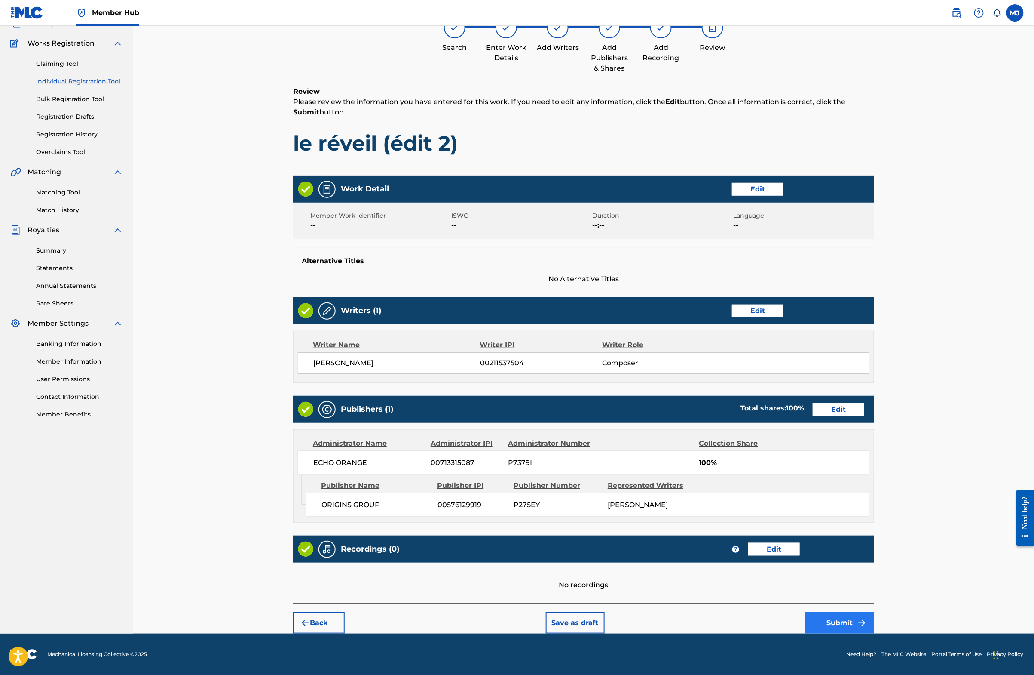
click at [874, 612] on button "Submit" at bounding box center [840, 622] width 69 height 21
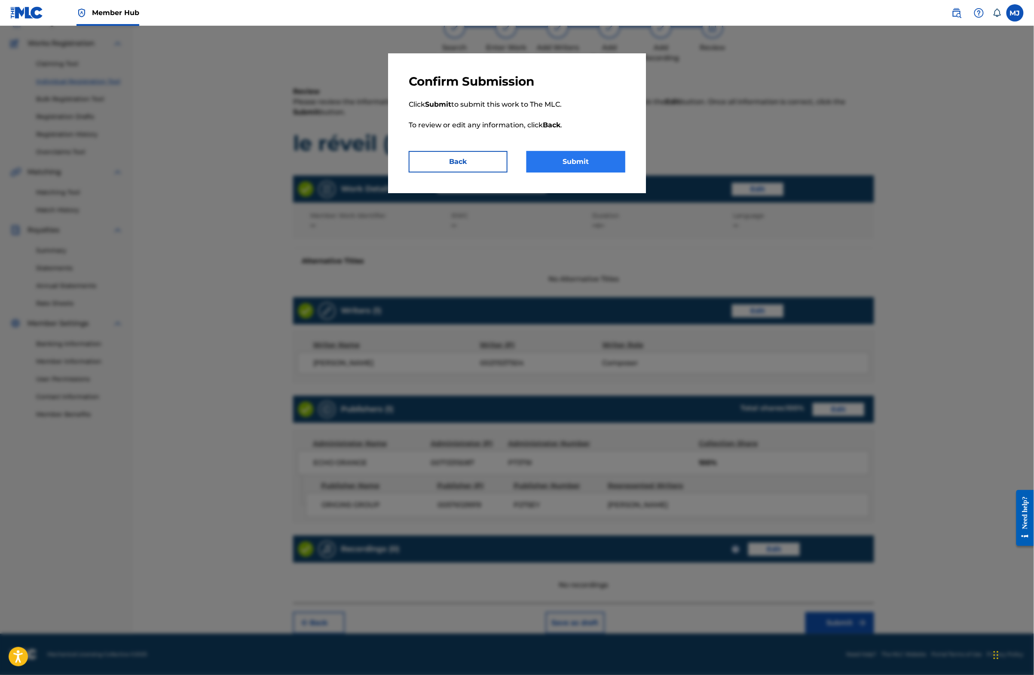
click at [602, 172] on button "Submit" at bounding box center [576, 161] width 99 height 21
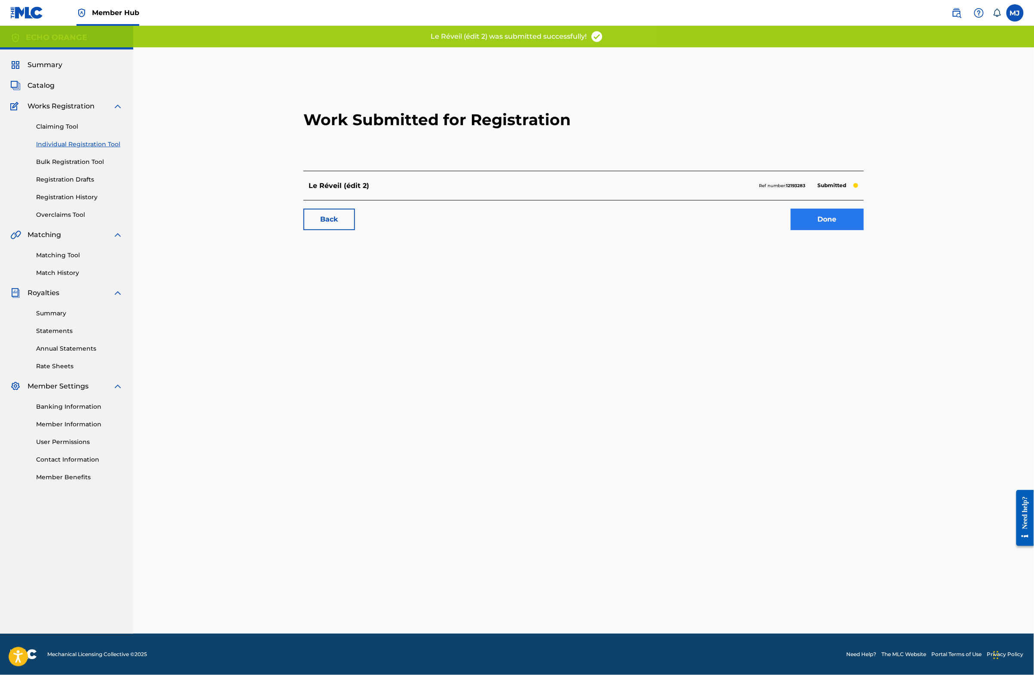
click at [864, 230] on link "Done" at bounding box center [827, 219] width 73 height 21
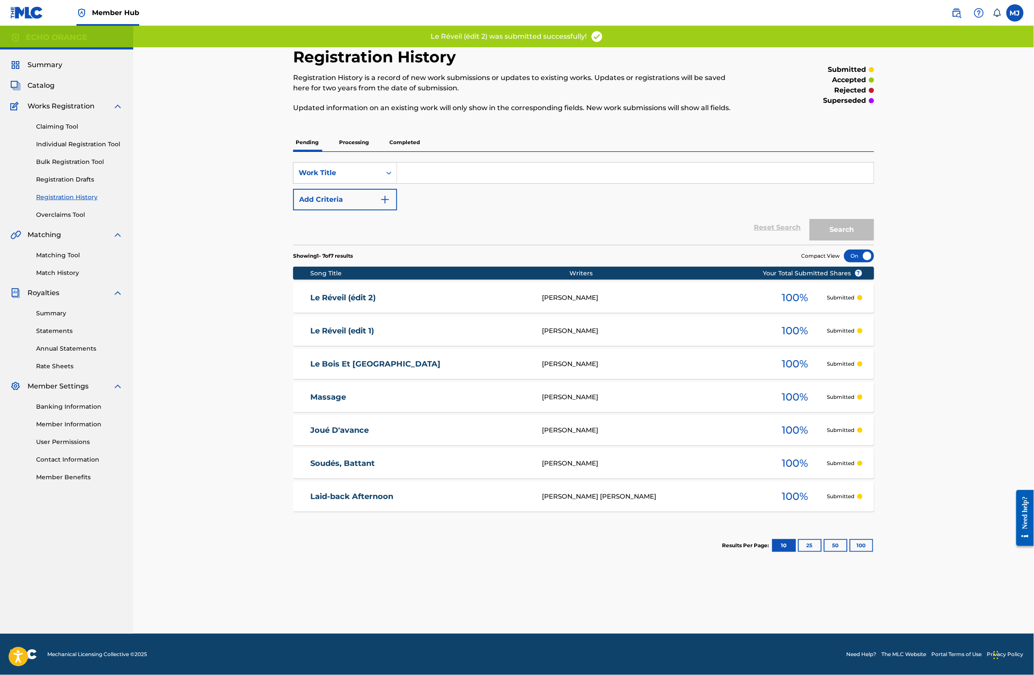
click at [64, 277] on div "Matching Tool Match History" at bounding box center [66, 258] width 113 height 37
click at [66, 260] on link "Matching Tool" at bounding box center [79, 255] width 87 height 9
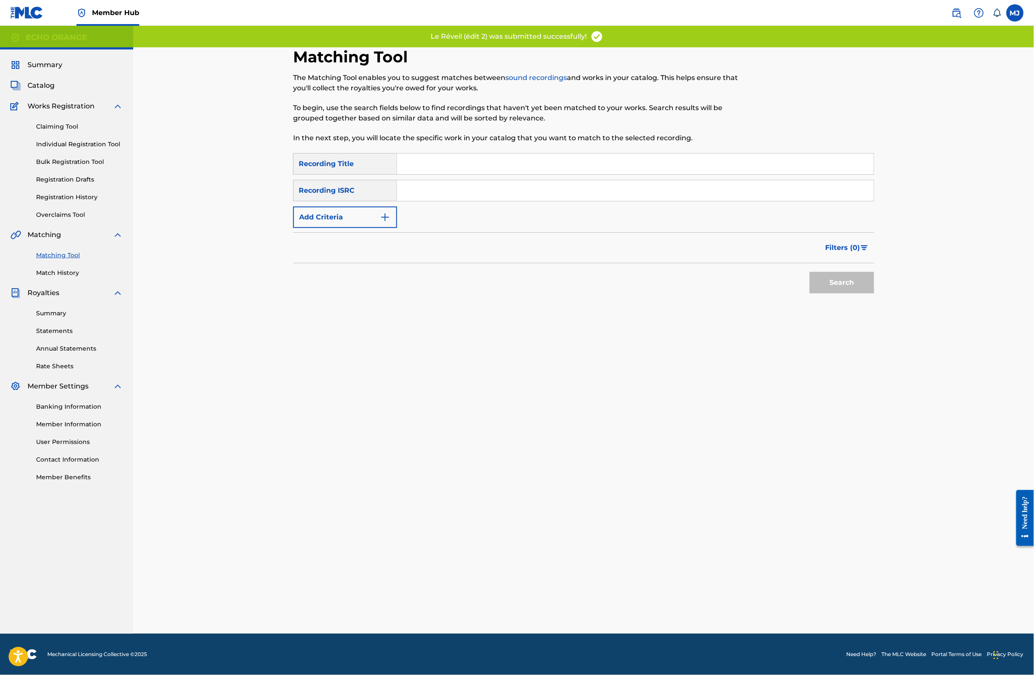
click at [395, 196] on div "SearchWithCriteria2d5ebbb0-9dd1-430c-a9c7-981cf1c5023c Recording Title SearchWi…" at bounding box center [583, 190] width 581 height 75
click at [398, 174] on input "Search Form" at bounding box center [635, 163] width 477 height 21
click at [312, 228] on button "Add Criteria" at bounding box center [345, 216] width 104 height 21
click at [408, 174] on input "Search Form" at bounding box center [635, 163] width 477 height 21
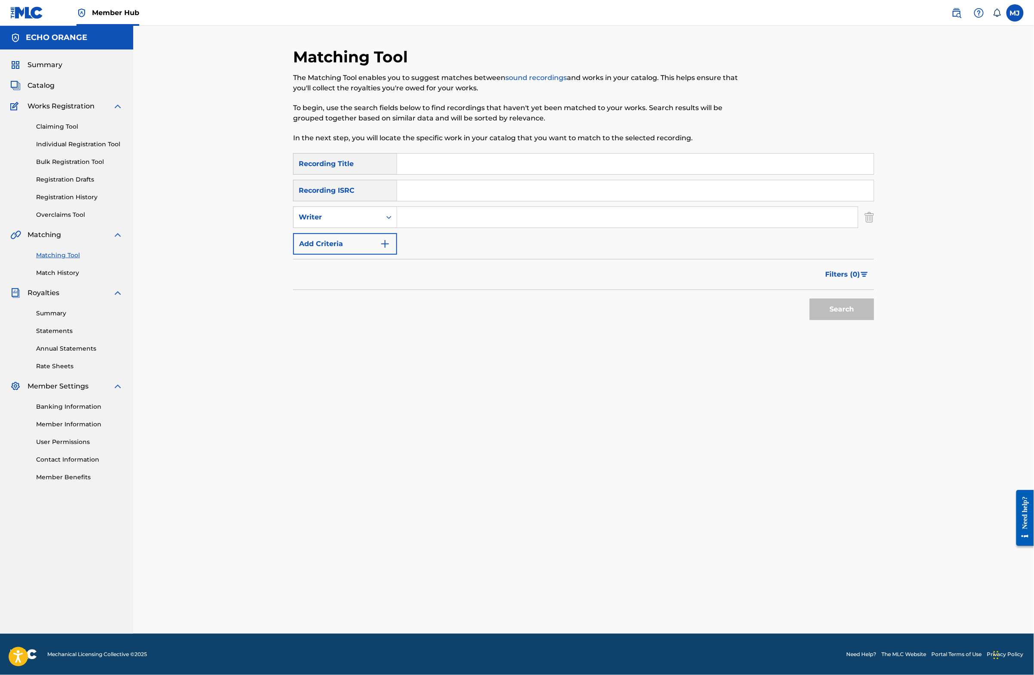
click at [407, 174] on input "Search Form" at bounding box center [635, 163] width 477 height 21
type input "reves d'ailleurs"
type input "v"
paste input "[PERSON_NAME]"
type input "[PERSON_NAME]"
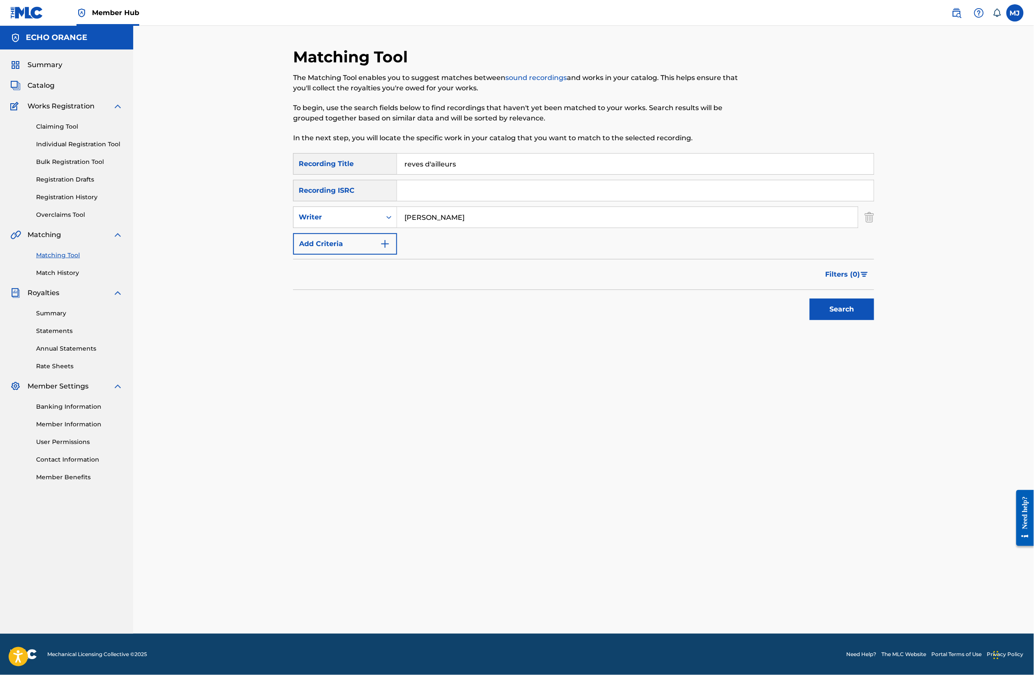
click at [874, 320] on button "Search" at bounding box center [842, 308] width 64 height 21
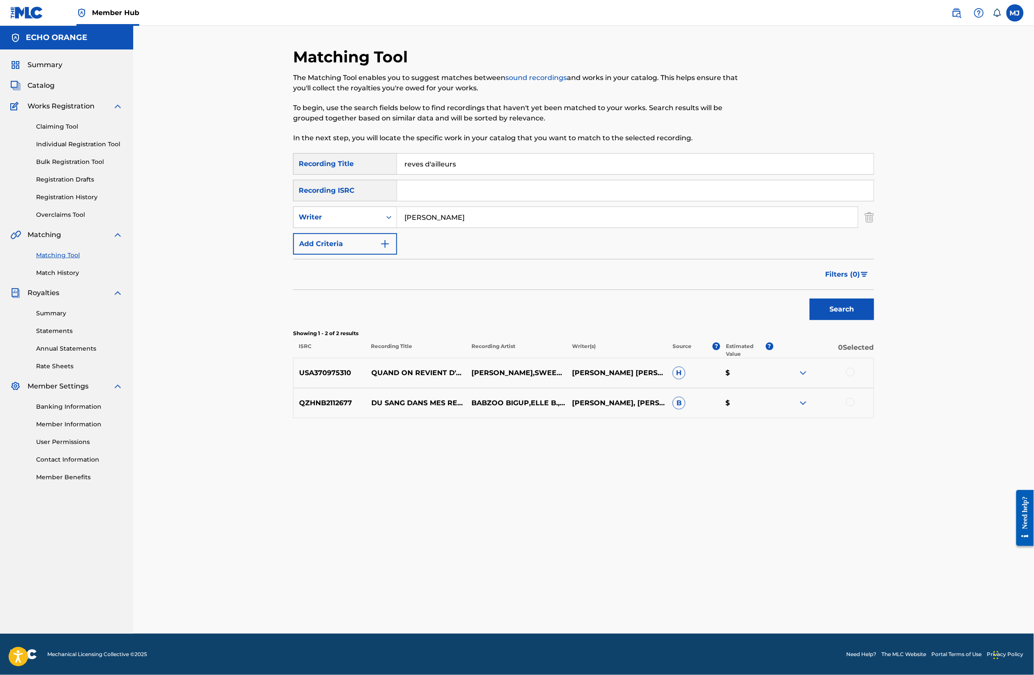
click at [446, 174] on input "reves d'ailleurs" at bounding box center [635, 163] width 477 height 21
click at [874, 320] on button "Search" at bounding box center [842, 308] width 64 height 21
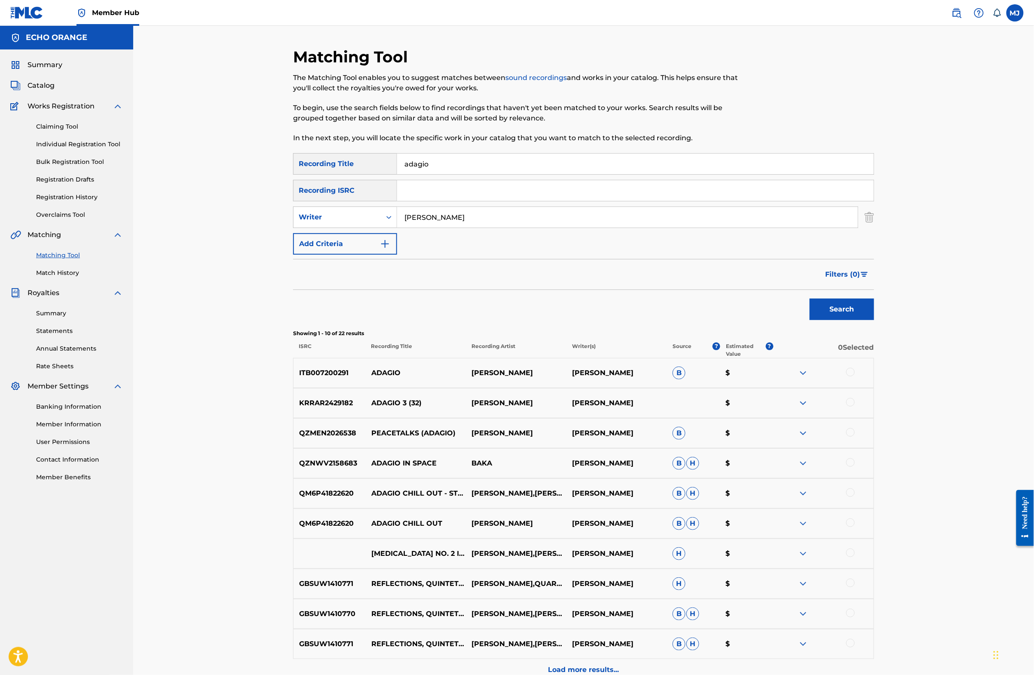
click at [414, 174] on input "adagio" at bounding box center [635, 163] width 477 height 21
click at [874, 320] on button "Search" at bounding box center [842, 308] width 64 height 21
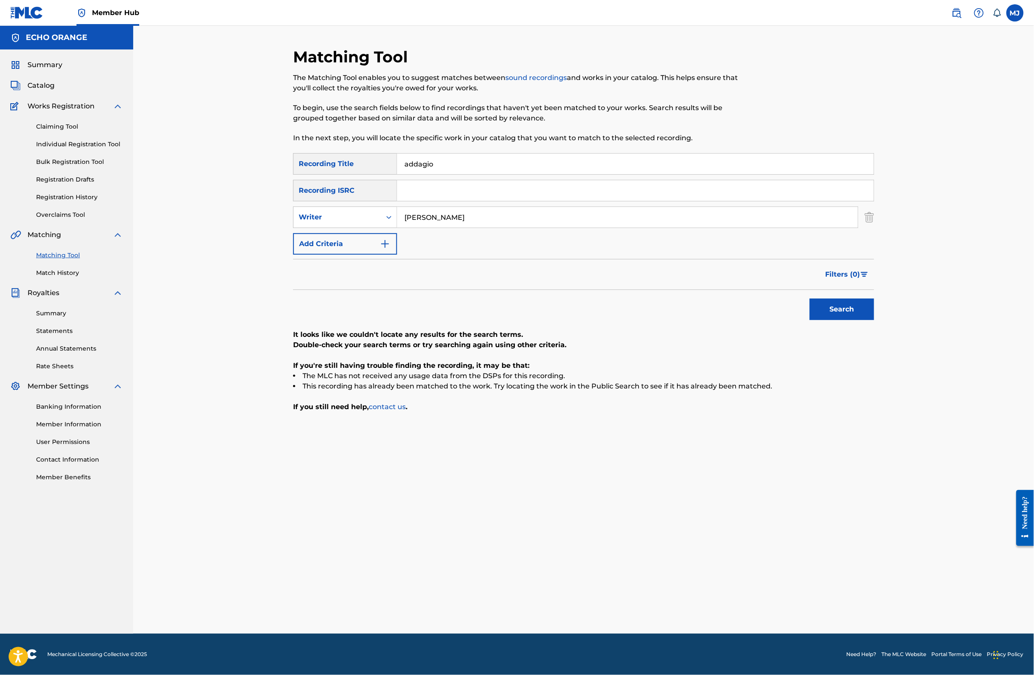
click at [414, 174] on input "addagio" at bounding box center [635, 163] width 477 height 21
type input "le futur cri"
click at [874, 320] on button "Search" at bounding box center [842, 308] width 64 height 21
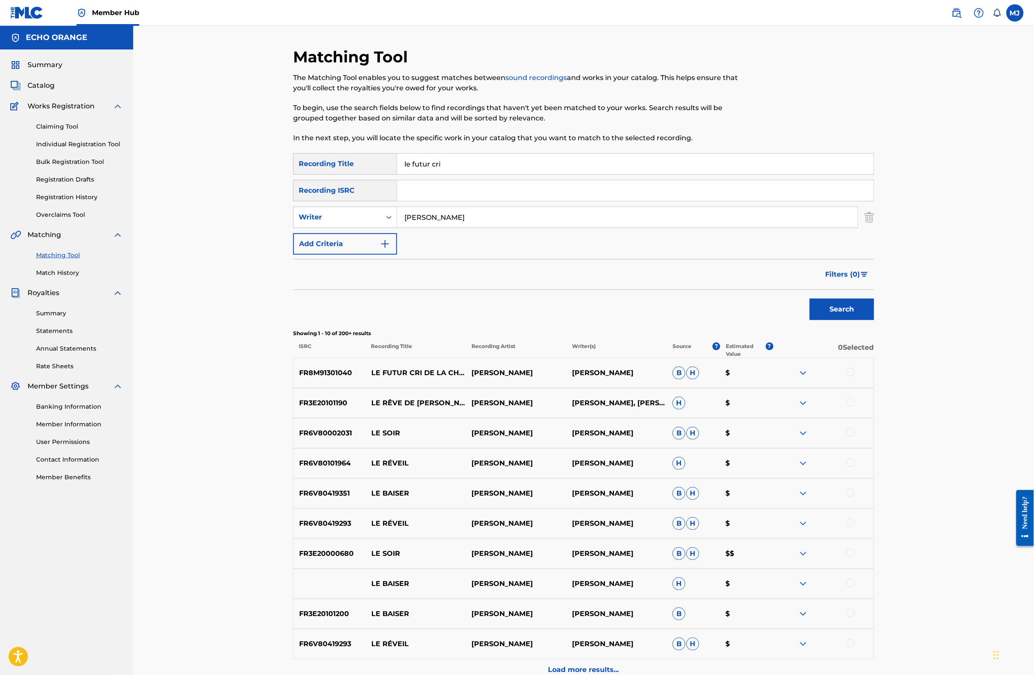
click at [855, 376] on div at bounding box center [851, 372] width 9 height 9
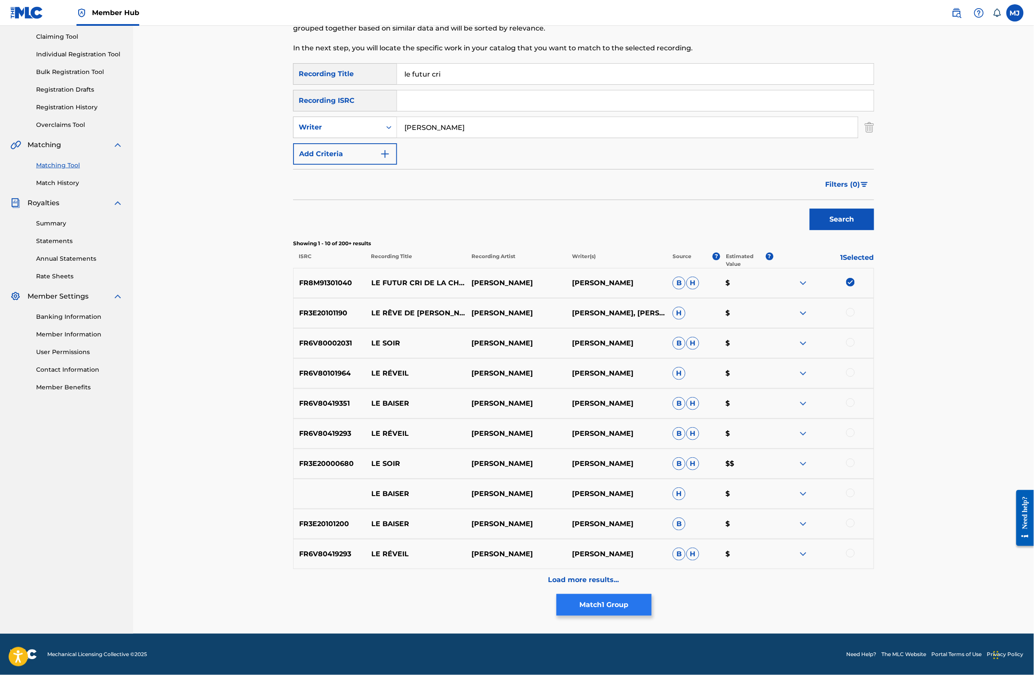
click at [652, 597] on button "Match 1 Group" at bounding box center [604, 604] width 95 height 21
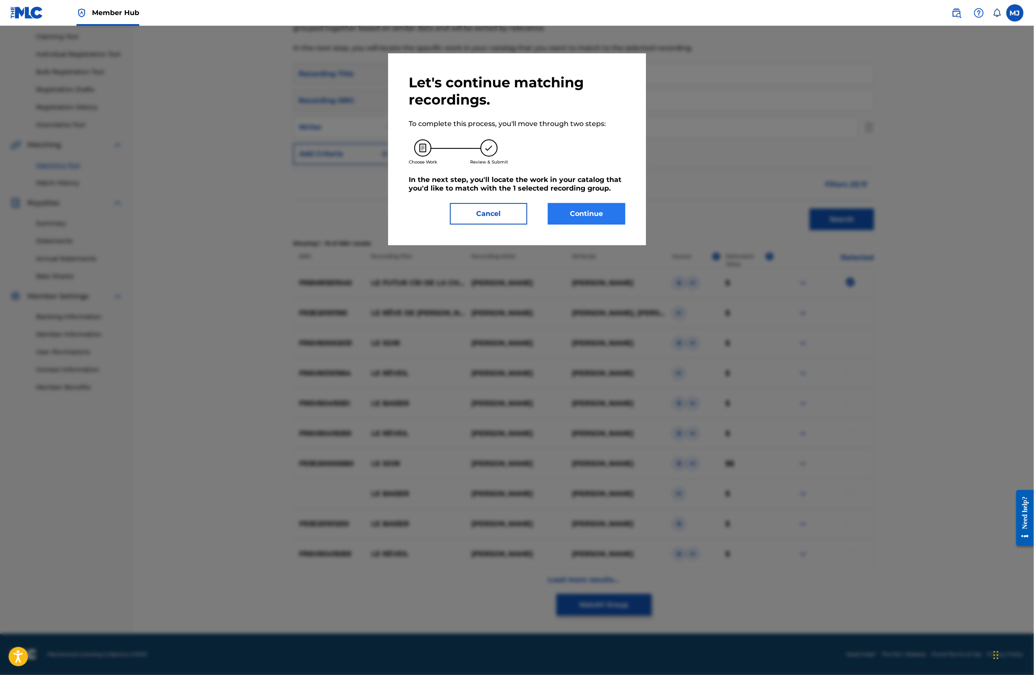
click at [574, 224] on button "Continue" at bounding box center [586, 213] width 77 height 21
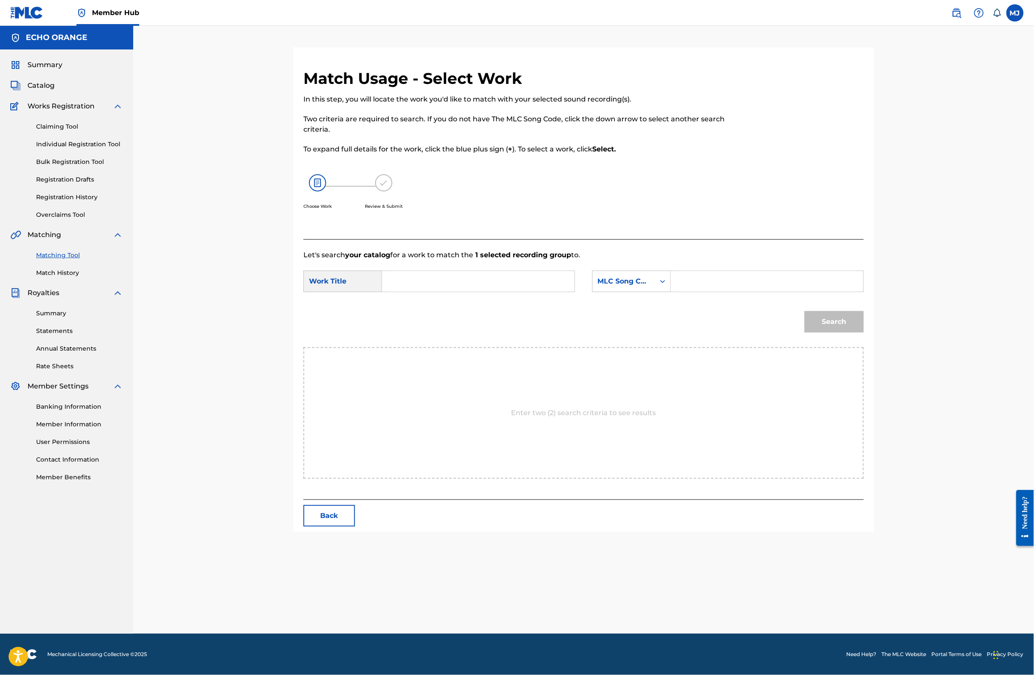
click at [423, 291] on input "Search Form" at bounding box center [479, 281] width 178 height 21
click at [397, 325] on span "de la chrysalide" at bounding box center [415, 316] width 36 height 18
type input "le futur cri de la chrysalide"
click at [645, 286] on div "MLC Song Code" at bounding box center [624, 281] width 52 height 10
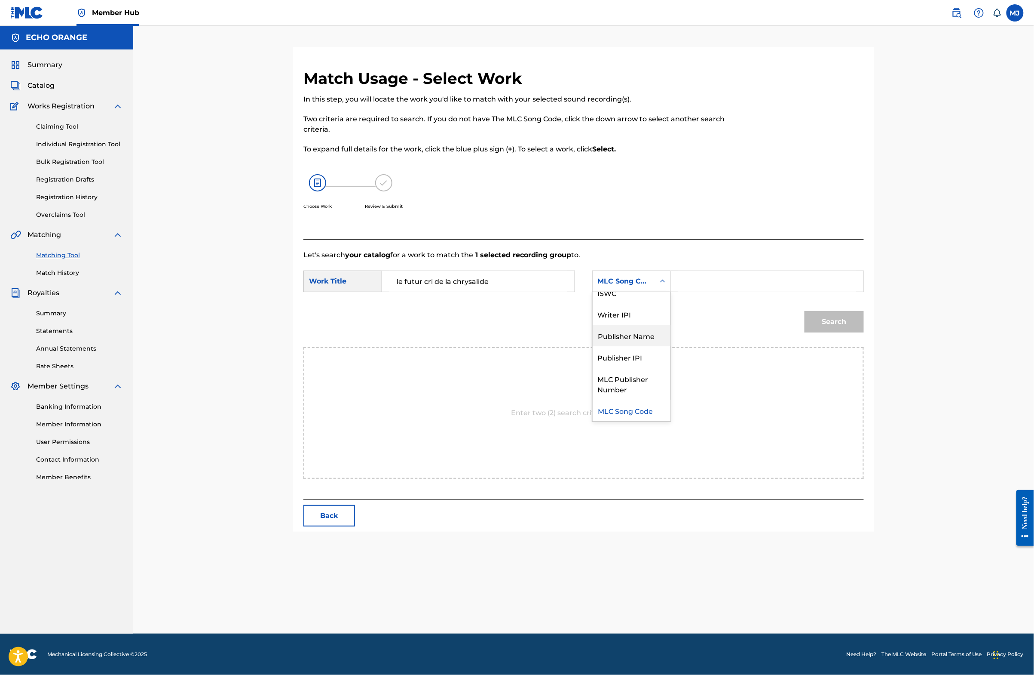
click at [651, 346] on div "Publisher Name" at bounding box center [632, 335] width 78 height 21
click at [750, 291] on input "Search Form" at bounding box center [767, 281] width 178 height 21
type input "origins"
click at [864, 332] on button "Search" at bounding box center [834, 321] width 59 height 21
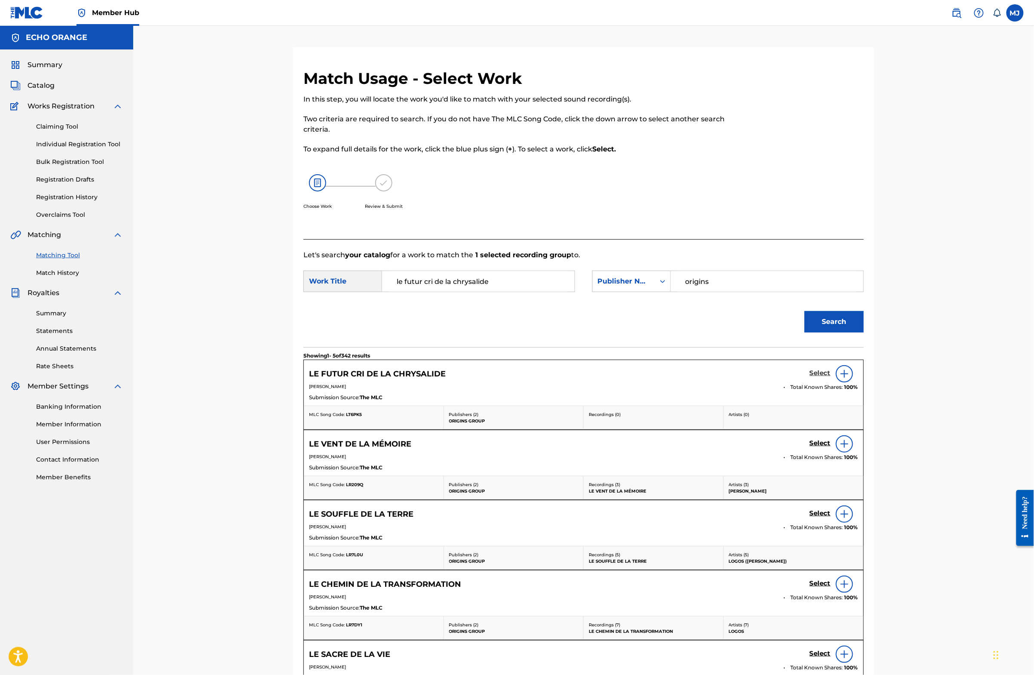
click at [831, 377] on h5 "Select" at bounding box center [820, 373] width 21 height 8
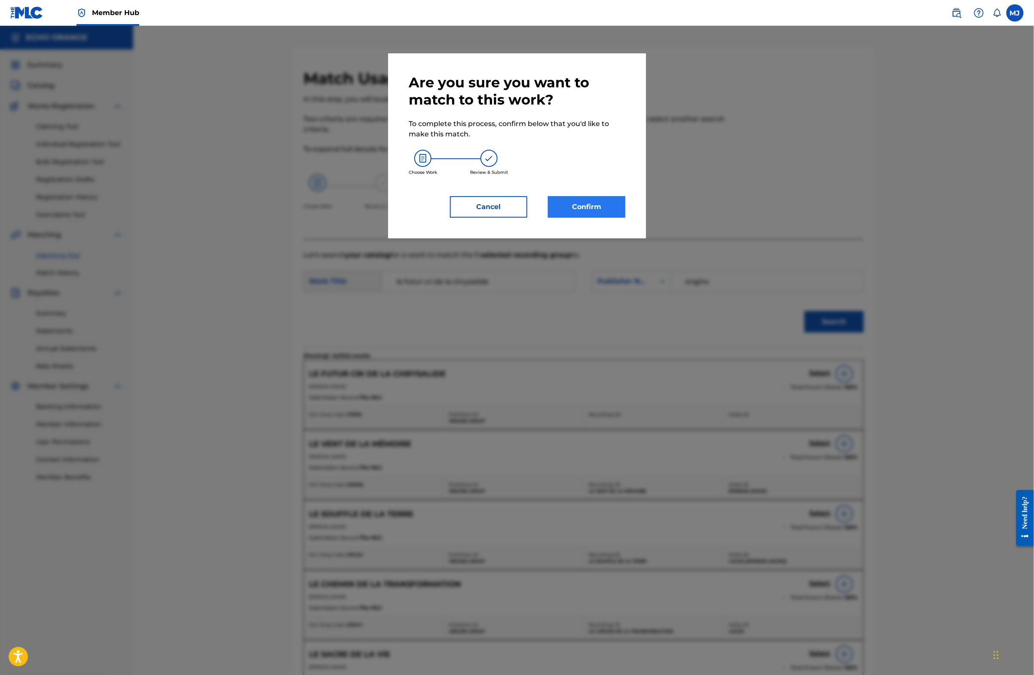
click at [592, 218] on button "Confirm" at bounding box center [586, 206] width 77 height 21
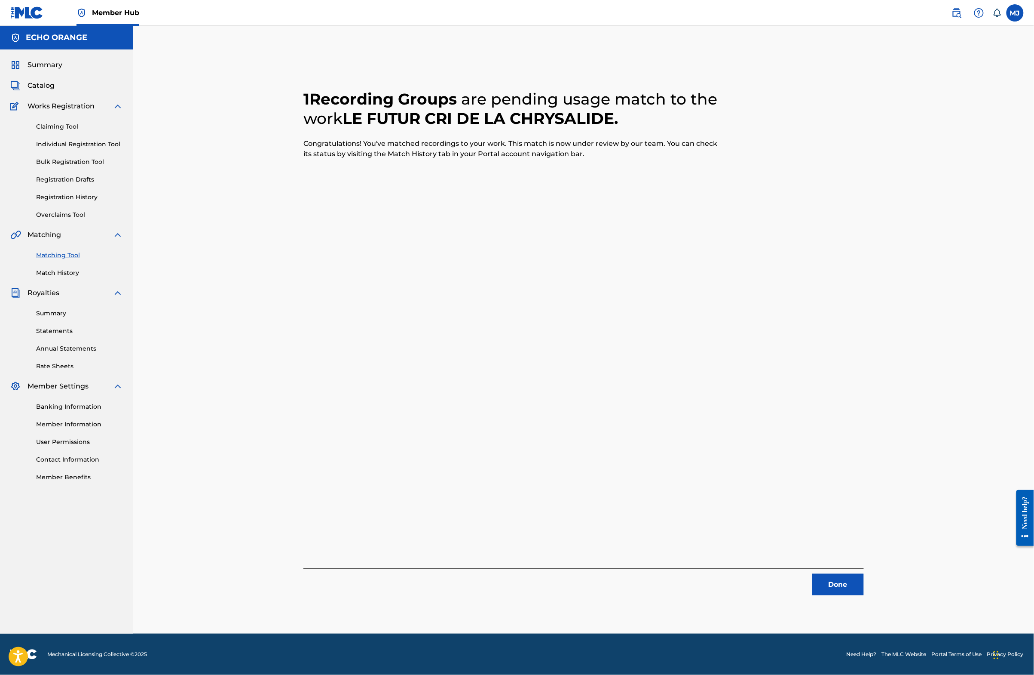
click at [885, 614] on div "1 Recording Groups are pending usage match to the work LE FUTUR CRI DE LA CHRYS…" at bounding box center [584, 340] width 602 height 586
click at [864, 595] on button "Done" at bounding box center [839, 584] width 52 height 21
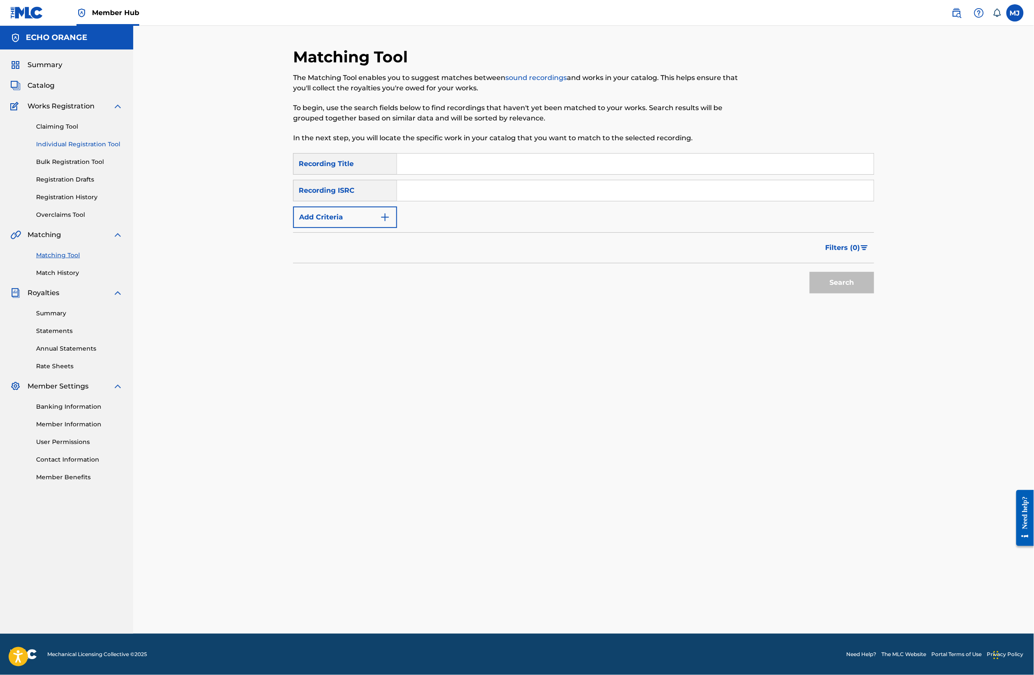
click at [117, 149] on link "Individual Registration Tool" at bounding box center [79, 144] width 87 height 9
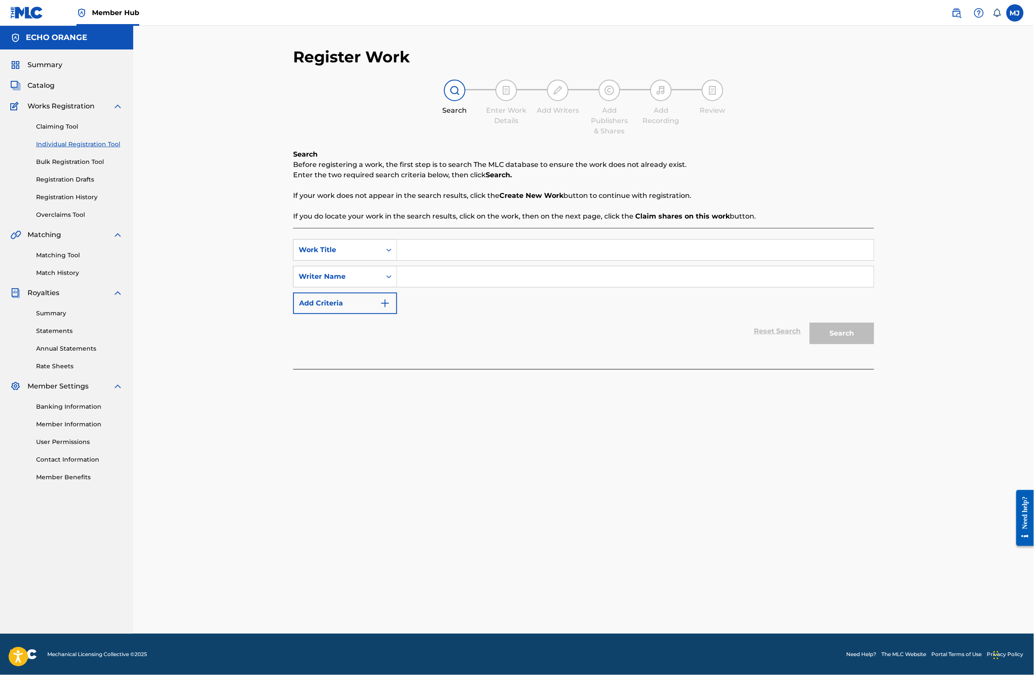
click at [384, 249] on div "SearchWithCriteriaaa6b0a13-149e-4d0a-95db-c9575beb3cd1 Work Title SearchWithCri…" at bounding box center [583, 298] width 581 height 141
click at [397, 258] on input "Search Form" at bounding box center [635, 249] width 477 height 21
click at [77, 277] on div "Matching Tool Match History" at bounding box center [66, 258] width 113 height 37
click at [82, 260] on link "Matching Tool" at bounding box center [79, 255] width 87 height 9
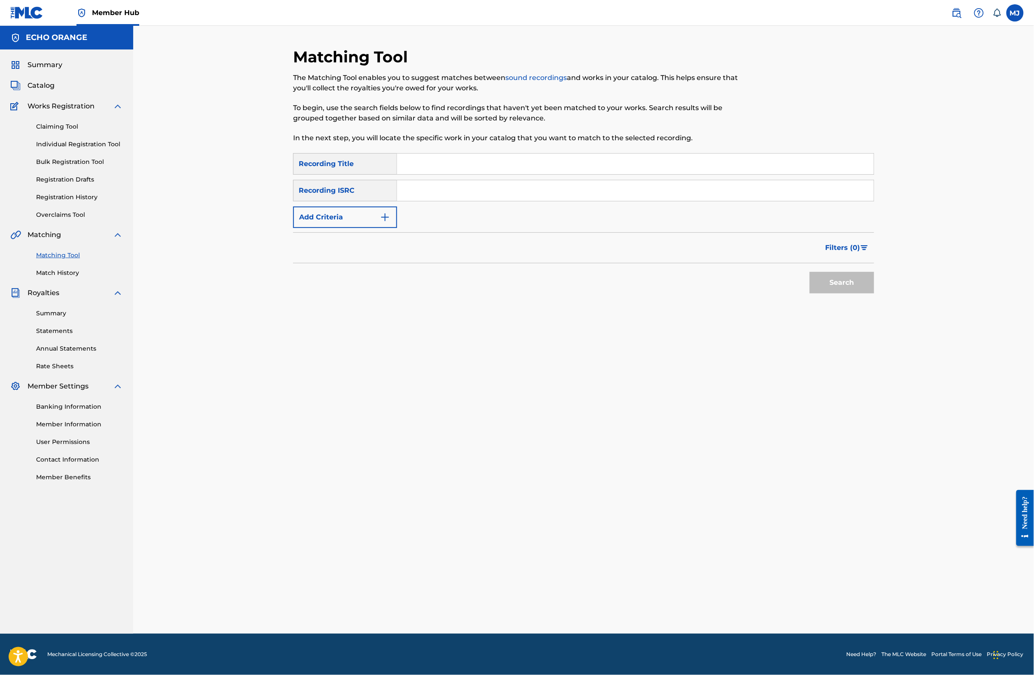
click at [451, 174] on input "Search Form" at bounding box center [635, 163] width 477 height 21
type input "l'éveil de l'enchanteur"
click at [305, 228] on button "Add Criteria" at bounding box center [345, 216] width 104 height 21
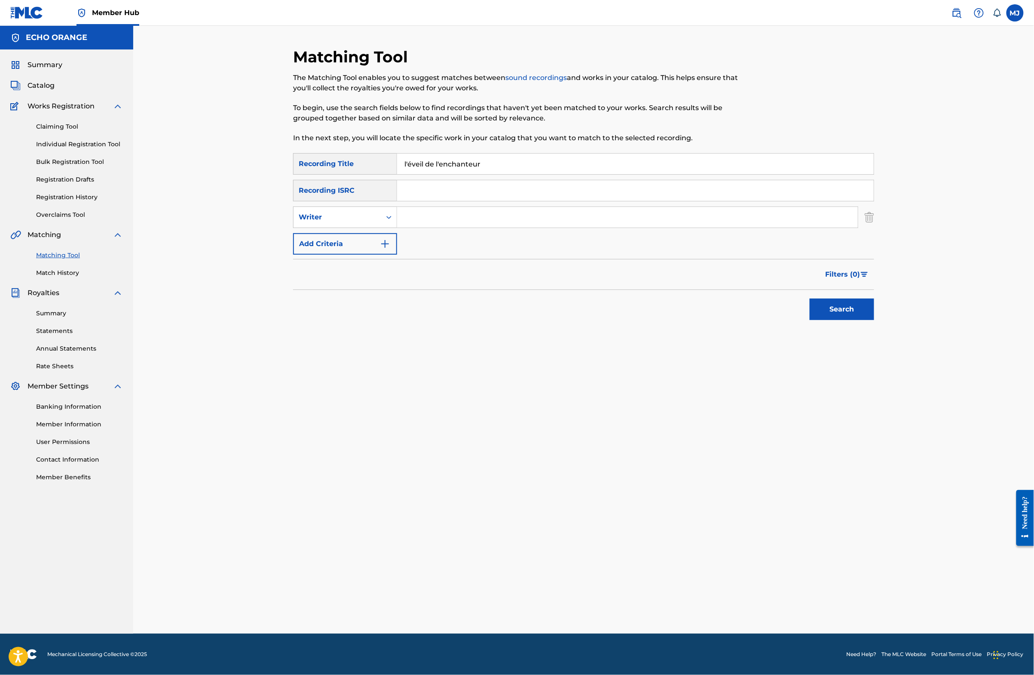
click at [430, 227] on input "Search Form" at bounding box center [627, 217] width 461 height 21
paste input "[PERSON_NAME]"
type input "[PERSON_NAME]"
click at [874, 320] on button "Search" at bounding box center [842, 308] width 64 height 21
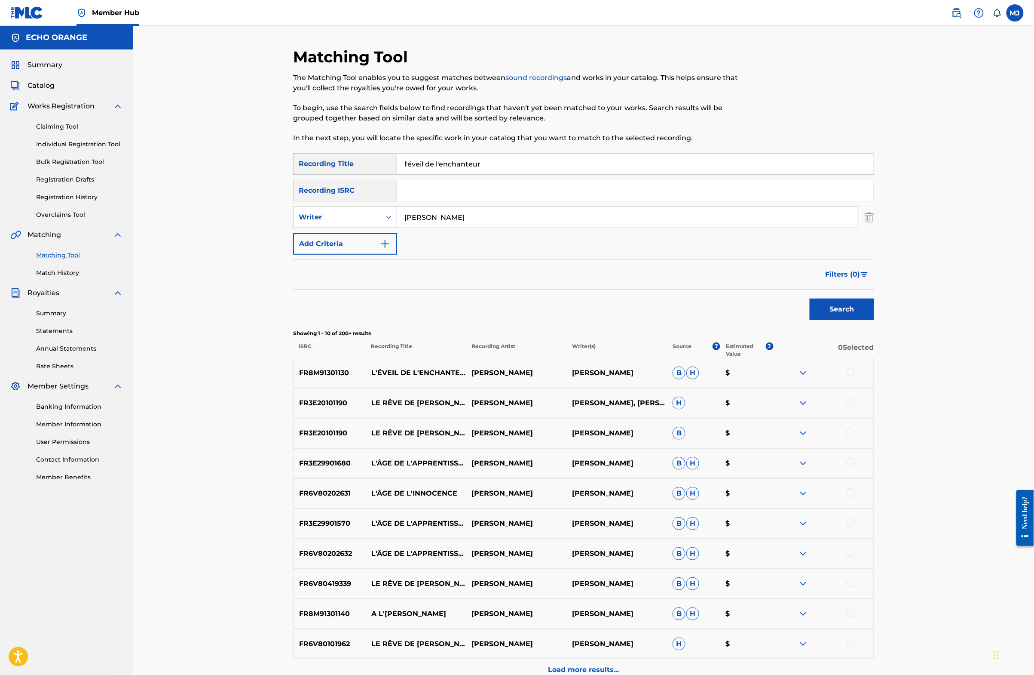
click at [855, 376] on div at bounding box center [851, 372] width 9 height 9
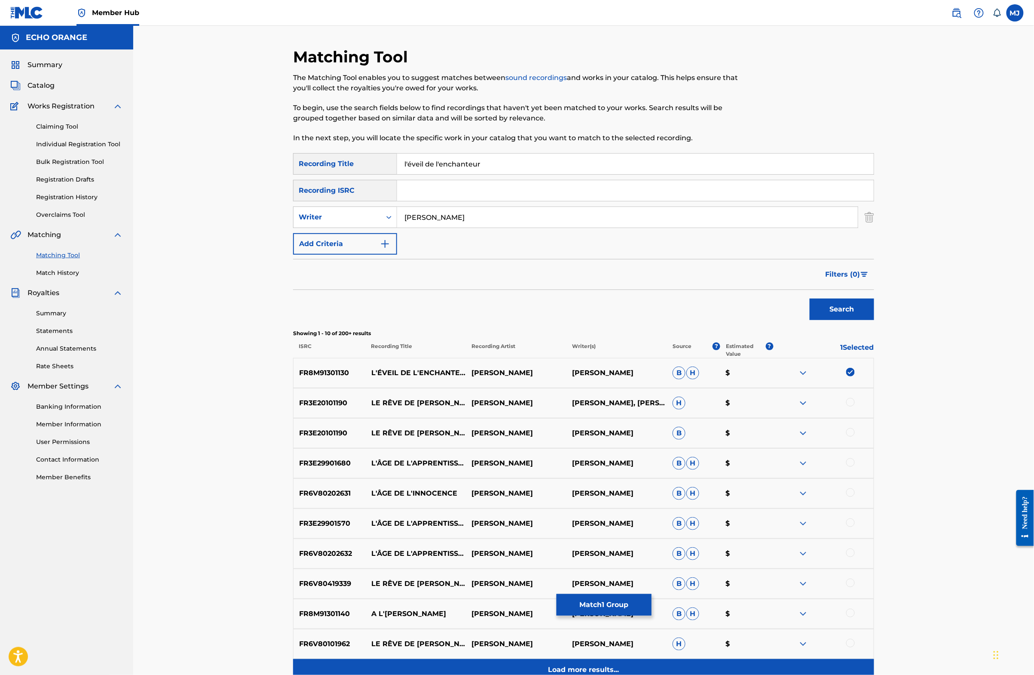
scroll to position [218, 0]
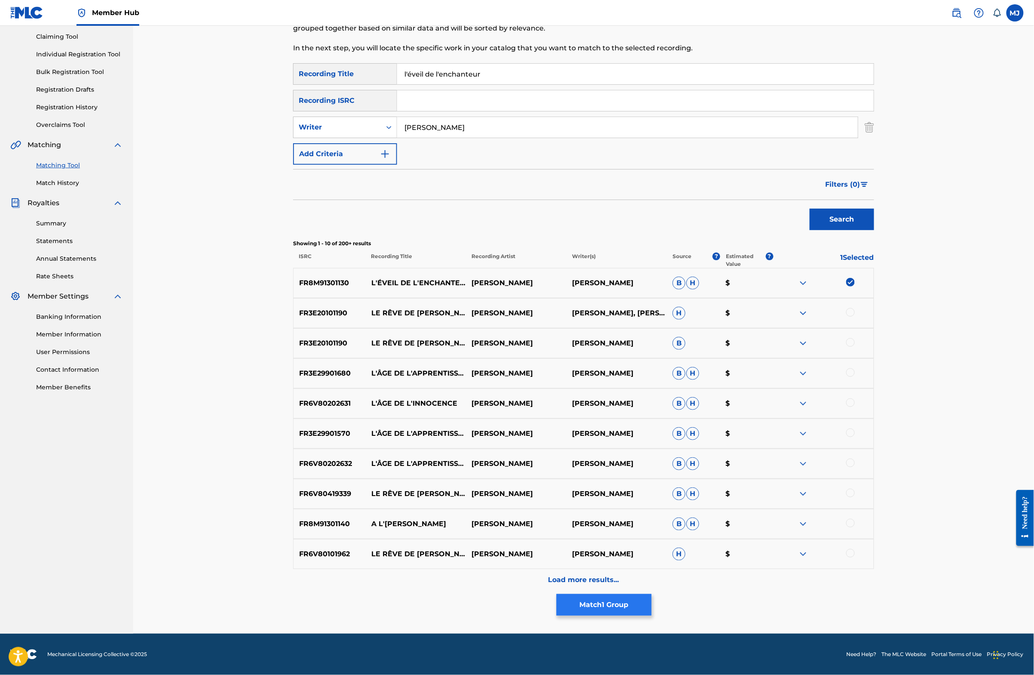
click at [652, 594] on button "Match 1 Group" at bounding box center [604, 604] width 95 height 21
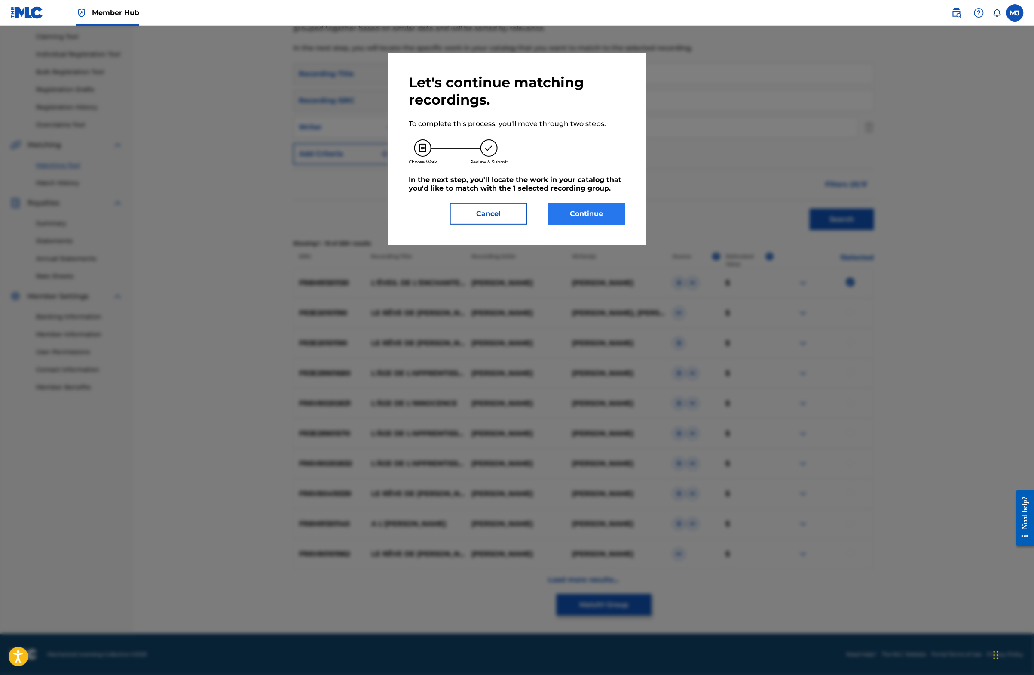
click at [611, 224] on button "Continue" at bounding box center [586, 213] width 77 height 21
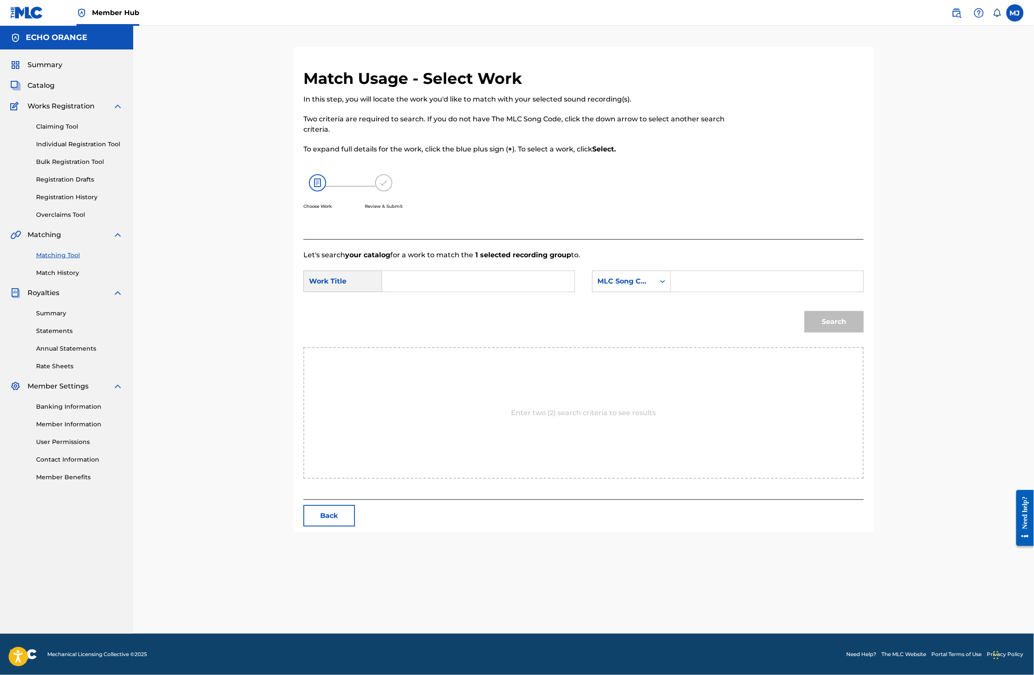
drag, startPoint x: 490, startPoint y: 276, endPoint x: 481, endPoint y: 317, distance: 42.3
click at [491, 277] on div "Let's search your catalog for a work to match the 1 selected recording group to…" at bounding box center [584, 369] width 561 height 261
click at [481, 291] on input "Search Form" at bounding box center [479, 281] width 178 height 21
type input "l'éveil de l'enchanteur"
click at [655, 289] on div "MLC Song Code" at bounding box center [624, 281] width 62 height 16
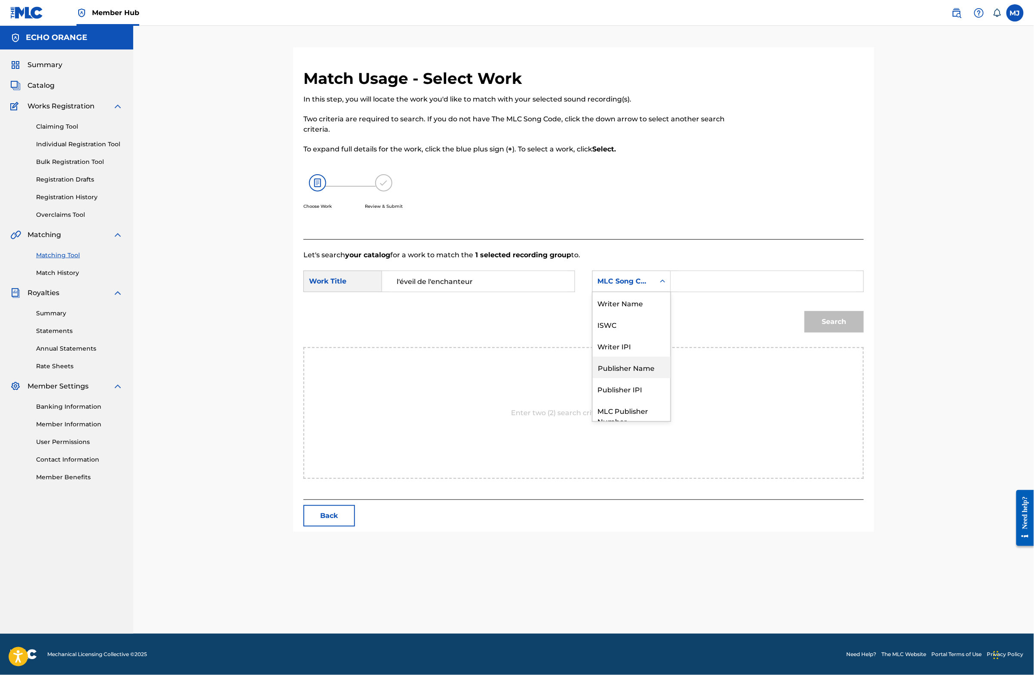
scroll to position [47, 0]
click at [651, 346] on div "Publisher Name" at bounding box center [632, 335] width 78 height 21
click at [774, 291] on input "Search Form" at bounding box center [767, 281] width 178 height 21
type input "origins"
click at [864, 332] on button "Search" at bounding box center [834, 321] width 59 height 21
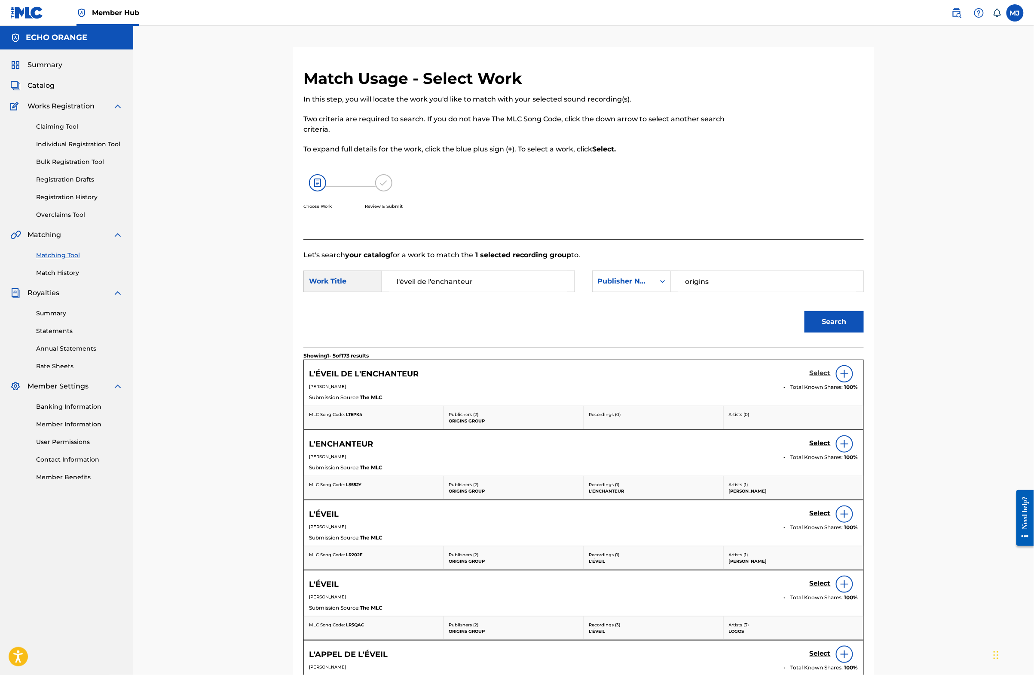
click at [831, 377] on h5 "Select" at bounding box center [820, 373] width 21 height 8
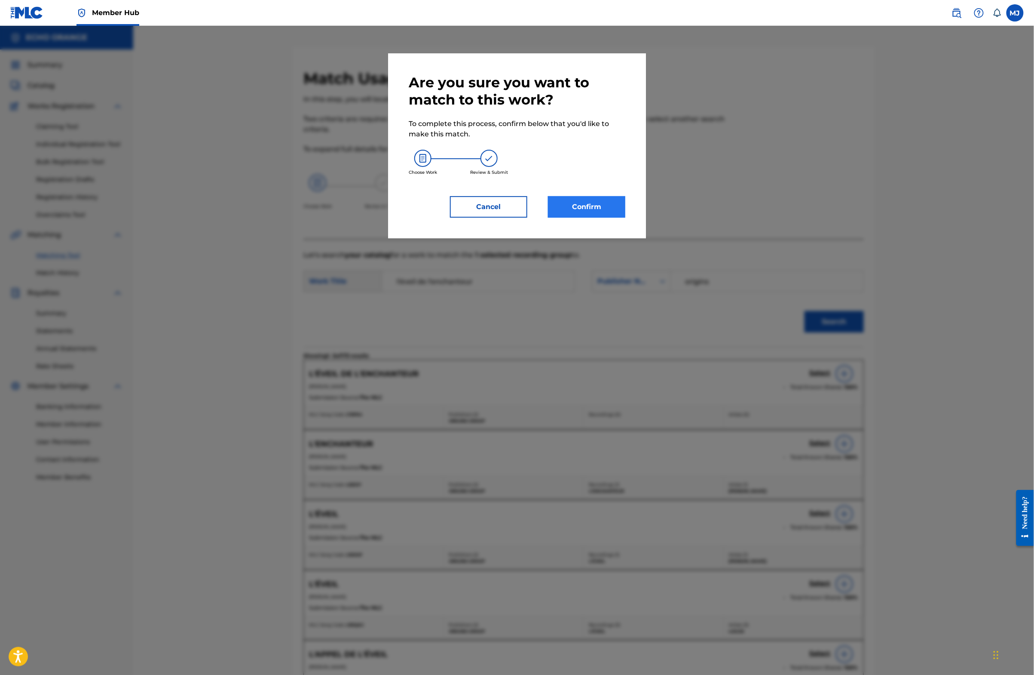
click at [606, 218] on button "Confirm" at bounding box center [586, 206] width 77 height 21
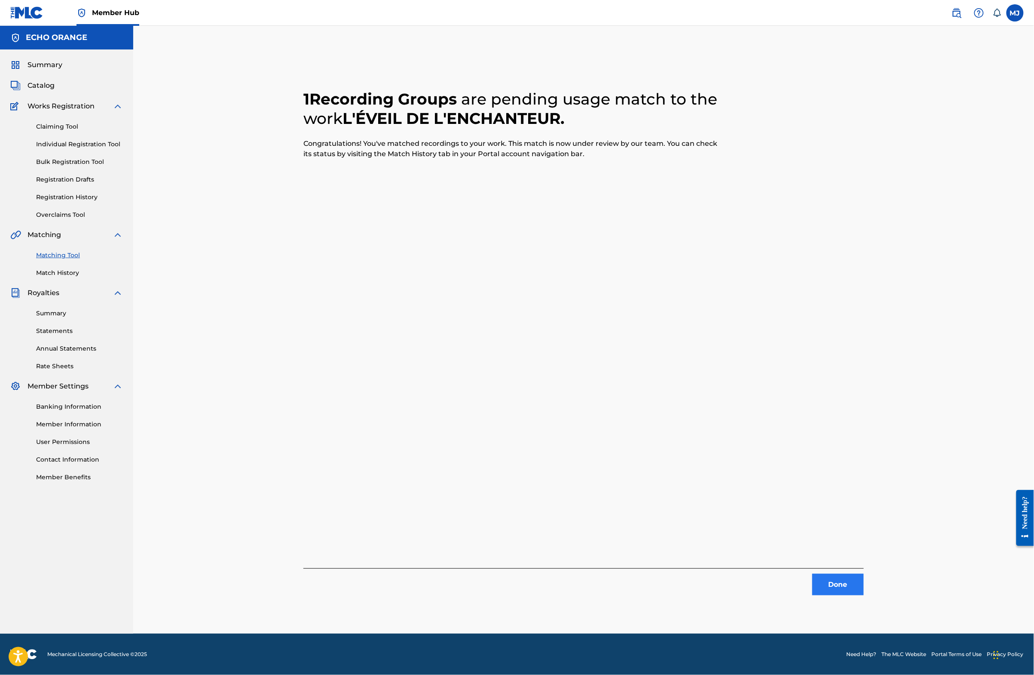
click at [864, 587] on button "Done" at bounding box center [839, 584] width 52 height 21
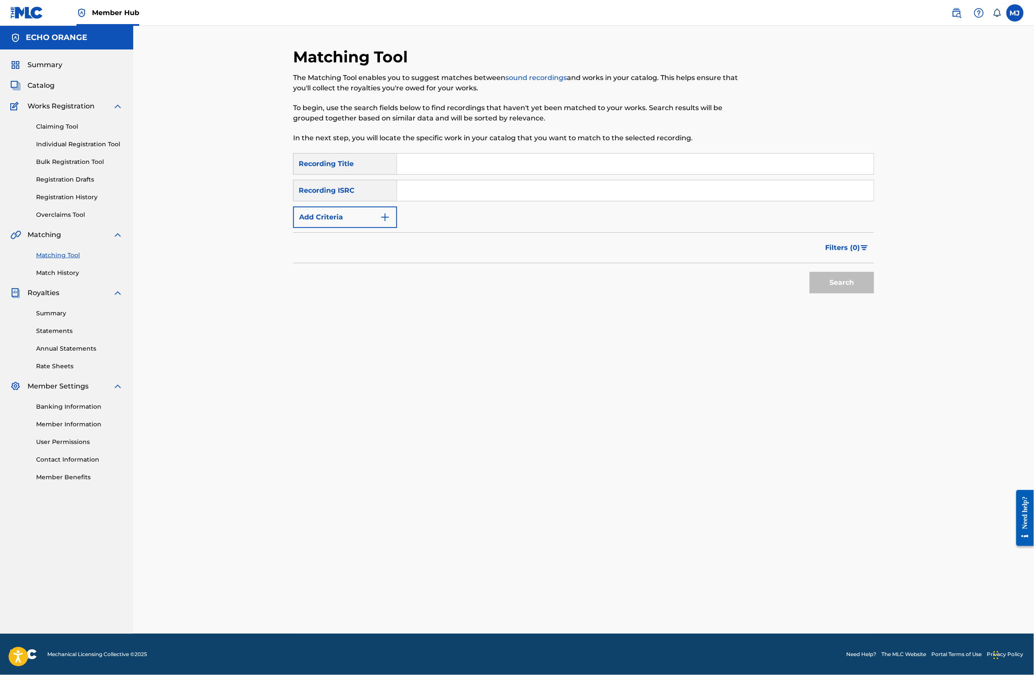
click at [322, 261] on form "SearchWithCriteria2d5ebbb0-9dd1-430c-a9c7-981cf1c5023c Recording Title SearchWi…" at bounding box center [583, 225] width 581 height 144
click at [296, 228] on button "Add Criteria" at bounding box center [345, 216] width 104 height 21
click at [425, 174] on input "Search Form" at bounding box center [635, 163] width 477 height 21
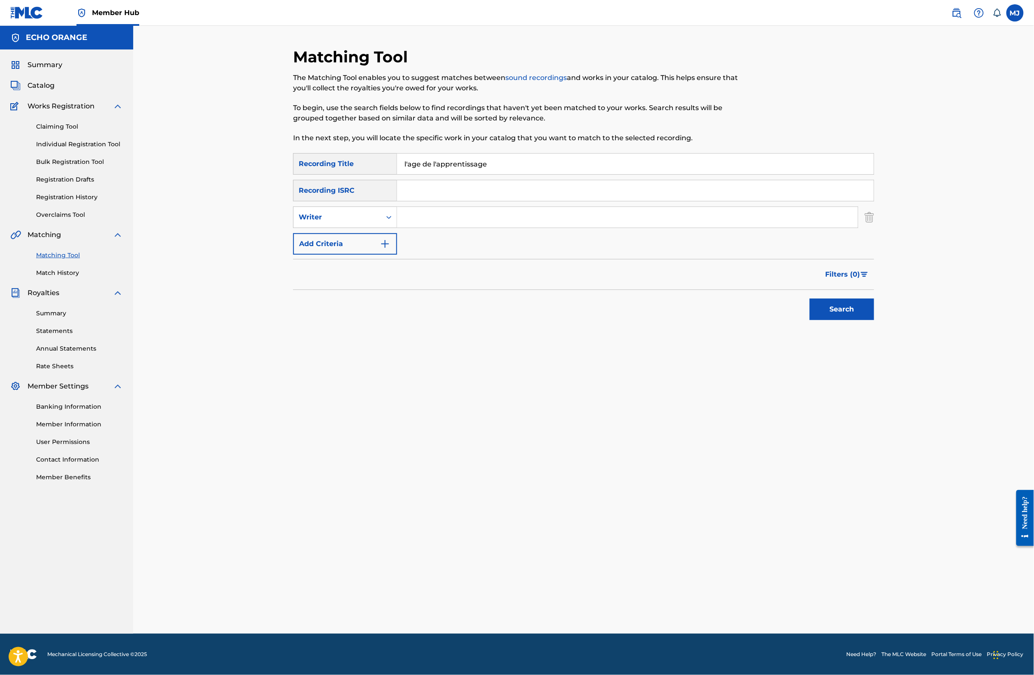
type input "l'age de l'apprentissage"
paste input "[PERSON_NAME]"
click at [874, 320] on button "Search" at bounding box center [842, 308] width 64 height 21
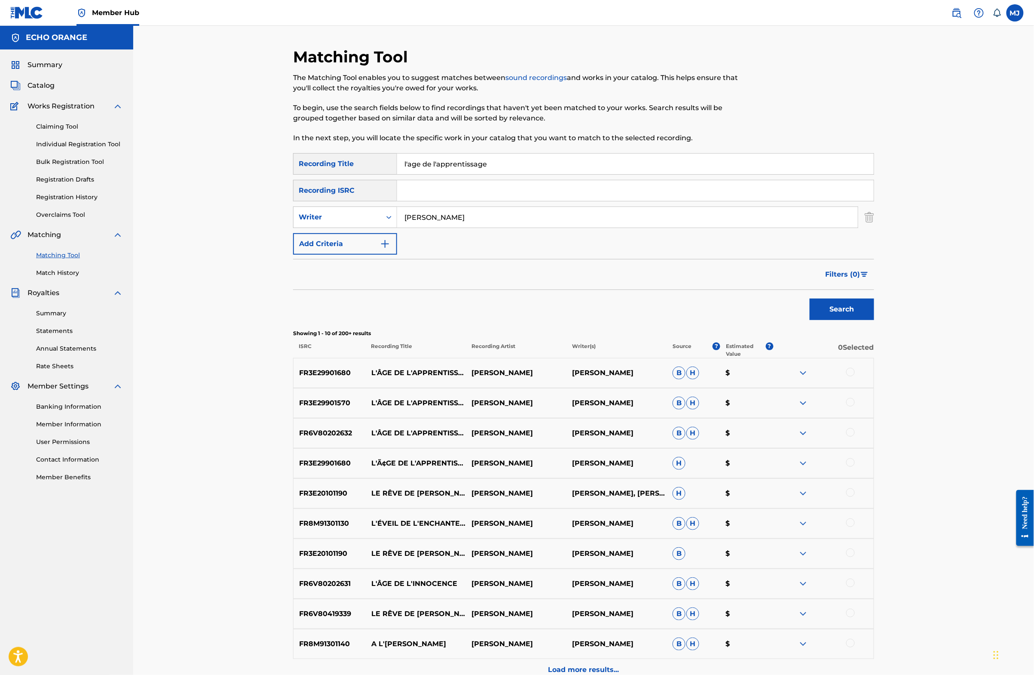
type input "[PERSON_NAME]"
click at [855, 376] on div at bounding box center [851, 372] width 9 height 9
click at [855, 406] on div at bounding box center [851, 402] width 9 height 9
click at [855, 436] on div at bounding box center [851, 432] width 9 height 9
click at [855, 466] on div at bounding box center [851, 462] width 9 height 9
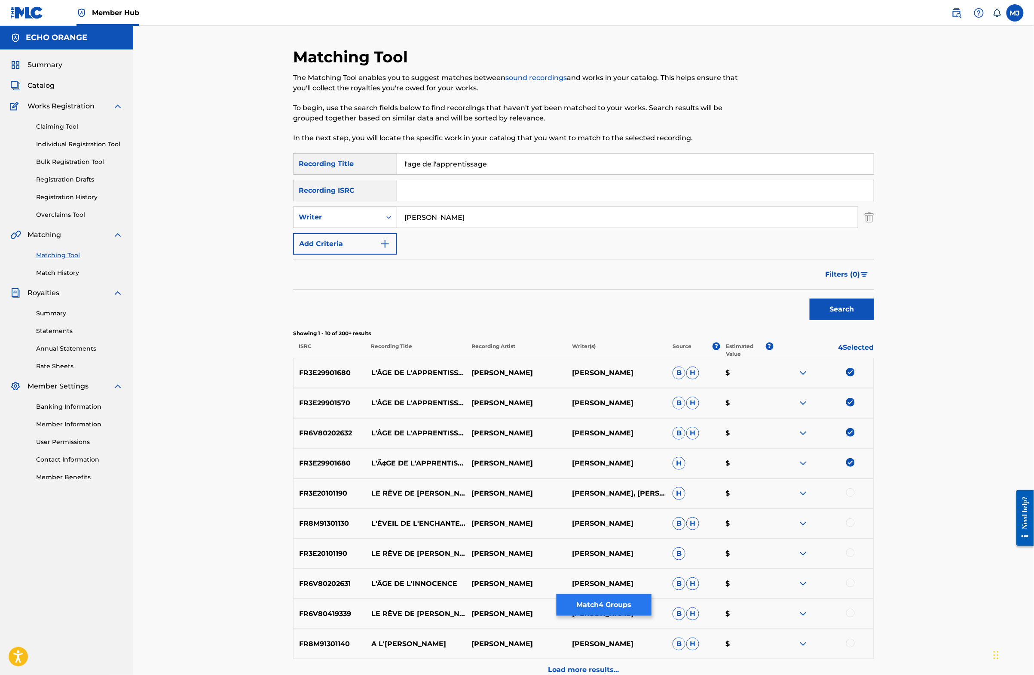
click at [652, 594] on button "Match 4 Groups" at bounding box center [604, 604] width 95 height 21
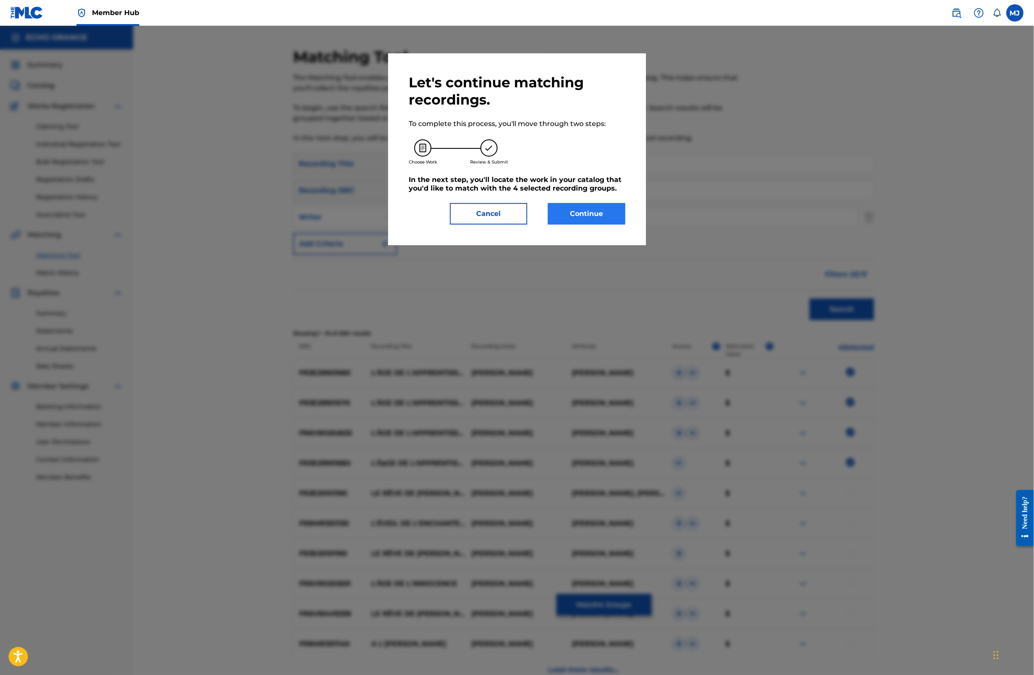
click at [626, 224] on button "Continue" at bounding box center [586, 213] width 77 height 21
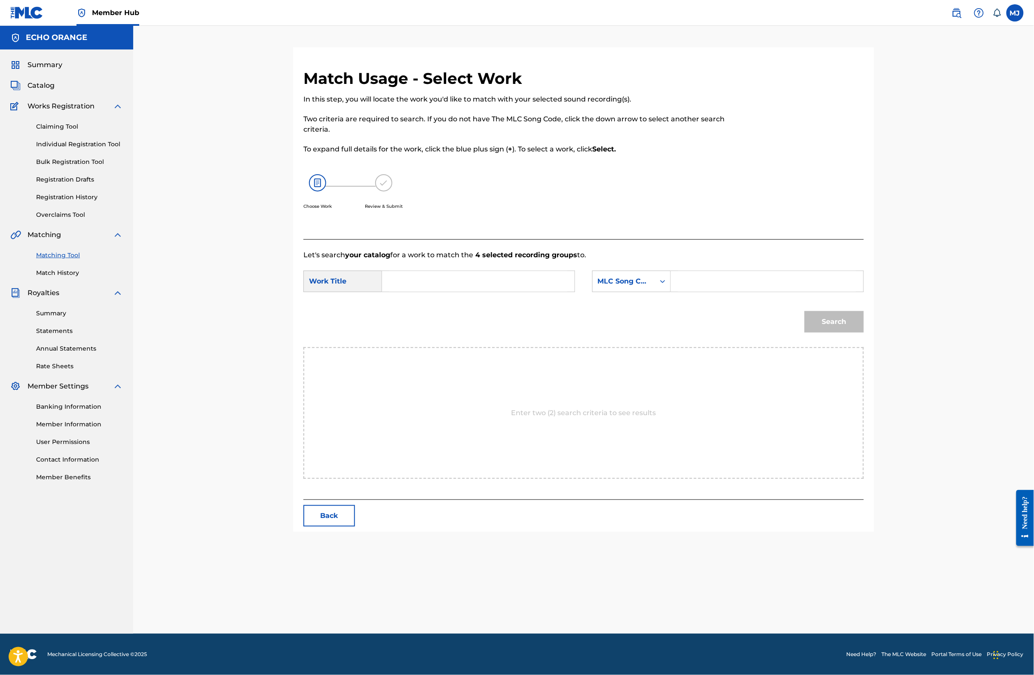
click at [519, 291] on input "Search Form" at bounding box center [479, 281] width 178 height 21
click at [521, 291] on input "l'age de l'apprend" at bounding box center [479, 281] width 178 height 21
click at [519, 291] on input "l'age de l'apprend" at bounding box center [479, 281] width 178 height 21
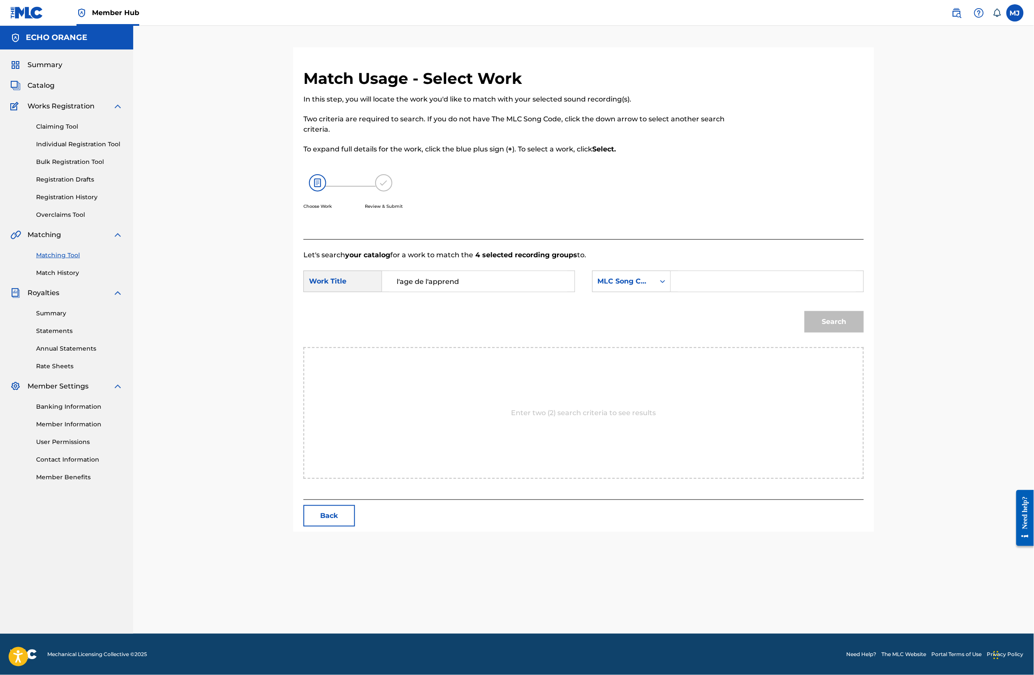
click at [518, 291] on input "l'age de l'apprend" at bounding box center [479, 281] width 178 height 21
type input "l'age de l'apprentissage"
click at [635, 289] on div "MLC Song Code" at bounding box center [624, 281] width 62 height 16
click at [635, 346] on div "Publisher Name" at bounding box center [632, 335] width 78 height 21
click at [733, 291] on input "Search Form" at bounding box center [767, 281] width 178 height 21
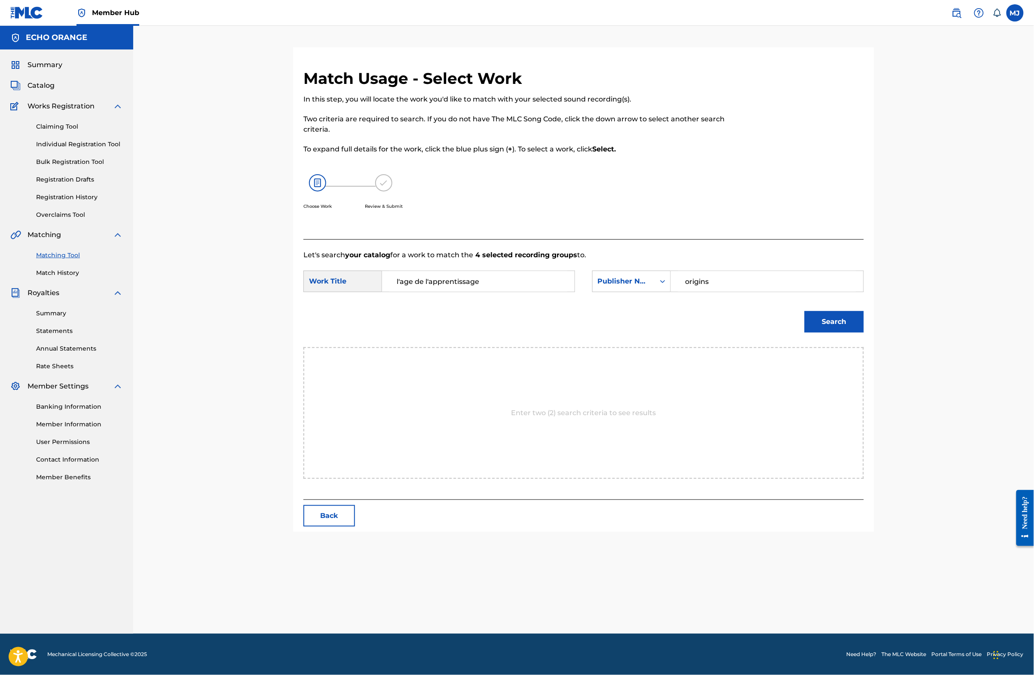
type input "origins"
click at [864, 332] on button "Search" at bounding box center [834, 321] width 59 height 21
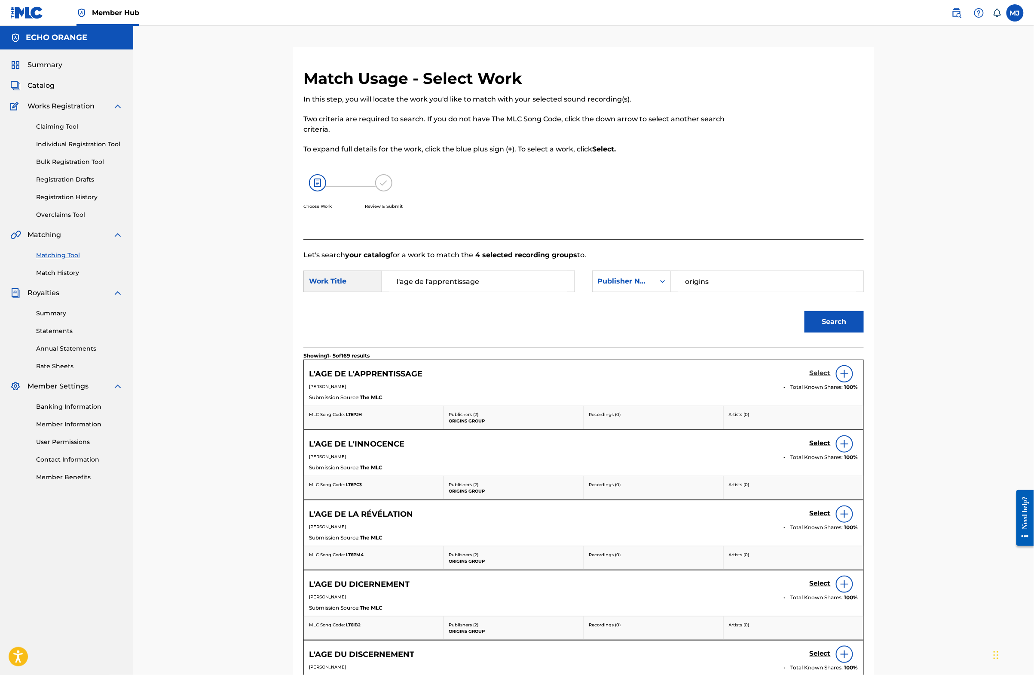
click at [831, 377] on h5 "Select" at bounding box center [820, 373] width 21 height 8
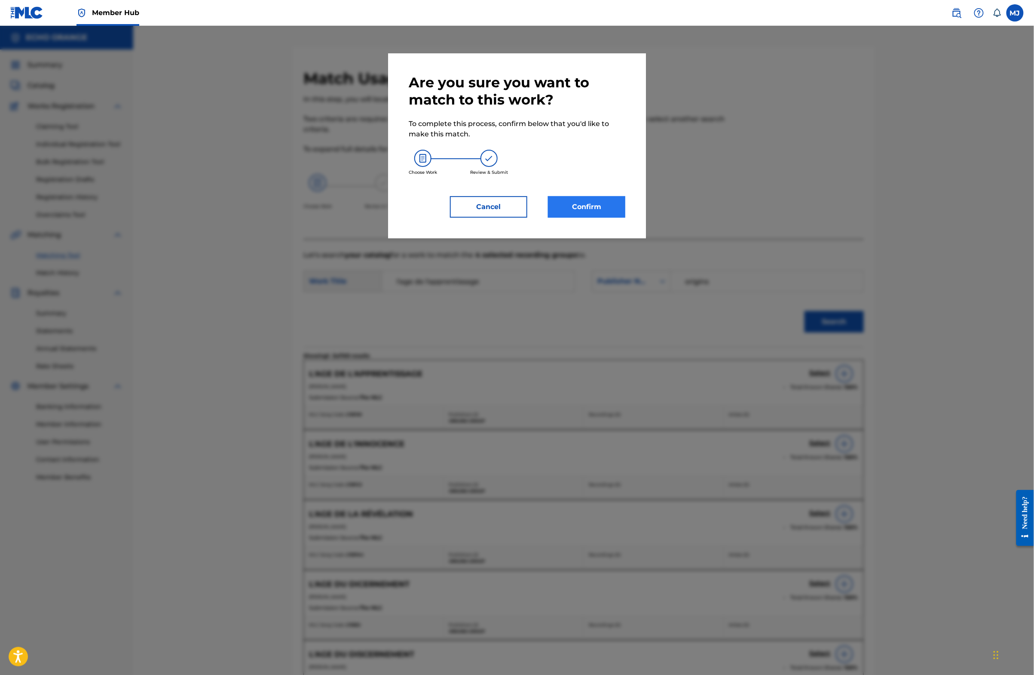
click at [595, 218] on button "Confirm" at bounding box center [586, 206] width 77 height 21
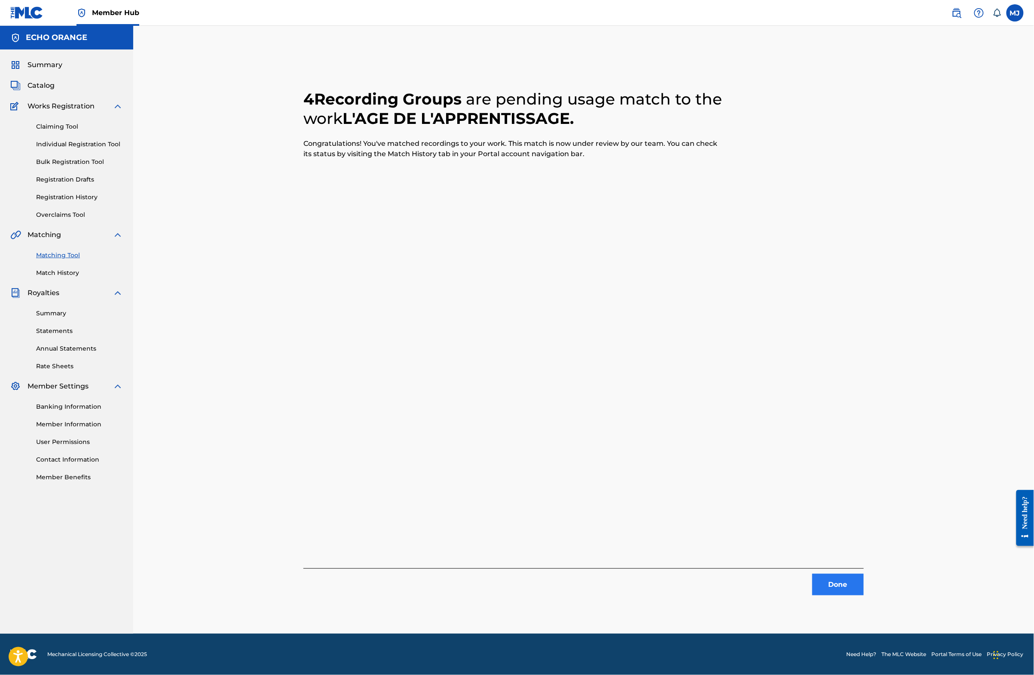
click at [864, 582] on div "Done" at bounding box center [584, 581] width 561 height 27
click at [864, 585] on button "Done" at bounding box center [839, 584] width 52 height 21
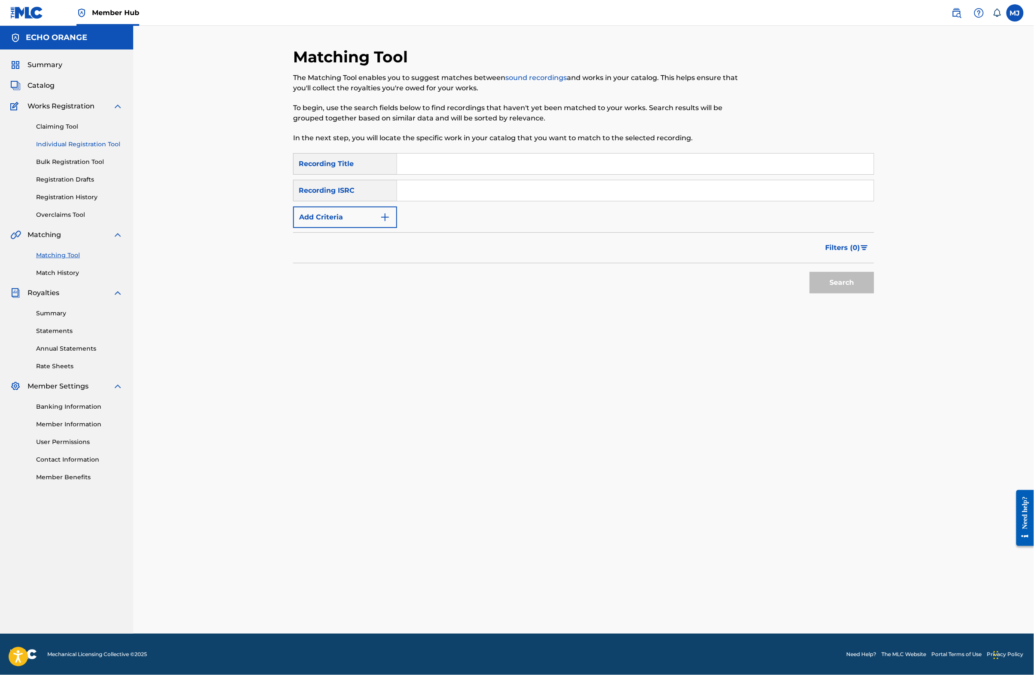
click at [88, 149] on link "Individual Registration Tool" at bounding box center [79, 144] width 87 height 9
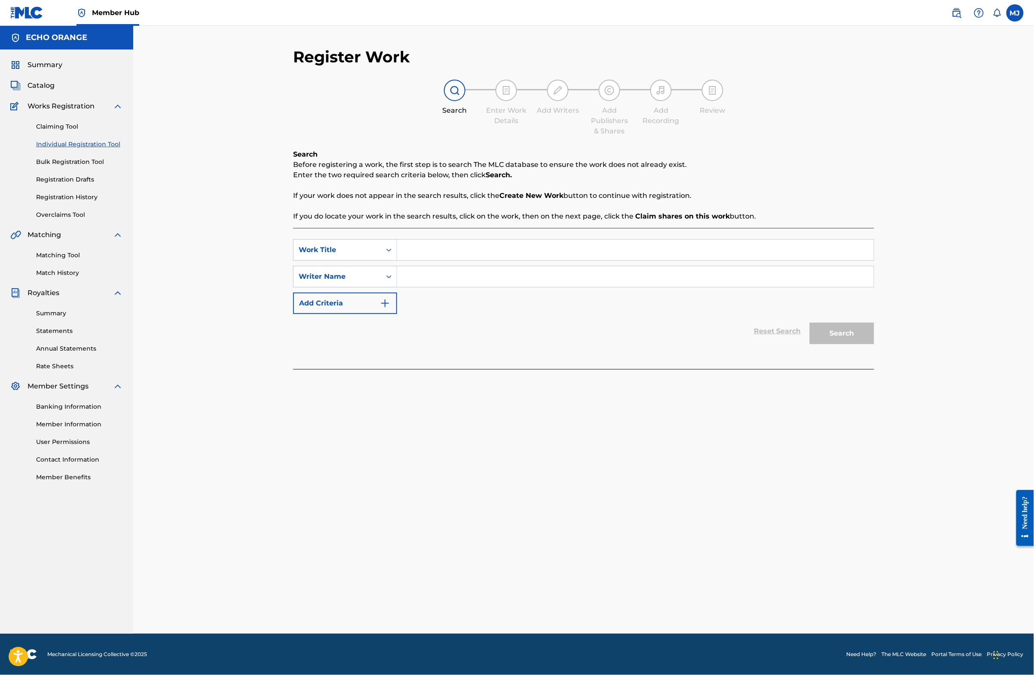
click at [487, 432] on div "Register Work Search Enter Work Details Add Writers Add Publishers & Shares Add…" at bounding box center [584, 340] width 602 height 586
click at [415, 260] on input "Search Form" at bounding box center [635, 249] width 477 height 21
click at [448, 273] on strong "au" at bounding box center [452, 269] width 9 height 8
type input "promenade au clair de lune"
click at [437, 287] on input "Search Form" at bounding box center [635, 276] width 477 height 21
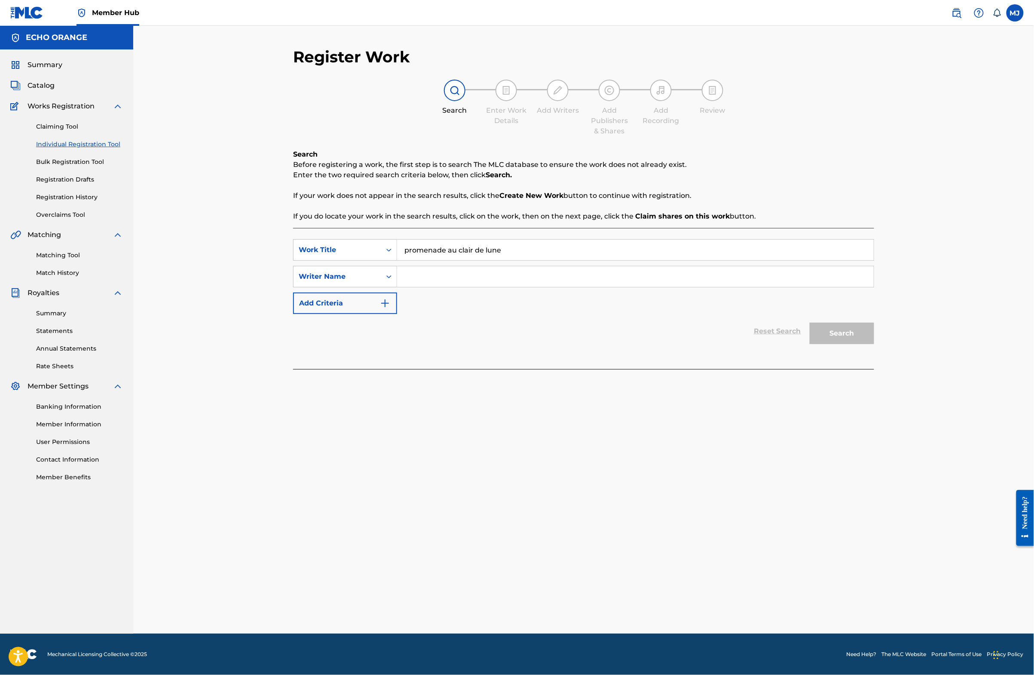
click at [437, 287] on input "Search Form" at bounding box center [635, 276] width 477 height 21
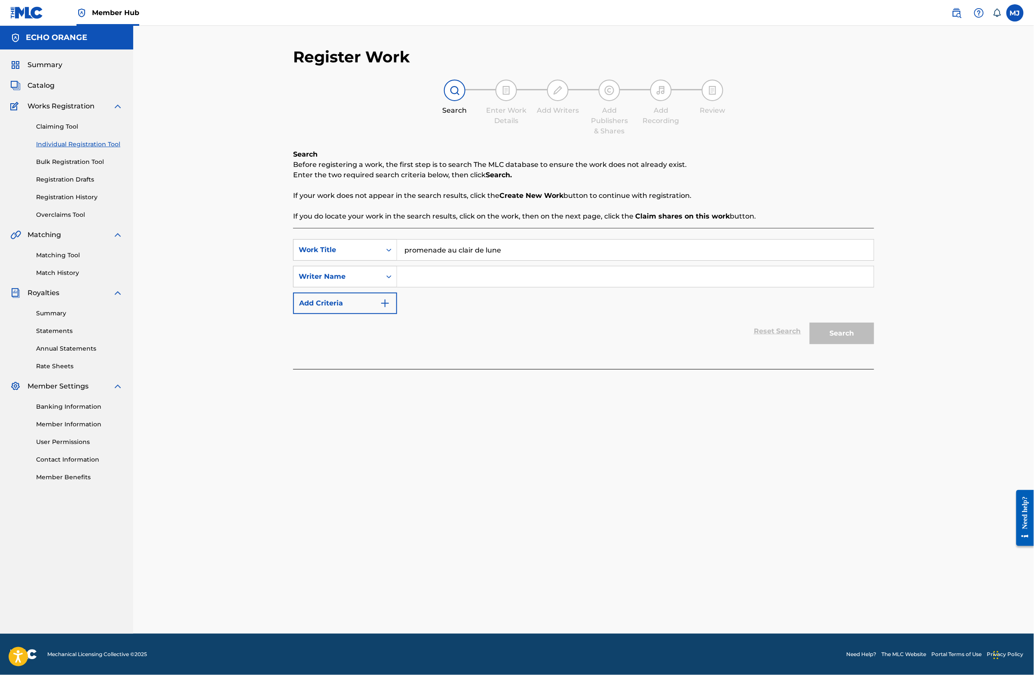
click at [437, 287] on input "Search Form" at bounding box center [635, 276] width 477 height 21
paste input "[PERSON_NAME]"
type input "[PERSON_NAME]"
click at [874, 344] on button "Search" at bounding box center [842, 332] width 64 height 21
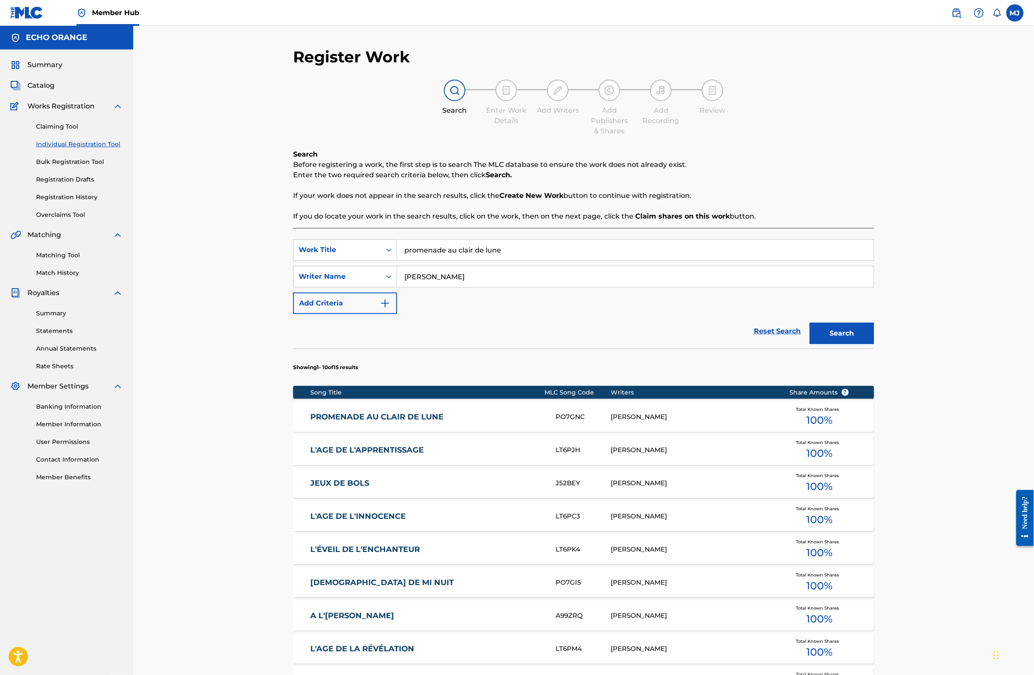
click at [54, 277] on div "Matching Tool Match History" at bounding box center [66, 258] width 113 height 37
click at [56, 260] on link "Matching Tool" at bounding box center [79, 255] width 87 height 9
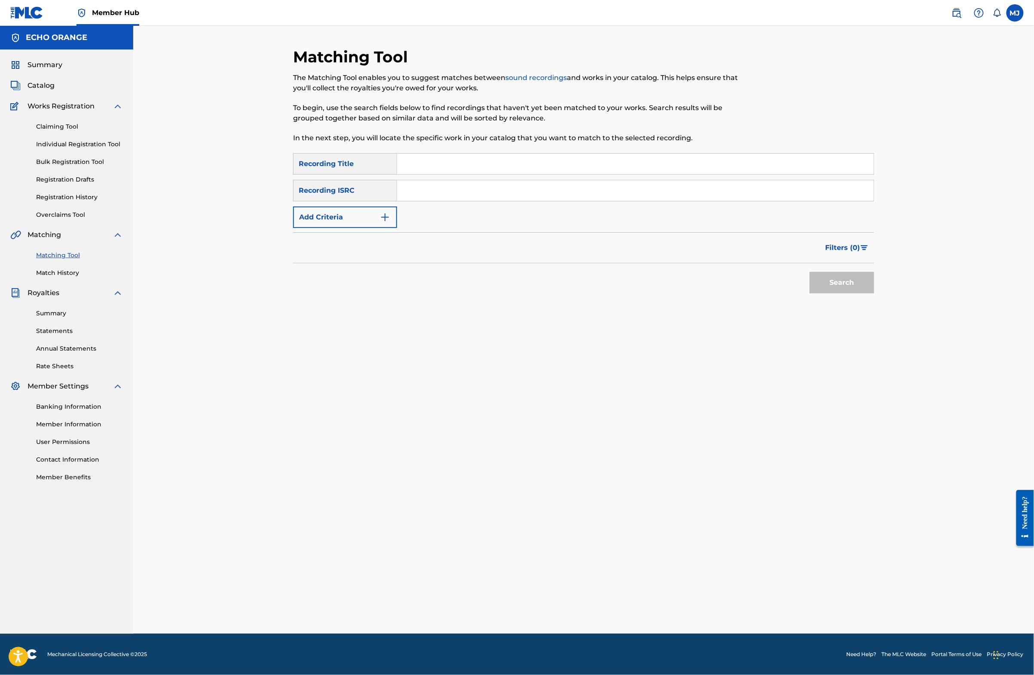
click at [472, 196] on div "SearchWithCriteria2d5ebbb0-9dd1-430c-a9c7-981cf1c5023c Recording Title SearchWi…" at bounding box center [583, 190] width 581 height 75
click at [472, 174] on input "Search Form" at bounding box center [635, 163] width 477 height 21
type input "promenade au clair de lune"
drag, startPoint x: 316, startPoint y: 250, endPoint x: 303, endPoint y: 255, distance: 13.5
click at [303, 228] on button "Add Criteria" at bounding box center [345, 216] width 104 height 21
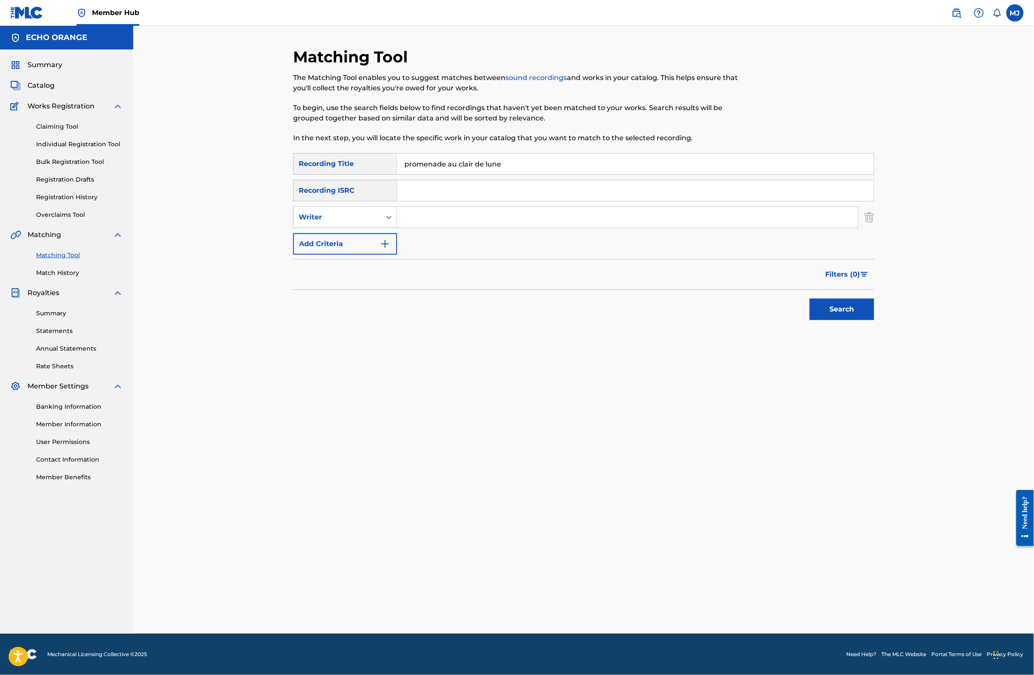
click at [427, 227] on input "Search Form" at bounding box center [627, 217] width 461 height 21
paste input "[PERSON_NAME]"
type input "[PERSON_NAME]"
click at [874, 320] on button "Search" at bounding box center [842, 308] width 64 height 21
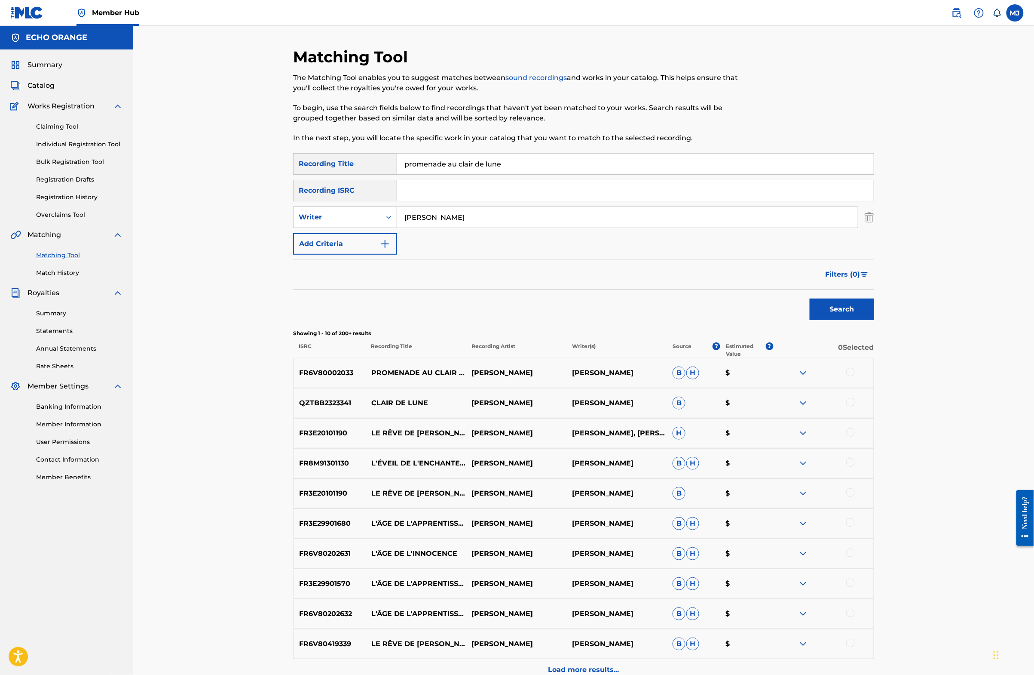
click at [855, 376] on div at bounding box center [851, 372] width 9 height 9
click at [652, 594] on button "Match 1 Group" at bounding box center [604, 604] width 95 height 21
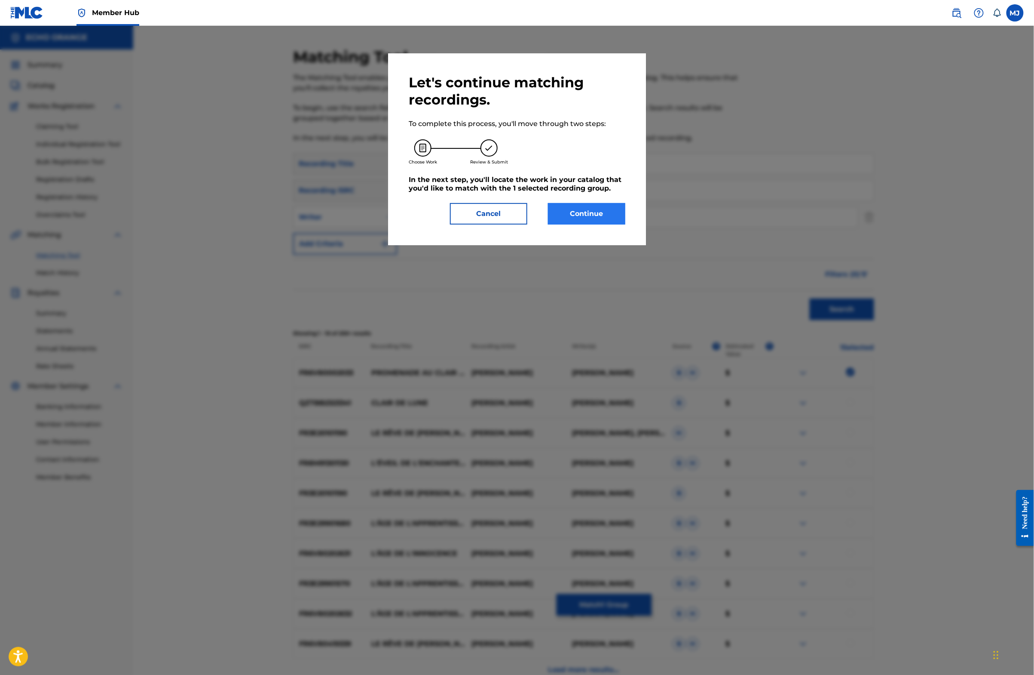
click at [618, 224] on button "Continue" at bounding box center [586, 213] width 77 height 21
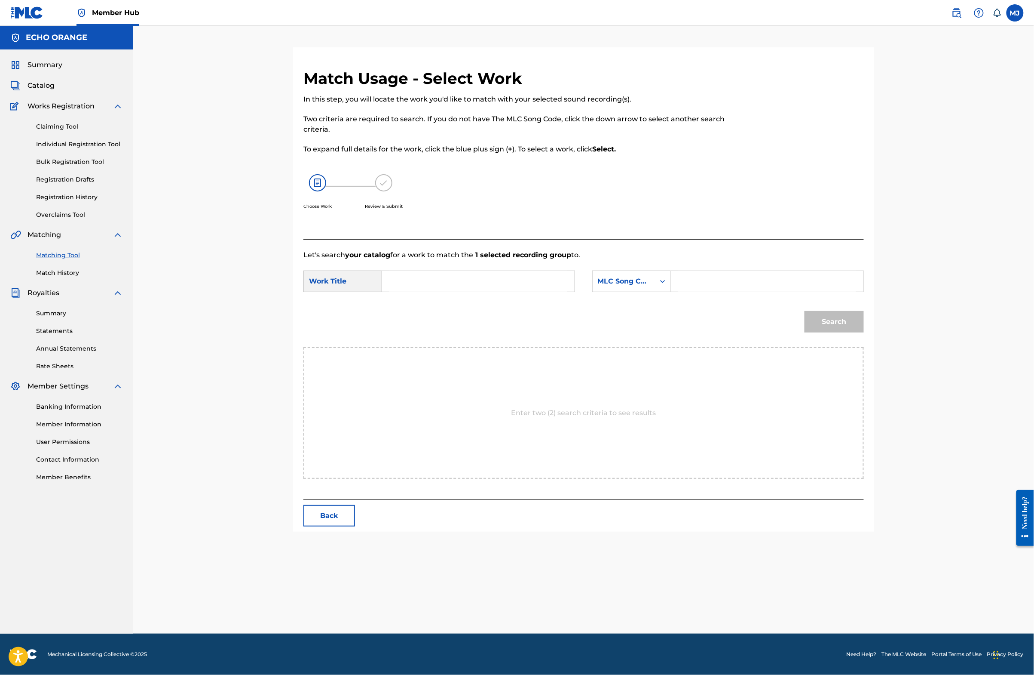
click at [475, 291] on input "Search Form" at bounding box center [479, 281] width 178 height 21
paste input "[PERSON_NAME]"
click at [475, 291] on input "[PERSON_NAME]" at bounding box center [479, 281] width 178 height 21
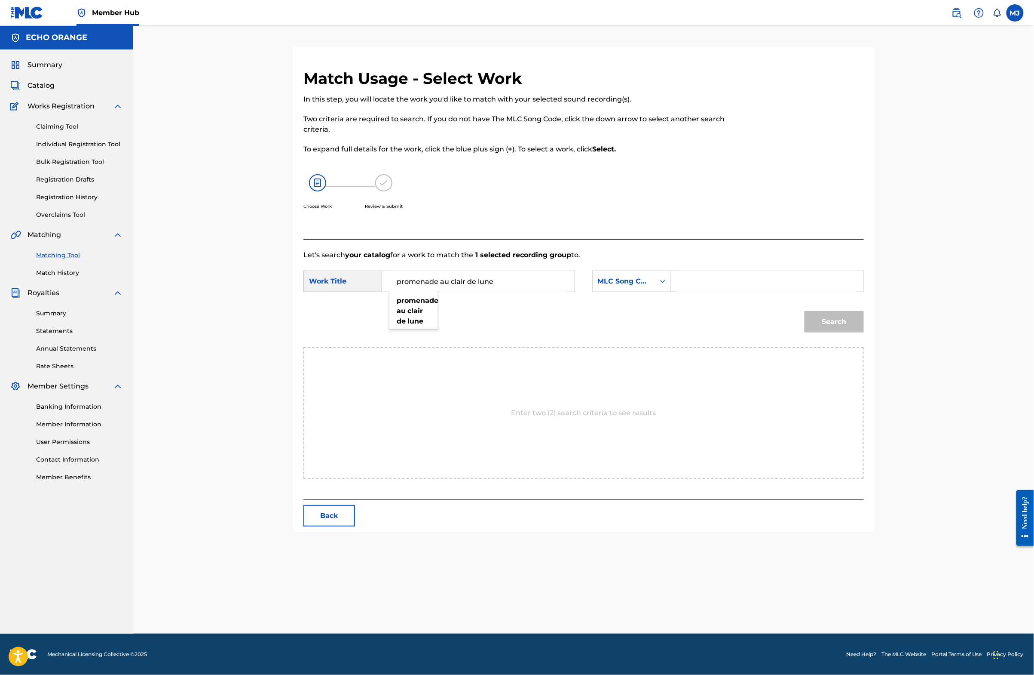
type input "promenade au clair de lune"
click at [390, 329] on div "promenade au clair de lune" at bounding box center [414, 311] width 49 height 36
click at [650, 286] on div "MLC Song Code" at bounding box center [624, 281] width 52 height 10
click at [644, 346] on div "Publisher Name" at bounding box center [632, 335] width 78 height 21
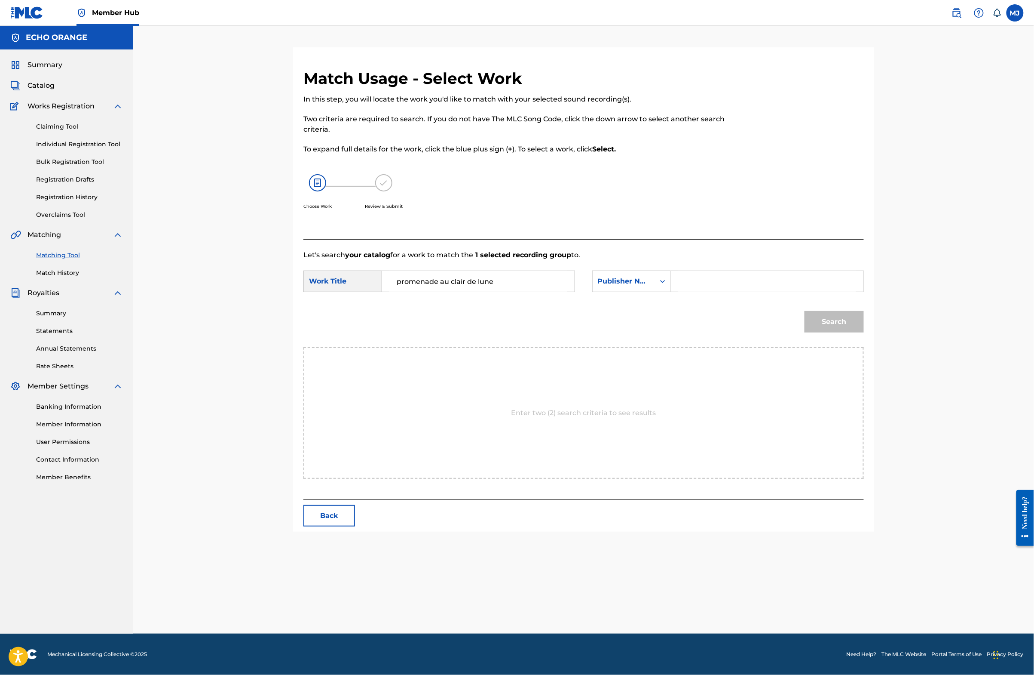
click at [749, 291] on input "Search Form" at bounding box center [767, 281] width 178 height 21
type input "t"
type input "origins"
click at [864, 332] on button "Search" at bounding box center [834, 321] width 59 height 21
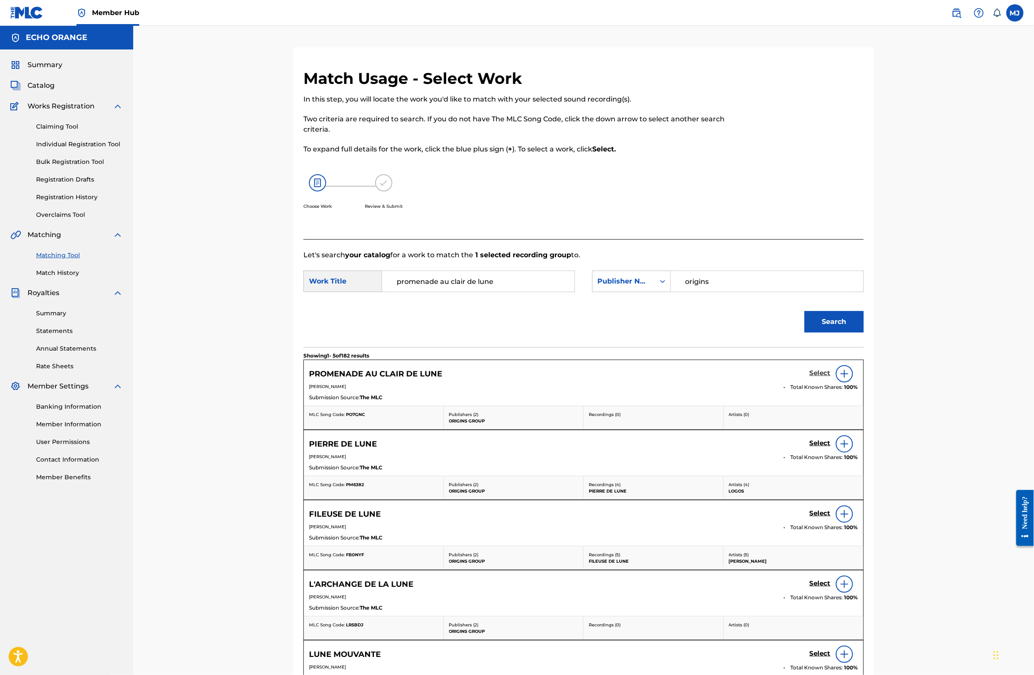
click at [831, 377] on h5 "Select" at bounding box center [820, 373] width 21 height 8
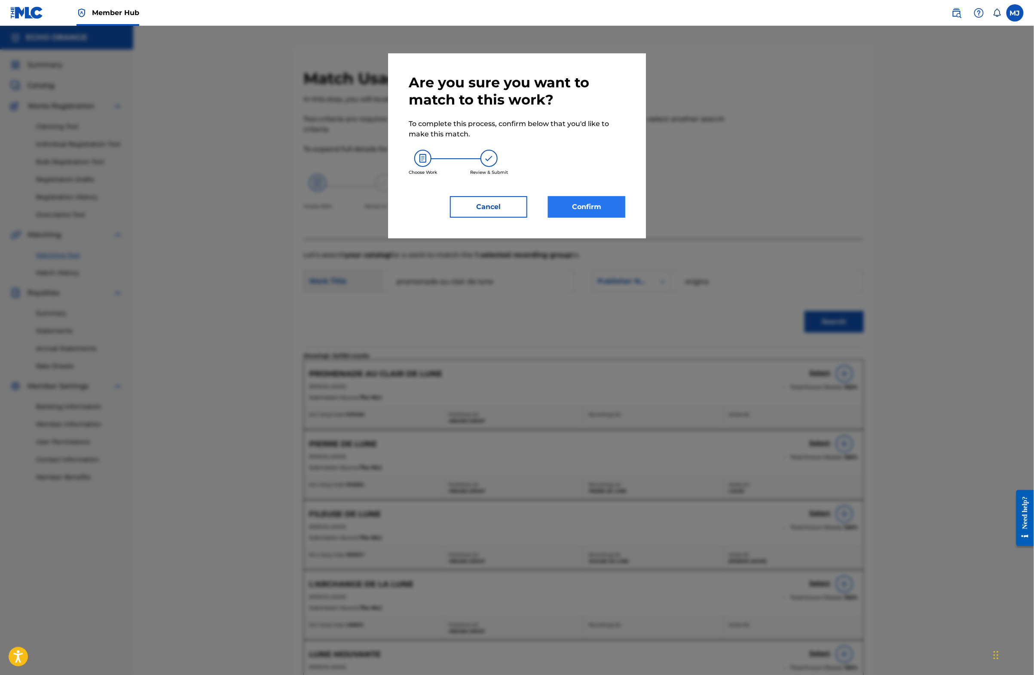
click at [611, 218] on button "Confirm" at bounding box center [586, 206] width 77 height 21
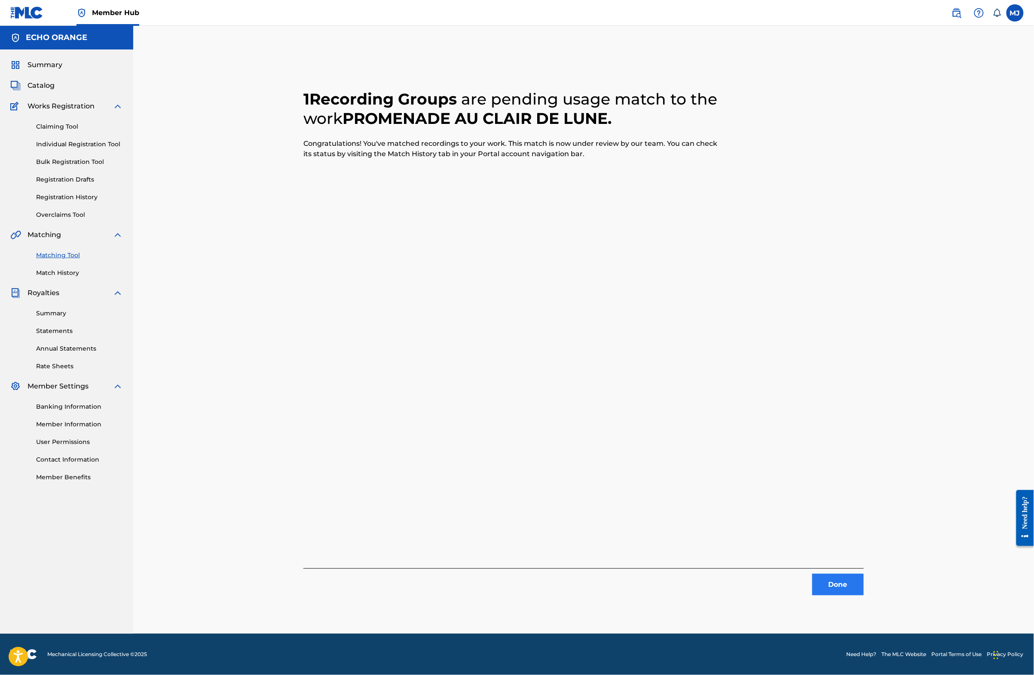
drag, startPoint x: 871, startPoint y: 587, endPoint x: 893, endPoint y: 597, distance: 23.9
click at [864, 587] on div "Done" at bounding box center [584, 581] width 561 height 27
click at [864, 595] on button "Done" at bounding box center [839, 584] width 52 height 21
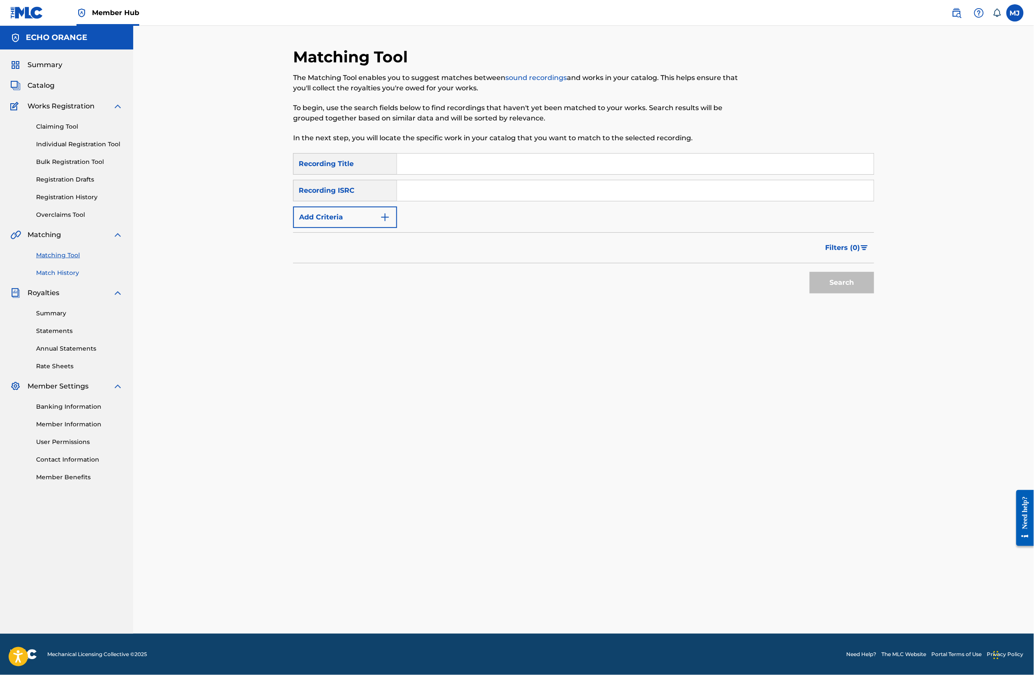
click at [55, 277] on link "Match History" at bounding box center [79, 272] width 87 height 9
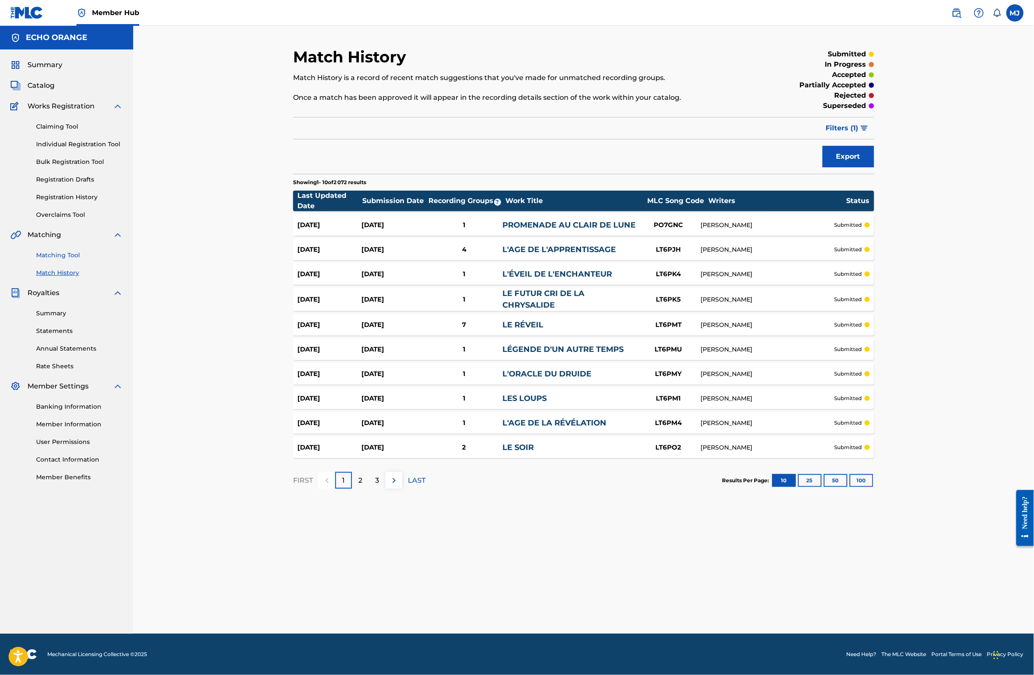
click at [69, 260] on link "Matching Tool" at bounding box center [79, 255] width 87 height 9
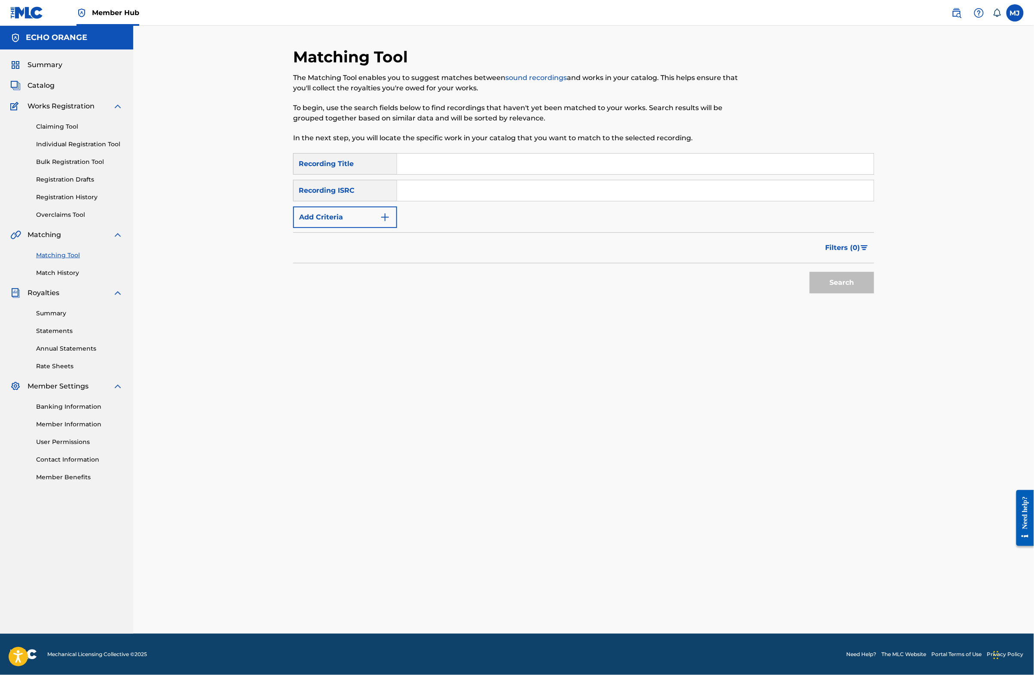
click at [422, 174] on input "Search Form" at bounding box center [635, 163] width 477 height 21
click at [55, 277] on link "Match History" at bounding box center [79, 272] width 87 height 9
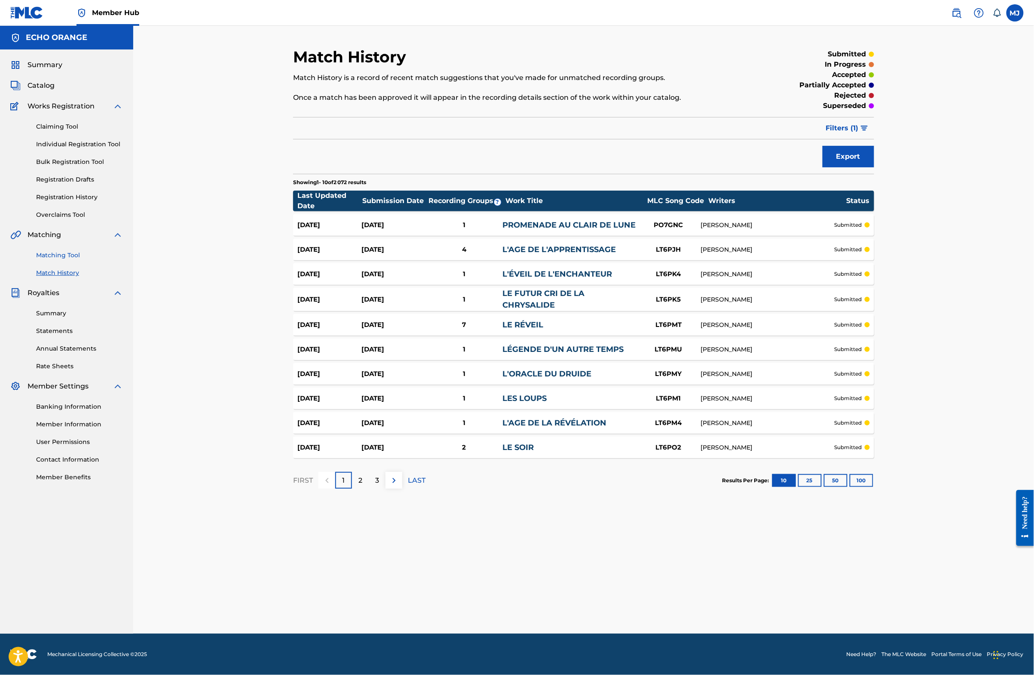
click at [64, 260] on link "Matching Tool" at bounding box center [79, 255] width 87 height 9
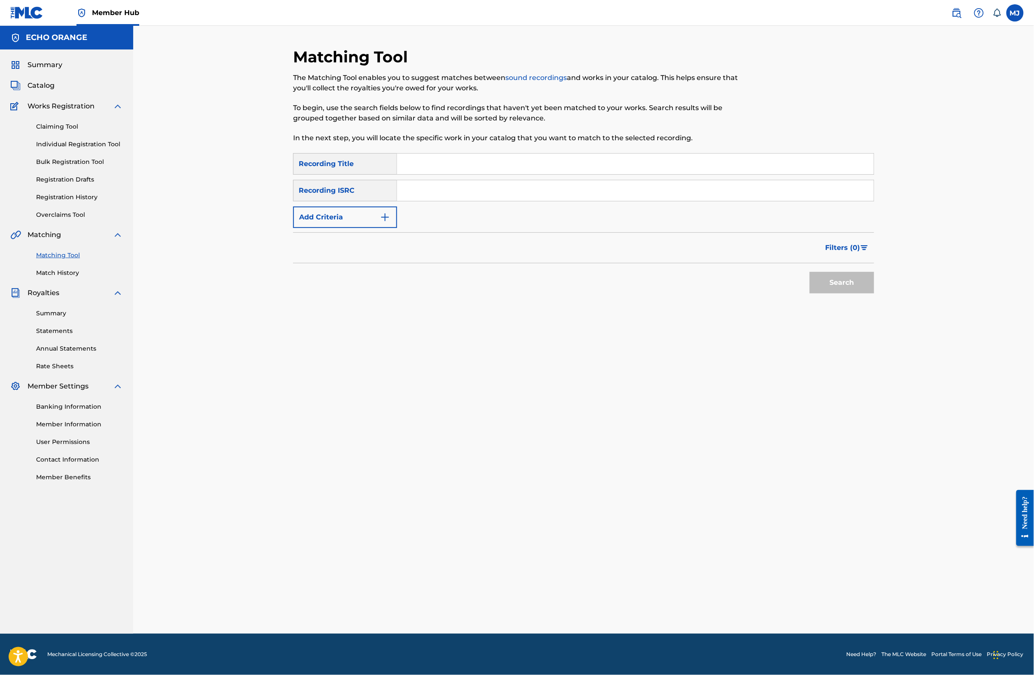
click at [397, 174] on input "Search Form" at bounding box center [635, 163] width 477 height 21
type input "solitude d'un soir de l'an"
click at [311, 228] on button "Add Criteria" at bounding box center [345, 216] width 104 height 21
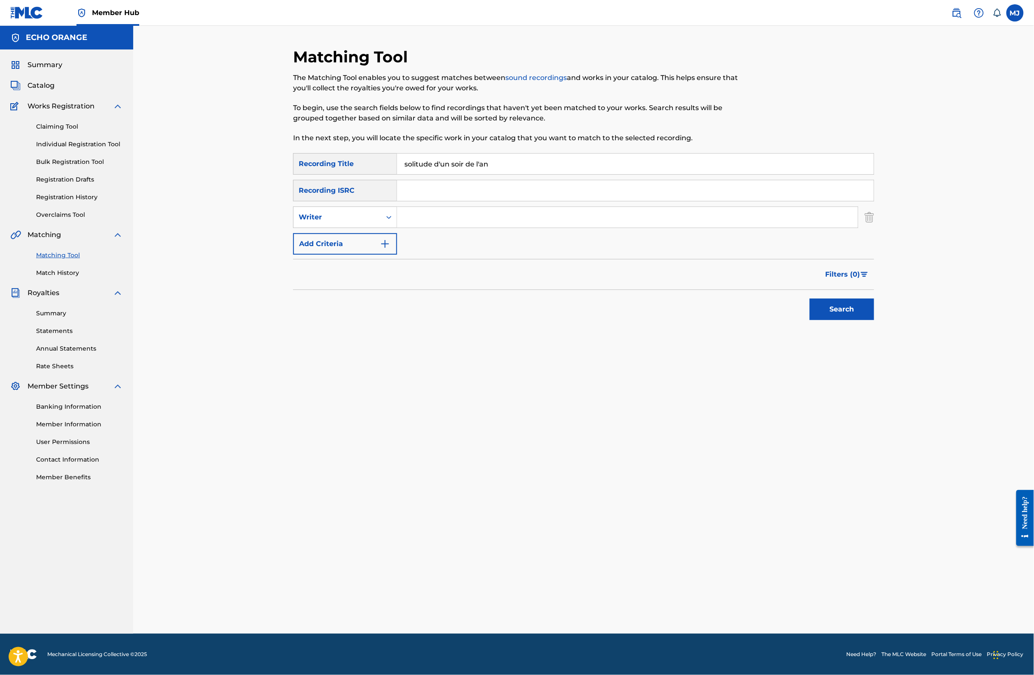
click at [423, 228] on div "Search Form" at bounding box center [627, 216] width 461 height 21
paste input "[PERSON_NAME]"
click at [423, 227] on input "[PERSON_NAME]" at bounding box center [627, 217] width 461 height 21
type input "[PERSON_NAME]"
click at [874, 320] on button "Search" at bounding box center [842, 308] width 64 height 21
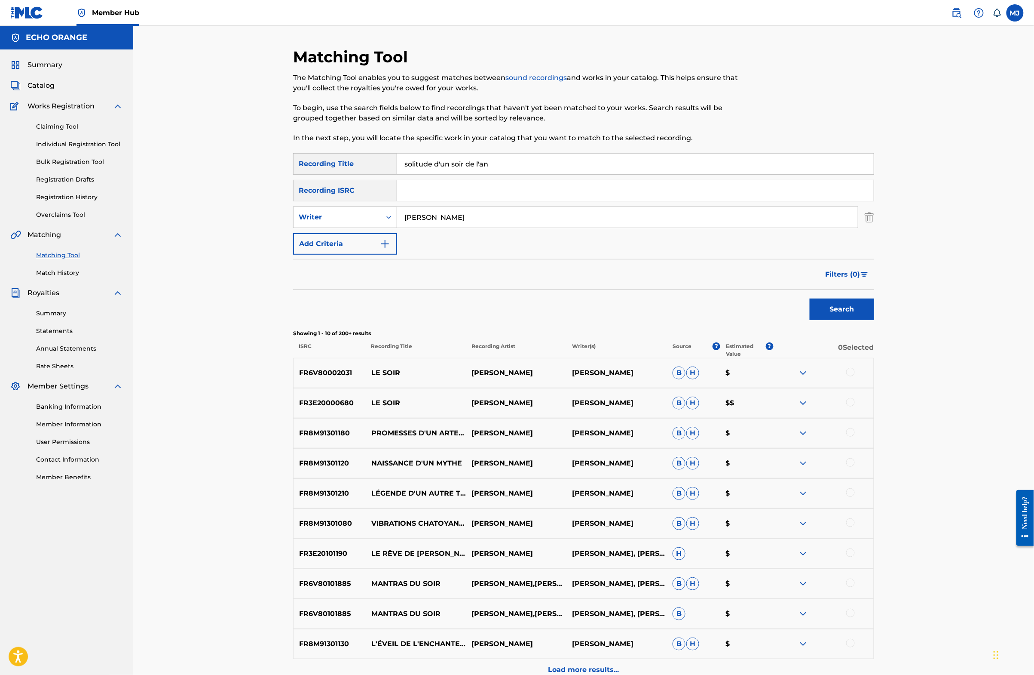
click at [497, 174] on input "solitude d'un soir de l'an" at bounding box center [635, 163] width 477 height 21
type input "la danse de la baleine"
click at [874, 320] on button "Search" at bounding box center [842, 308] width 64 height 21
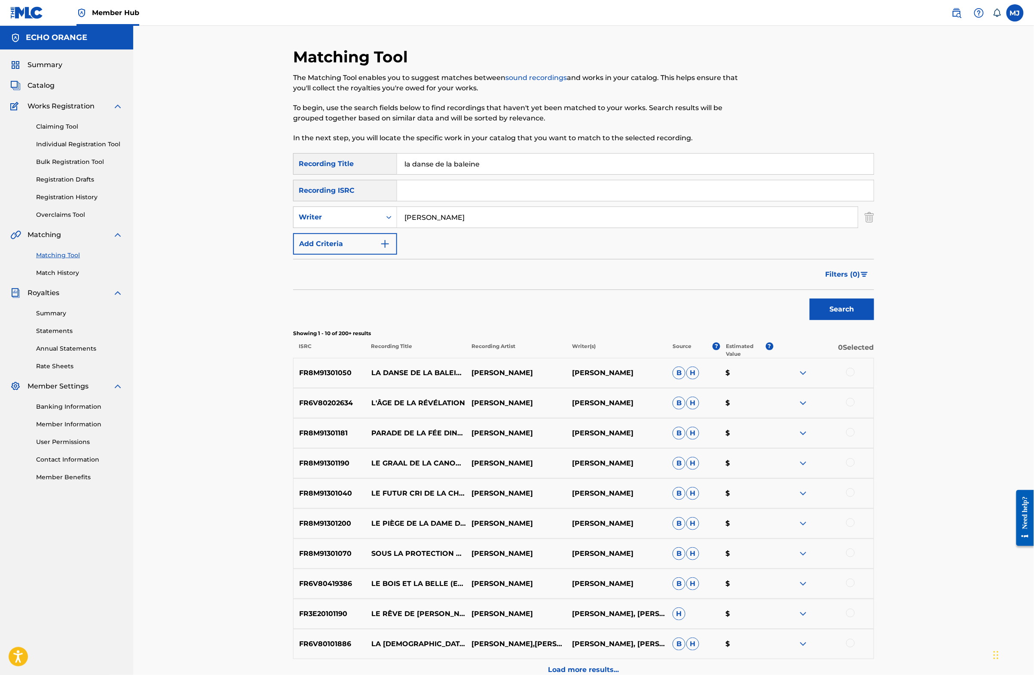
click at [855, 376] on div at bounding box center [851, 372] width 9 height 9
click at [652, 594] on button "Match 1 Group" at bounding box center [604, 604] width 95 height 21
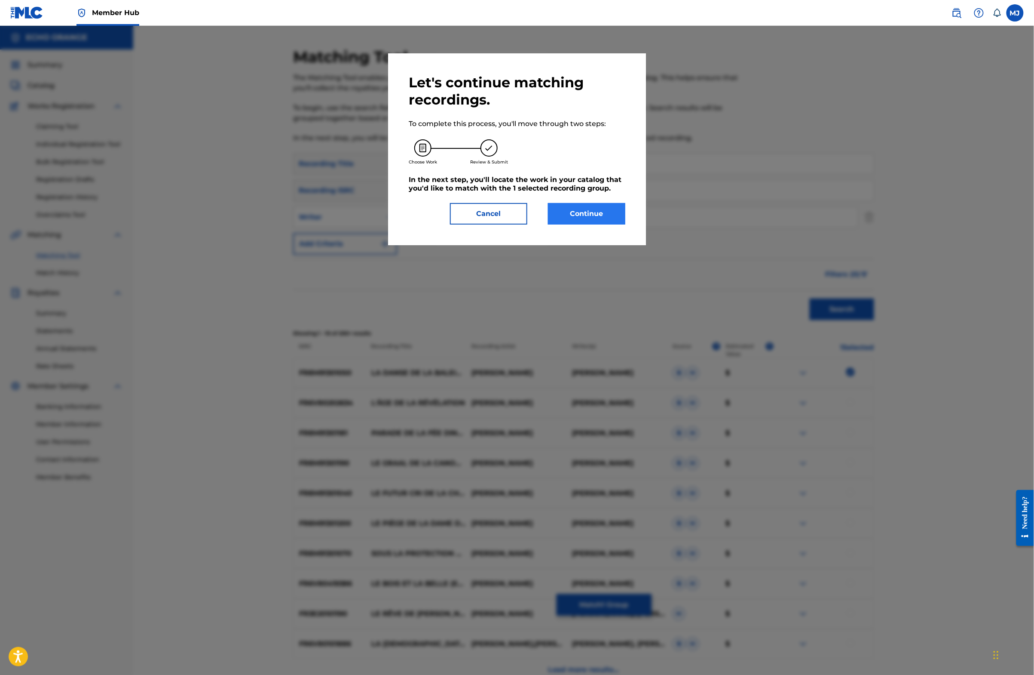
click at [590, 224] on button "Continue" at bounding box center [586, 213] width 77 height 21
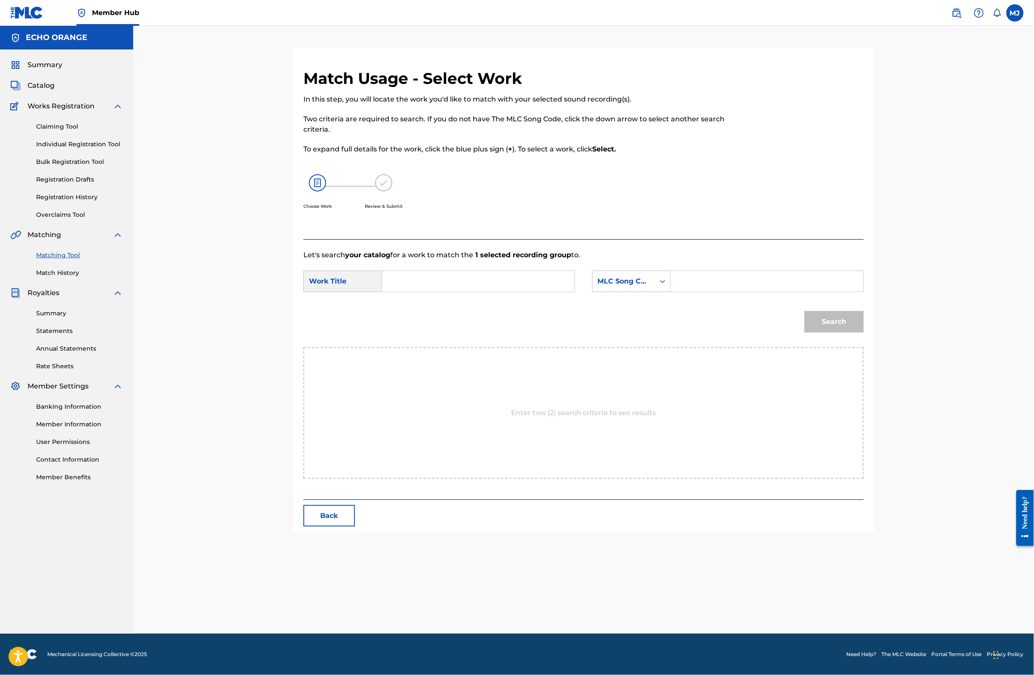
click at [464, 291] on input "Search Form" at bounding box center [479, 281] width 178 height 21
click at [397, 387] on span "baleine heureuse" at bounding box center [414, 377] width 34 height 18
type input "la danse de la baleine heureuse"
click at [647, 286] on div "MLC Song Code" at bounding box center [624, 281] width 52 height 10
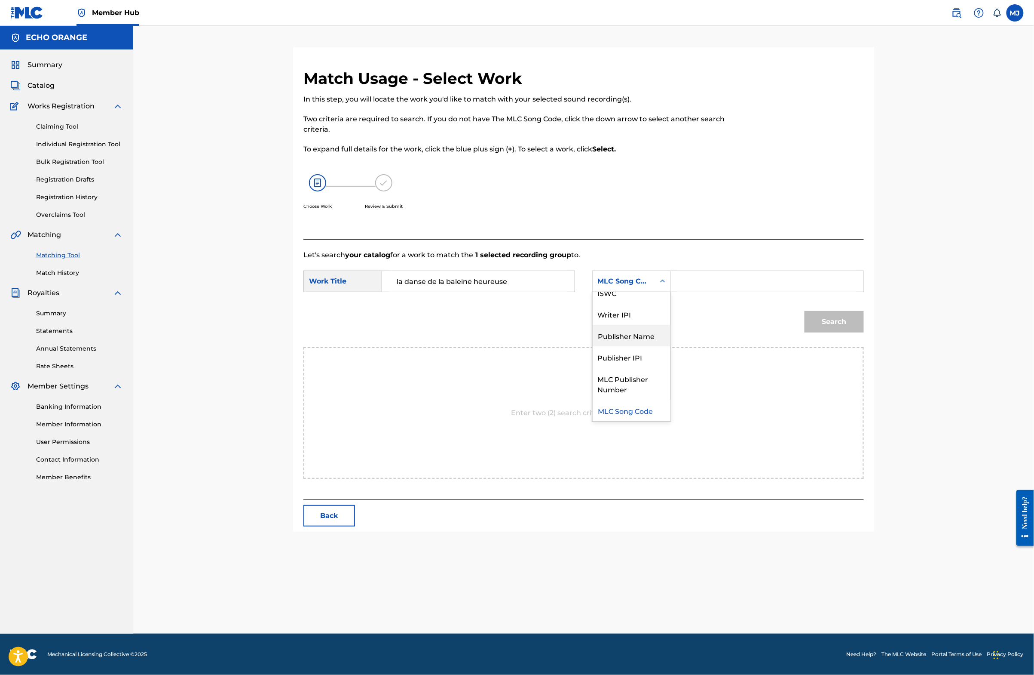
drag, startPoint x: 649, startPoint y: 358, endPoint x: 702, endPoint y: 328, distance: 61.1
click at [649, 346] on div "Publisher Name" at bounding box center [632, 335] width 78 height 21
click at [746, 291] on input "Search Form" at bounding box center [767, 281] width 178 height 21
type input "origins"
click at [864, 332] on button "Search" at bounding box center [834, 321] width 59 height 21
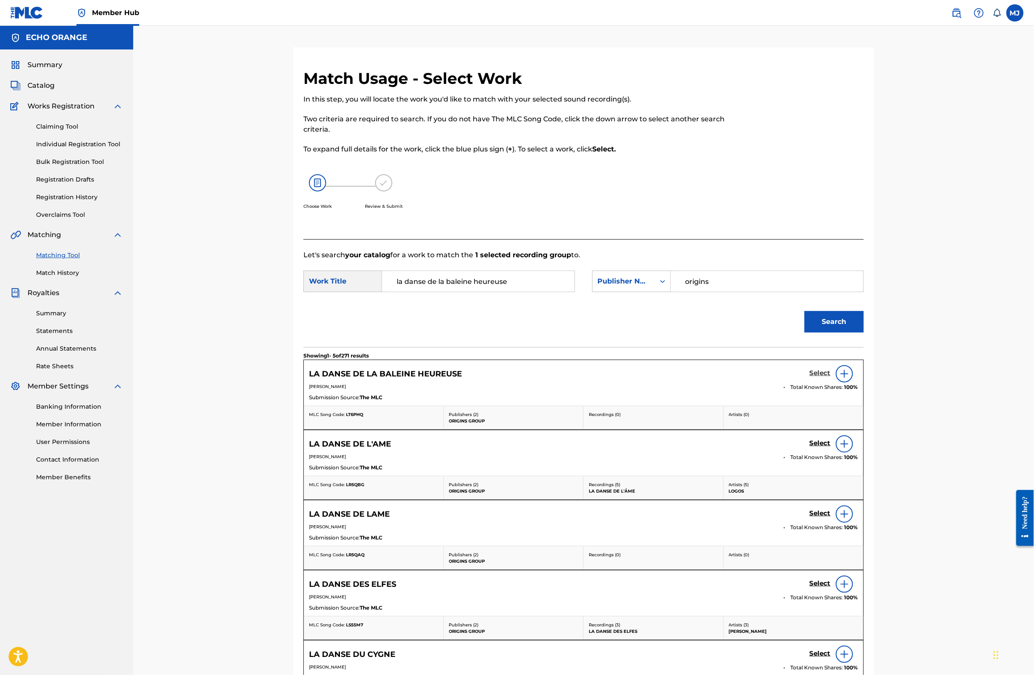
click at [831, 377] on h5 "Select" at bounding box center [820, 373] width 21 height 8
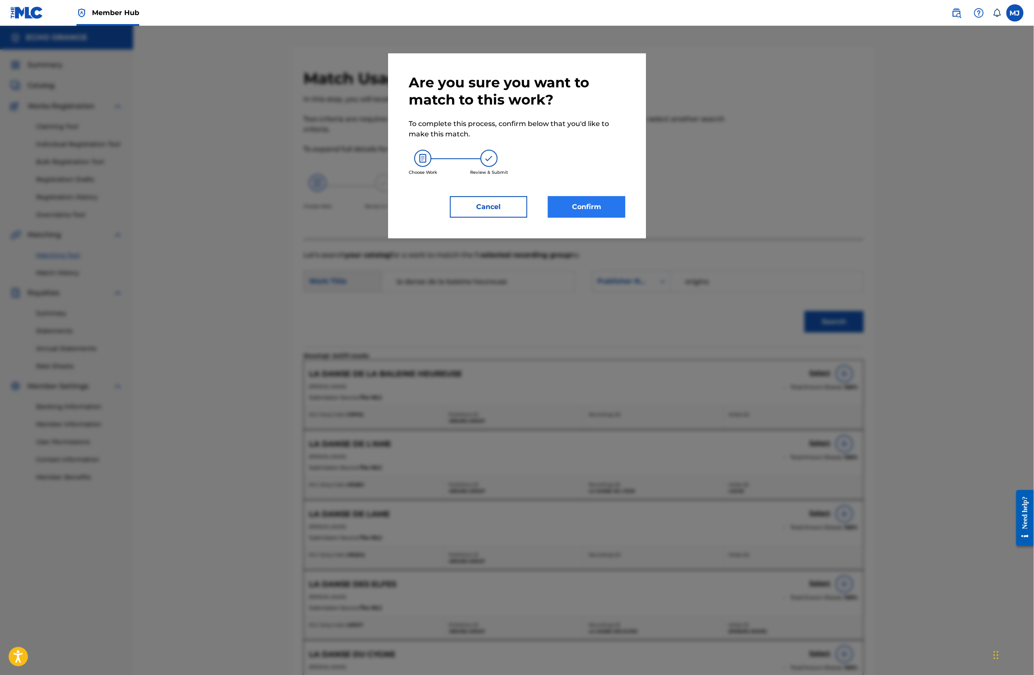
click at [607, 218] on button "Confirm" at bounding box center [586, 206] width 77 height 21
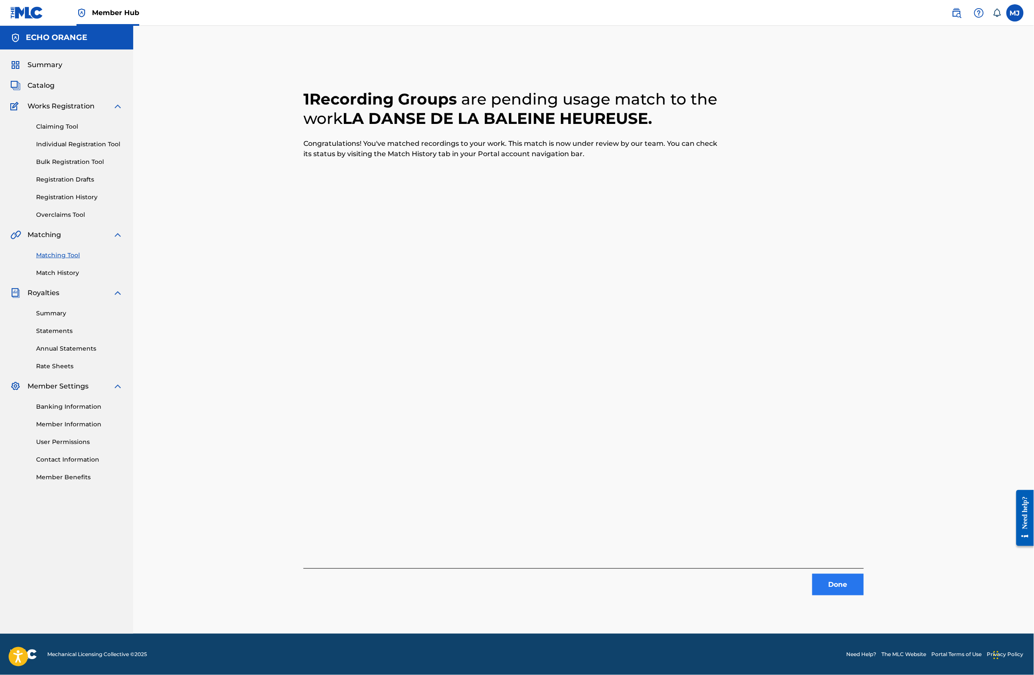
click at [864, 595] on button "Done" at bounding box center [839, 584] width 52 height 21
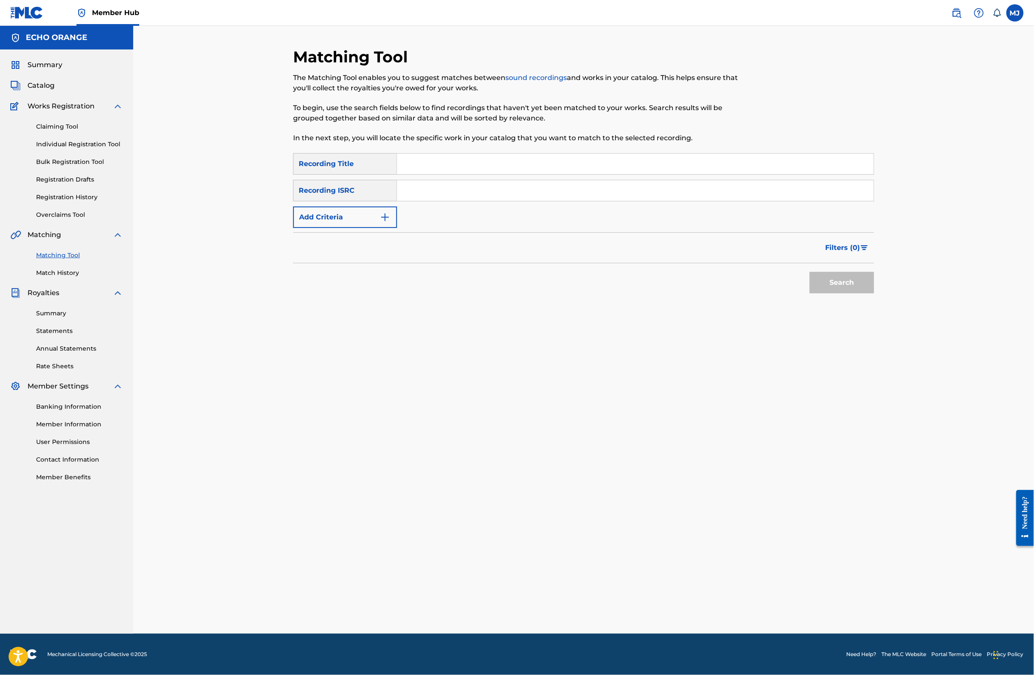
click at [389, 199] on div "SearchWithCriteria2d5ebbb0-9dd1-430c-a9c7-981cf1c5023c Recording Title SearchWi…" at bounding box center [583, 190] width 581 height 75
click at [405, 174] on input "Search Form" at bounding box center [635, 163] width 477 height 21
type input "l'aube sur le toit du monde"
click at [343, 228] on button "Add Criteria" at bounding box center [345, 216] width 104 height 21
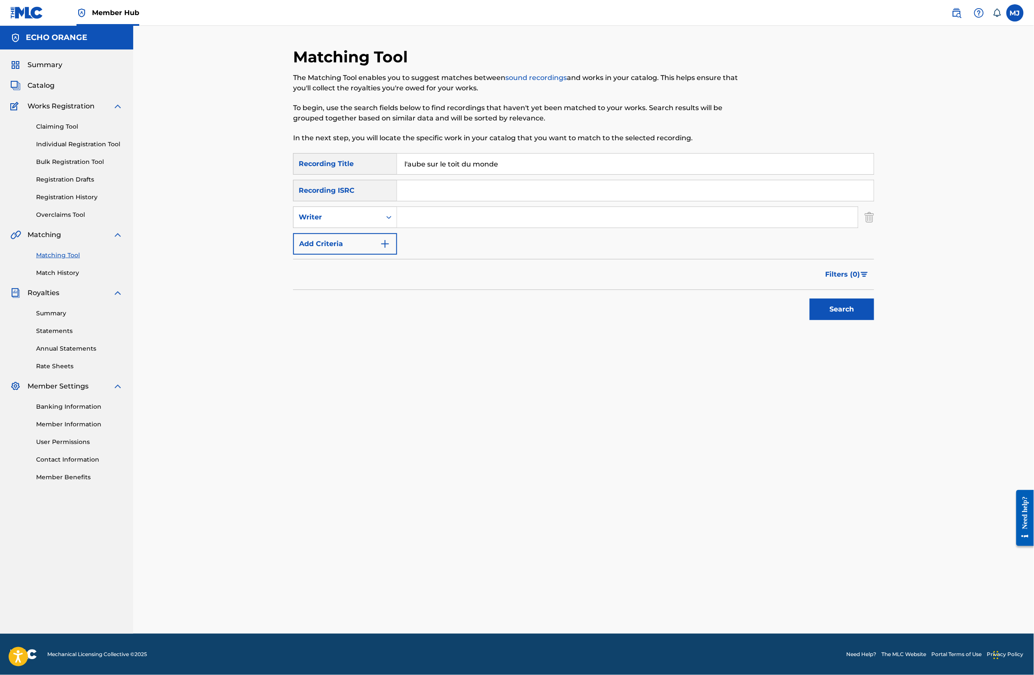
click at [402, 227] on input "Search Form" at bounding box center [627, 217] width 461 height 21
paste input "[PERSON_NAME]"
type input "[PERSON_NAME]"
click at [874, 320] on button "Search" at bounding box center [842, 308] width 64 height 21
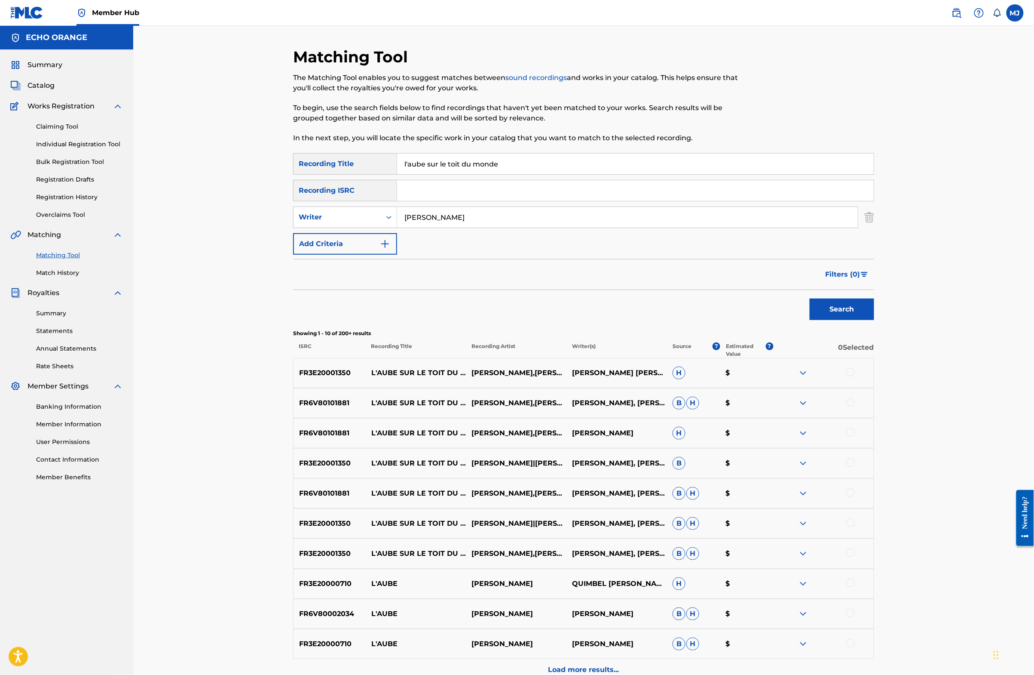
click at [874, 388] on div "FR3E20001350 L'AUBE SUR LE TOIT DU MONDE [PERSON_NAME],[PERSON_NAME],[PERSON_NA…" at bounding box center [583, 373] width 581 height 30
click at [855, 376] on div at bounding box center [851, 372] width 9 height 9
click at [855, 406] on div at bounding box center [851, 402] width 9 height 9
click at [855, 436] on div at bounding box center [851, 432] width 9 height 9
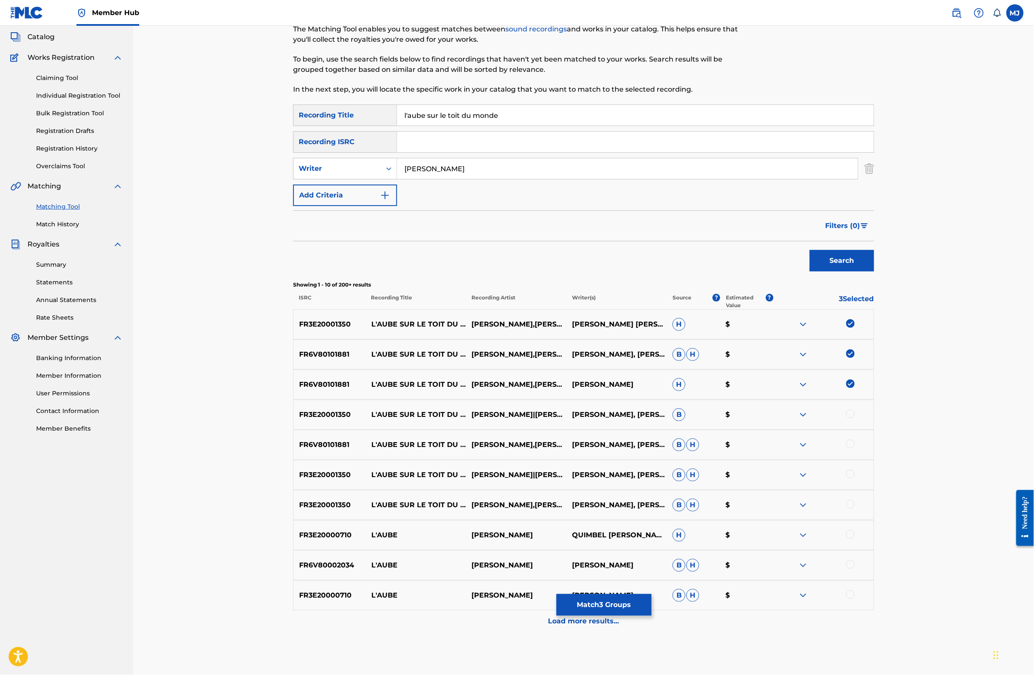
scroll to position [162, 0]
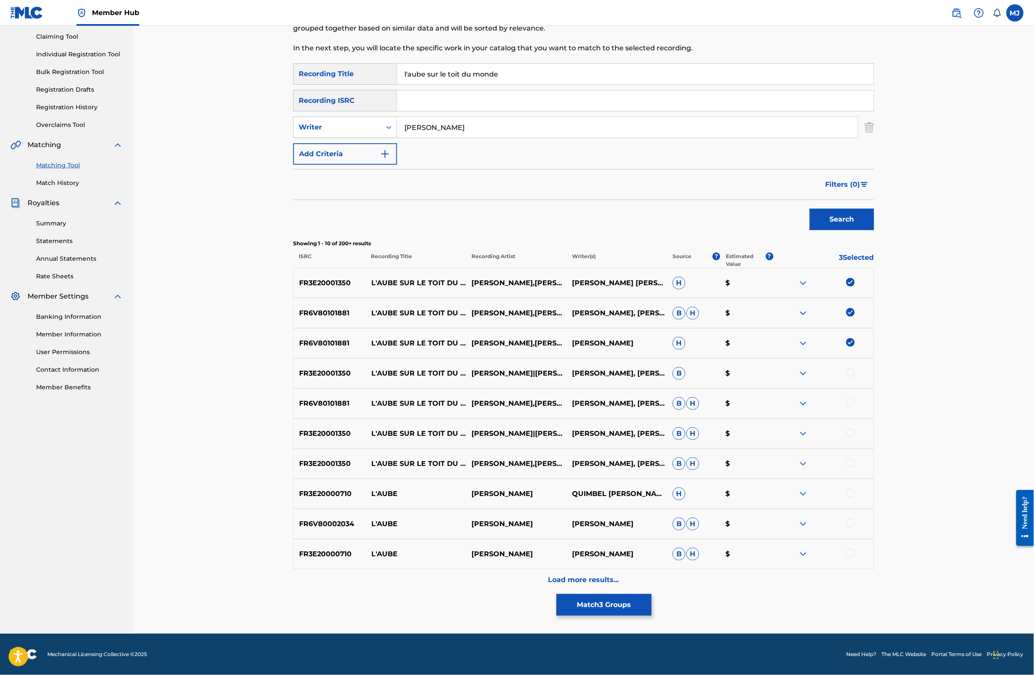
click at [855, 368] on div at bounding box center [851, 372] width 9 height 9
click at [855, 407] on div at bounding box center [851, 402] width 9 height 9
click at [855, 437] on div at bounding box center [851, 432] width 9 height 9
drag, startPoint x: 919, startPoint y: 478, endPoint x: 866, endPoint y: 519, distance: 66.8
click at [855, 467] on div at bounding box center [851, 462] width 9 height 9
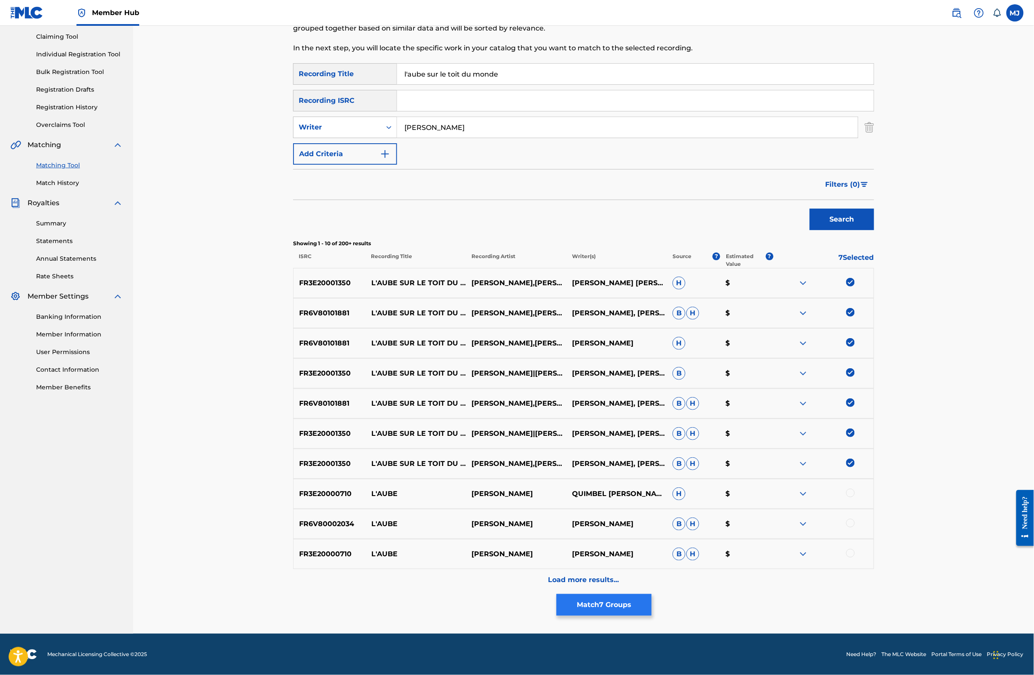
click at [652, 594] on button "Match 7 Groups" at bounding box center [604, 604] width 95 height 21
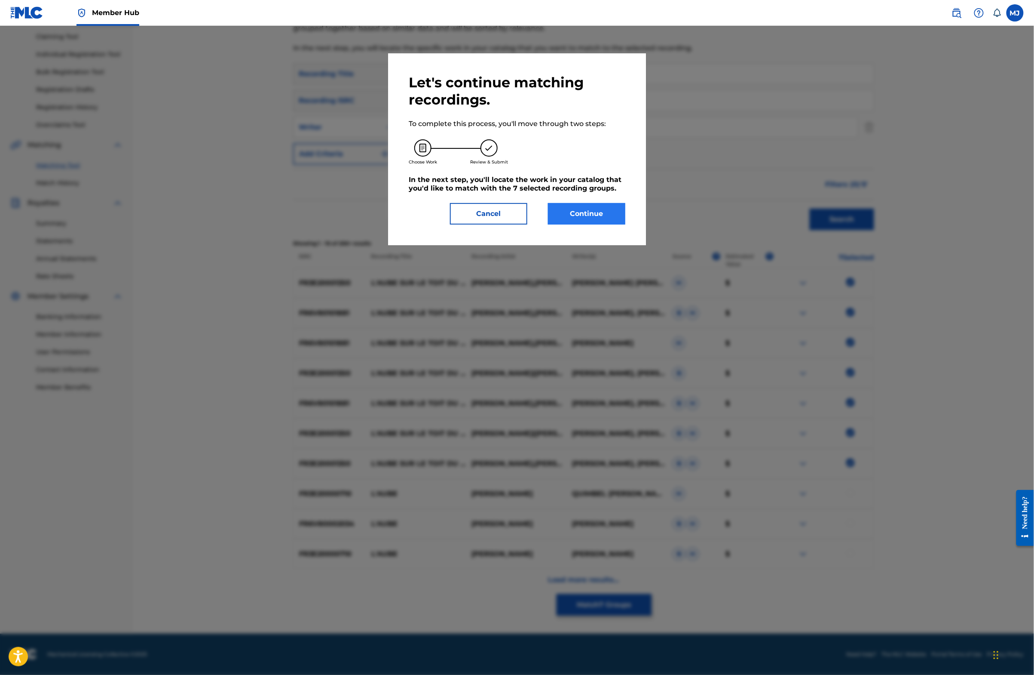
click at [605, 224] on button "Continue" at bounding box center [586, 213] width 77 height 21
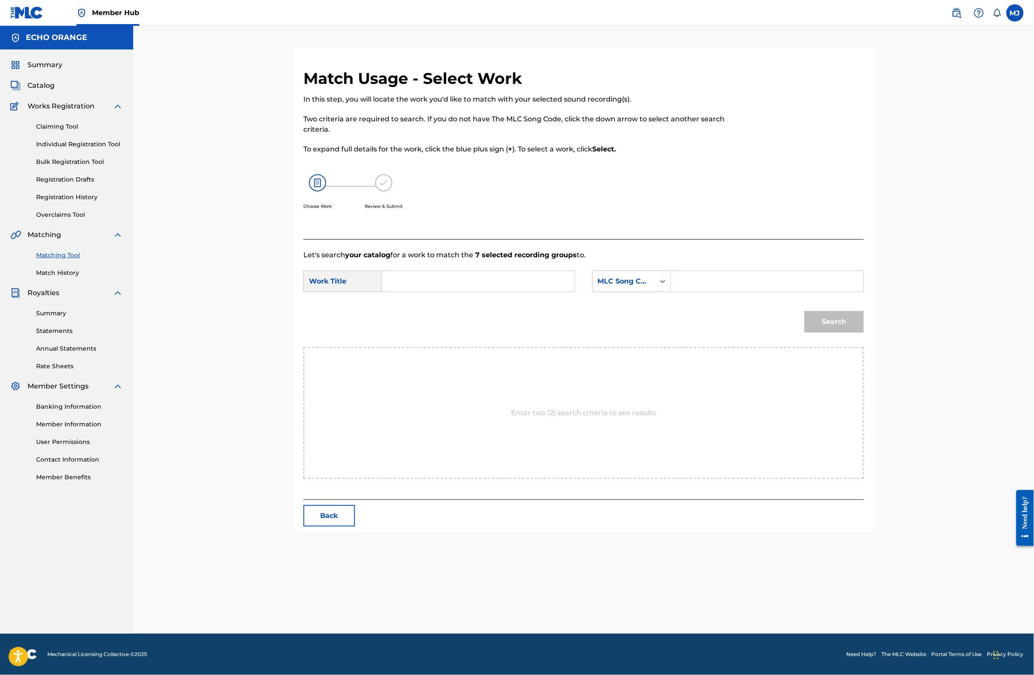
click at [494, 291] on input "Search Form" at bounding box center [479, 281] width 178 height 21
click at [397, 335] on span "du monde" at bounding box center [409, 326] width 25 height 18
type input "l'aube sur le toit du monde"
click at [759, 291] on input "Search Form" at bounding box center [767, 281] width 178 height 21
click at [664, 292] on div "MLC Song Code" at bounding box center [631, 280] width 79 height 21
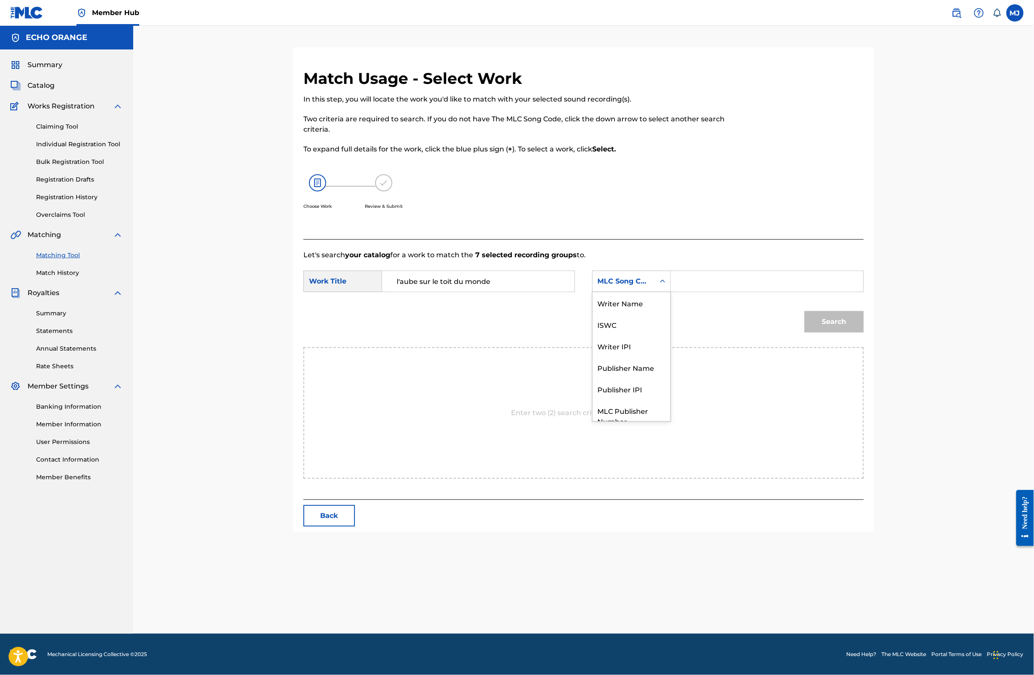
scroll to position [47, 0]
click at [657, 346] on div "Publisher Name" at bounding box center [632, 335] width 78 height 21
click at [719, 291] on input "Search Form" at bounding box center [767, 281] width 178 height 21
type input "origins"
click at [864, 332] on button "Search" at bounding box center [834, 321] width 59 height 21
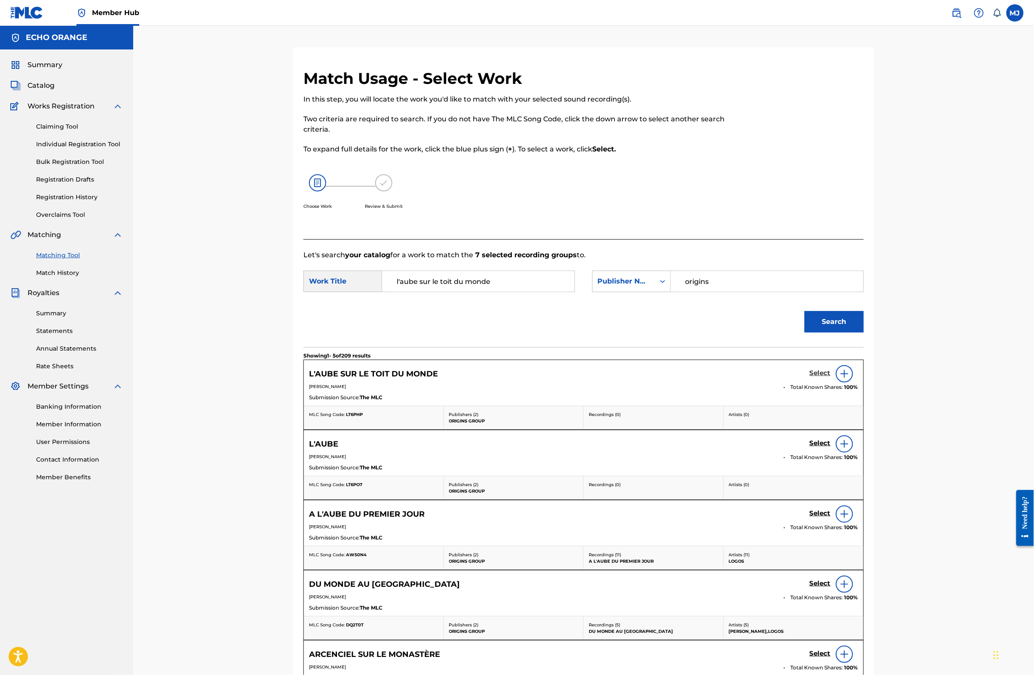
click at [859, 382] on div "Select" at bounding box center [834, 373] width 49 height 17
click at [831, 377] on h5 "Select" at bounding box center [820, 373] width 21 height 8
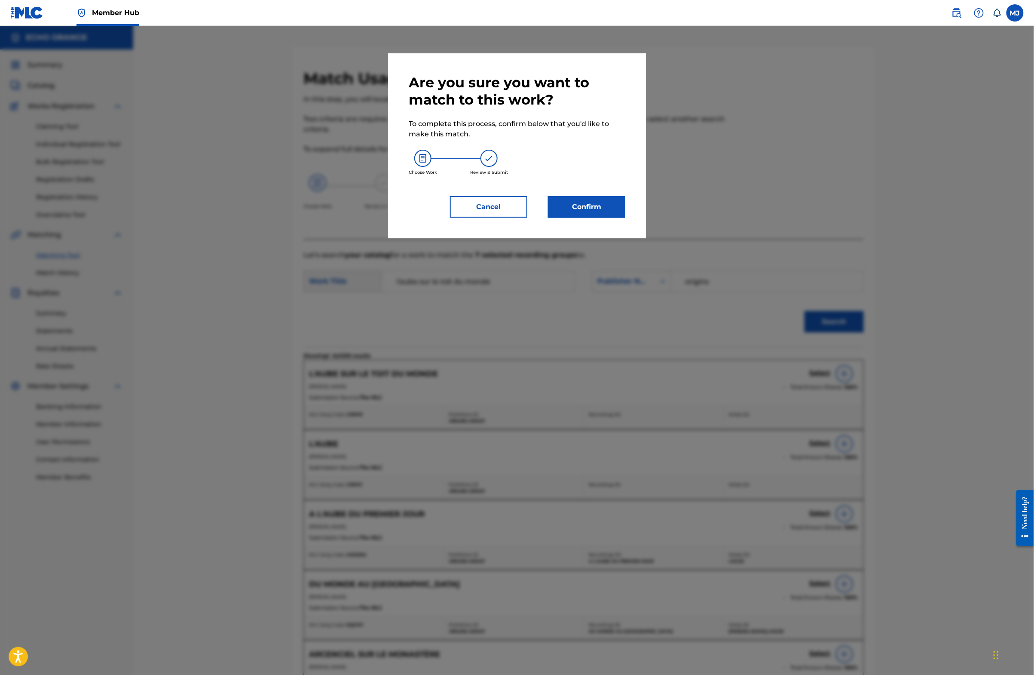
click at [629, 238] on div "Are you sure you want to match to this work? To complete this process, confirm …" at bounding box center [517, 145] width 258 height 185
click at [626, 218] on button "Confirm" at bounding box center [586, 206] width 77 height 21
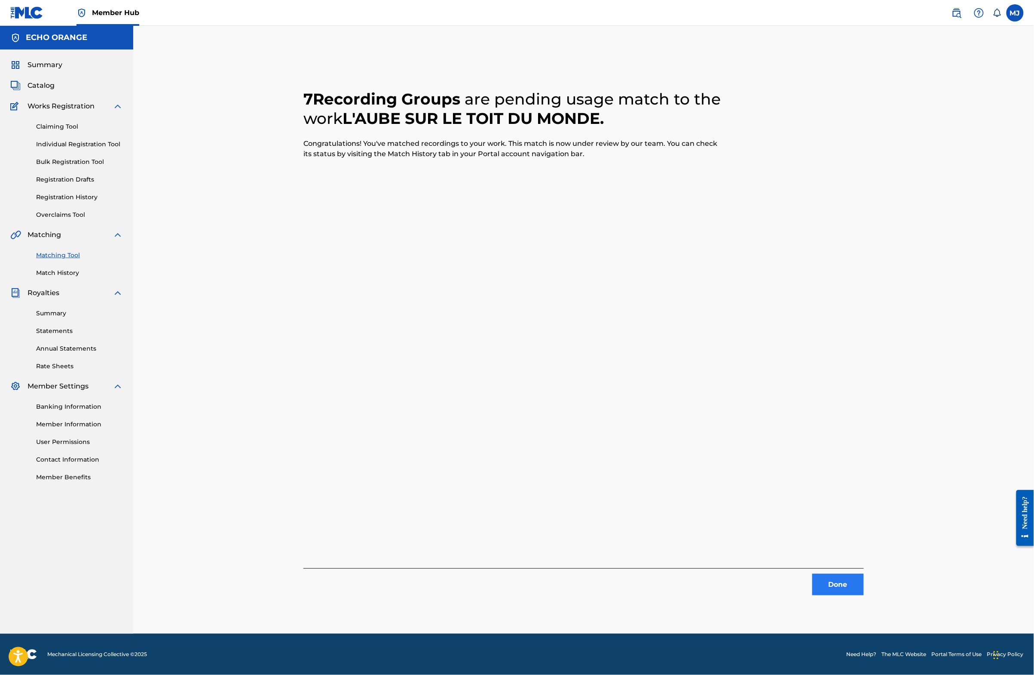
click at [864, 595] on button "Done" at bounding box center [839, 584] width 52 height 21
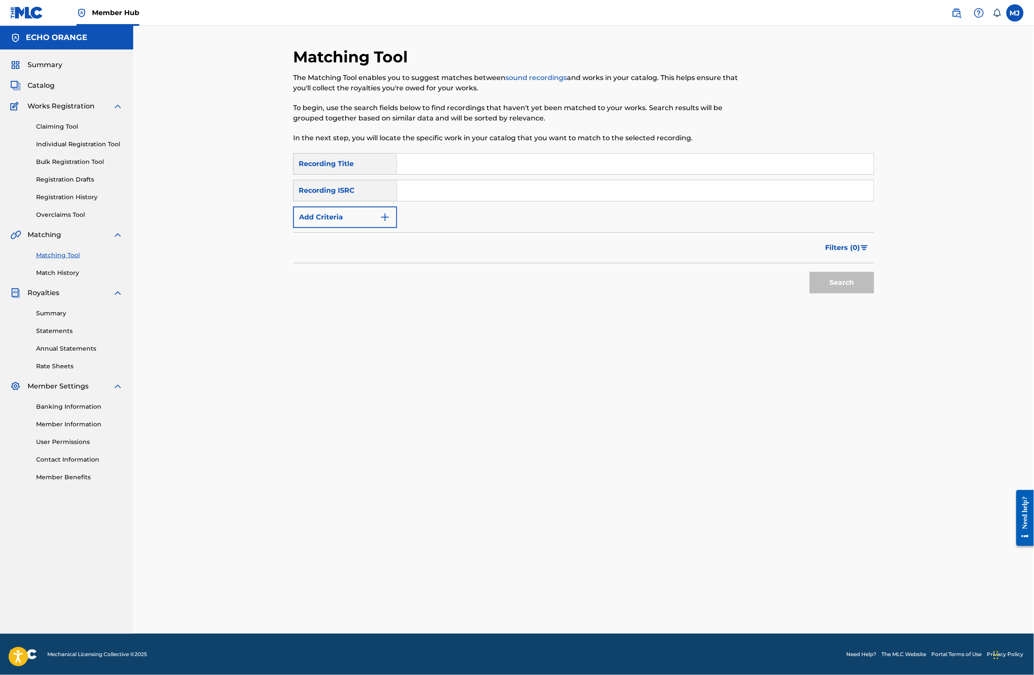
click at [73, 315] on div "Summary Catalog Works Registration Claiming Tool Individual Registration Tool B…" at bounding box center [66, 270] width 133 height 442
click at [74, 277] on link "Match History" at bounding box center [79, 272] width 87 height 9
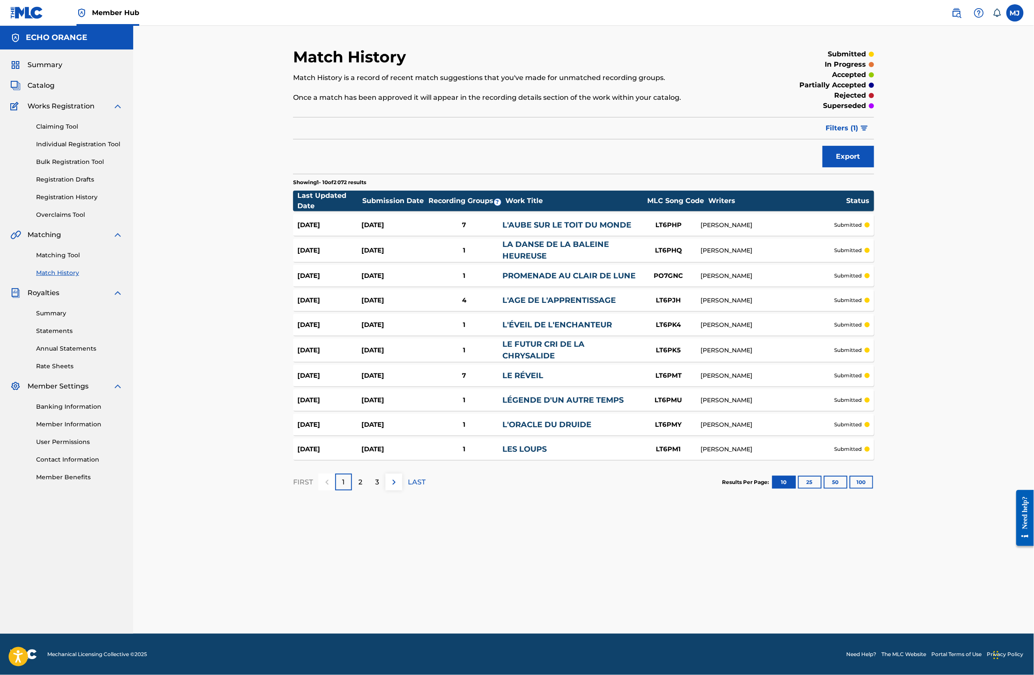
click at [71, 175] on div "Claiming Tool Individual Registration Tool Bulk Registration Tool Registration …" at bounding box center [66, 165] width 113 height 108
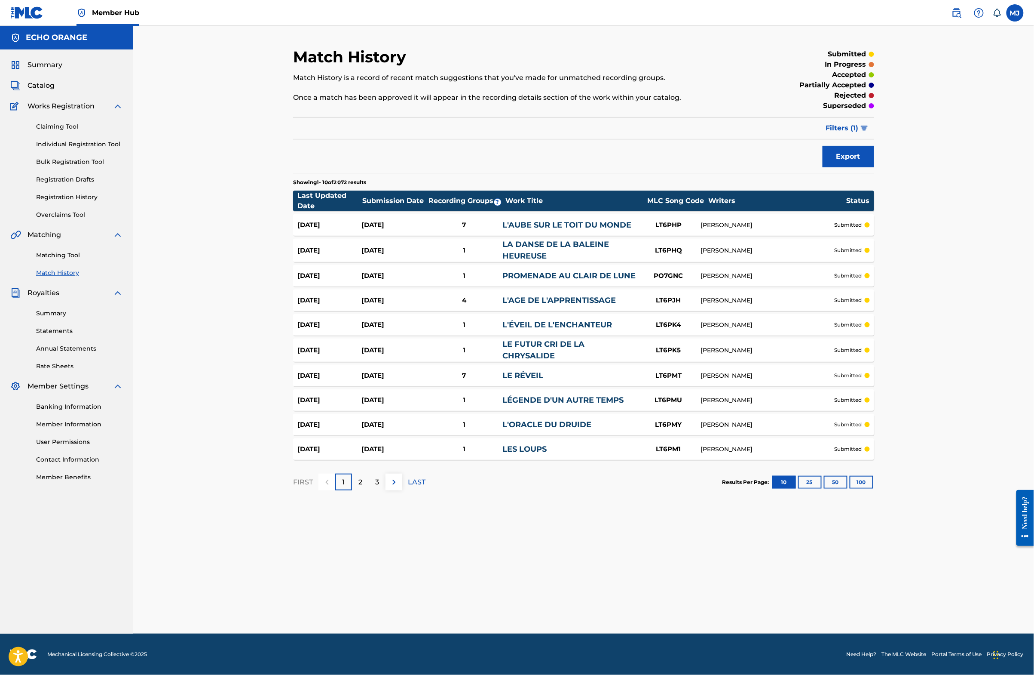
click at [71, 175] on div "Claiming Tool Individual Registration Tool Bulk Registration Tool Registration …" at bounding box center [66, 165] width 113 height 108
click at [74, 149] on link "Individual Registration Tool" at bounding box center [79, 144] width 87 height 9
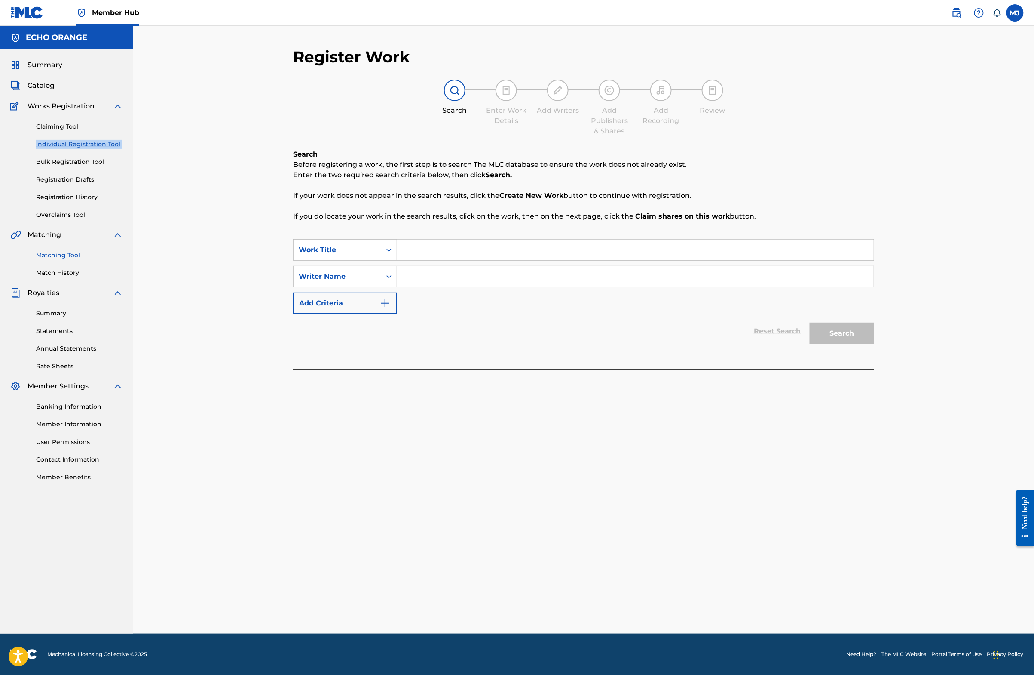
click at [68, 260] on link "Matching Tool" at bounding box center [79, 255] width 87 height 9
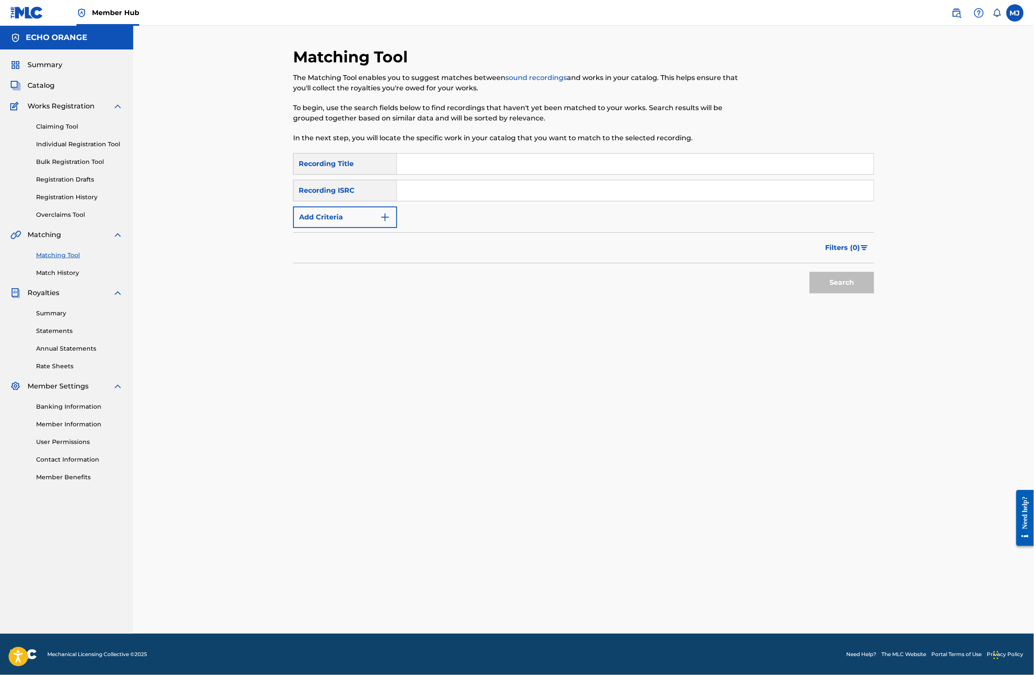
click at [425, 173] on input "Search Form" at bounding box center [635, 163] width 477 height 21
type input "[DEMOGRAPHIC_DATA]"
click at [413, 201] on input "Search Form" at bounding box center [635, 190] width 477 height 21
click at [293, 228] on button "Add Criteria" at bounding box center [345, 216] width 104 height 21
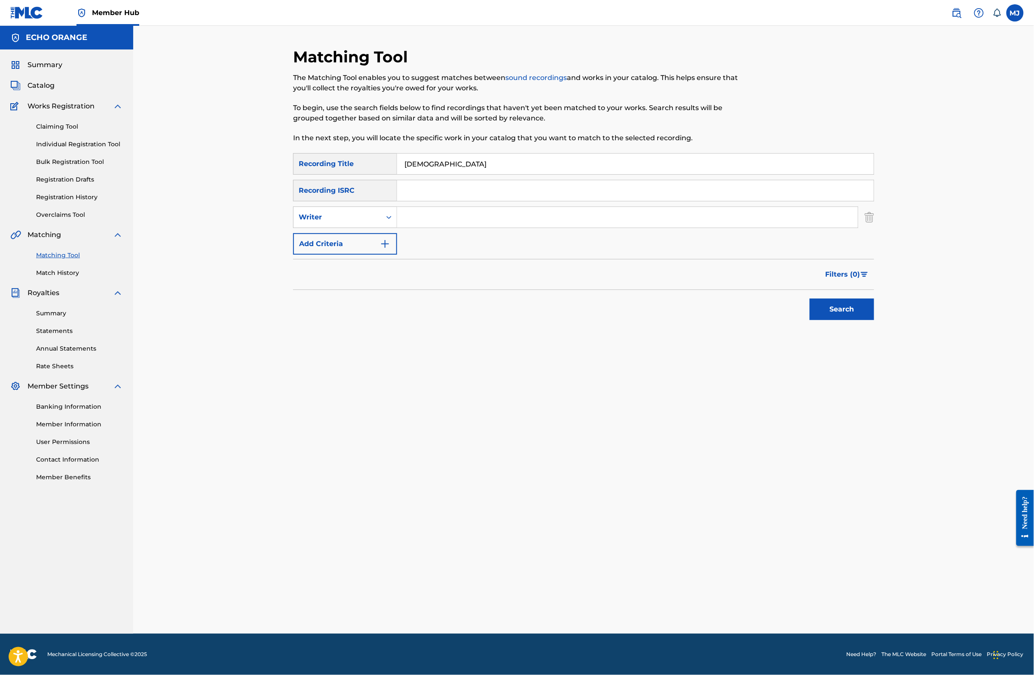
click at [420, 227] on input "Search Form" at bounding box center [627, 217] width 461 height 21
paste input "[PERSON_NAME]"
type input "[PERSON_NAME]"
click at [874, 320] on button "Search" at bounding box center [842, 308] width 64 height 21
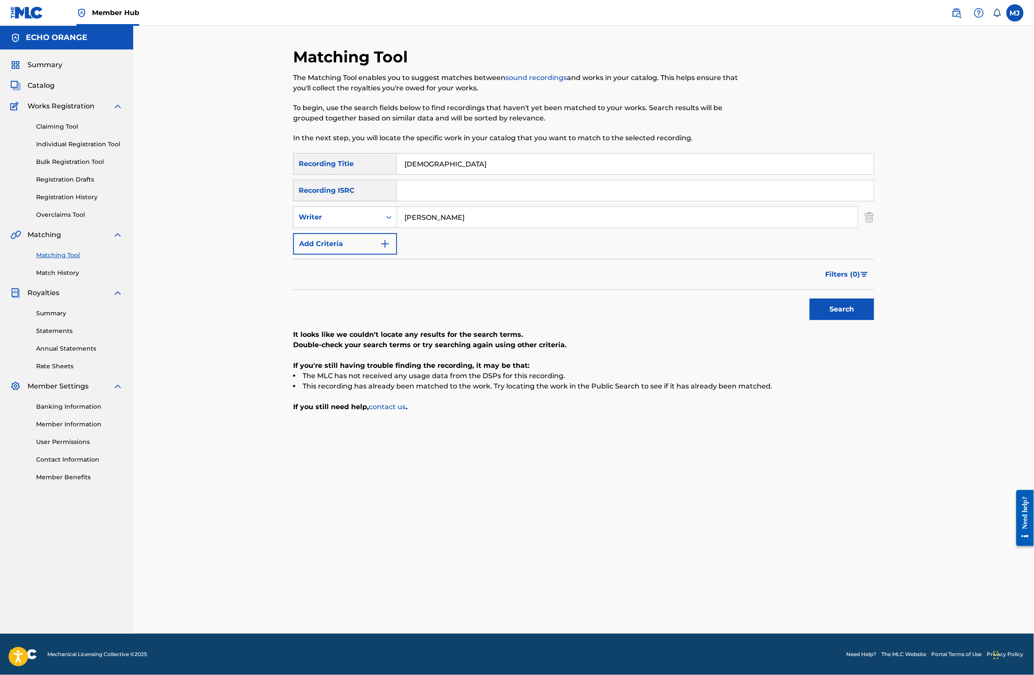
click at [436, 174] on input "[DEMOGRAPHIC_DATA]" at bounding box center [635, 163] width 477 height 21
click at [874, 320] on button "Search" at bounding box center [842, 308] width 64 height 21
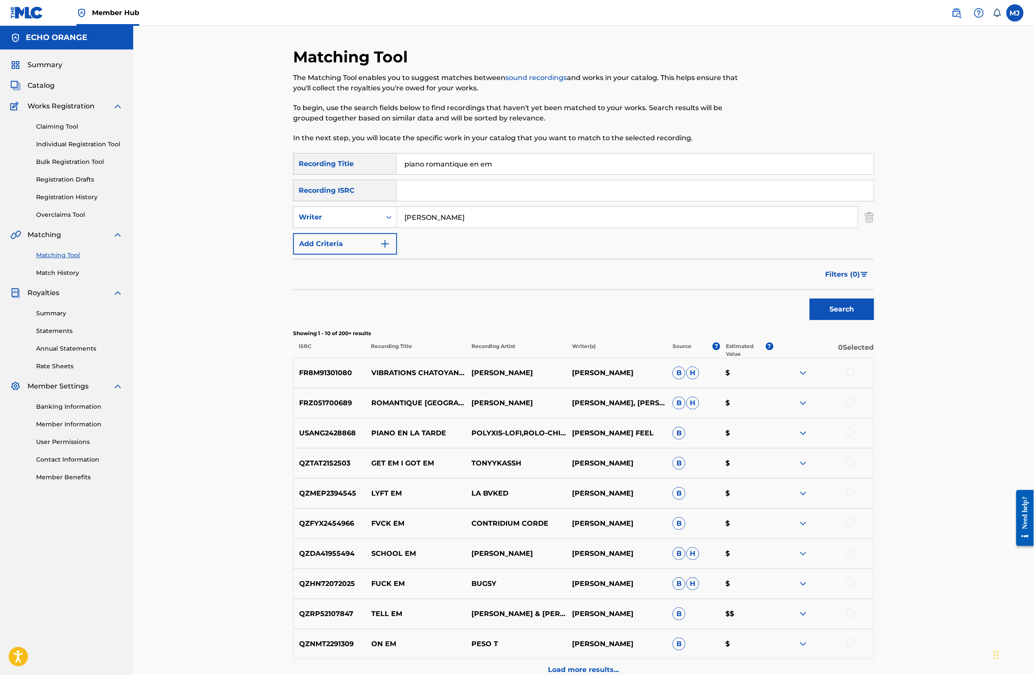
click at [468, 174] on input "piano romantique en em" at bounding box center [635, 163] width 477 height 21
type input "promesse d'un artefact"
click at [874, 320] on button "Search" at bounding box center [842, 308] width 64 height 21
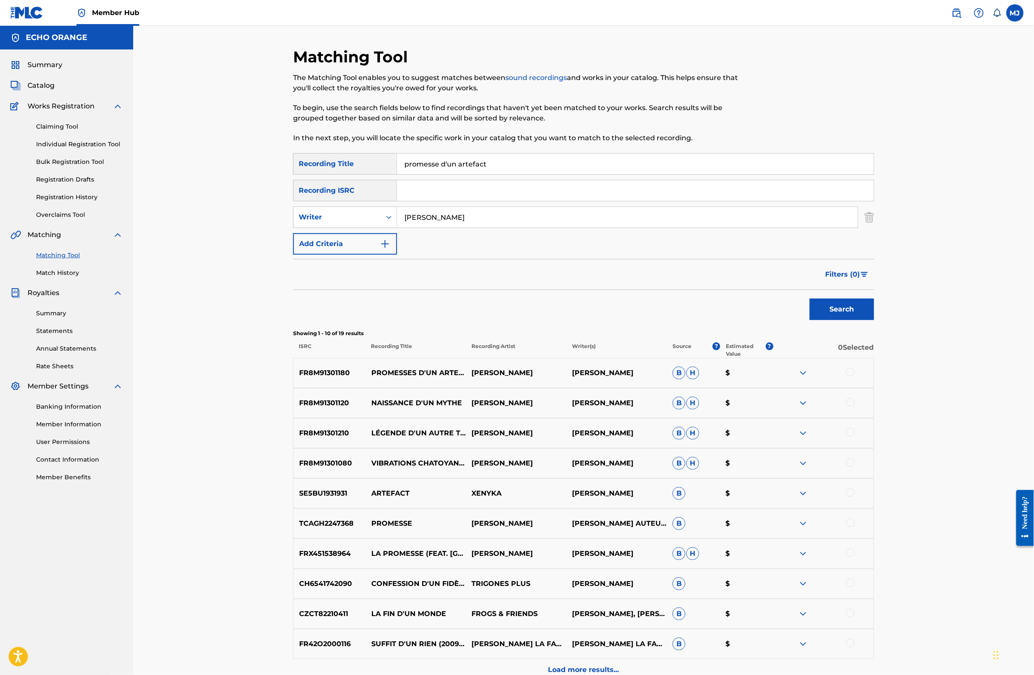
click at [855, 376] on div at bounding box center [851, 372] width 9 height 9
click at [652, 594] on button "Match 1 Group" at bounding box center [604, 604] width 95 height 21
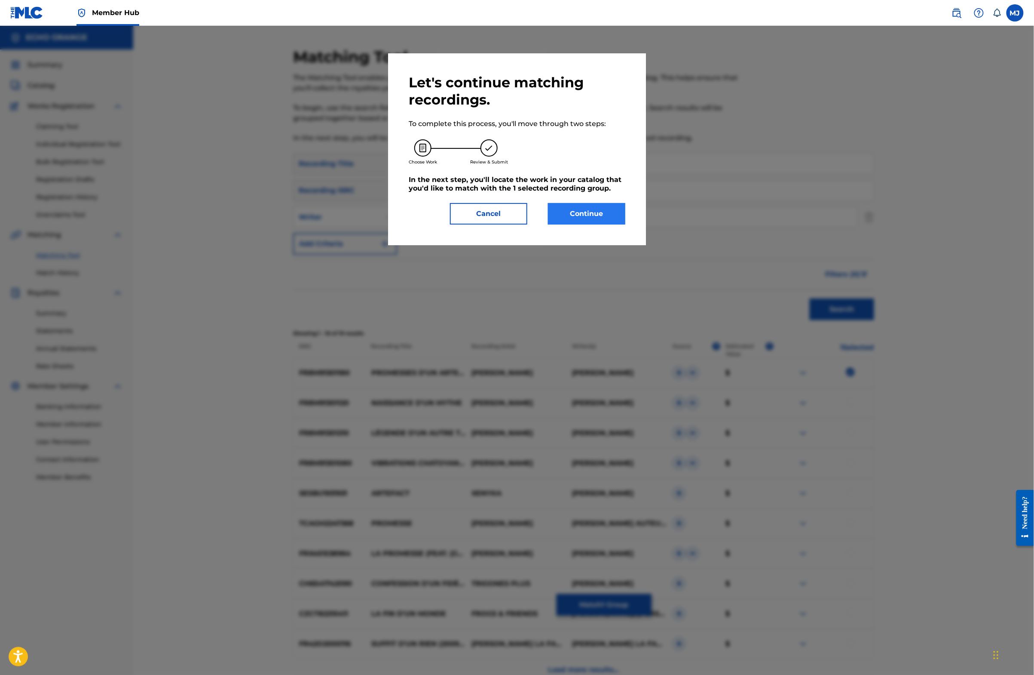
click at [594, 224] on button "Continue" at bounding box center [586, 213] width 77 height 21
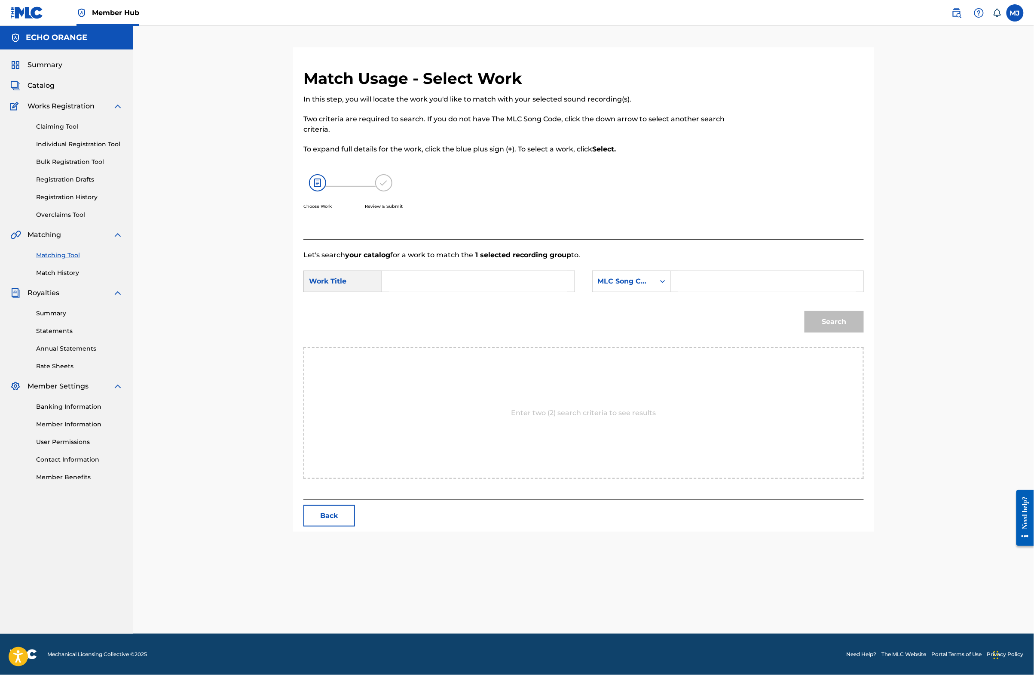
click at [436, 291] on input "Search Form" at bounding box center [479, 281] width 178 height 21
click at [402, 329] on div "promesse d'u n artefact" at bounding box center [414, 311] width 49 height 36
type input "promesse d'un artefact"
click at [628, 286] on div "MLC Song Code" at bounding box center [624, 281] width 52 height 10
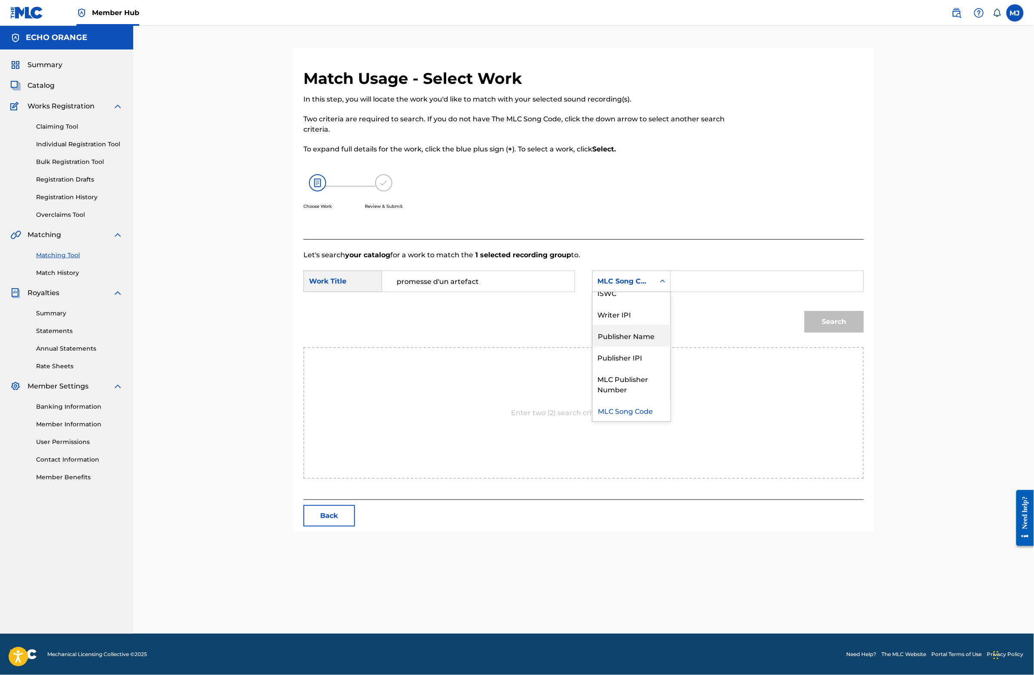
click at [656, 346] on div "Publisher Name" at bounding box center [632, 335] width 78 height 21
click at [735, 291] on input "Search Form" at bounding box center [767, 281] width 178 height 21
type input "origins"
click at [864, 332] on button "Search" at bounding box center [834, 321] width 59 height 21
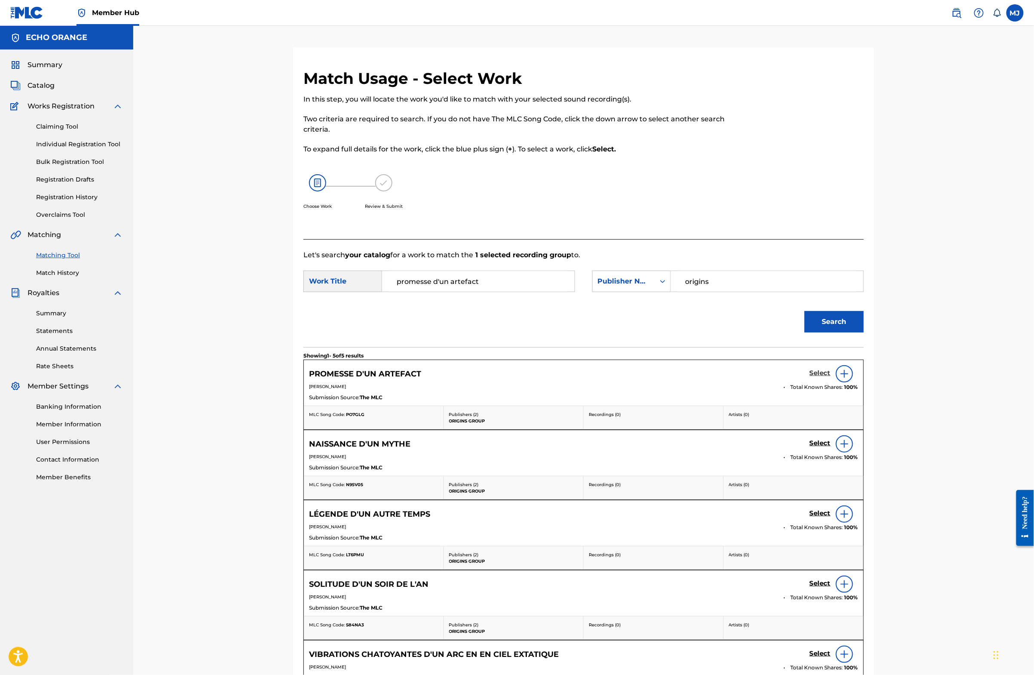
click at [831, 377] on h5 "Select" at bounding box center [820, 373] width 21 height 8
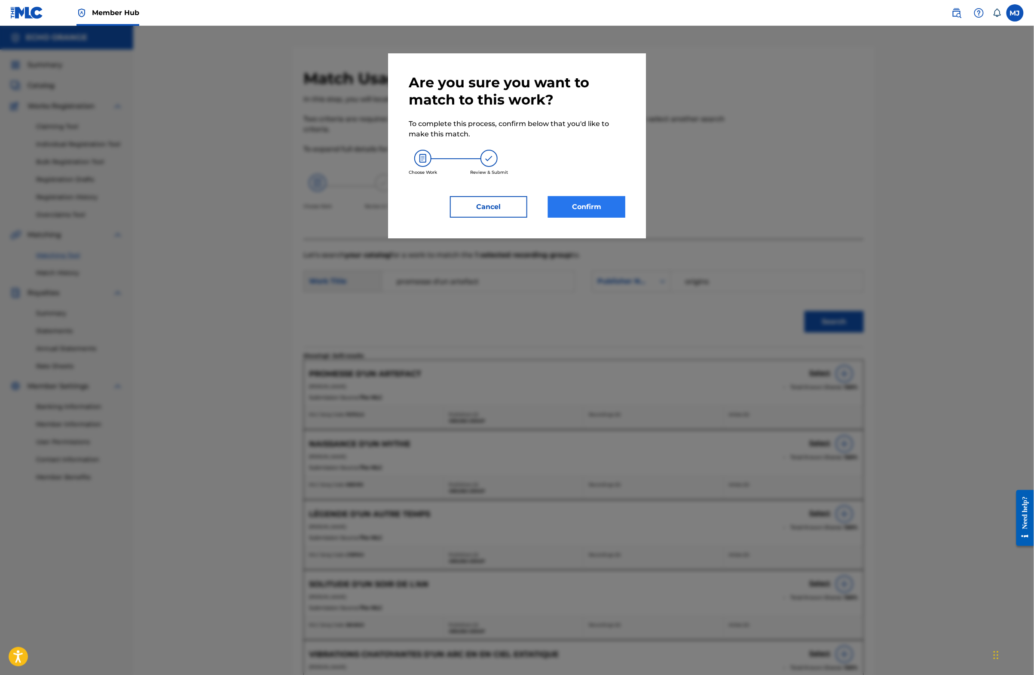
click at [592, 218] on button "Confirm" at bounding box center [586, 206] width 77 height 21
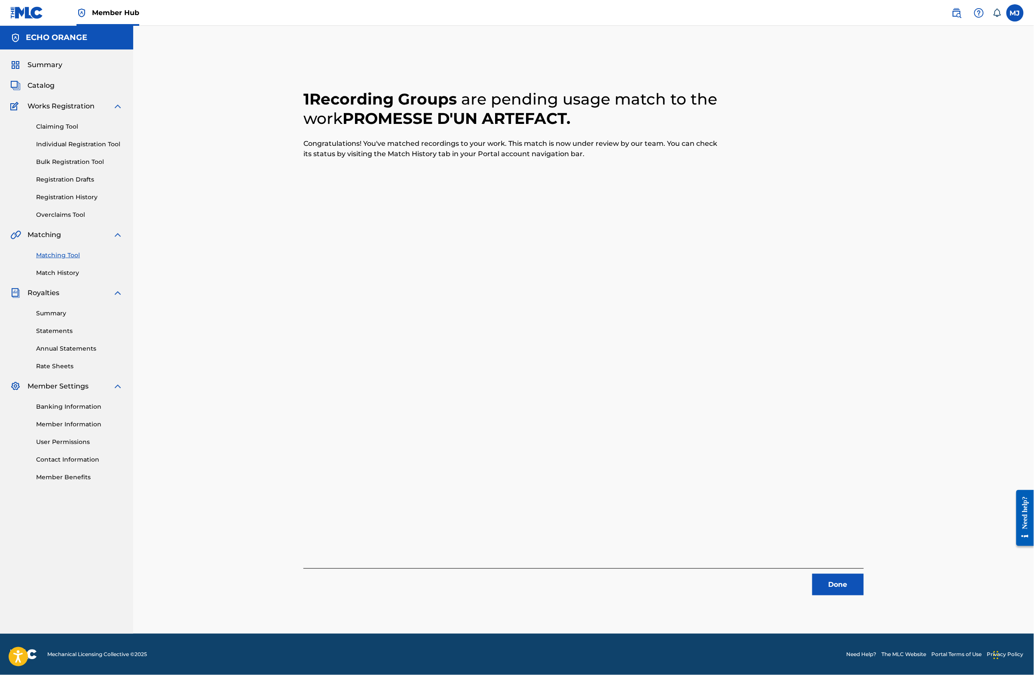
click at [864, 582] on div "Done" at bounding box center [584, 581] width 561 height 27
click at [864, 590] on button "Done" at bounding box center [839, 584] width 52 height 21
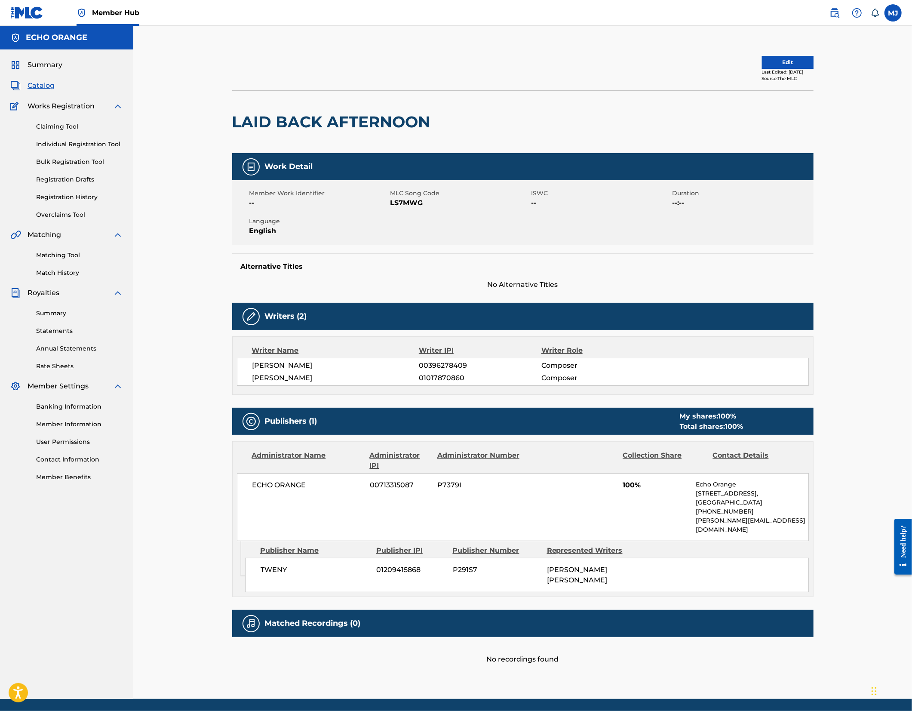
click at [74, 317] on div "Summary Catalog Works Registration Claiming Tool Individual Registration Tool B…" at bounding box center [66, 270] width 133 height 442
click at [75, 277] on link "Match History" at bounding box center [79, 272] width 87 height 9
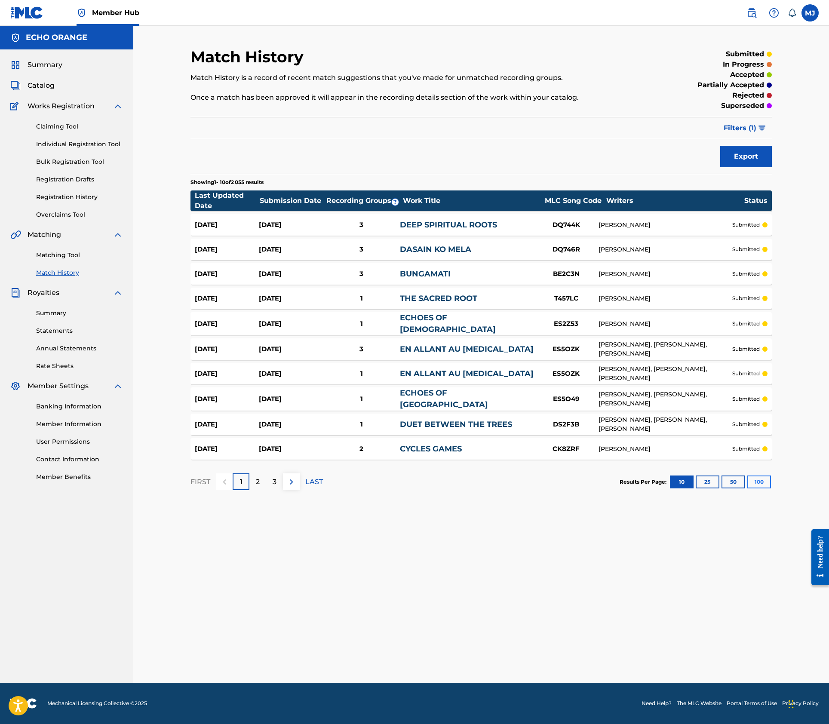
click at [771, 488] on button "100" at bounding box center [759, 481] width 24 height 13
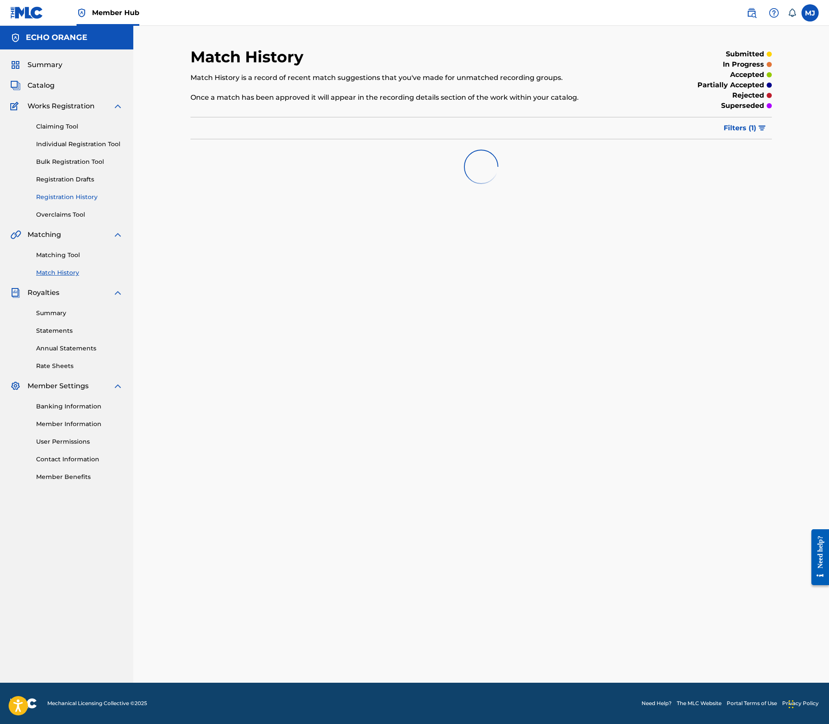
click at [74, 202] on link "Registration History" at bounding box center [79, 197] width 87 height 9
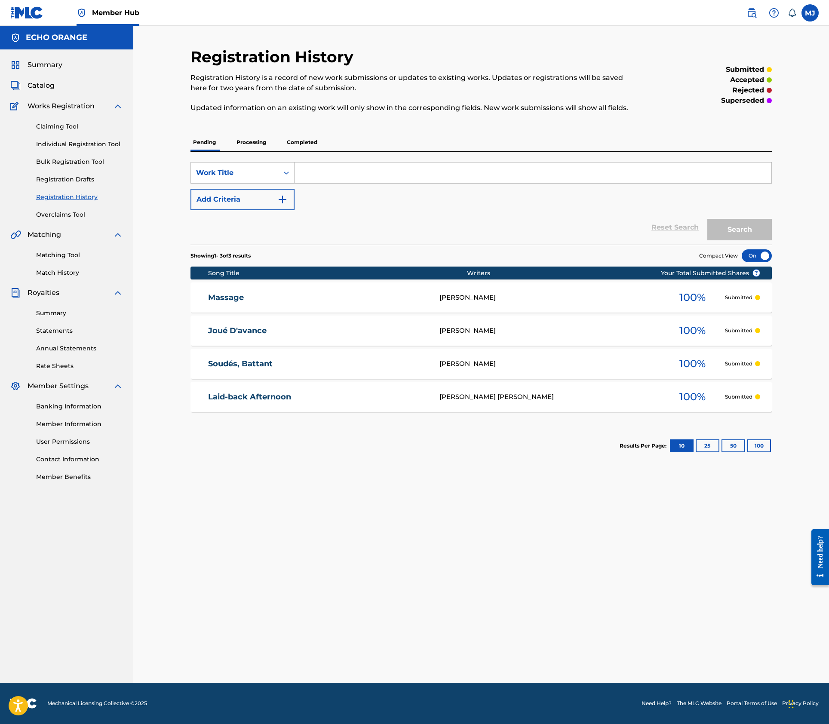
click at [234, 151] on p "Processing" at bounding box center [251, 142] width 35 height 18
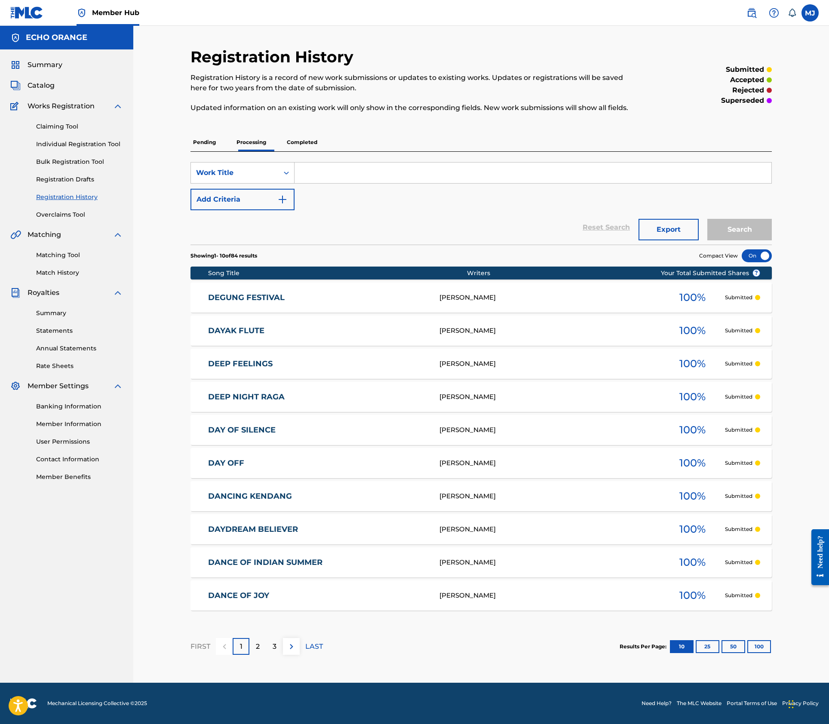
click at [305, 151] on p "Completed" at bounding box center [302, 142] width 36 height 18
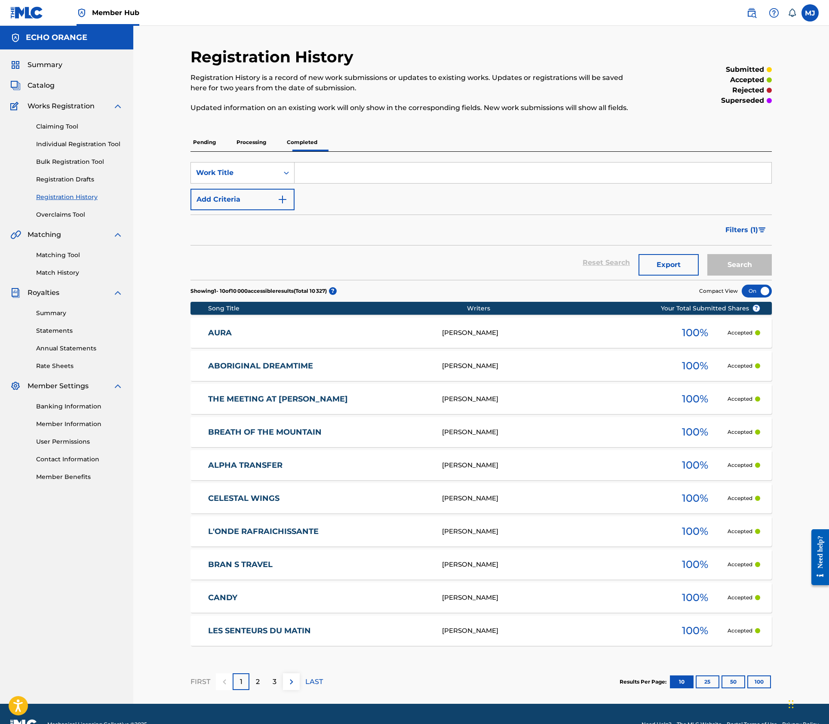
scroll to position [85, 0]
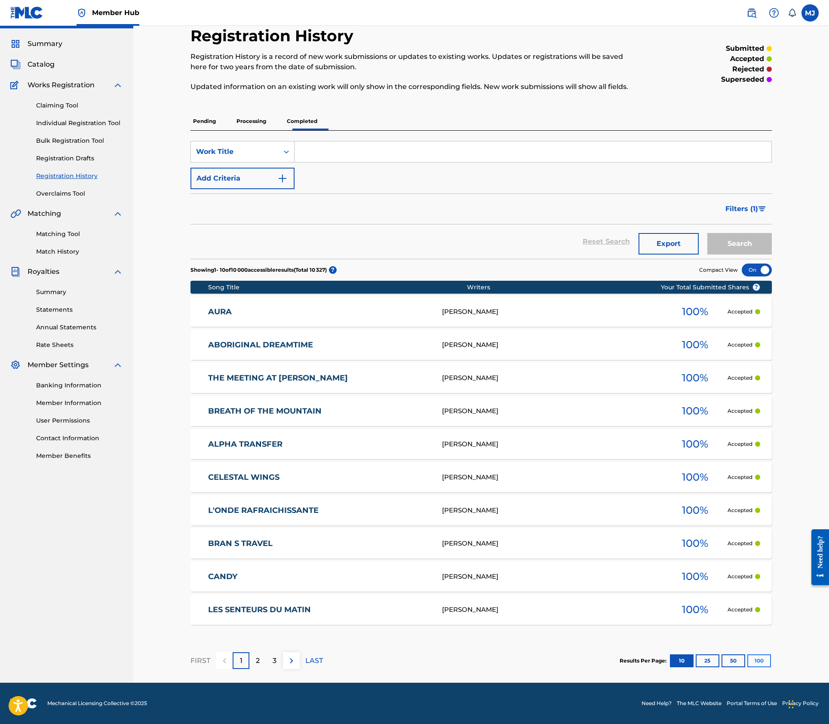
click at [771, 654] on button "100" at bounding box center [759, 660] width 24 height 13
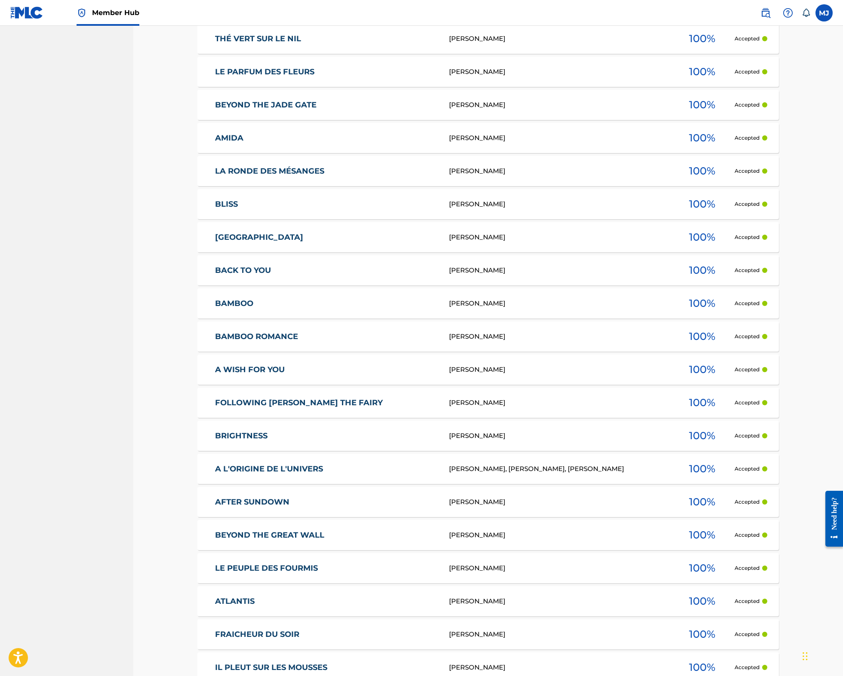
scroll to position [3112, 0]
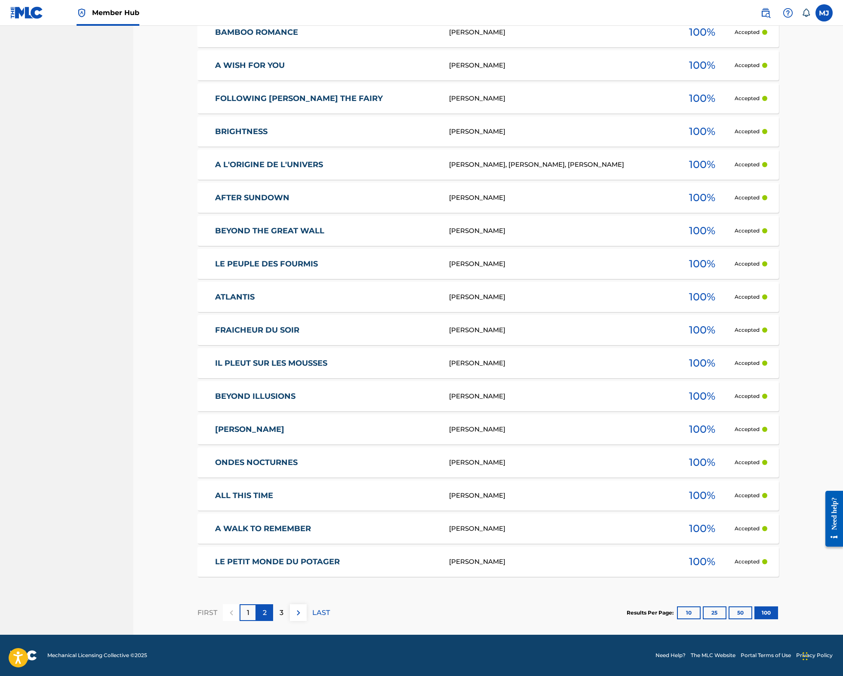
click at [263, 608] on p "2" at bounding box center [265, 613] width 4 height 10
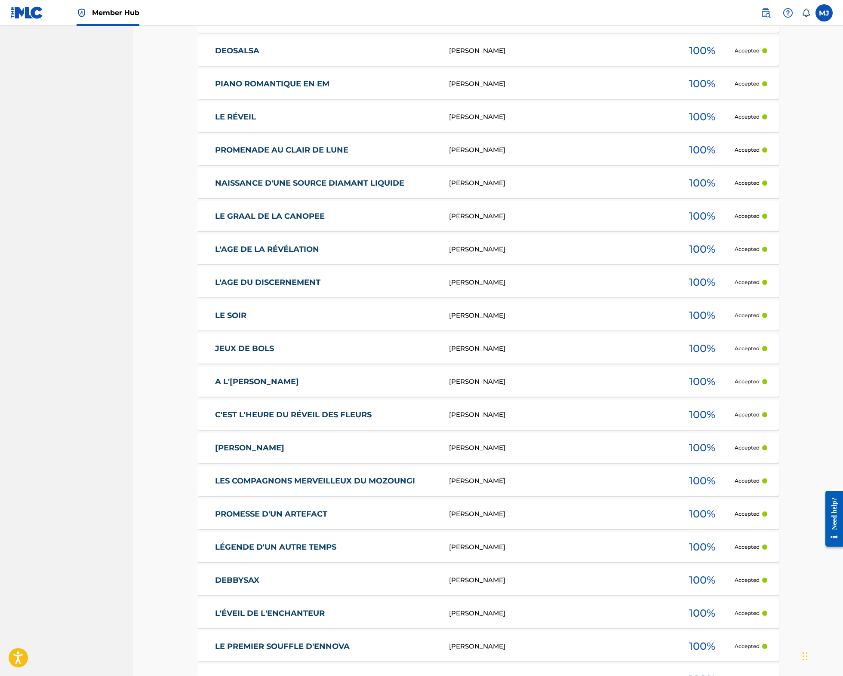
scroll to position [0, 0]
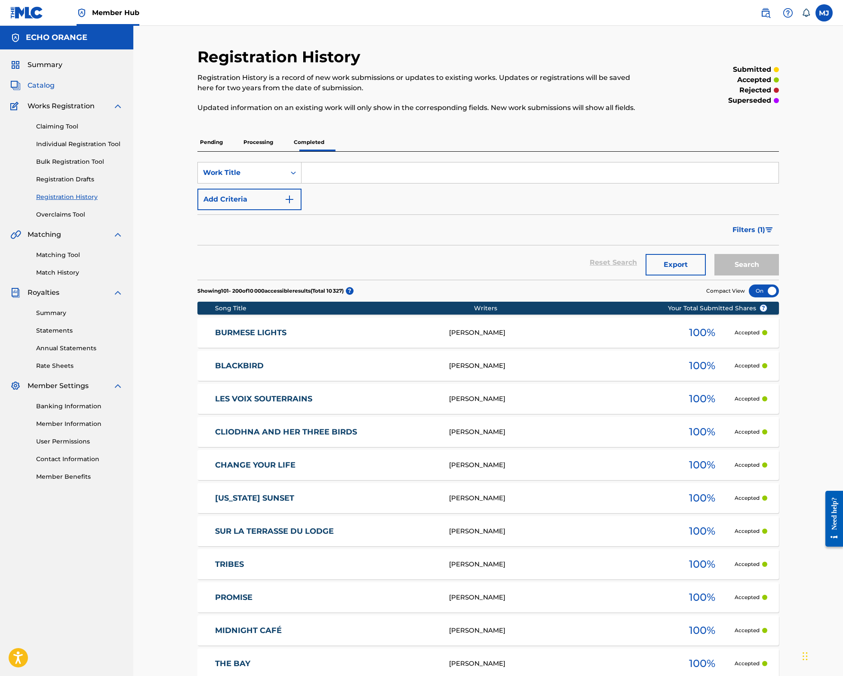
click at [49, 91] on span "Catalog" at bounding box center [41, 85] width 27 height 10
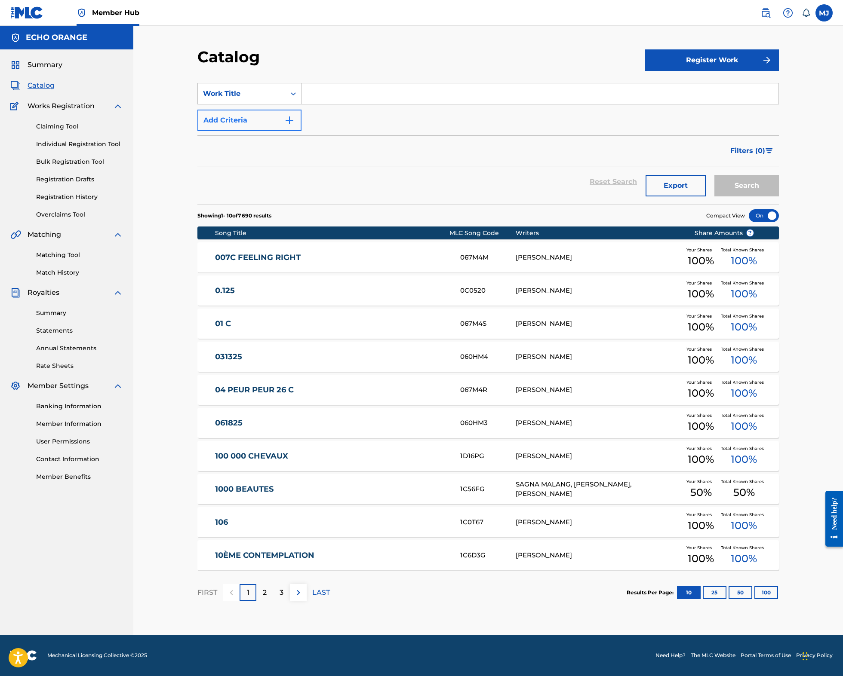
click at [255, 131] on button "Add Criteria" at bounding box center [249, 120] width 104 height 21
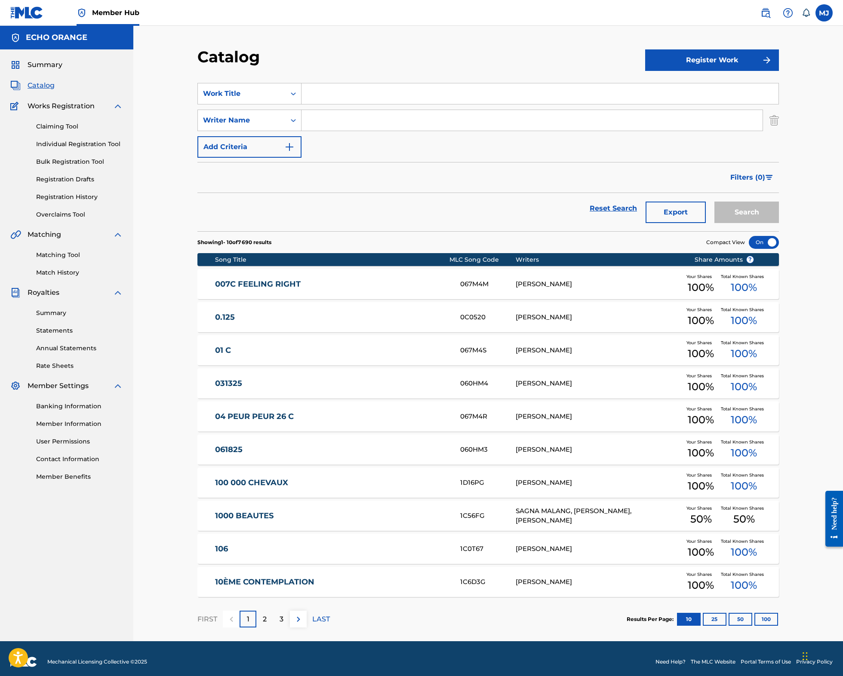
paste input "[PERSON_NAME]"
type input "[PERSON_NAME]"
click at [779, 223] on button "Search" at bounding box center [746, 212] width 64 height 21
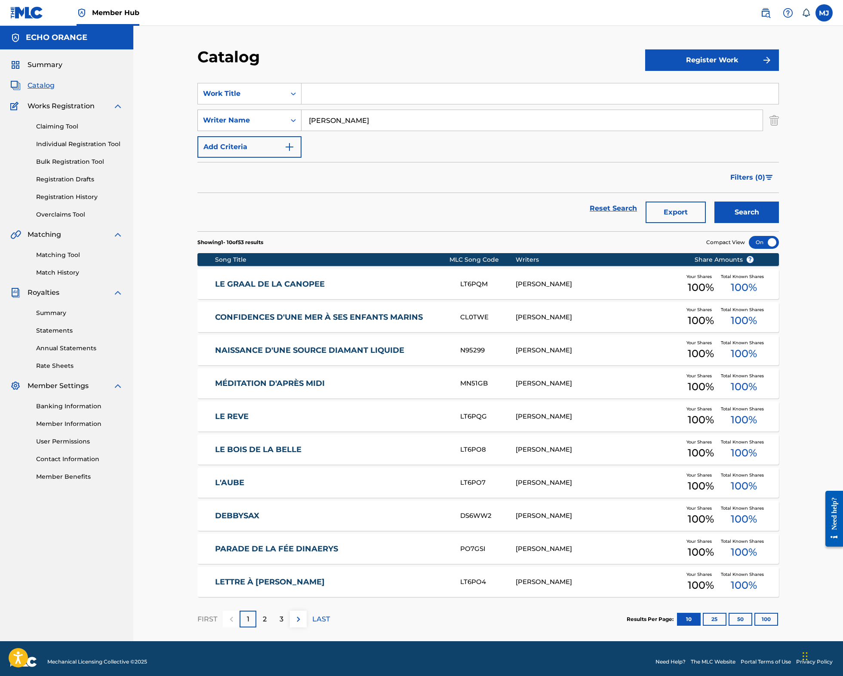
click at [280, 129] on div "Writer Name" at bounding box center [242, 120] width 88 height 16
click at [242, 140] on div "Publisher Name" at bounding box center [249, 128] width 103 height 21
click at [350, 131] on input "Search Form" at bounding box center [531, 120] width 461 height 21
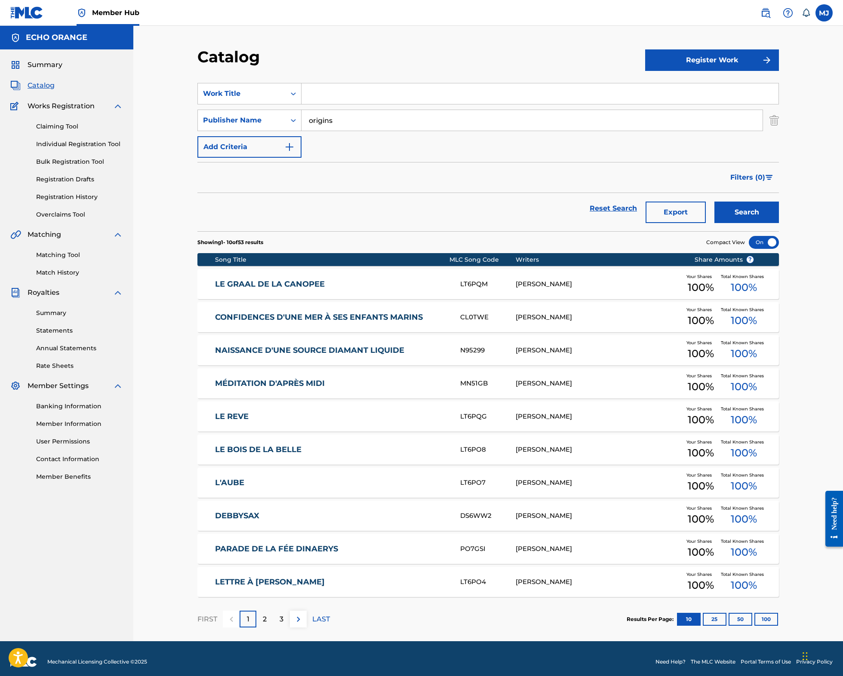
type input "origins"
click at [779, 223] on button "Search" at bounding box center [746, 212] width 64 height 21
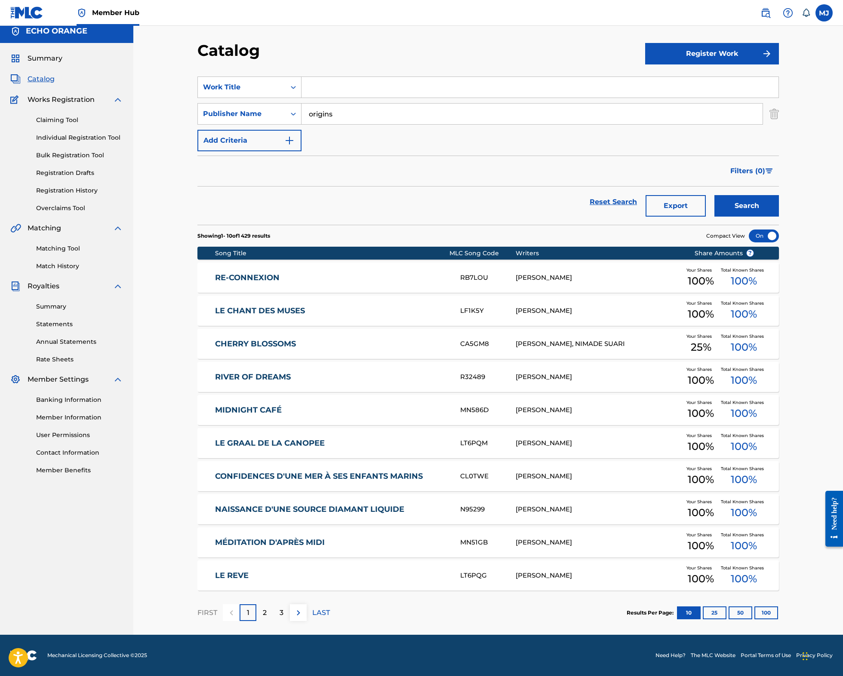
scroll to position [68, 0]
click at [386, 104] on input "origins" at bounding box center [531, 114] width 461 height 21
click at [211, 103] on div "Publisher Name" at bounding box center [249, 113] width 104 height 21
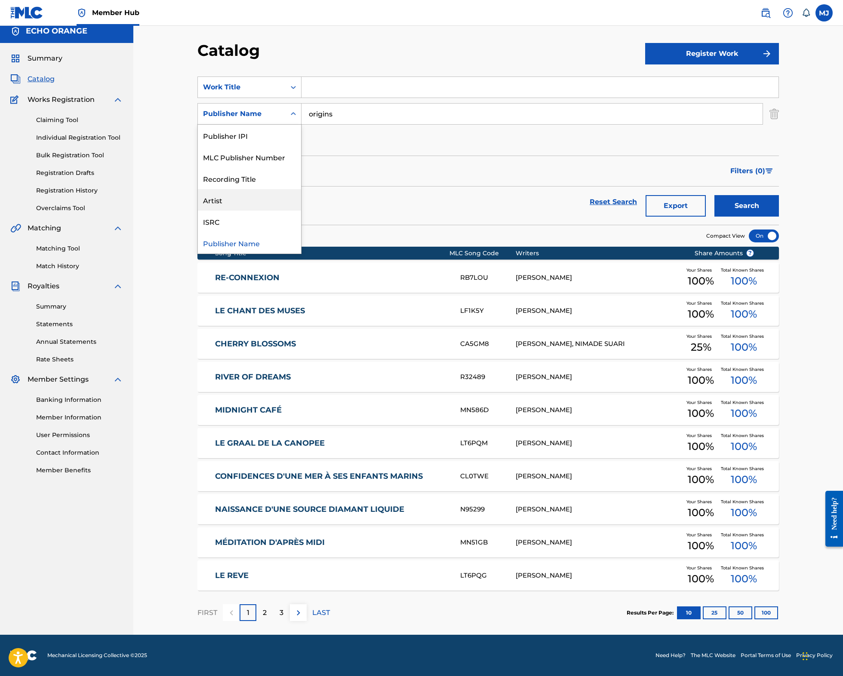
scroll to position [0, 0]
click at [234, 125] on div "Writer Name" at bounding box center [249, 135] width 103 height 21
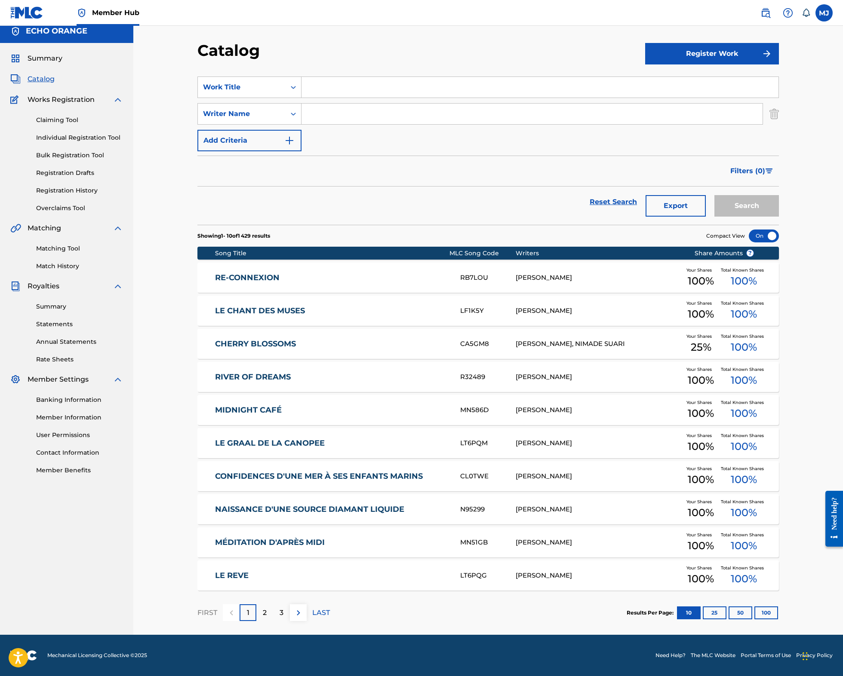
click at [377, 104] on input "Search Form" at bounding box center [531, 114] width 461 height 21
paste input "[PERSON_NAME]"
type input "[PERSON_NAME]"
click at [779, 195] on button "Search" at bounding box center [746, 205] width 64 height 21
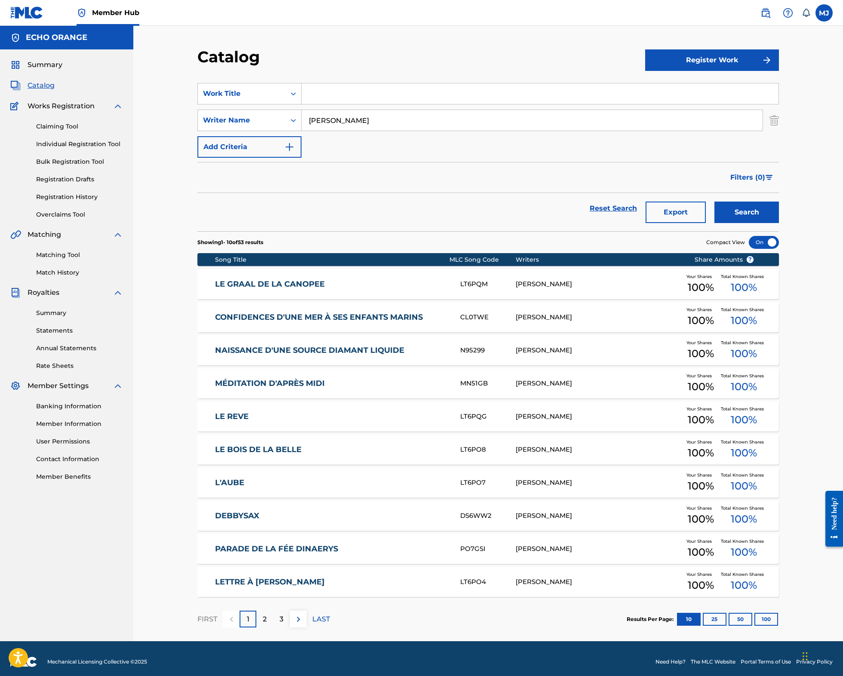
scroll to position [68, 0]
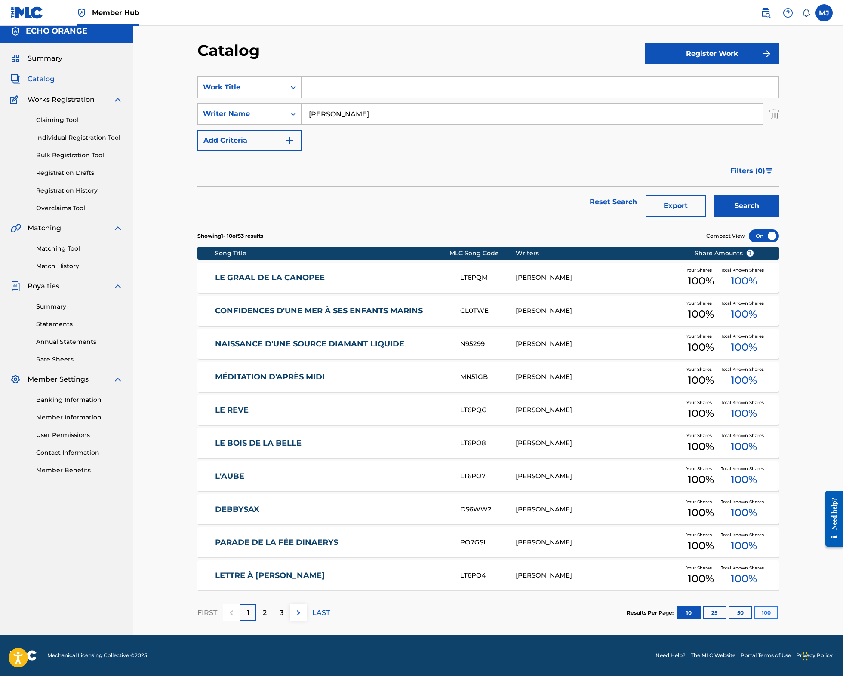
click at [778, 607] on button "100" at bounding box center [766, 613] width 24 height 13
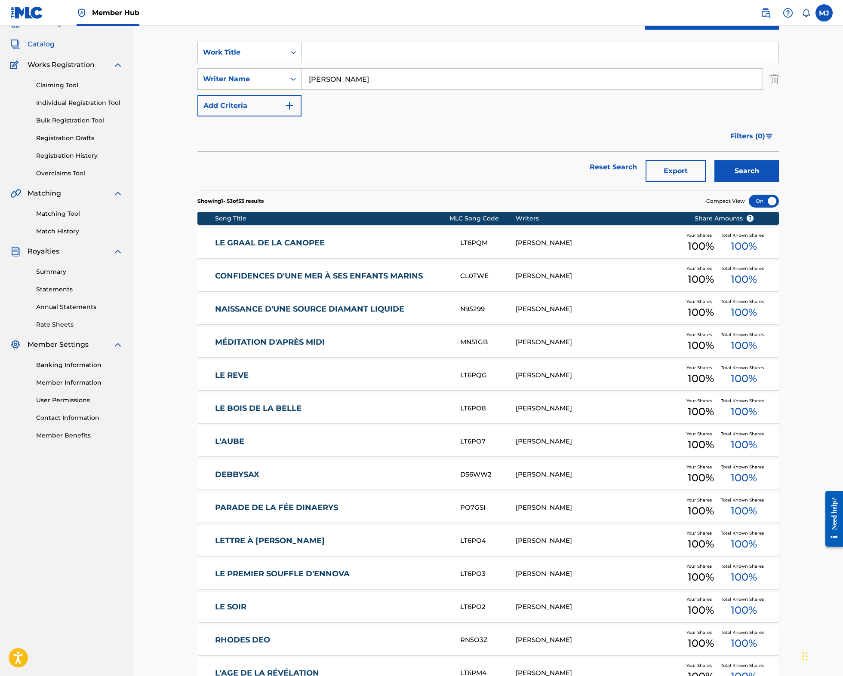
scroll to position [89, 0]
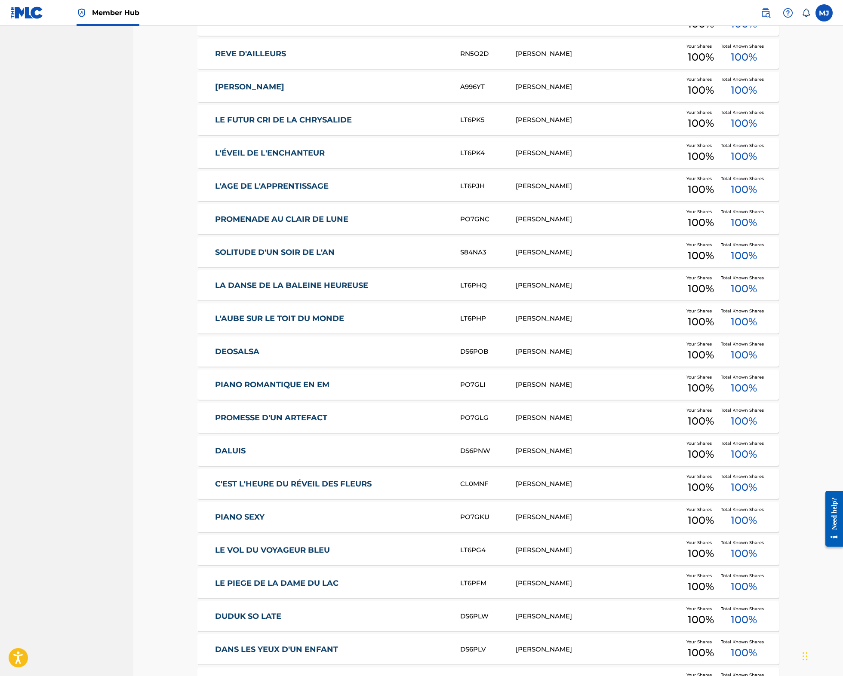
scroll to position [834, 0]
